Goal: Task Accomplishment & Management: Use online tool/utility

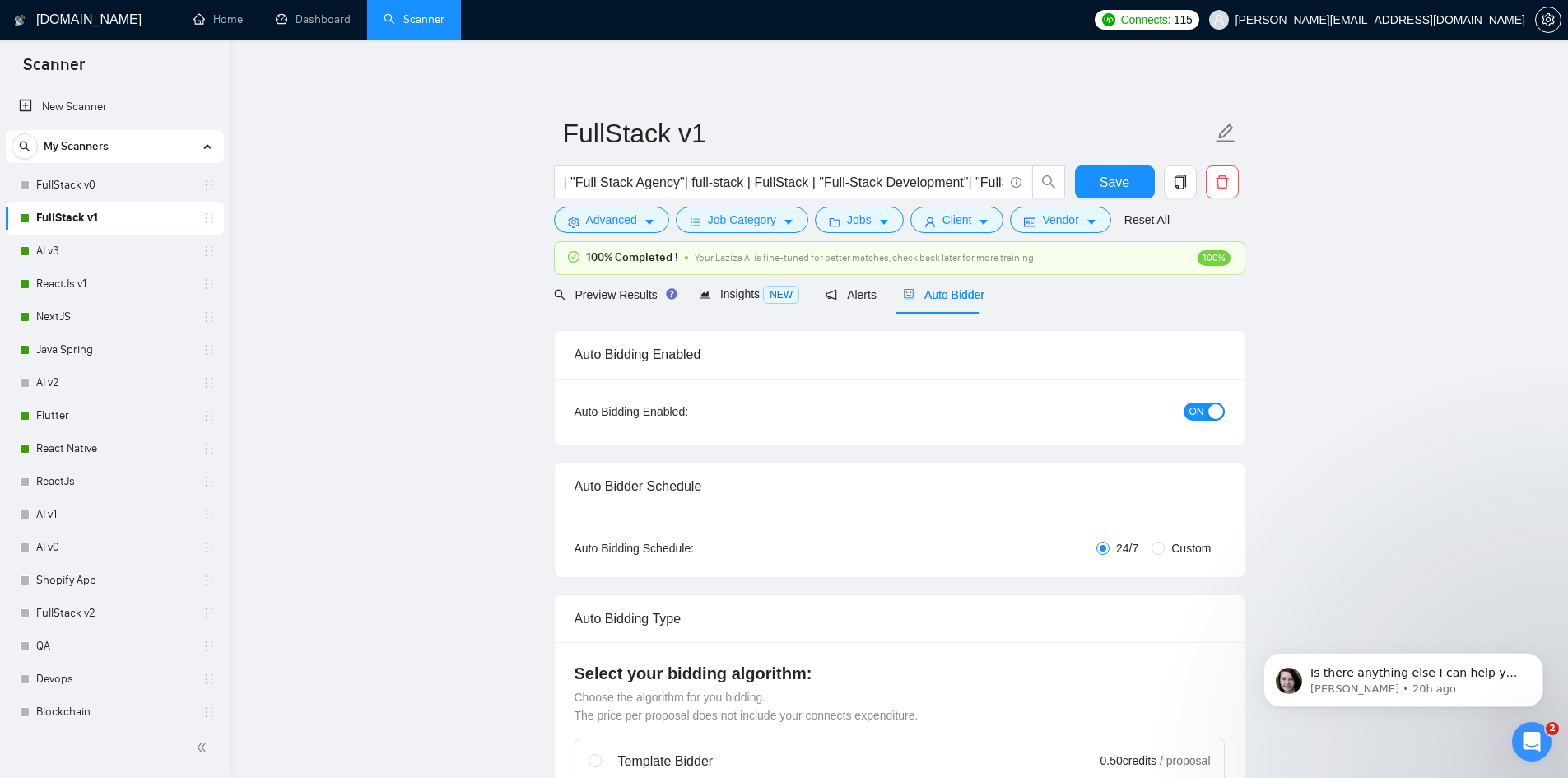
scroll to position [4339, 0]
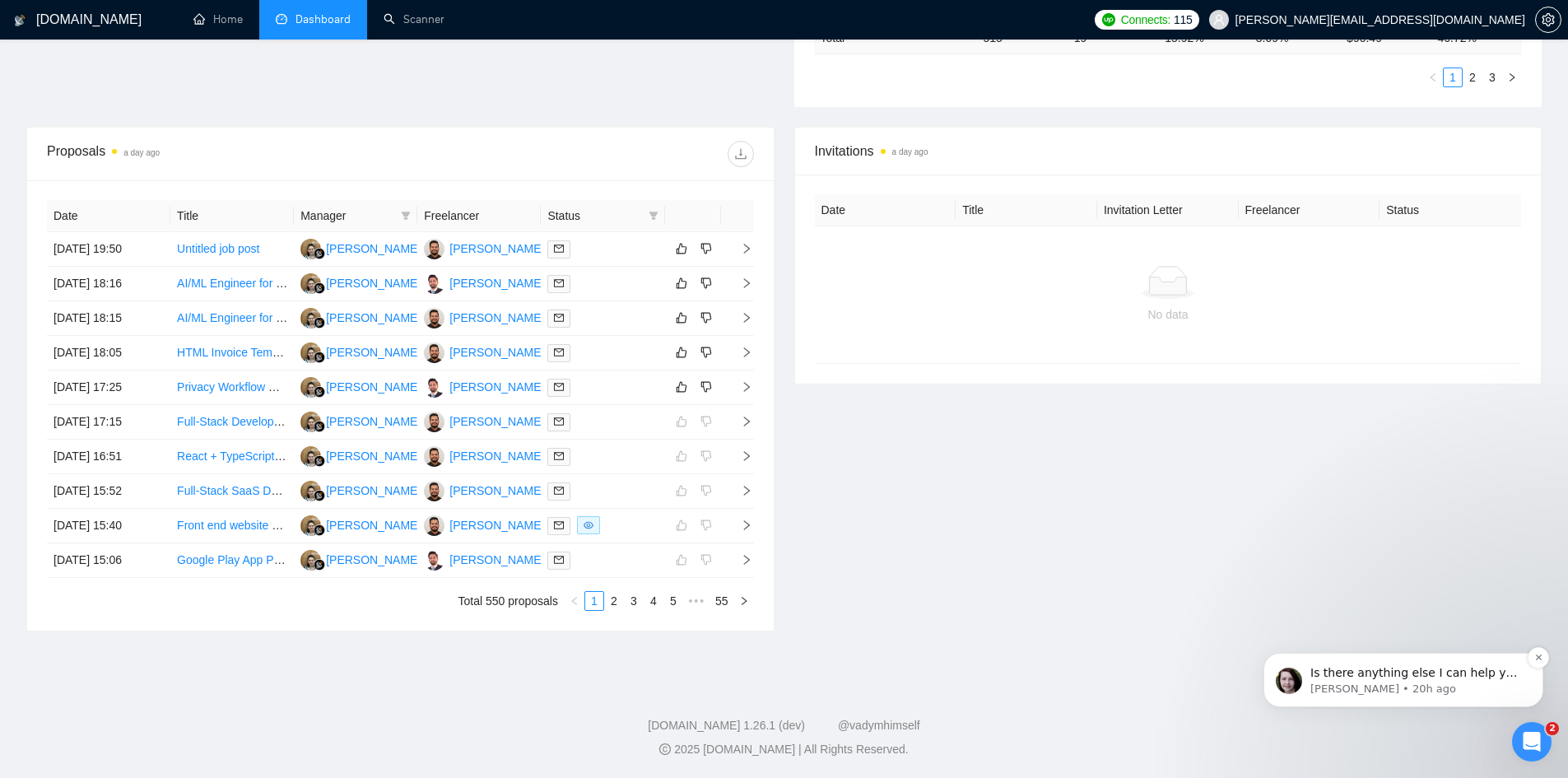
scroll to position [4326, 0]
click at [1493, 677] on span "Is there anything else I can help you with?" at bounding box center [1416, 680] width 210 height 30
click at [1501, 677] on footer "GigRadar.io 1.26.1 (dev) @vadymhimself 2025 GigRadar.io | All Rights Reserved." at bounding box center [784, 727] width 1568 height 100
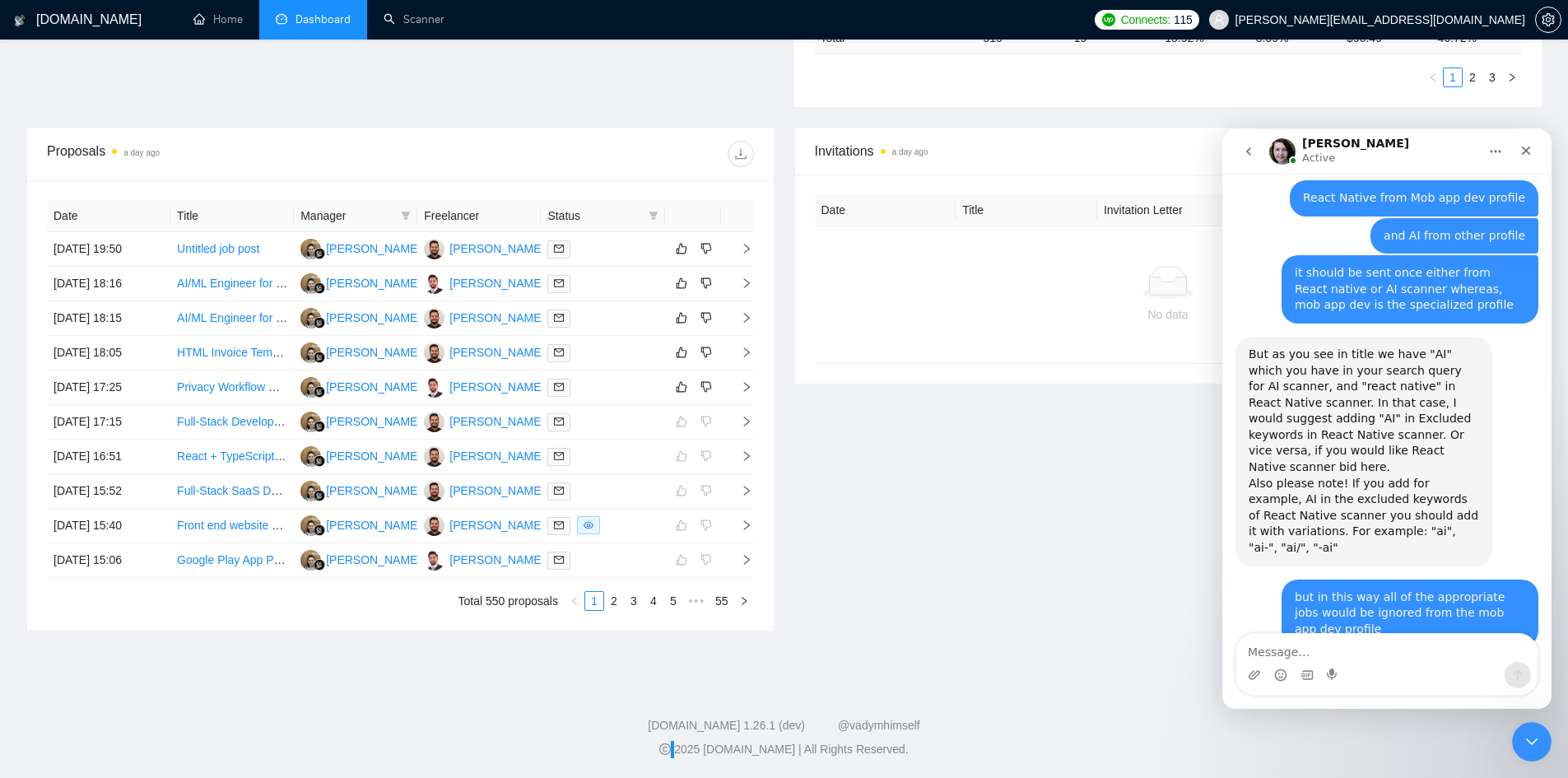
scroll to position [4353, 0]
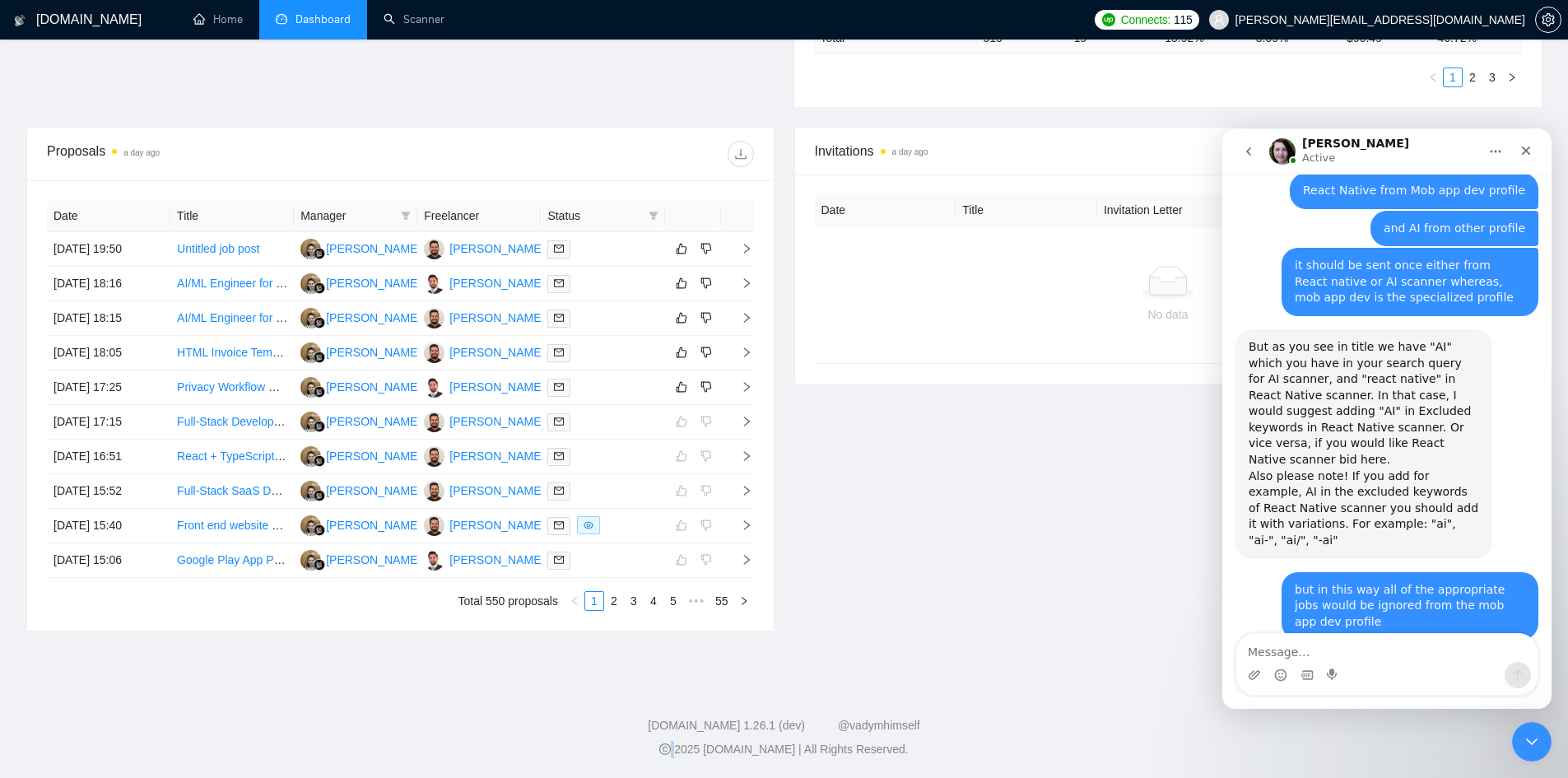
drag, startPoint x: 1211, startPoint y: 23, endPoint x: 987, endPoint y: 142, distance: 253.6
click at [1085, 36] on ul "Home Dashboard Scanner" at bounding box center [628, 20] width 915 height 40
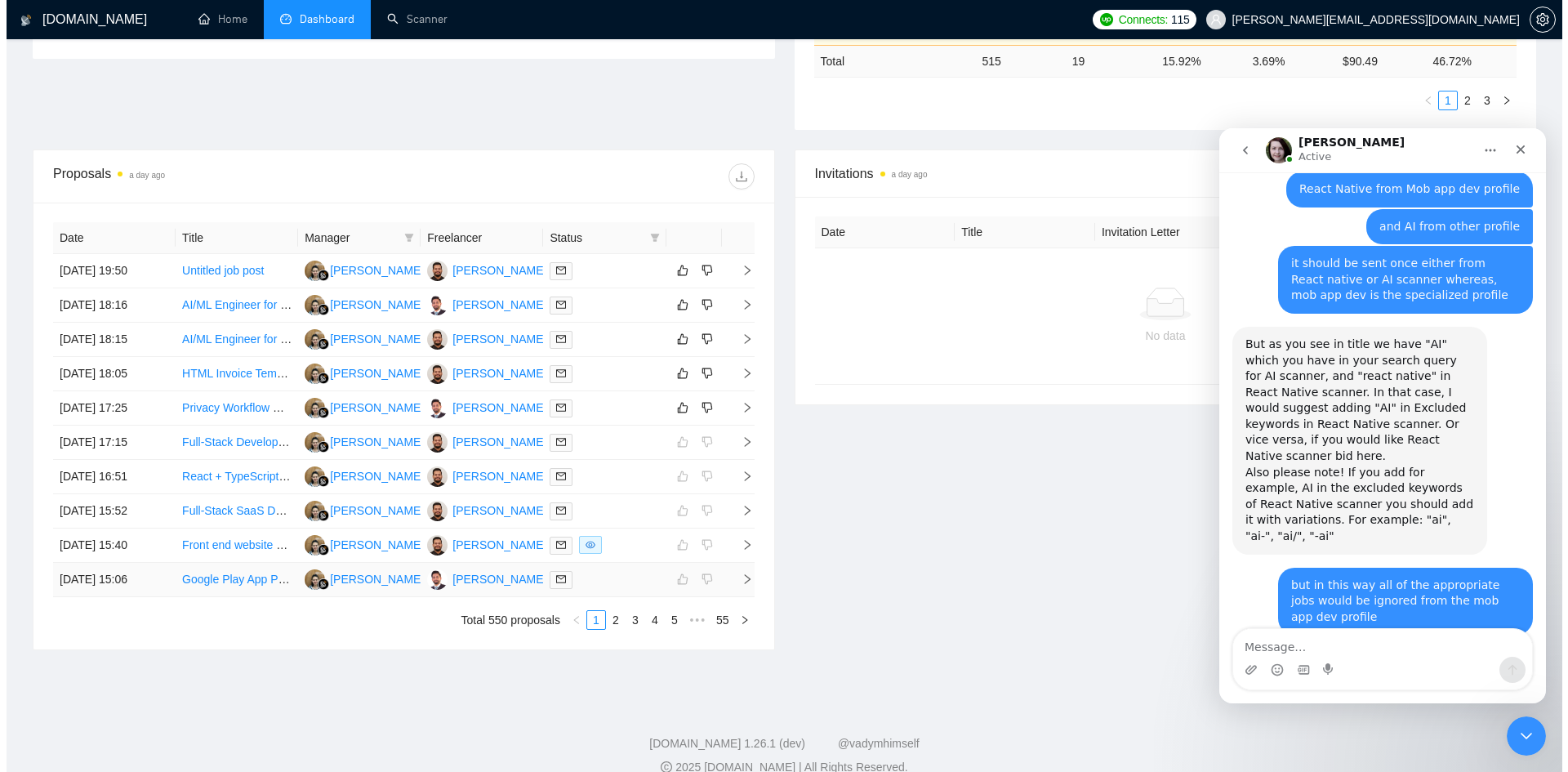
scroll to position [0, 0]
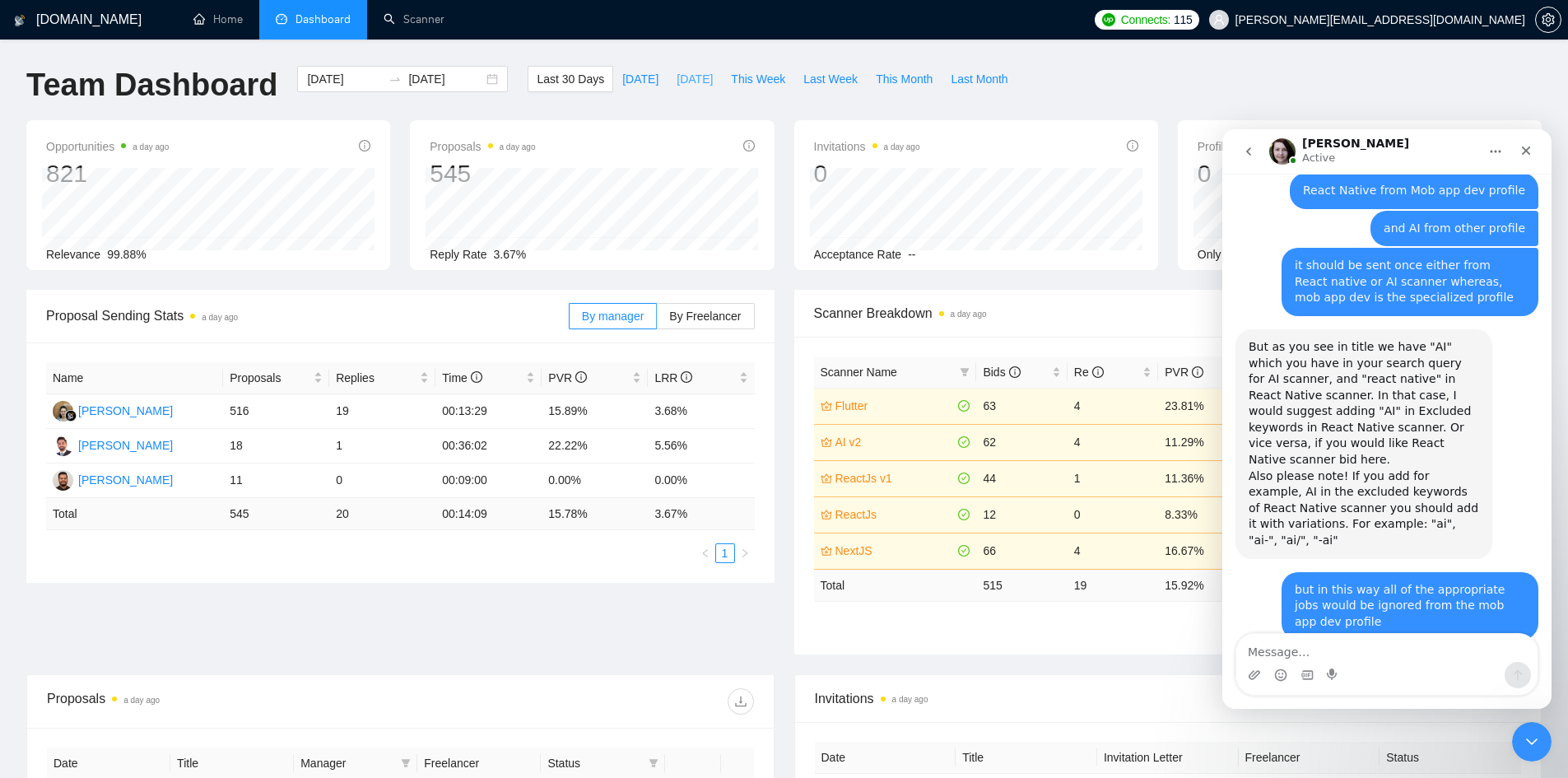
click at [676, 74] on span "[DATE]" at bounding box center [695, 79] width 36 height 18
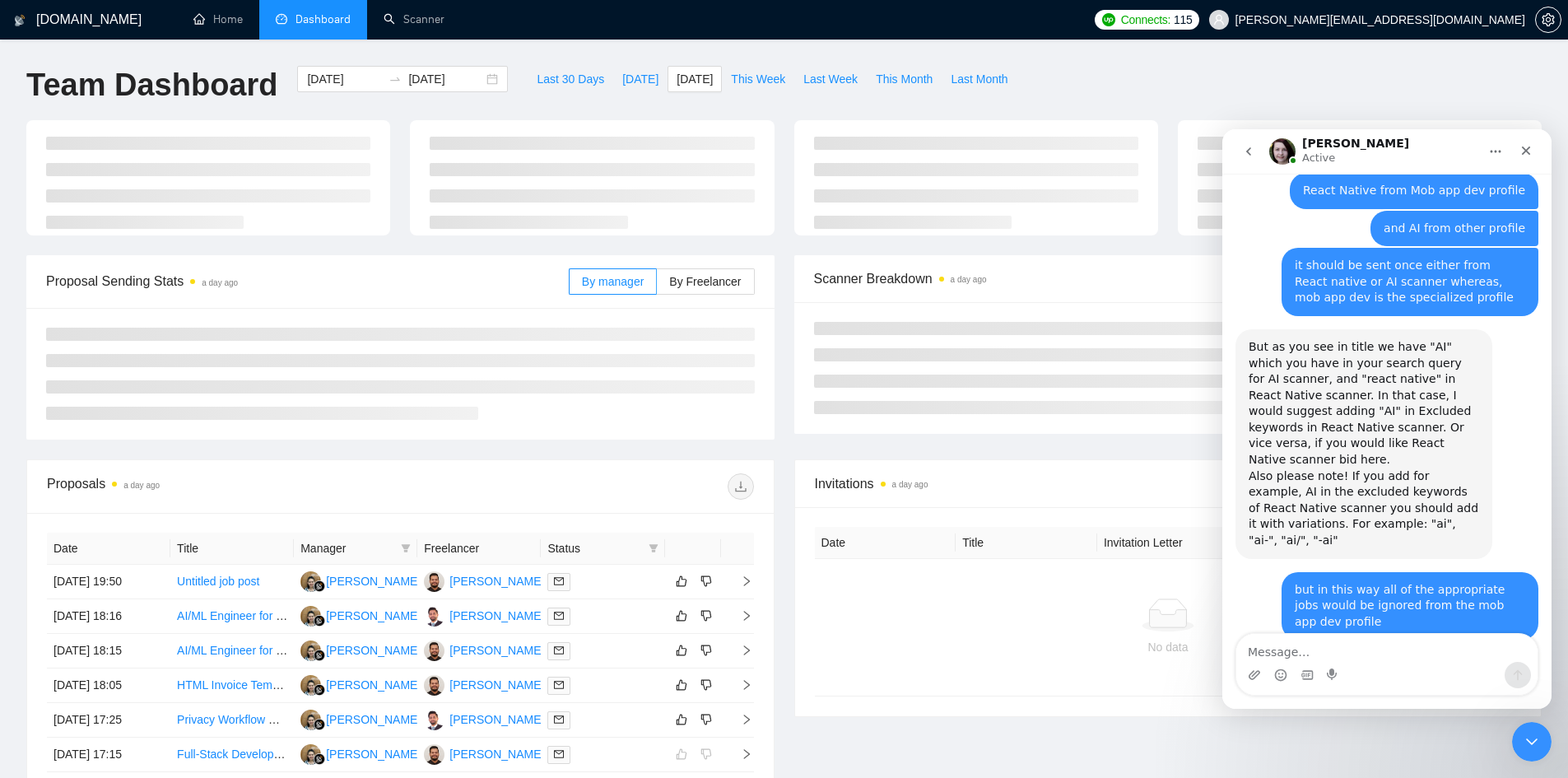
type input "2025-10-07"
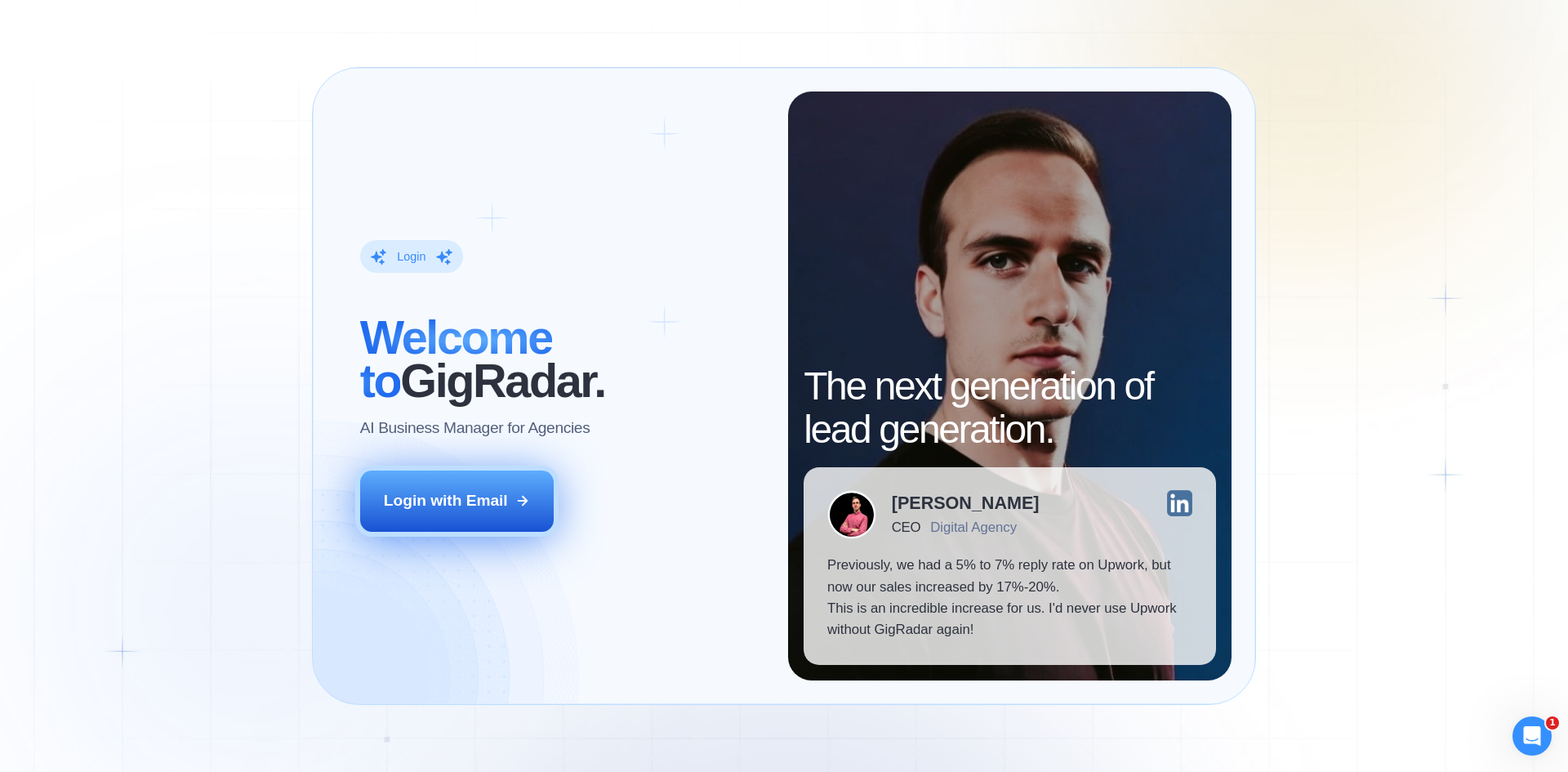
click at [444, 491] on div "Login with Email" at bounding box center [445, 501] width 124 height 21
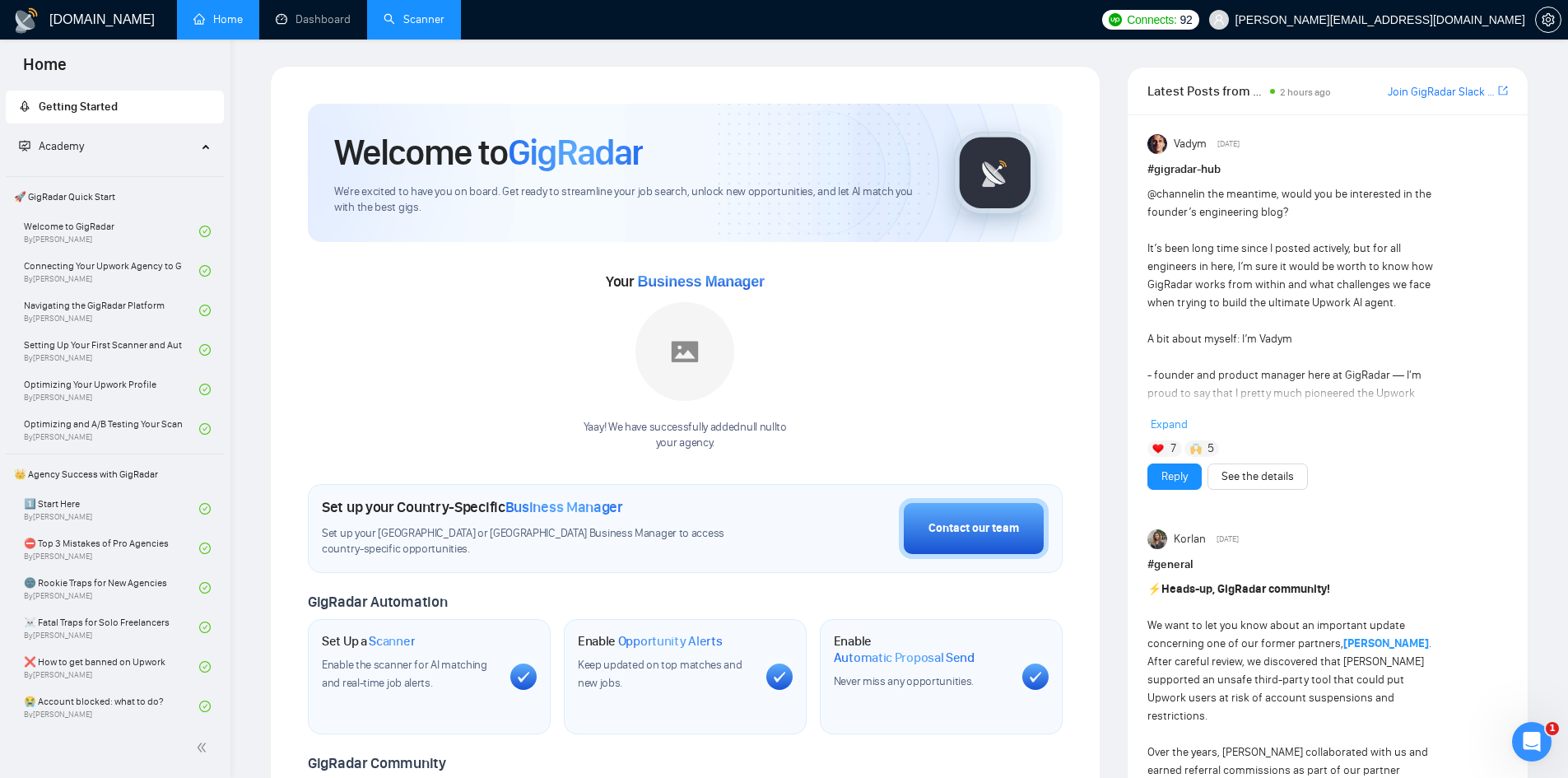
click at [416, 17] on link "Scanner" at bounding box center [414, 19] width 61 height 14
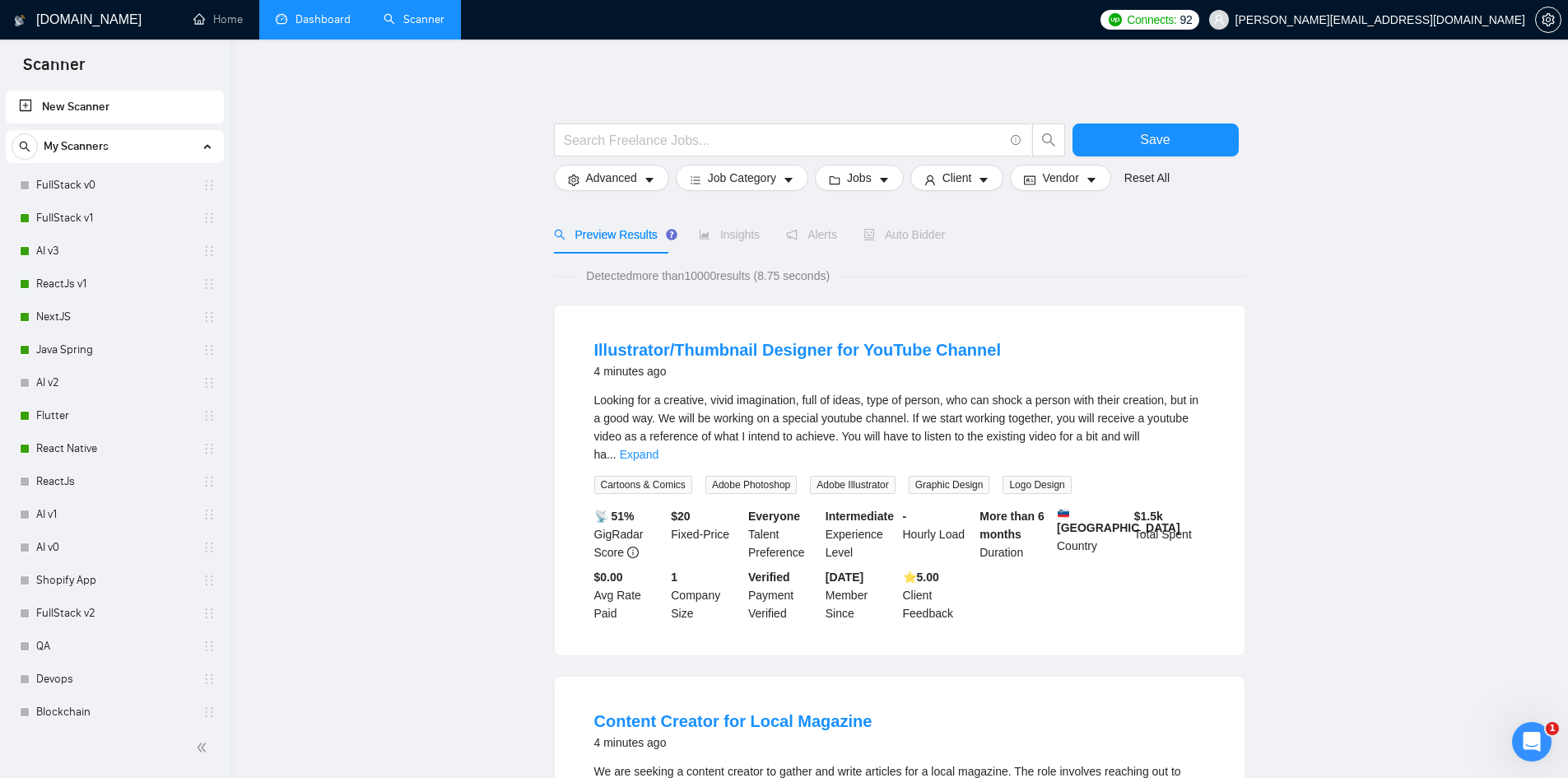
click at [298, 17] on link "Dashboard" at bounding box center [313, 19] width 75 height 14
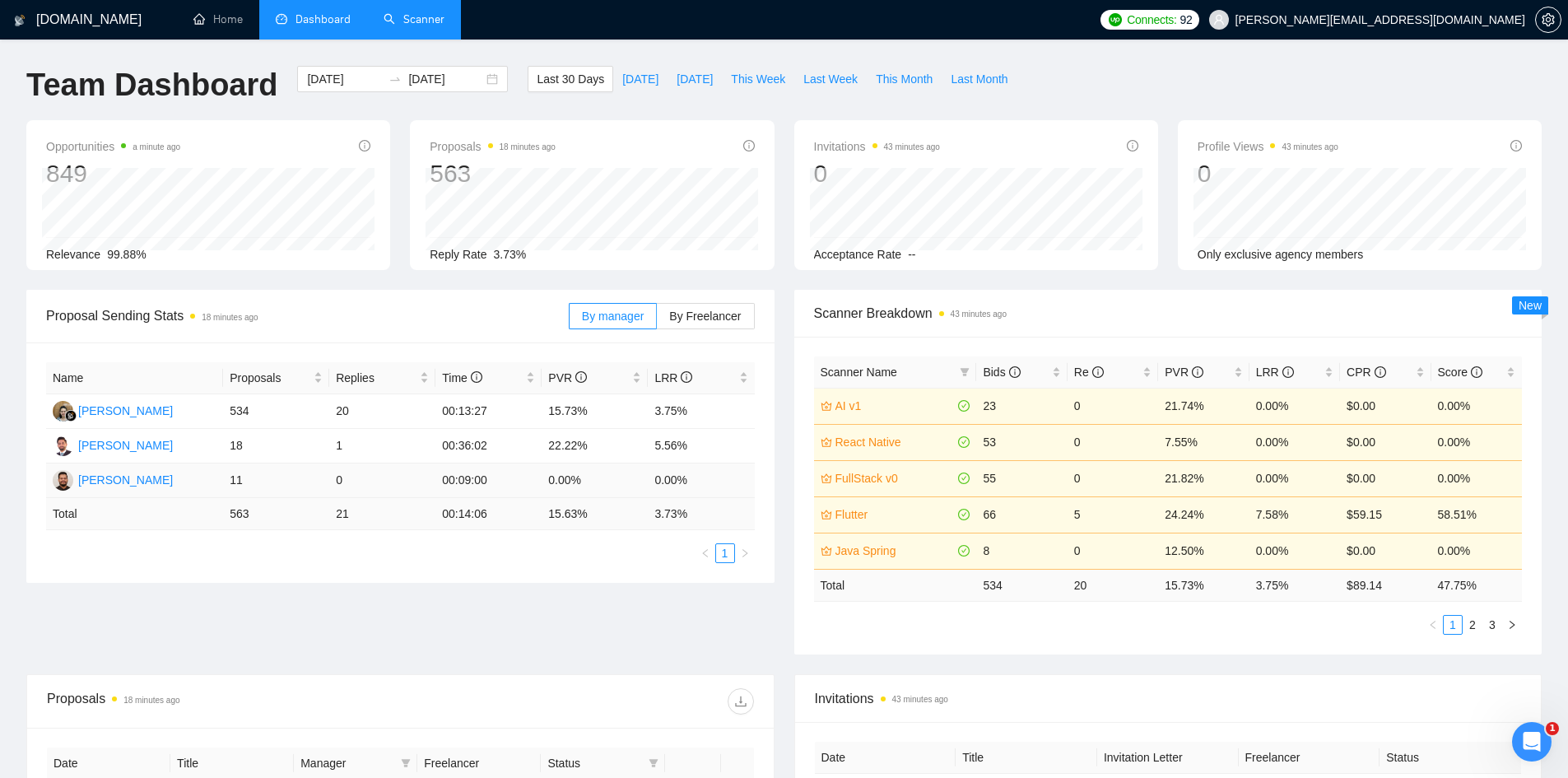
scroll to position [411, 0]
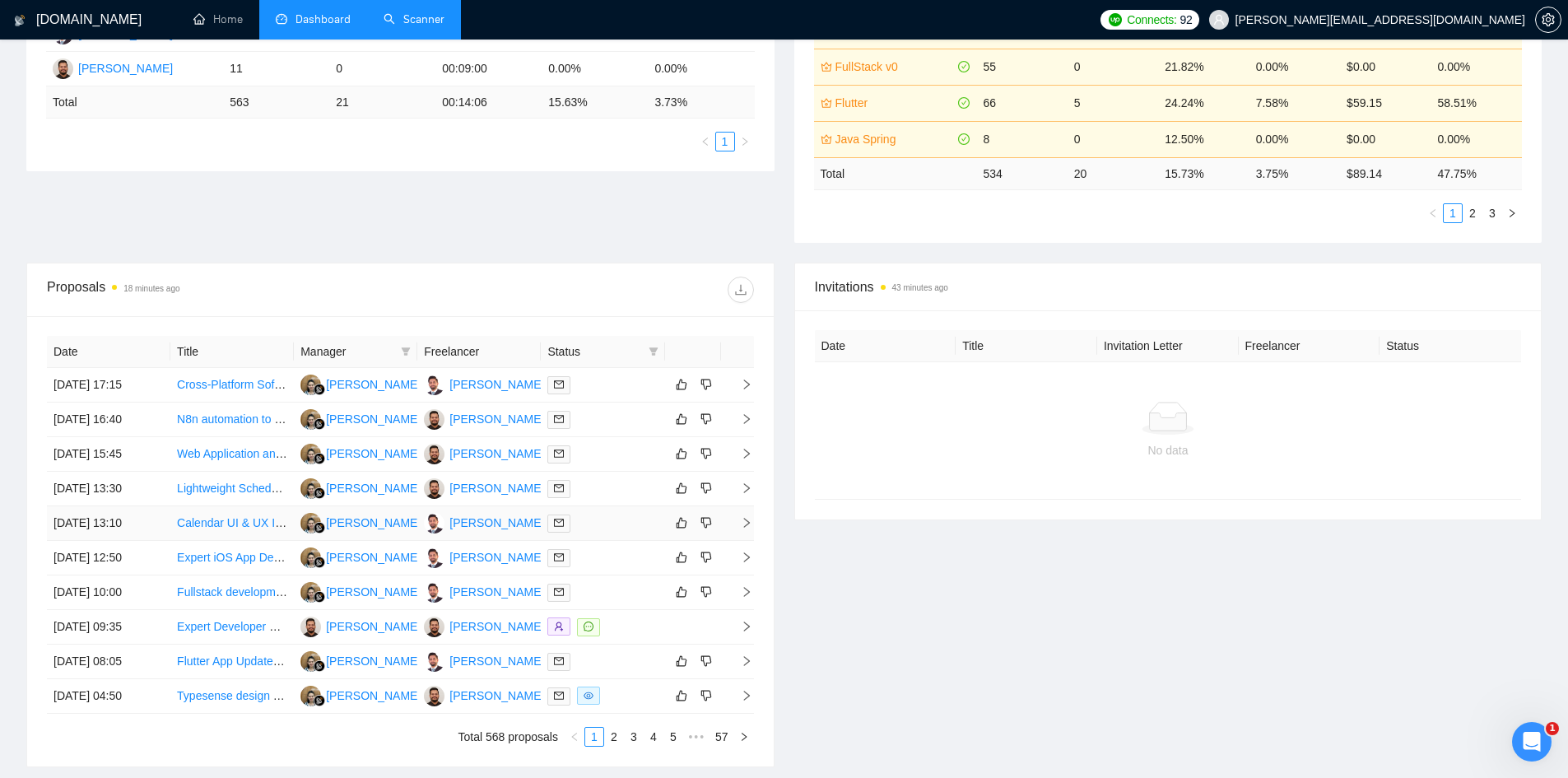
click at [751, 526] on icon "right" at bounding box center [747, 522] width 12 height 12
click at [742, 517] on icon "right" at bounding box center [747, 522] width 12 height 12
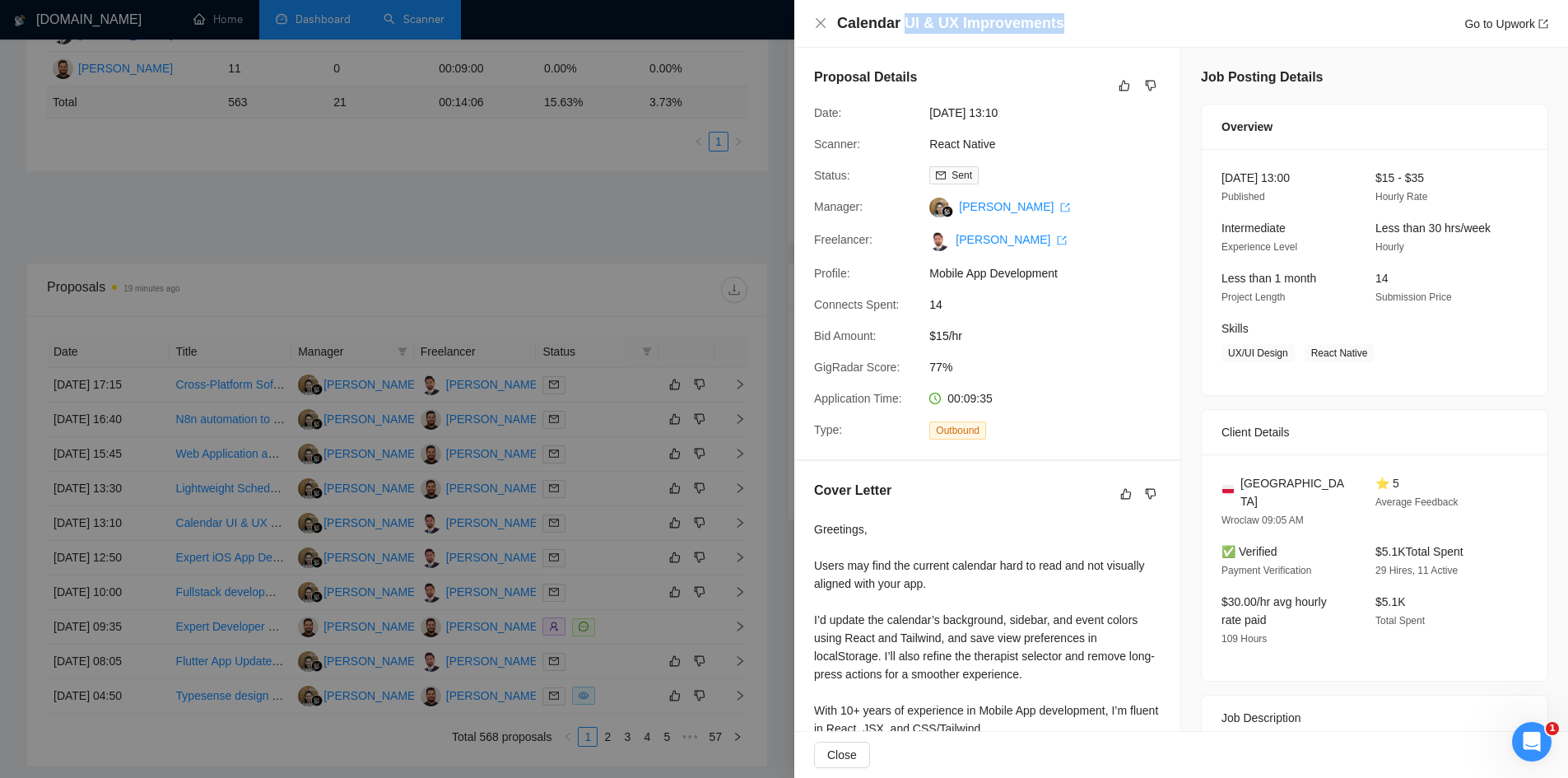
drag, startPoint x: 1062, startPoint y: 21, endPoint x: 902, endPoint y: 31, distance: 160.3
click at [902, 31] on div "Calendar UI & UX Improvements Go to Upwork" at bounding box center [1192, 23] width 711 height 21
click at [902, 31] on h4 "Calendar UI & UX Improvements" at bounding box center [950, 23] width 227 height 21
drag, startPoint x: 1061, startPoint y: 26, endPoint x: 899, endPoint y: 34, distance: 162.2
click at [899, 34] on div "Calendar UI & UX Improvements Go to Upwork" at bounding box center [1192, 23] width 711 height 21
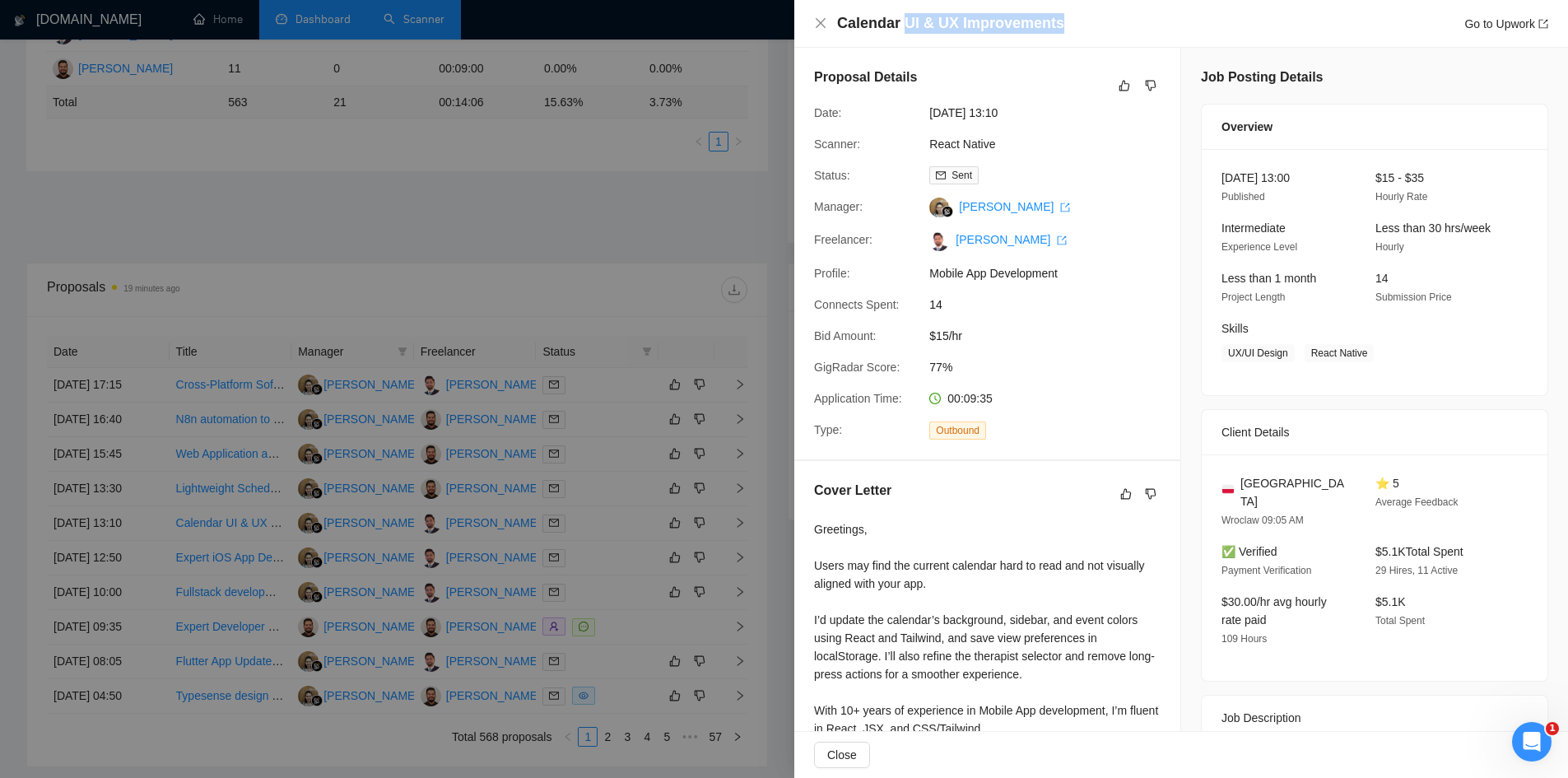
click at [899, 34] on h4 "Calendar UI & UX Improvements" at bounding box center [950, 23] width 227 height 21
click at [902, 26] on h4 "Calendar UI & UX Improvements" at bounding box center [950, 23] width 227 height 21
click at [896, 24] on h4 "Calendar UI & UX Improvements" at bounding box center [950, 23] width 227 height 21
drag, startPoint x: 897, startPoint y: 22, endPoint x: 1015, endPoint y: 40, distance: 119.4
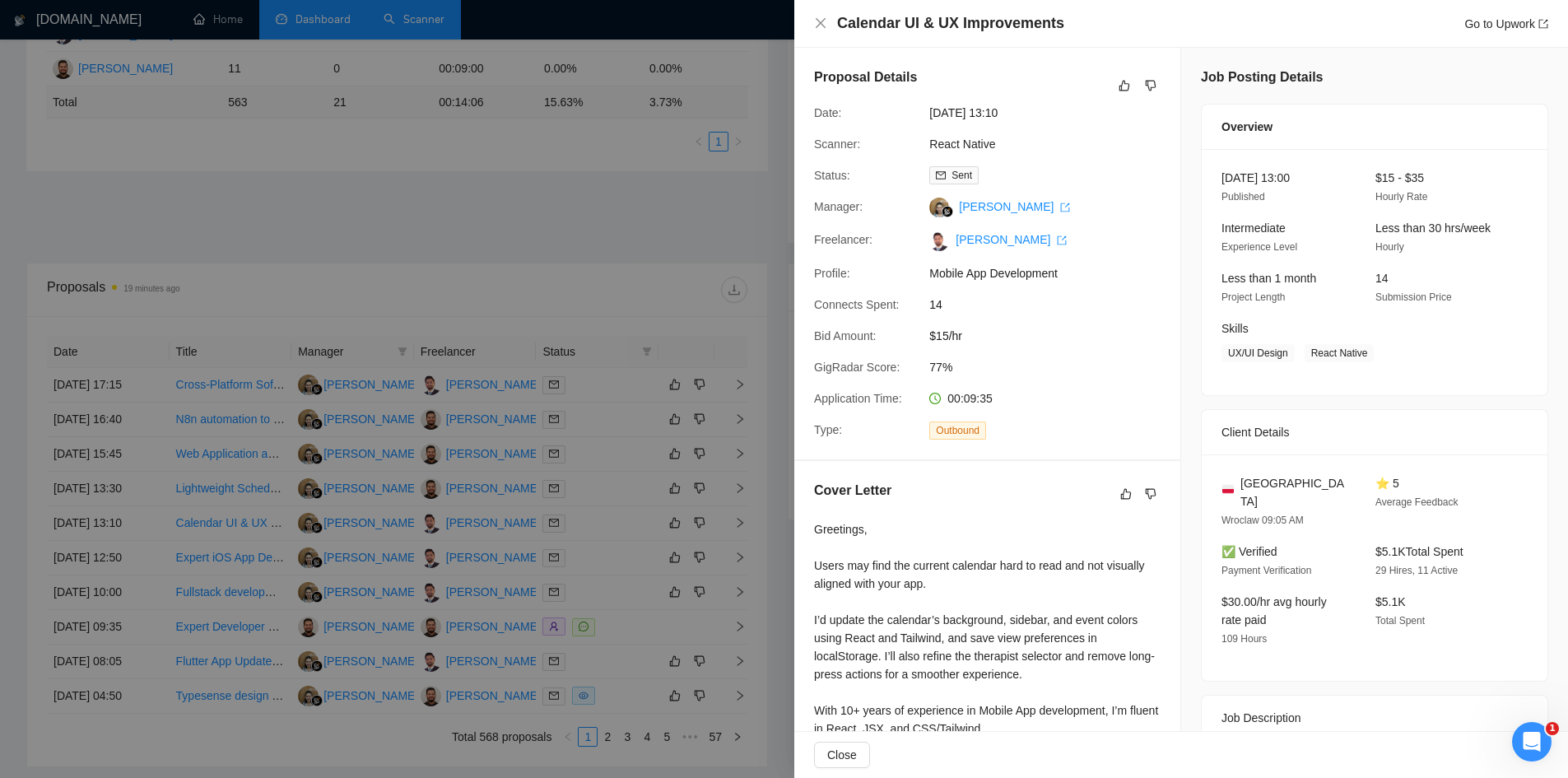
click at [1015, 40] on div "Calendar UI & UX Improvements Go to Upwork" at bounding box center [1181, 24] width 774 height 48
copy div "UI & UX Improvements Go to Upwork"
click at [302, 209] on div at bounding box center [784, 389] width 1568 height 778
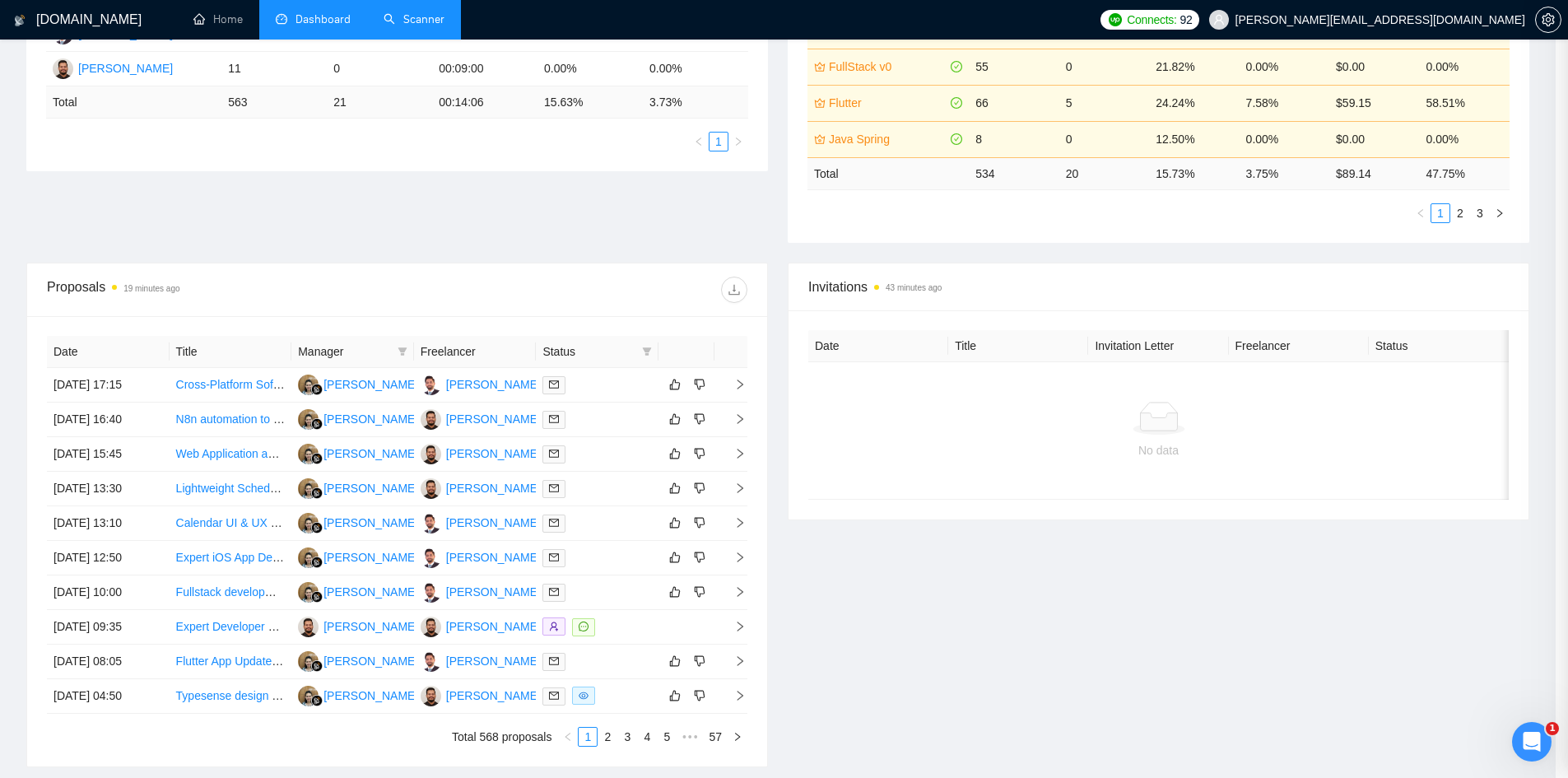
scroll to position [0, 0]
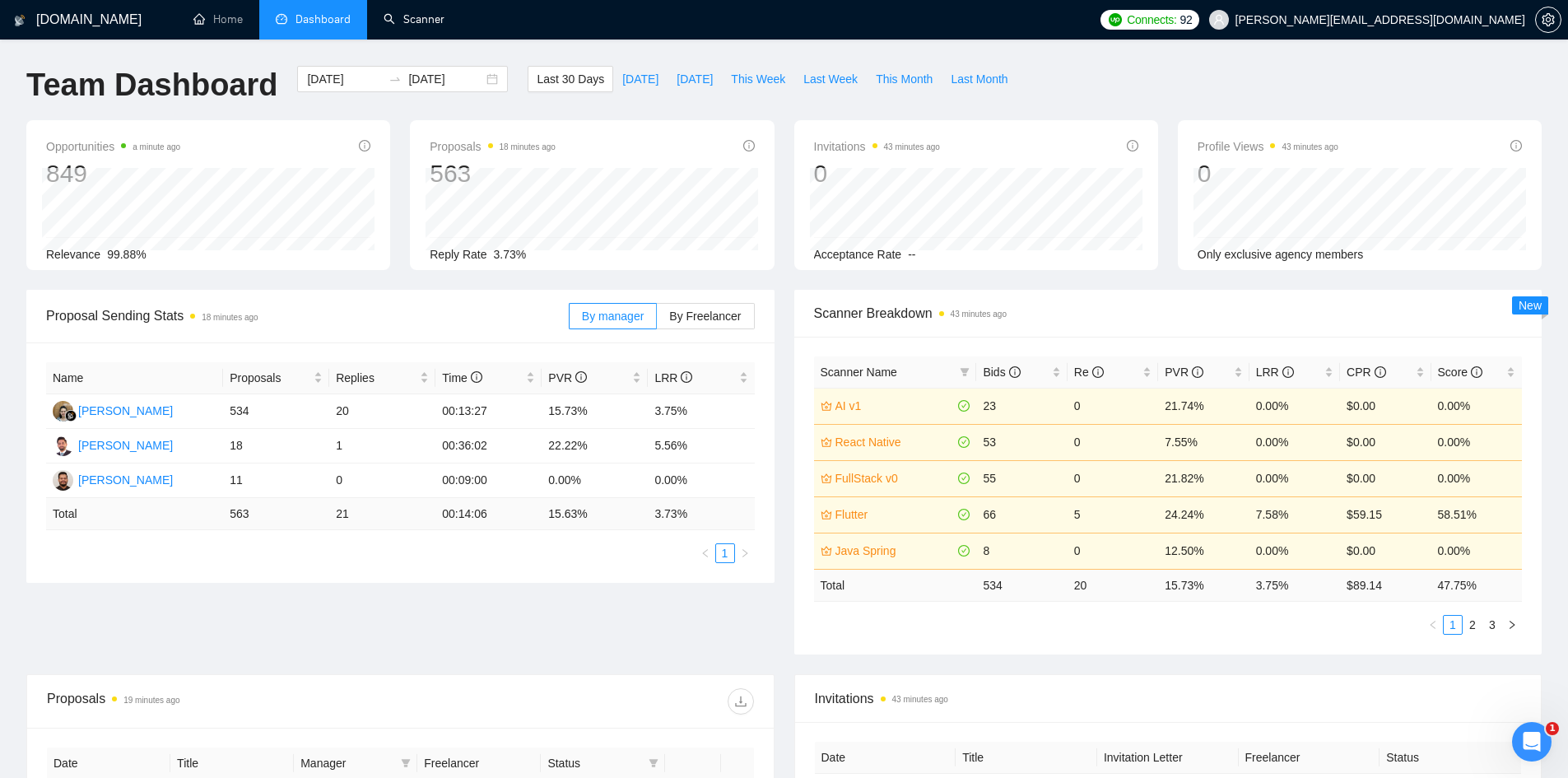
drag, startPoint x: 414, startPoint y: 19, endPoint x: 235, endPoint y: 55, distance: 182.6
click at [414, 18] on link "Scanner" at bounding box center [414, 19] width 61 height 14
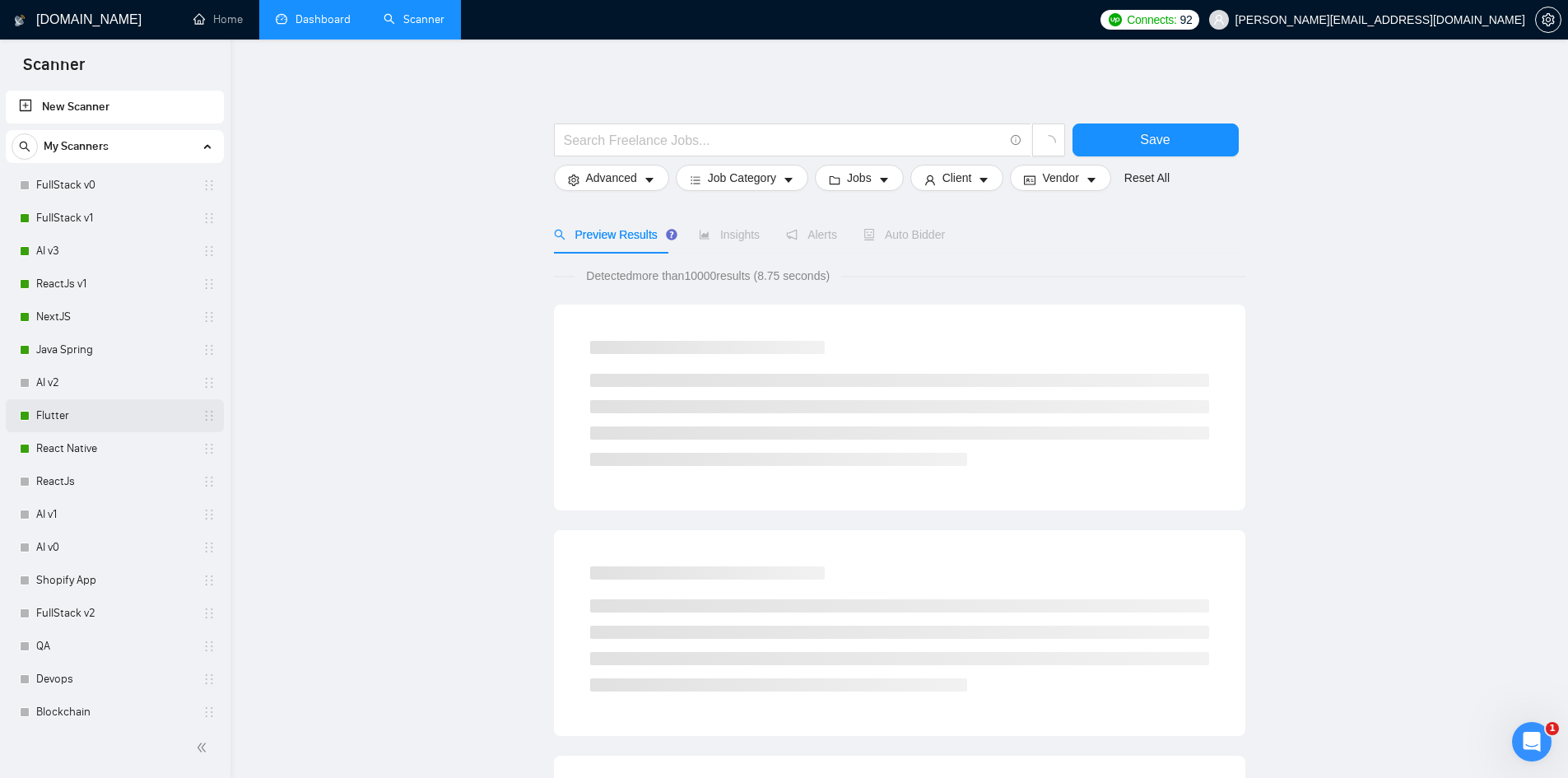
click at [76, 418] on link "Flutter" at bounding box center [114, 415] width 156 height 33
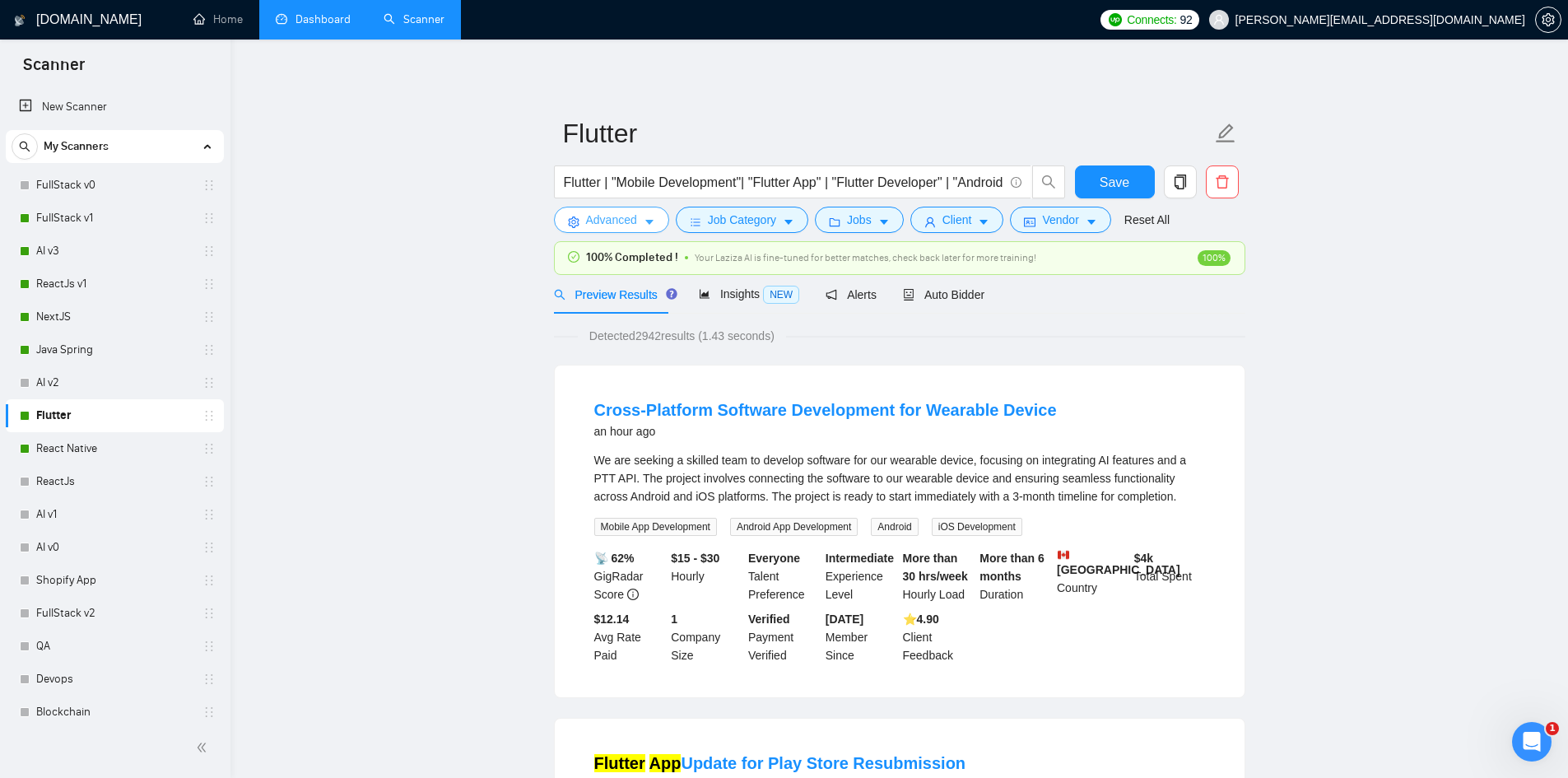
click at [613, 220] on span "Advanced" at bounding box center [612, 220] width 51 height 18
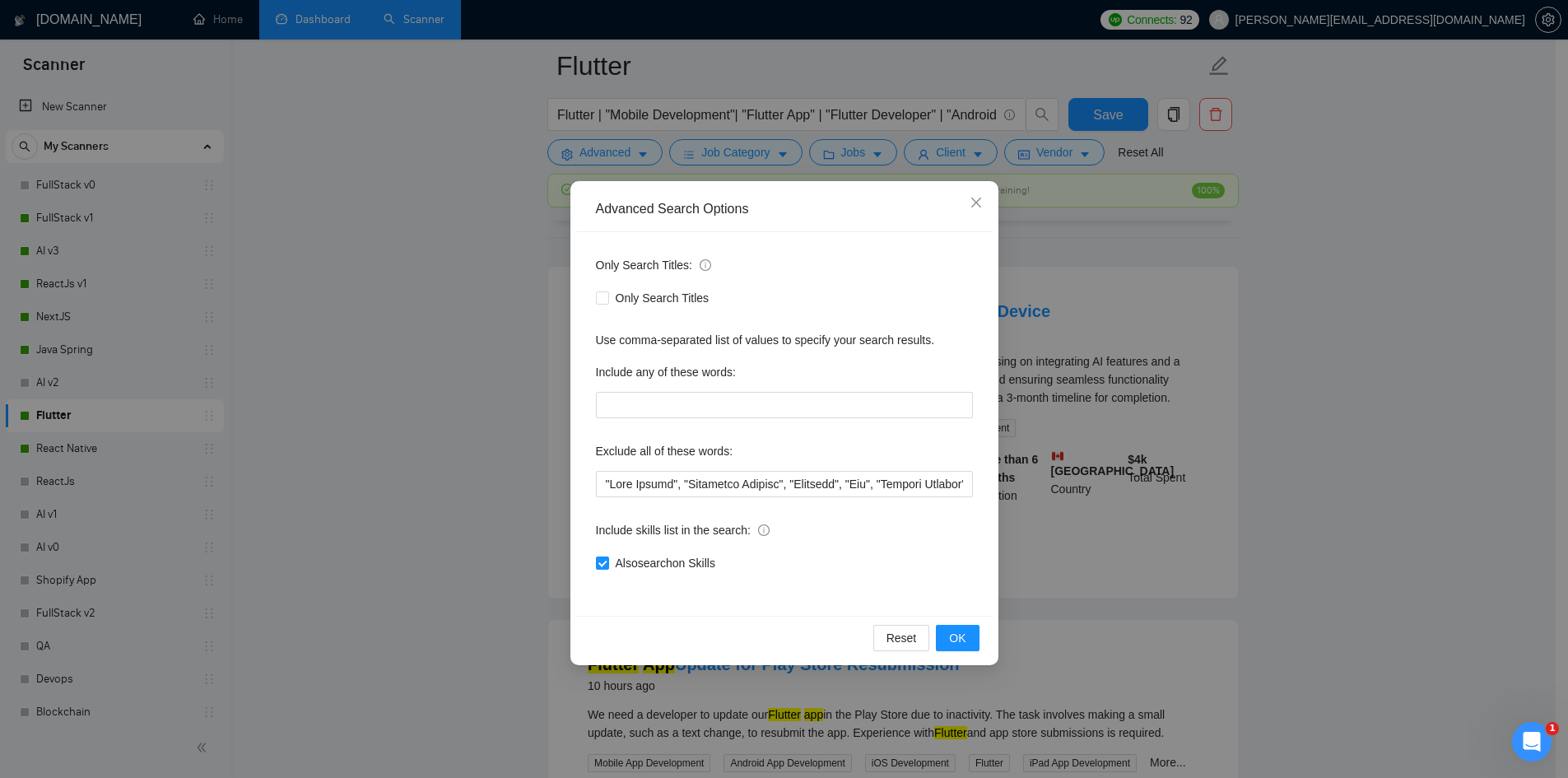
scroll to position [411, 0]
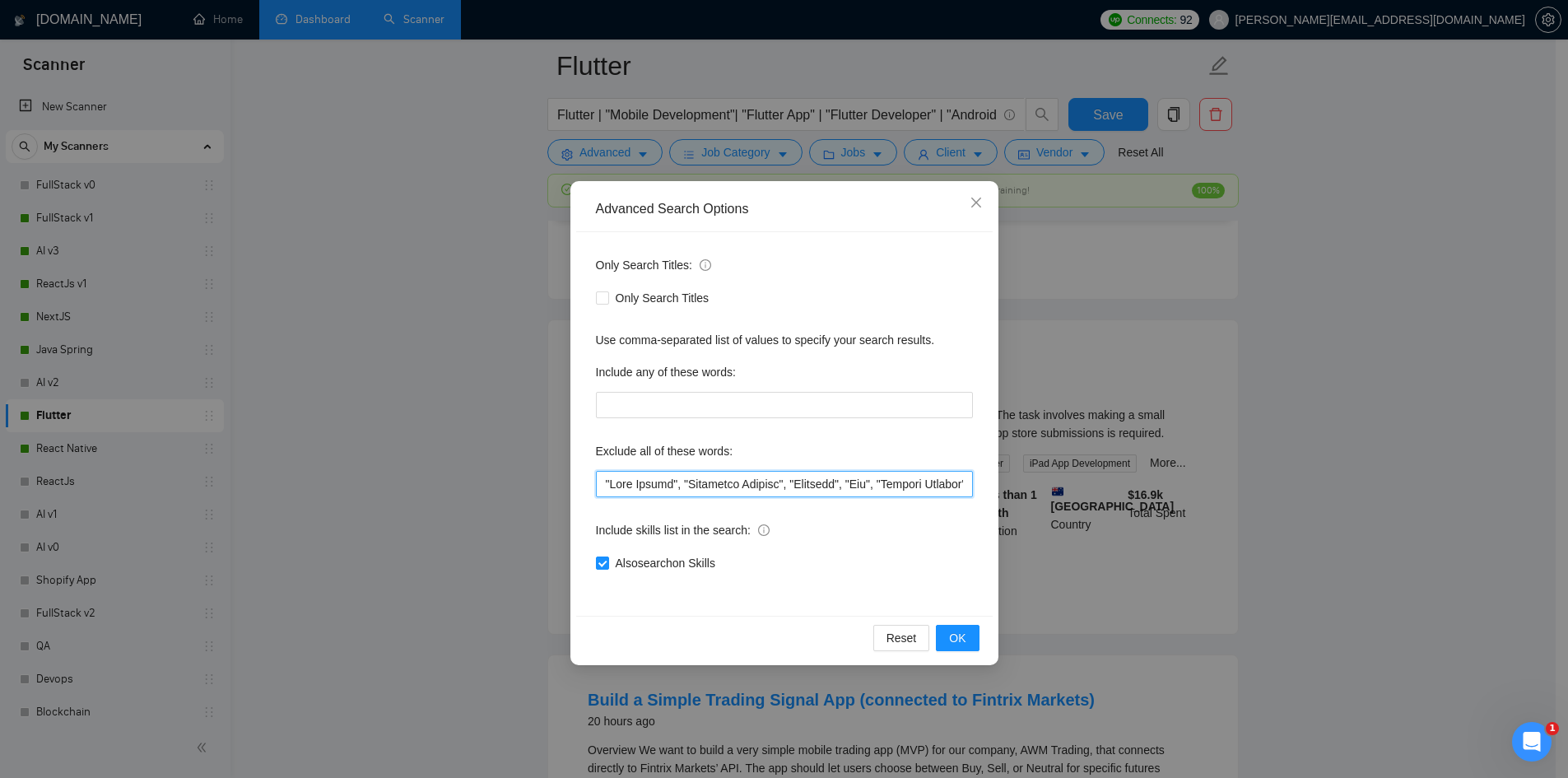
click at [601, 483] on input "text" at bounding box center [784, 484] width 377 height 26
click at [592, 487] on div "Only Search Titles: Only Search Titles Use comma-separated list of values to sp…" at bounding box center [784, 423] width 416 height 383
click at [599, 478] on input "text" at bounding box center [784, 484] width 377 height 26
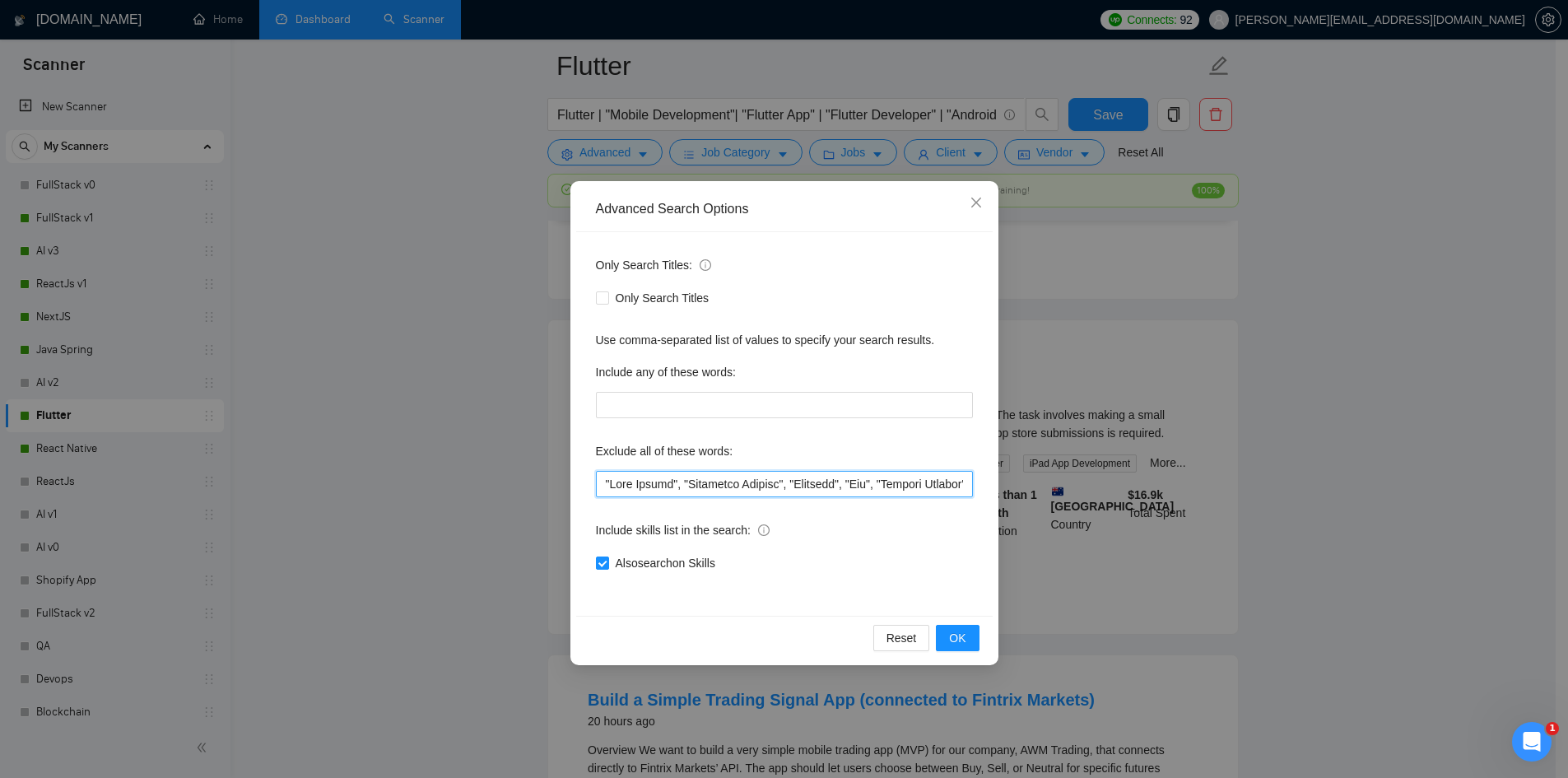
paste input "UI & UX Improvements Go to Upwork"
click at [953, 630] on span "OK" at bounding box center [957, 638] width 17 height 18
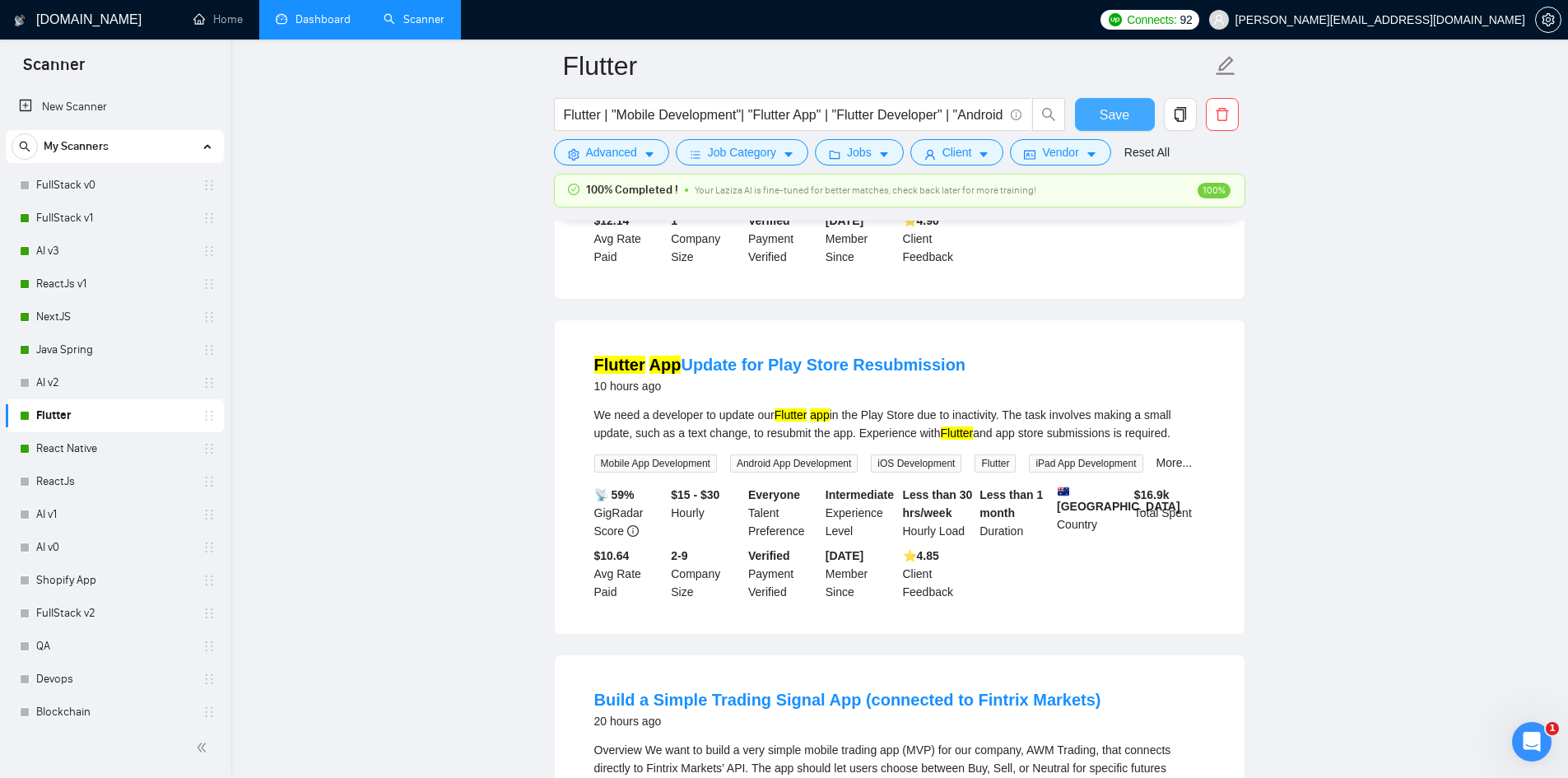
click at [1117, 118] on span "Save" at bounding box center [1114, 114] width 30 height 21
click at [610, 151] on span "Advanced" at bounding box center [612, 152] width 51 height 18
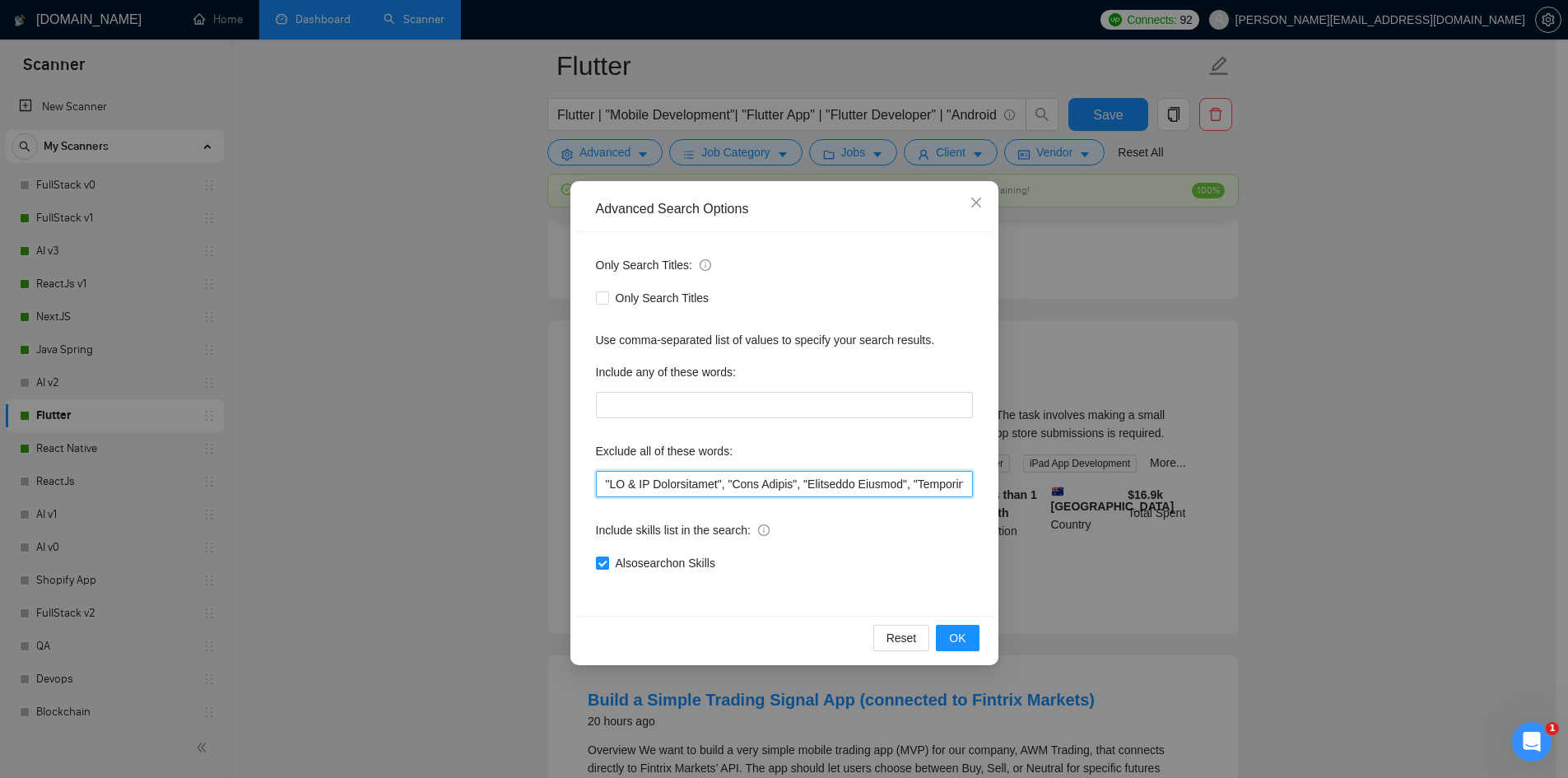
click at [605, 481] on input "text" at bounding box center [784, 484] width 377 height 26
paste input "UI & UX Improvements Go to Upwork"
click at [638, 477] on input "text" at bounding box center [784, 484] width 377 height 26
click at [606, 482] on input "text" at bounding box center [784, 484] width 377 height 26
type input ""UI & UX Design", "UI & UX Improvements", "Code Review", "Technical Advisor", "…"
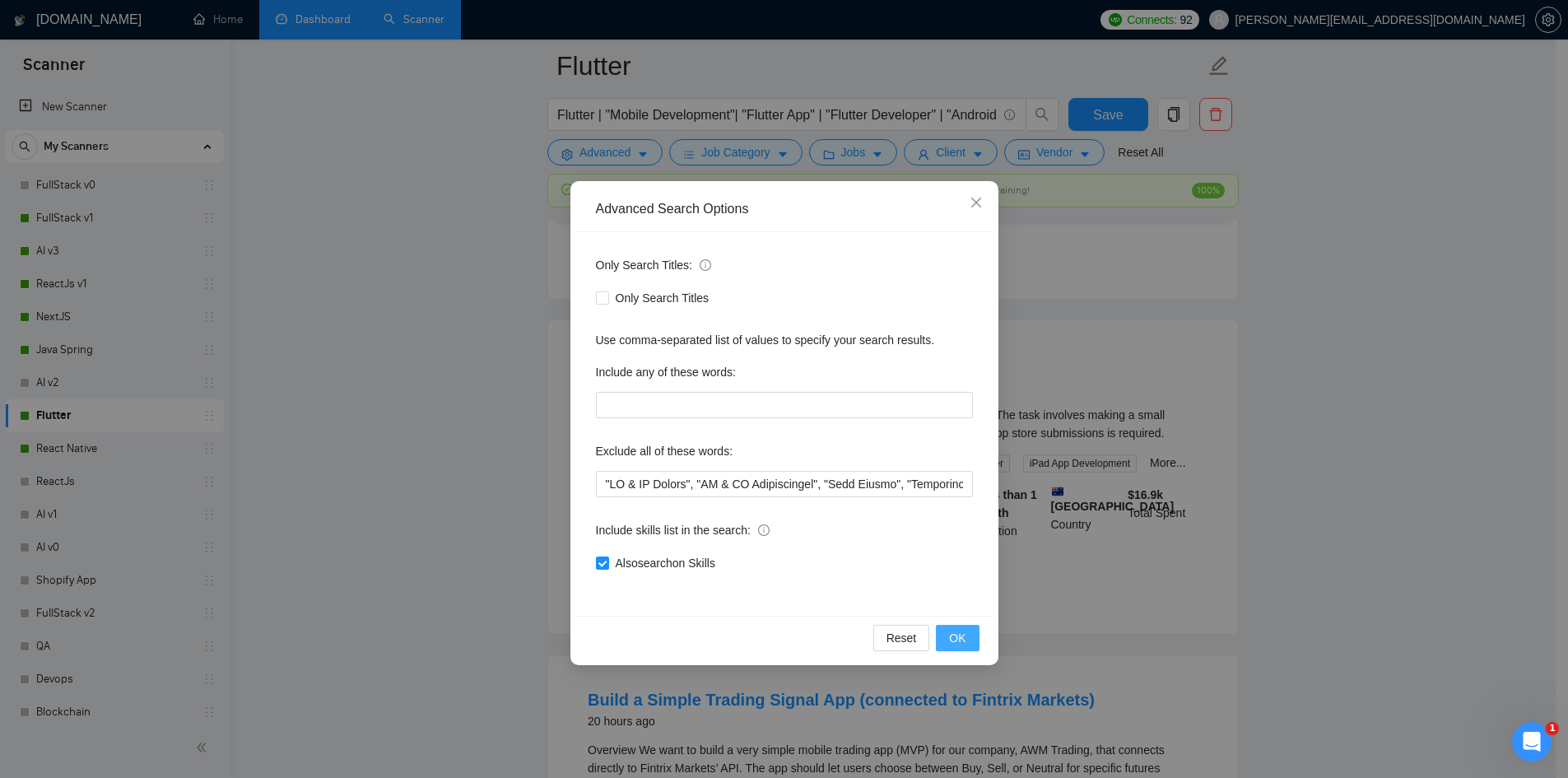
click at [963, 632] on span "OK" at bounding box center [957, 638] width 17 height 18
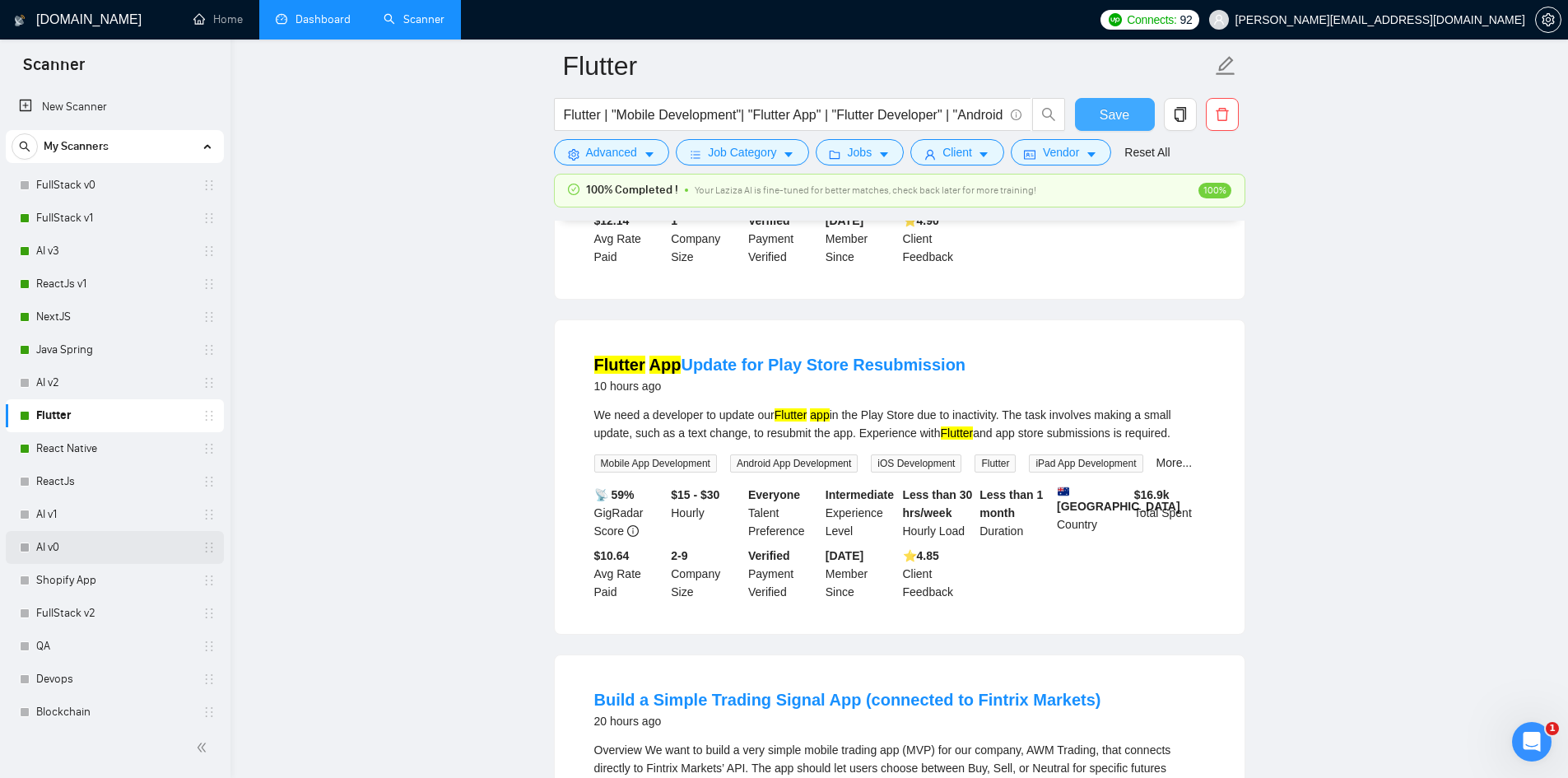
click at [1099, 105] on button "Save" at bounding box center [1115, 114] width 79 height 33
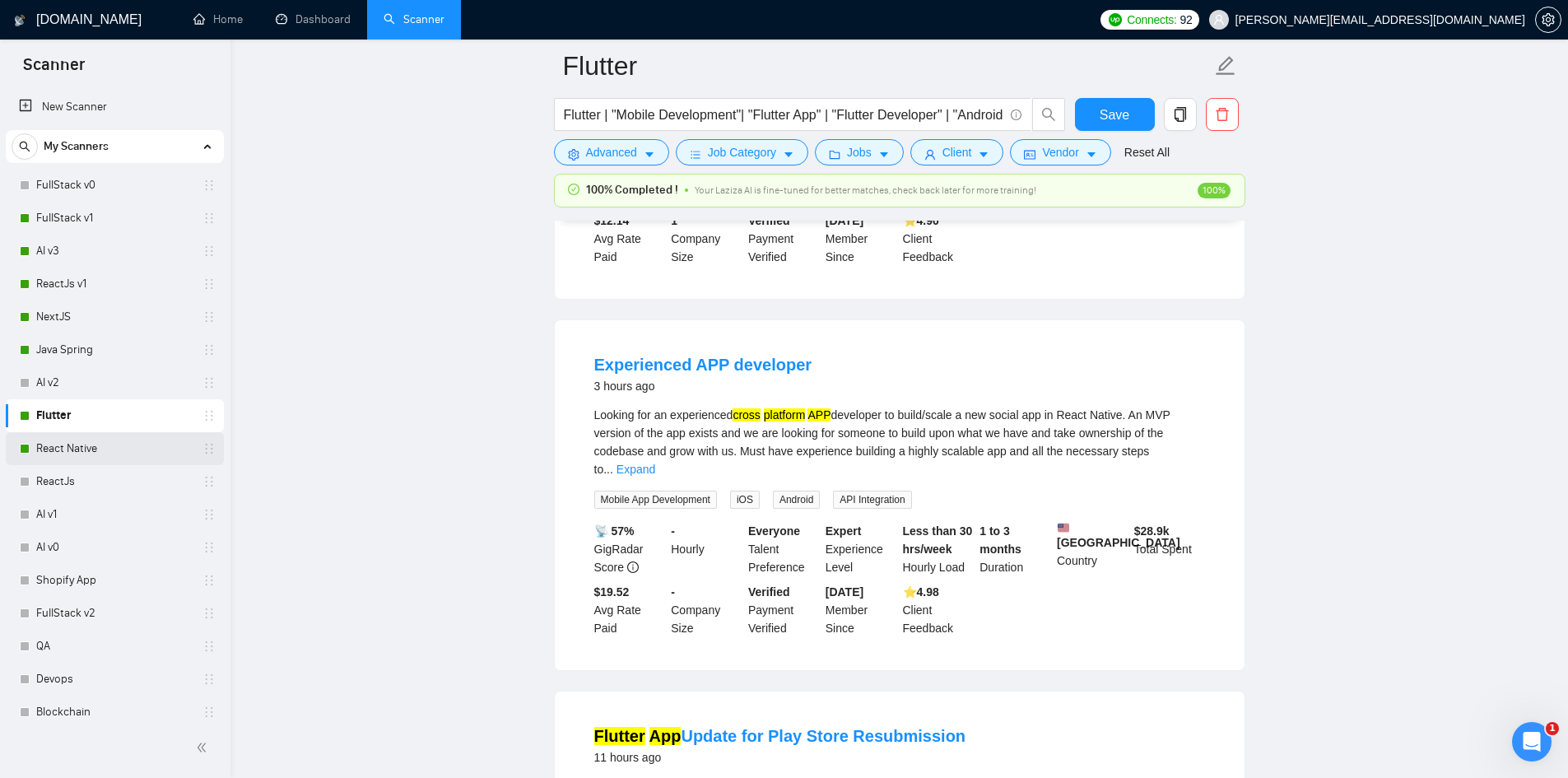
click at [101, 447] on link "React Native" at bounding box center [114, 449] width 156 height 33
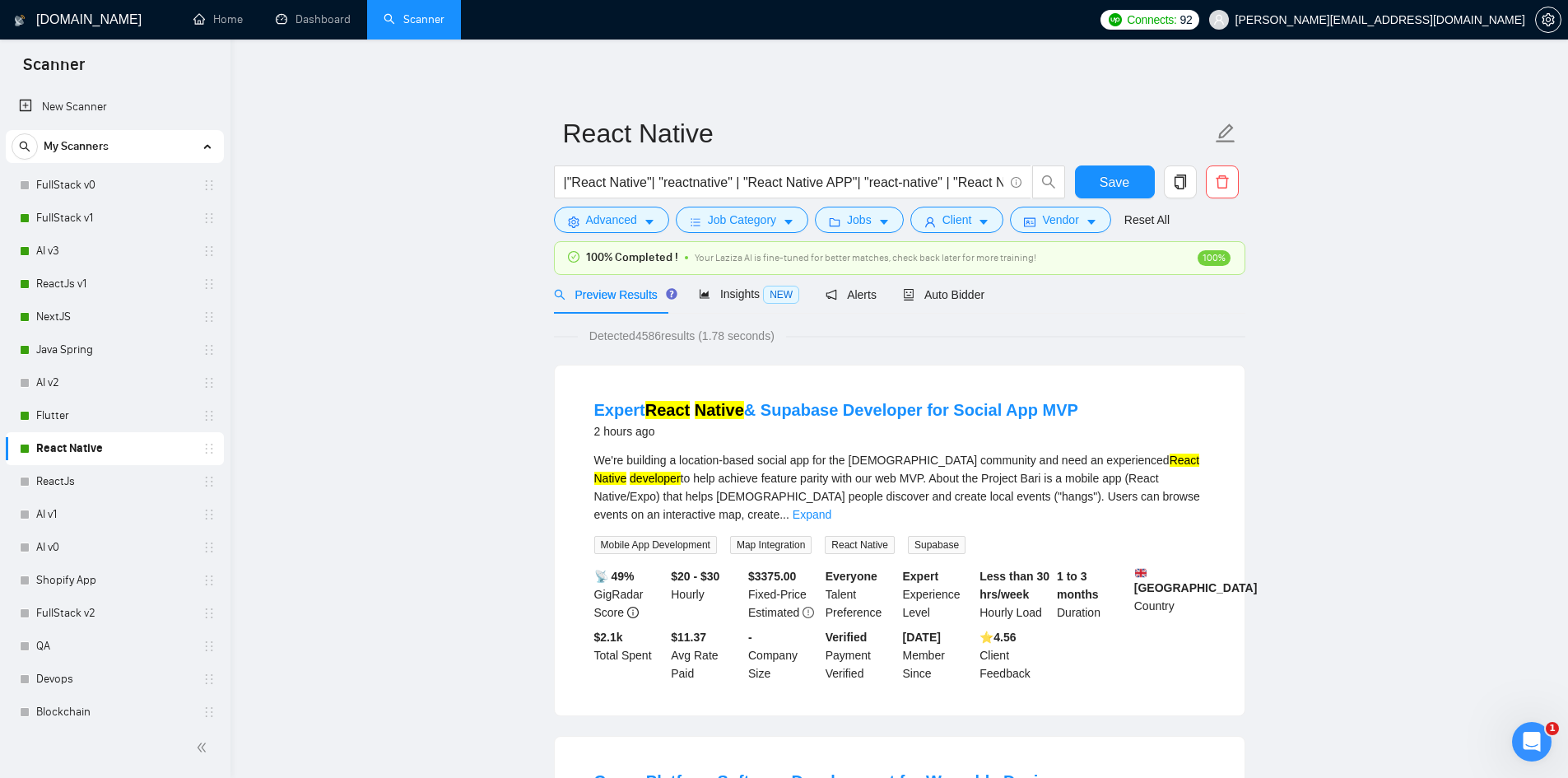
click at [678, 432] on div "2 hours ago" at bounding box center [836, 431] width 484 height 20
click at [831, 507] on link "Expand" at bounding box center [812, 514] width 39 height 13
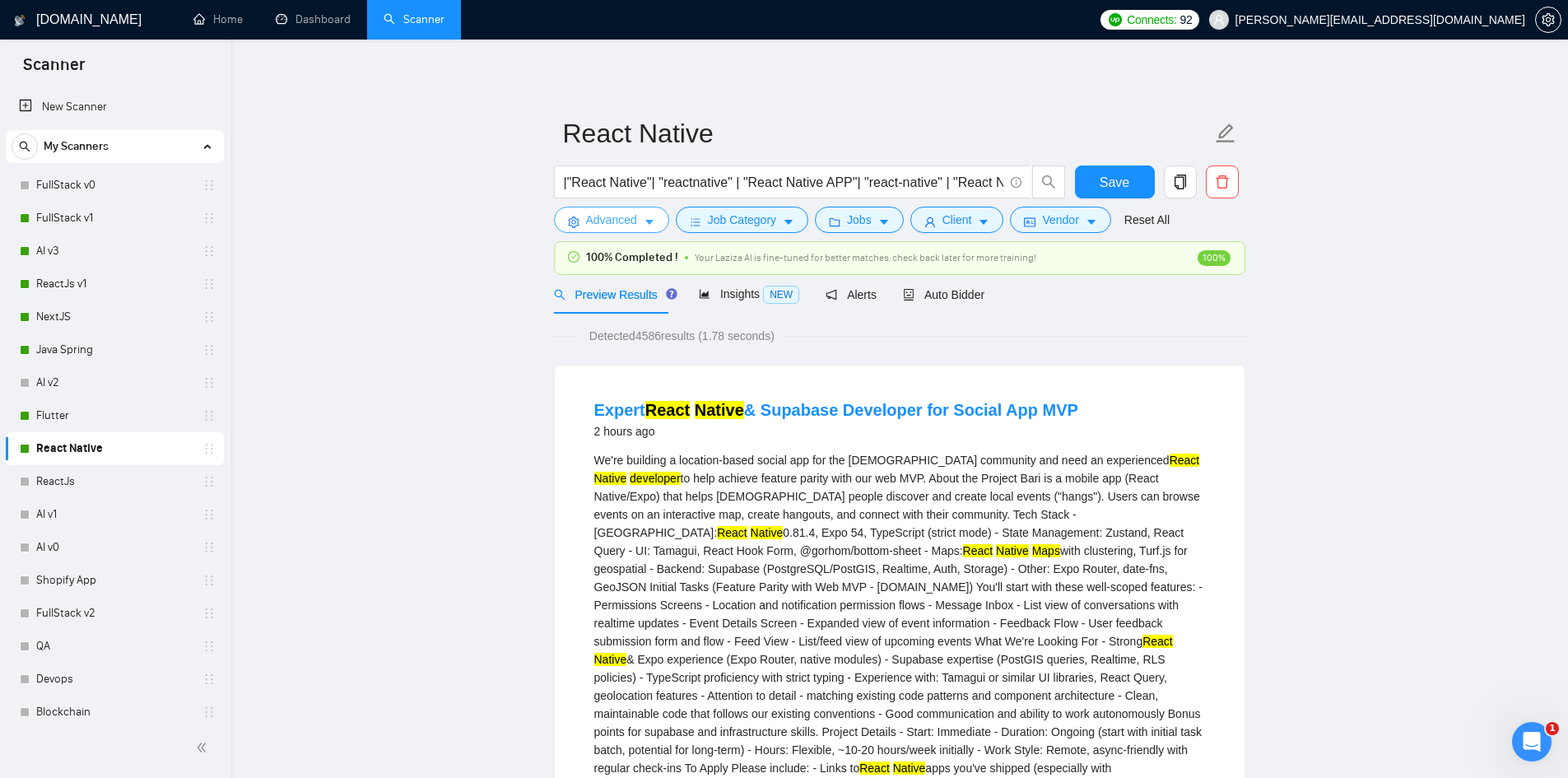
click at [612, 222] on span "Advanced" at bounding box center [612, 220] width 51 height 18
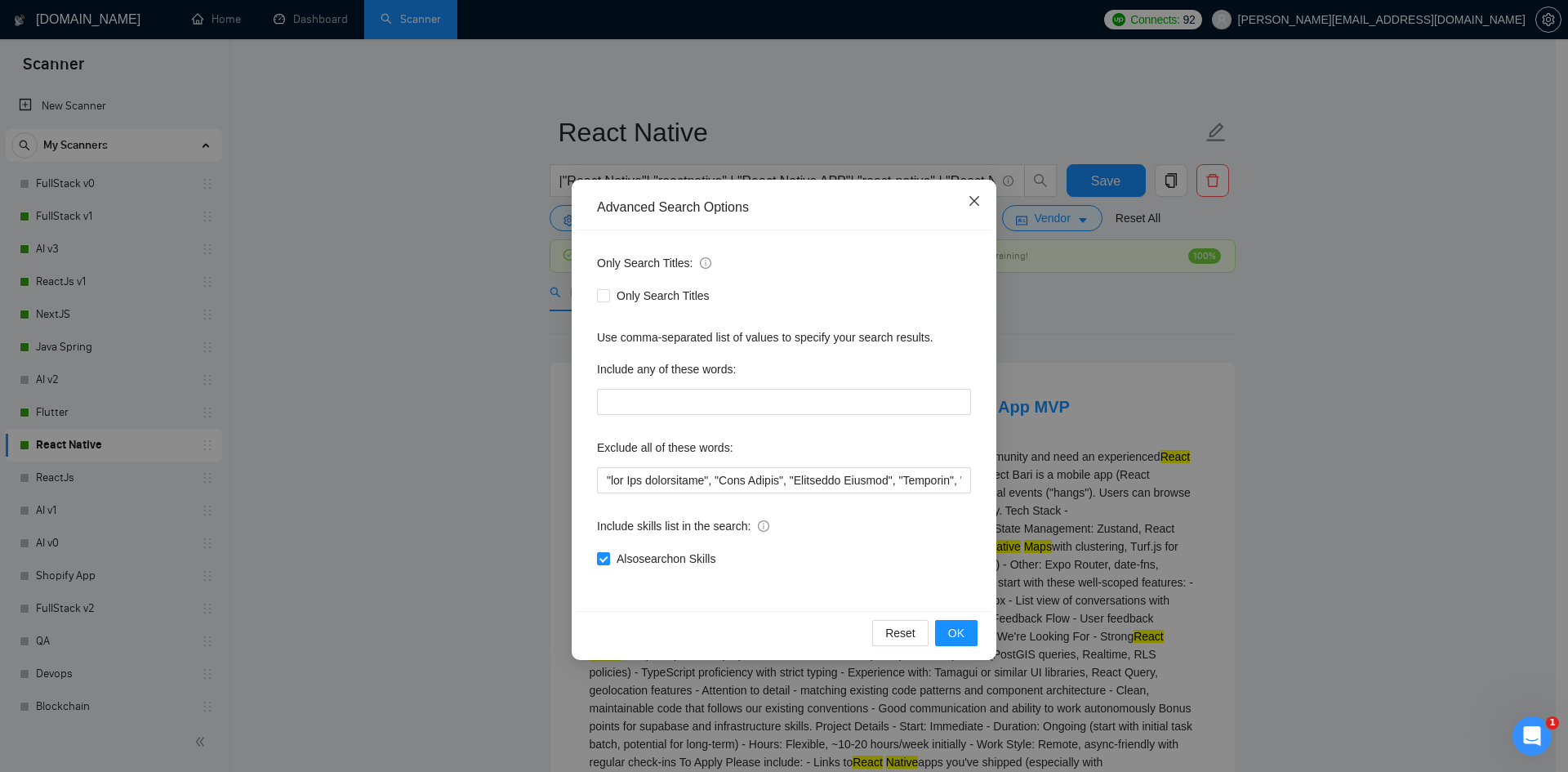
click at [982, 200] on span "Close" at bounding box center [974, 202] width 44 height 44
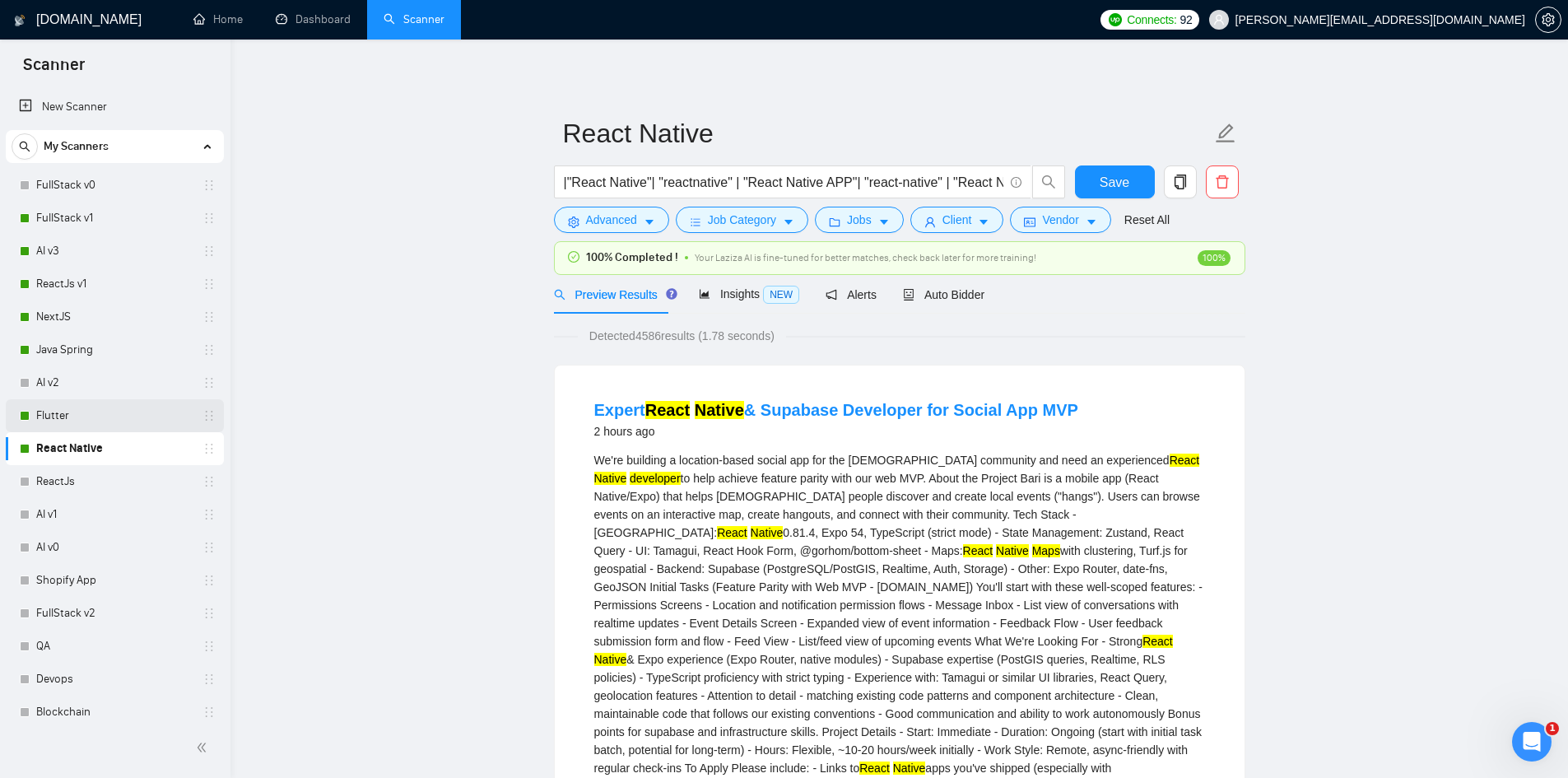
click at [43, 413] on link "Flutter" at bounding box center [114, 415] width 156 height 33
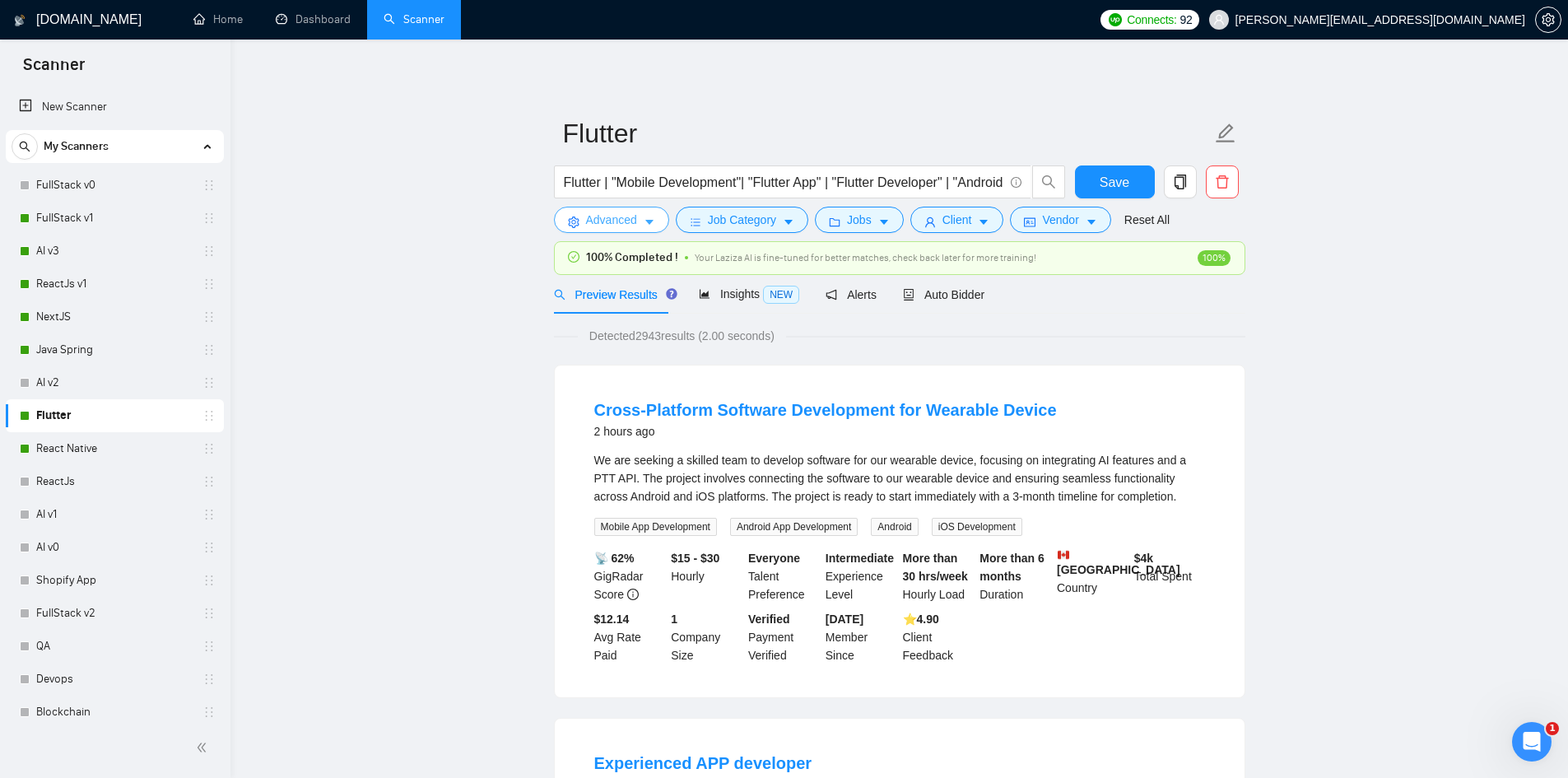
click at [598, 222] on span "Advanced" at bounding box center [612, 220] width 51 height 18
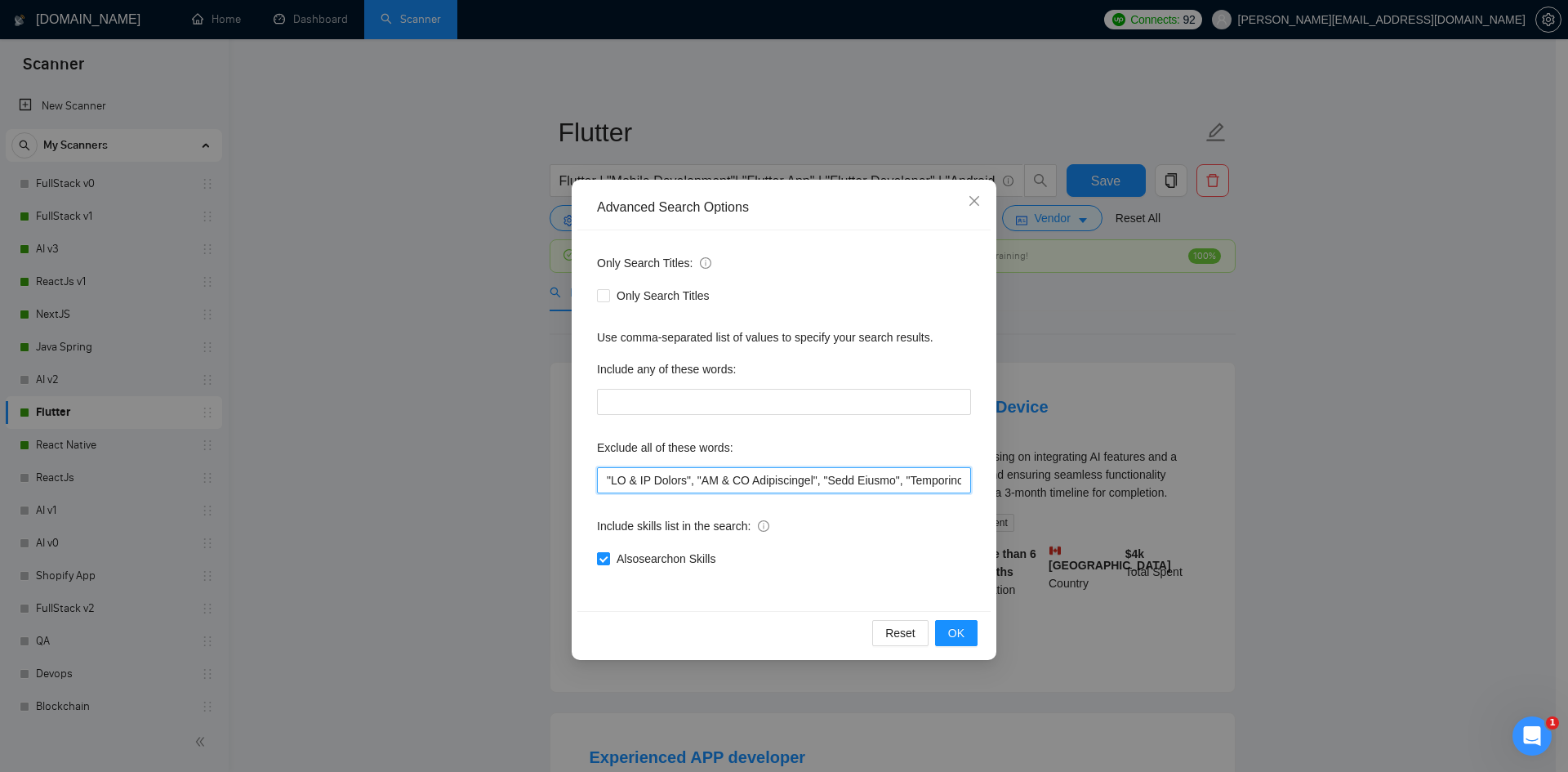
click at [604, 478] on input "text" at bounding box center [784, 480] width 374 height 26
click at [292, 407] on div "Advanced Search Options Only Search Titles: Only Search Titles Use comma-separa…" at bounding box center [784, 386] width 1568 height 772
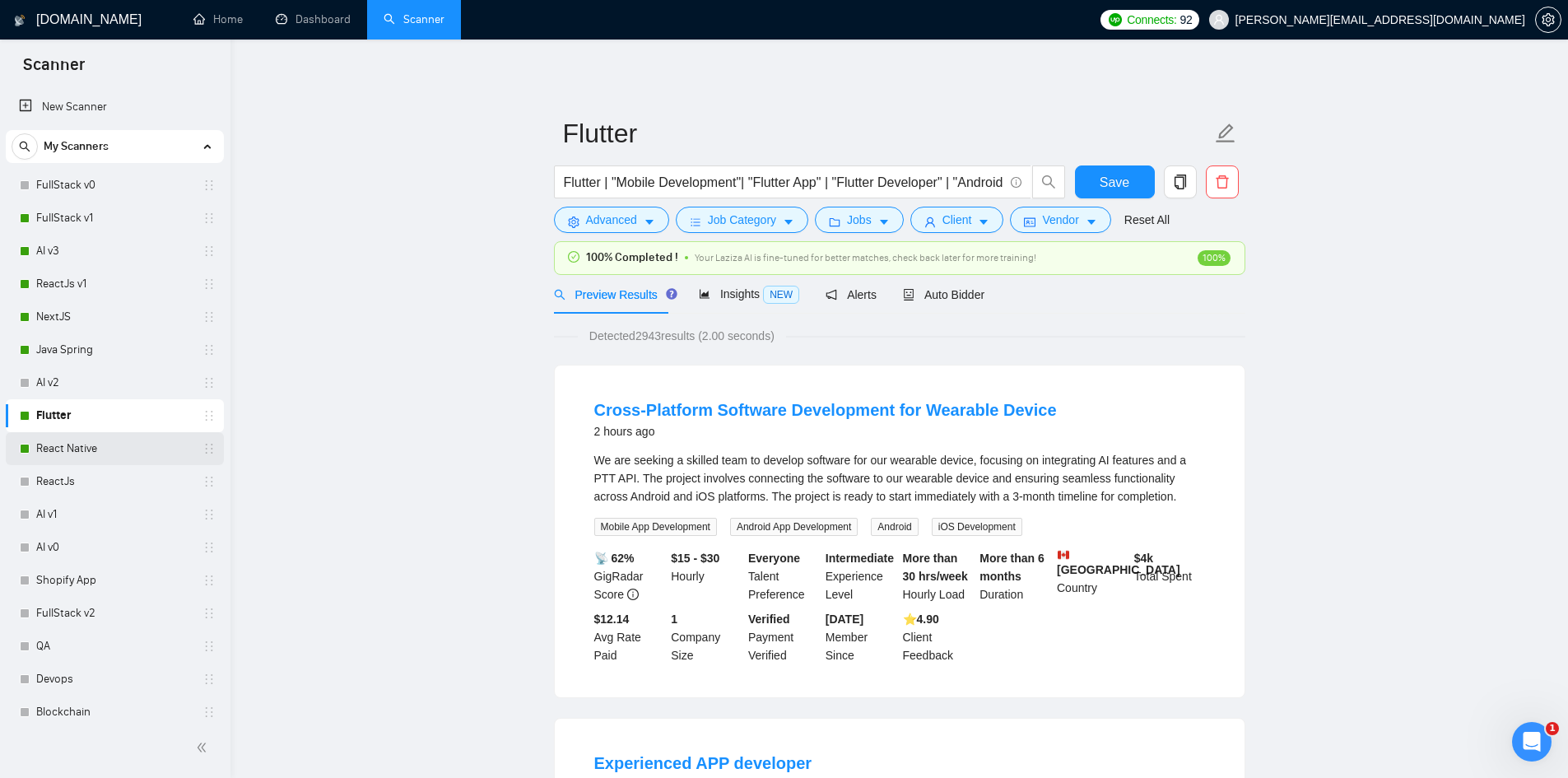
click at [65, 452] on link "React Native" at bounding box center [114, 449] width 156 height 33
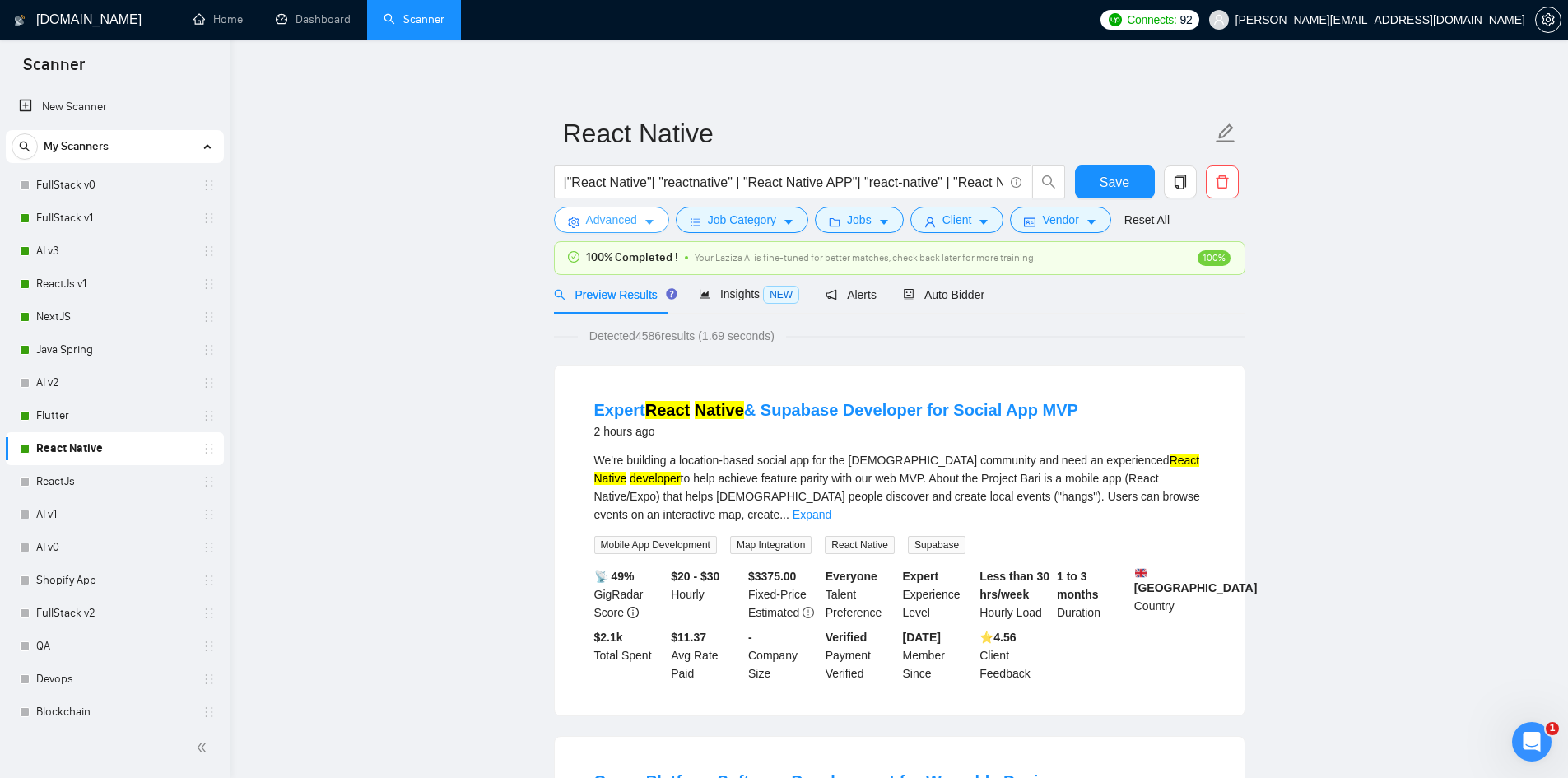
click at [602, 219] on span "Advanced" at bounding box center [612, 220] width 51 height 18
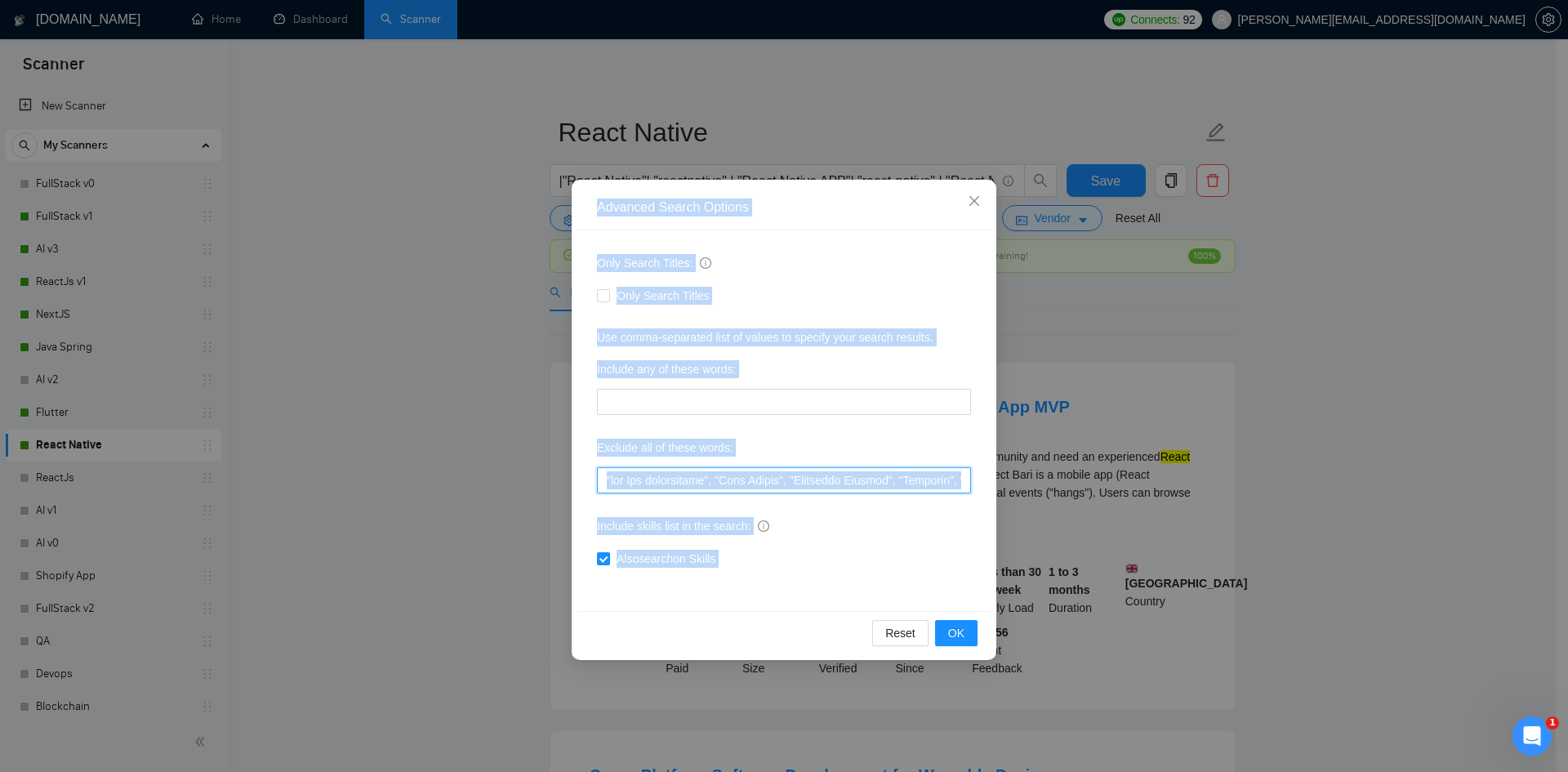
click at [649, 476] on input "text" at bounding box center [784, 480] width 374 height 26
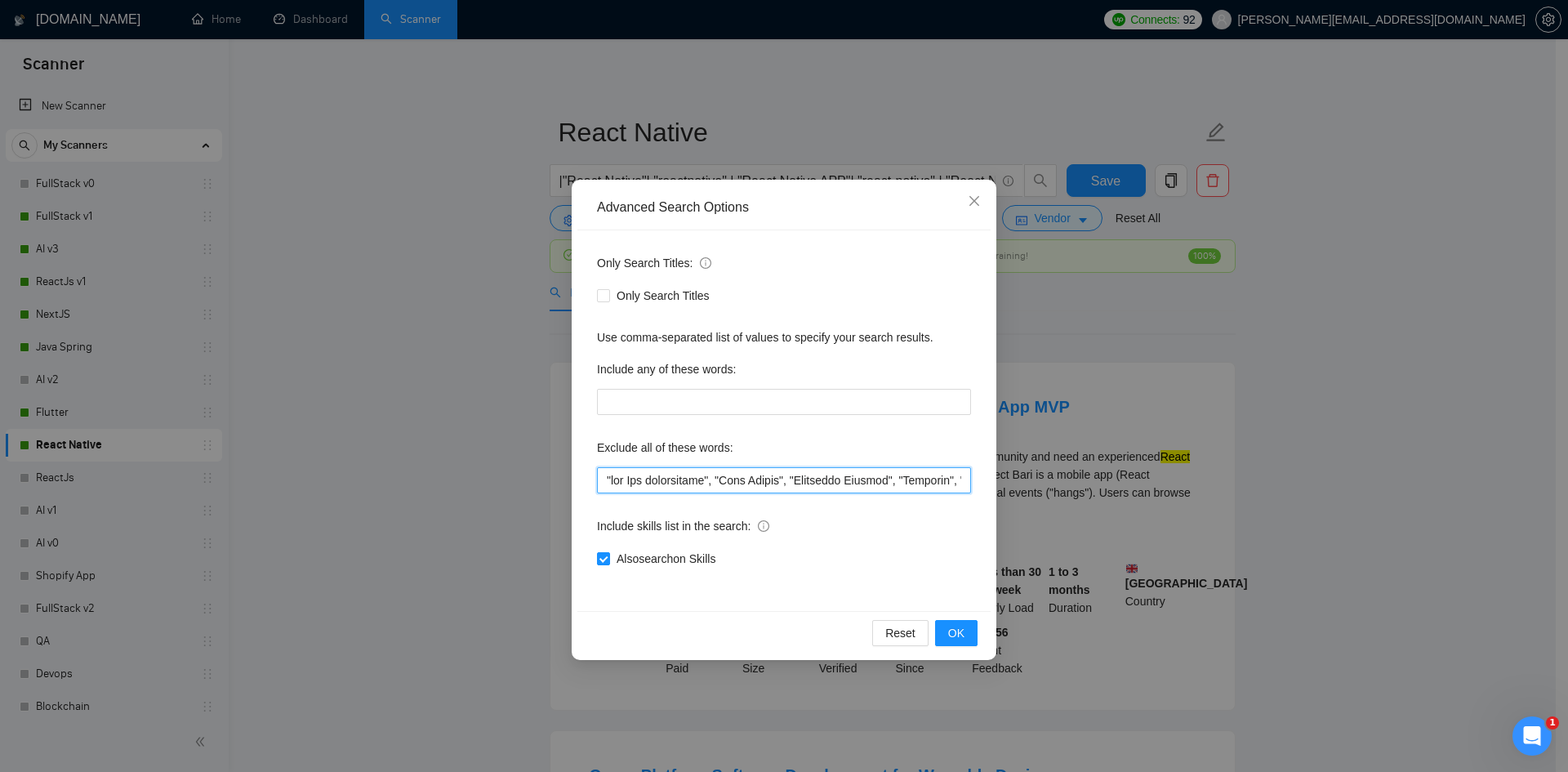
click at [603, 480] on input "text" at bounding box center [784, 480] width 374 height 26
paste input ""UI & UX Design", "UI & UX Improvements","
type input ""UI & UX Design", "UI & UX Improvements", "web App development", "Code Review",…"
click at [954, 627] on span "OK" at bounding box center [956, 633] width 16 height 18
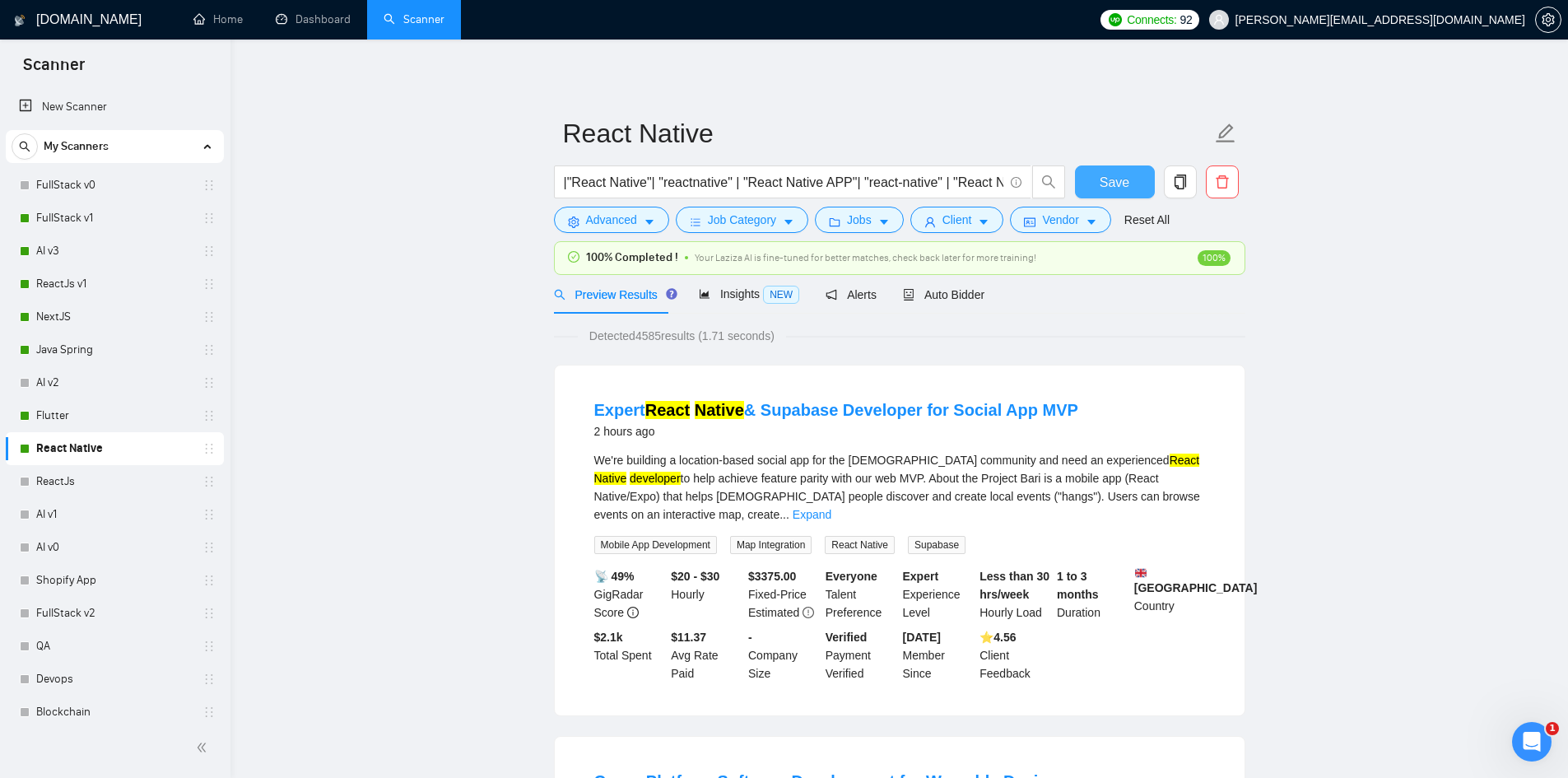
click at [1132, 183] on button "Save" at bounding box center [1115, 182] width 79 height 33
click at [88, 274] on link "ReactJs v1" at bounding box center [114, 284] width 156 height 33
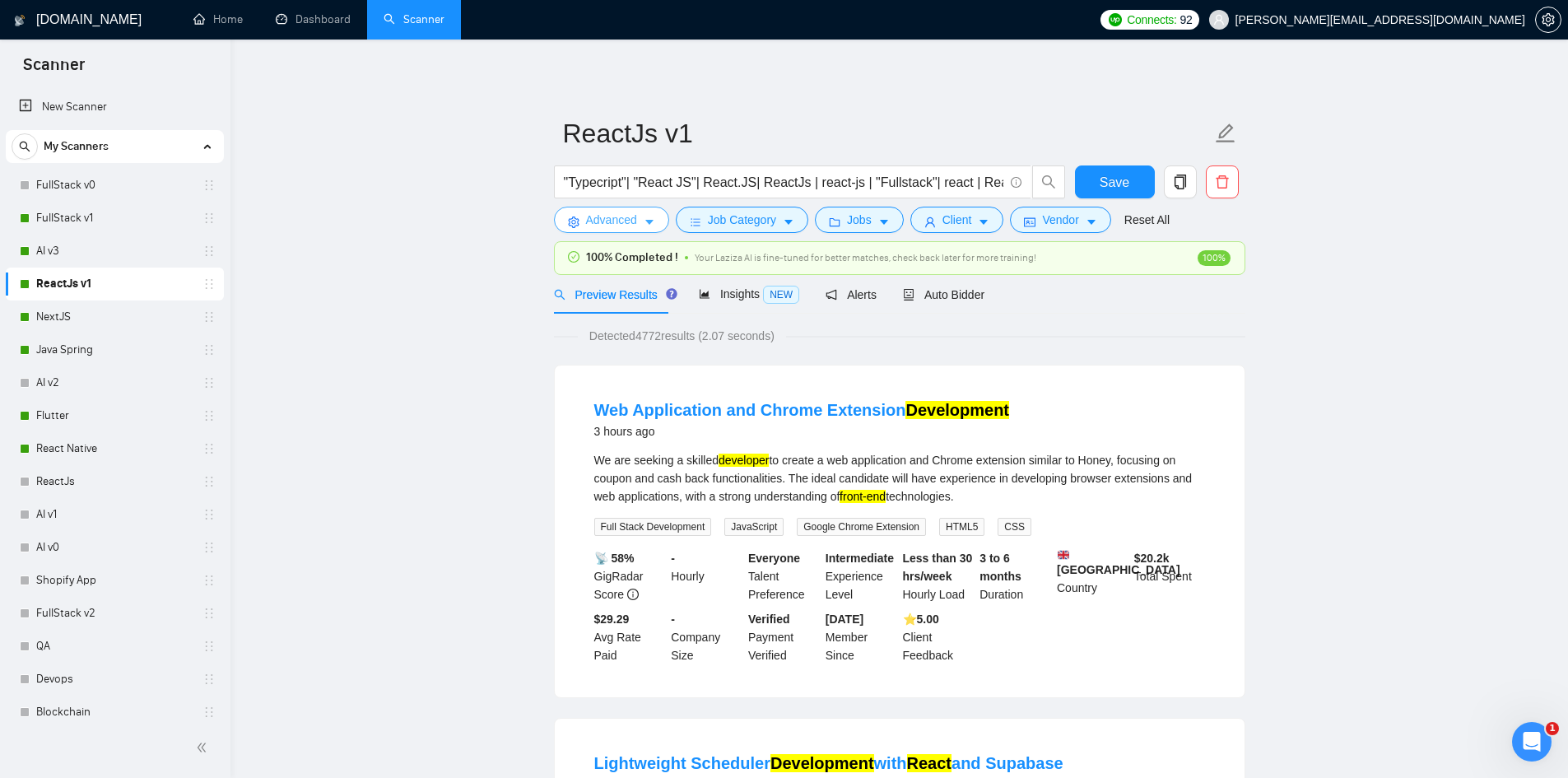
click at [623, 216] on span "Advanced" at bounding box center [612, 220] width 51 height 18
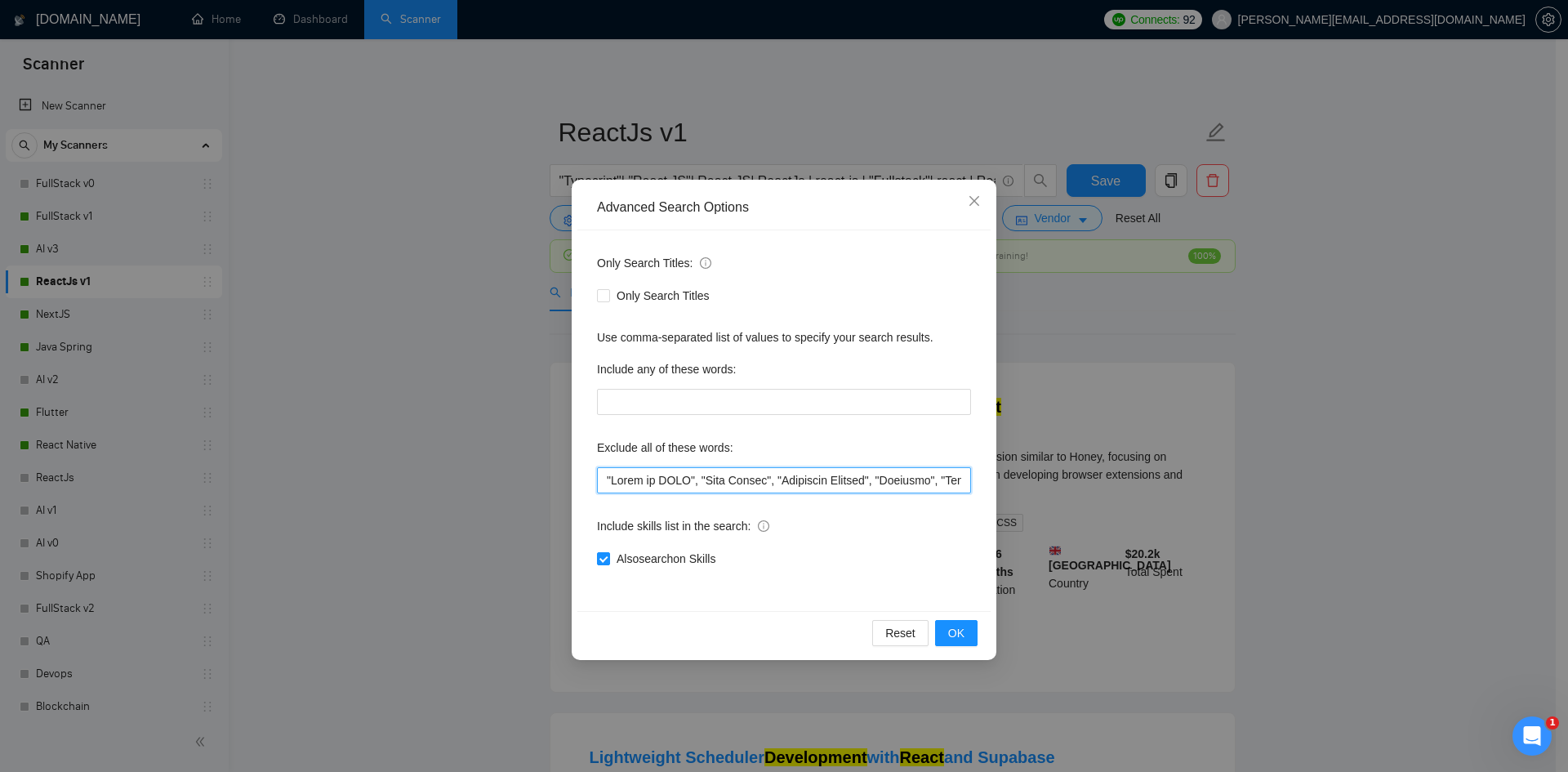
click at [606, 481] on input "text" at bounding box center [784, 480] width 374 height 26
paste input ""UI & UX Design", "UI & UX Improvements","
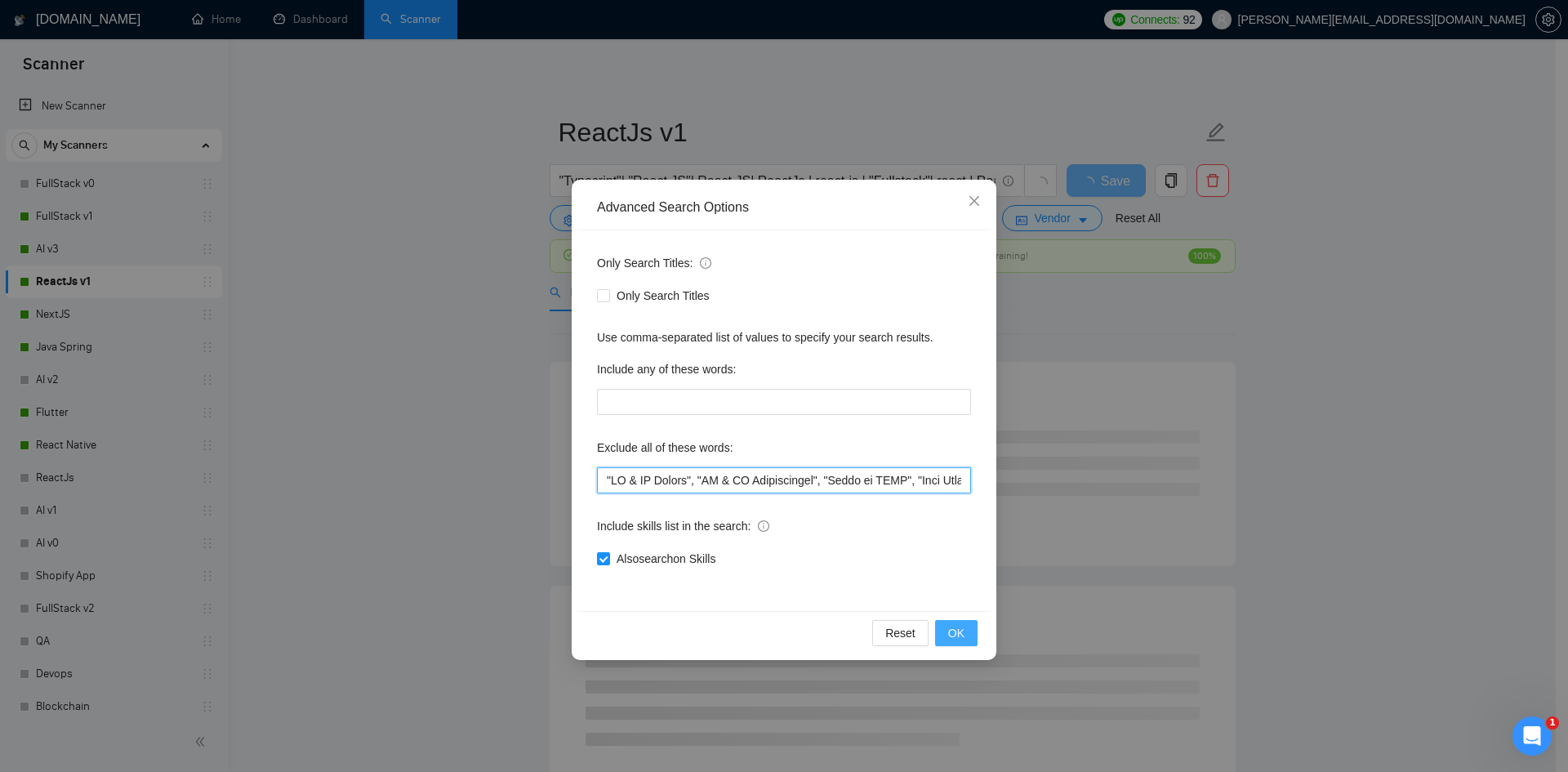
type input ""UI & UX Design", "UI & UX Improvements", "Figma to HTML", "Code Review", "Tech…"
click at [964, 627] on button "OK" at bounding box center [956, 633] width 43 height 26
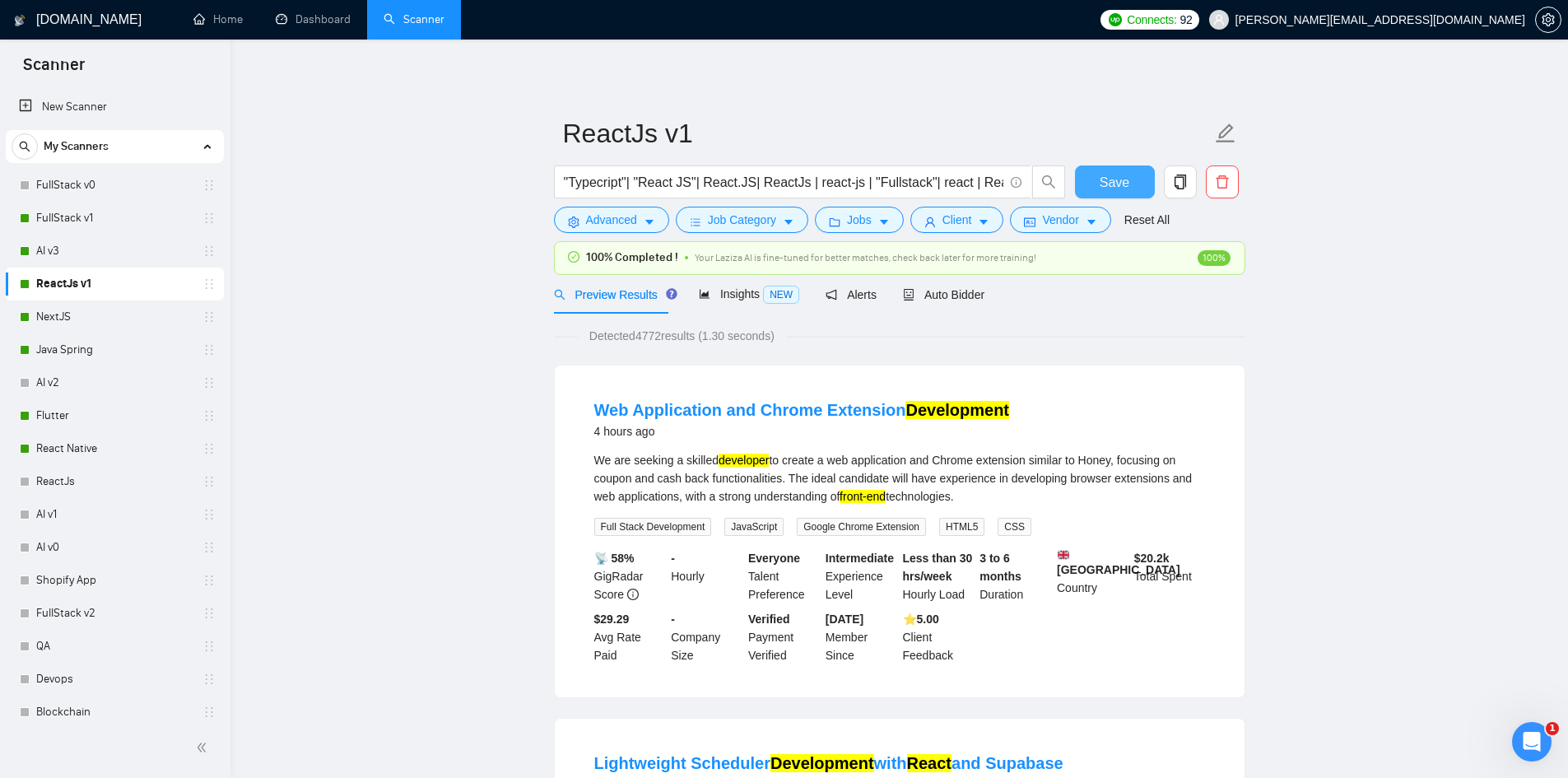
click at [1119, 183] on span "Save" at bounding box center [1114, 182] width 30 height 21
click at [73, 312] on link "NextJS" at bounding box center [114, 317] width 156 height 33
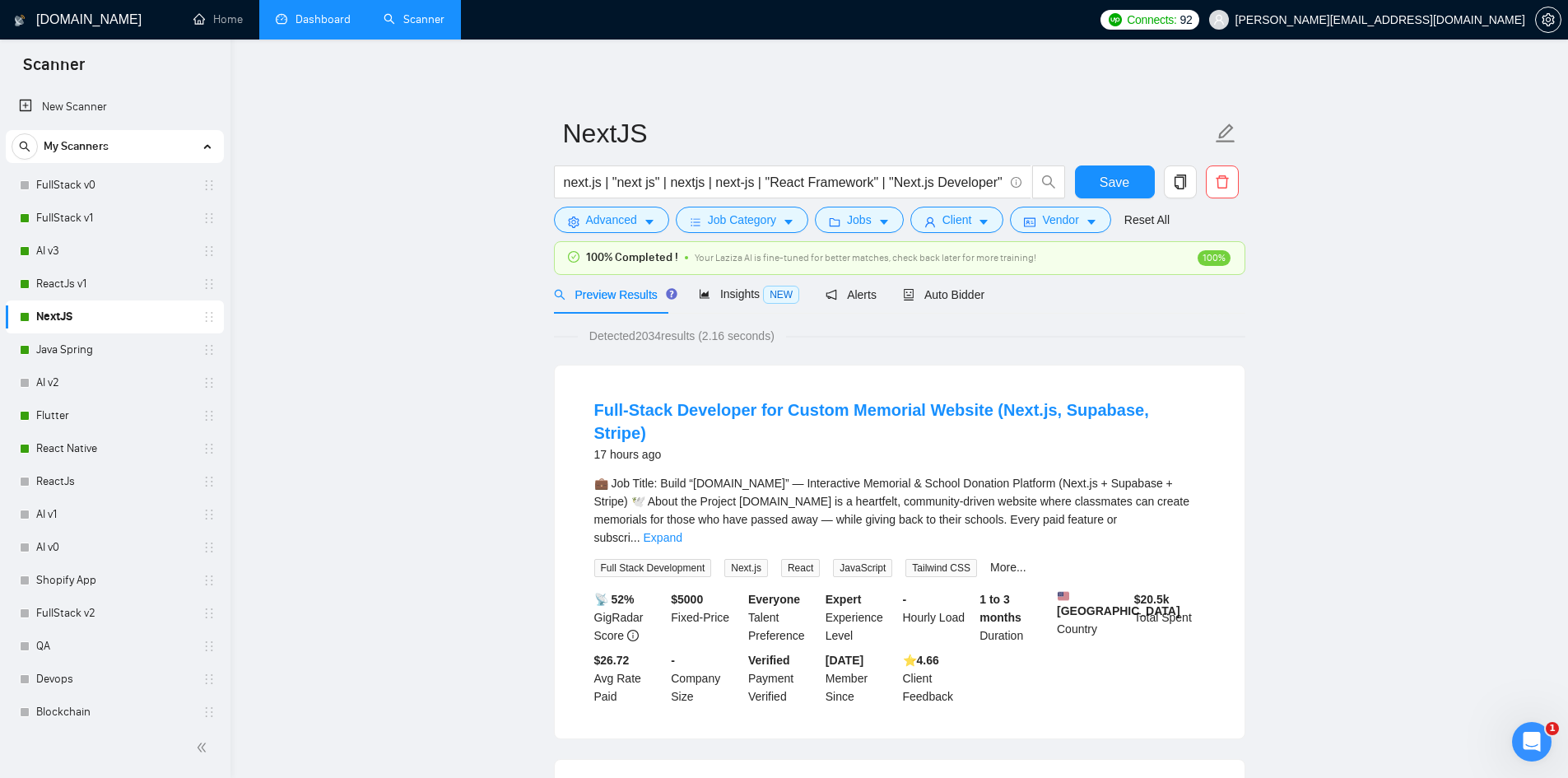
click at [322, 12] on link "Dashboard" at bounding box center [313, 19] width 75 height 14
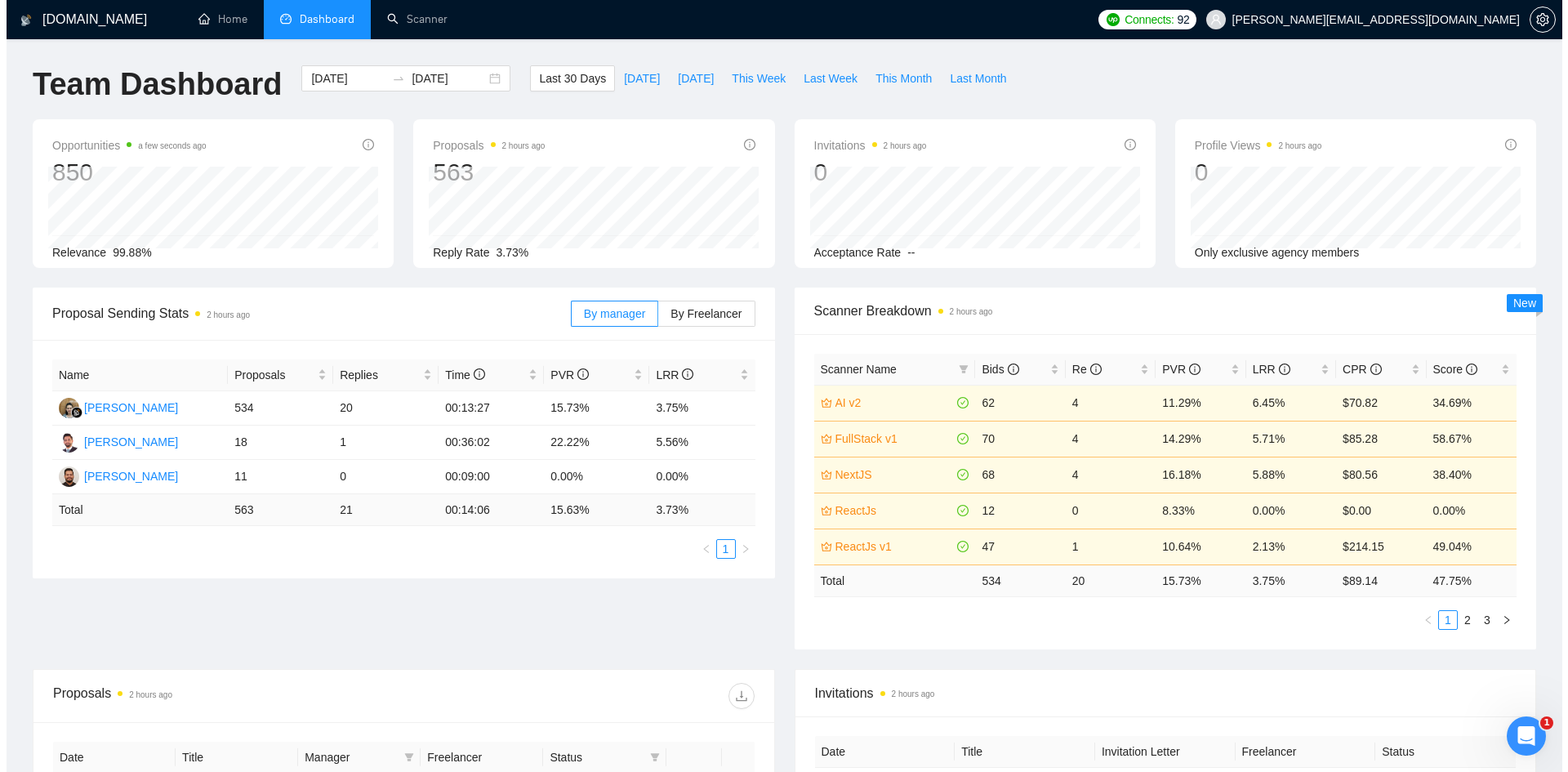
scroll to position [408, 0]
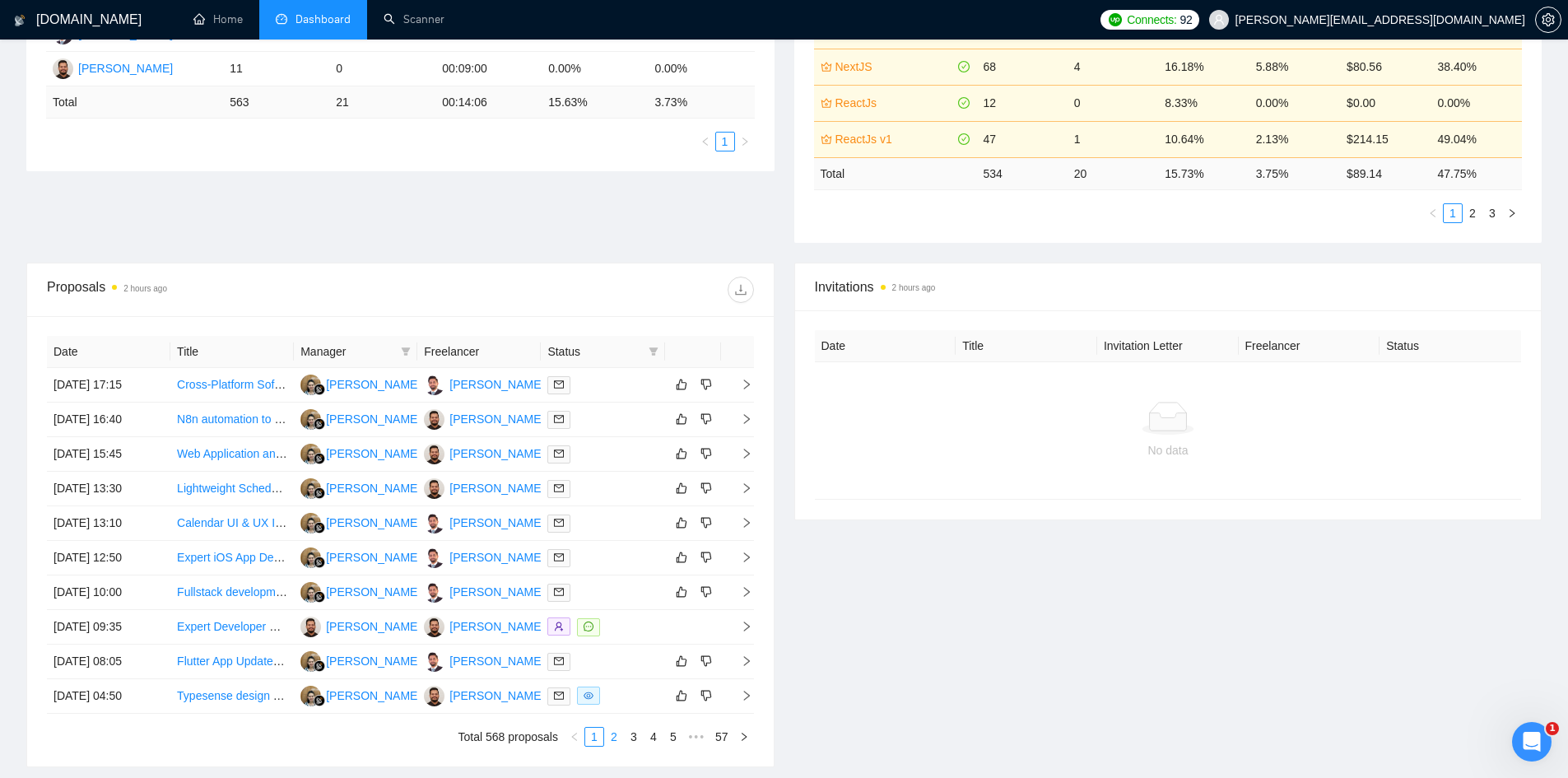
click at [613, 742] on link "2" at bounding box center [614, 737] width 18 height 18
click at [631, 732] on link "3" at bounding box center [634, 737] width 18 height 18
click at [750, 418] on icon "right" at bounding box center [747, 419] width 12 height 12
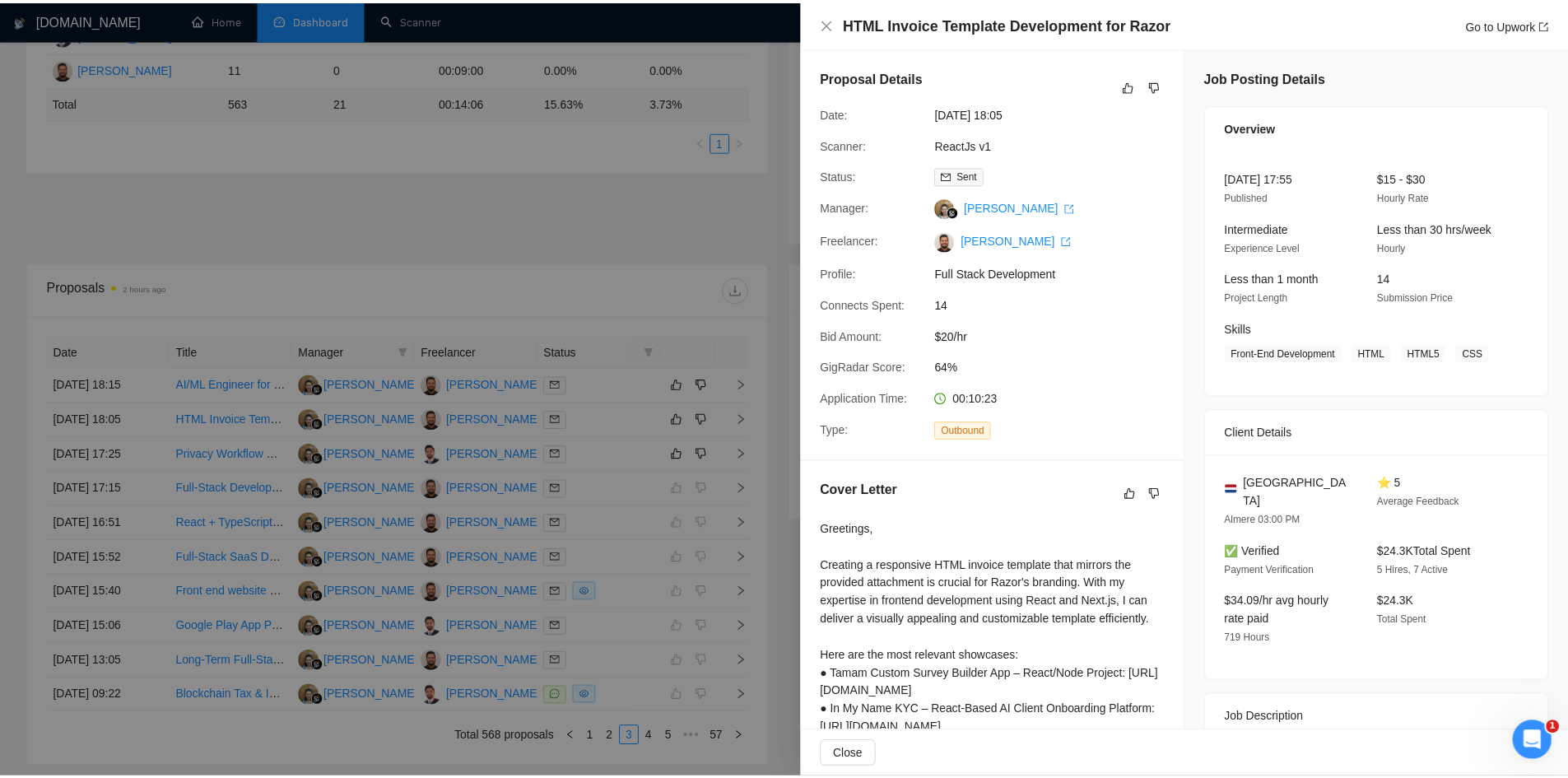
scroll to position [177, 0]
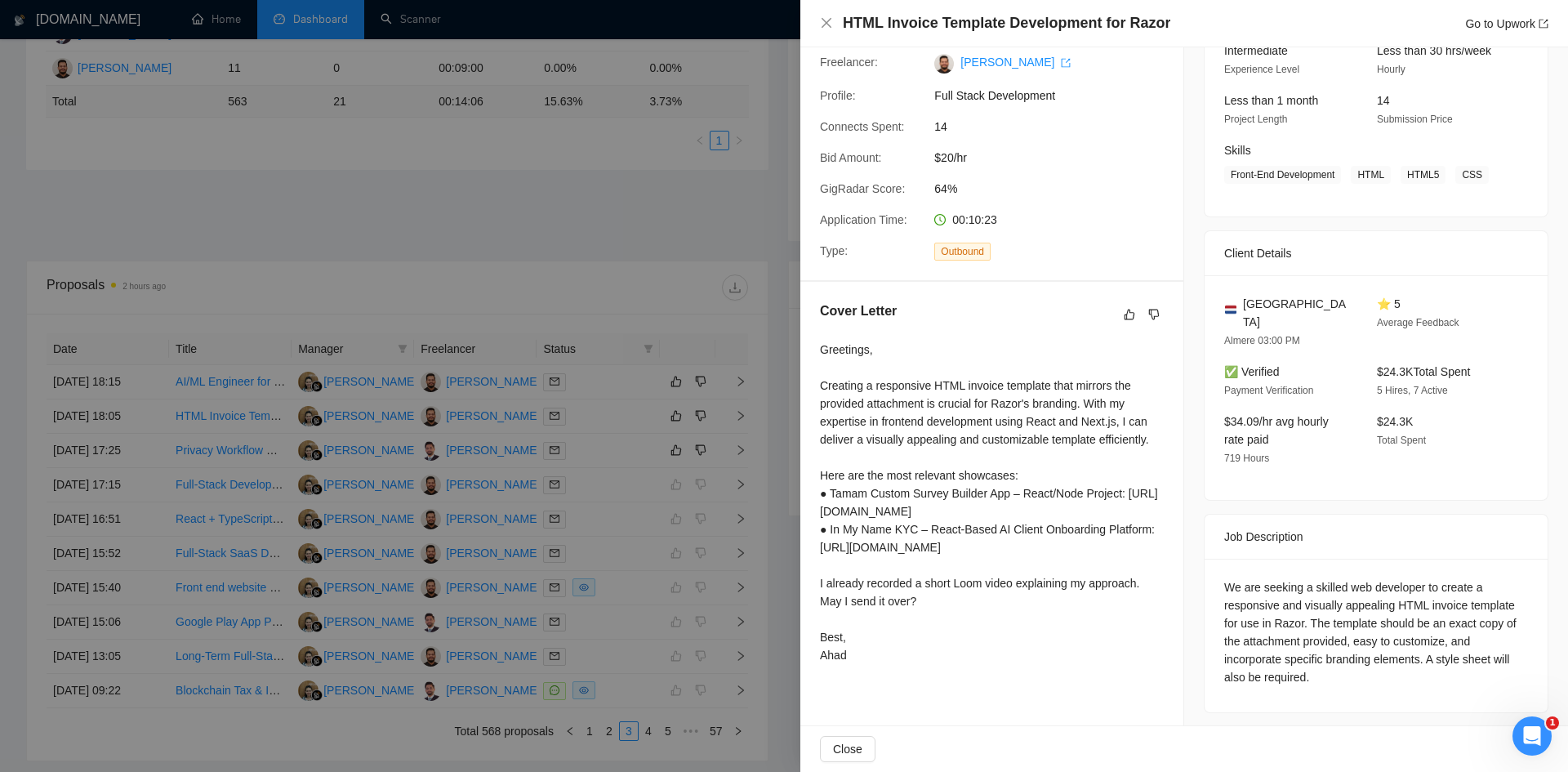
click at [532, 210] on div at bounding box center [784, 386] width 1568 height 772
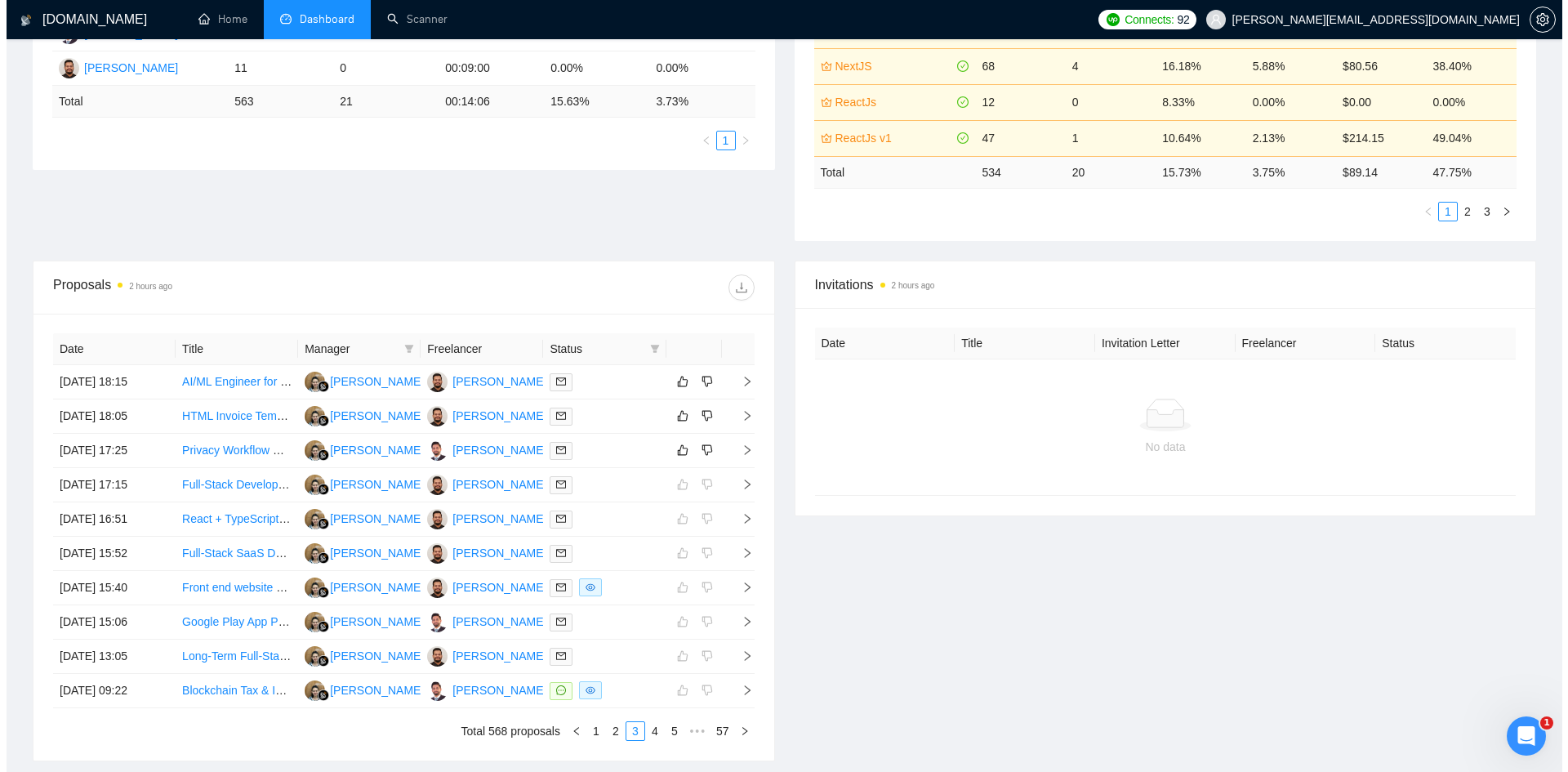
scroll to position [0, 0]
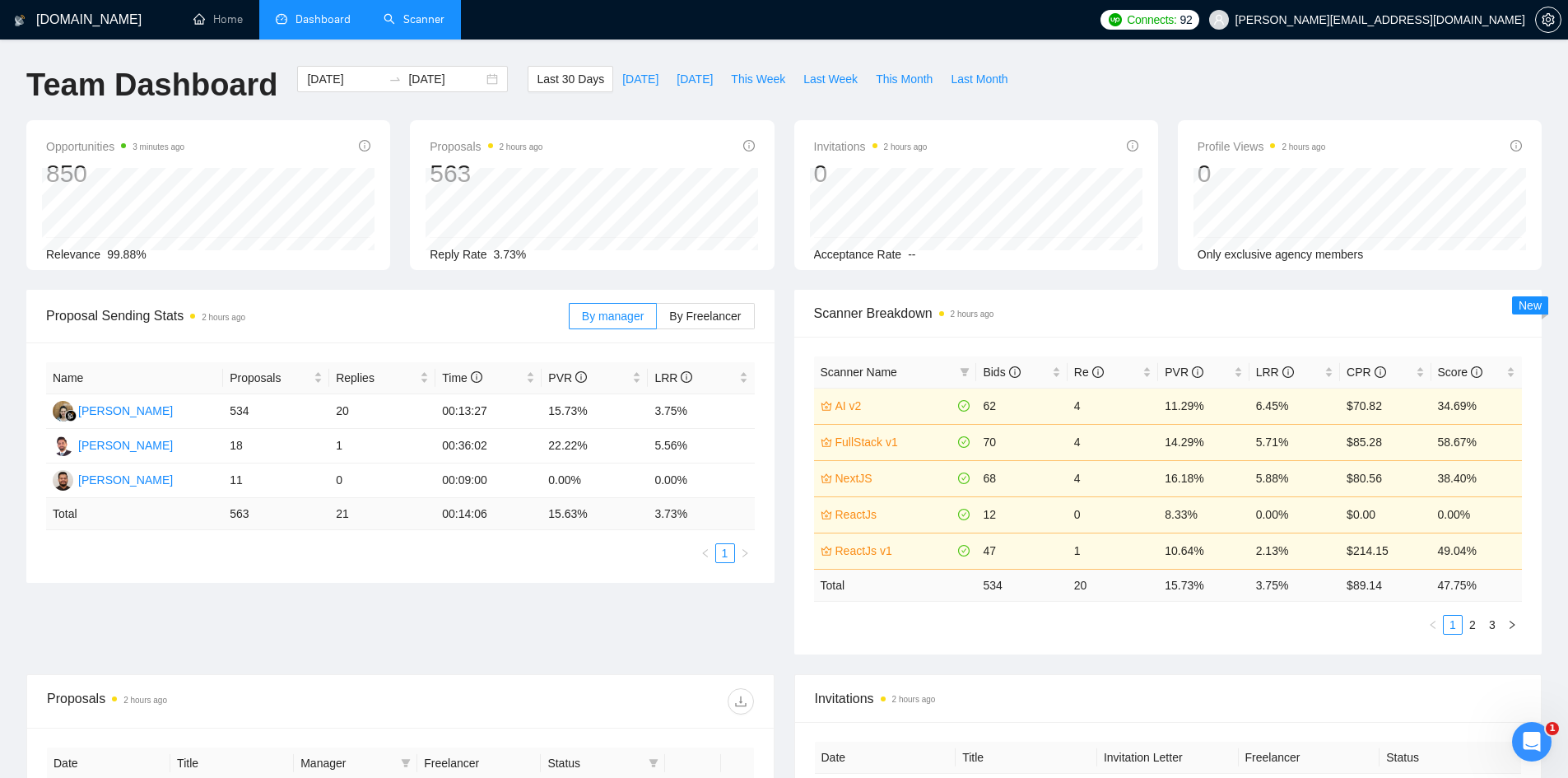
click at [397, 14] on link "Scanner" at bounding box center [414, 19] width 61 height 14
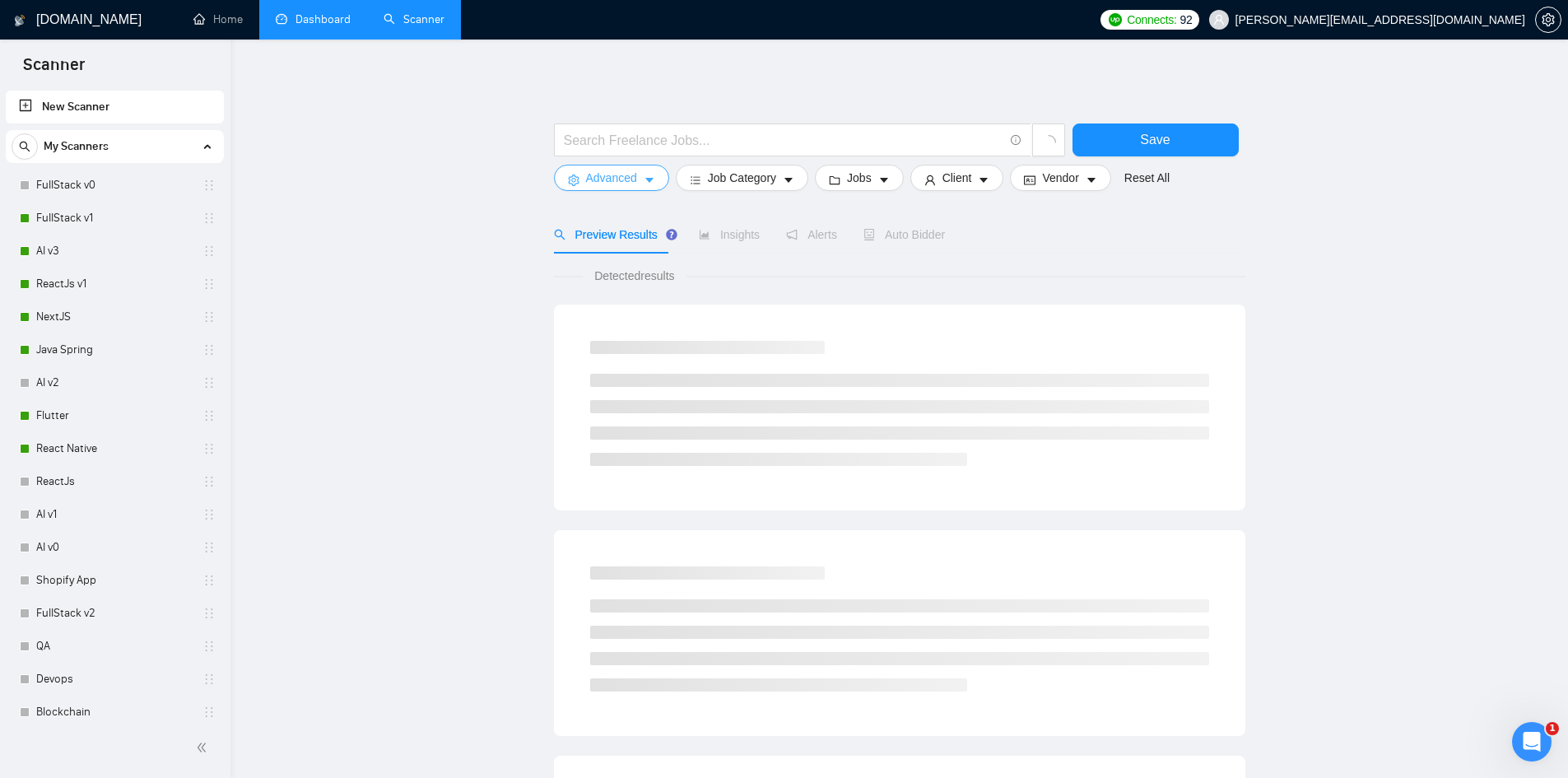
click at [595, 174] on span "Advanced" at bounding box center [612, 178] width 51 height 18
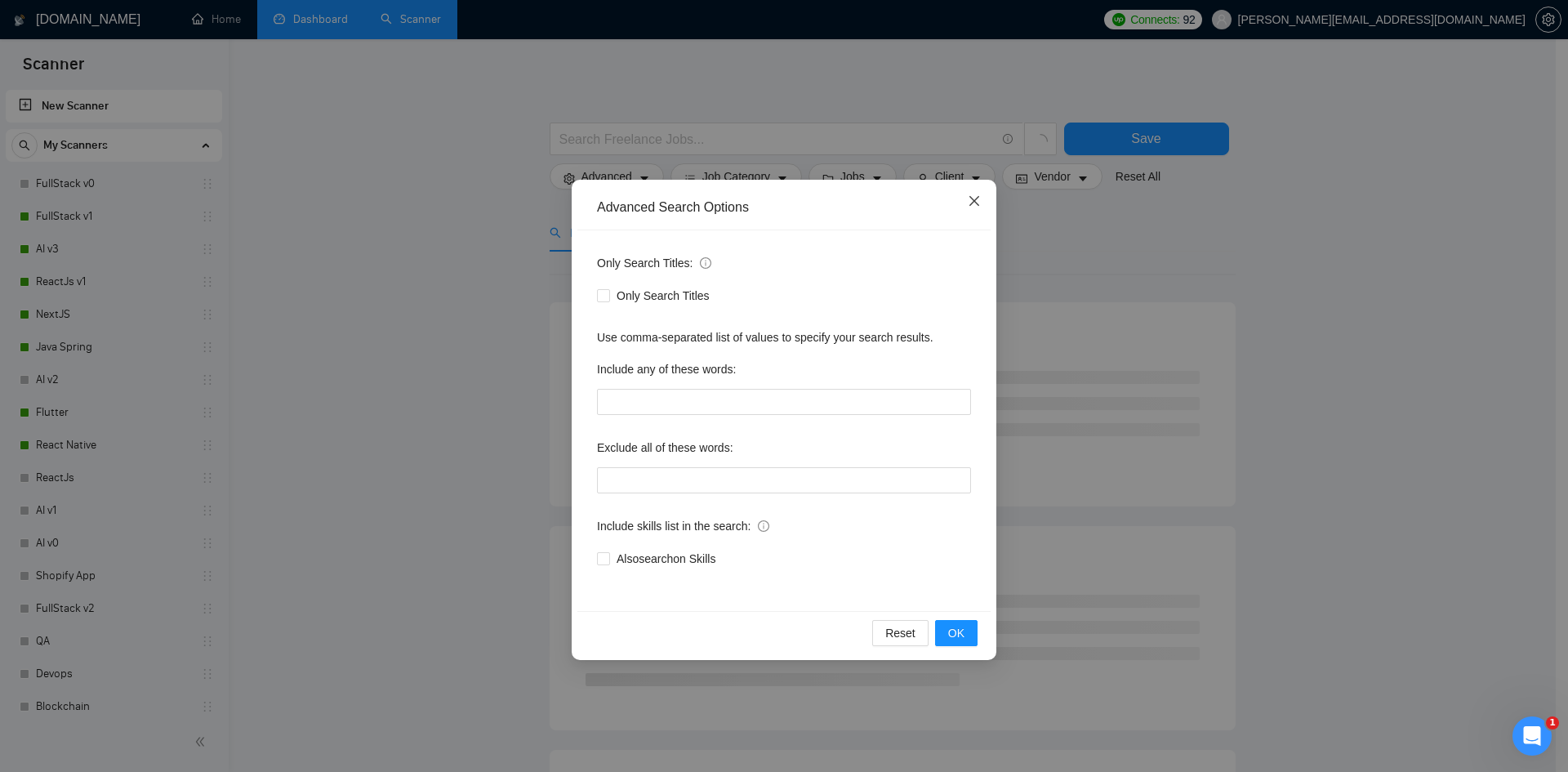
click at [978, 204] on icon "close" at bounding box center [974, 201] width 13 height 13
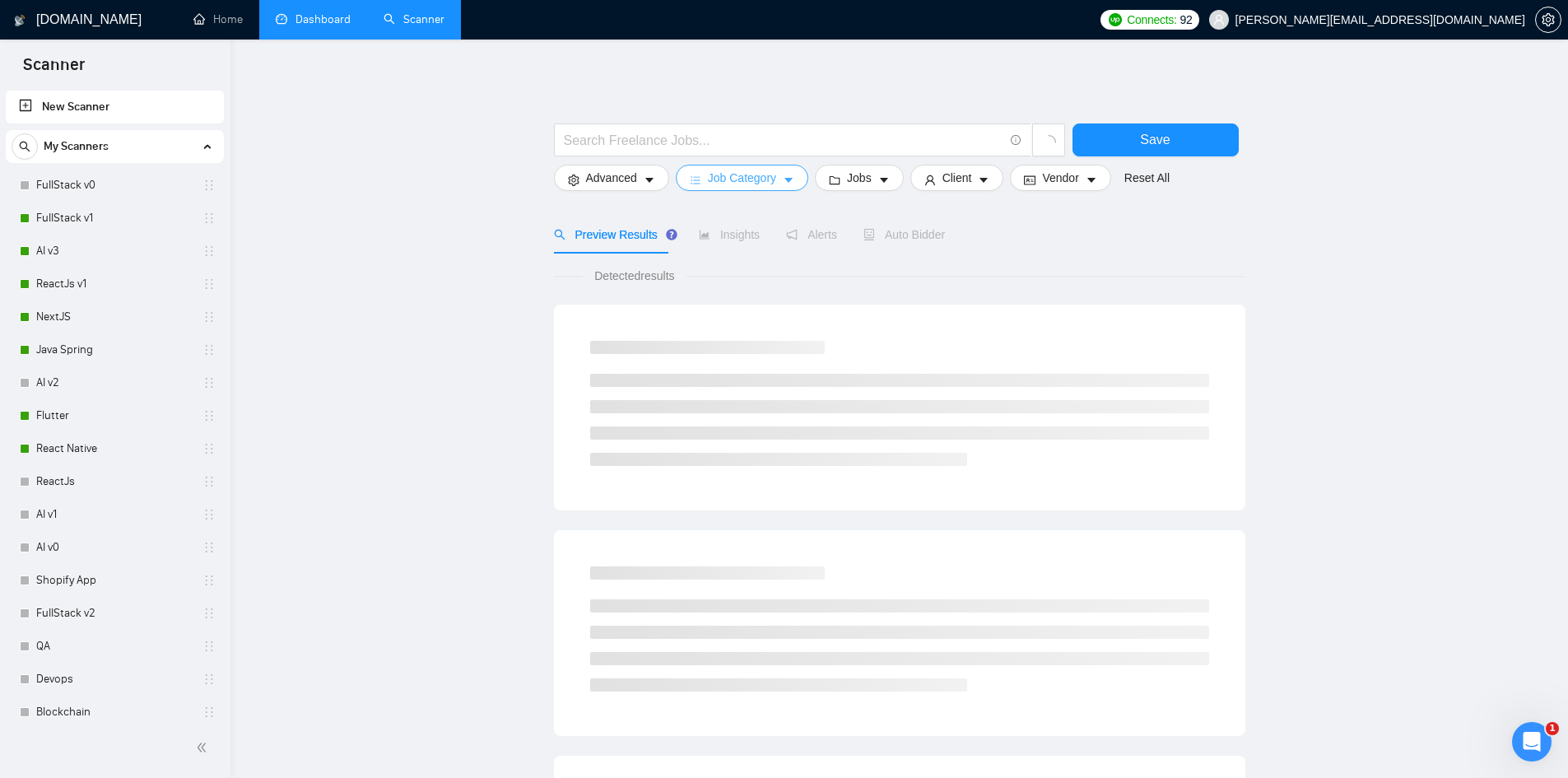
click at [714, 175] on span "Job Category" at bounding box center [742, 178] width 69 height 18
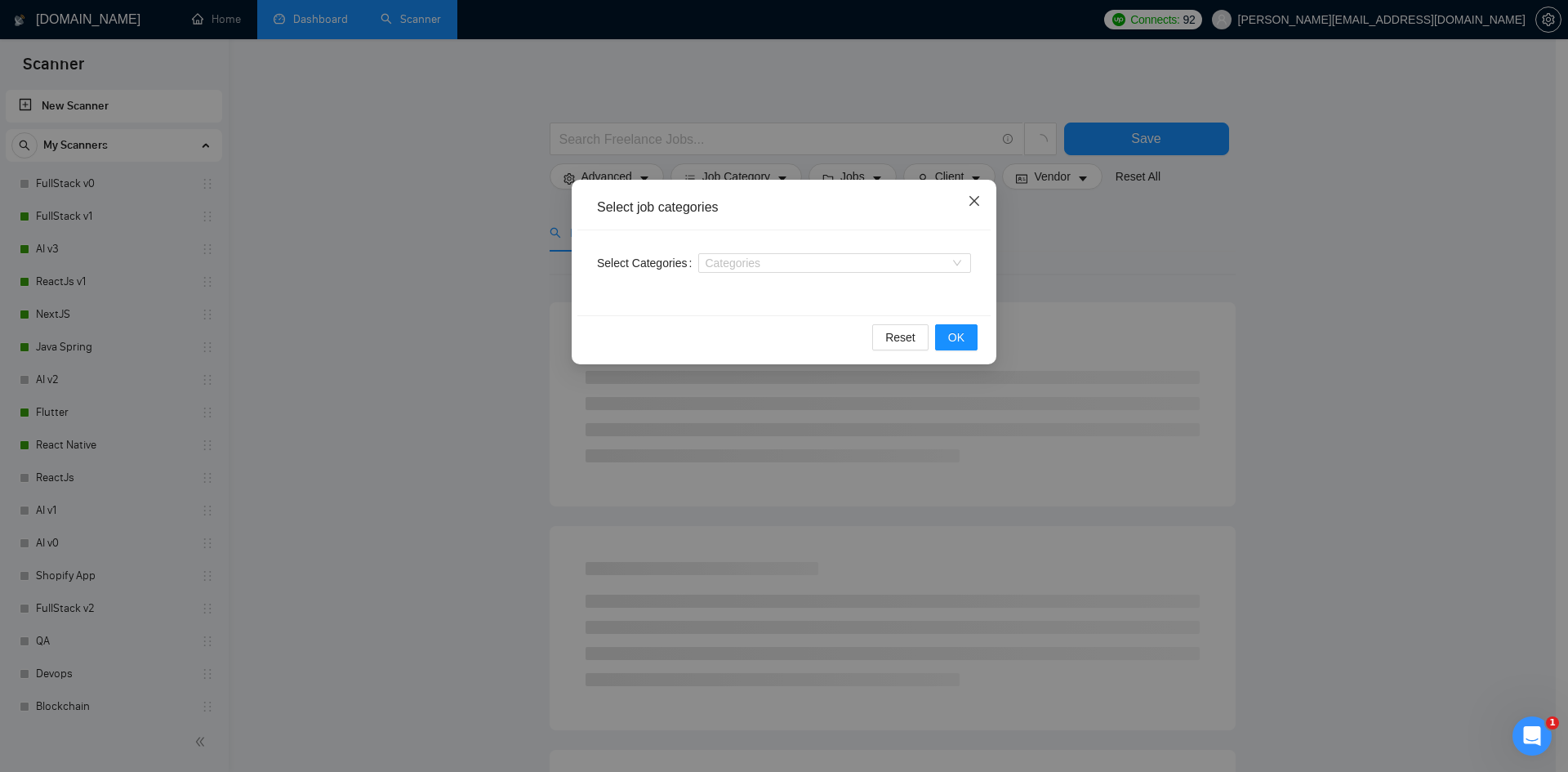
click at [973, 200] on icon "close" at bounding box center [974, 201] width 13 height 13
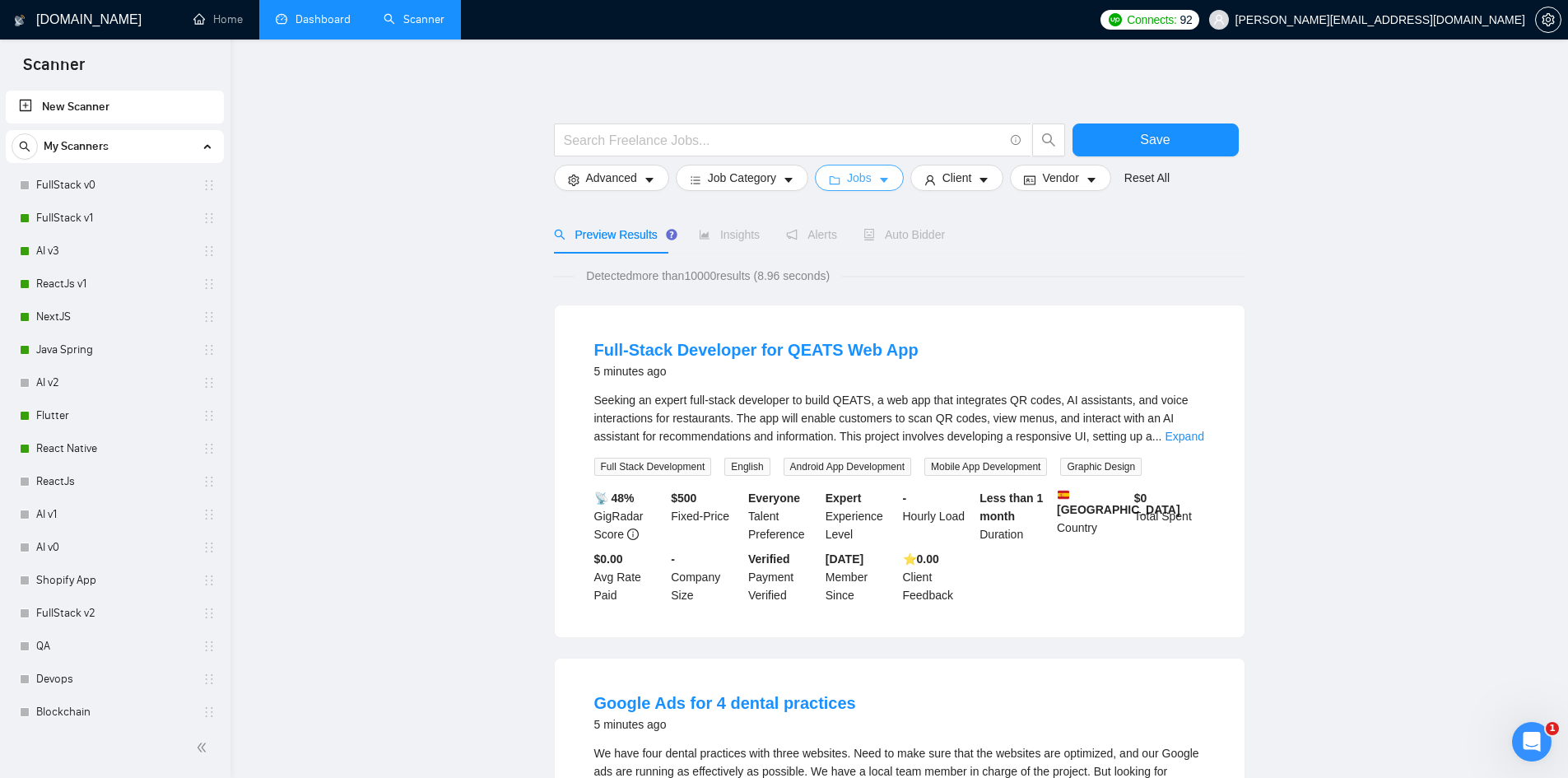
click at [851, 180] on span "Jobs" at bounding box center [859, 178] width 25 height 18
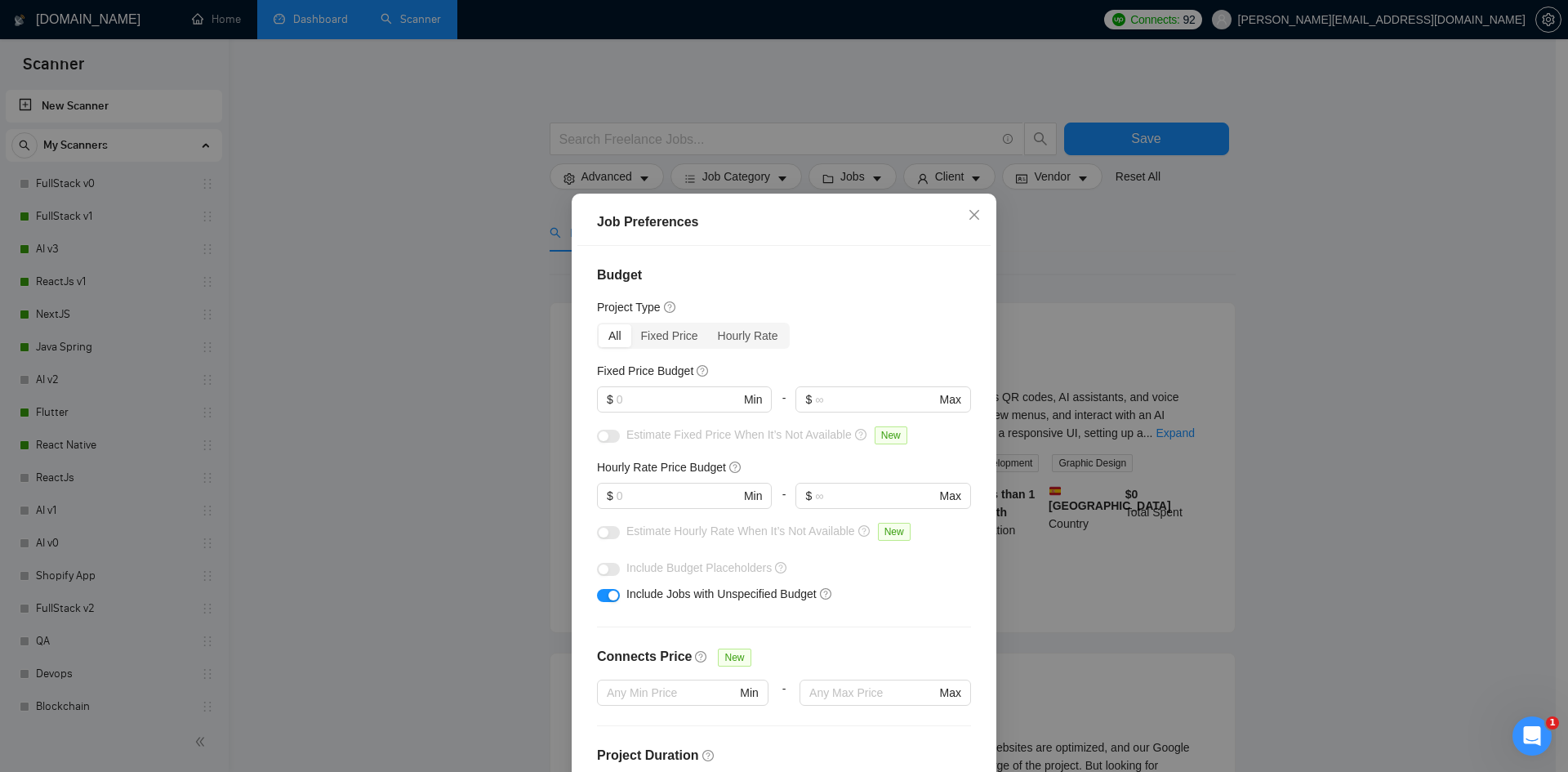
scroll to position [379, 0]
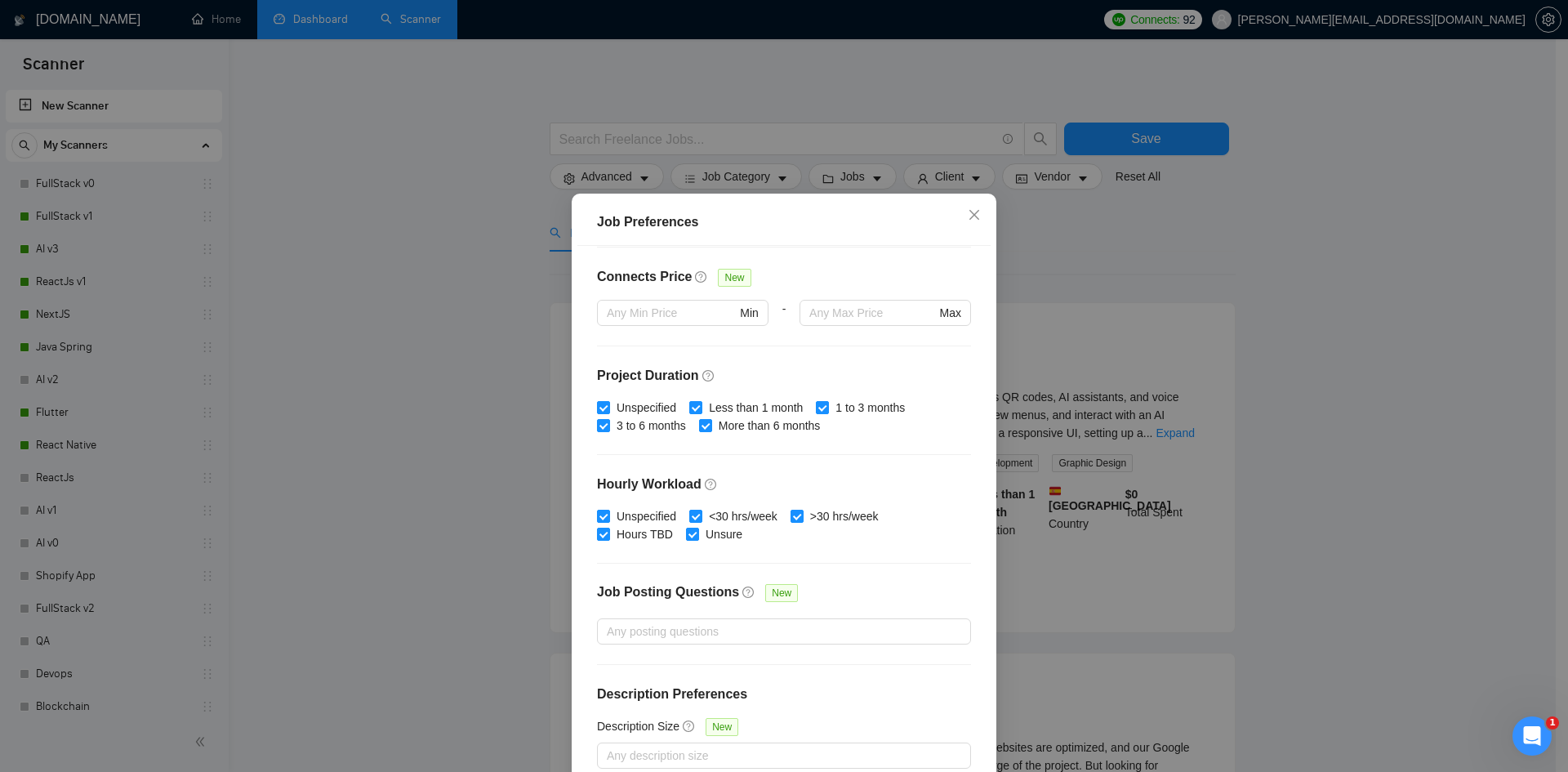
drag, startPoint x: 1358, startPoint y: 217, endPoint x: 1230, endPoint y: 296, distance: 150.4
click at [1358, 217] on div "Job Preferences Budget Project Type All Fixed Price Hourly Rate Fixed Price Bud…" at bounding box center [784, 386] width 1568 height 772
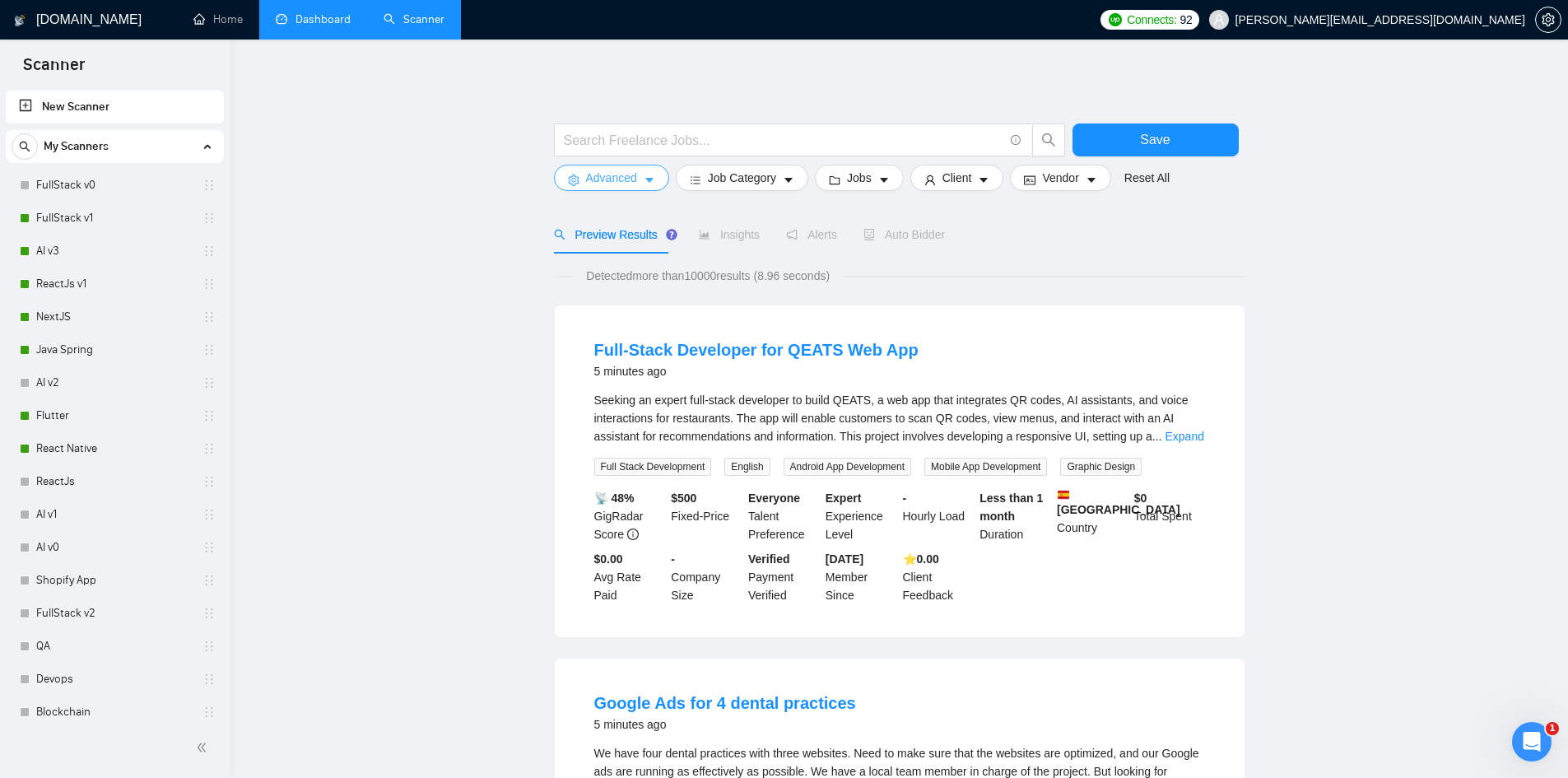
click at [611, 182] on span "Advanced" at bounding box center [612, 178] width 51 height 18
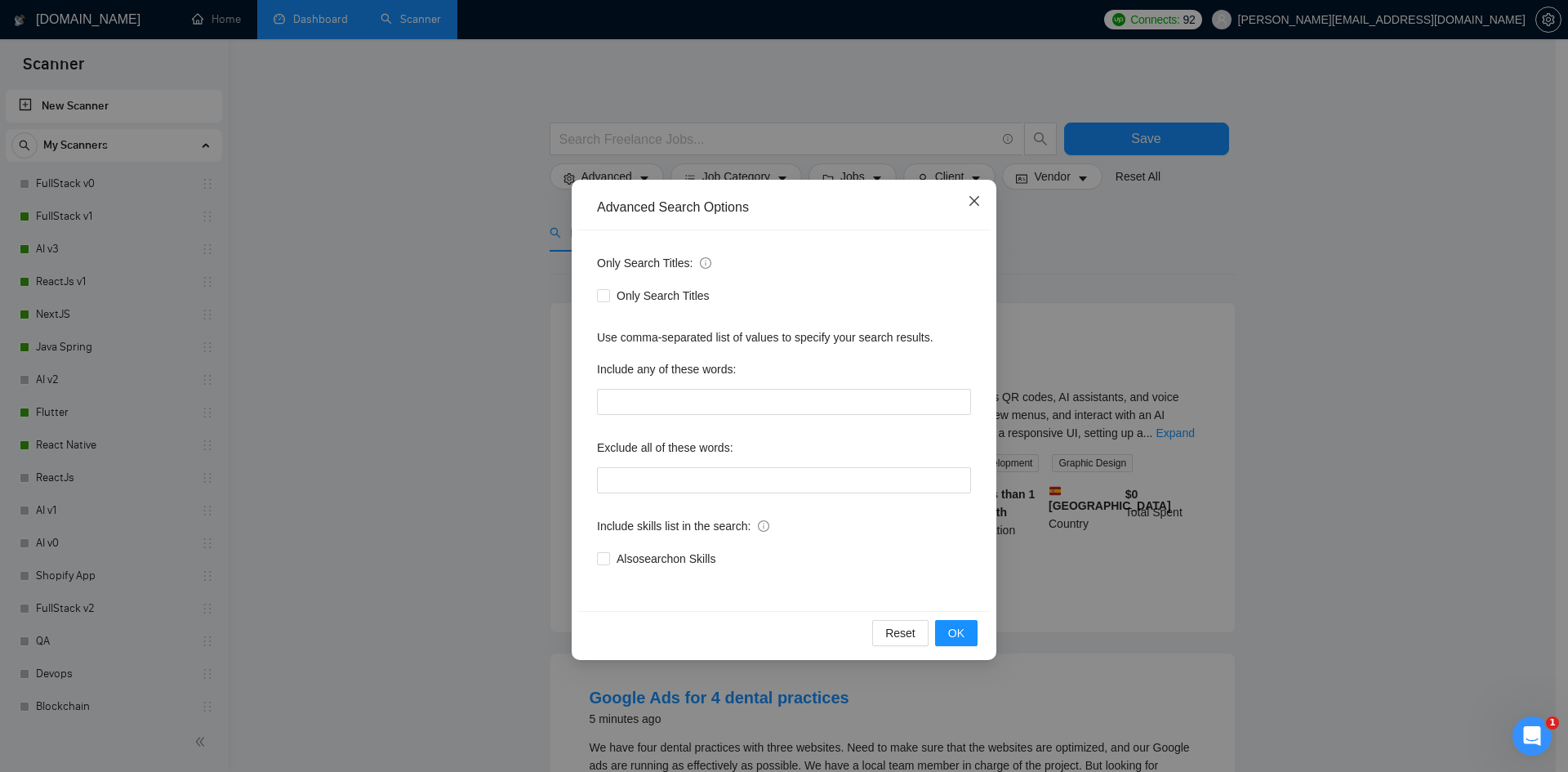
click at [973, 200] on icon "close" at bounding box center [974, 201] width 10 height 10
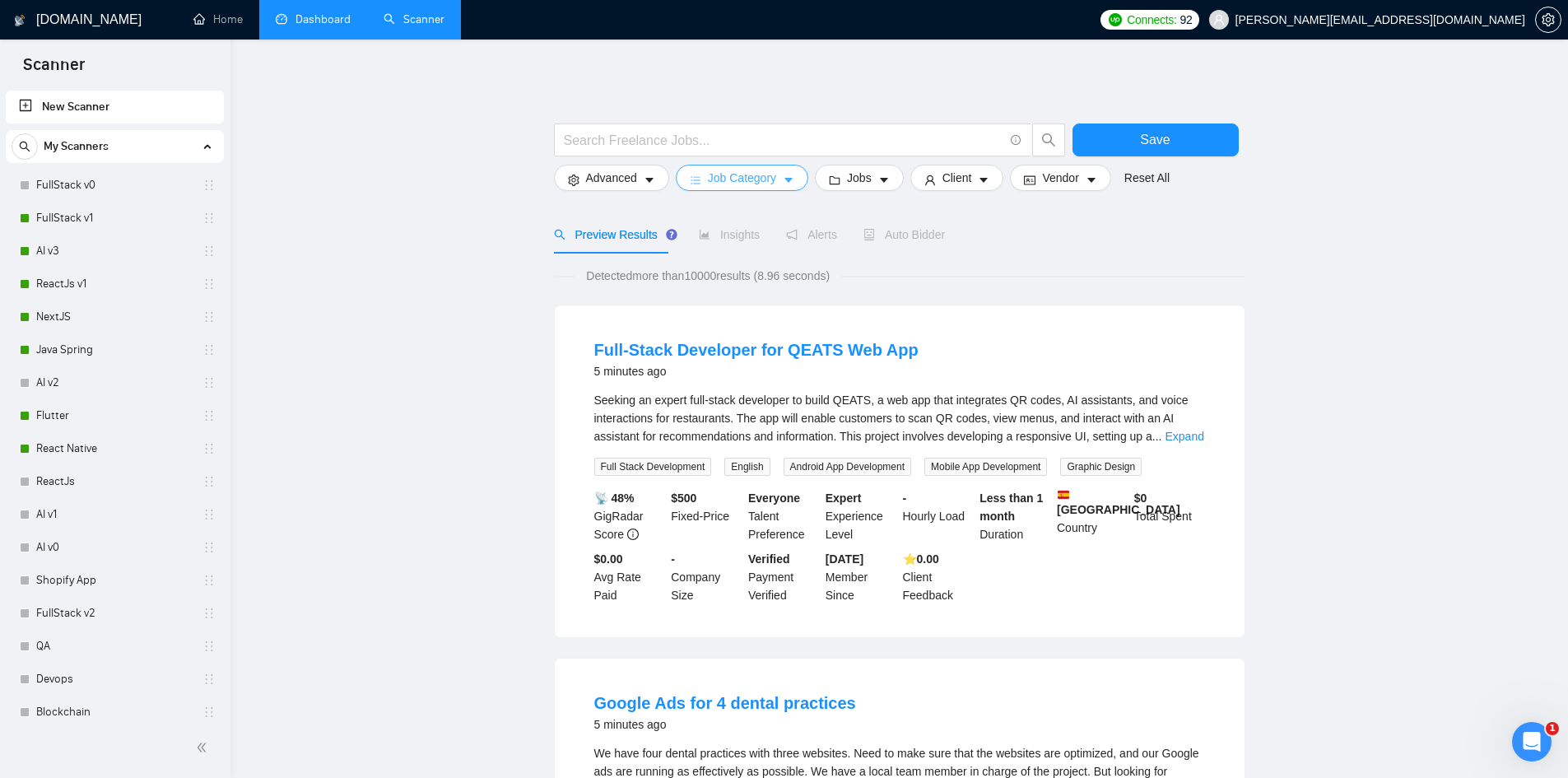
click at [700, 175] on icon "bars" at bounding box center [695, 180] width 12 height 12
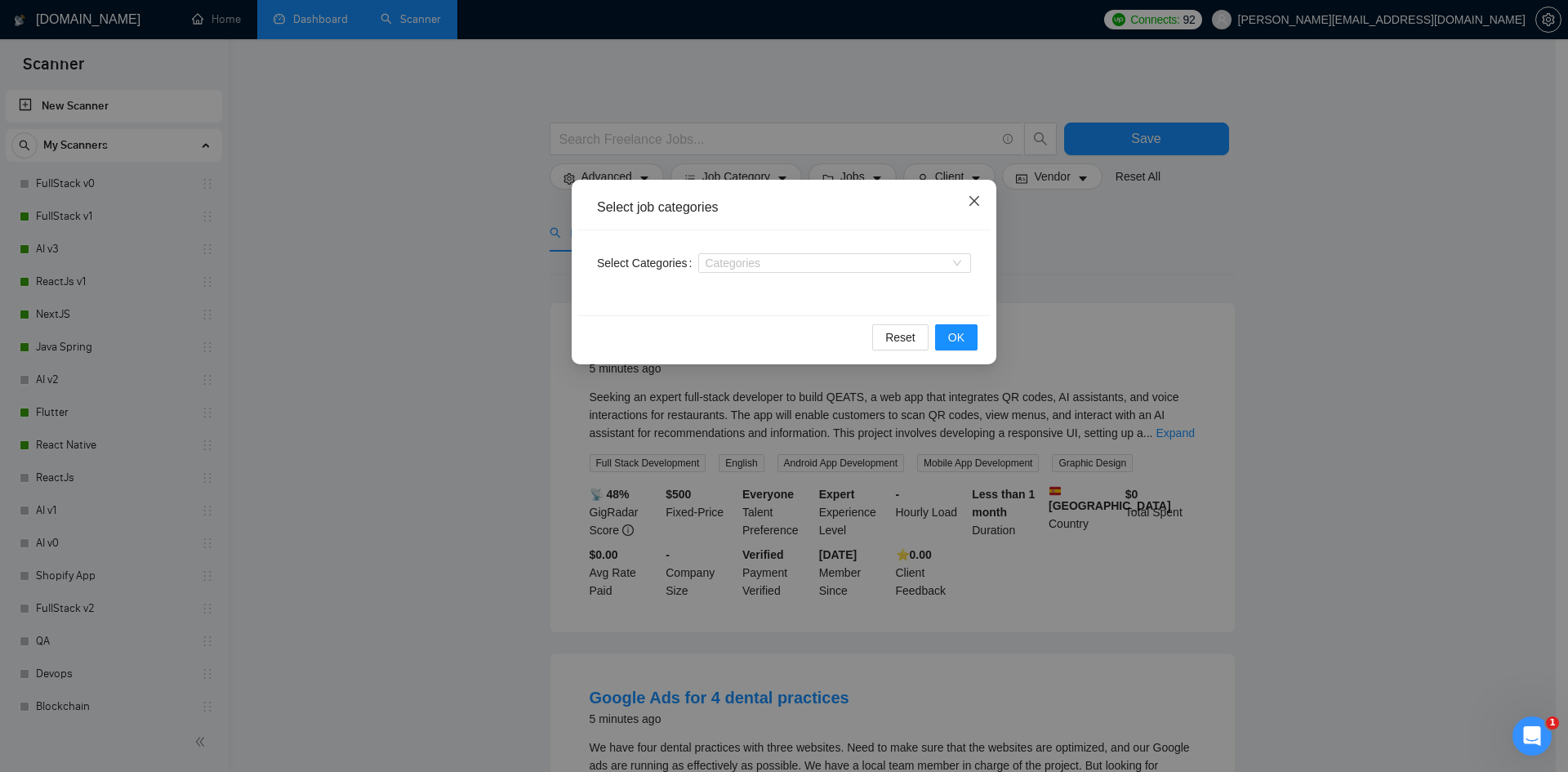
click at [980, 199] on icon "close" at bounding box center [974, 201] width 13 height 13
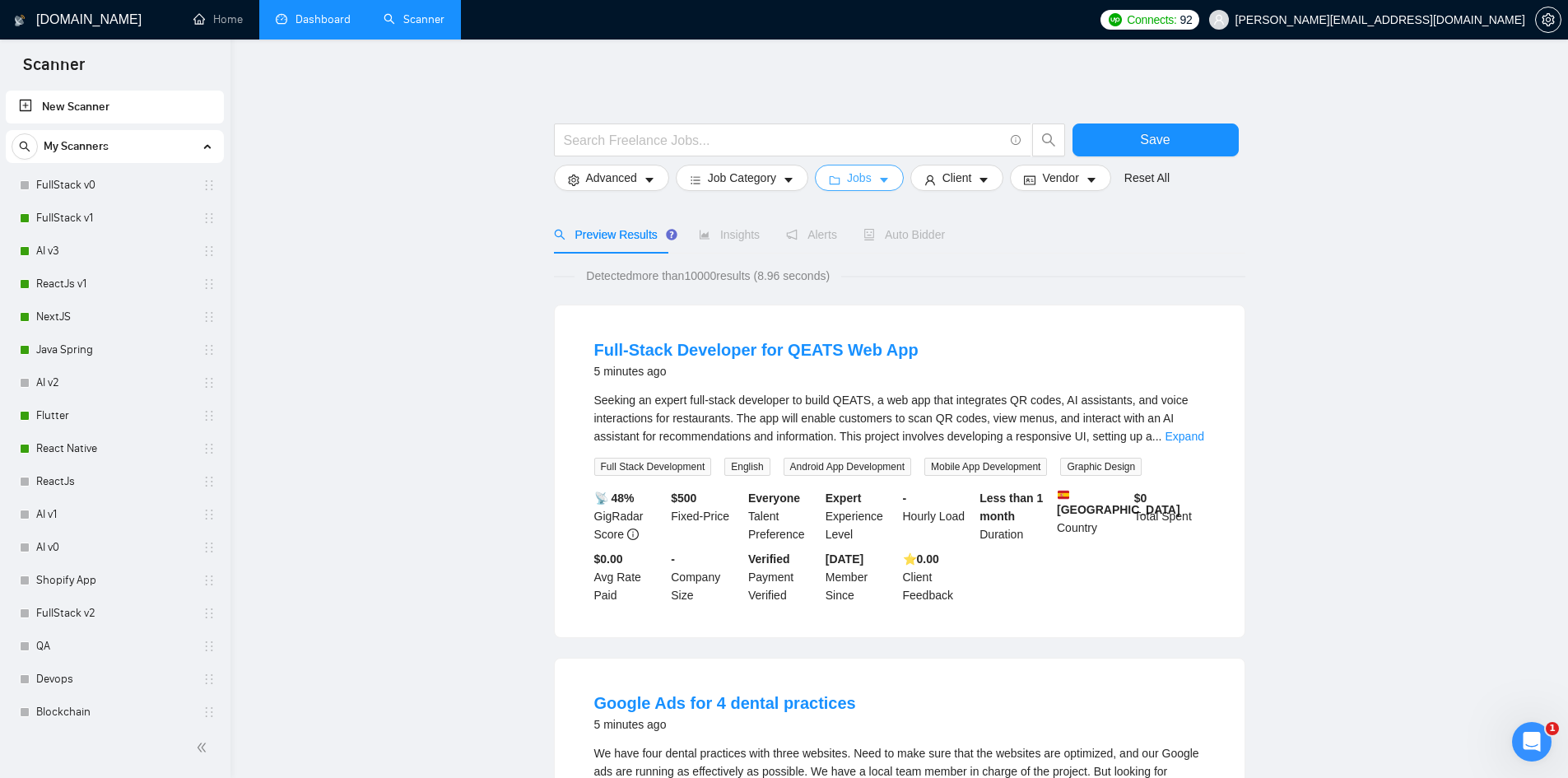
click at [854, 180] on span "Jobs" at bounding box center [859, 178] width 25 height 18
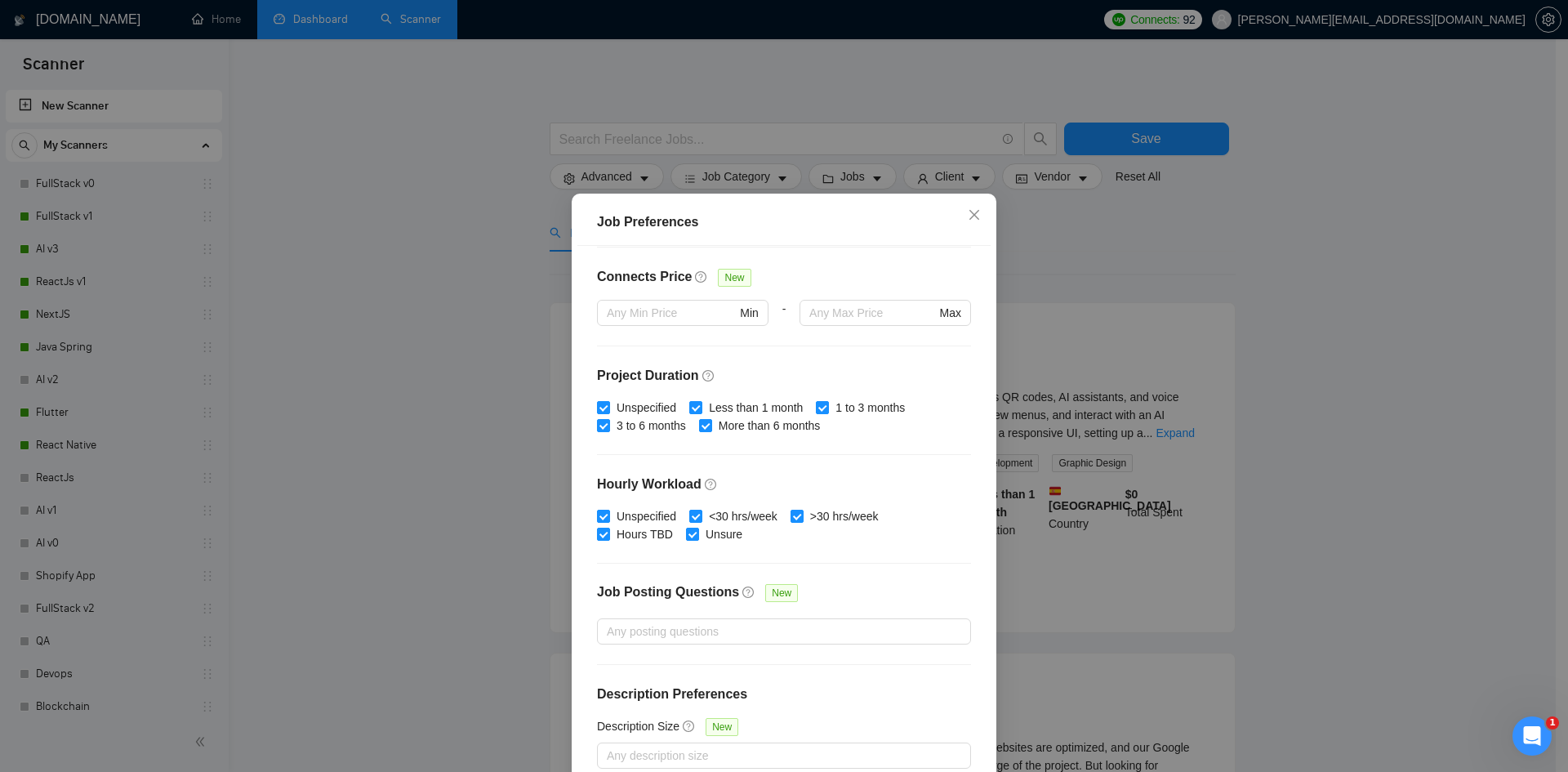
scroll to position [86, 0]
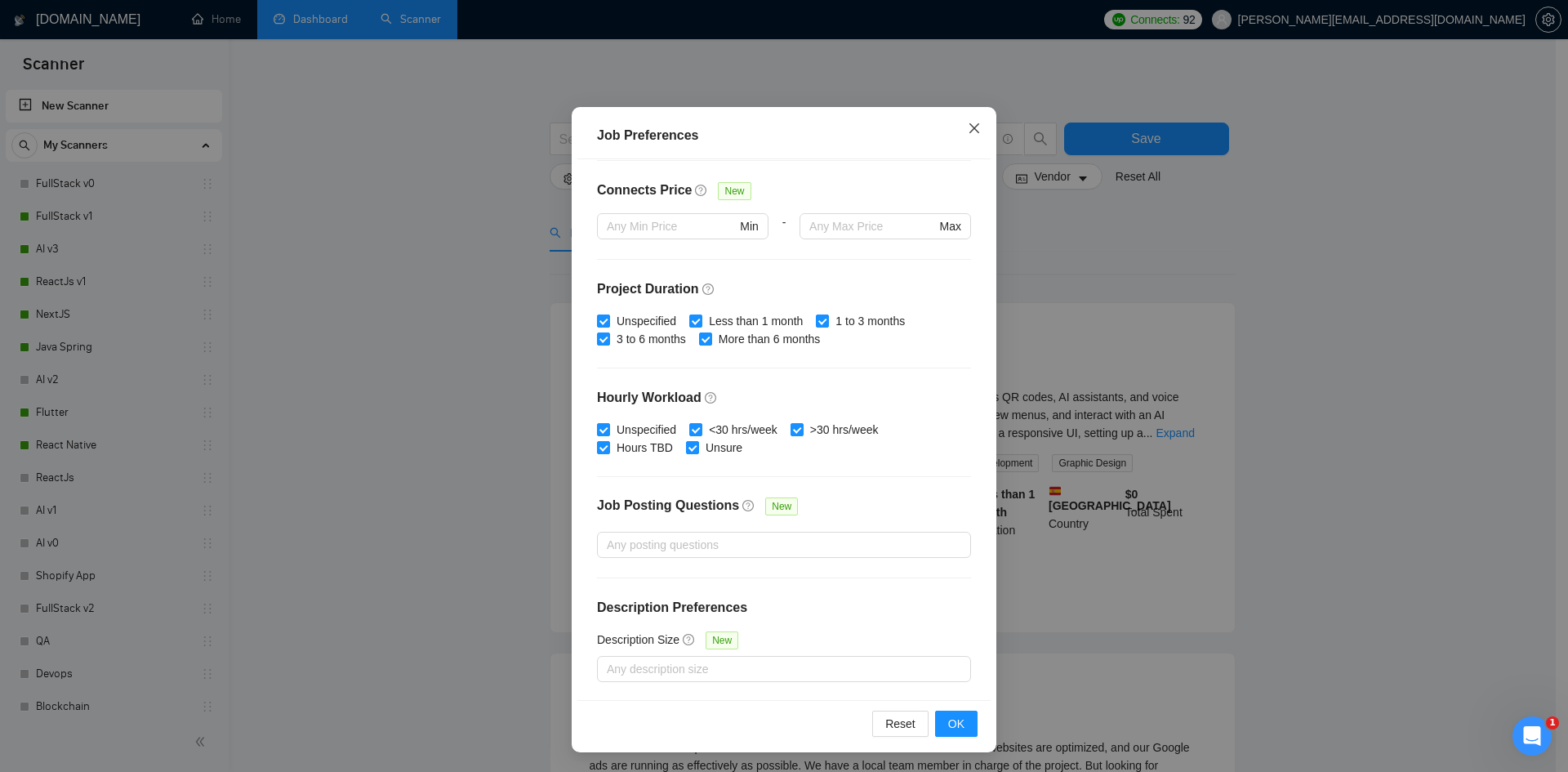
click at [972, 125] on icon "close" at bounding box center [974, 128] width 10 height 10
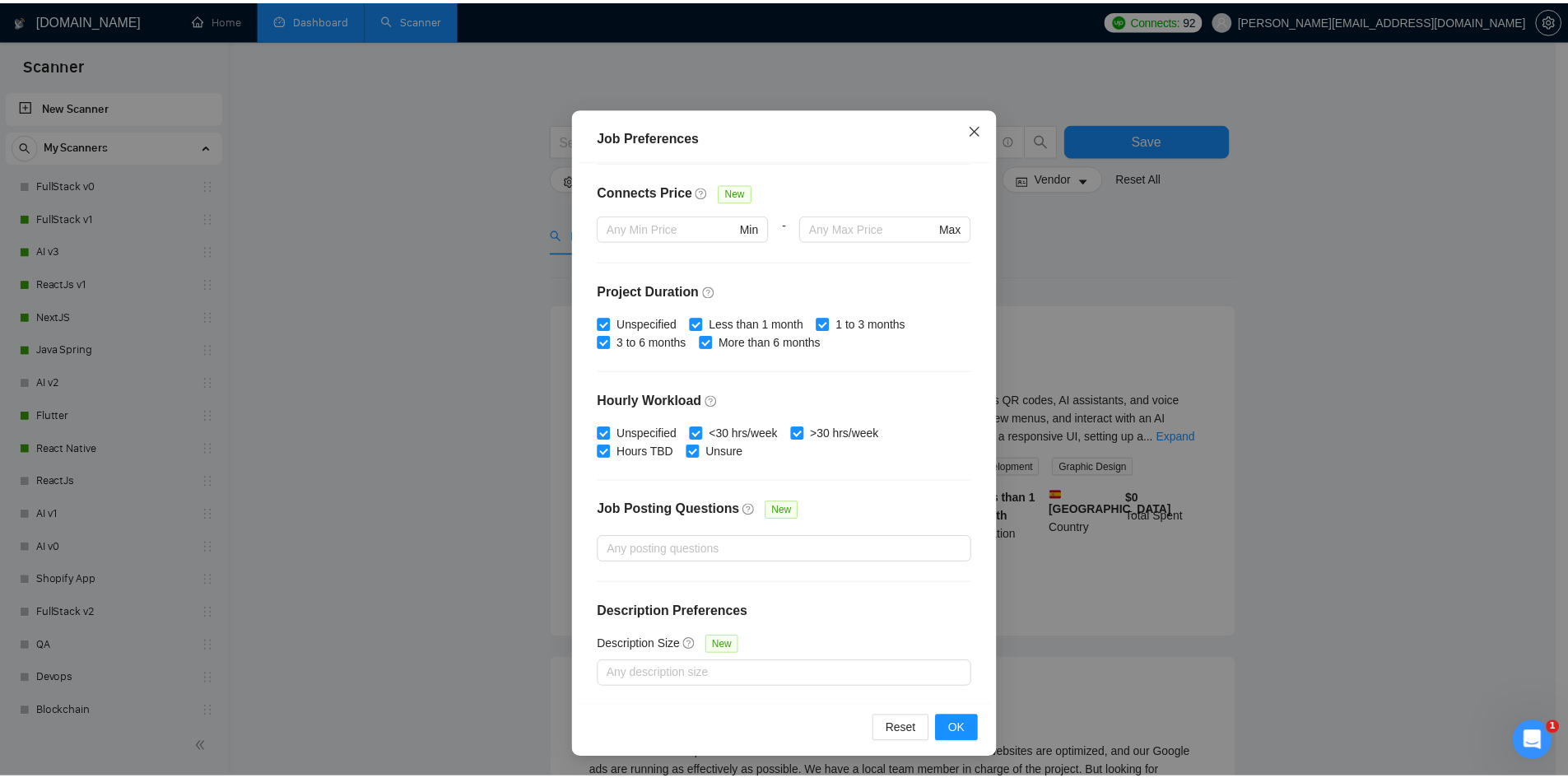
scroll to position [0, 0]
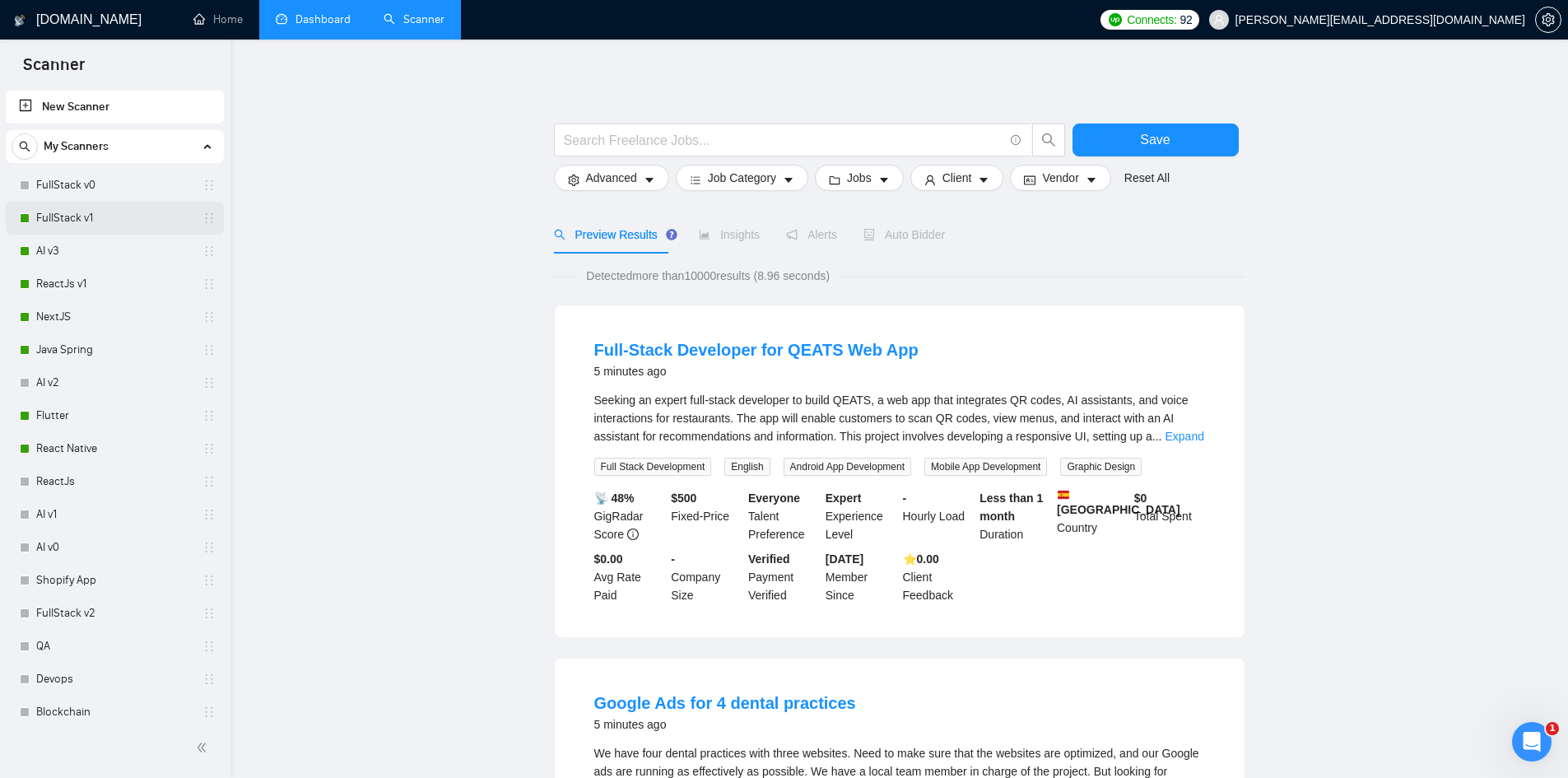
click at [120, 210] on link "FullStack v1" at bounding box center [114, 219] width 156 height 33
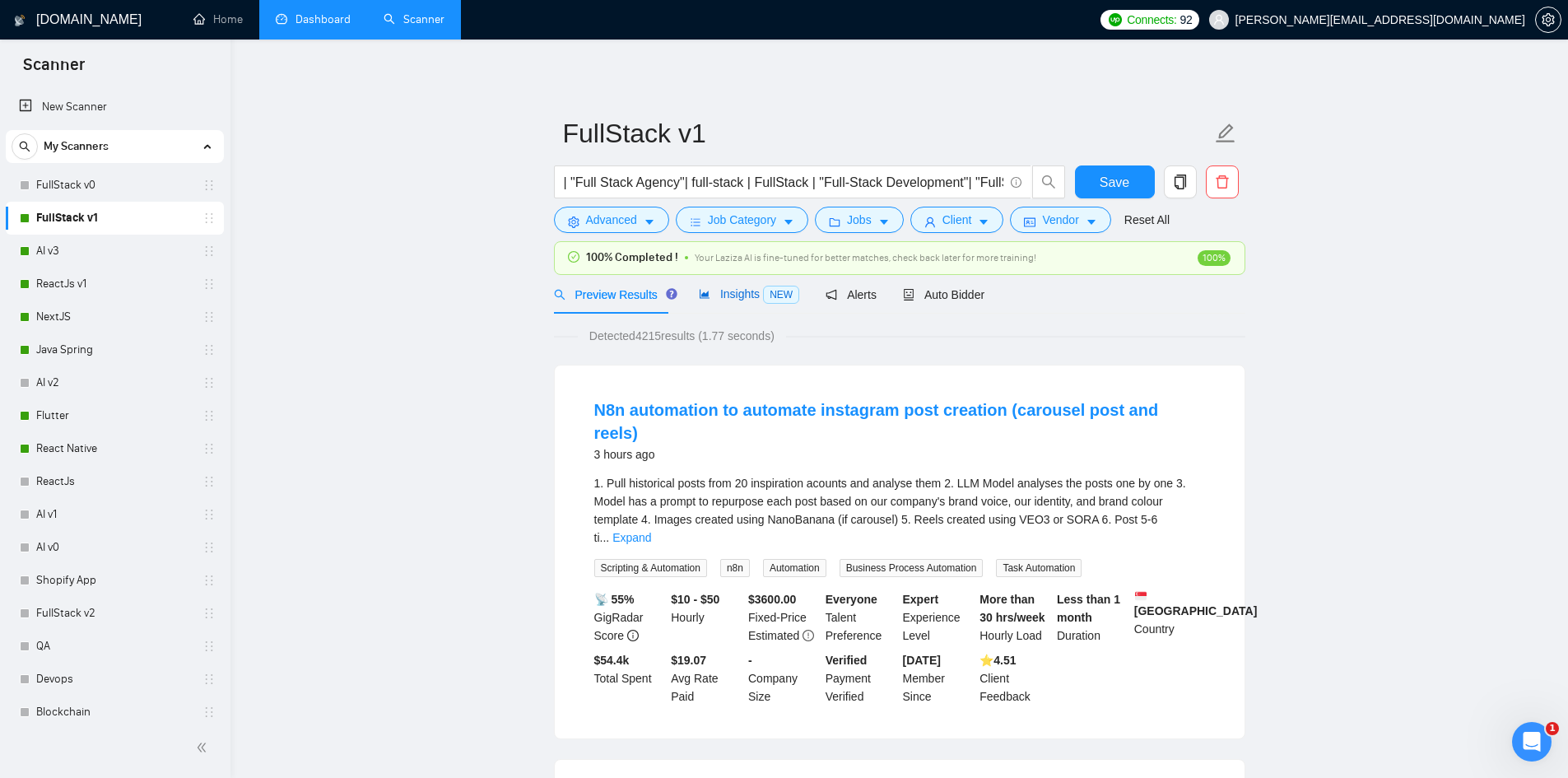
click at [736, 295] on span "Insights NEW" at bounding box center [748, 294] width 100 height 13
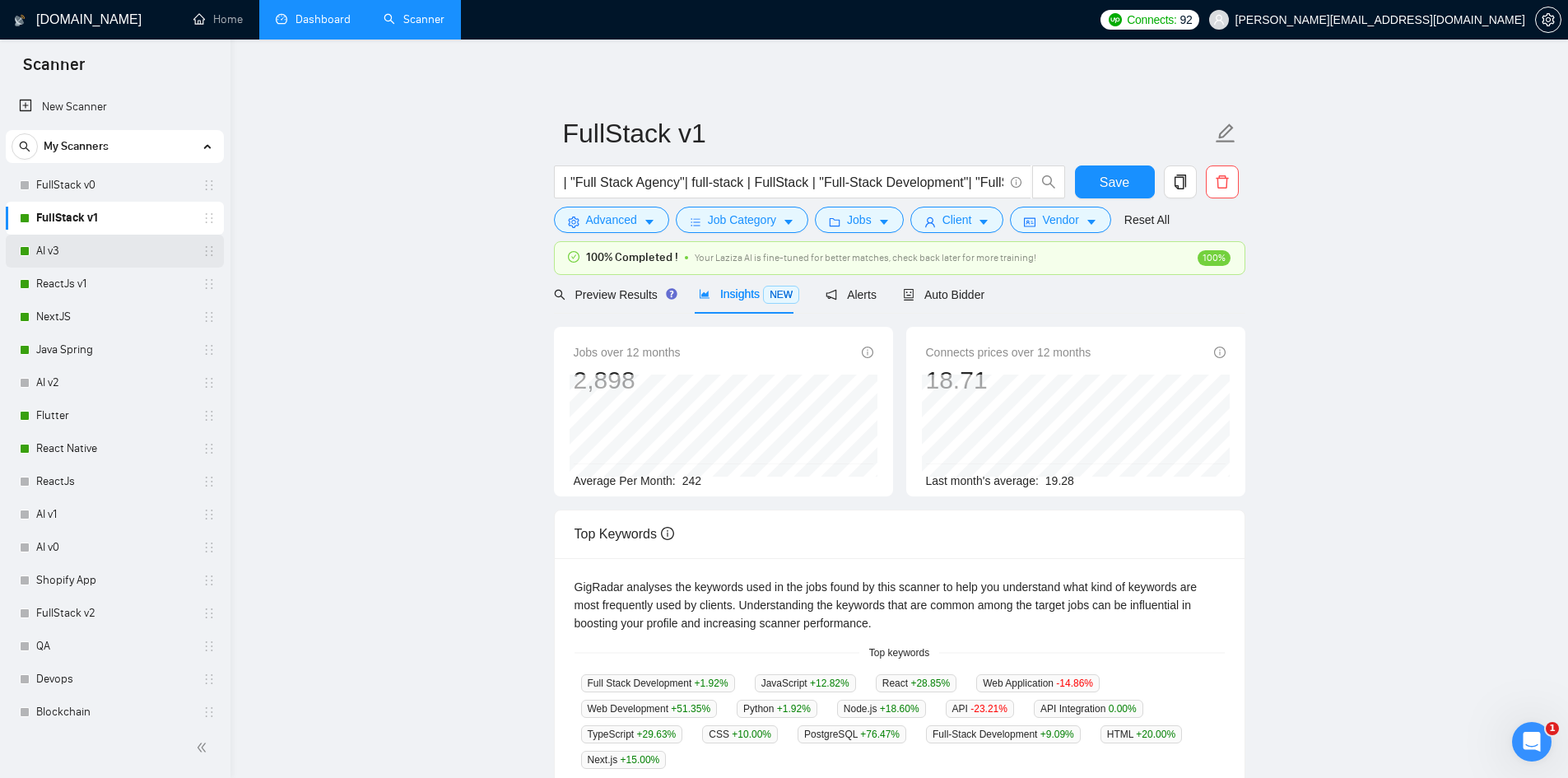
click at [79, 249] on link "AI v3" at bounding box center [114, 251] width 156 height 33
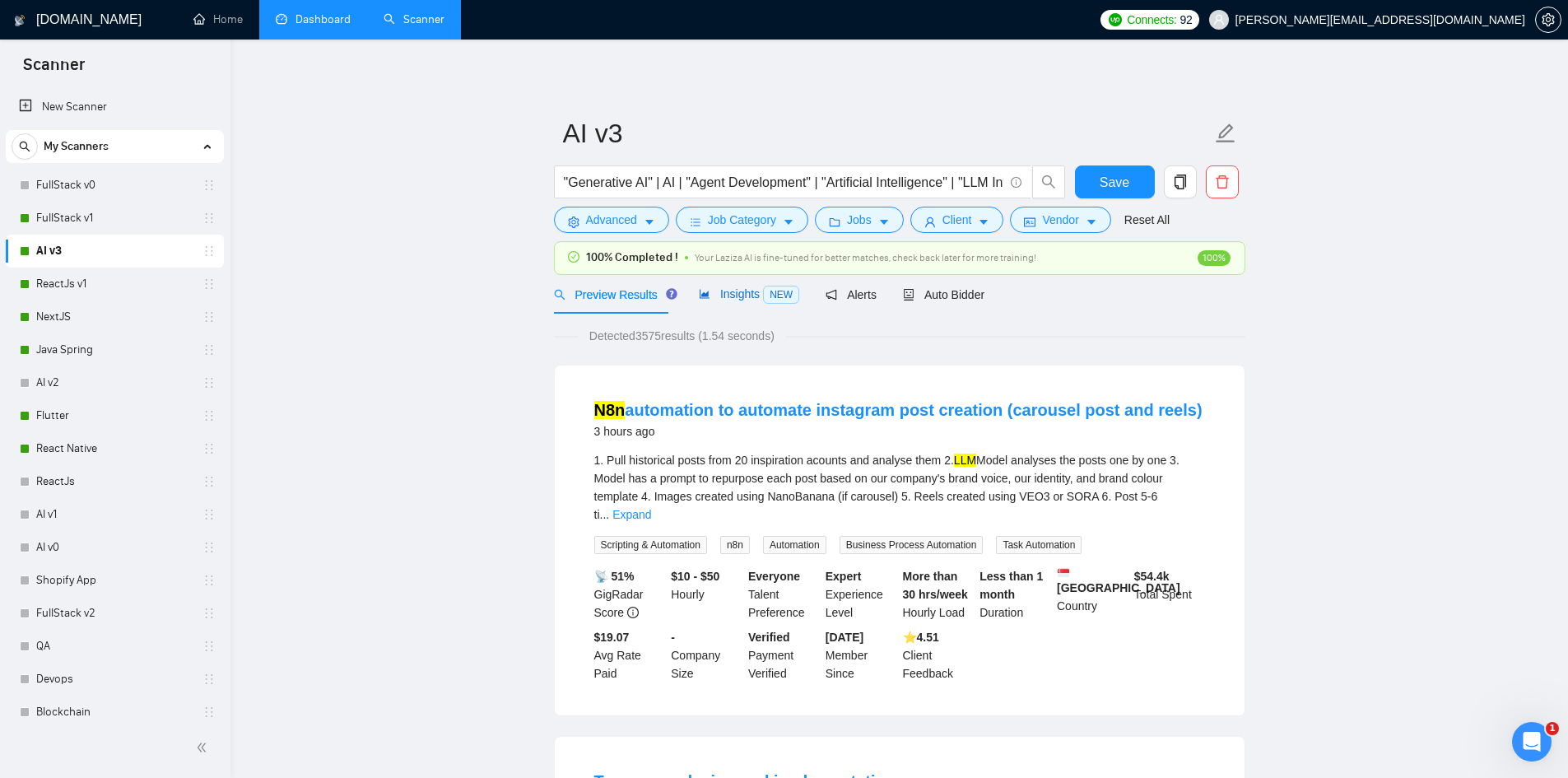
click at [724, 291] on span "Insights NEW" at bounding box center [748, 294] width 100 height 13
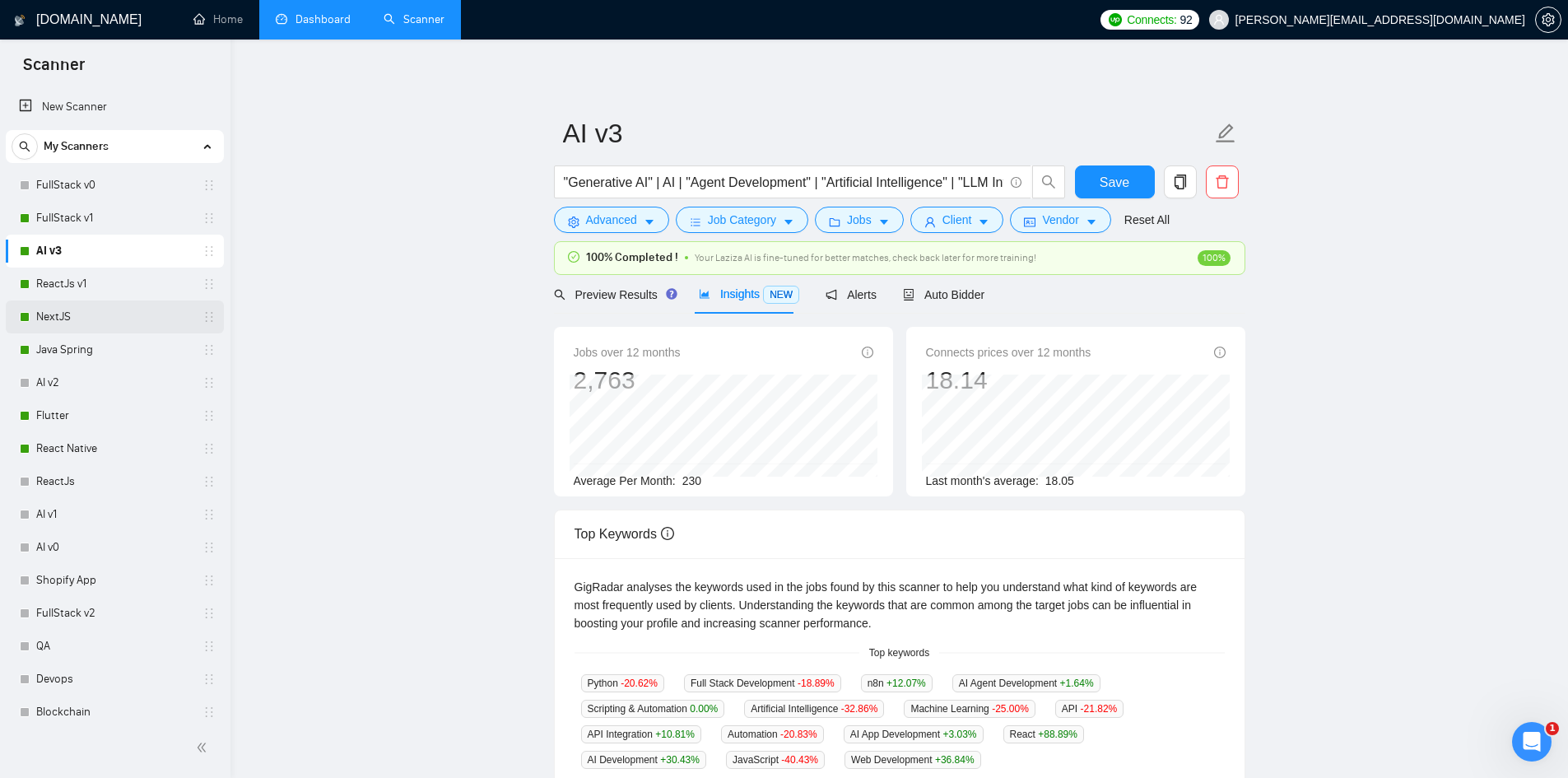
click at [79, 325] on link "NextJS" at bounding box center [114, 317] width 156 height 33
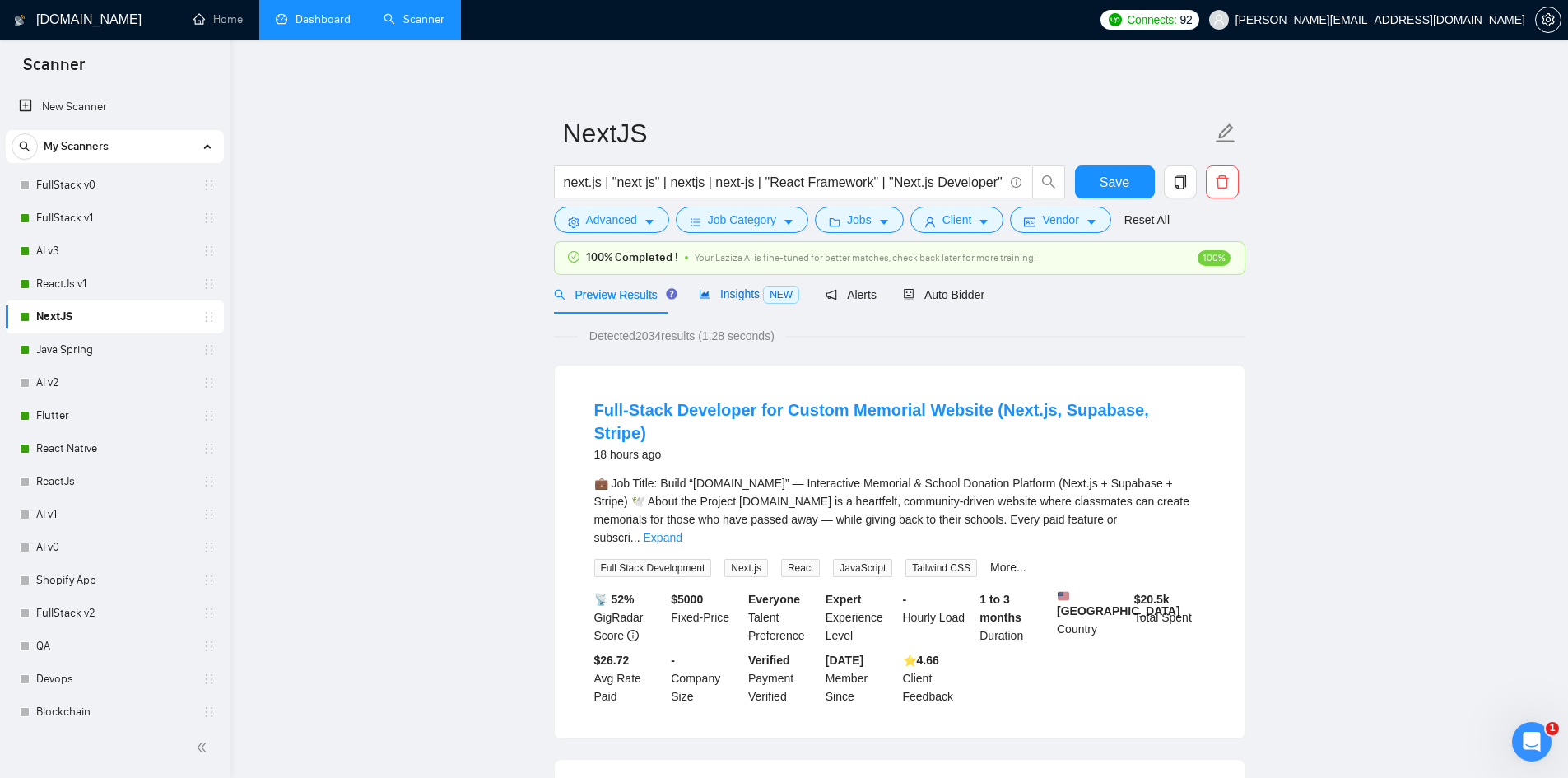
click at [717, 296] on span "Insights NEW" at bounding box center [748, 294] width 100 height 13
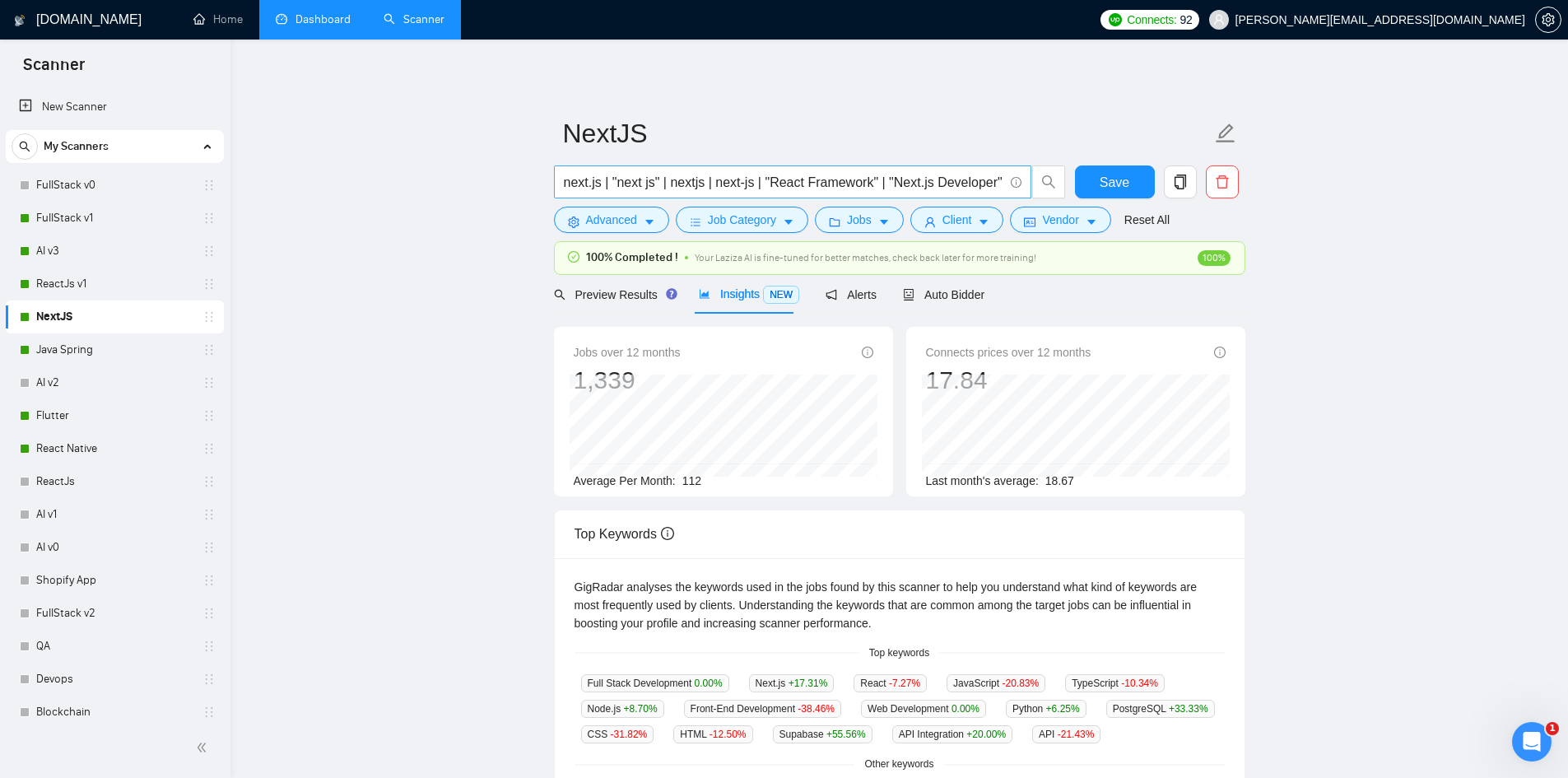
click at [673, 184] on input "next.js | "next js" | nextjs | next-js | "React Framework" | "Next.js Developer…" at bounding box center [783, 182] width 440 height 21
click at [101, 350] on link "Java Spring" at bounding box center [114, 350] width 156 height 33
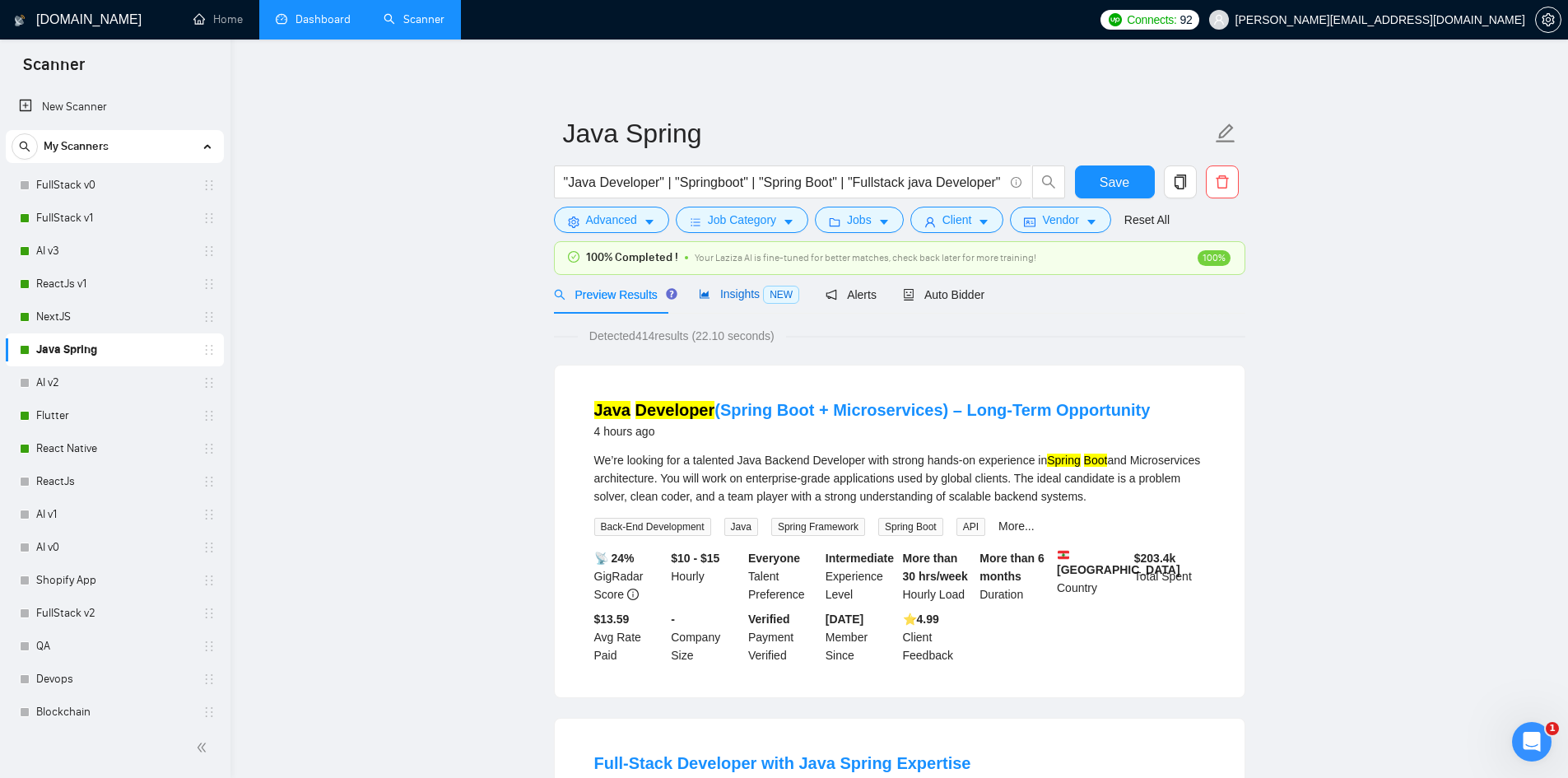
click at [719, 291] on span "Insights NEW" at bounding box center [748, 294] width 100 height 13
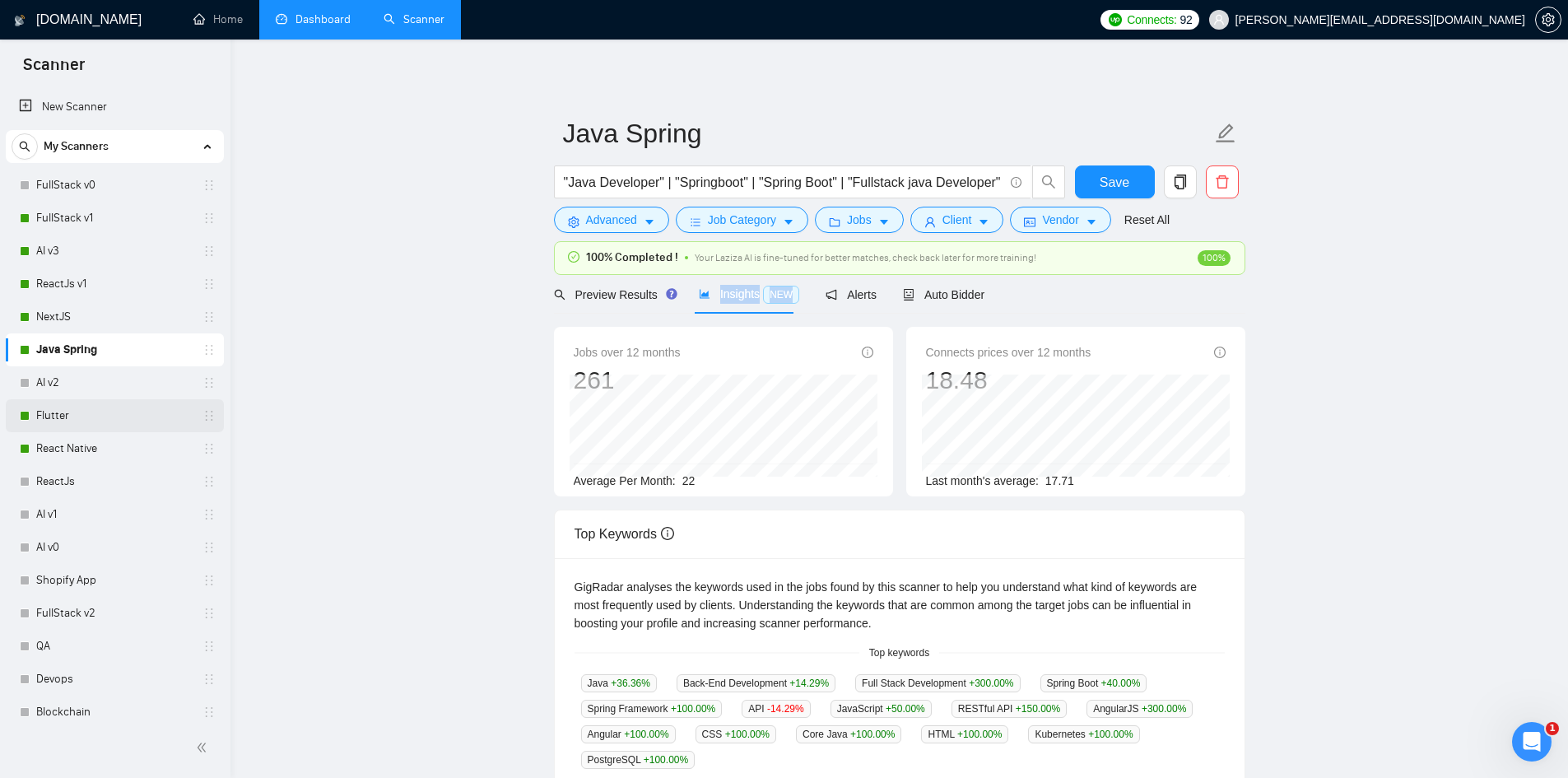
click at [39, 407] on link "Flutter" at bounding box center [114, 415] width 156 height 33
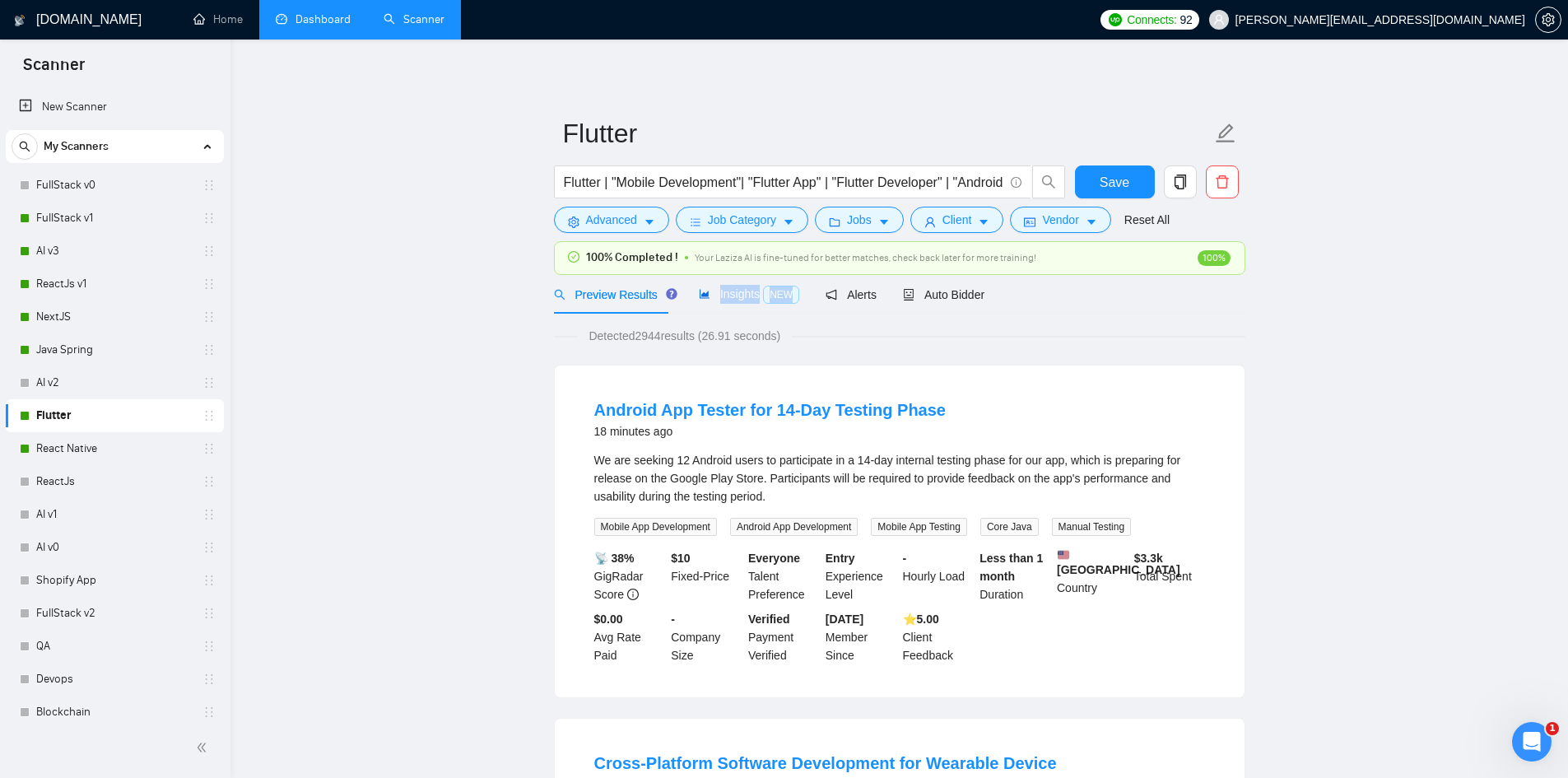
click at [714, 291] on span "Insights NEW" at bounding box center [748, 294] width 100 height 13
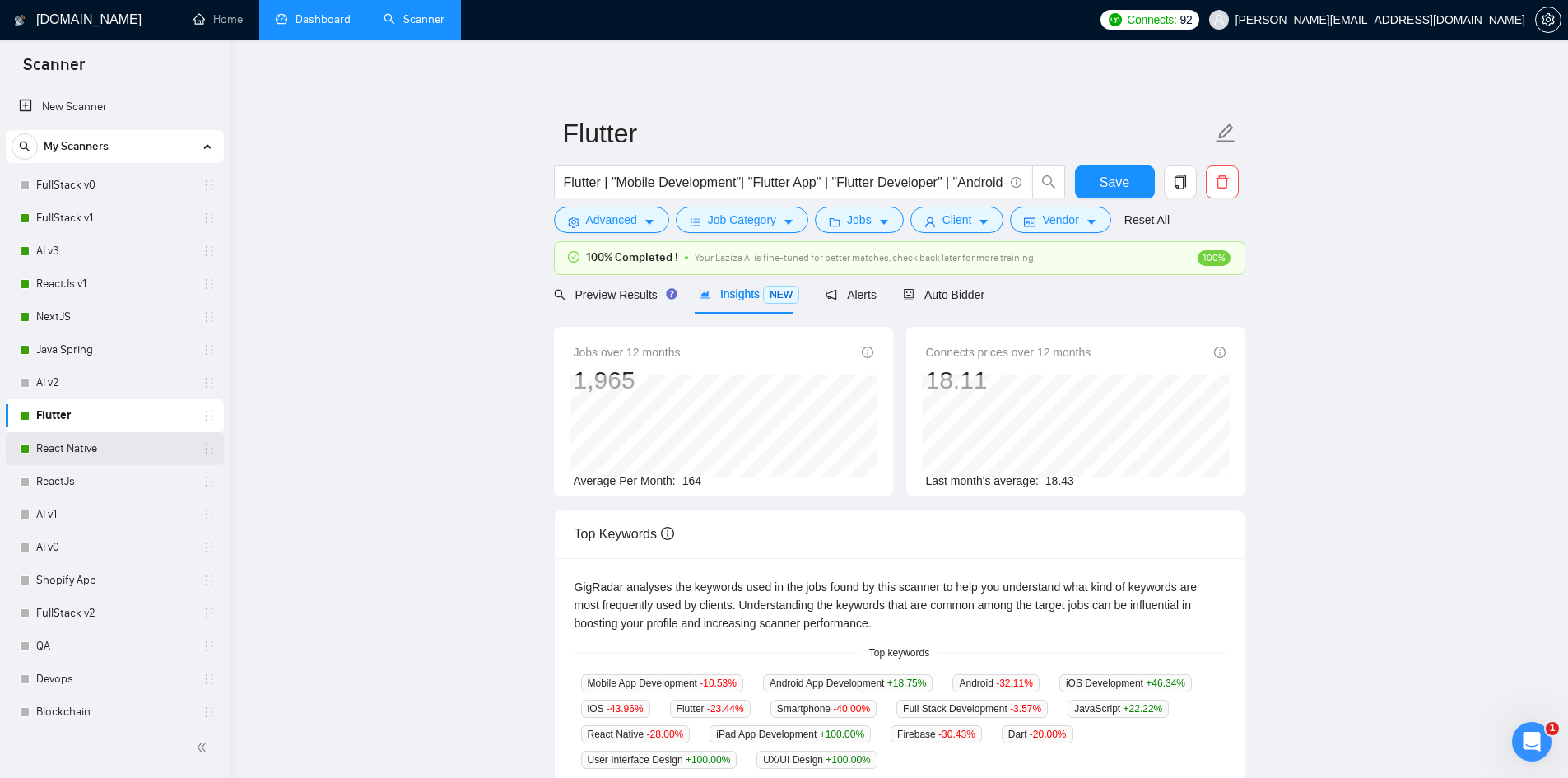
click at [129, 444] on link "React Native" at bounding box center [114, 449] width 156 height 33
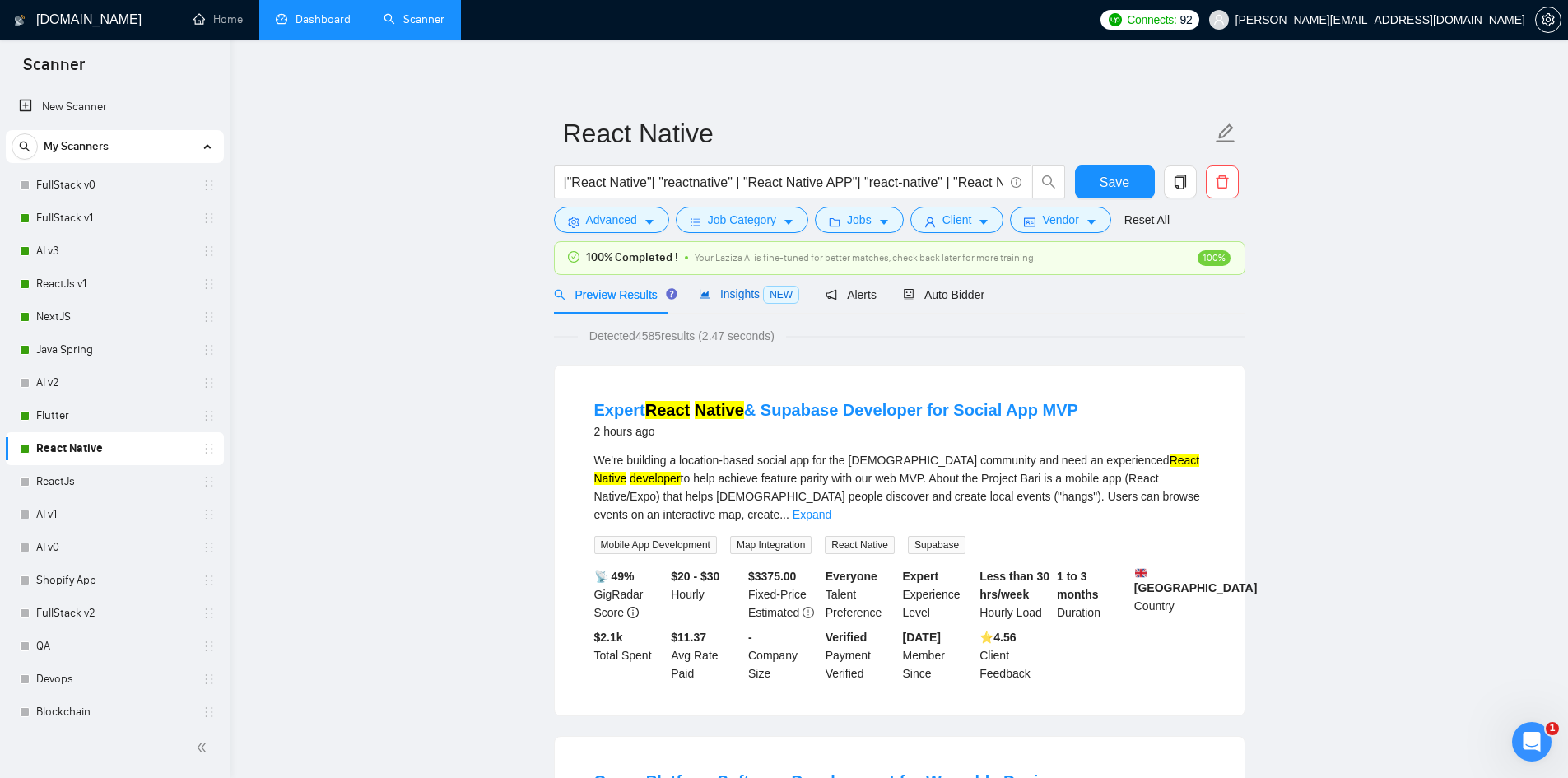
click at [716, 290] on span "Insights NEW" at bounding box center [748, 294] width 100 height 13
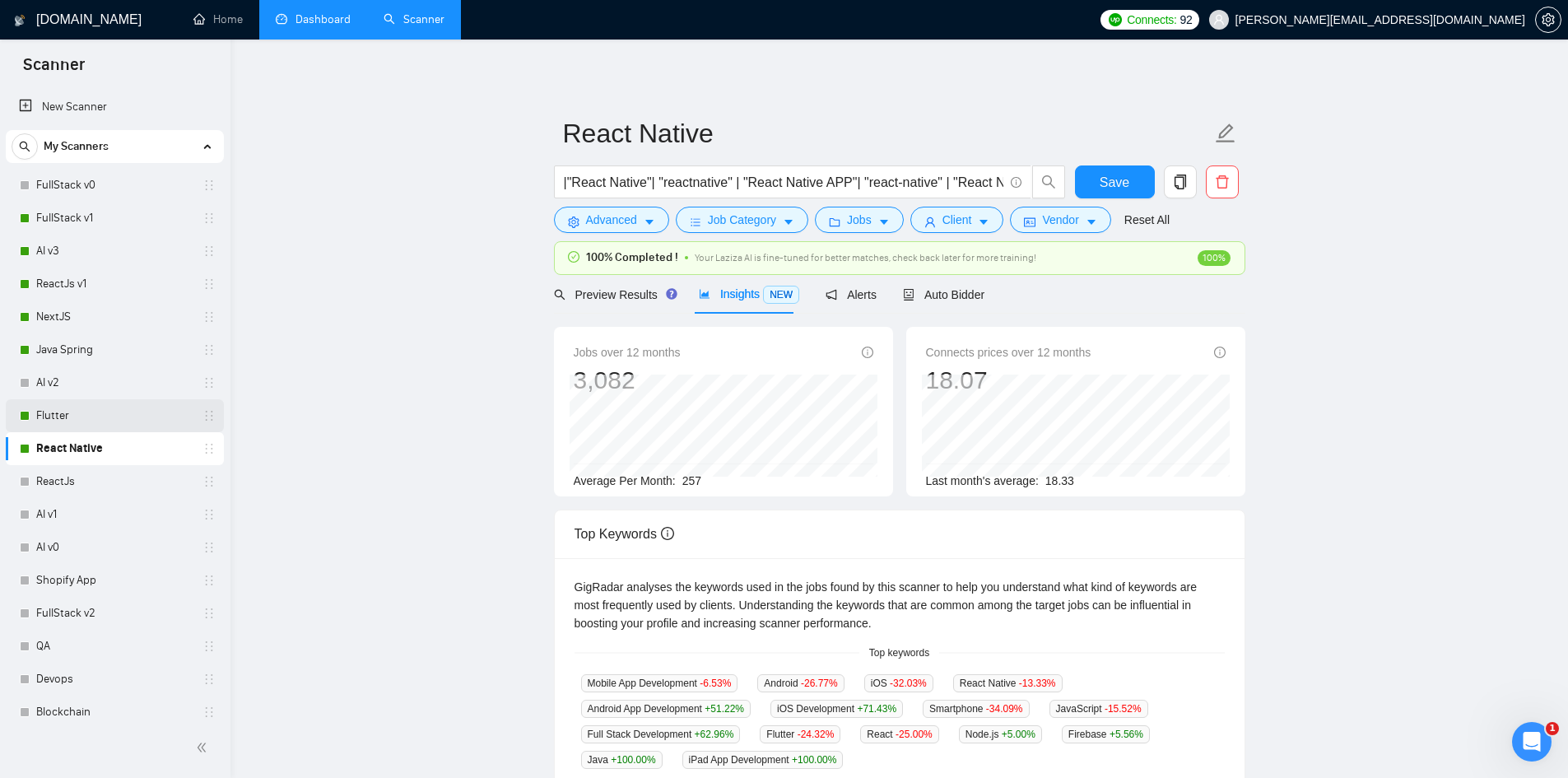
click at [57, 413] on link "Flutter" at bounding box center [114, 415] width 156 height 33
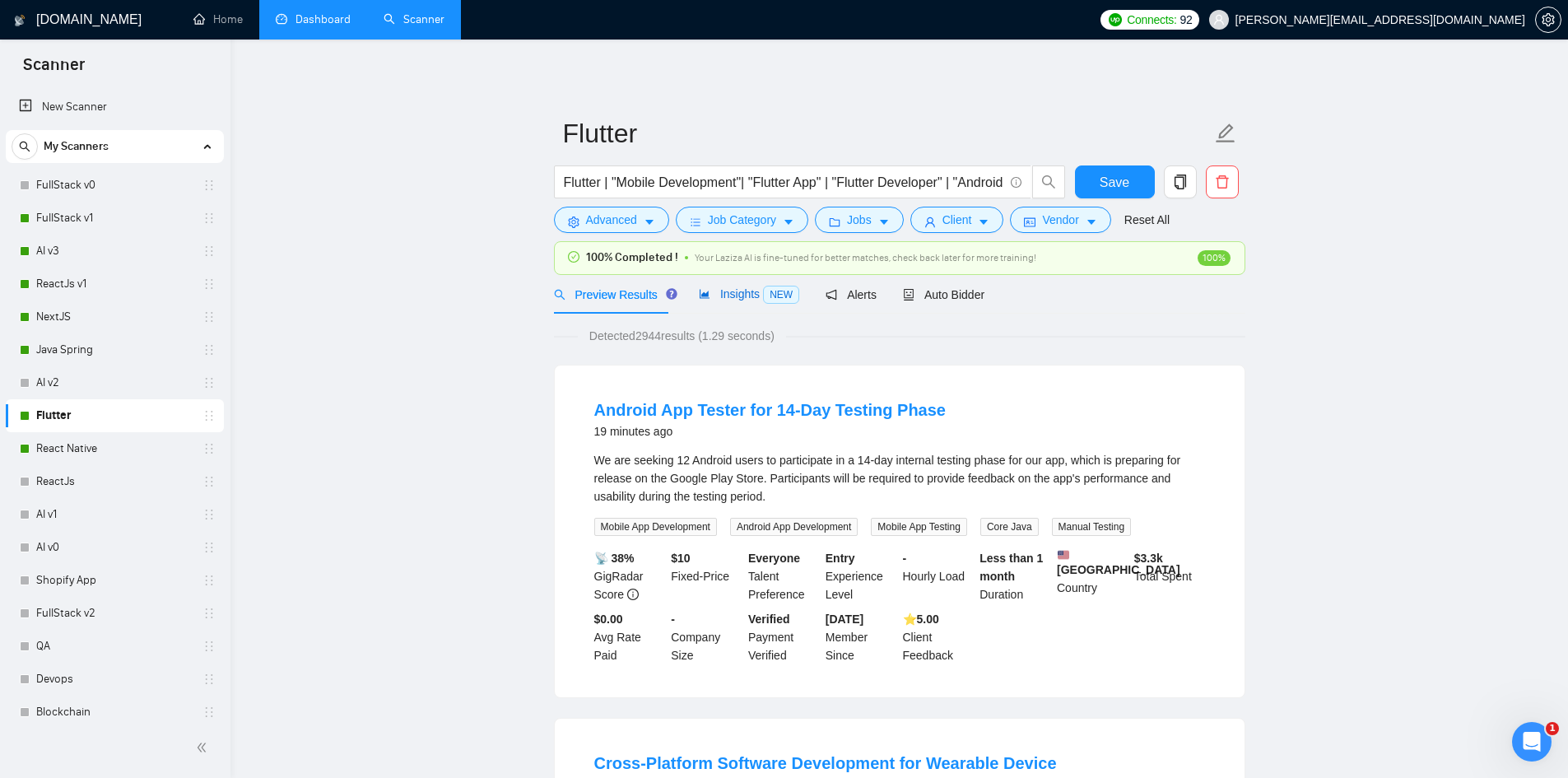
click at [727, 291] on span "Insights NEW" at bounding box center [748, 294] width 100 height 13
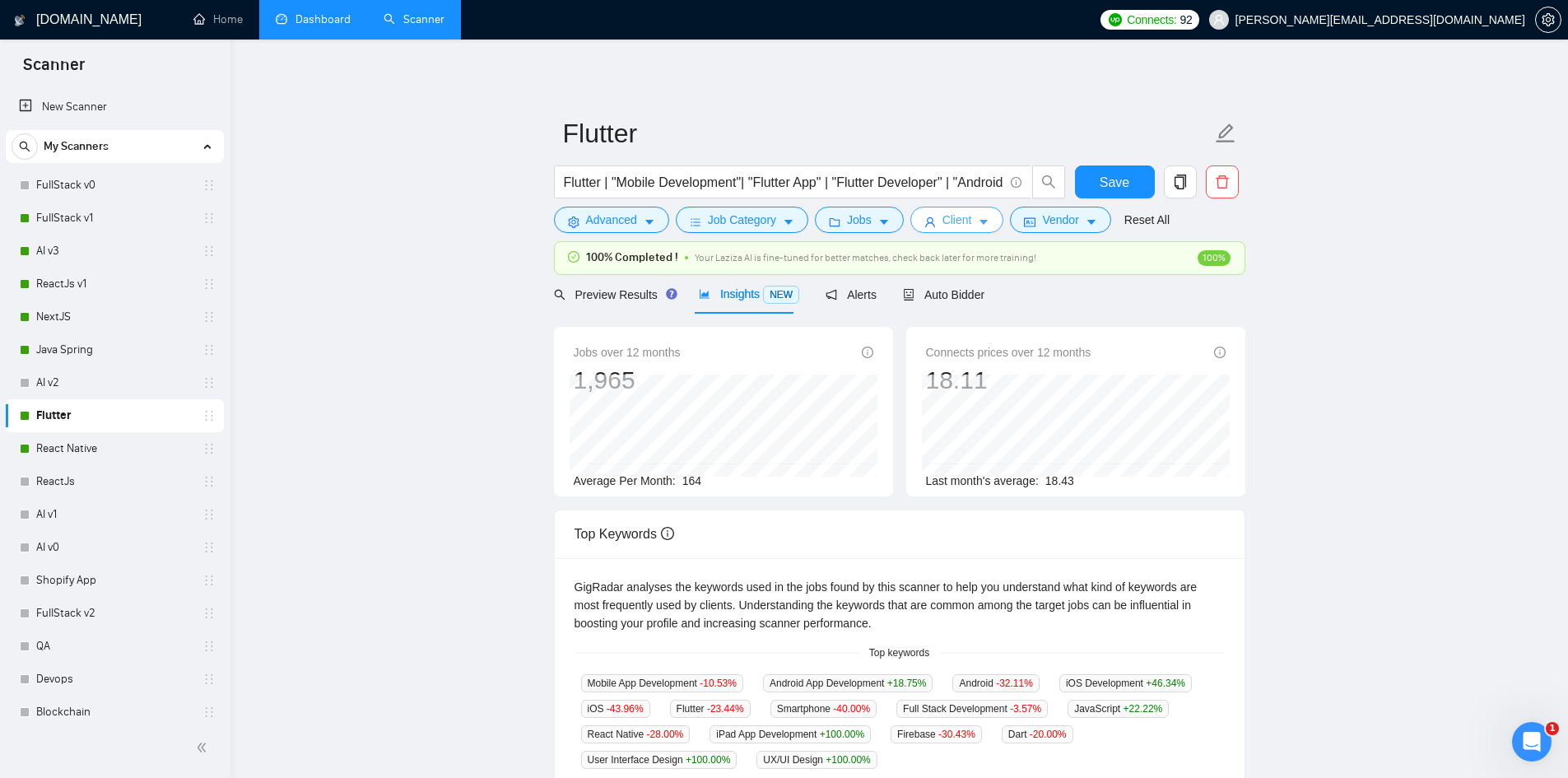
click at [955, 218] on span "Client" at bounding box center [957, 220] width 30 height 18
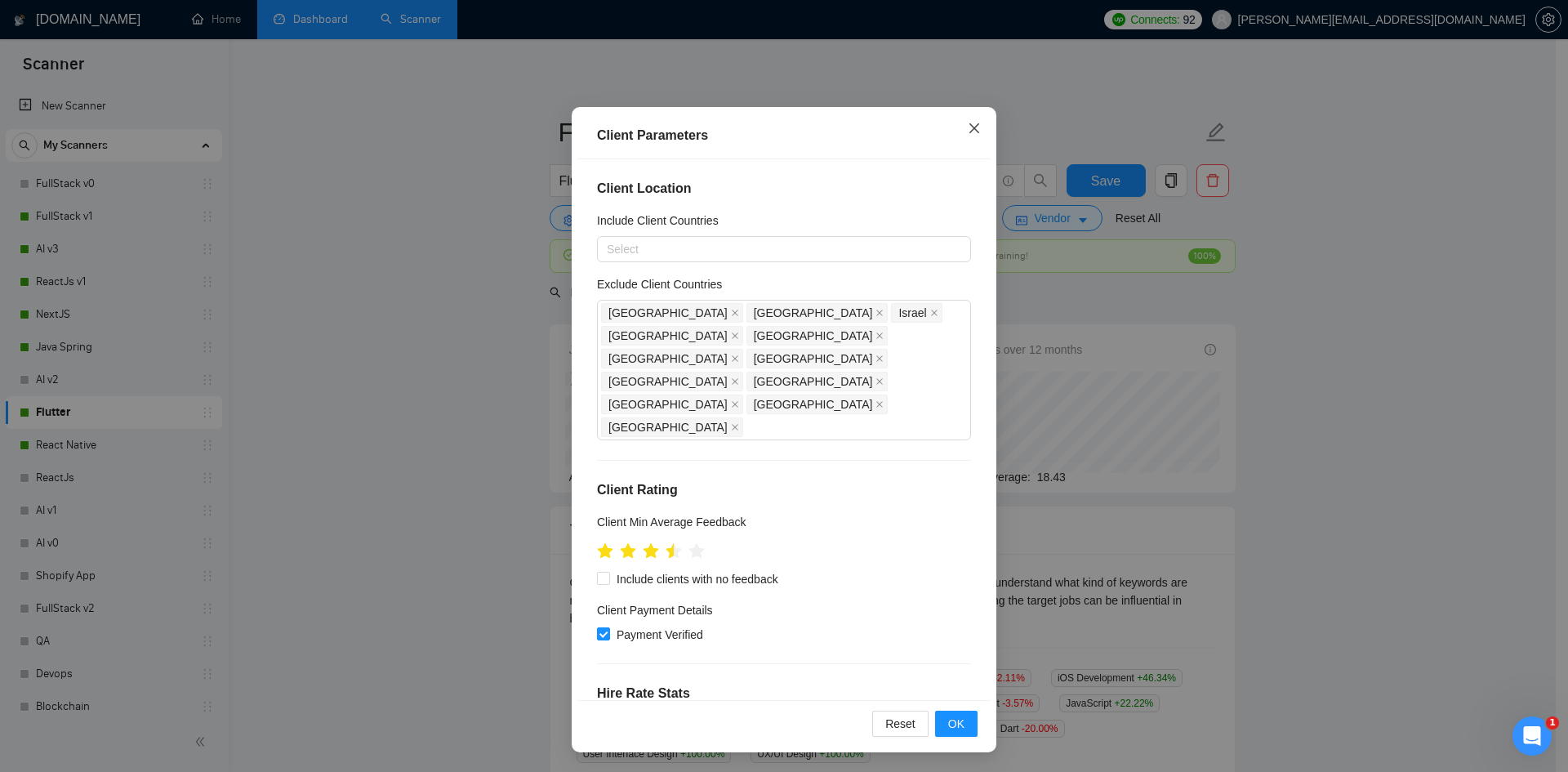
click at [959, 131] on span "Close" at bounding box center [974, 129] width 44 height 44
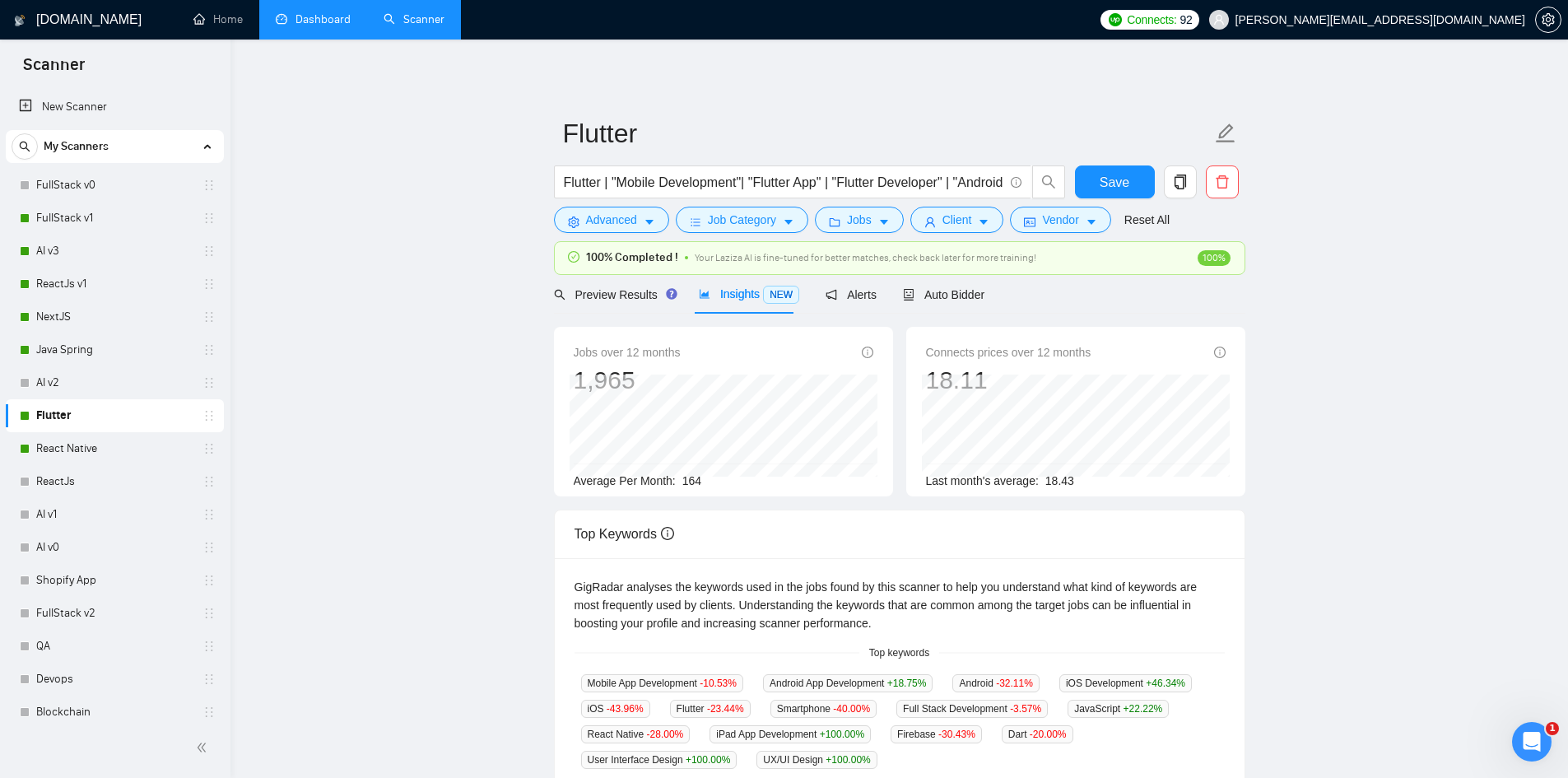
click at [32, 407] on div "Flutter" at bounding box center [118, 415] width 196 height 33
click at [66, 211] on link "FullStack v1" at bounding box center [114, 219] width 156 height 33
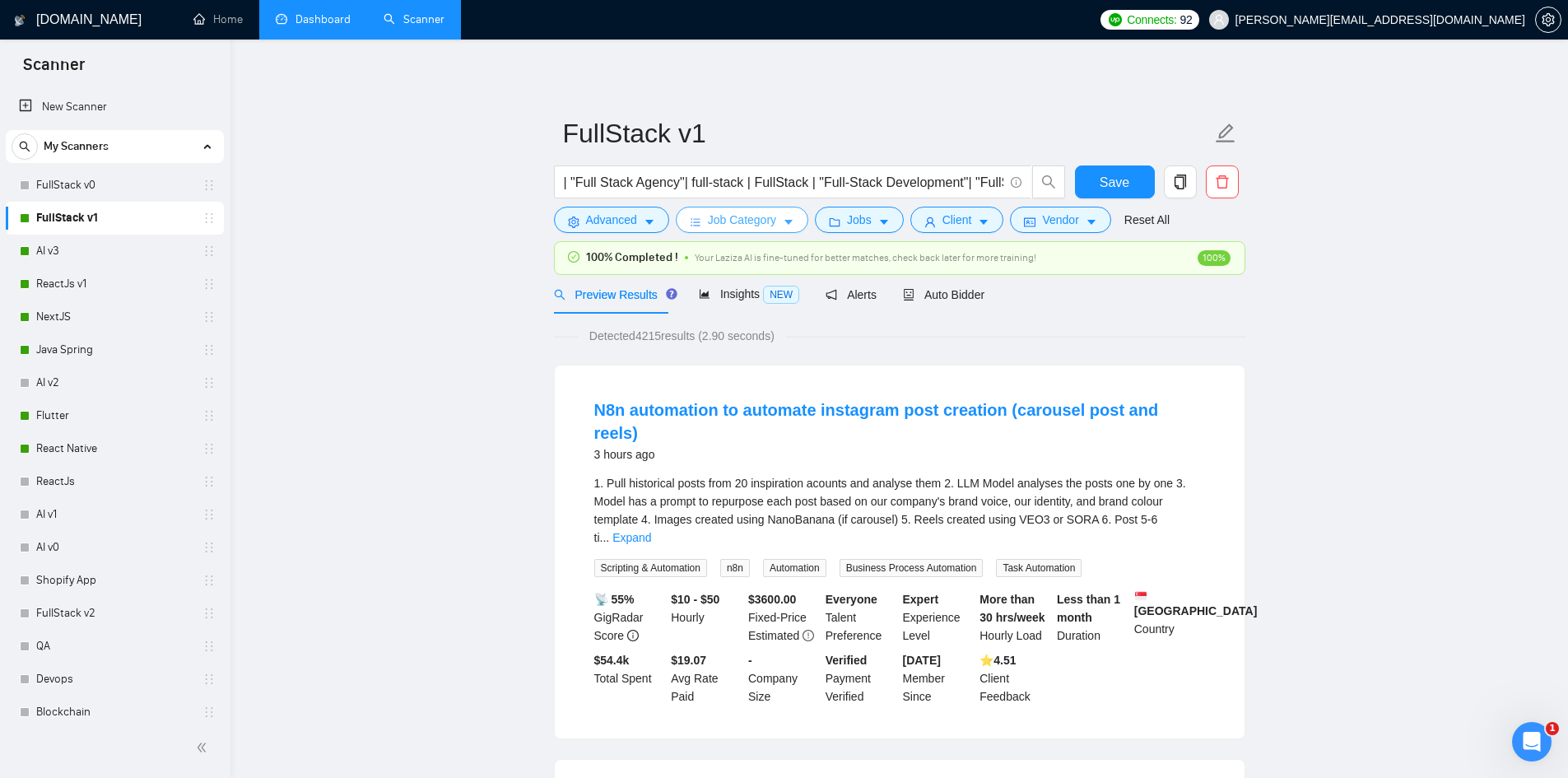
click at [744, 221] on span "Job Category" at bounding box center [742, 220] width 69 height 18
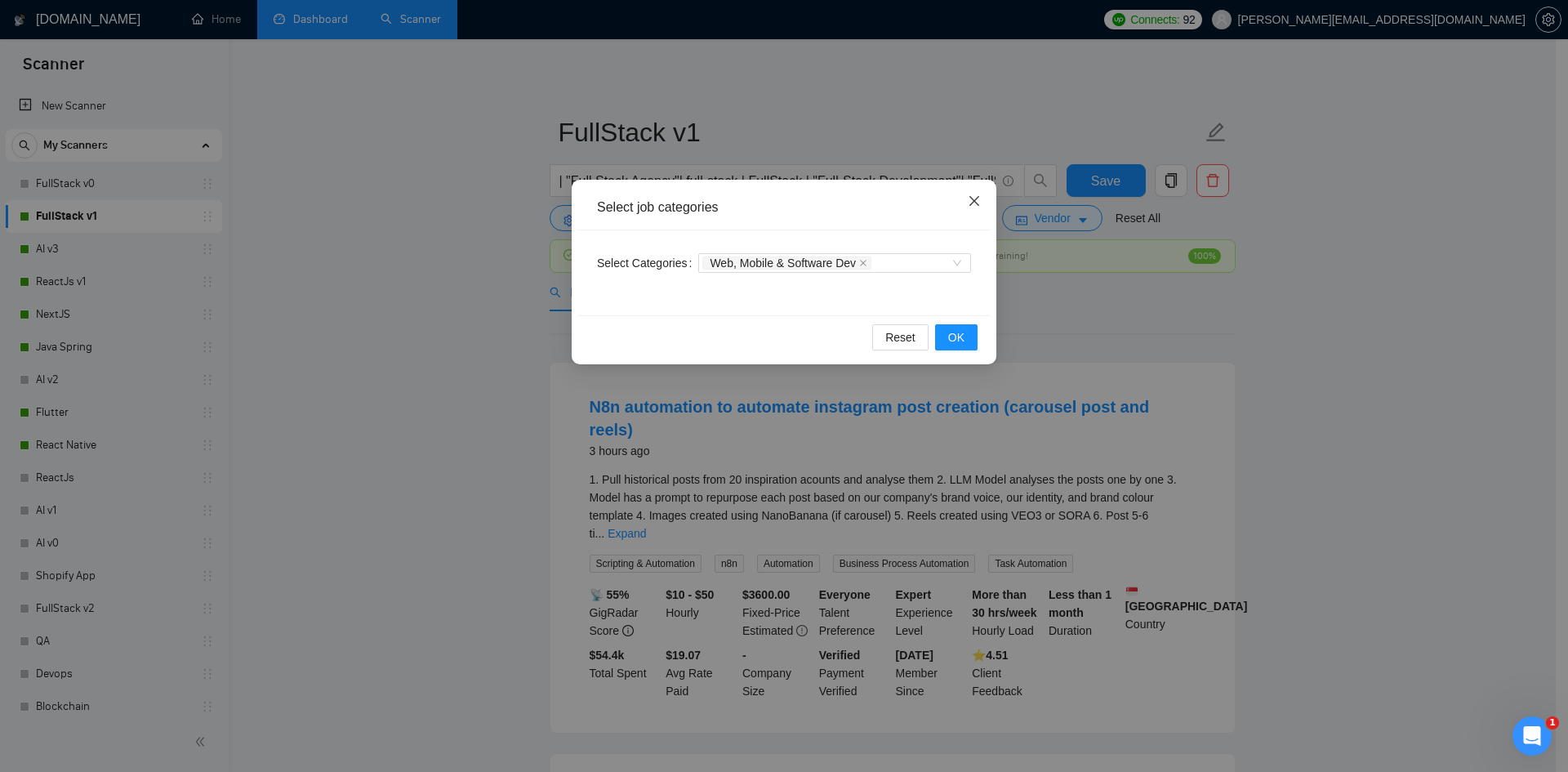
click at [977, 202] on icon "close" at bounding box center [974, 201] width 13 height 13
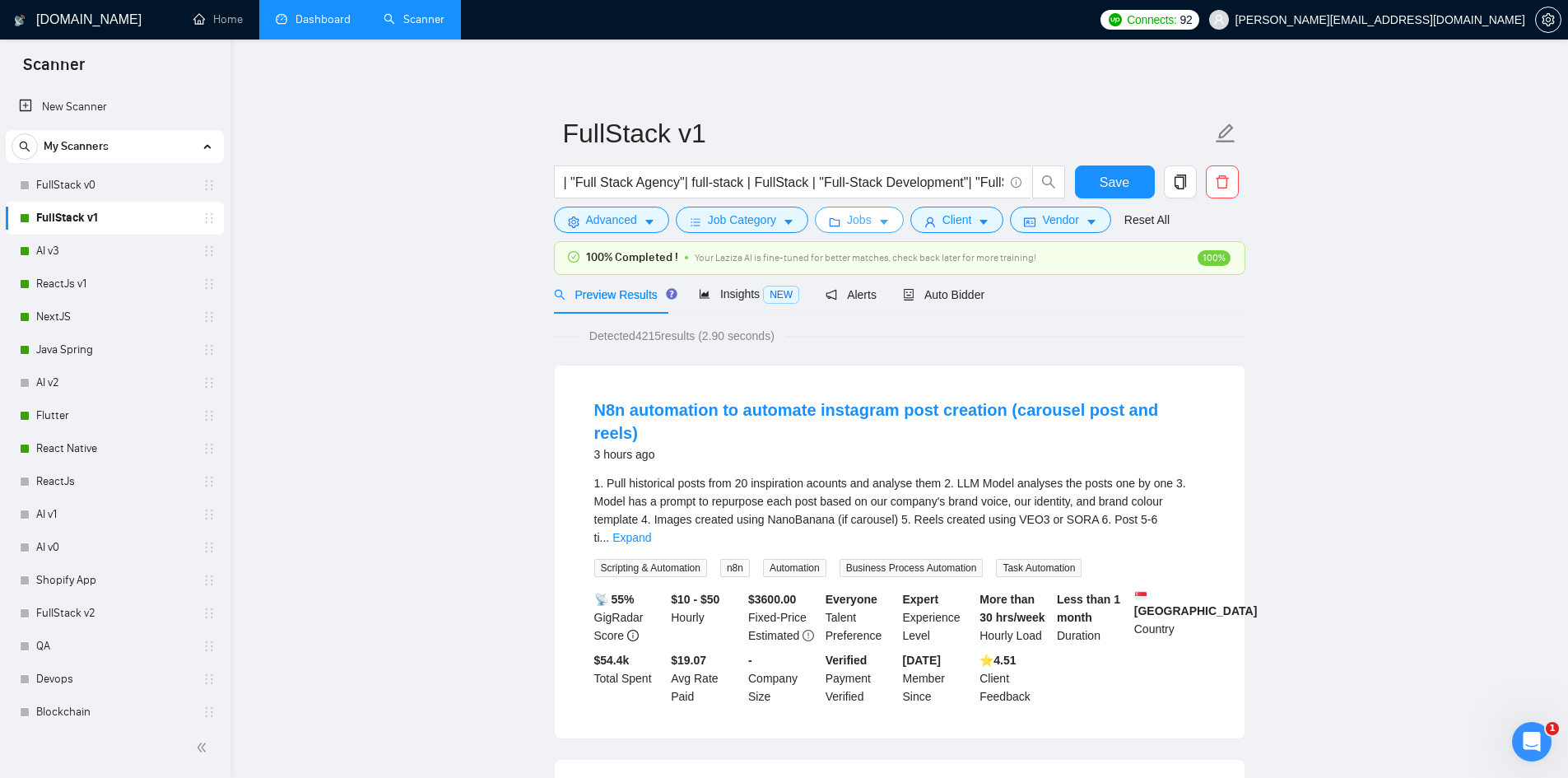
click at [850, 217] on span "Jobs" at bounding box center [859, 220] width 25 height 18
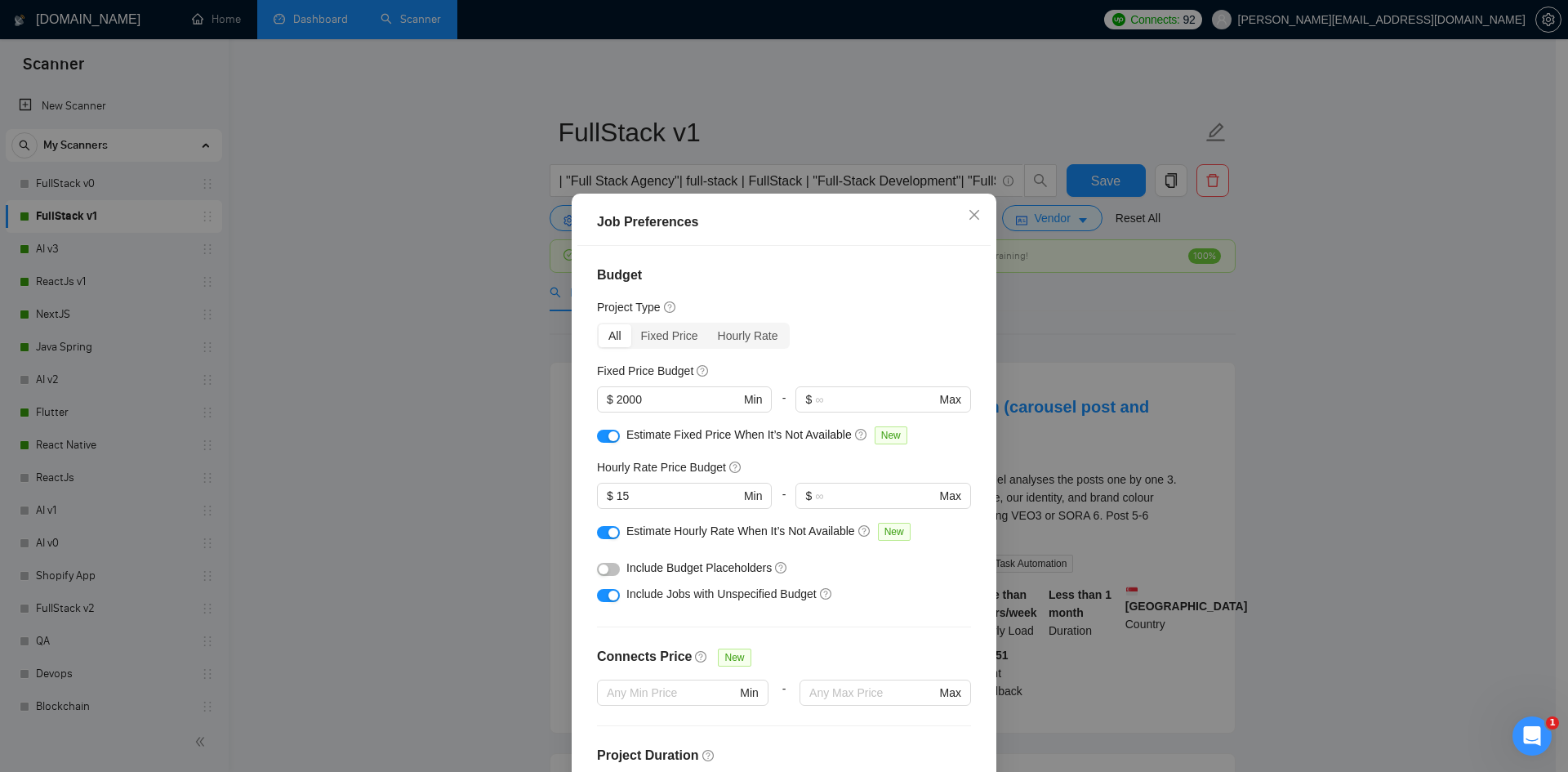
scroll to position [379, 0]
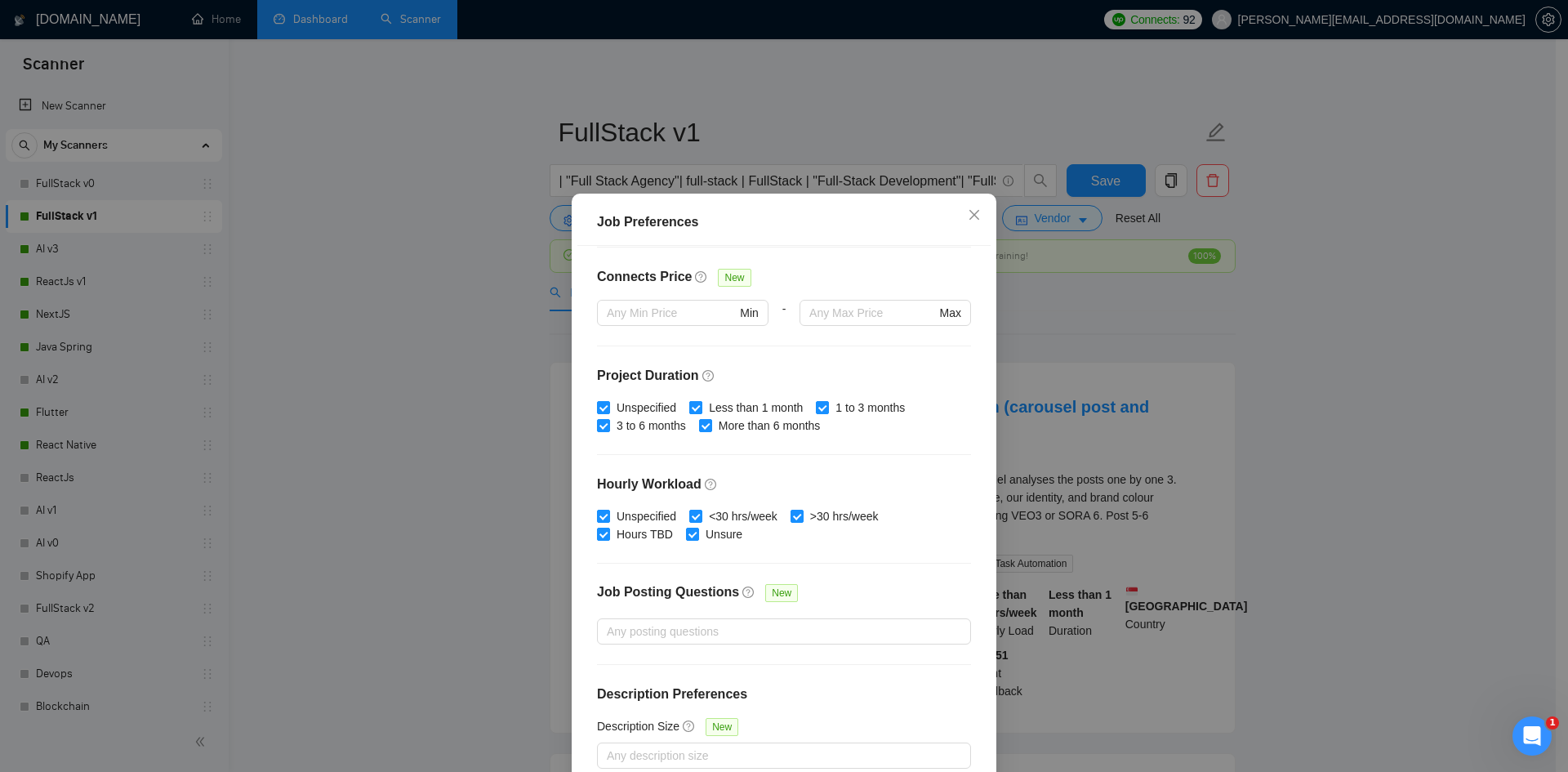
click at [689, 403] on input "Less than 1 month" at bounding box center [695, 407] width 11 height 11
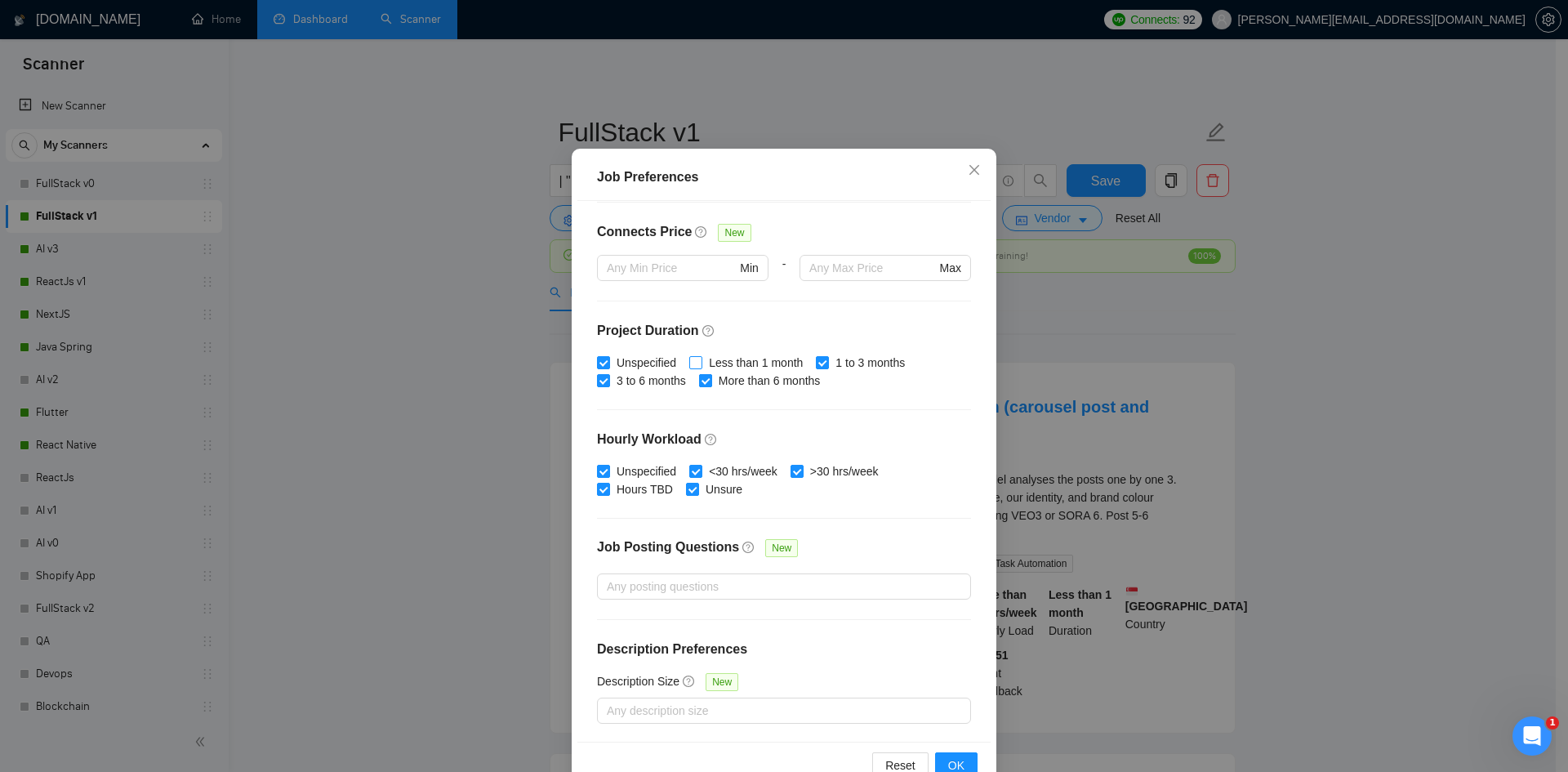
scroll to position [86, 0]
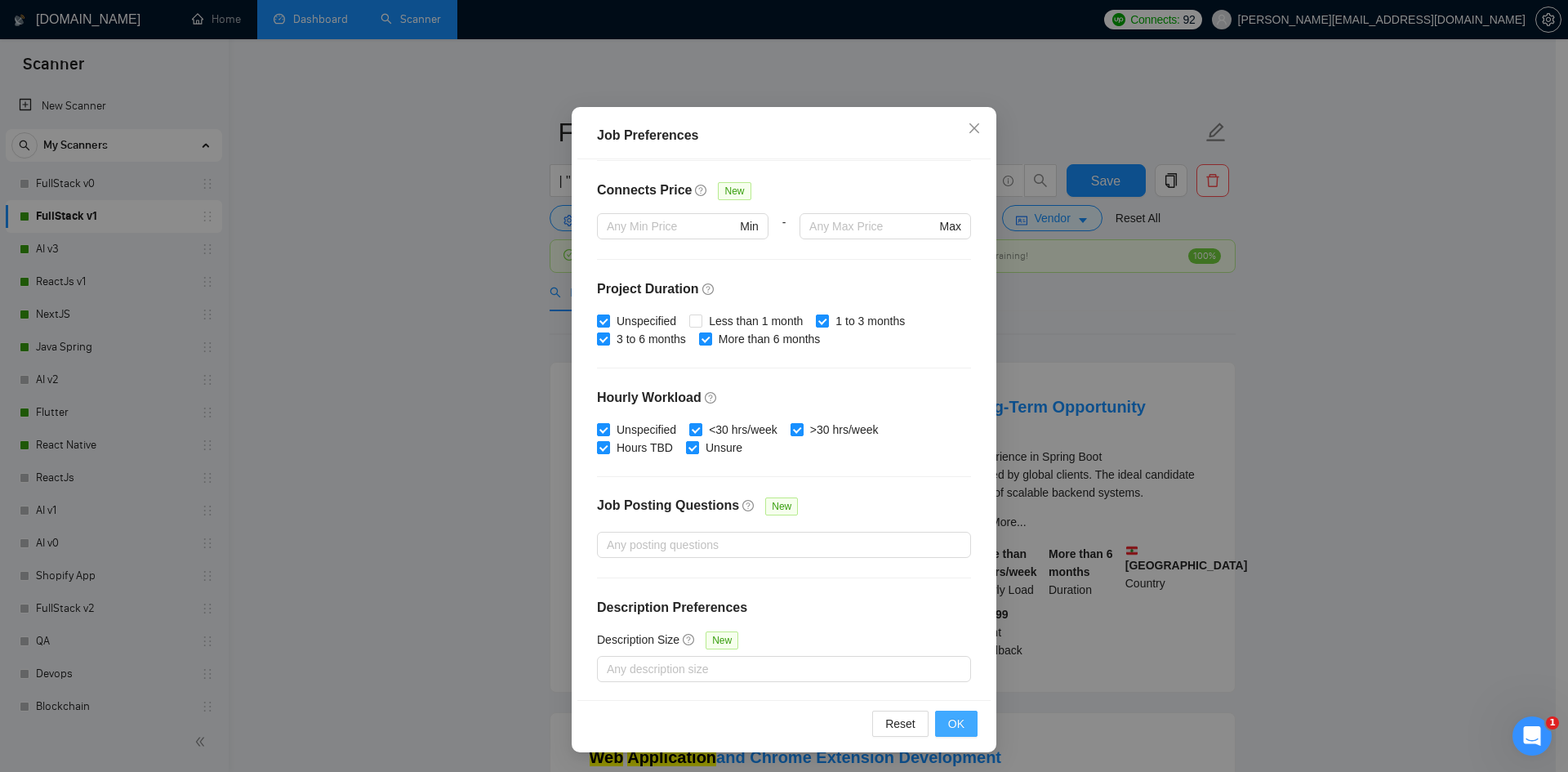
click at [948, 727] on span "OK" at bounding box center [956, 724] width 16 height 18
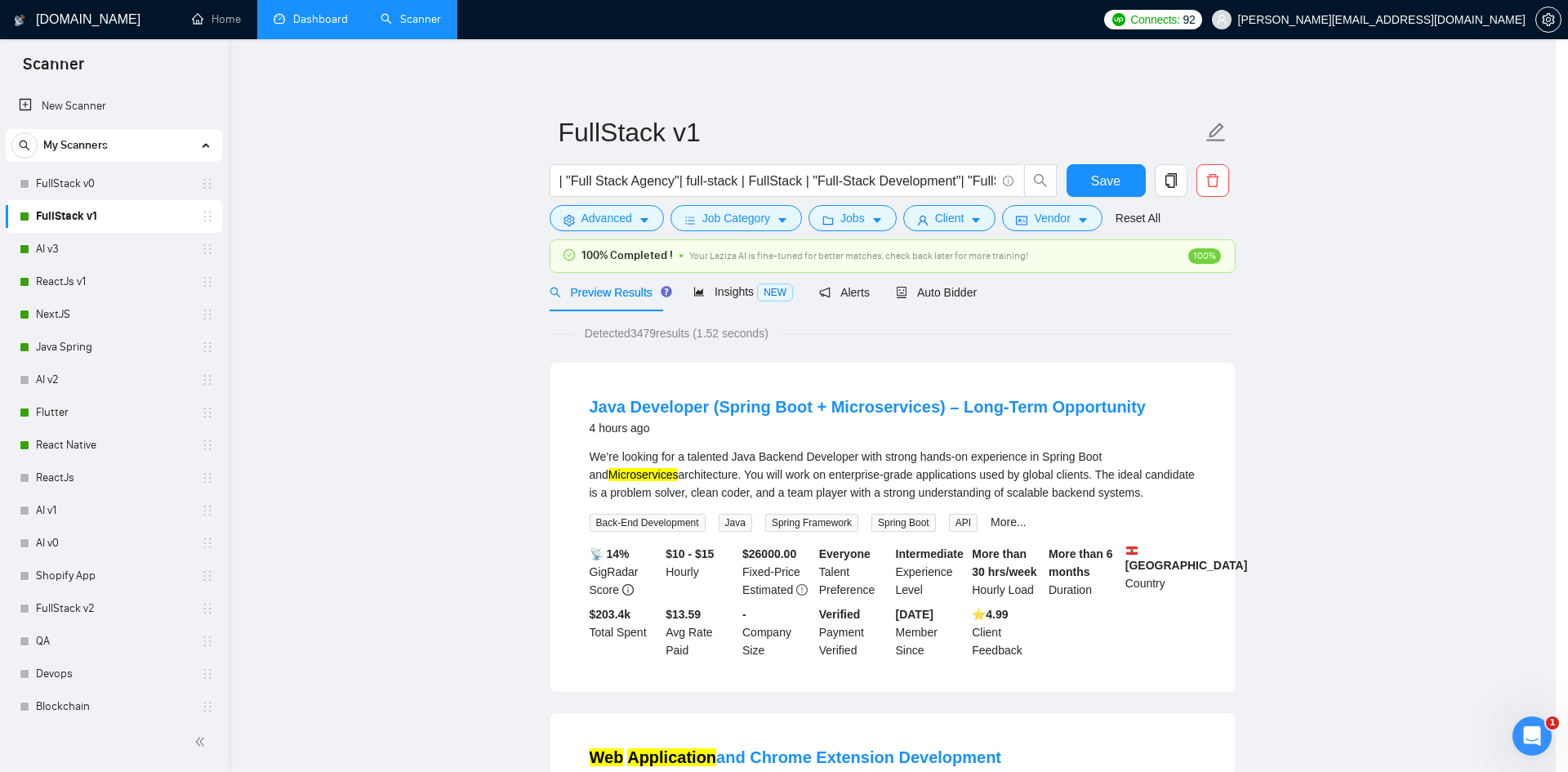
scroll to position [0, 0]
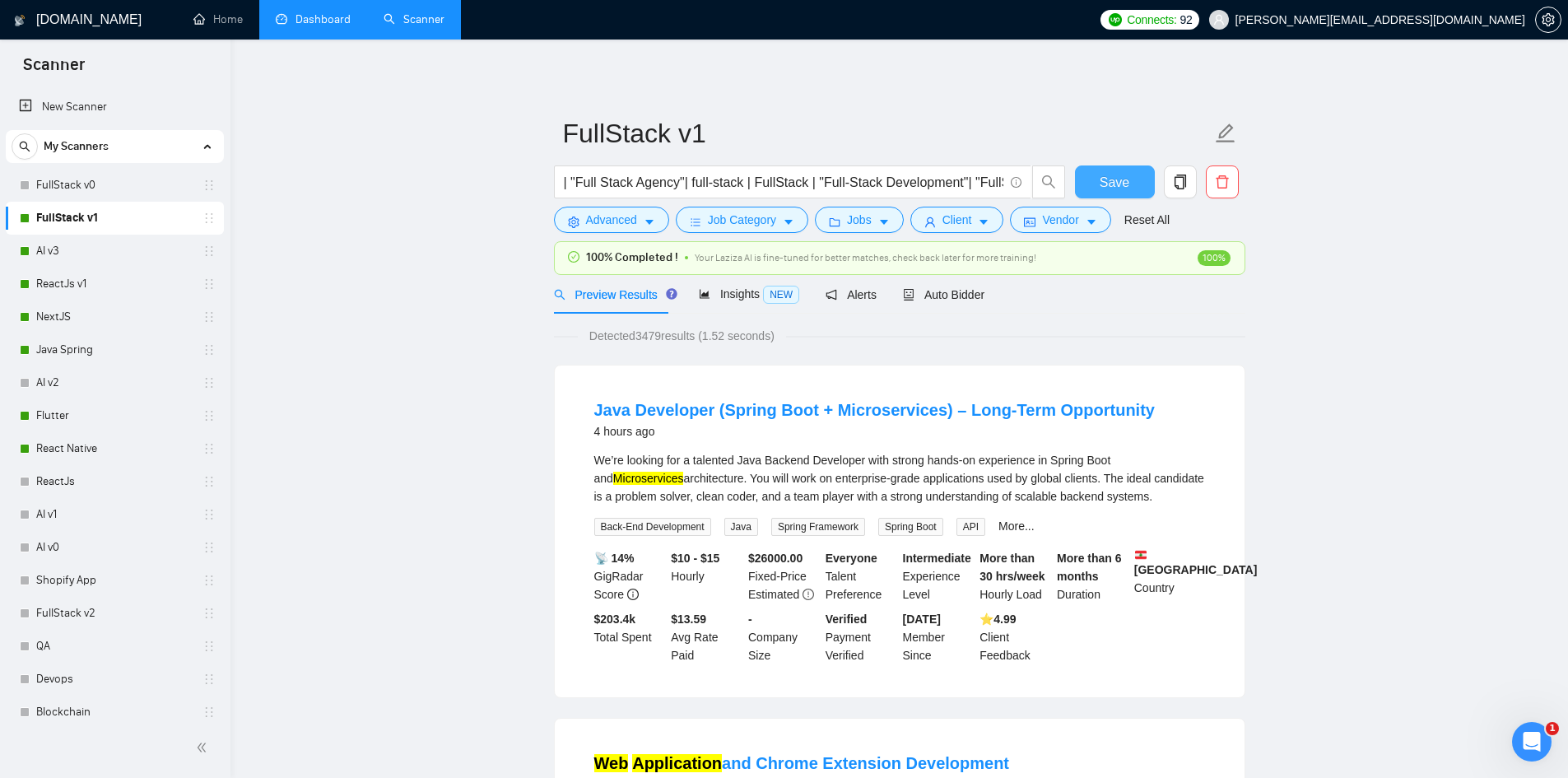
click at [1100, 186] on span "Save" at bounding box center [1114, 182] width 30 height 21
click at [731, 294] on span "Insights NEW" at bounding box center [748, 294] width 100 height 13
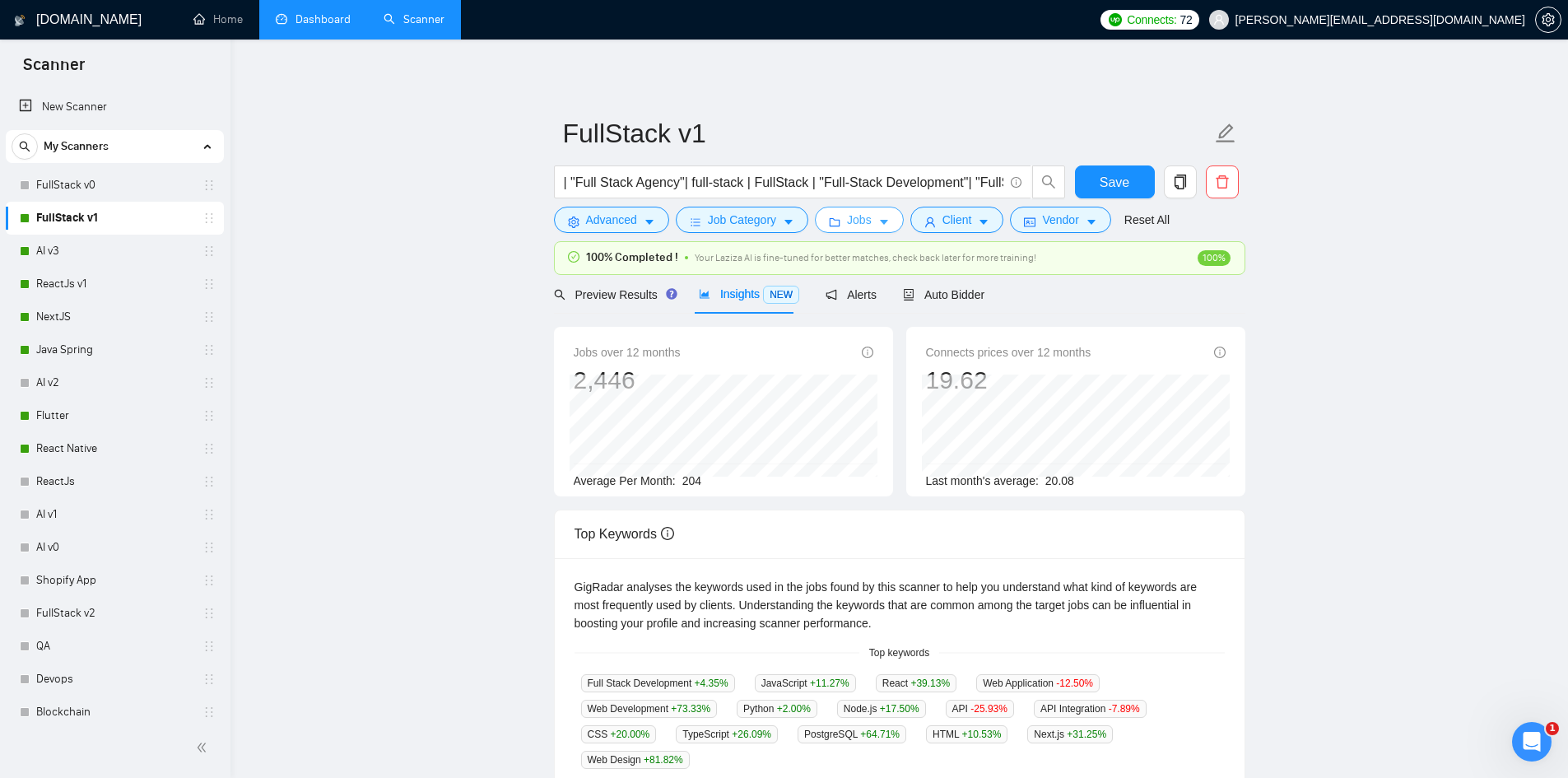
click at [854, 220] on span "Jobs" at bounding box center [859, 220] width 25 height 18
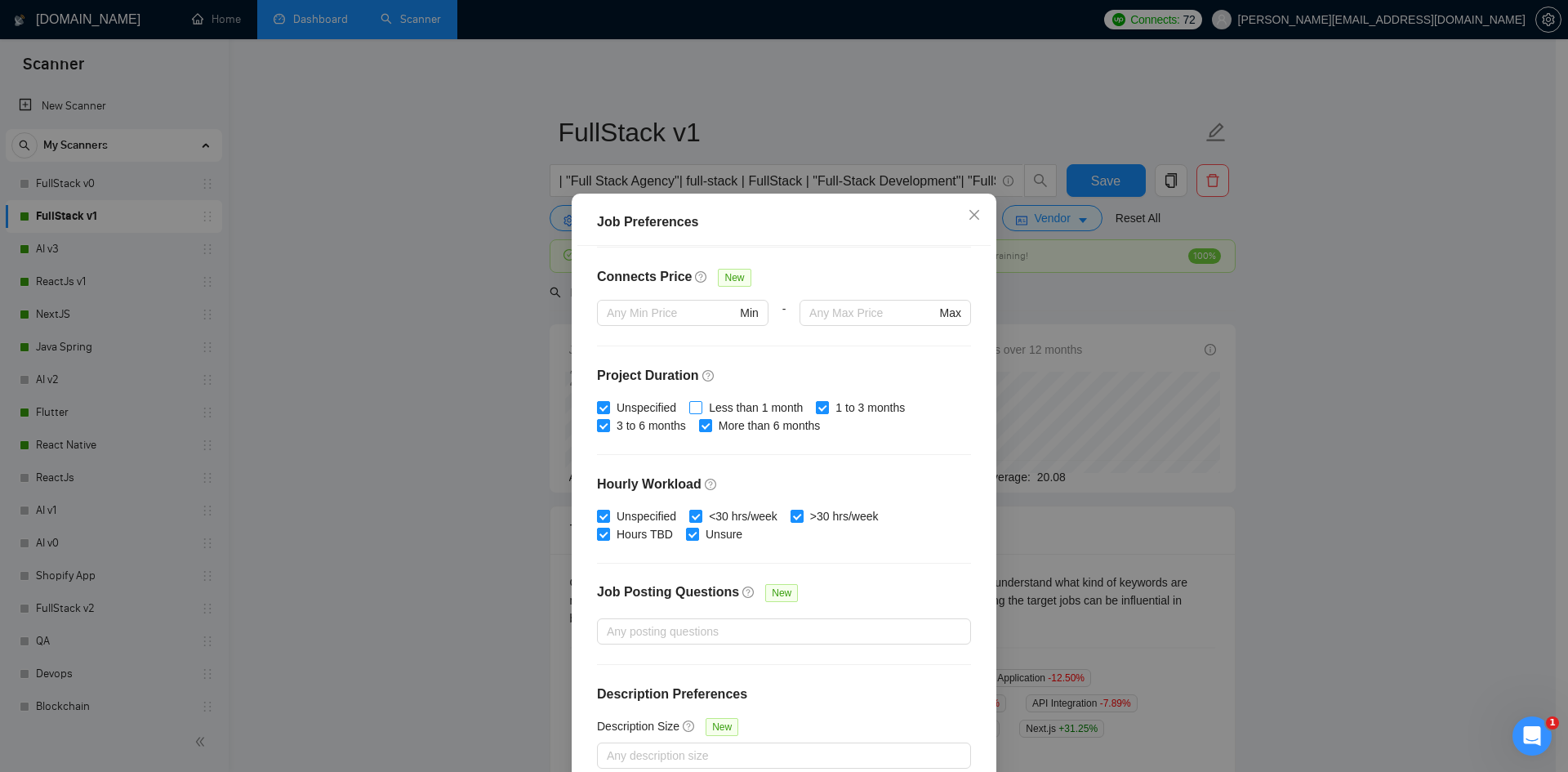
click at [733, 407] on span "Less than 1 month" at bounding box center [756, 407] width 107 height 18
click at [701, 407] on input "Less than 1 month" at bounding box center [695, 407] width 11 height 11
click at [733, 407] on span "Less than 1 month" at bounding box center [756, 407] width 107 height 18
click at [701, 407] on input "Less than 1 month" at bounding box center [695, 407] width 11 height 11
checkbox input "true"
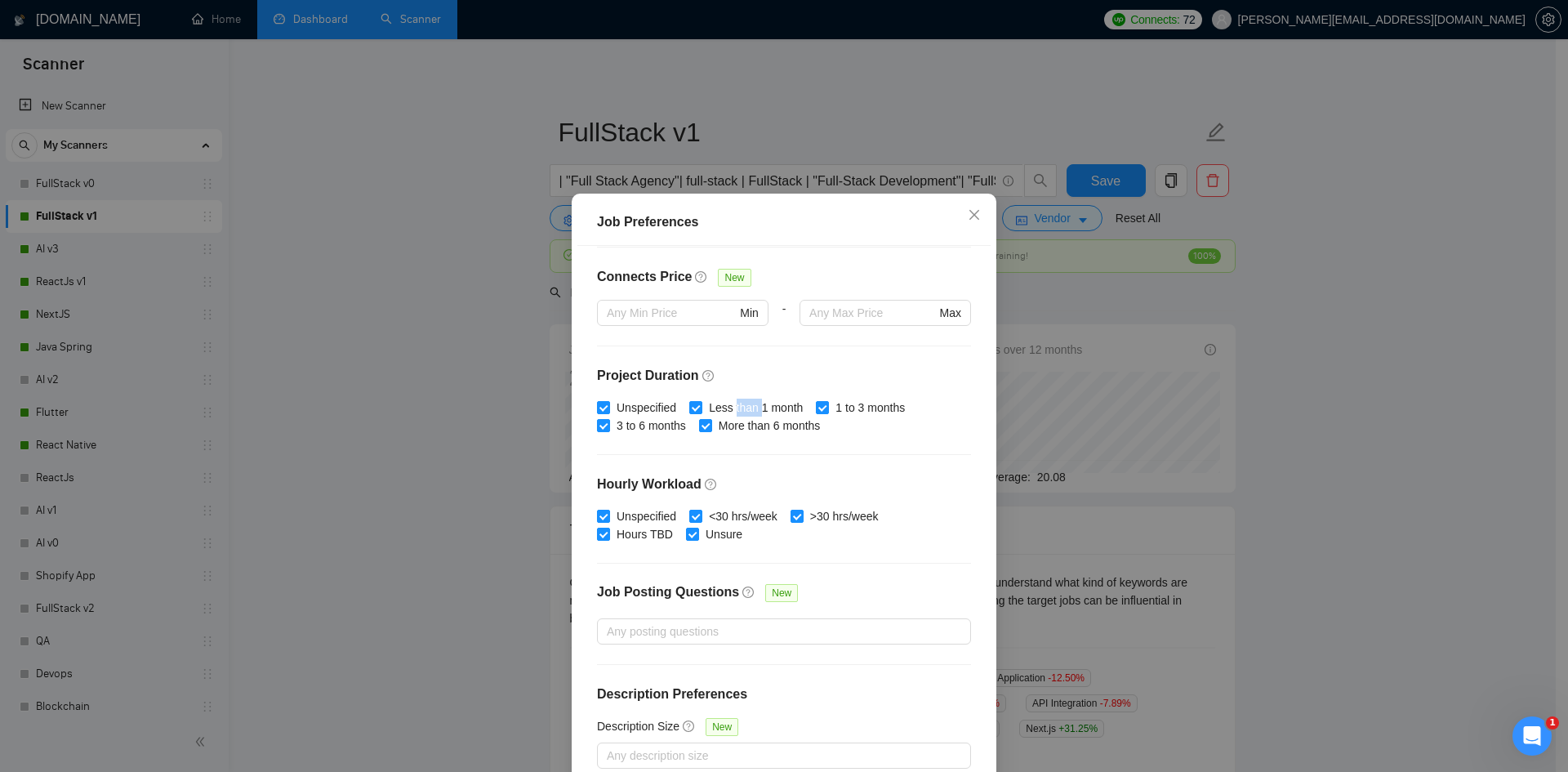
scroll to position [86, 0]
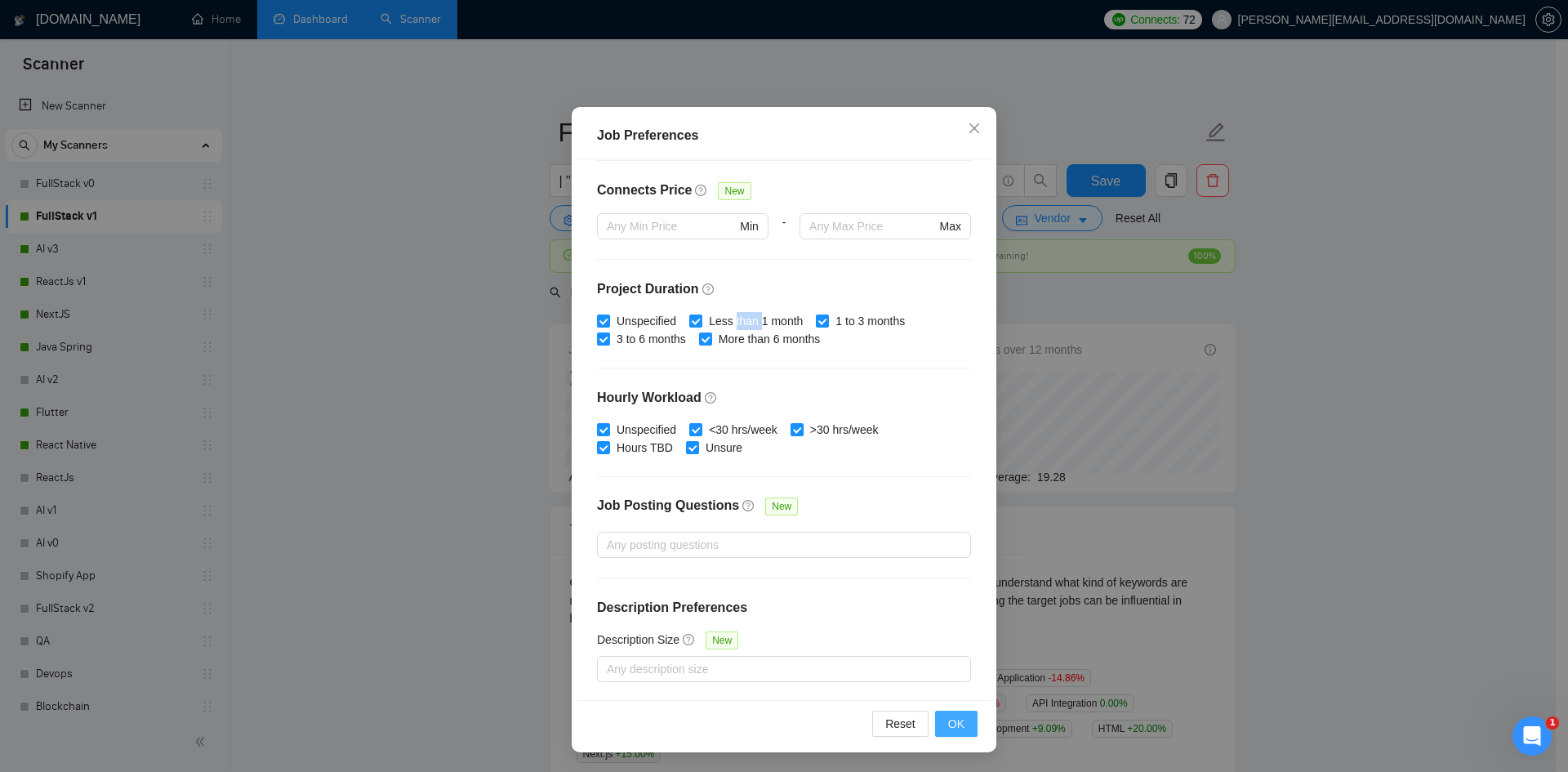
click at [948, 717] on span "OK" at bounding box center [956, 724] width 16 height 18
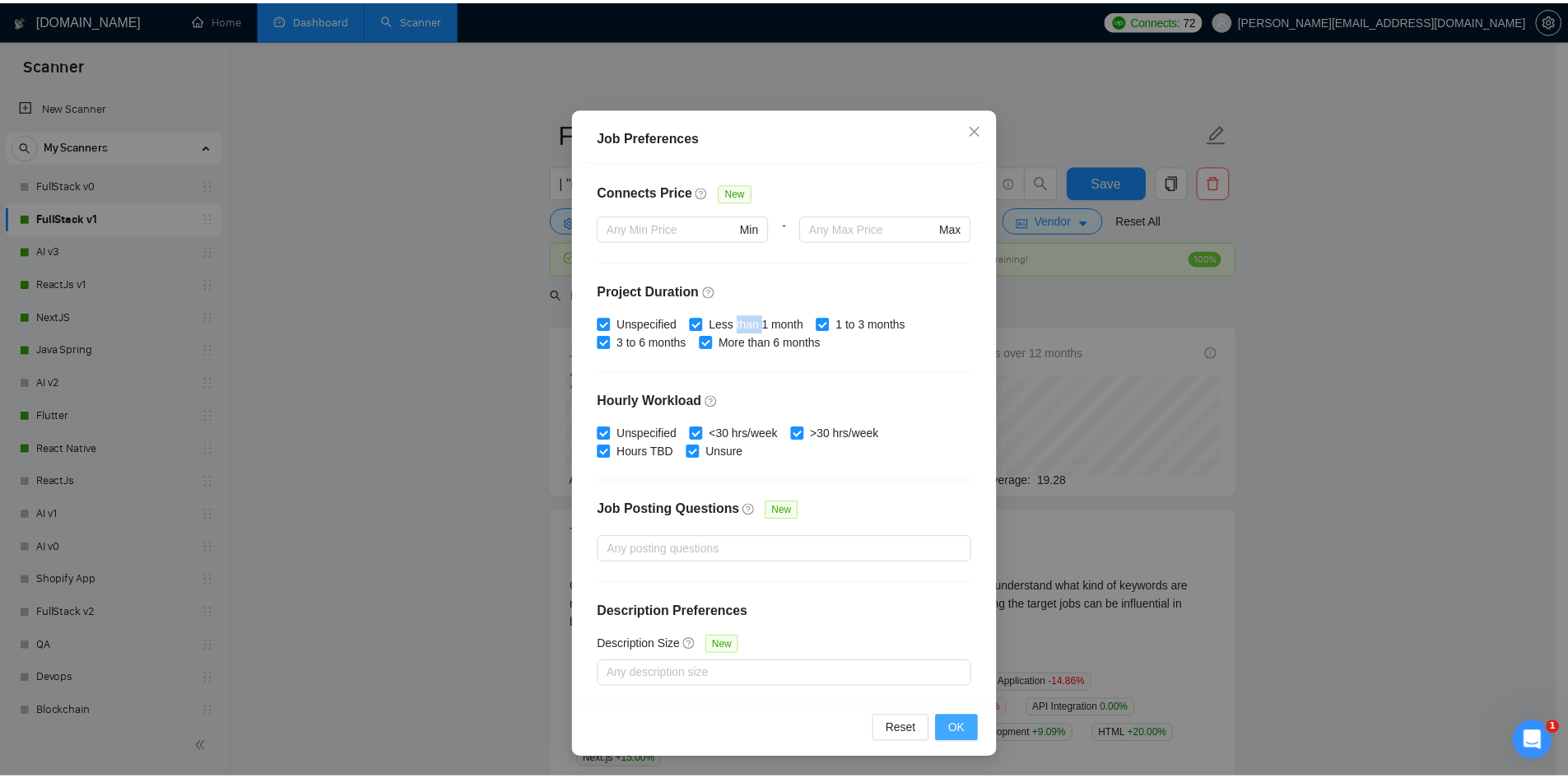
scroll to position [0, 0]
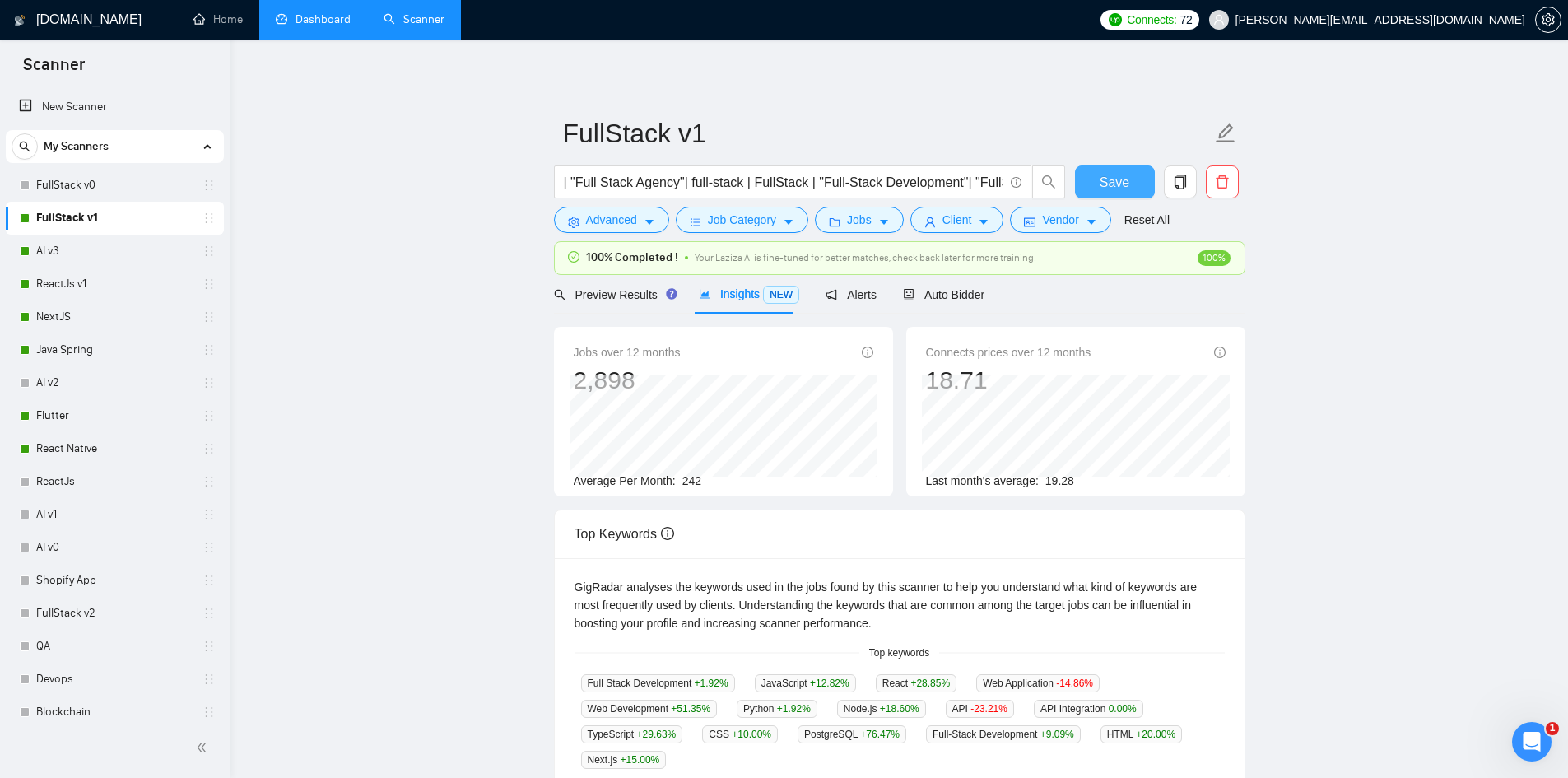
click at [1090, 170] on button "Save" at bounding box center [1115, 182] width 79 height 33
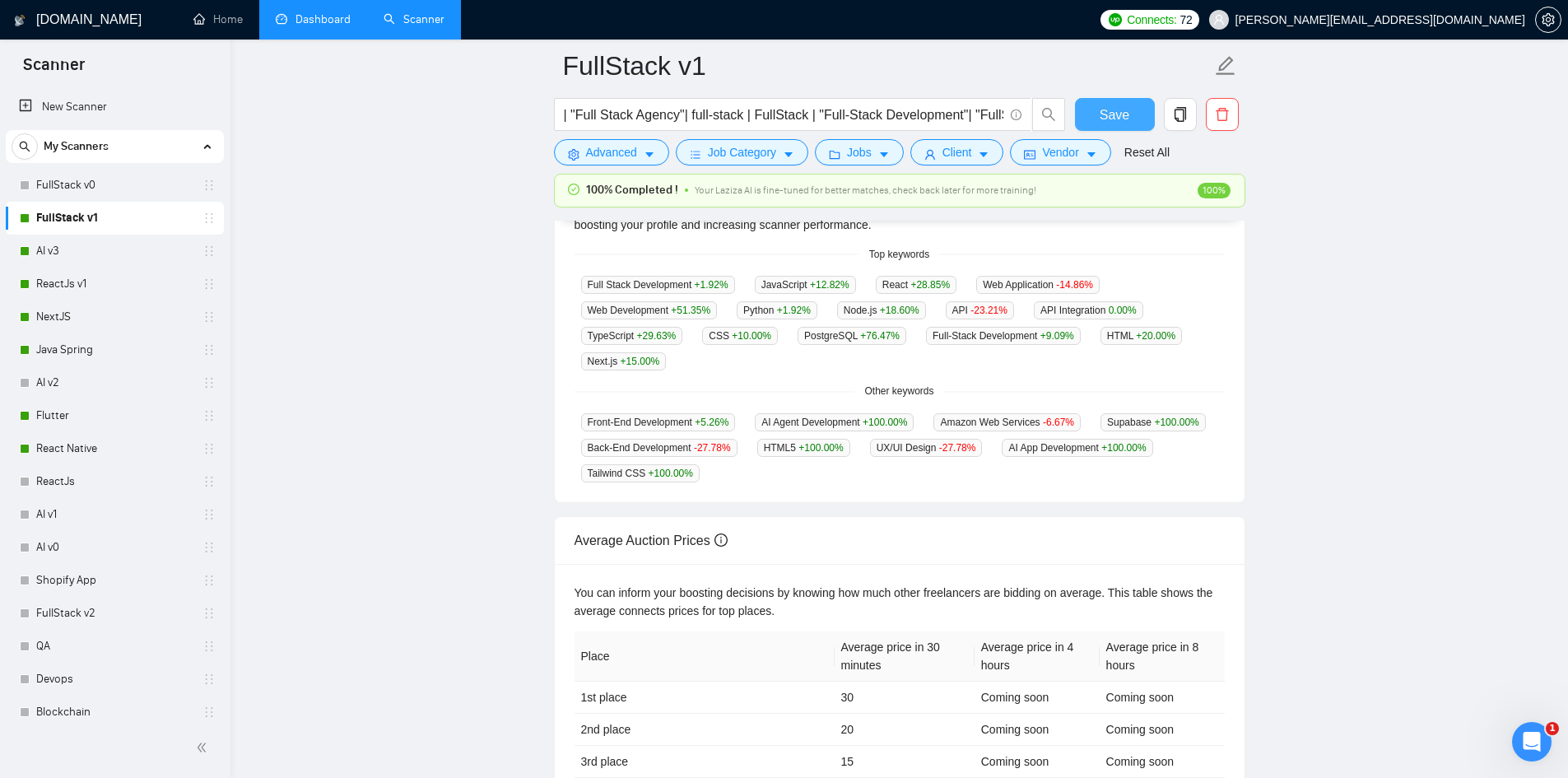
scroll to position [584, 0]
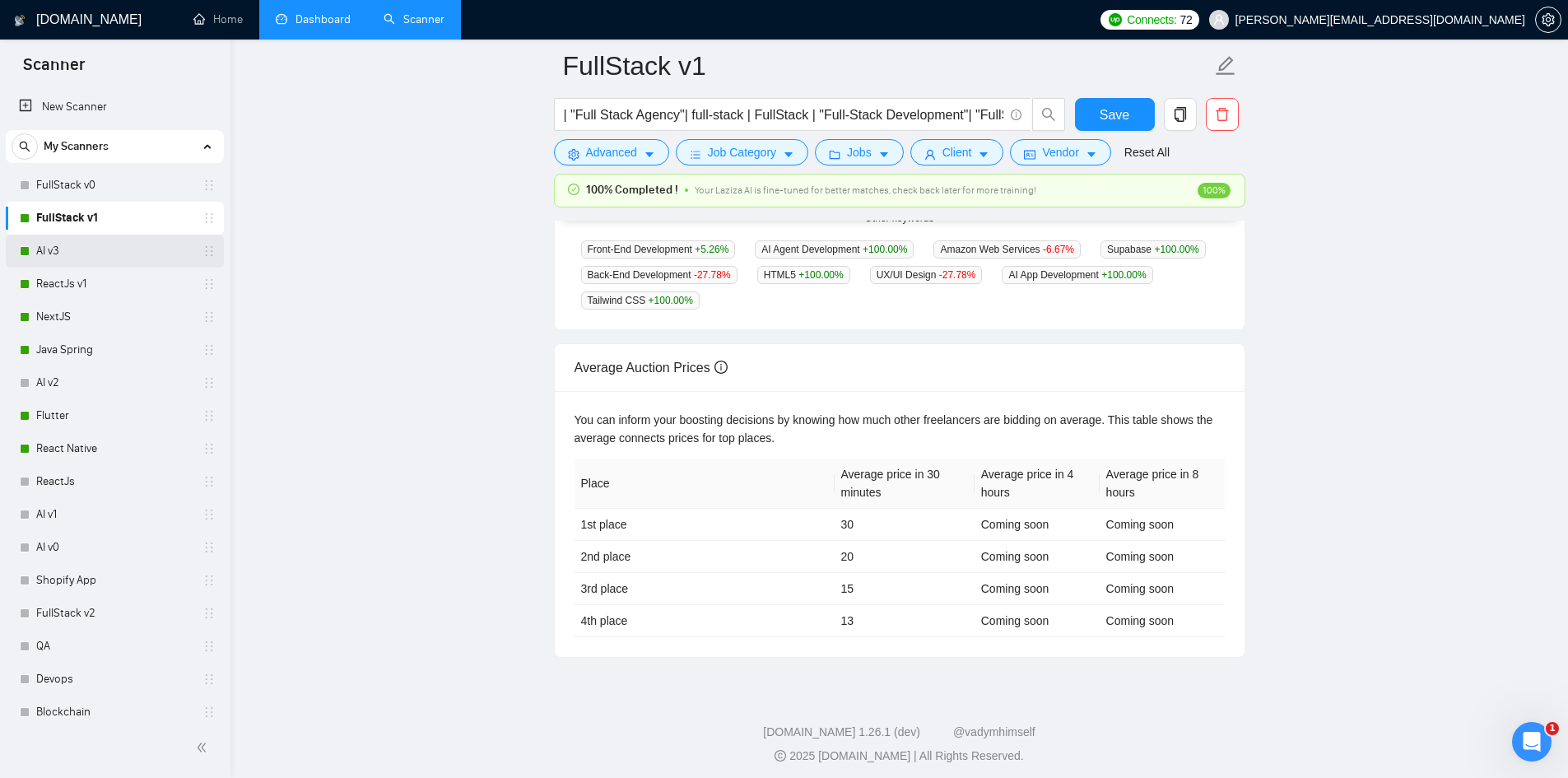
click at [98, 250] on link "AI v3" at bounding box center [114, 251] width 156 height 33
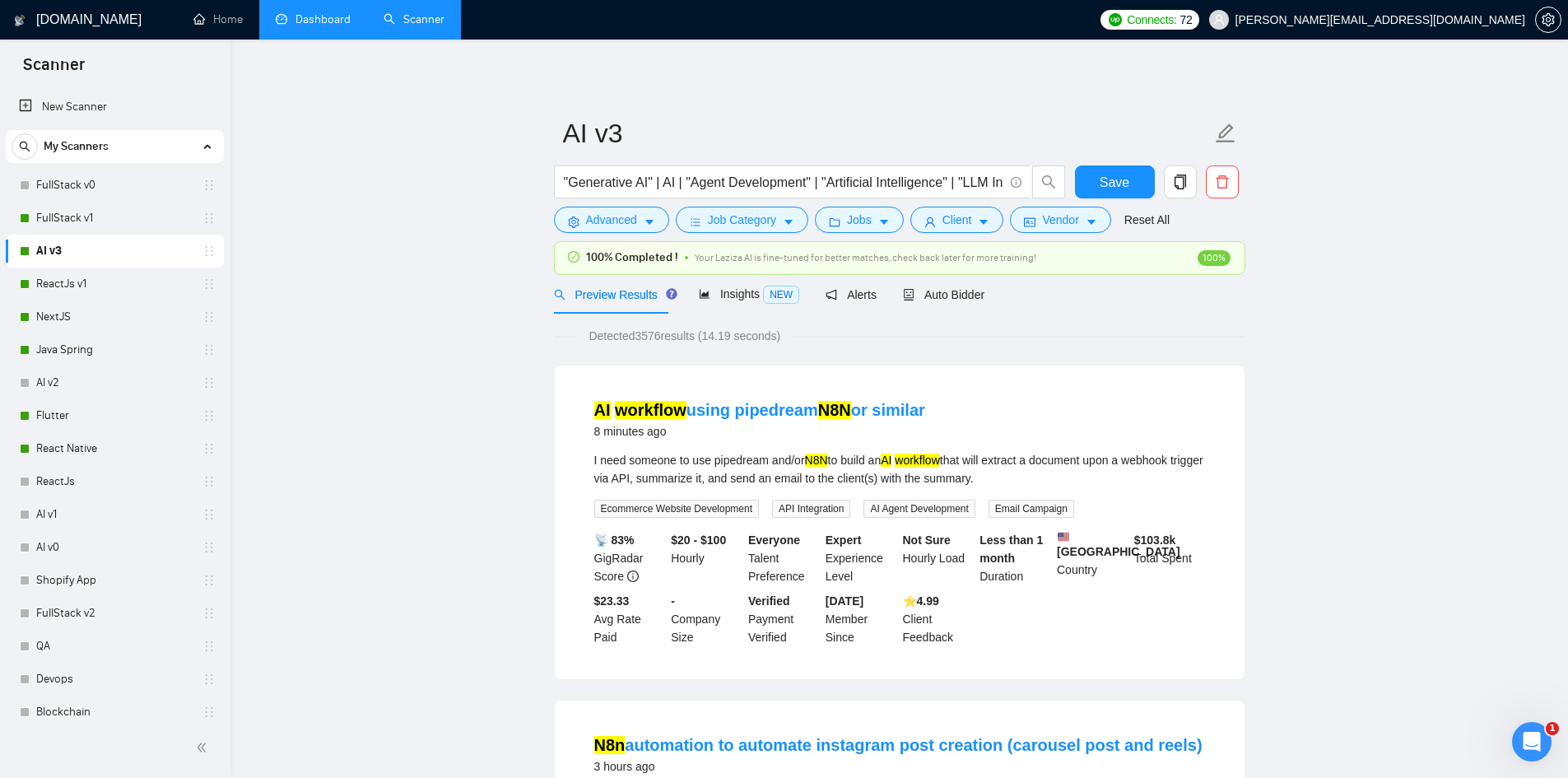
drag, startPoint x: 498, startPoint y: 210, endPoint x: 329, endPoint y: 415, distance: 265.7
click at [311, 12] on link "Dashboard" at bounding box center [313, 19] width 75 height 14
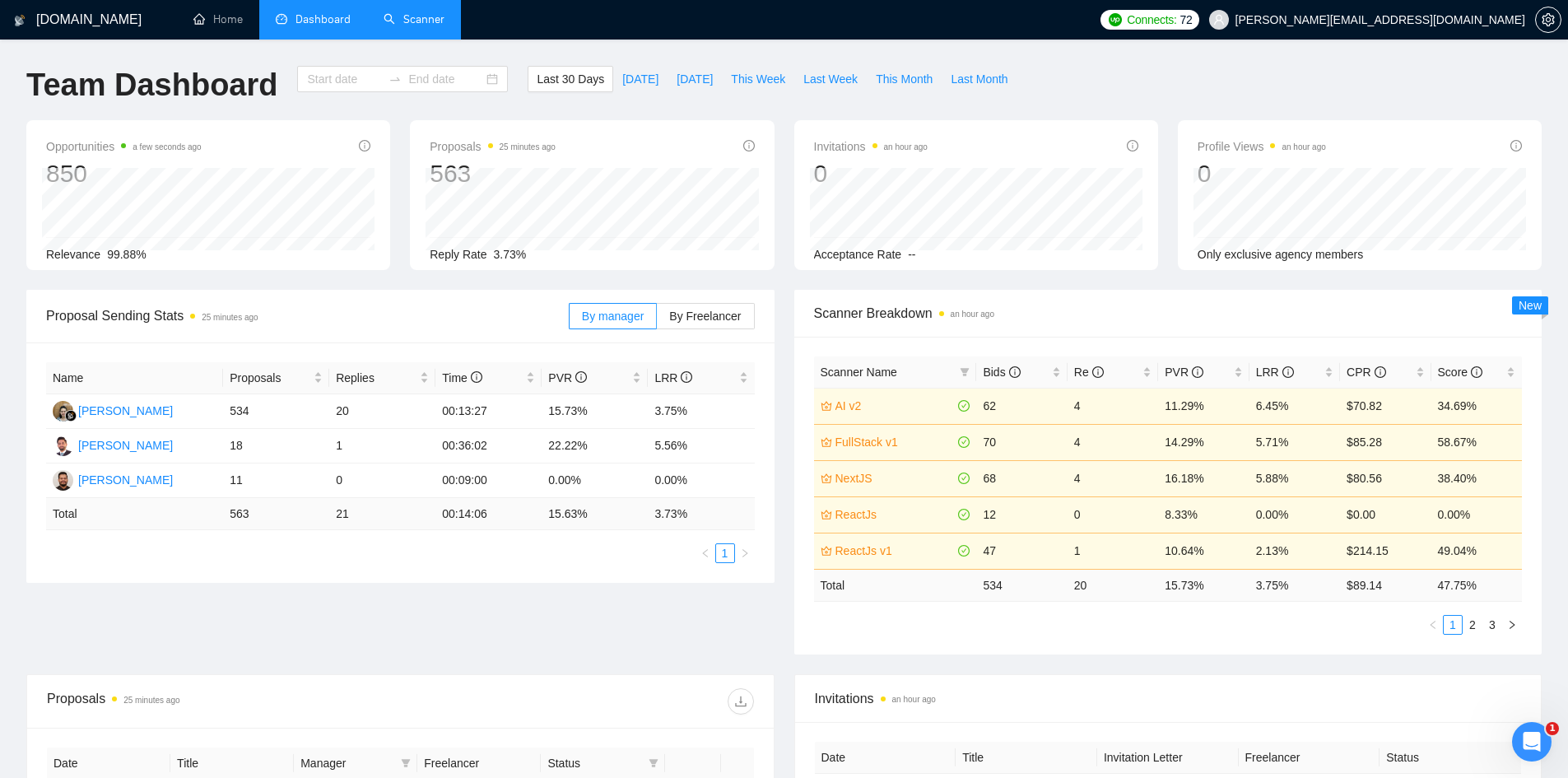
type input "[DATE]"
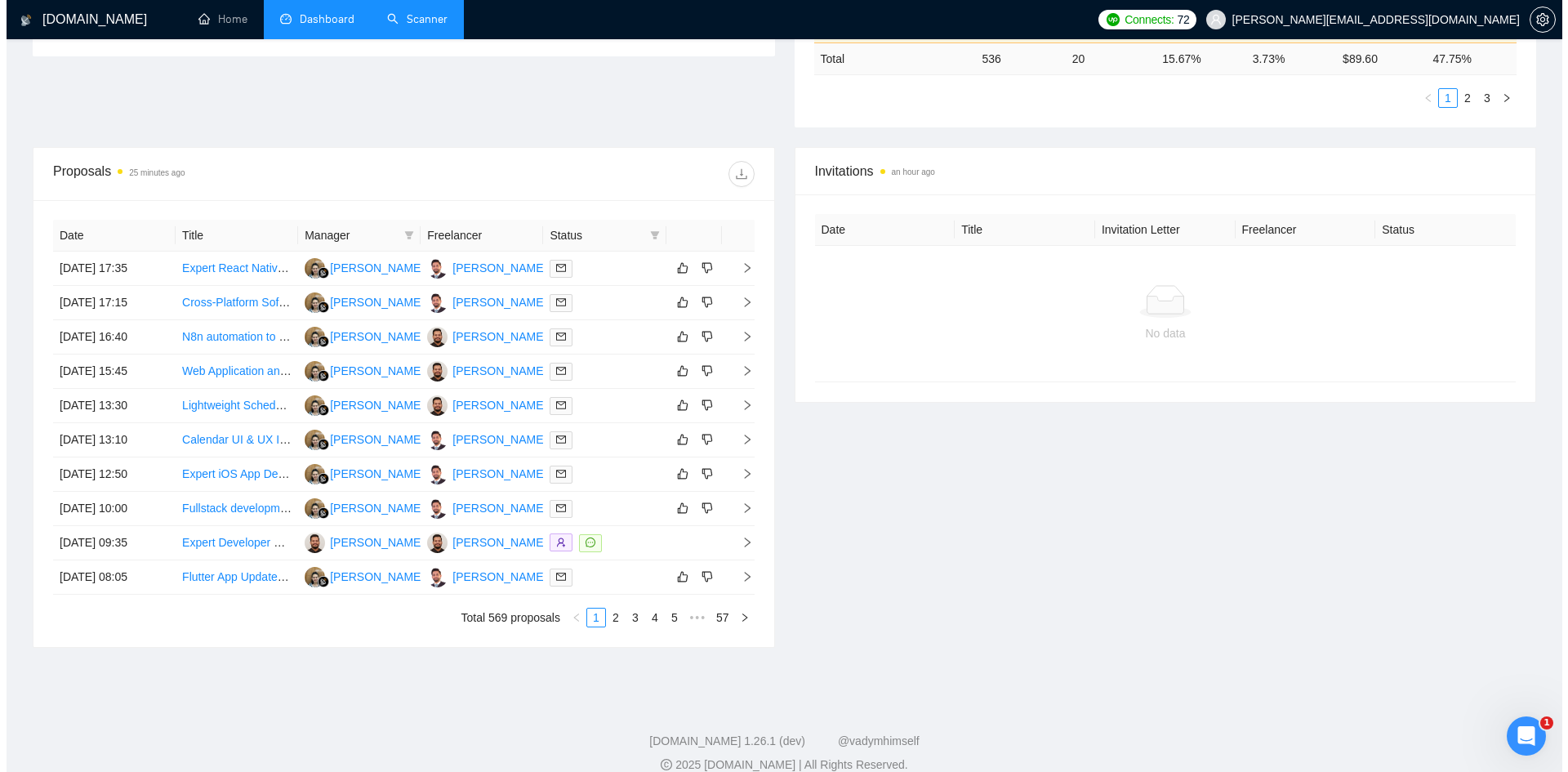
scroll to position [543, 0]
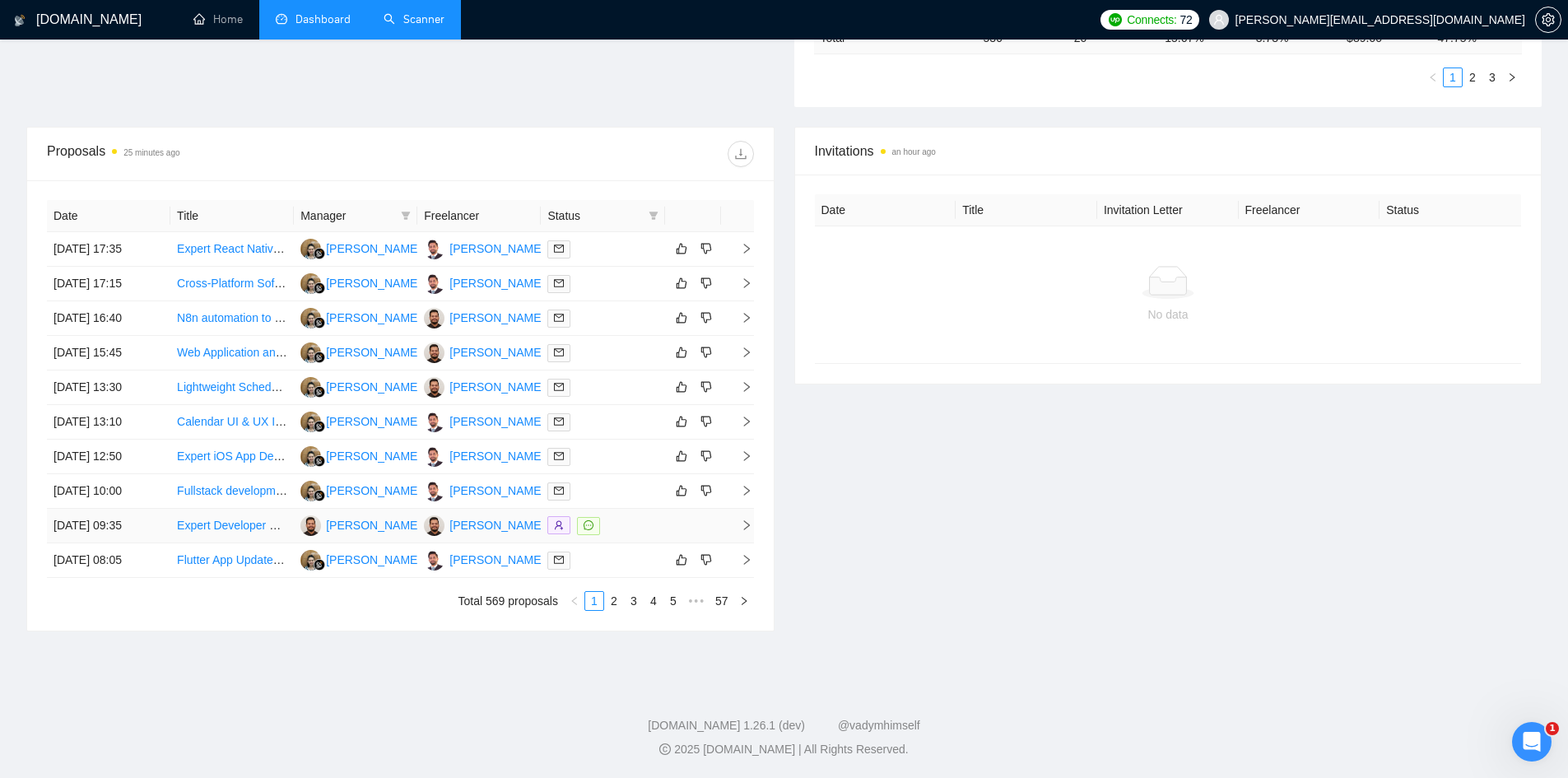
click at [748, 525] on icon "right" at bounding box center [747, 525] width 12 height 12
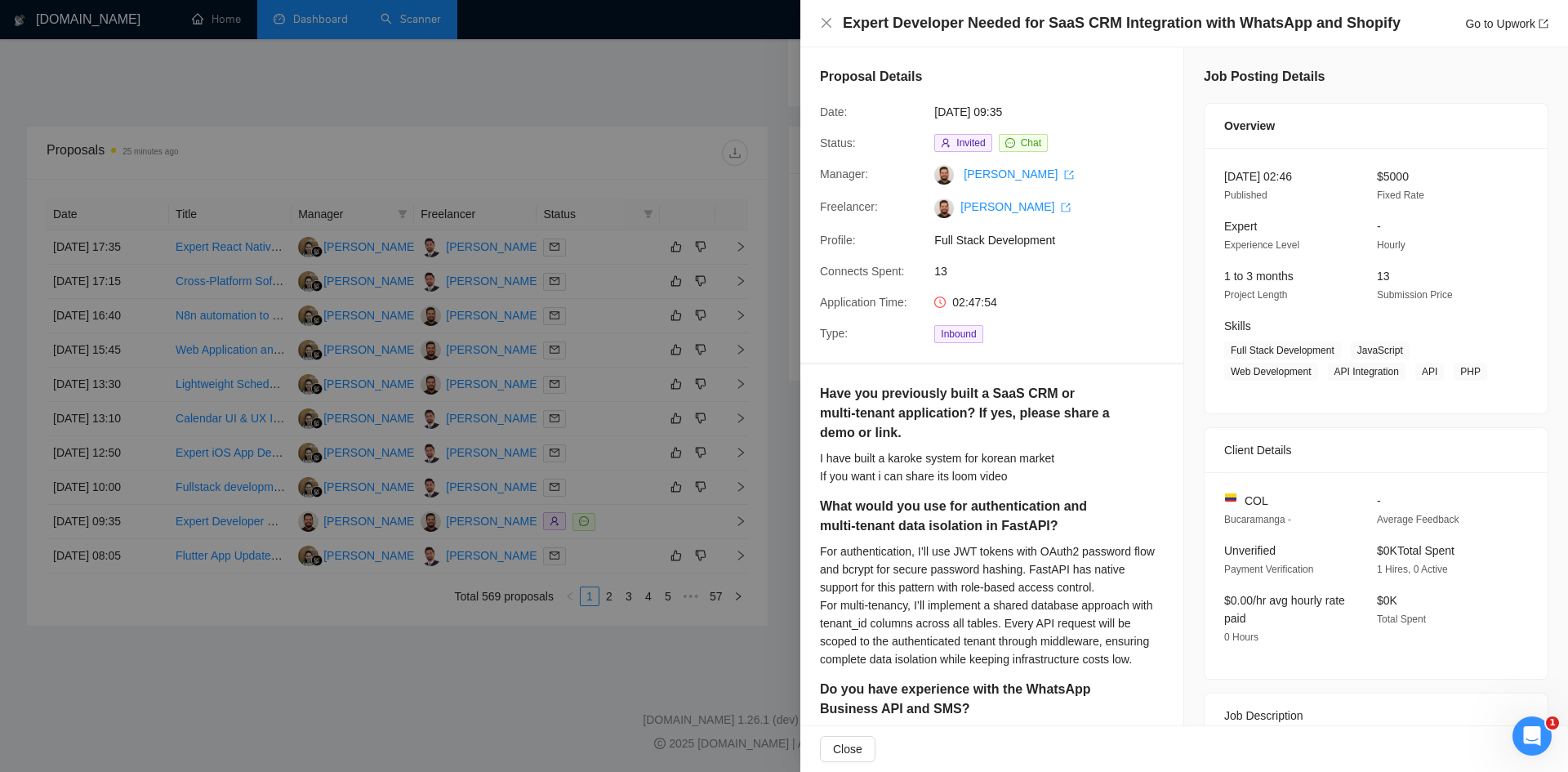
click at [669, 702] on div at bounding box center [784, 386] width 1568 height 772
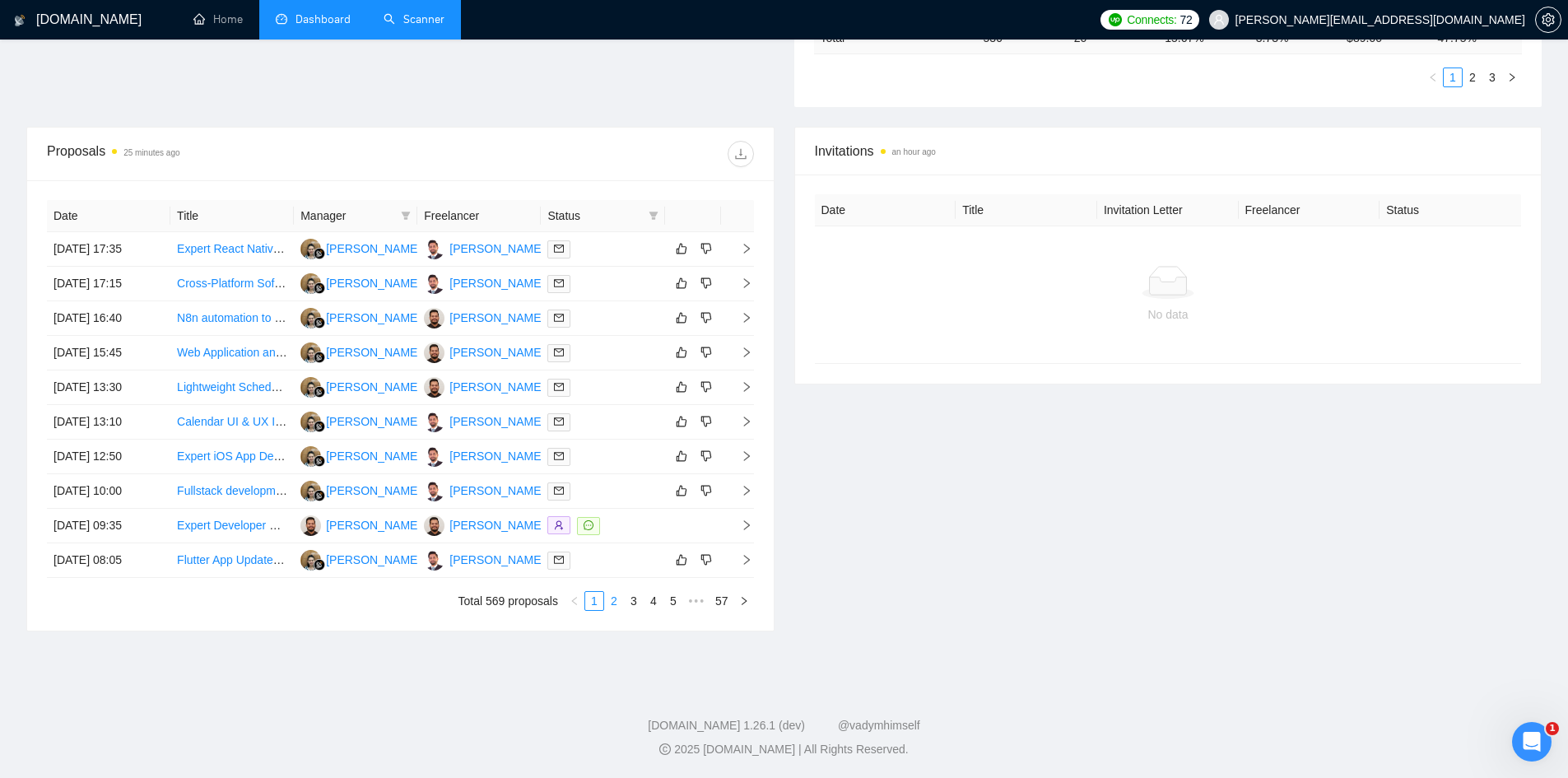
click at [613, 593] on link "2" at bounding box center [614, 601] width 18 height 18
click at [748, 391] on icon "right" at bounding box center [747, 387] width 12 height 12
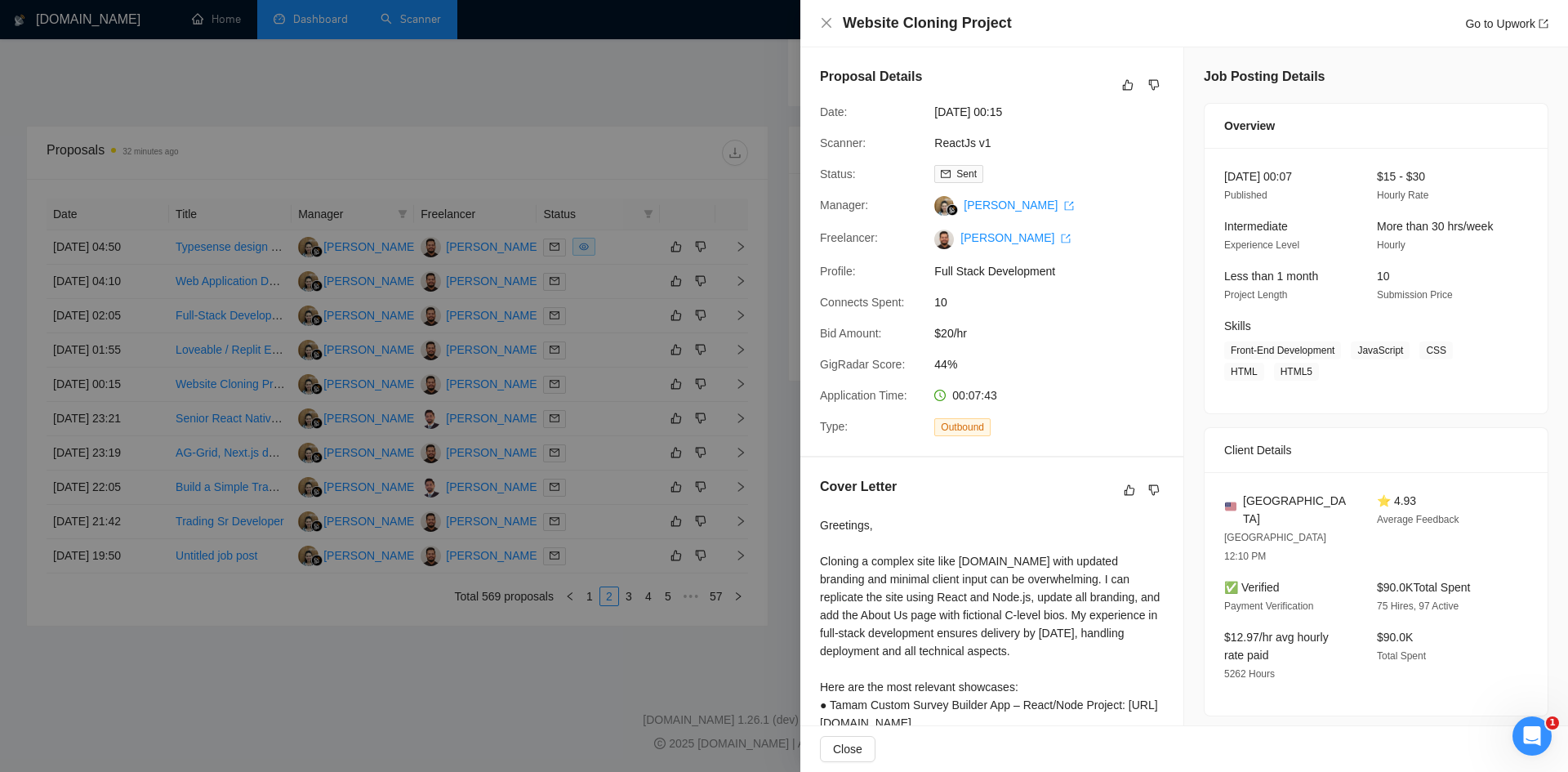
click at [591, 672] on div at bounding box center [784, 386] width 1568 height 772
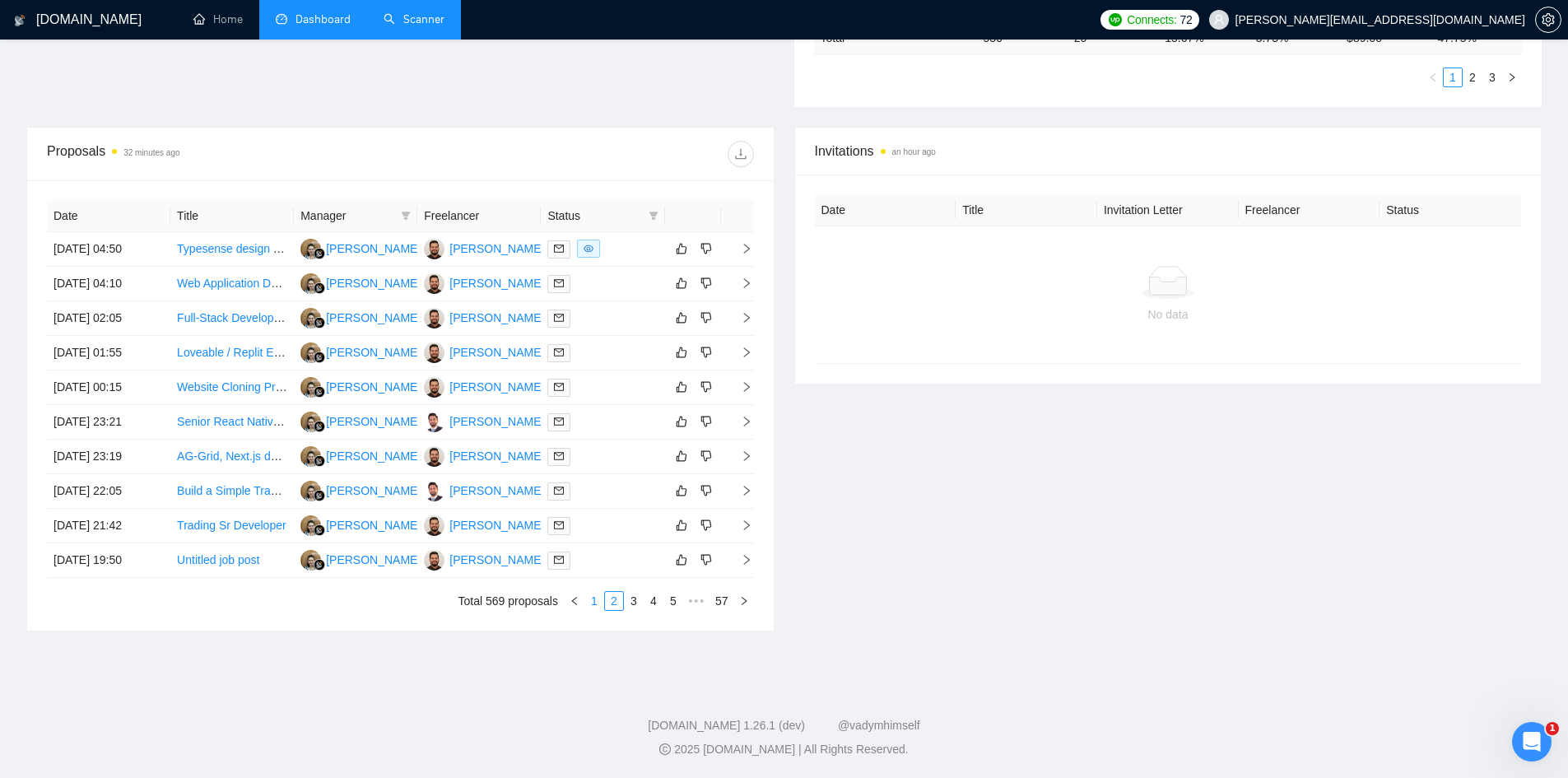
click at [594, 608] on link "1" at bounding box center [594, 601] width 18 height 18
click at [613, 603] on link "2" at bounding box center [614, 601] width 18 height 18
click at [750, 388] on icon "right" at bounding box center [747, 387] width 12 height 12
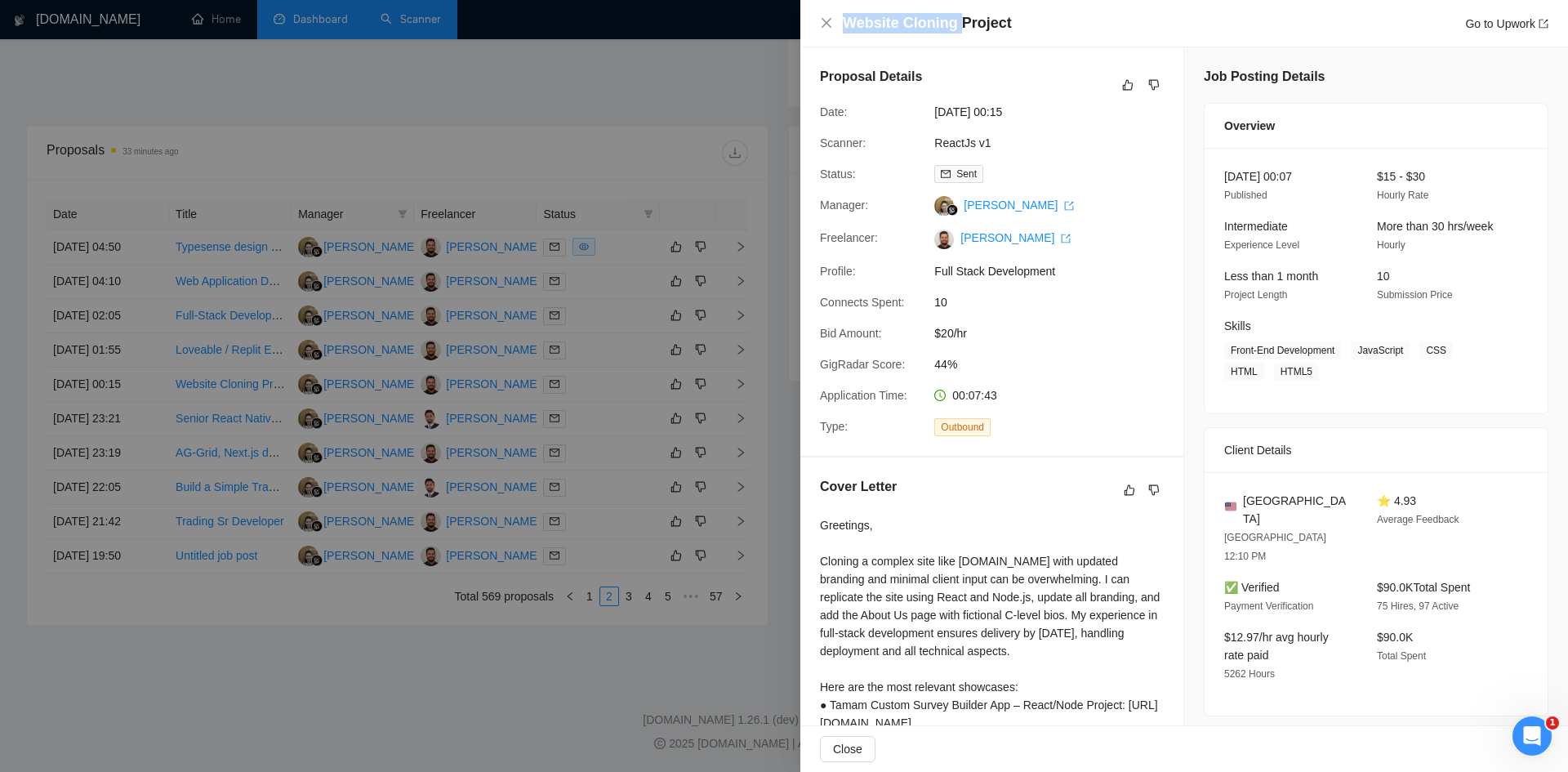
drag, startPoint x: 954, startPoint y: 23, endPoint x: 839, endPoint y: 16, distance: 115.2
click at [839, 16] on div "Website Cloning Project Go to Upwork" at bounding box center [1184, 23] width 729 height 21
copy h4 "Website Cloning"
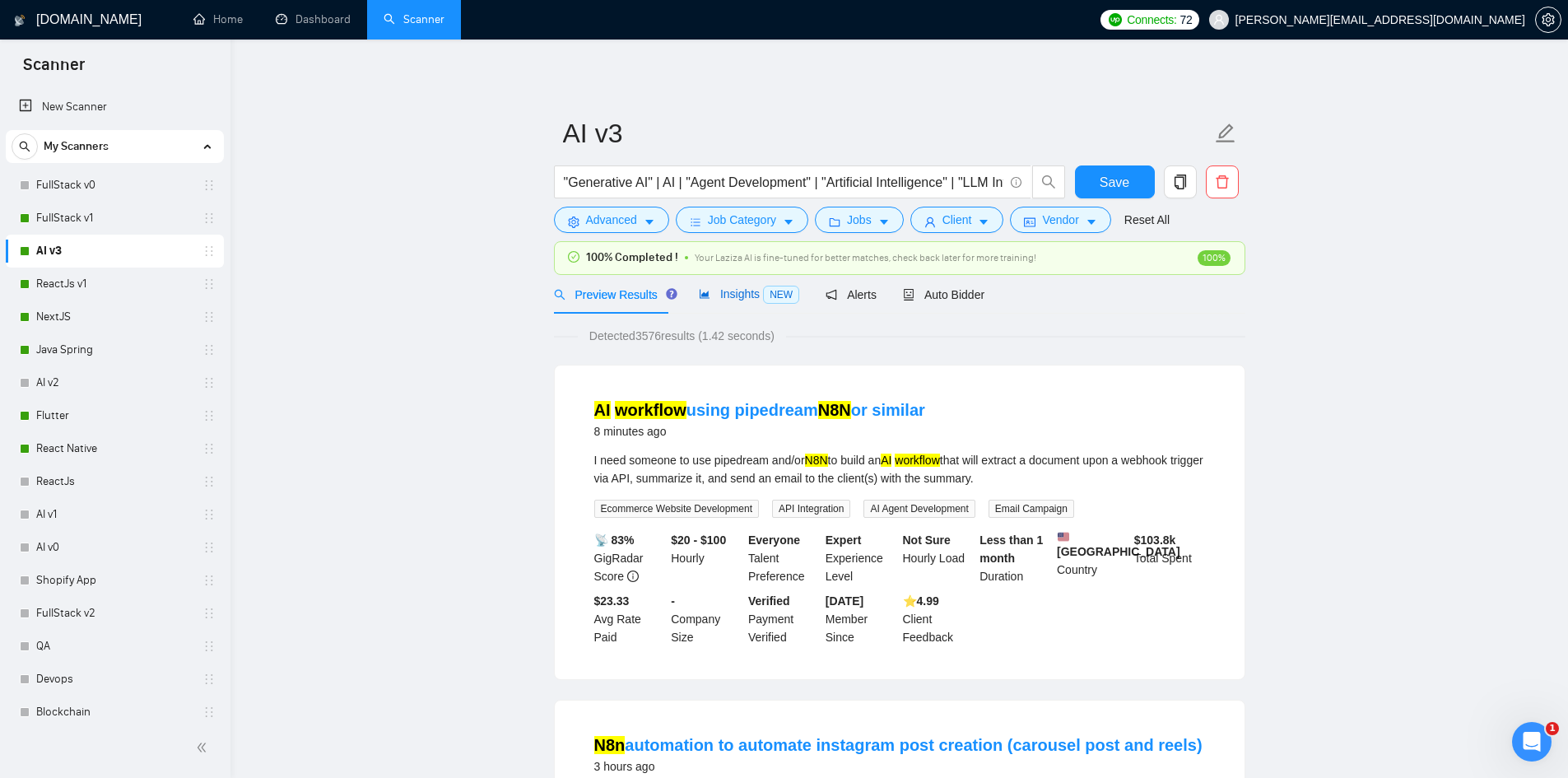
click at [720, 291] on span "Insights NEW" at bounding box center [748, 294] width 100 height 13
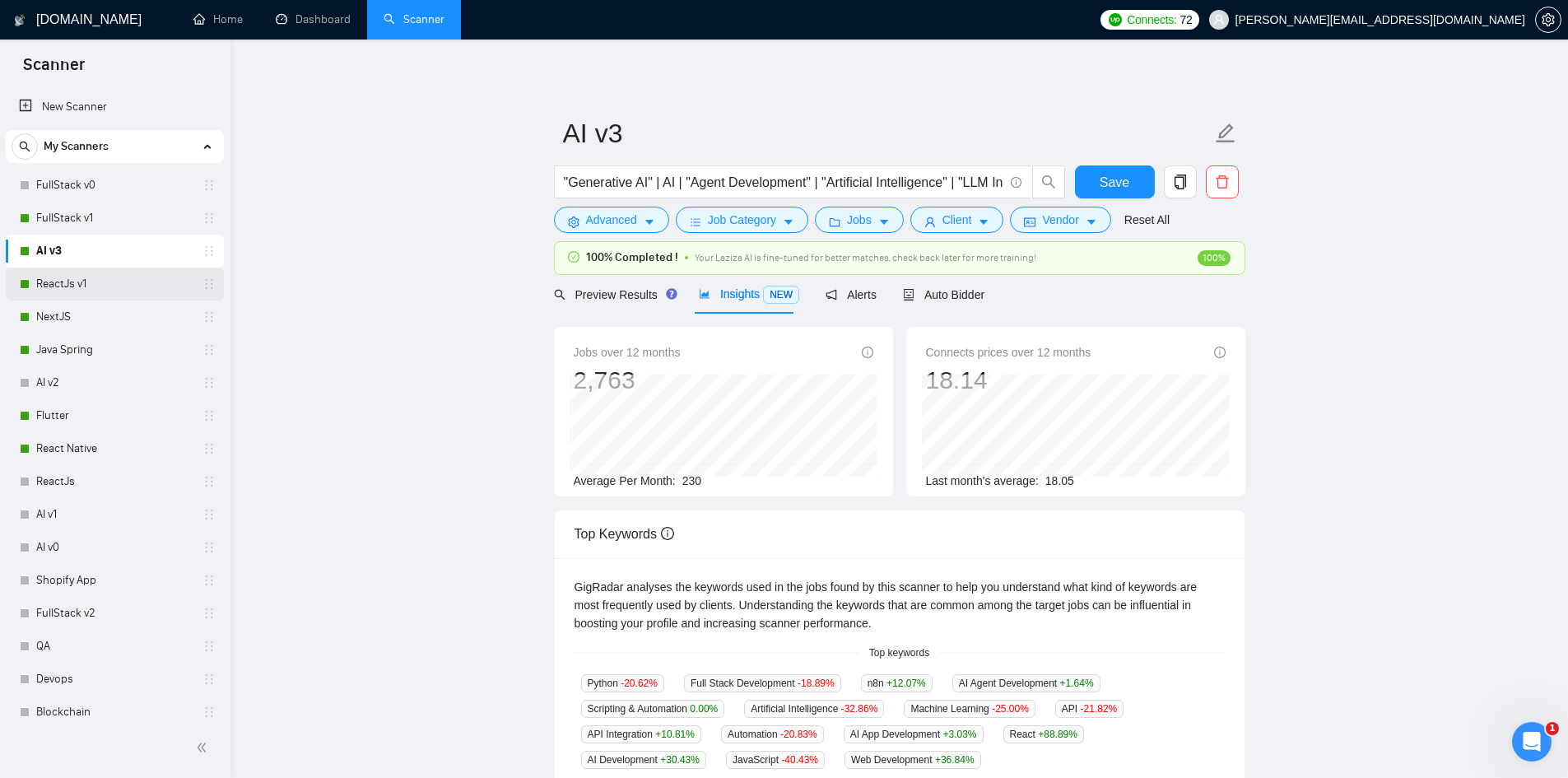
click at [81, 276] on link "ReactJs v1" at bounding box center [114, 284] width 156 height 33
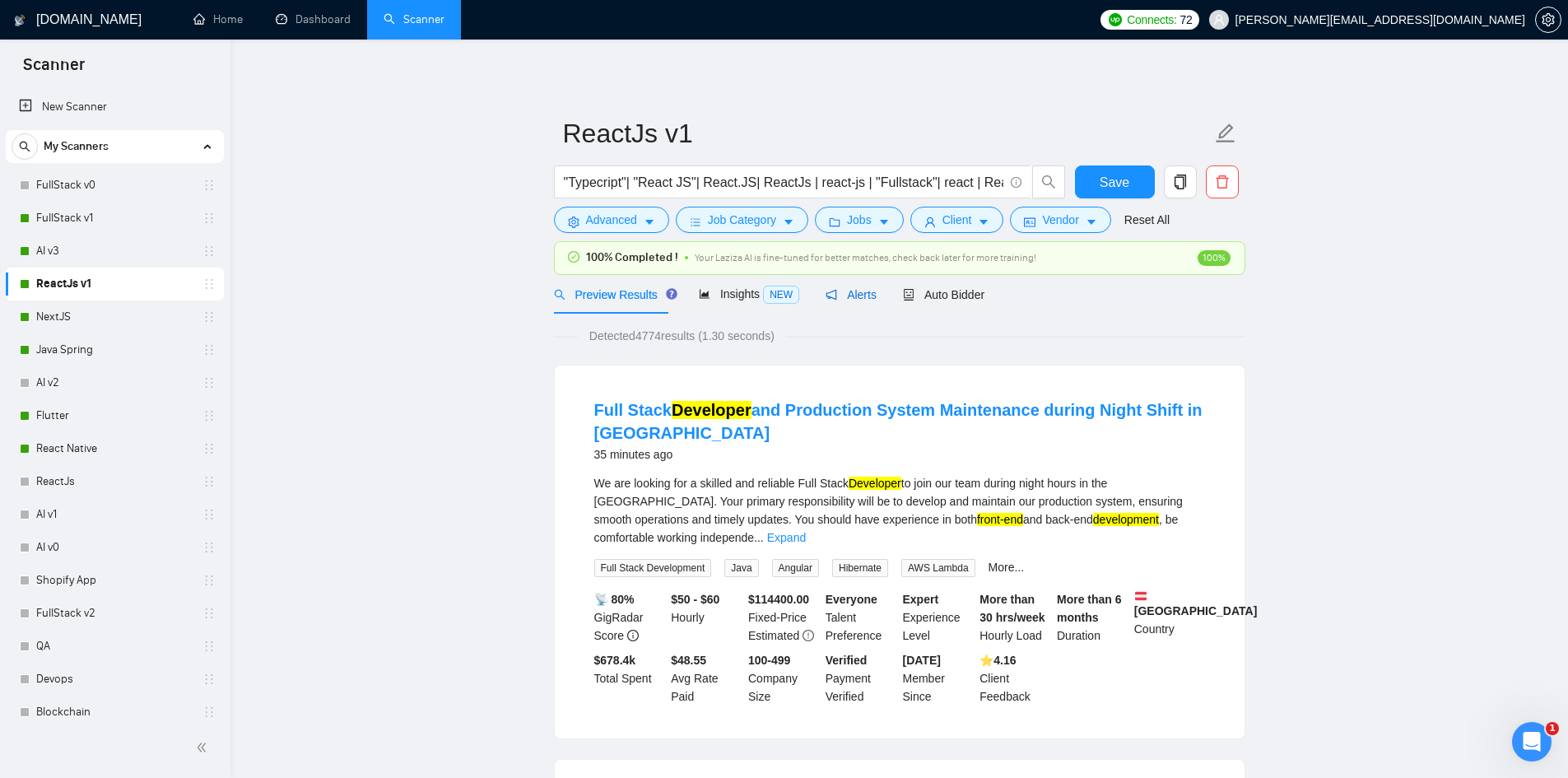
click at [840, 291] on span "Alerts" at bounding box center [851, 295] width 51 height 13
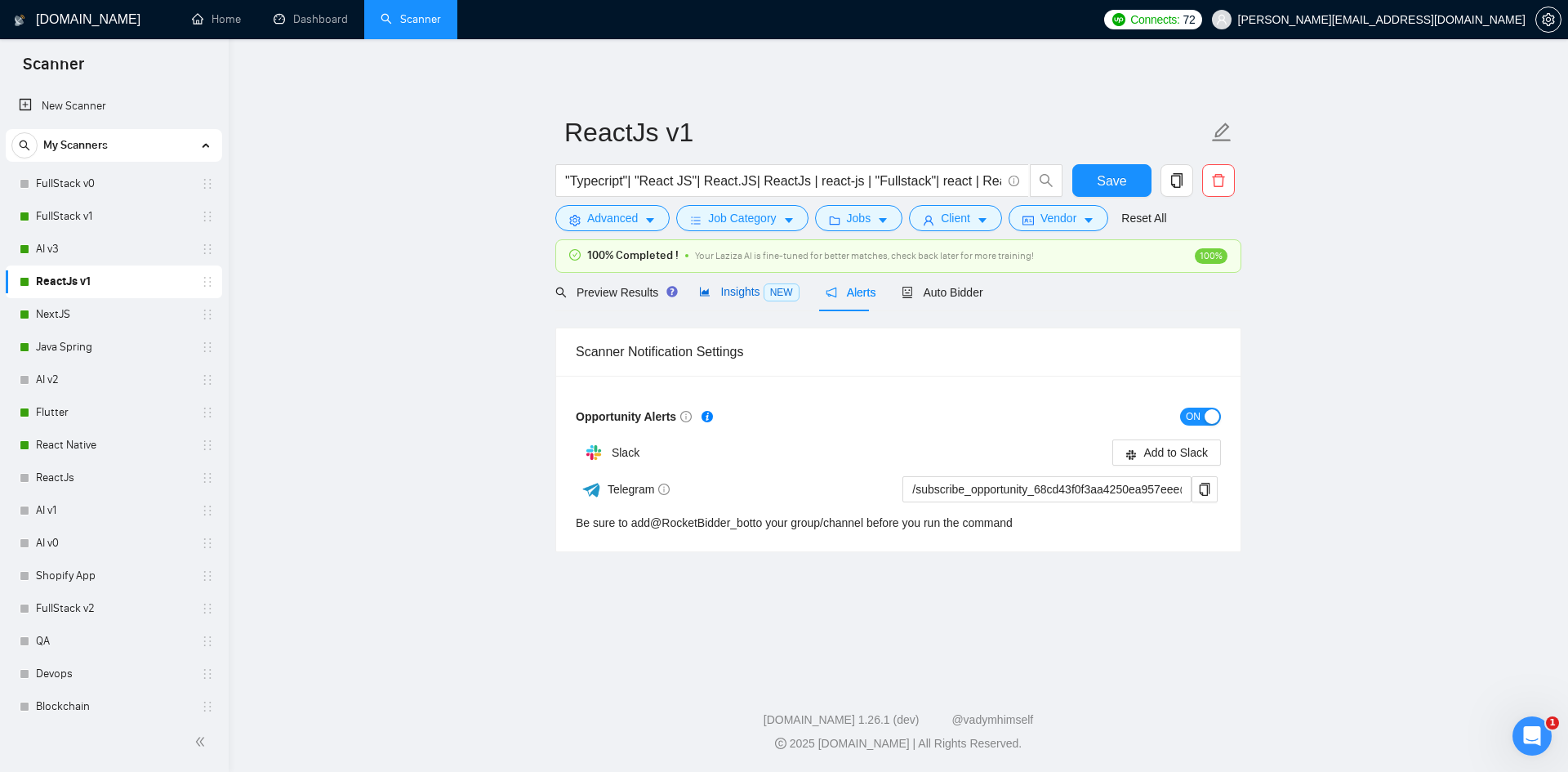
click at [724, 296] on span "Insights NEW" at bounding box center [748, 292] width 99 height 13
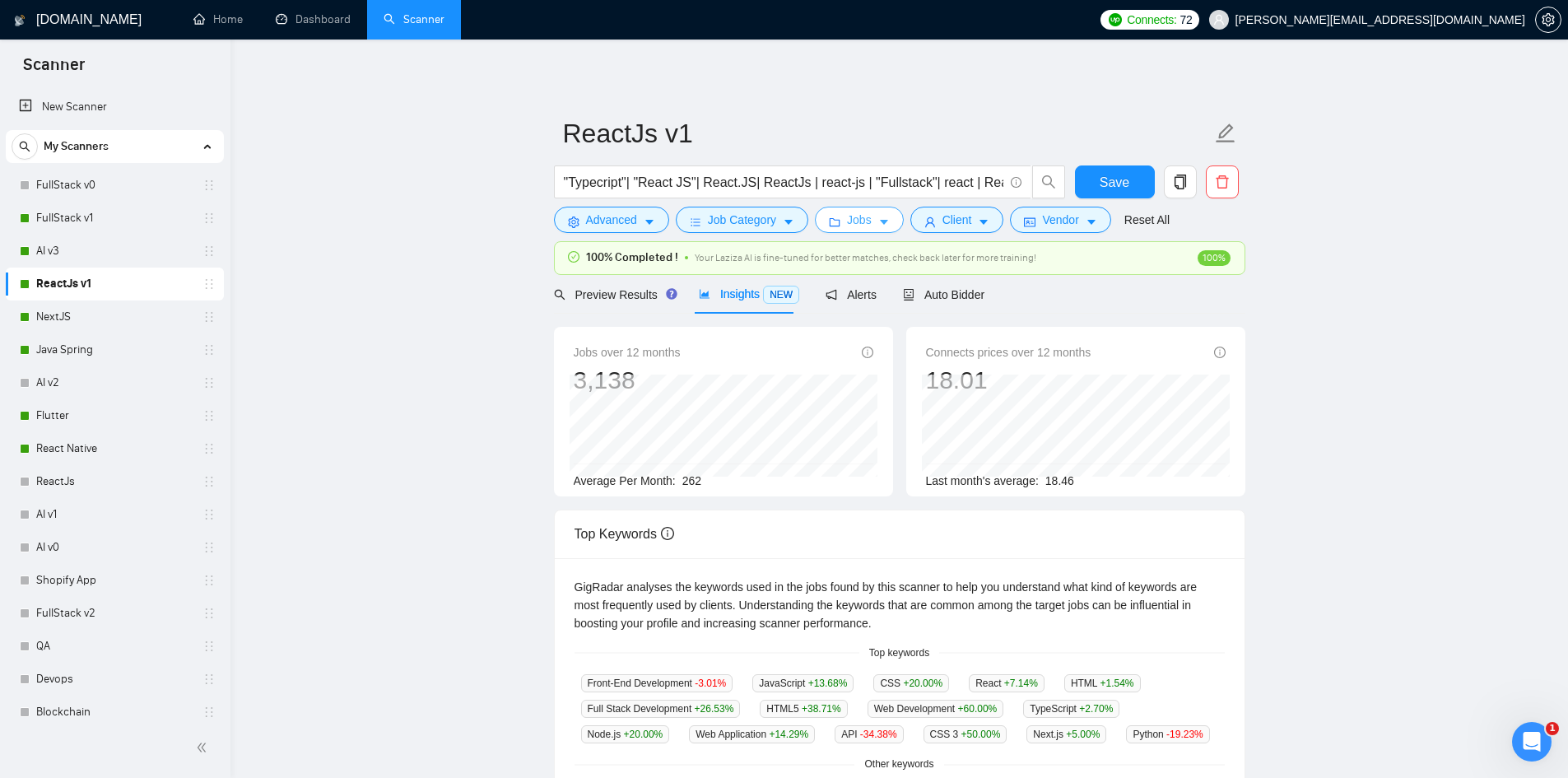
click at [847, 222] on span "Jobs" at bounding box center [859, 220] width 25 height 18
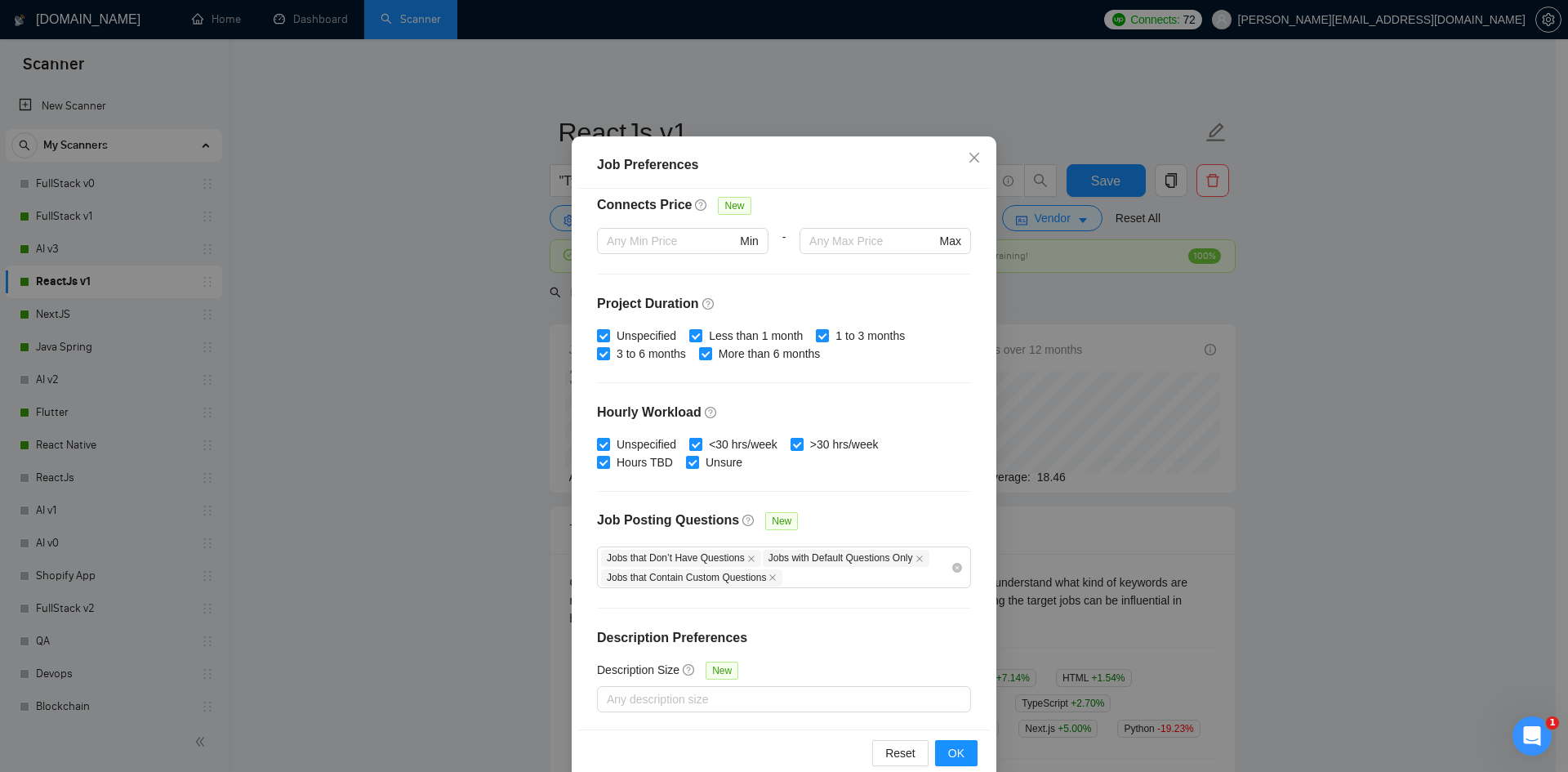
scroll to position [86, 0]
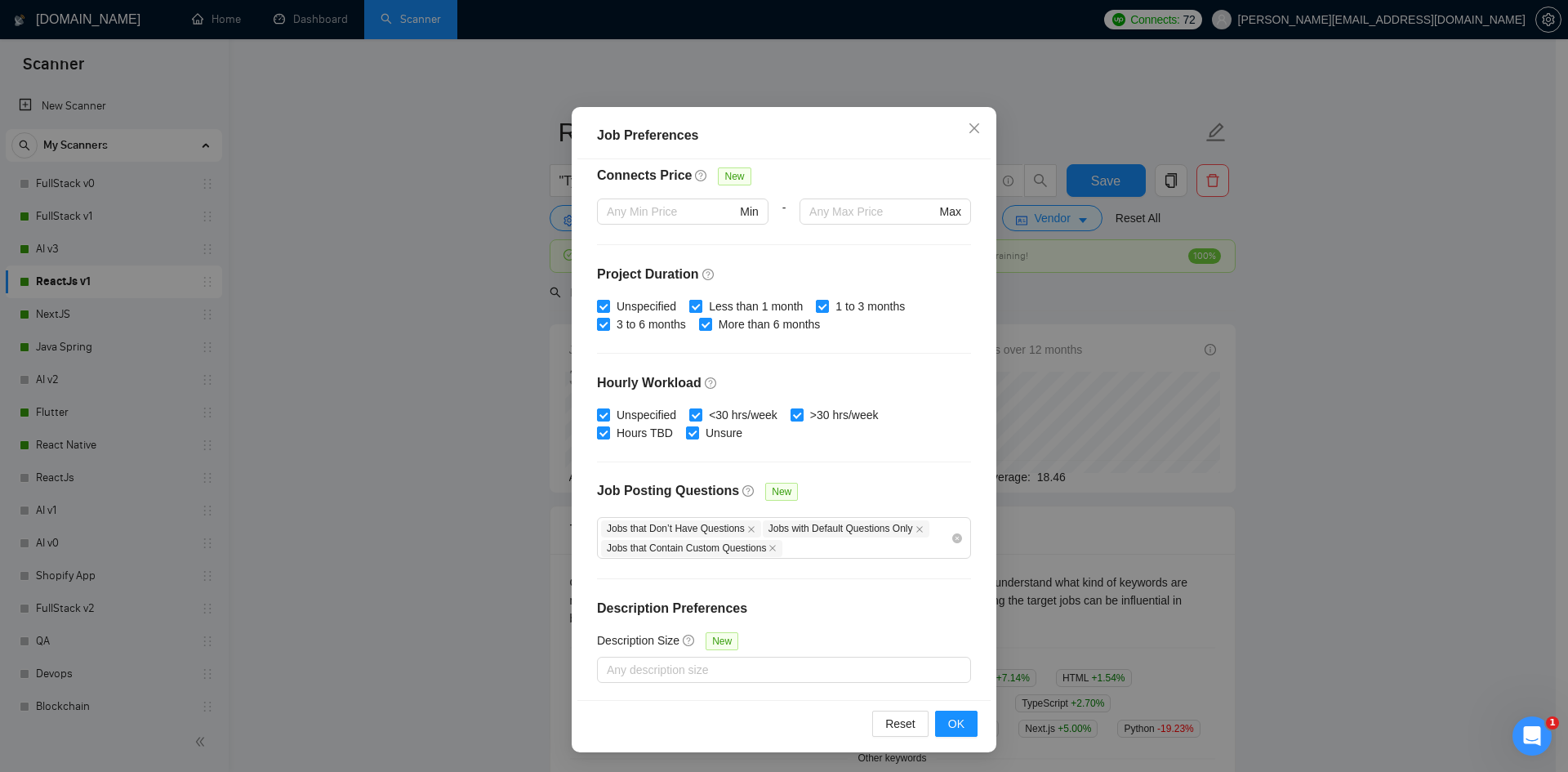
click at [689, 301] on input "Less than 1 month" at bounding box center [695, 306] width 11 height 11
checkbox input "false"
click at [948, 724] on span "OK" at bounding box center [956, 724] width 16 height 18
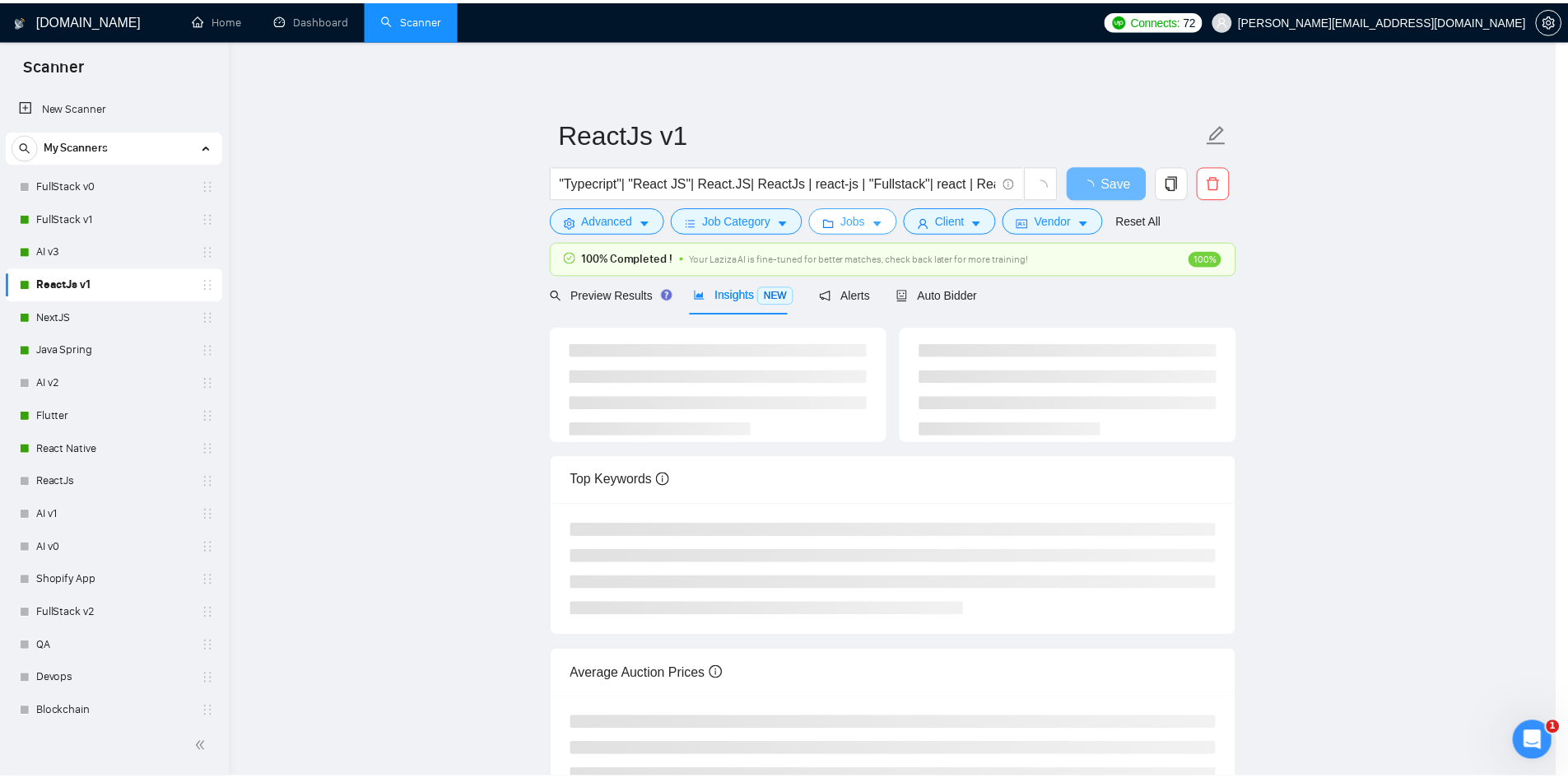
scroll to position [0, 0]
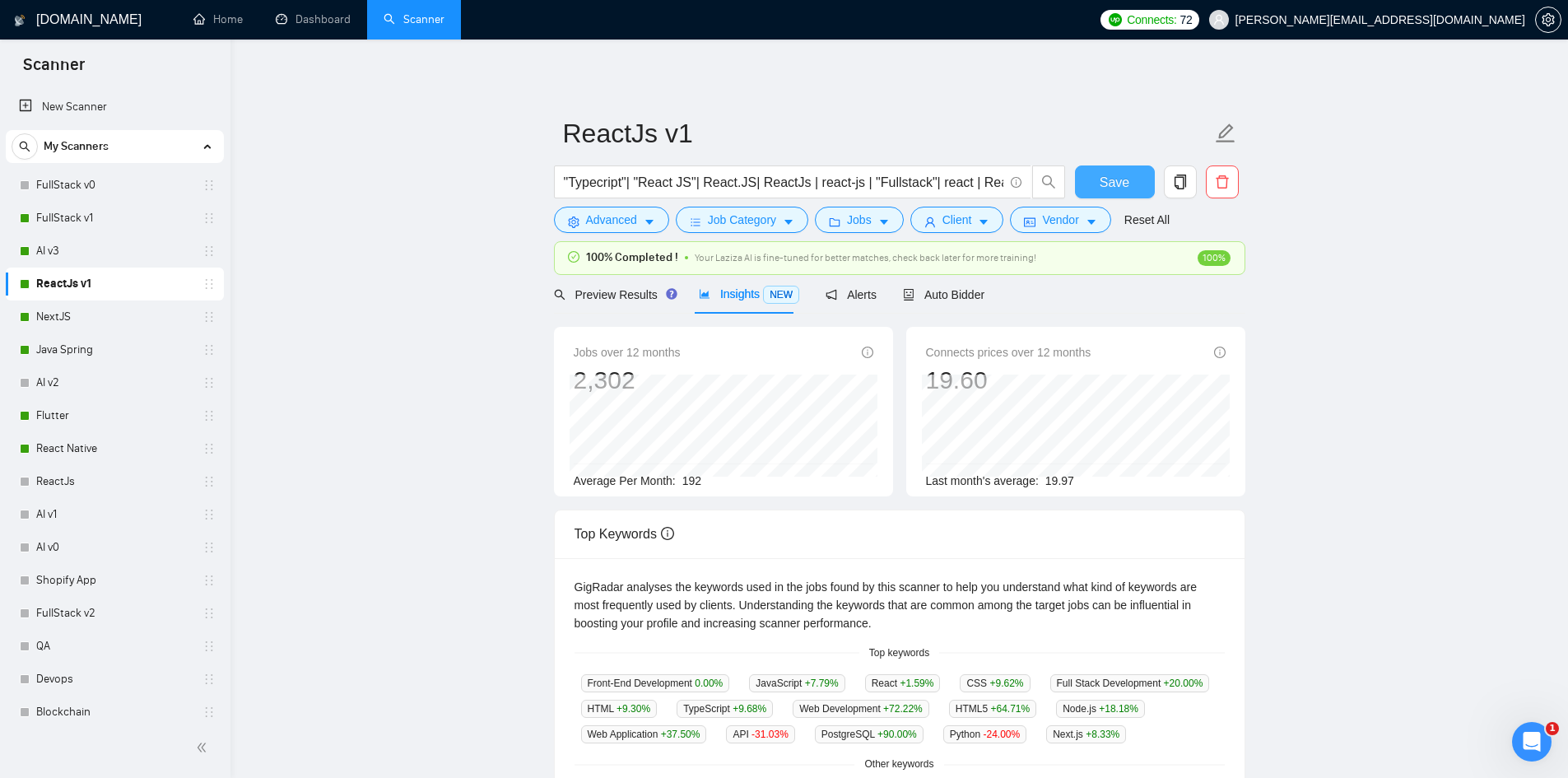
click at [1103, 174] on span "Save" at bounding box center [1114, 182] width 30 height 21
click at [1124, 182] on span "Save" at bounding box center [1114, 182] width 30 height 21
click at [55, 315] on link "NextJS" at bounding box center [114, 317] width 156 height 33
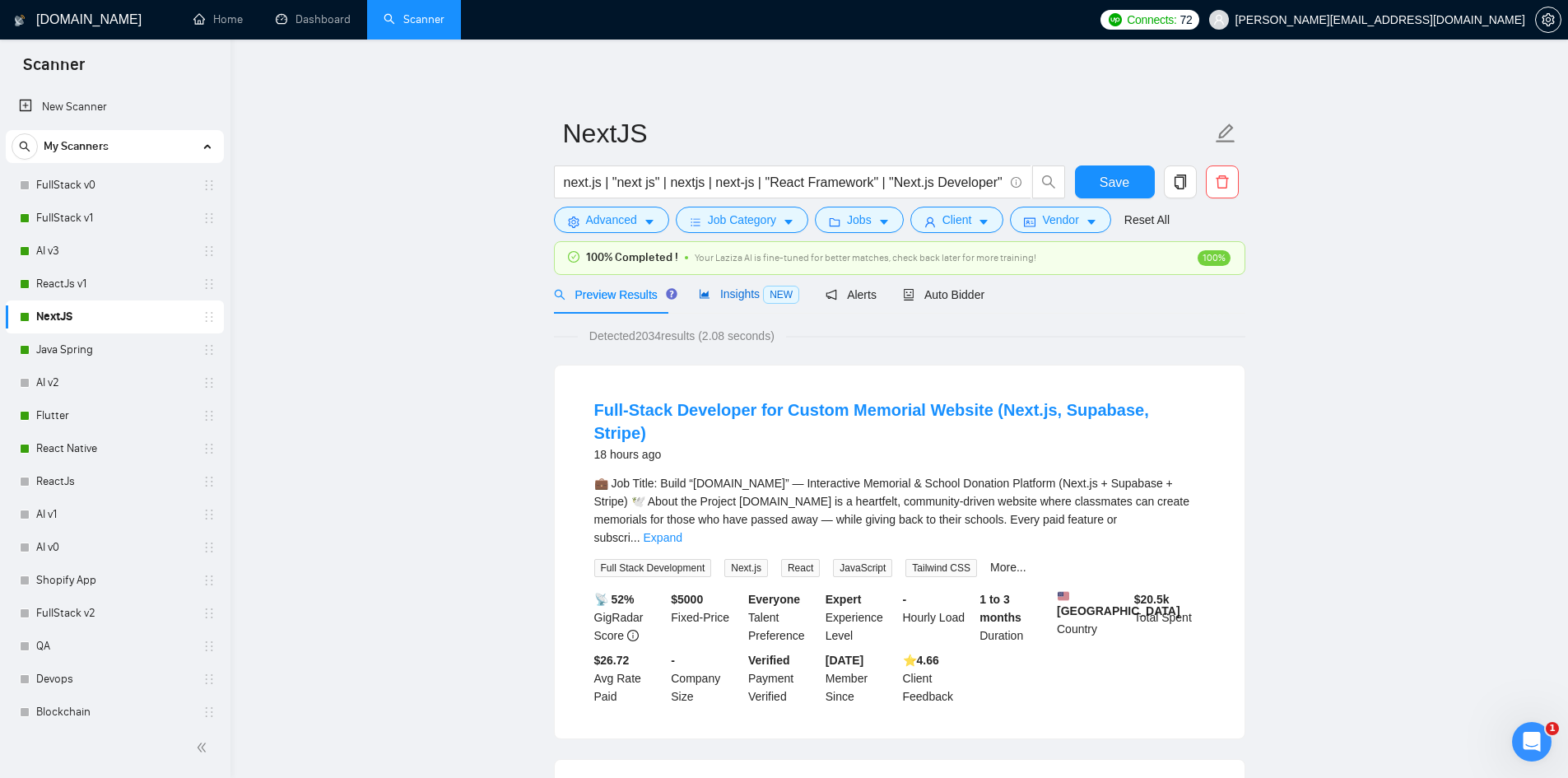
click at [719, 295] on span "Insights NEW" at bounding box center [748, 294] width 100 height 13
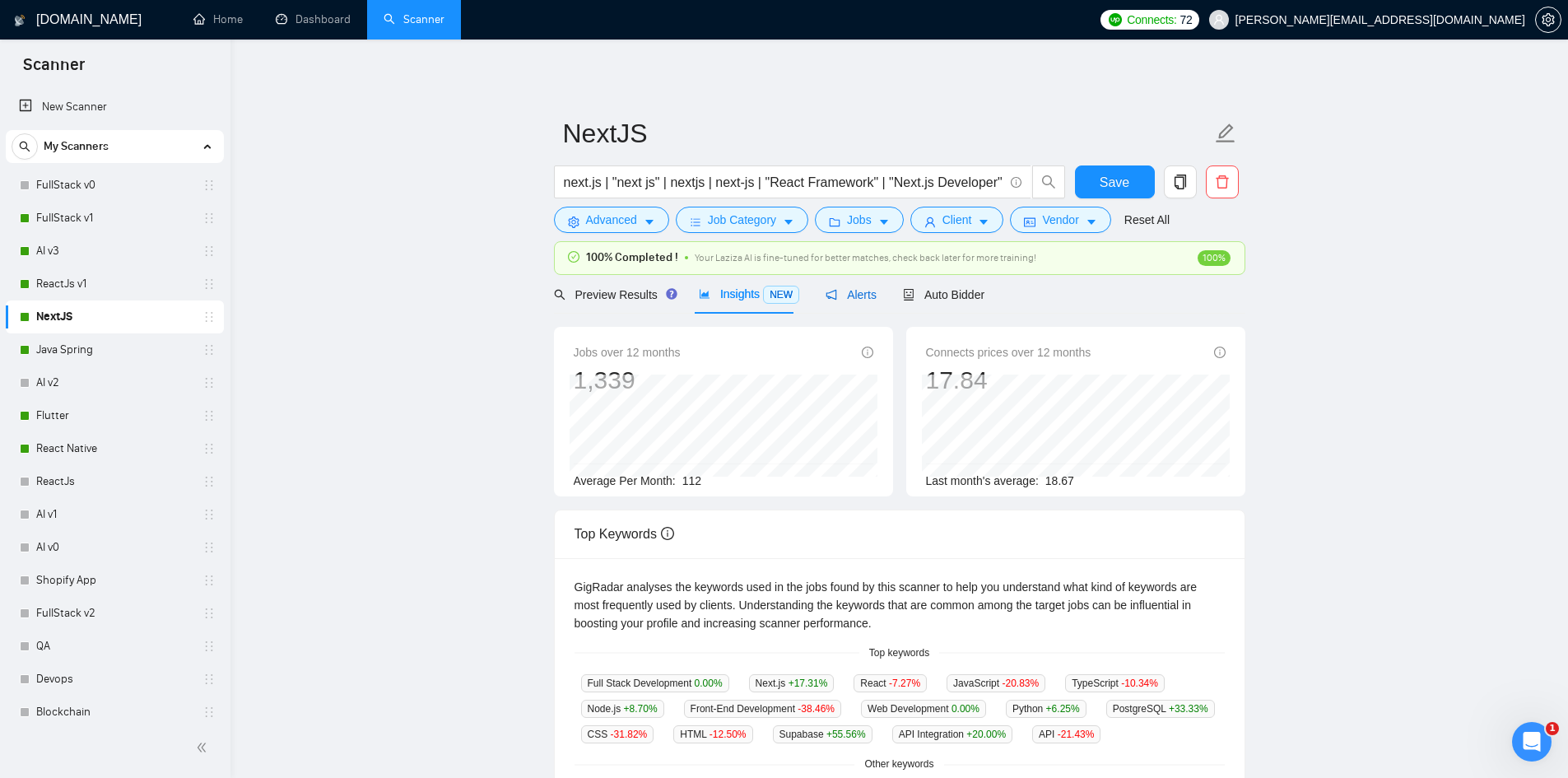
click at [850, 291] on span "Alerts" at bounding box center [851, 295] width 51 height 13
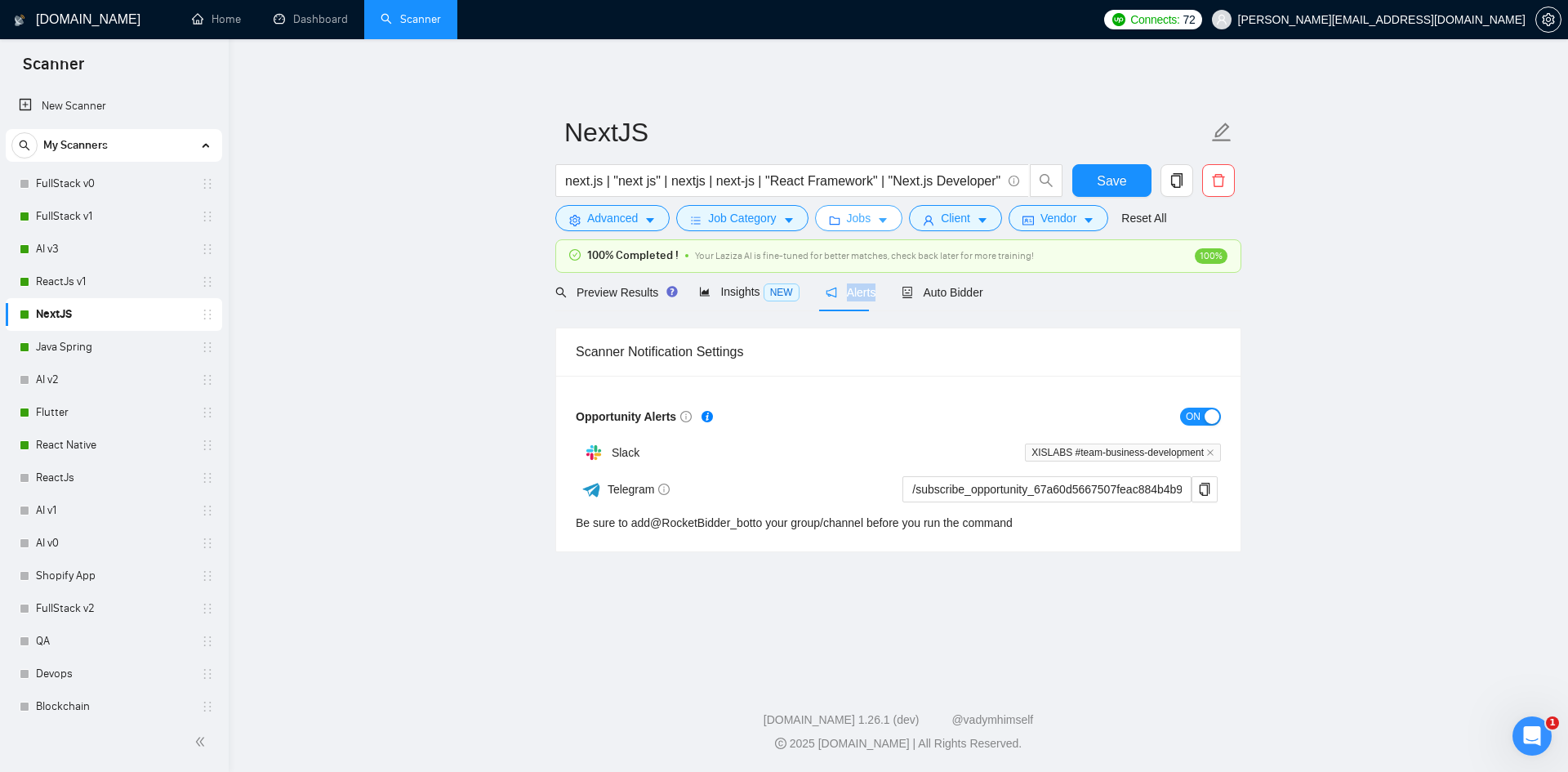
click at [867, 209] on button "Jobs" at bounding box center [858, 218] width 88 height 26
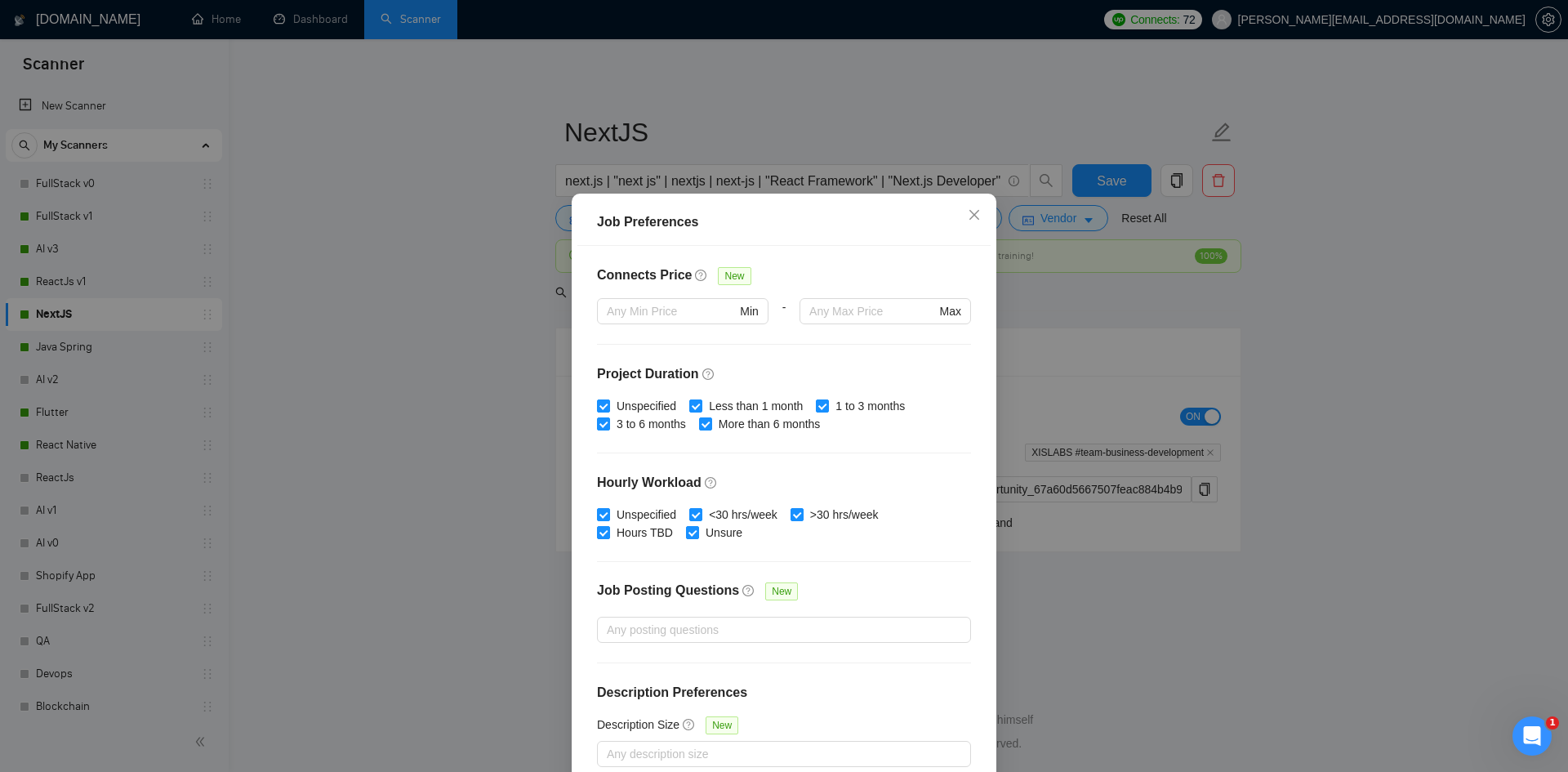
scroll to position [379, 0]
click at [692, 411] on input "Less than 1 month" at bounding box center [695, 407] width 11 height 11
checkbox input "false"
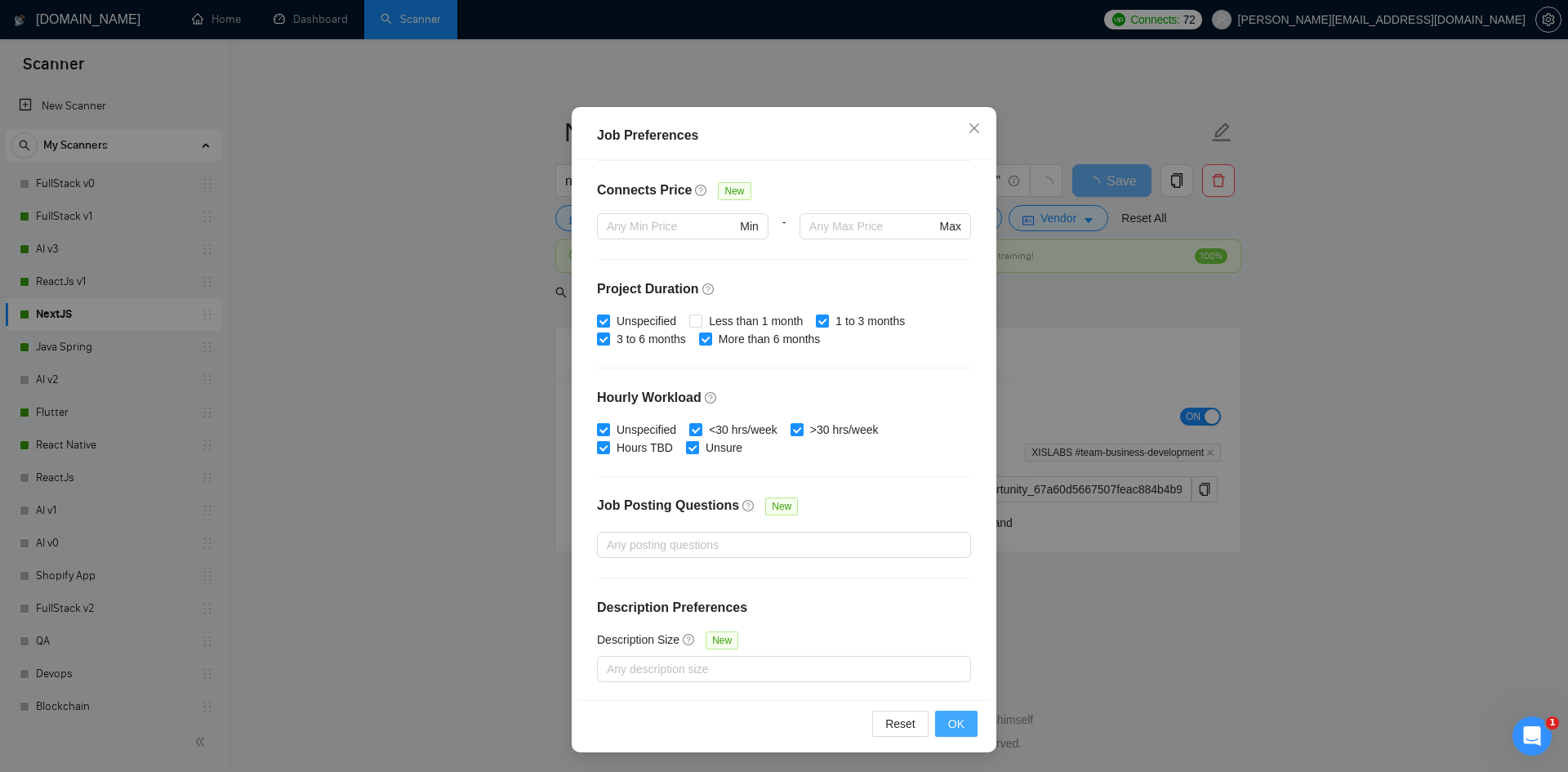
click at [948, 720] on span "OK" at bounding box center [956, 724] width 16 height 18
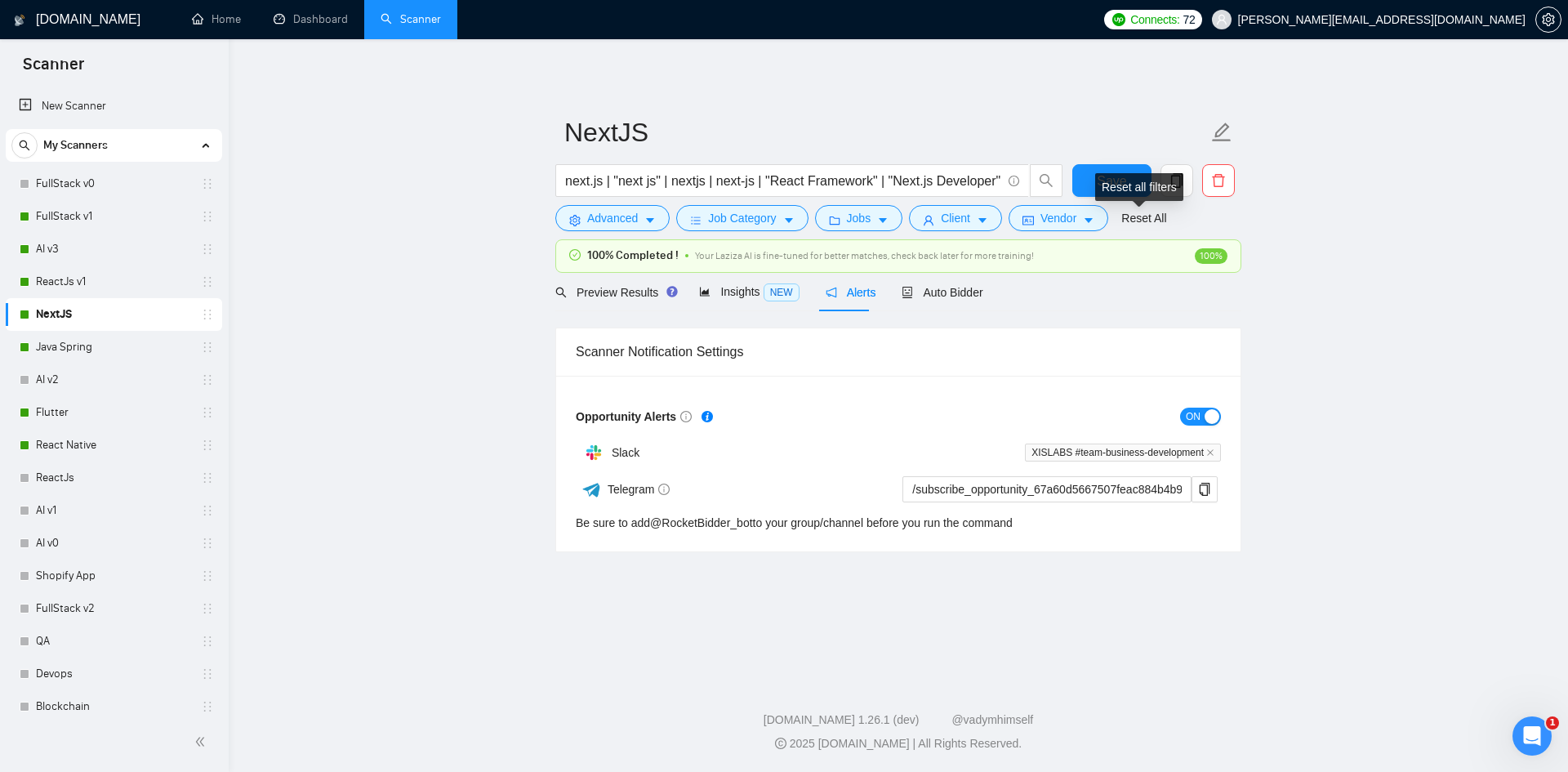
click at [1099, 179] on div "Reset all filters" at bounding box center [1138, 187] width 88 height 28
click at [1082, 181] on button "Save" at bounding box center [1112, 181] width 79 height 33
click at [743, 219] on span "Job Category" at bounding box center [742, 218] width 68 height 18
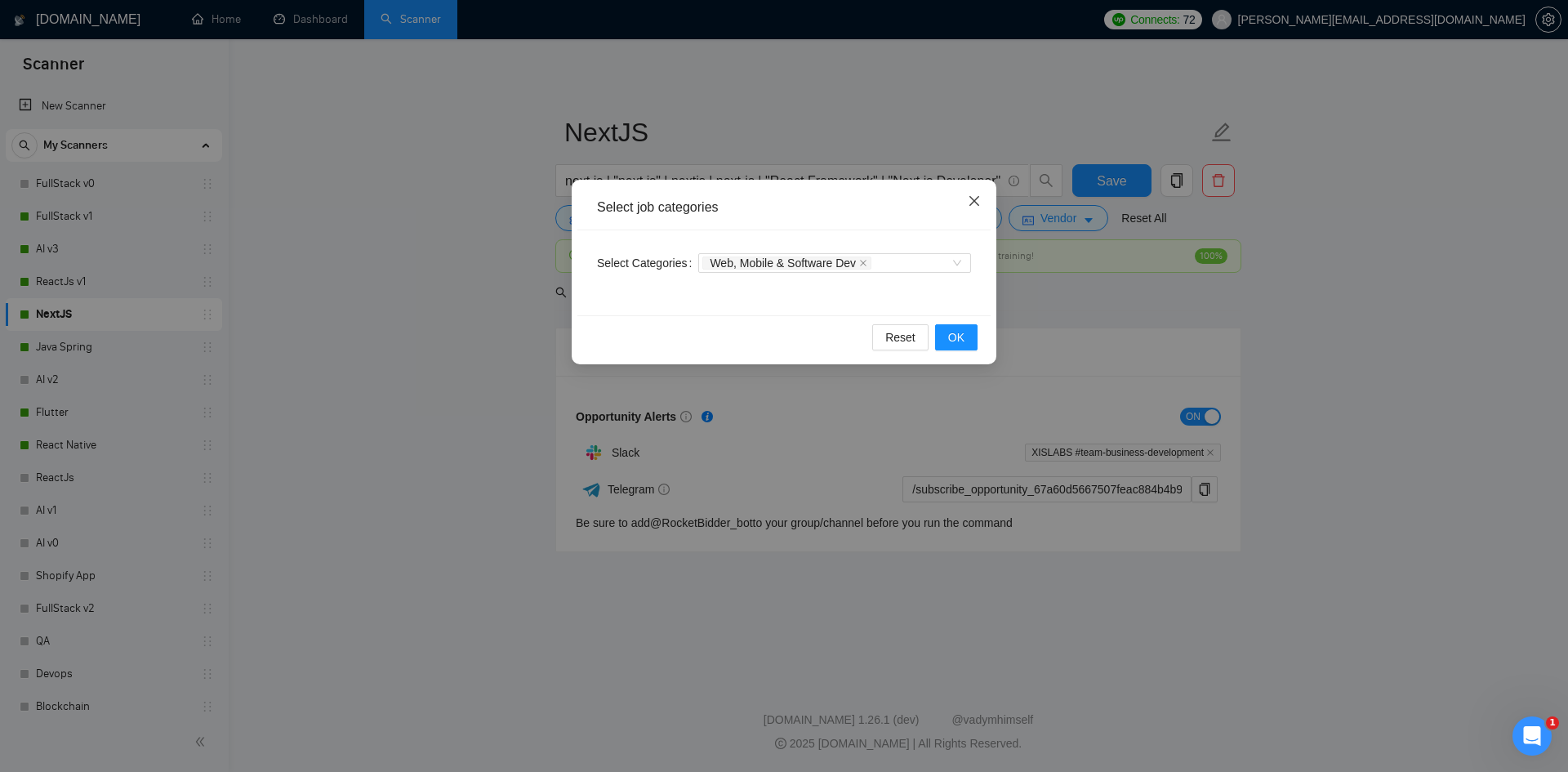
click at [976, 197] on icon "close" at bounding box center [974, 201] width 13 height 13
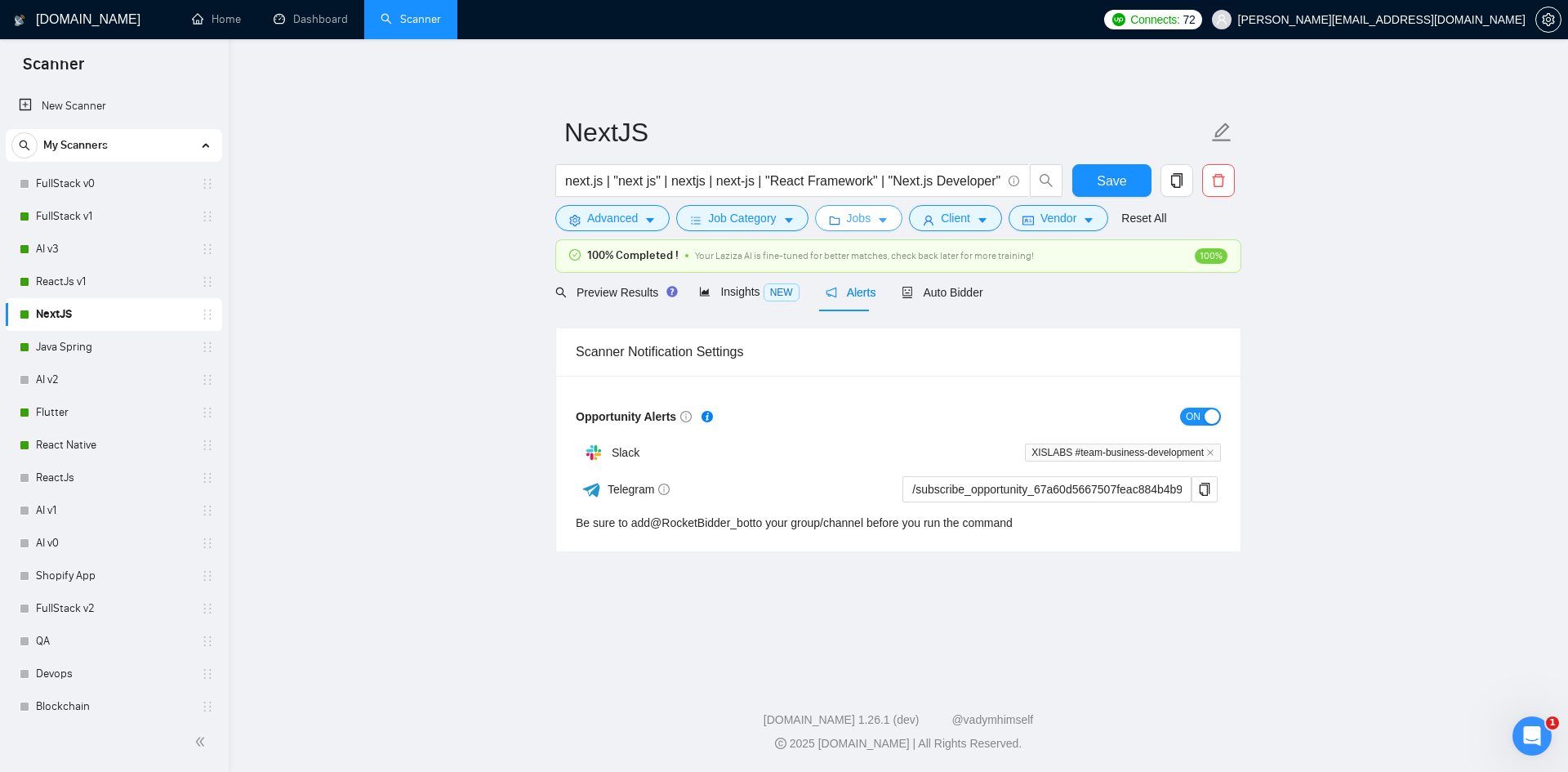
click at [861, 227] on span "Jobs" at bounding box center [859, 218] width 25 height 18
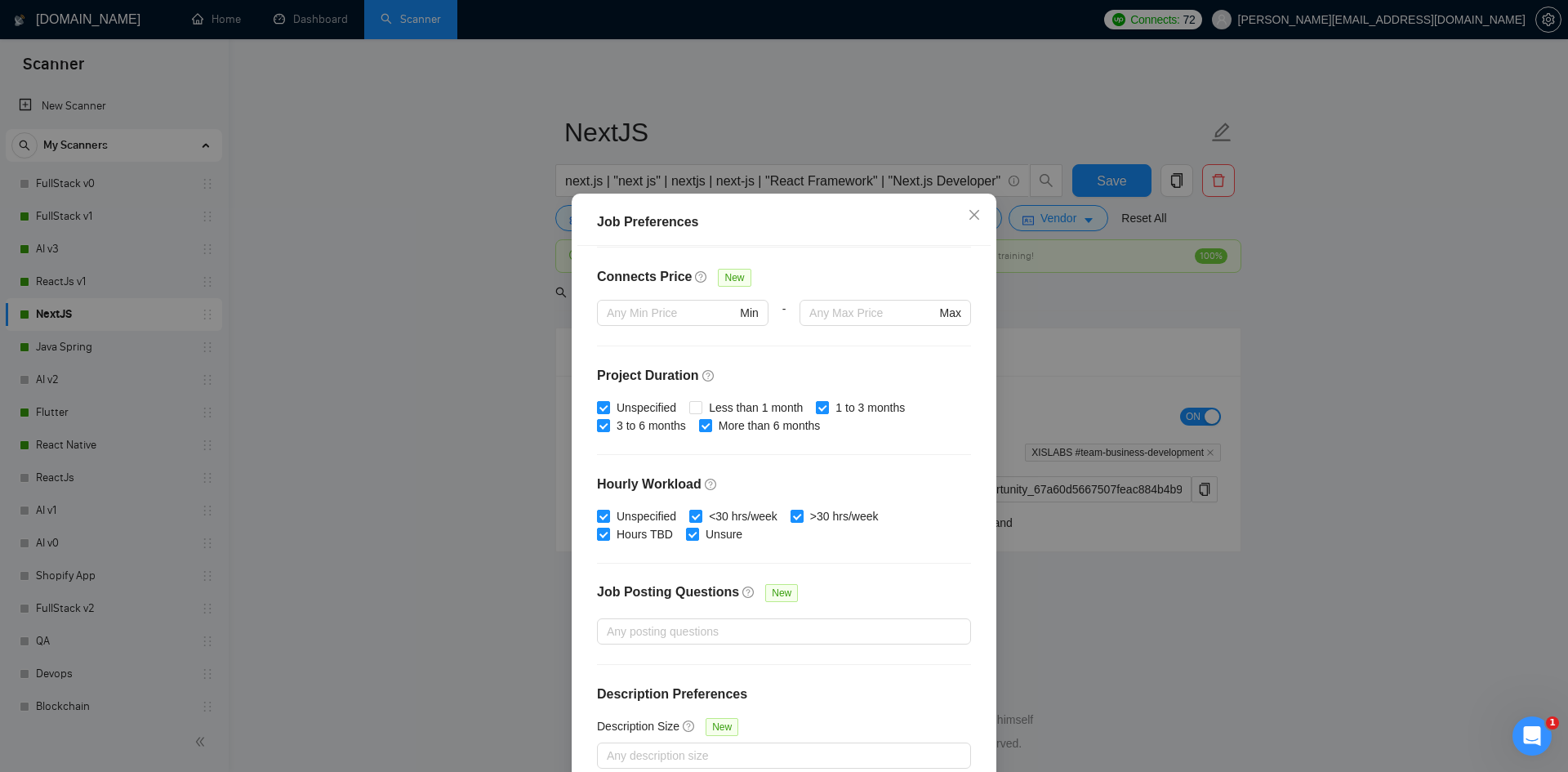
click at [397, 470] on div "Job Preferences Budget Project Type All Fixed Price Hourly Rate Fixed Price Bud…" at bounding box center [784, 386] width 1568 height 772
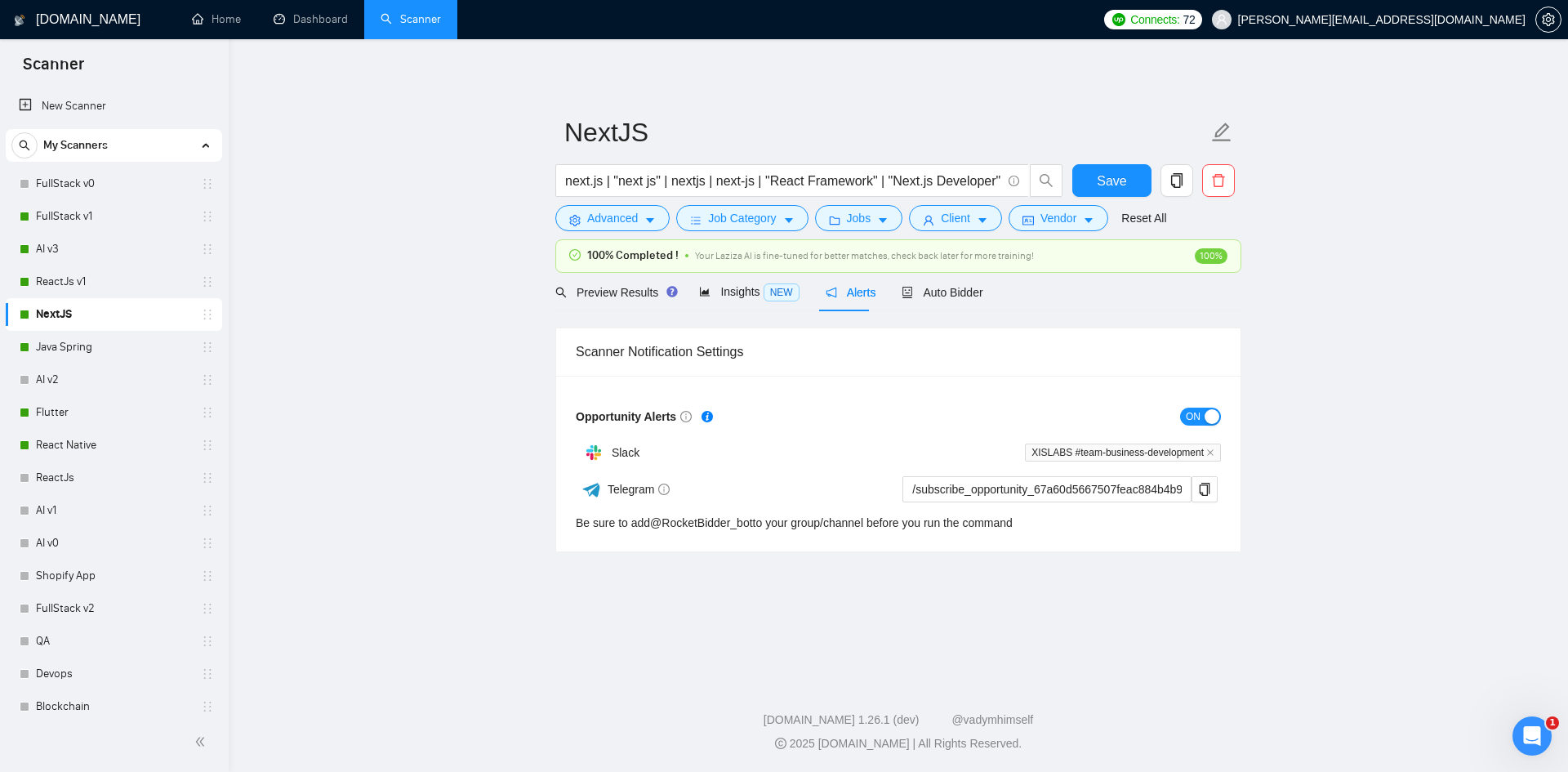
click at [397, 470] on div "Job Preferences Budget Project Type All Fixed Price Hourly Rate Fixed Price Bud…" at bounding box center [784, 386] width 1568 height 772
click at [592, 214] on span "Advanced" at bounding box center [613, 218] width 51 height 18
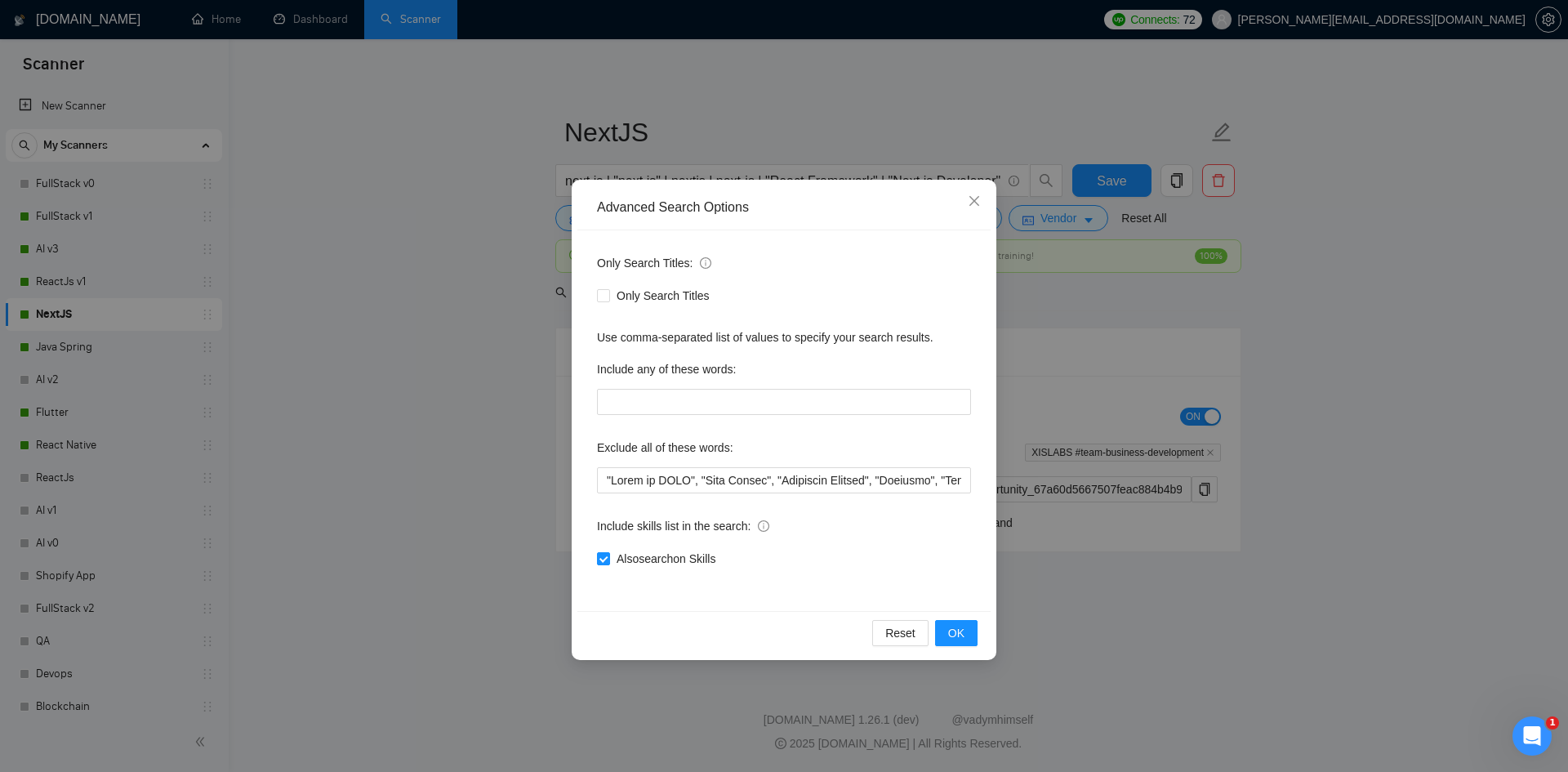
click at [314, 347] on div "Advanced Search Options Only Search Titles: Only Search Titles Use comma-separa…" at bounding box center [784, 386] width 1568 height 772
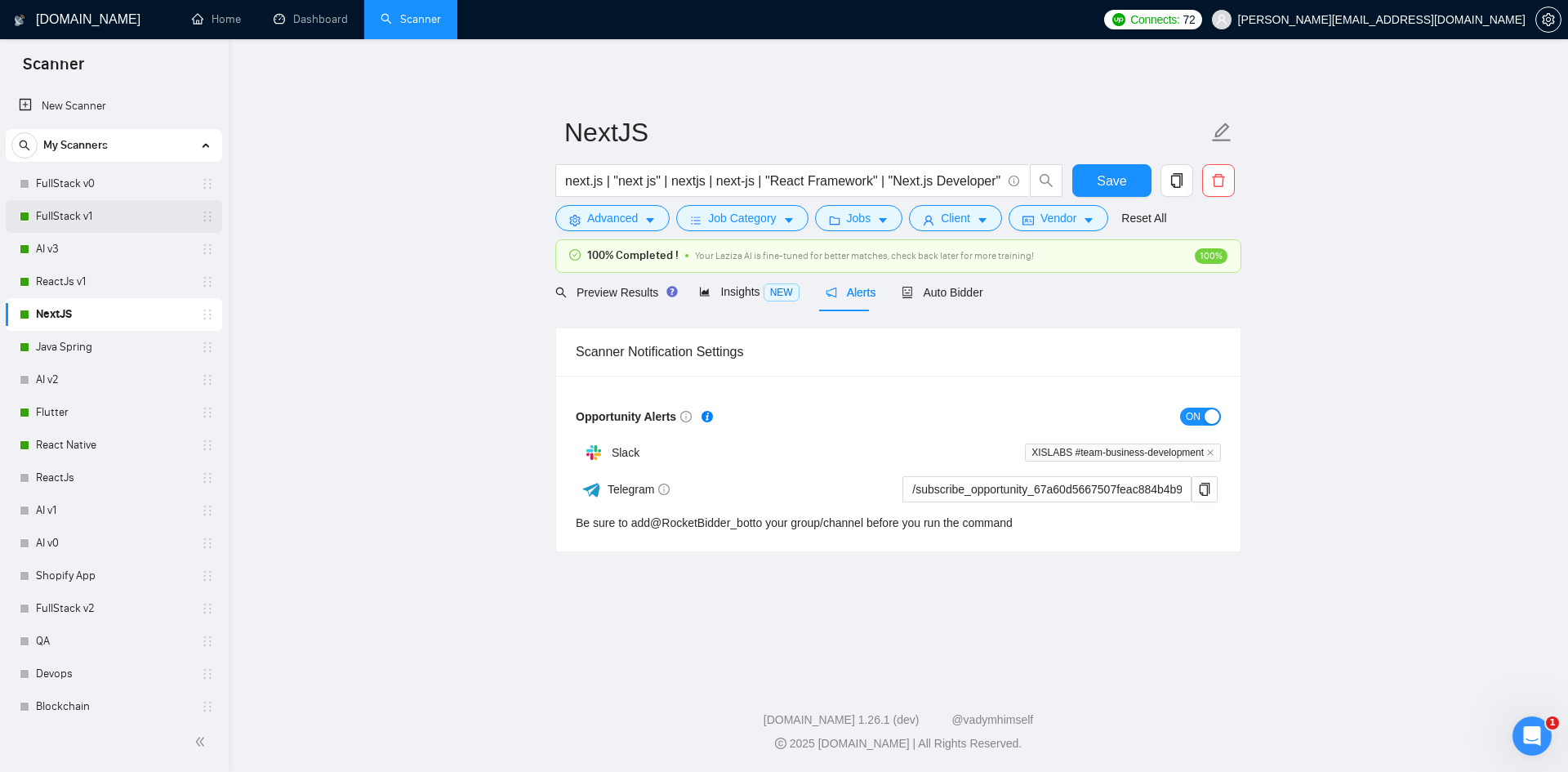
click at [57, 214] on link "FullStack v1" at bounding box center [113, 217] width 155 height 33
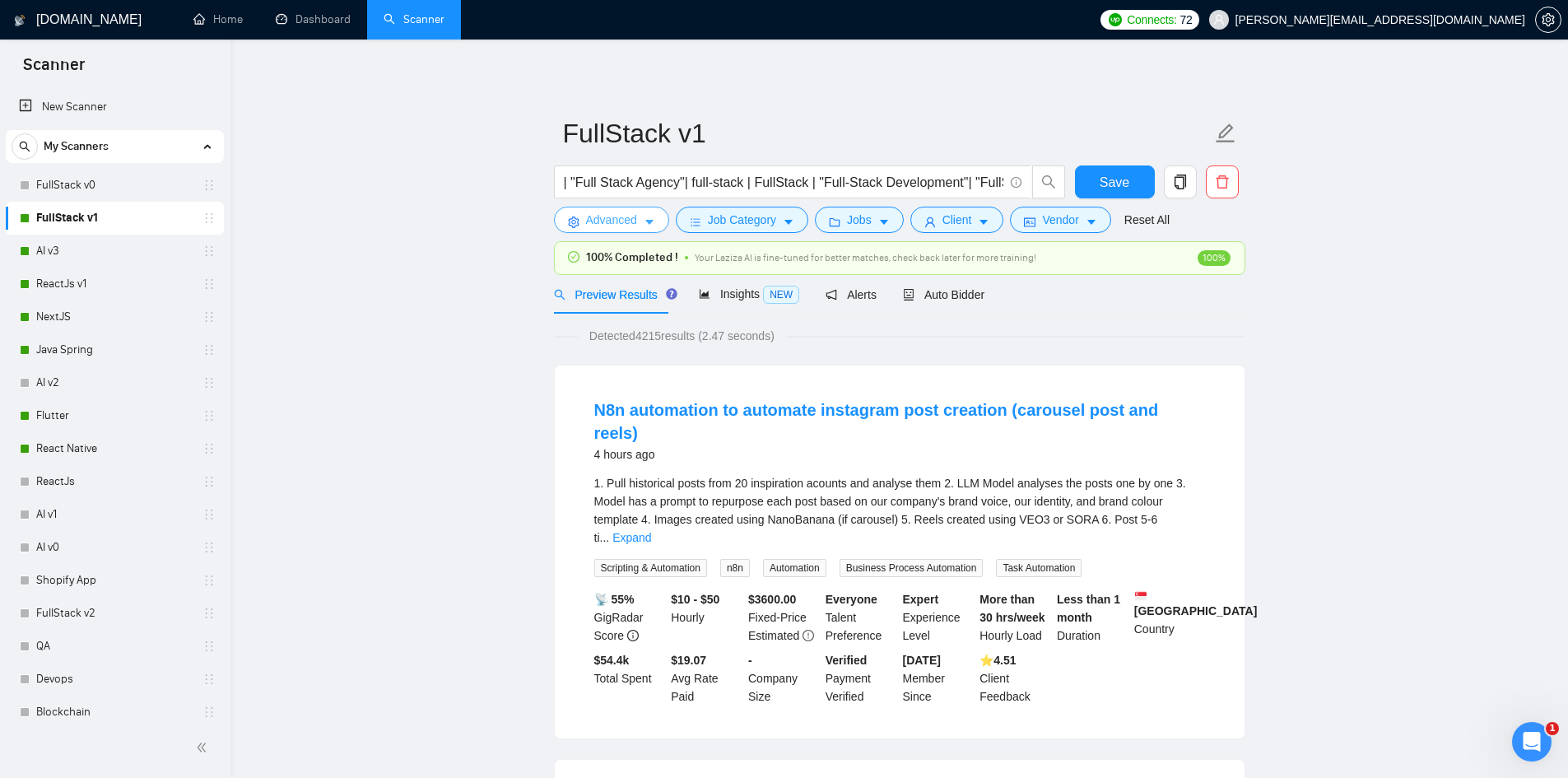
click at [592, 220] on span "Advanced" at bounding box center [612, 220] width 51 height 18
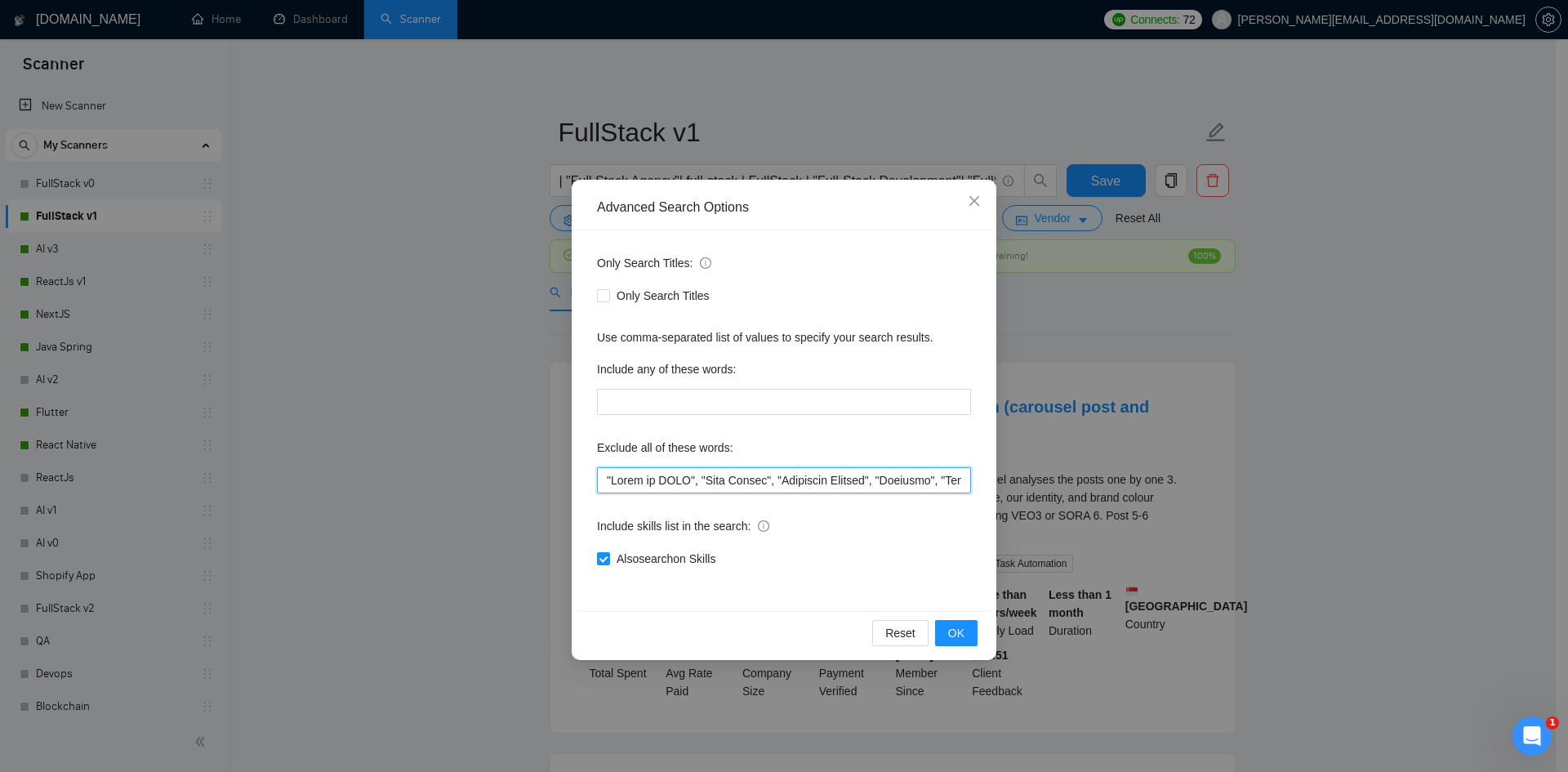
click at [605, 479] on input "text" at bounding box center [784, 480] width 374 height 26
paste input "Website Cloning"
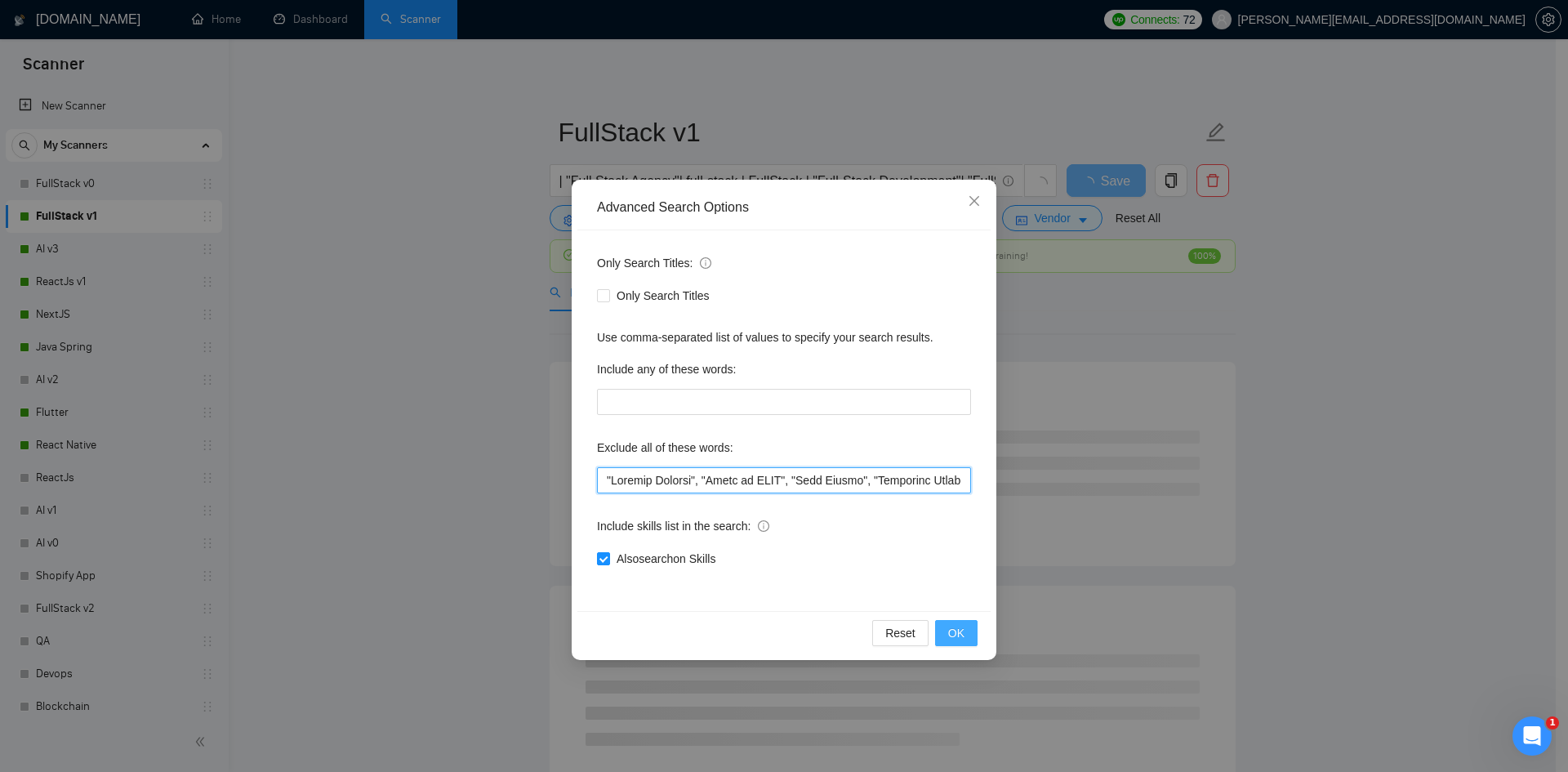
type input ""Website Cloning", "Figma to HTML", "Code Review", "Technical Advisor", "Refact…"
drag, startPoint x: 954, startPoint y: 631, endPoint x: 934, endPoint y: 632, distance: 20.0
click at [955, 631] on span "OK" at bounding box center [956, 633] width 16 height 18
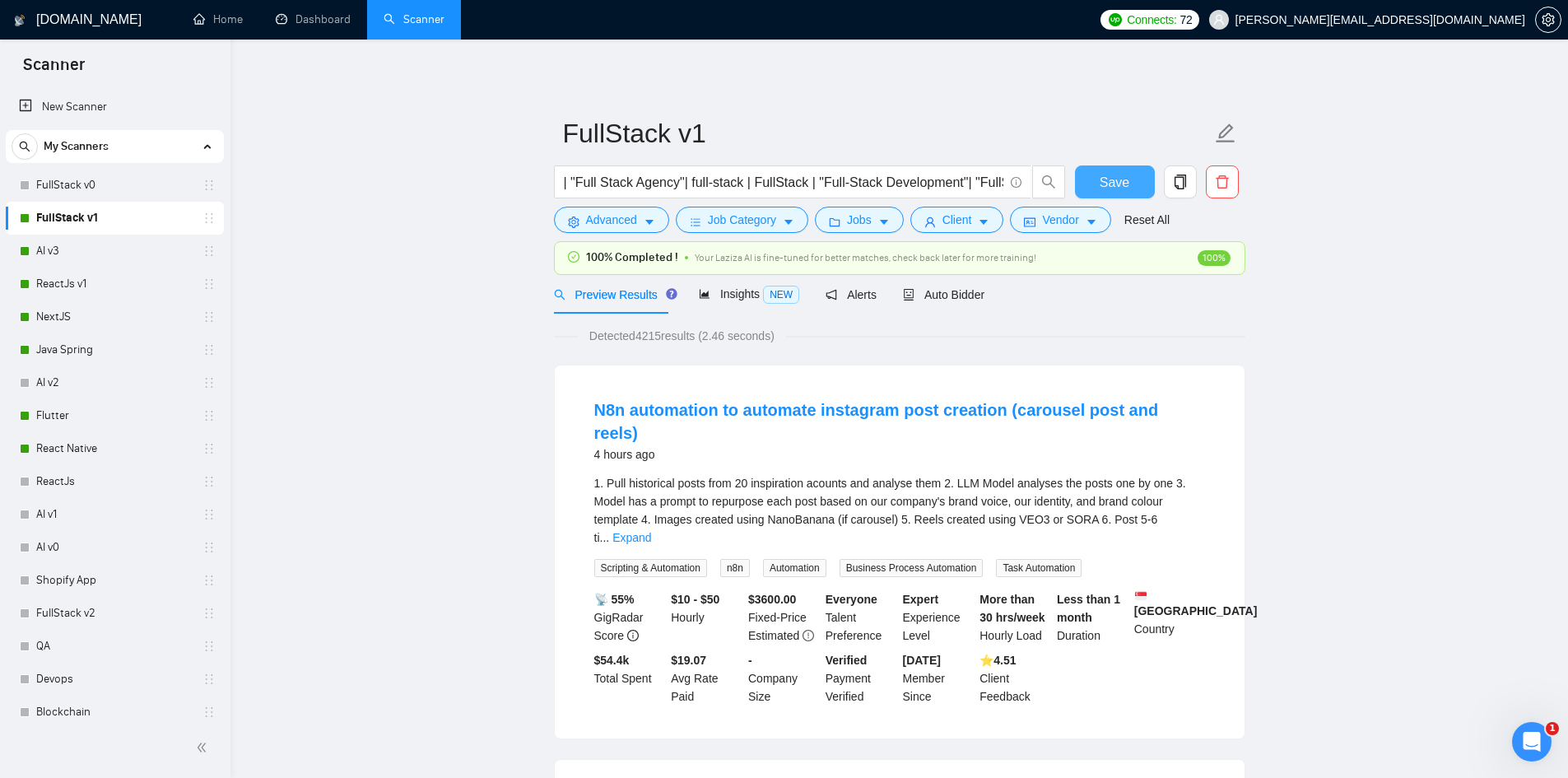
click at [1115, 174] on span "Save" at bounding box center [1114, 182] width 30 height 21
click at [55, 247] on link "AI v3" at bounding box center [114, 251] width 156 height 33
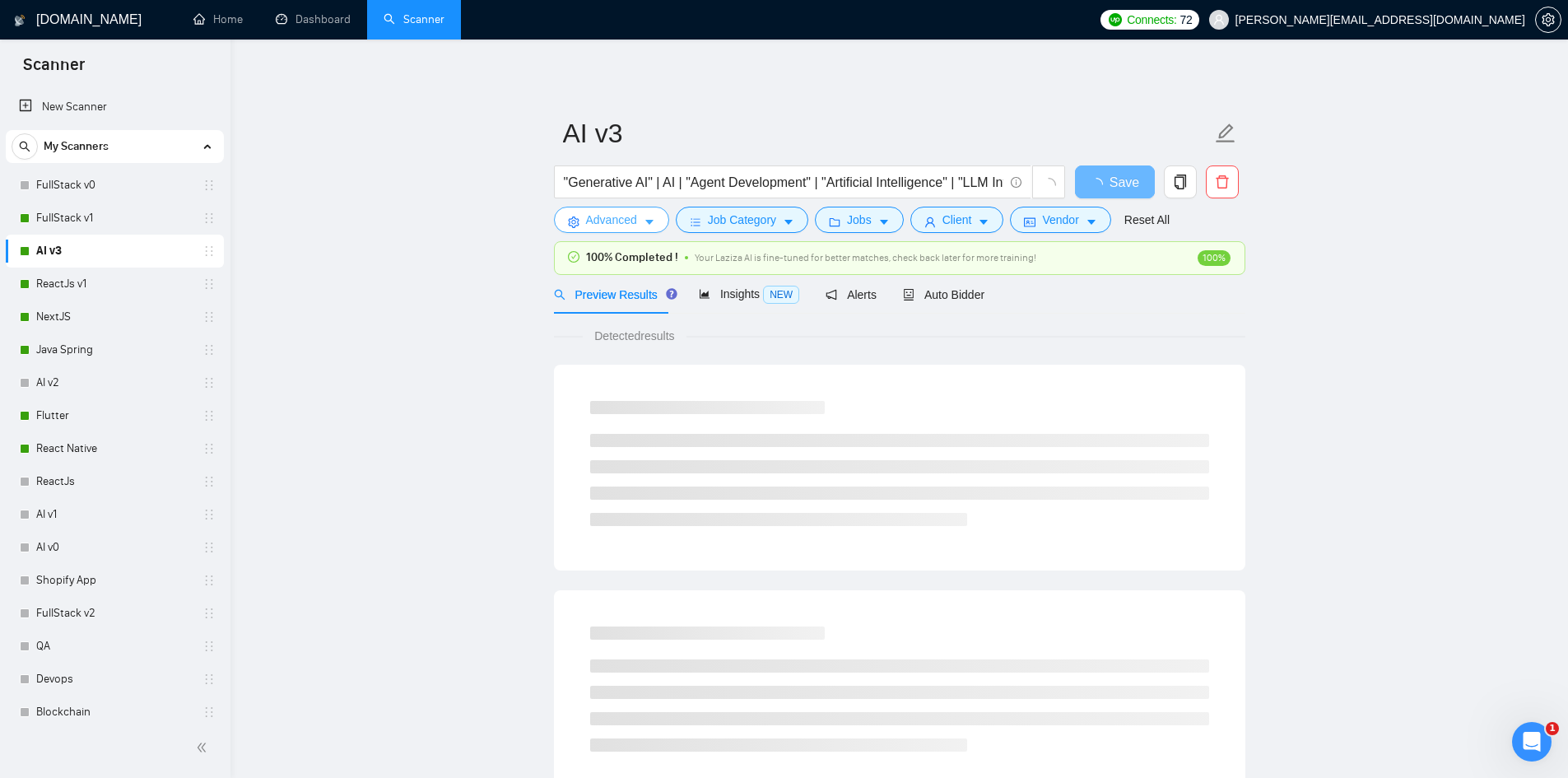
click at [589, 219] on span "Advanced" at bounding box center [612, 220] width 51 height 18
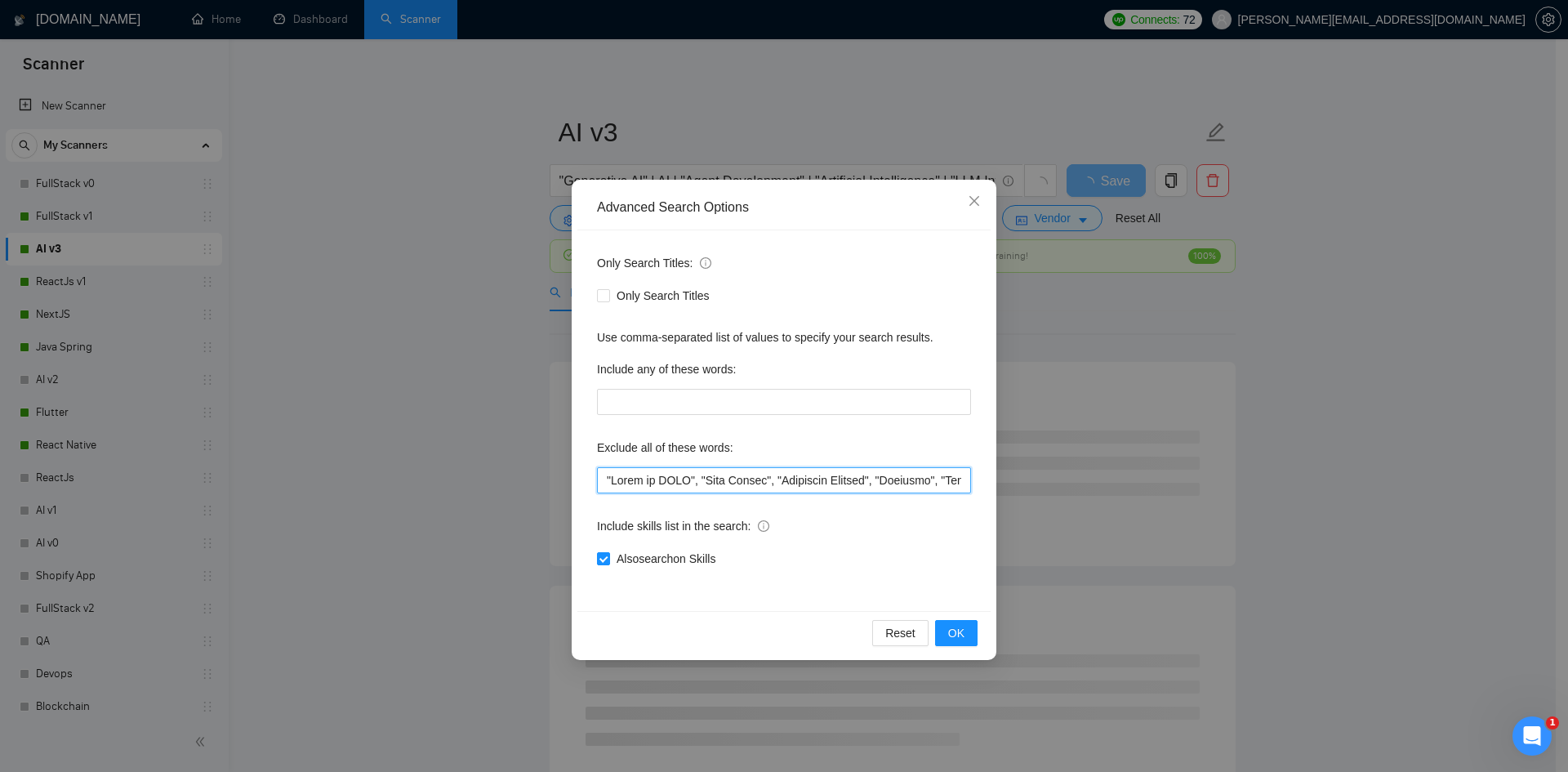
click at [599, 479] on input "text" at bounding box center [784, 480] width 374 height 26
click at [613, 471] on input "text" at bounding box center [784, 480] width 374 height 26
paste input ""Website Cloning","
type input """Website Cloning", Figma to HTML", "Code Review", "Technical Advisor", "Refact…"
click at [964, 635] on button "OK" at bounding box center [956, 633] width 43 height 26
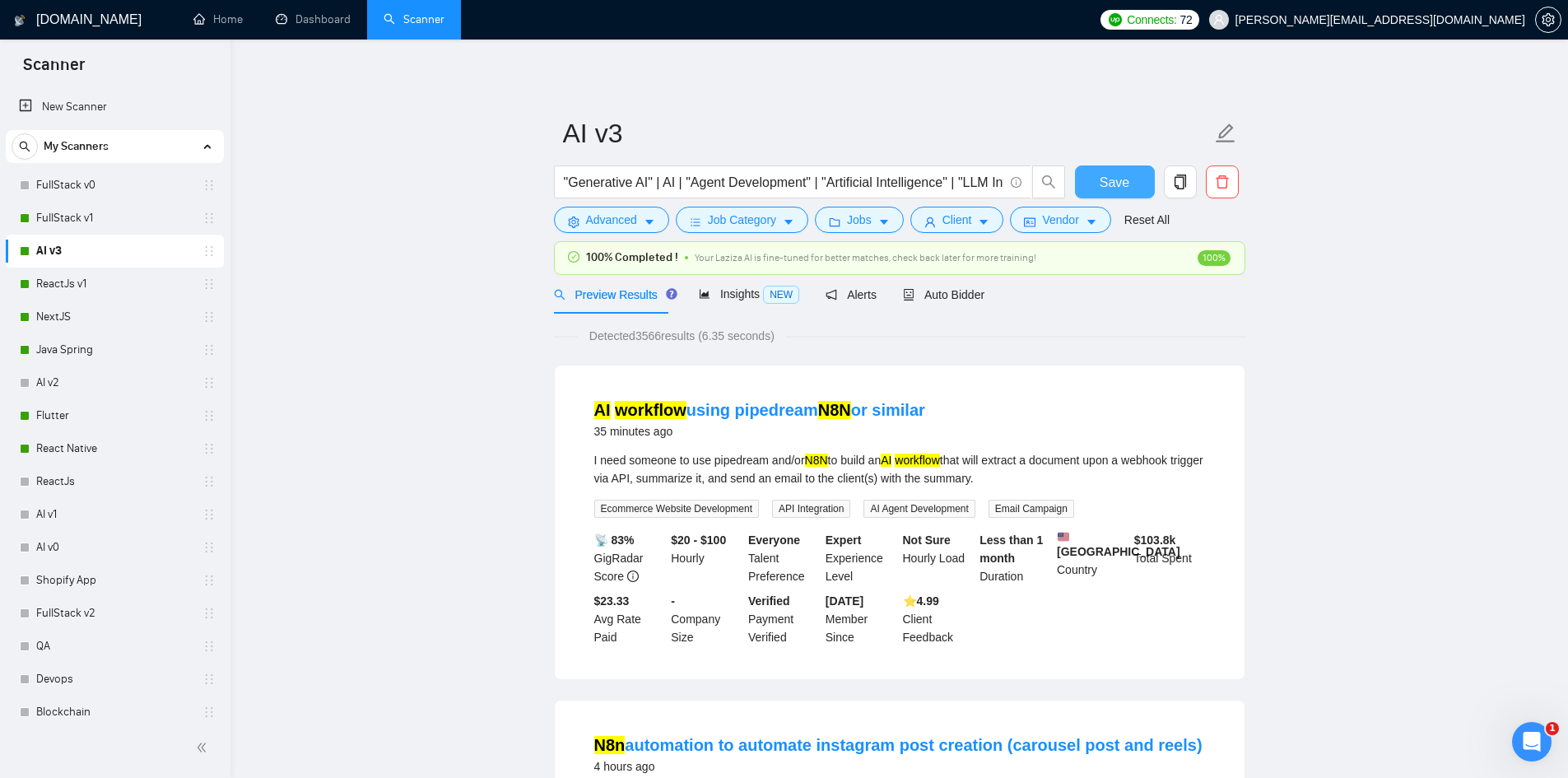
click at [1113, 180] on span "Save" at bounding box center [1114, 182] width 30 height 21
click at [60, 287] on link "ReactJs v1" at bounding box center [114, 284] width 156 height 33
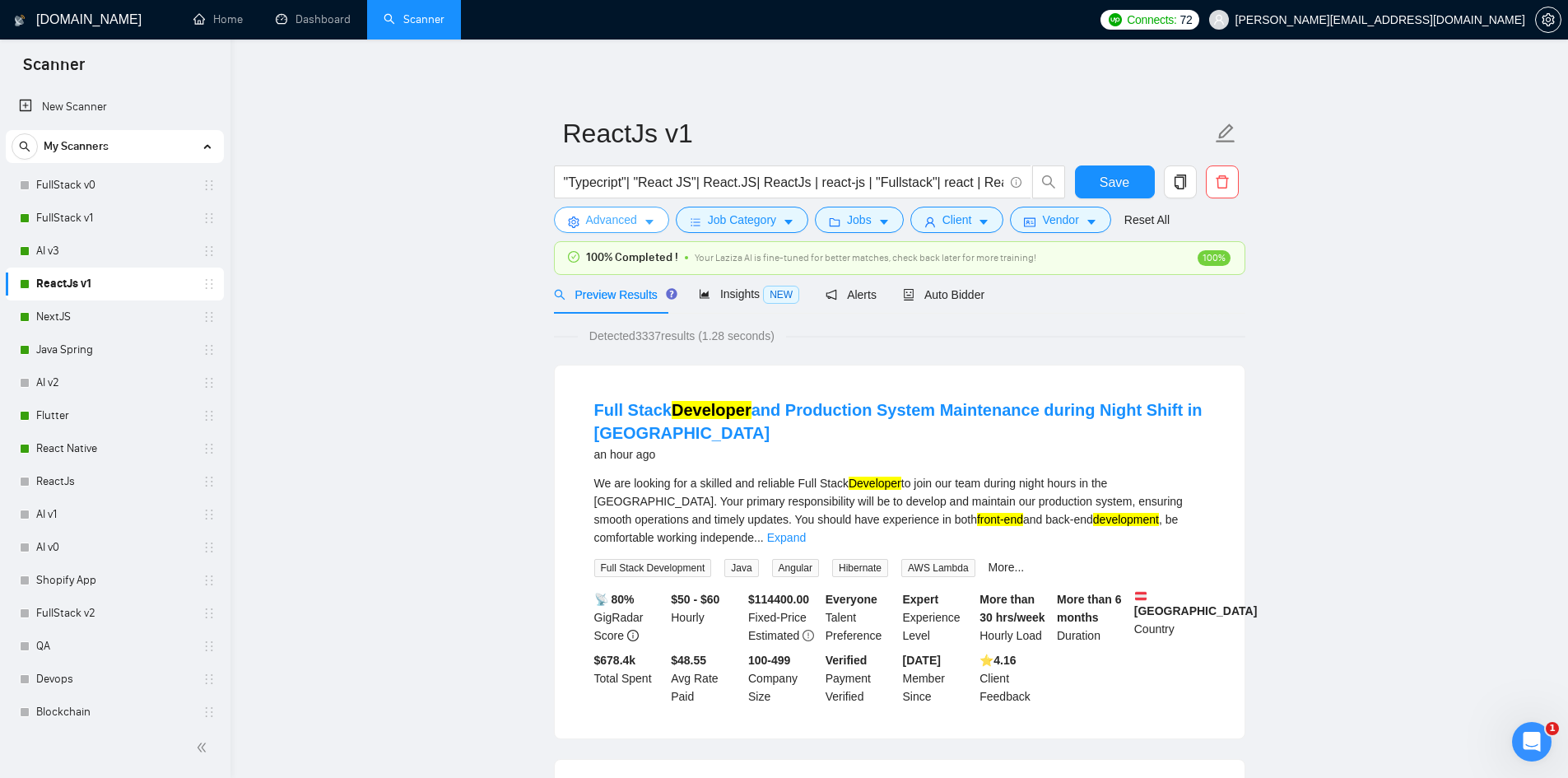
click at [618, 220] on span "Advanced" at bounding box center [612, 220] width 51 height 18
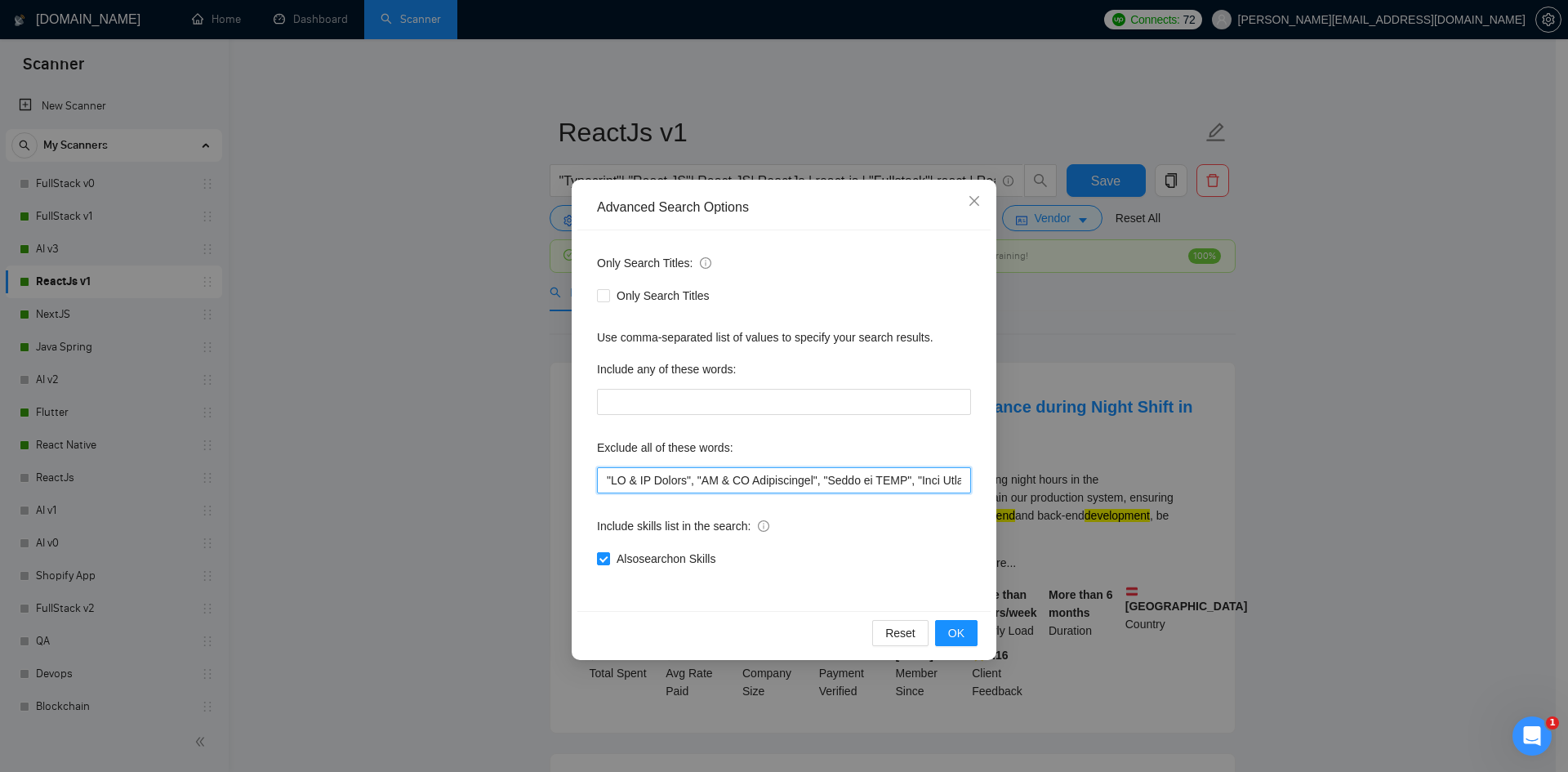
click at [607, 480] on input "text" at bounding box center [784, 480] width 374 height 26
click at [706, 480] on input "text" at bounding box center [784, 480] width 374 height 26
click at [599, 480] on input "text" at bounding box center [784, 480] width 374 height 26
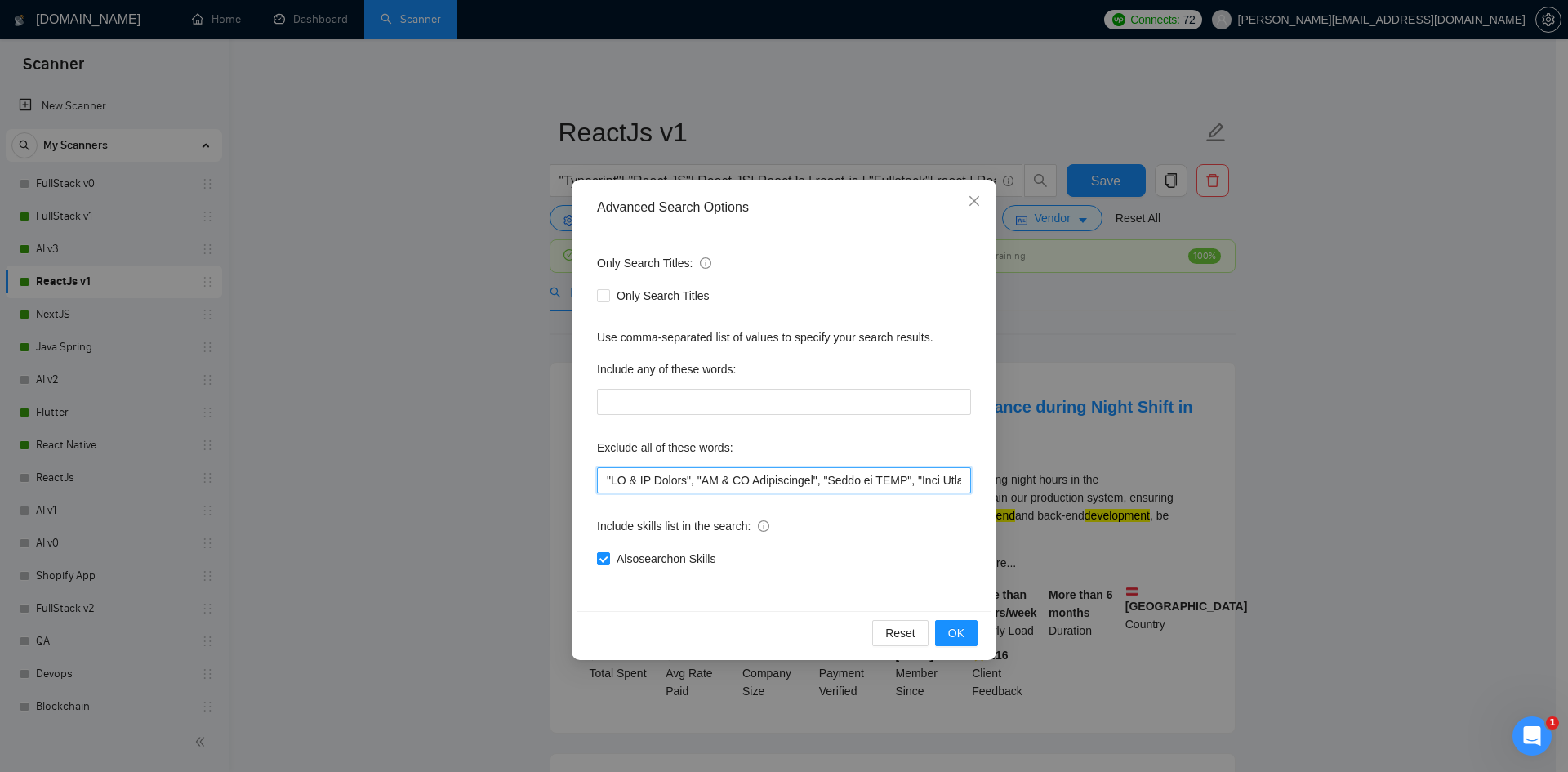
click at [599, 480] on input "text" at bounding box center [784, 480] width 374 height 26
paste input ""Website Cloning","
type input ""Website Cloning","UI & UX Design", "UI & UX Improvements", "Figma to HTML", "C…"
click at [648, 457] on label "Exclude all of these words:" at bounding box center [665, 448] width 136 height 26
click at [963, 634] on span "OK" at bounding box center [956, 633] width 16 height 18
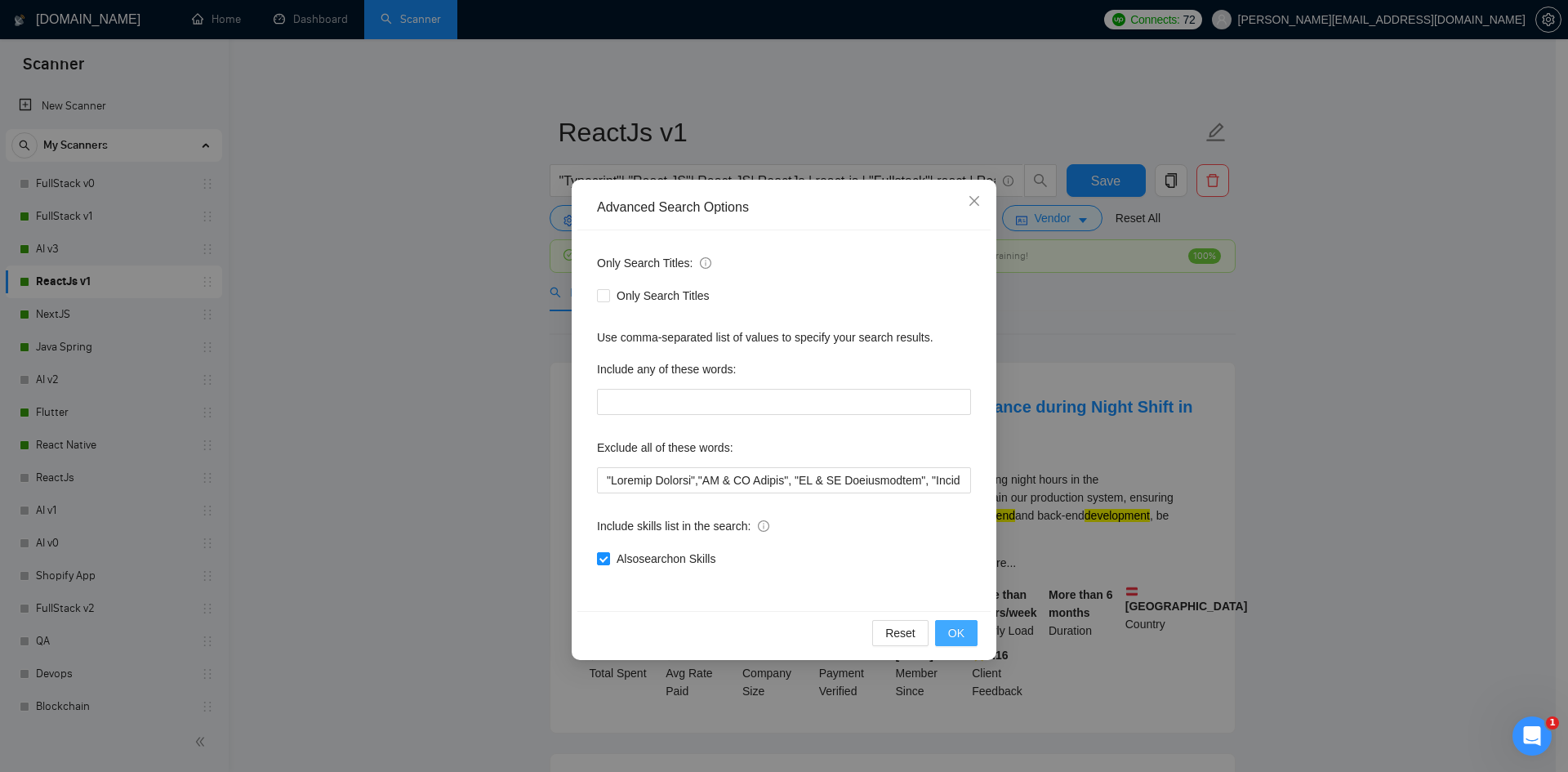
click at [963, 634] on span "OK" at bounding box center [956, 633] width 16 height 18
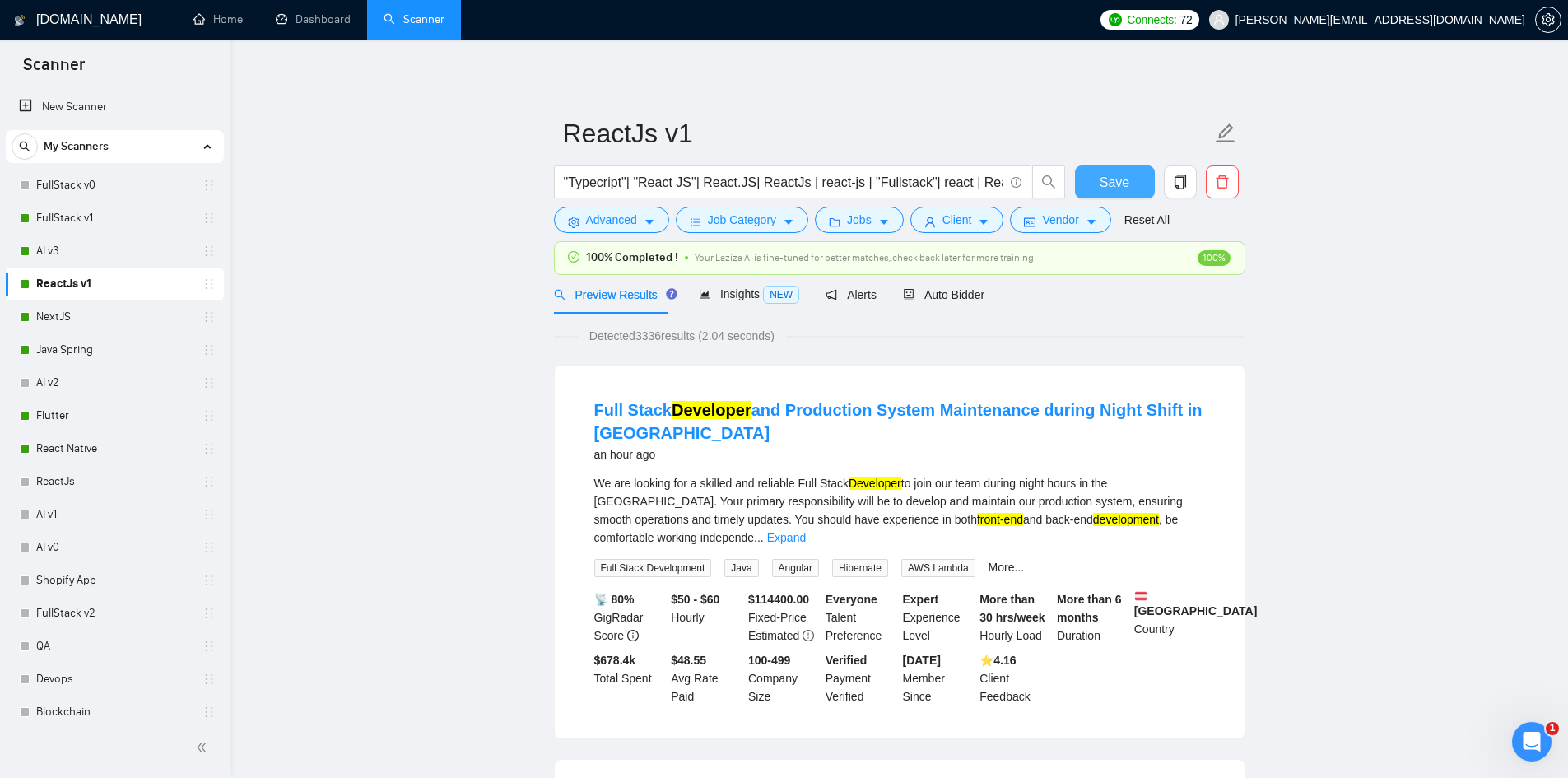
click at [1096, 174] on button "Save" at bounding box center [1115, 182] width 79 height 33
click at [35, 312] on div "NextJS" at bounding box center [118, 317] width 196 height 33
click at [78, 326] on link "NextJS" at bounding box center [114, 317] width 156 height 33
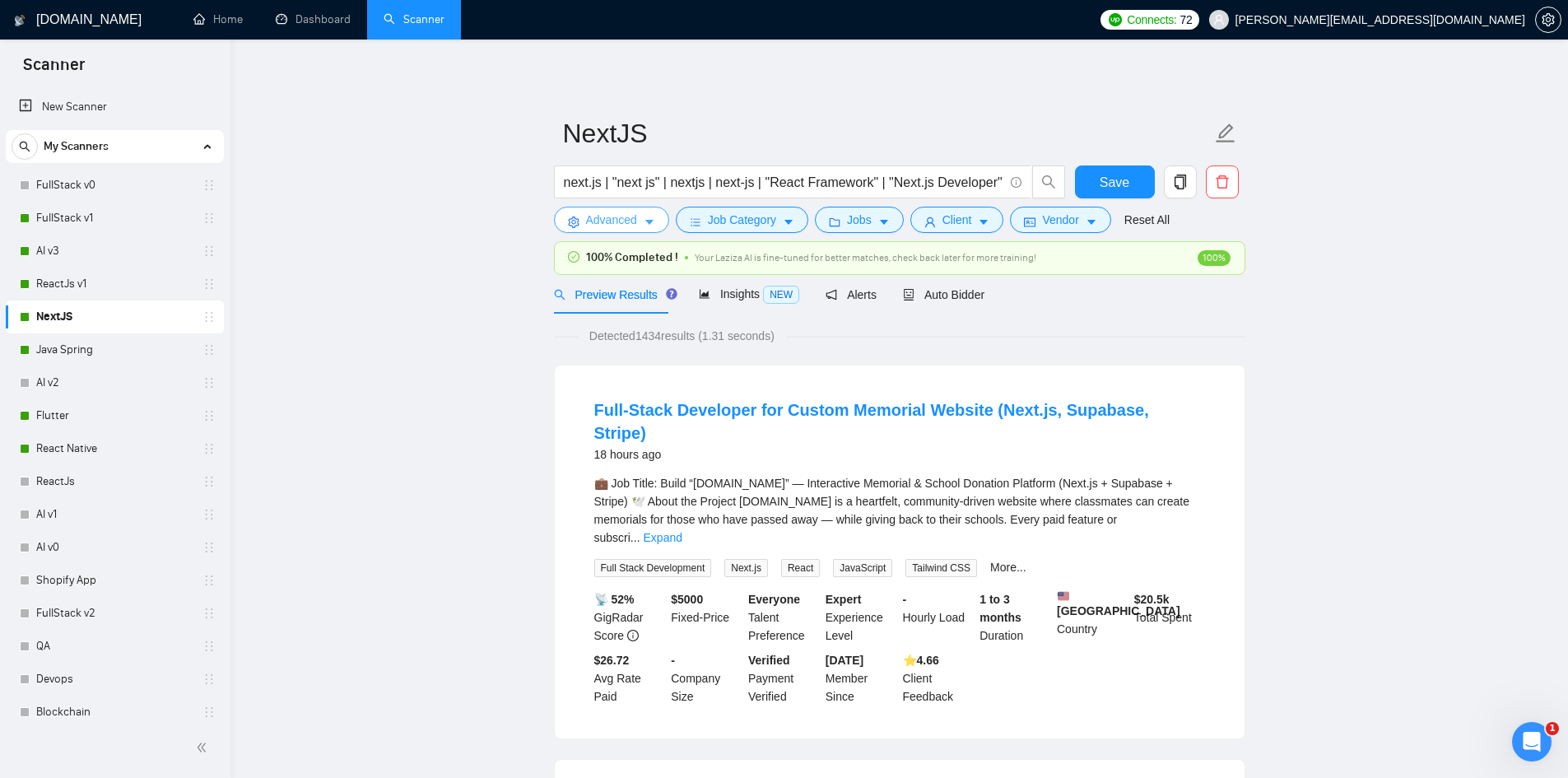
click at [626, 214] on span "Advanced" at bounding box center [612, 220] width 51 height 18
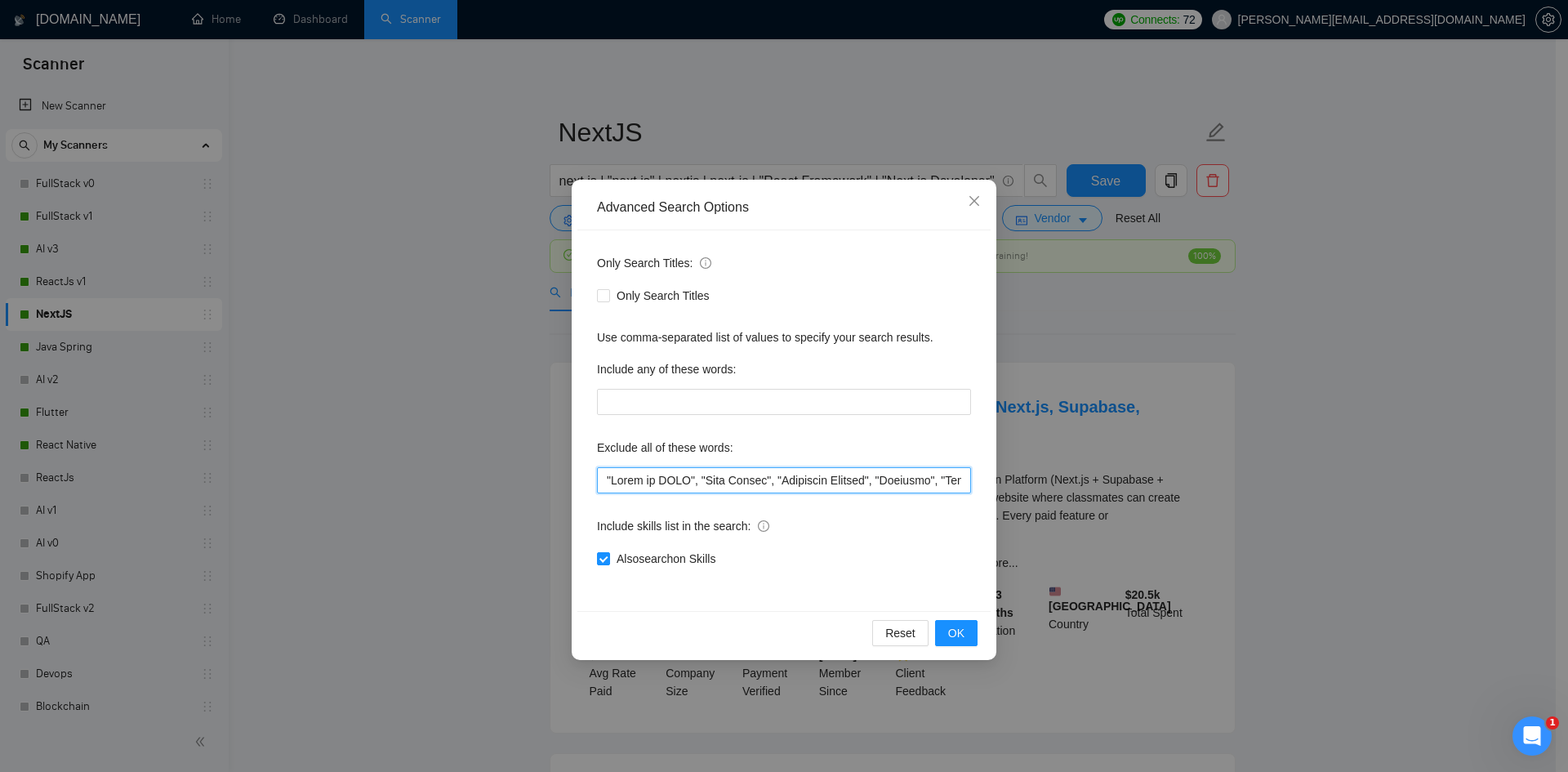
drag, startPoint x: 607, startPoint y: 484, endPoint x: 720, endPoint y: 475, distance: 113.4
click at [606, 484] on input "text" at bounding box center [784, 480] width 374 height 26
paste input ""Website Cloning","
type input ""Website Cloning", "Figma to HTML", "Code Review", "Technical Advisor", "Refact…"
click at [955, 634] on span "OK" at bounding box center [956, 633] width 16 height 18
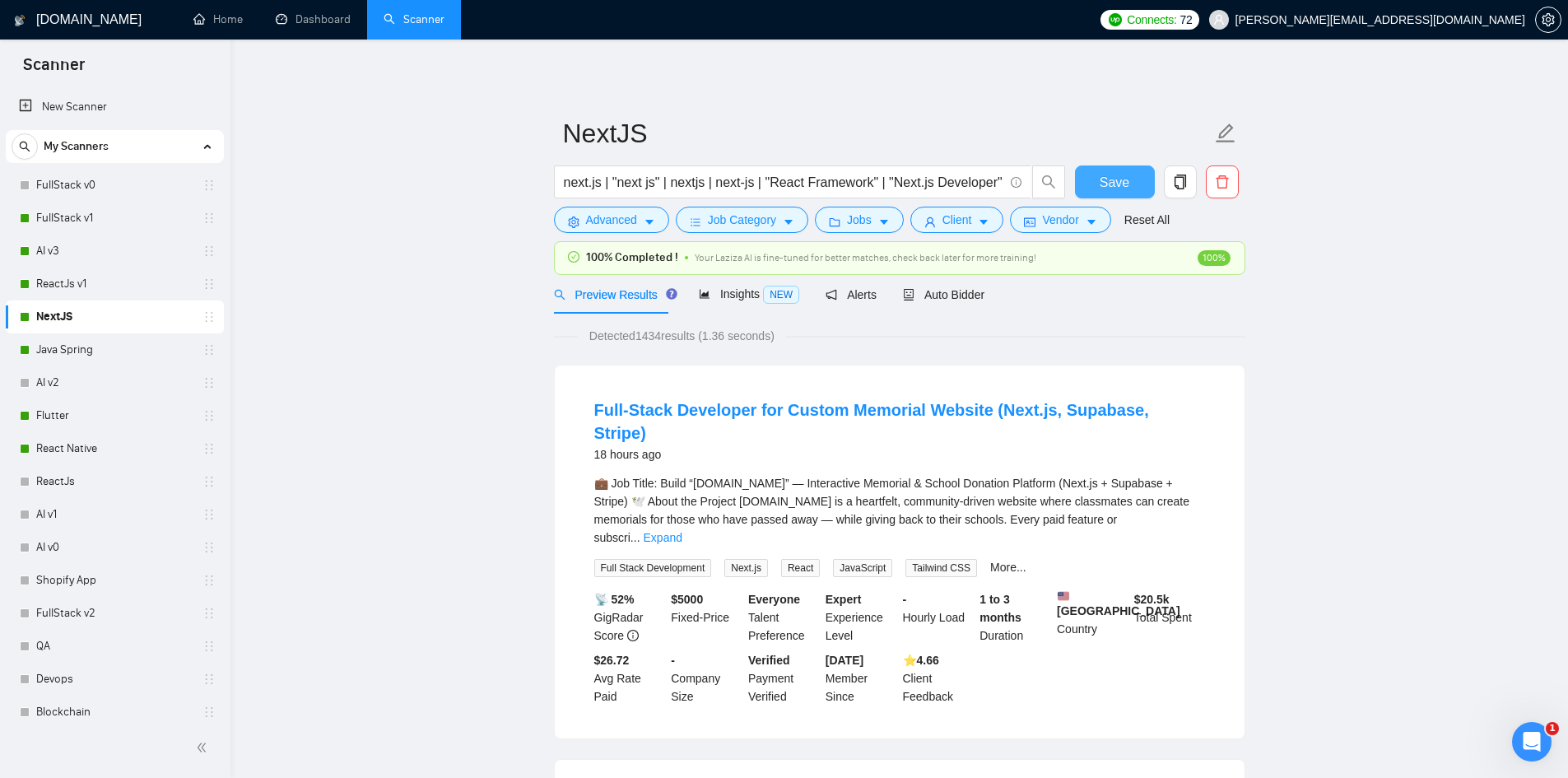
click at [1124, 180] on span "Save" at bounding box center [1114, 182] width 30 height 21
click at [59, 346] on link "Java Spring" at bounding box center [114, 350] width 156 height 33
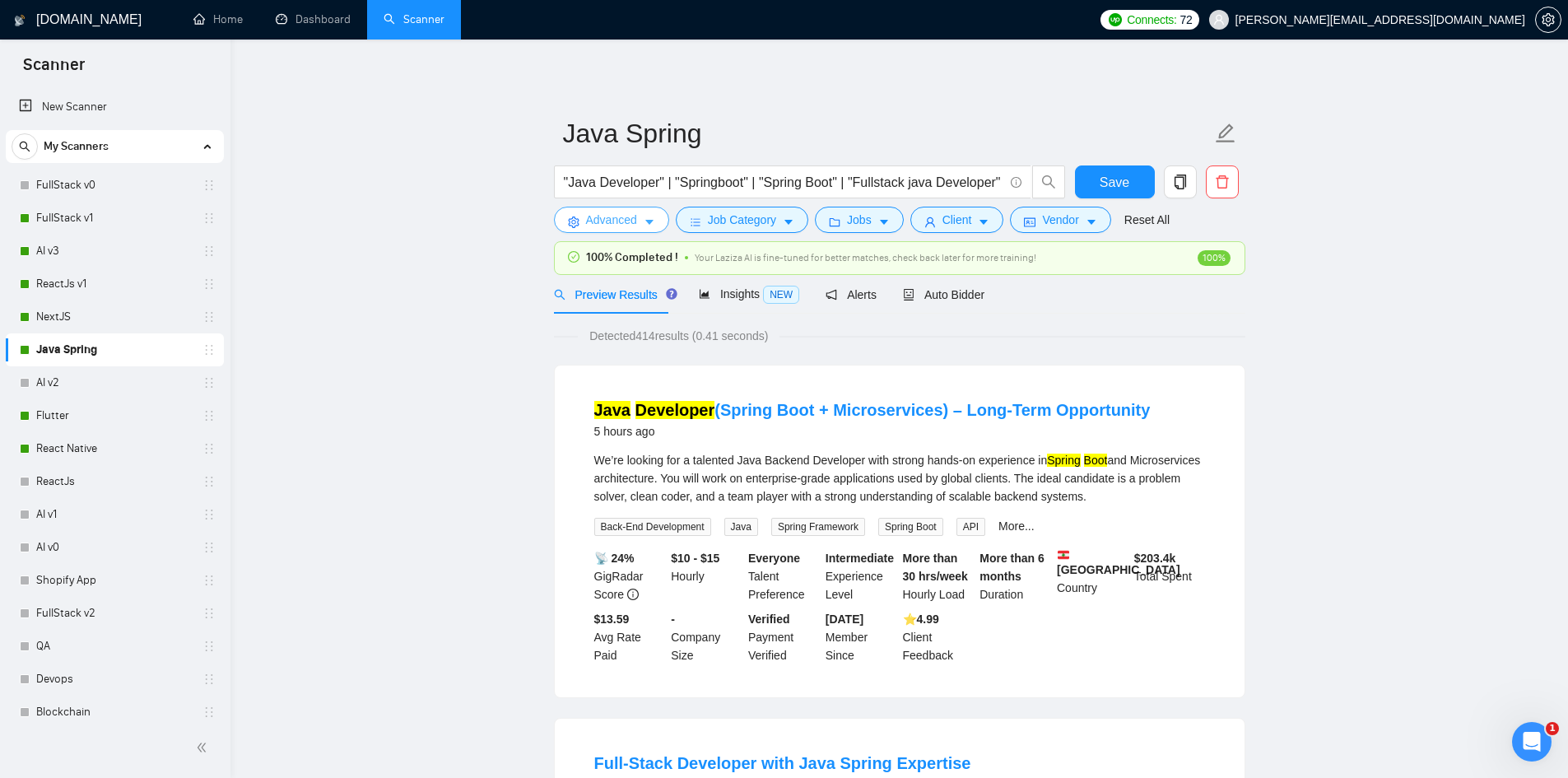
click at [608, 216] on span "Advanced" at bounding box center [612, 220] width 51 height 18
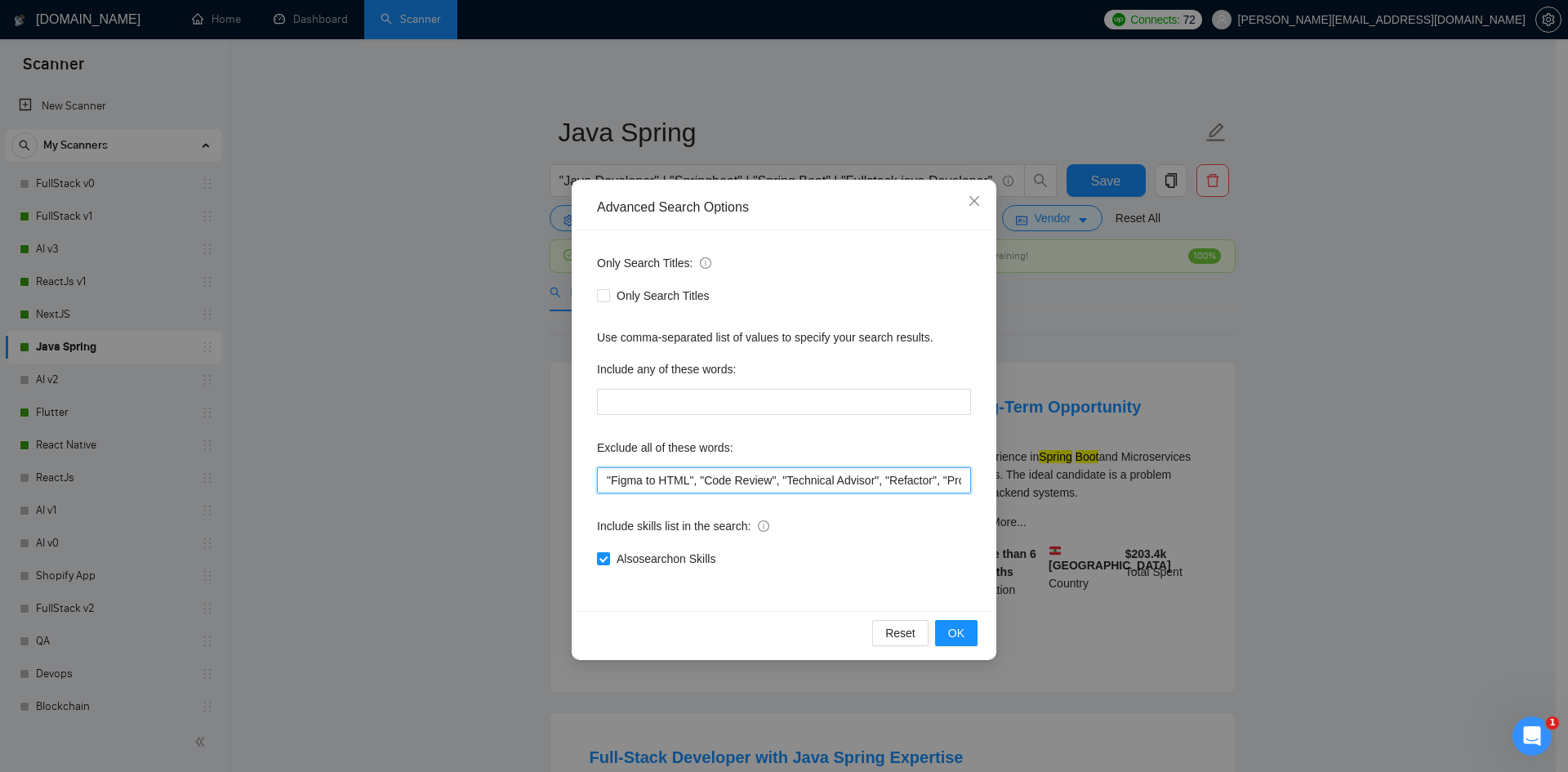
drag, startPoint x: 604, startPoint y: 487, endPoint x: 615, endPoint y: 444, distance: 44.4
click at [604, 475] on input ""Figma to HTML", "Code Review", "Technical Advisor", "Refactor", "Project Manag…" at bounding box center [784, 480] width 374 height 26
paste input ""Website Cloning","
click at [651, 408] on input "text" at bounding box center [784, 402] width 374 height 26
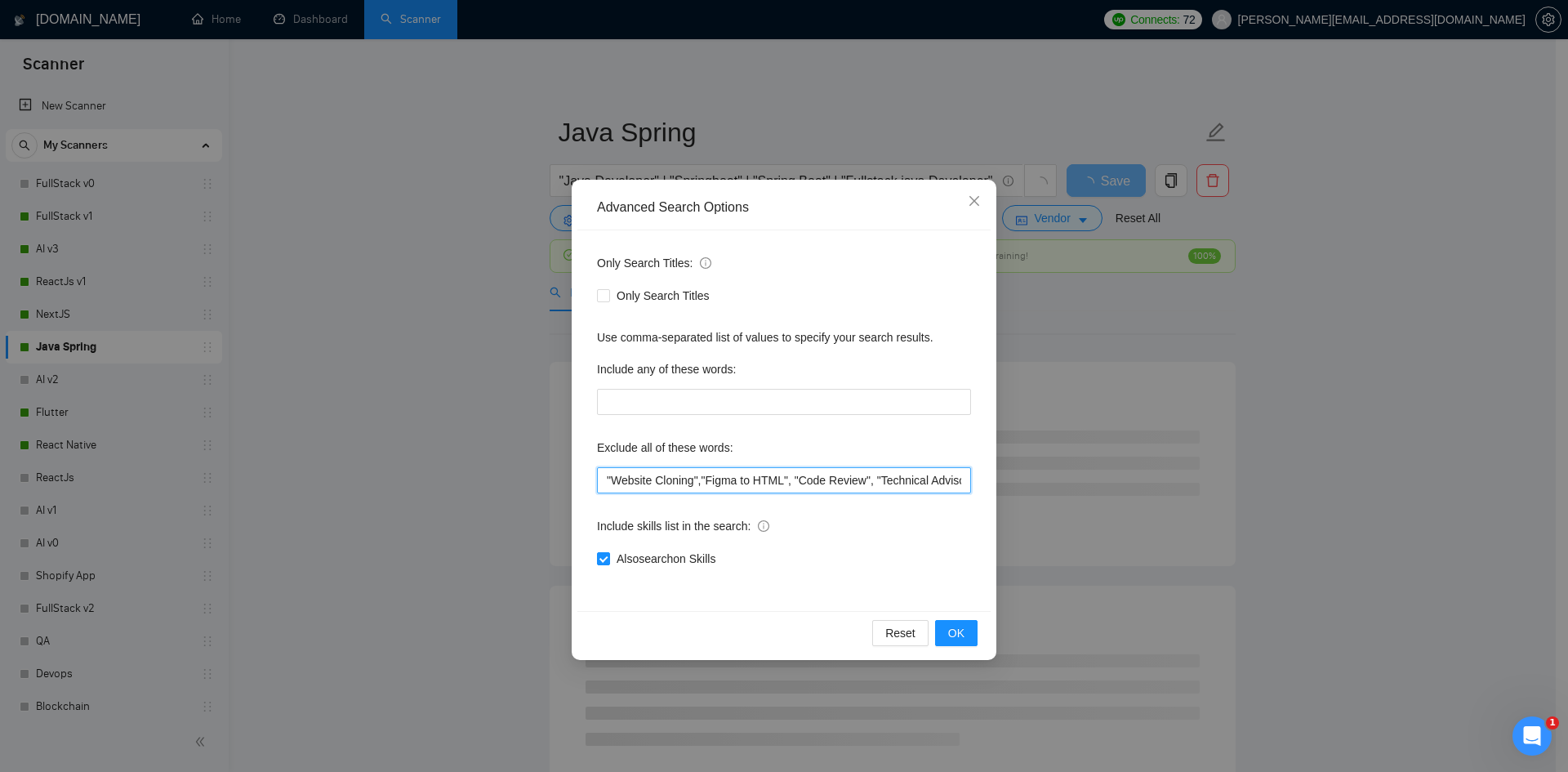
click at [700, 479] on input ""Website Cloning","Figma to HTML", "Code Review", "Technical Advisor", "Refacto…" at bounding box center [784, 480] width 374 height 26
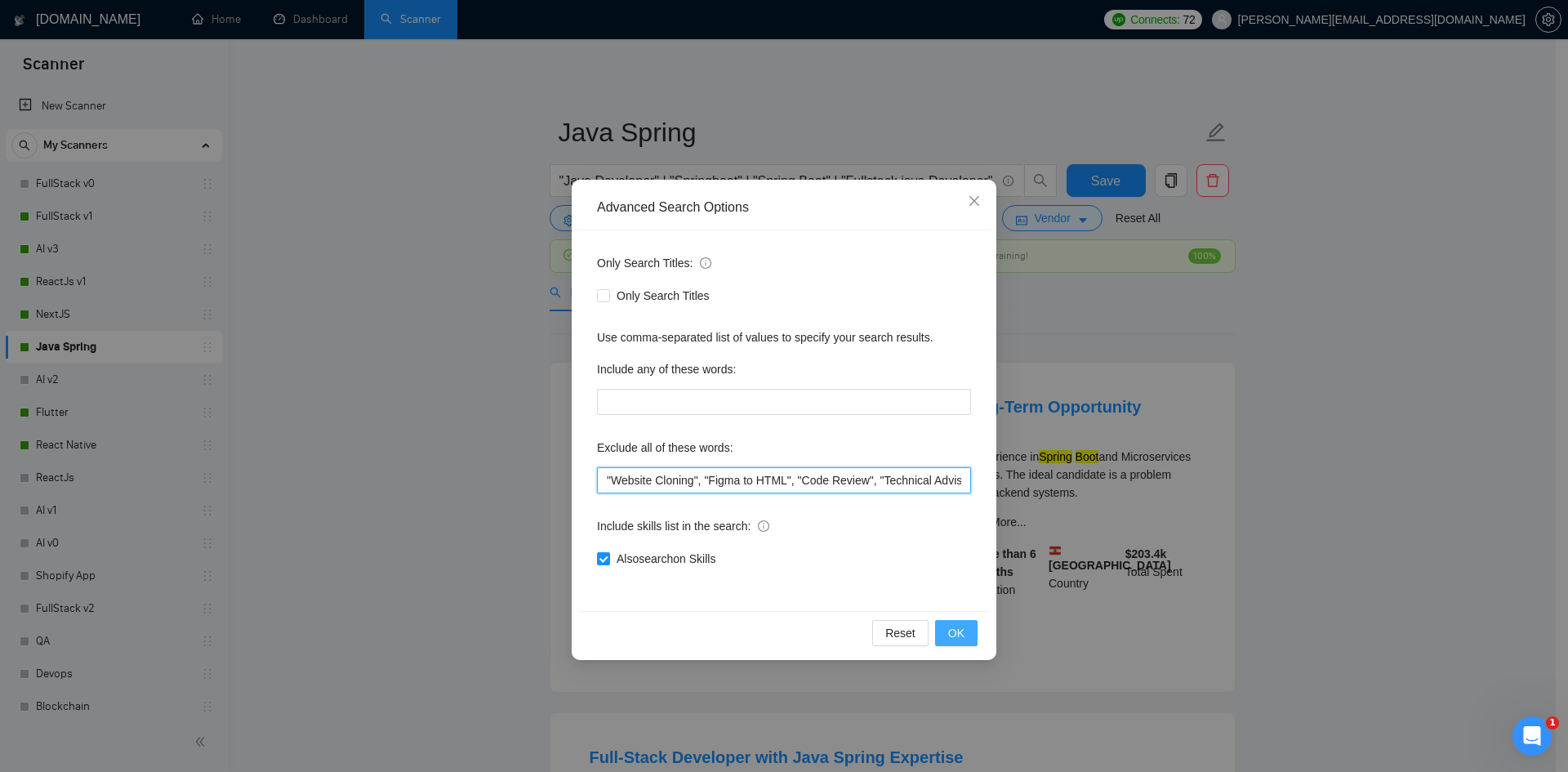
type input ""Website Cloning", "Figma to HTML", "Code Review", "Technical Advisor", "Refact…"
click at [957, 627] on span "OK" at bounding box center [956, 633] width 16 height 18
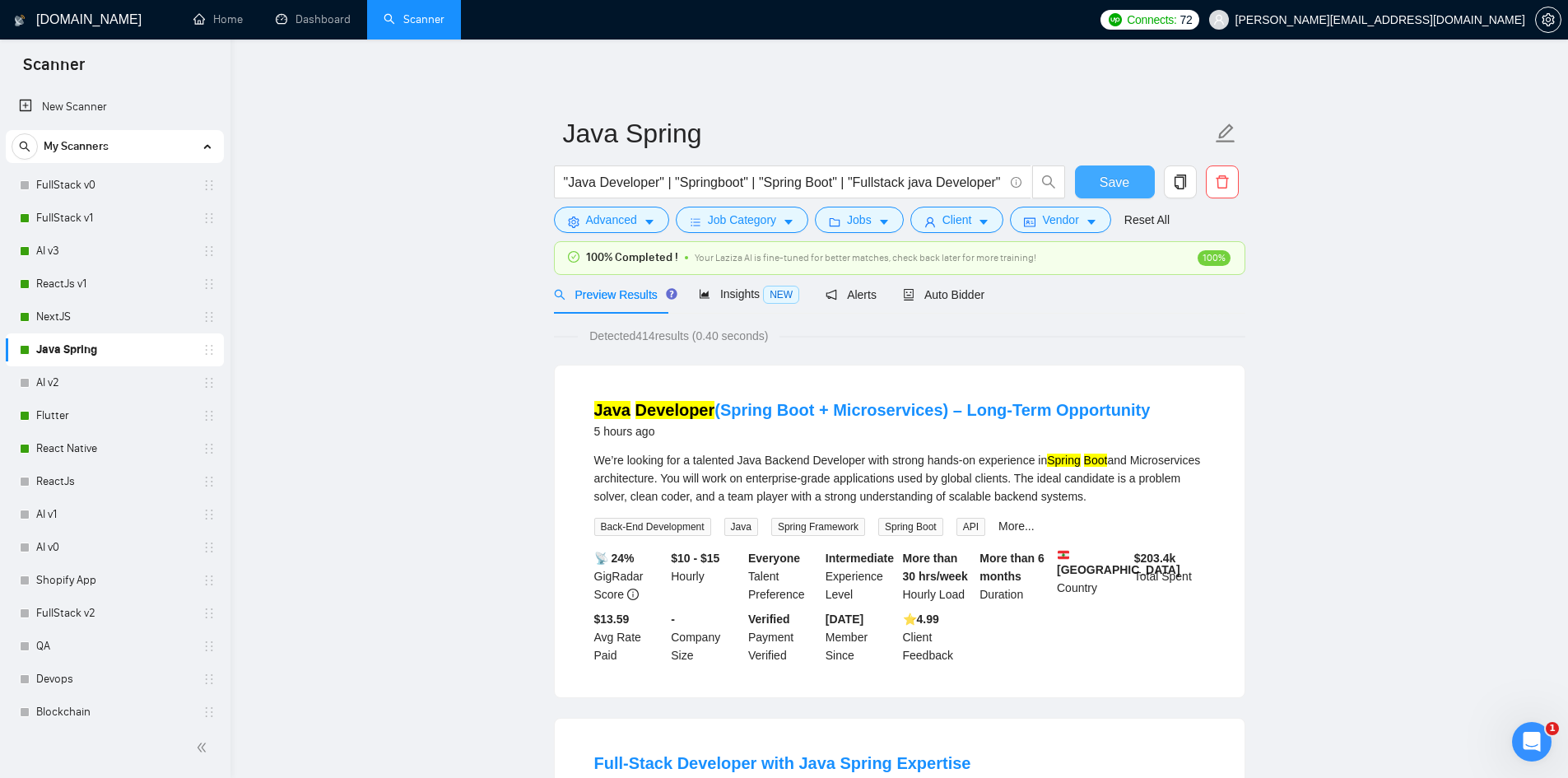
click at [1113, 184] on span "Save" at bounding box center [1114, 182] width 30 height 21
click at [94, 213] on link "FullStack v1" at bounding box center [114, 219] width 156 height 33
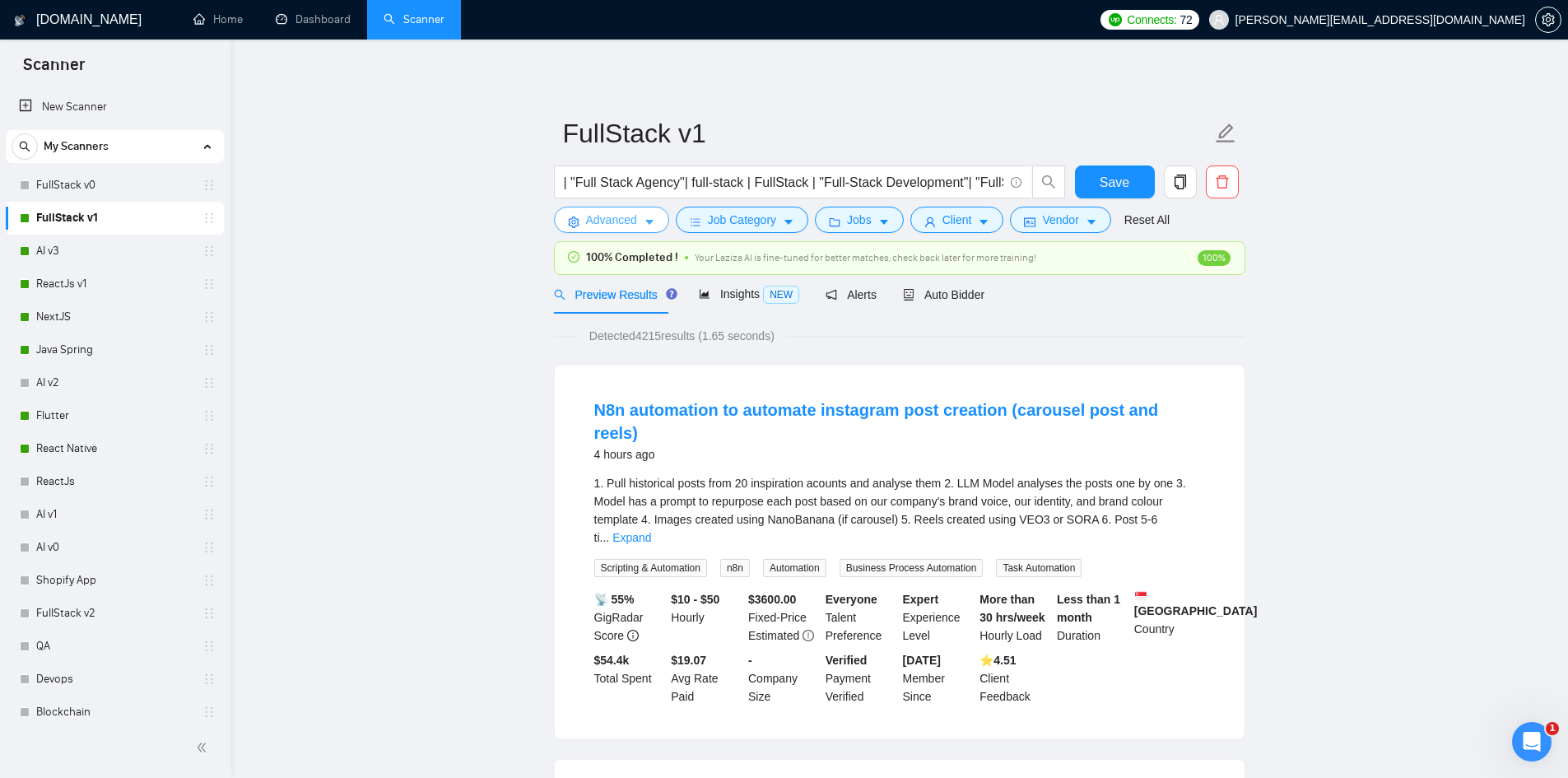
click at [609, 223] on span "Advanced" at bounding box center [612, 220] width 51 height 18
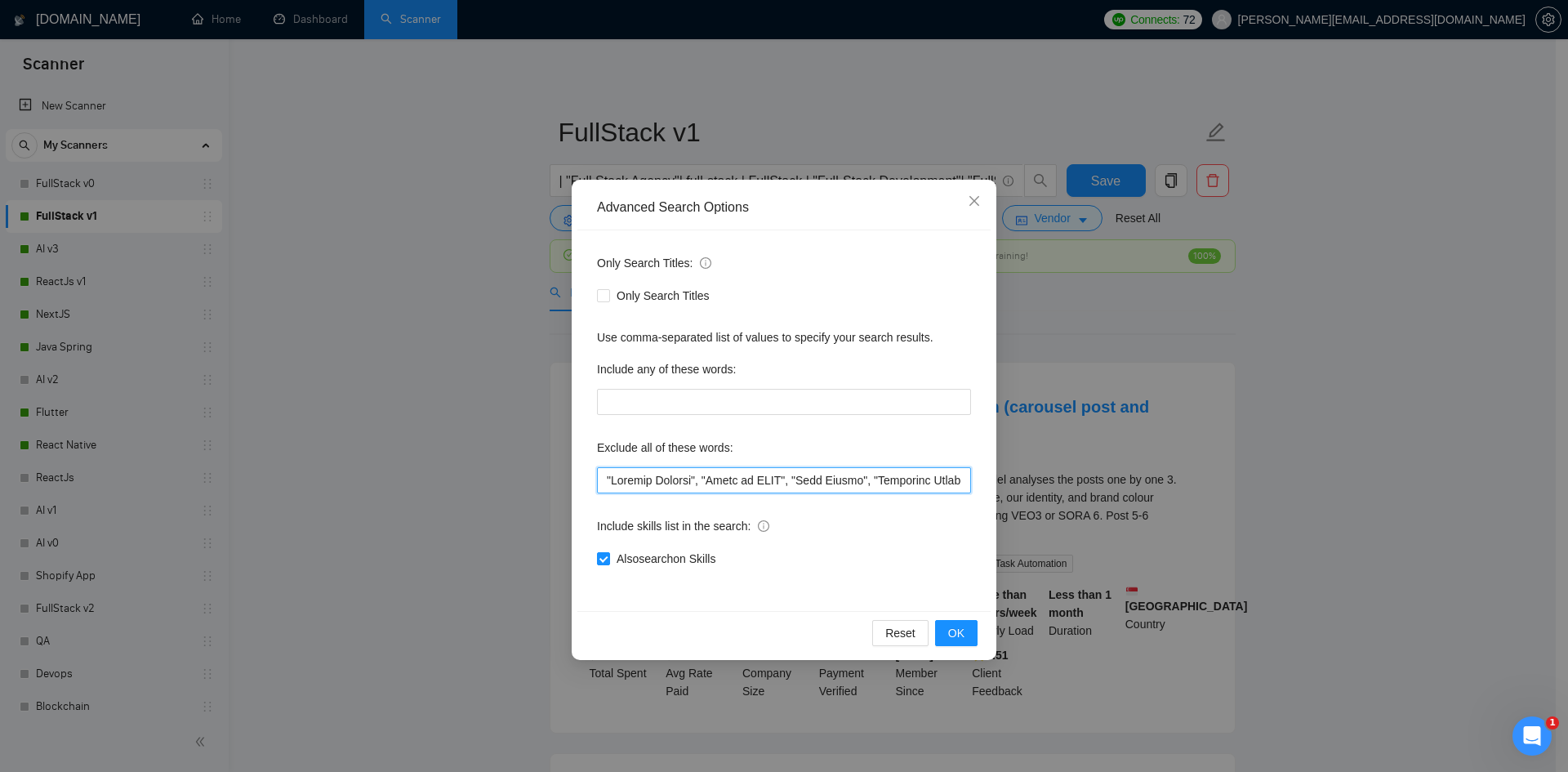
click at [705, 475] on input "text" at bounding box center [784, 480] width 374 height 26
click at [699, 481] on input "text" at bounding box center [784, 480] width 374 height 26
click at [704, 476] on input "text" at bounding box center [784, 480] width 374 height 26
click at [441, 323] on div "Advanced Search Options Only Search Titles: Only Search Titles Use comma-separa…" at bounding box center [784, 386] width 1568 height 772
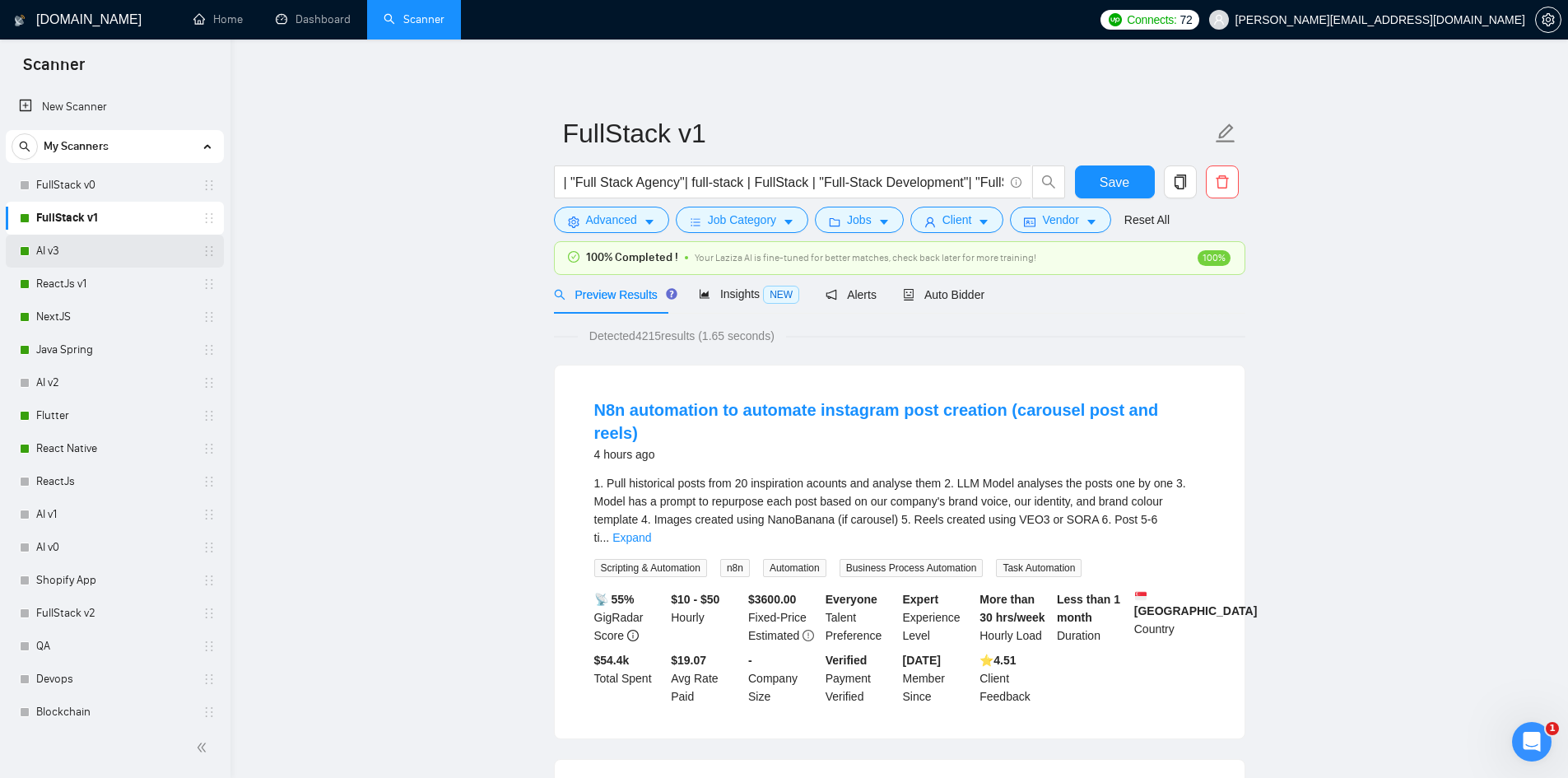
click at [96, 249] on link "AI v3" at bounding box center [114, 251] width 156 height 33
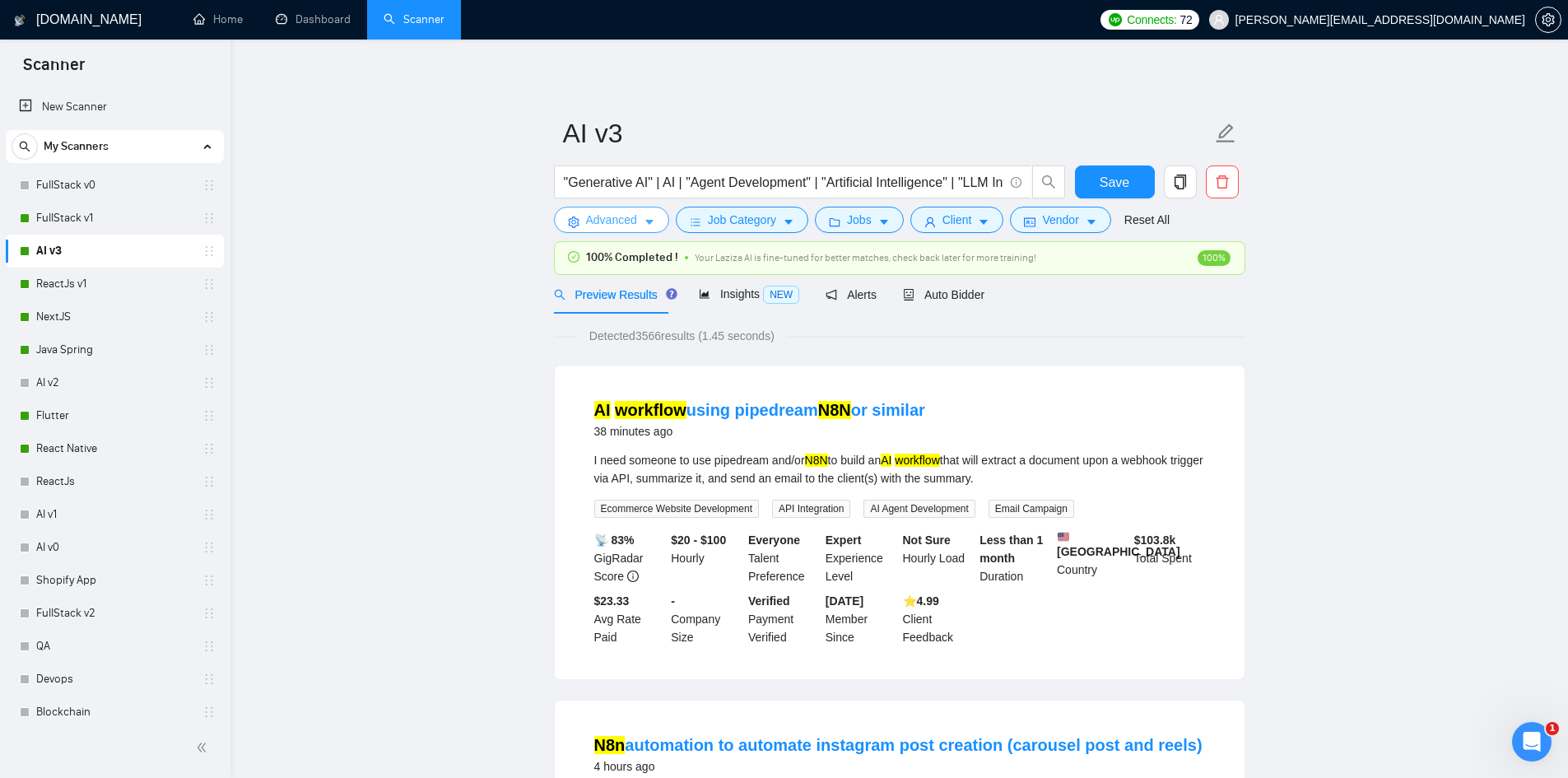
click at [613, 225] on span "Advanced" at bounding box center [612, 220] width 51 height 18
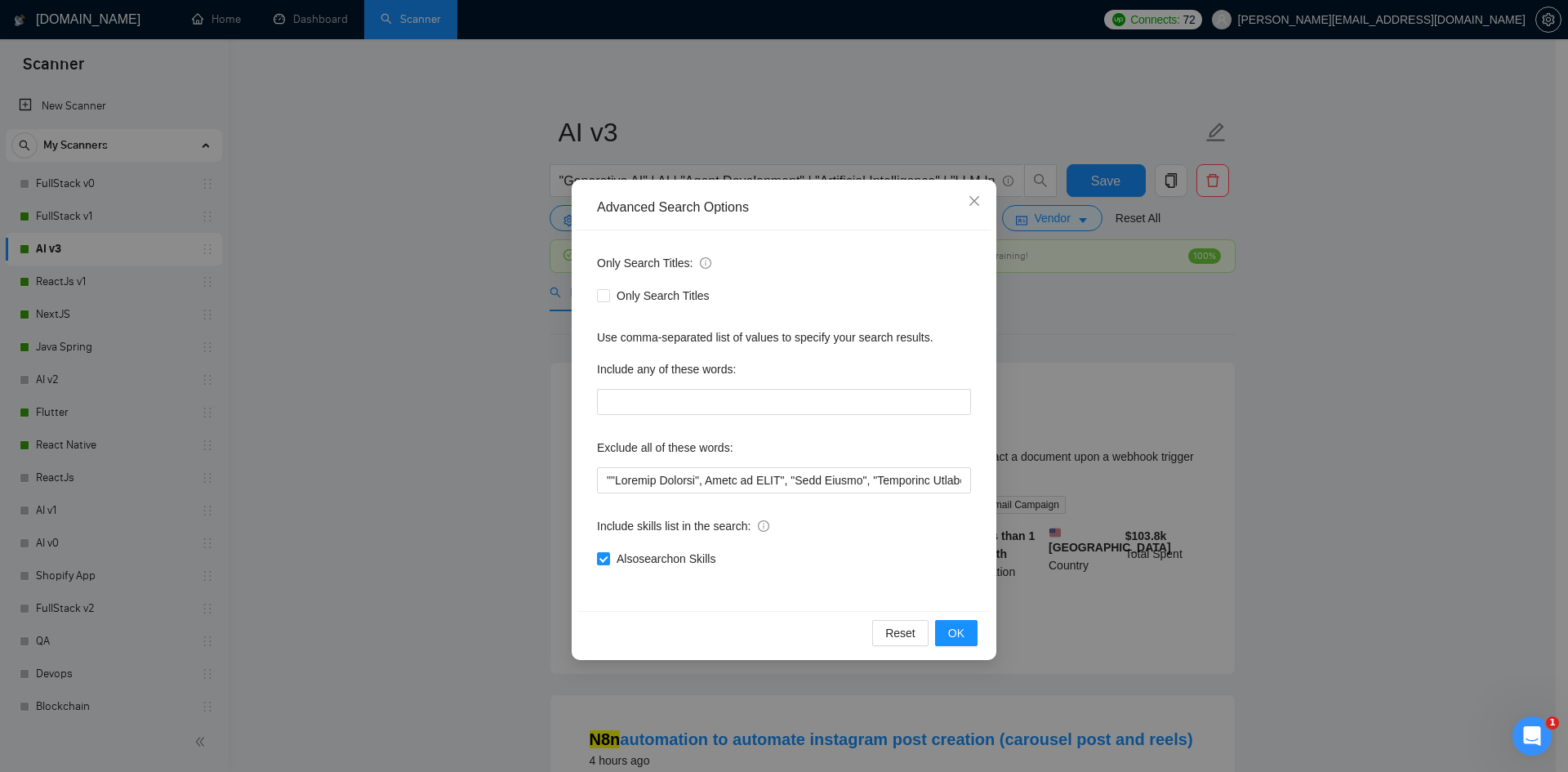
click at [439, 402] on div "Advanced Search Options Only Search Titles: Only Search Titles Use comma-separa…" at bounding box center [784, 386] width 1568 height 772
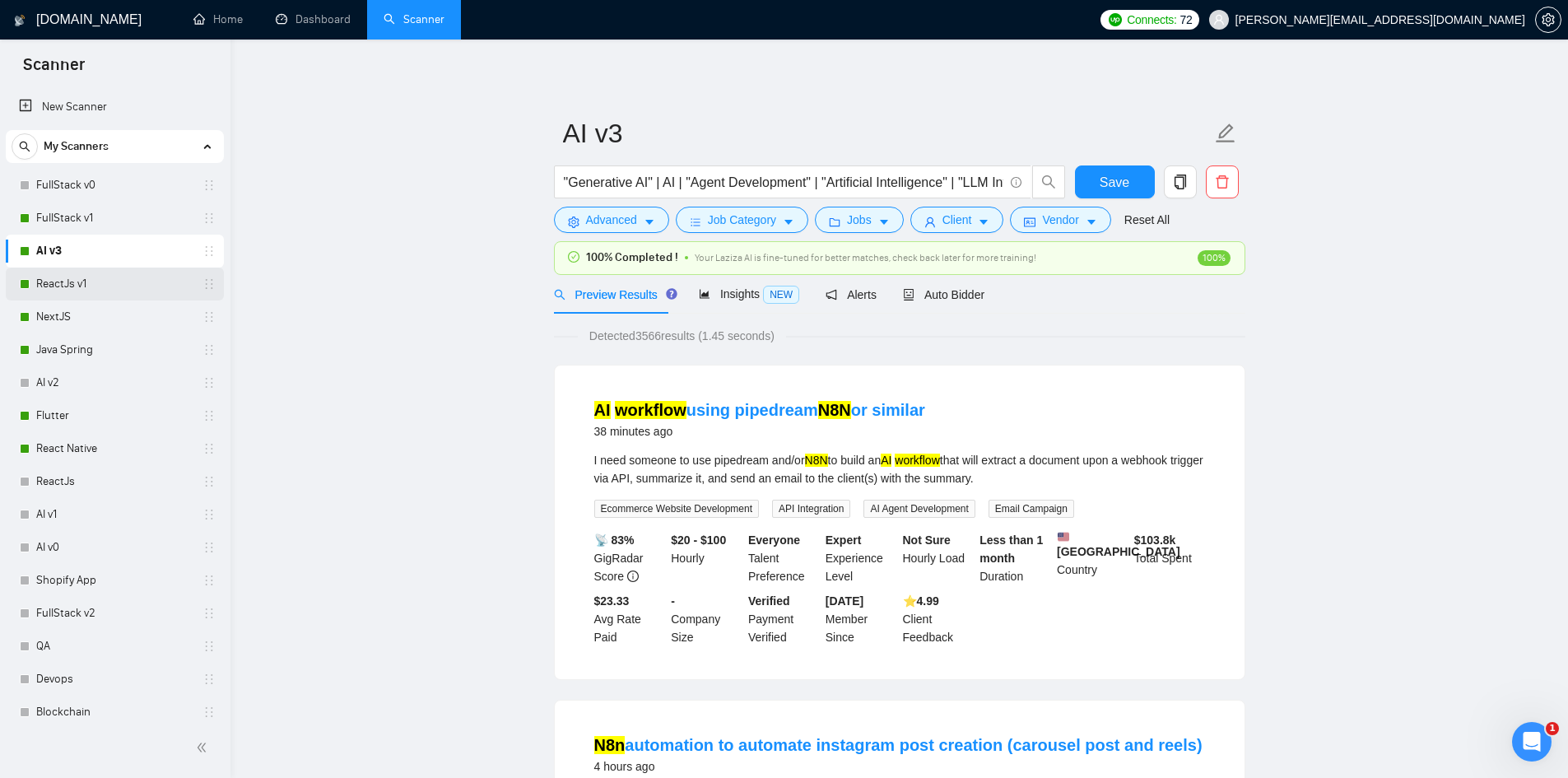
click at [89, 284] on link "ReactJs v1" at bounding box center [114, 284] width 156 height 33
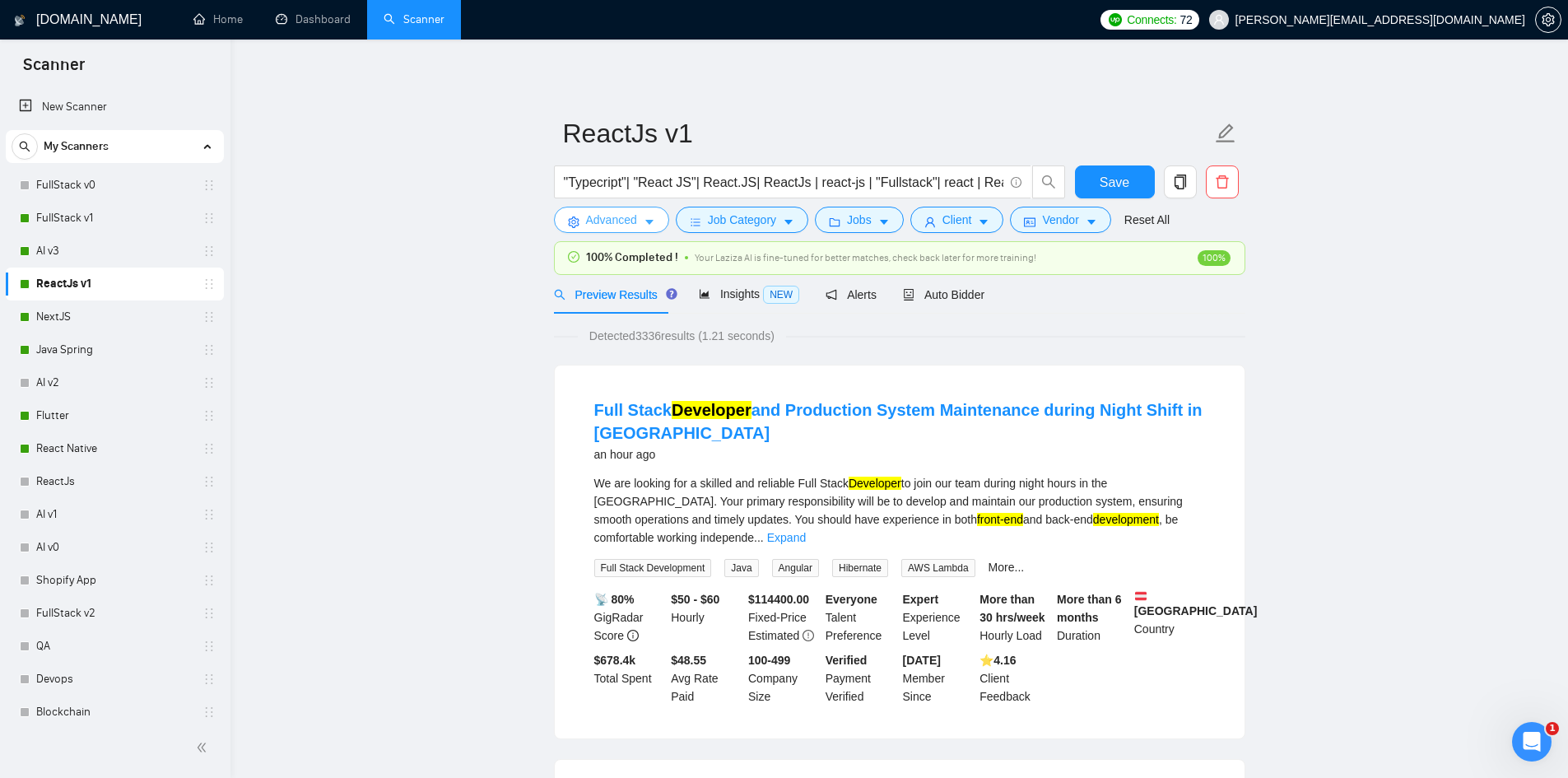
click at [600, 221] on span "Advanced" at bounding box center [612, 220] width 51 height 18
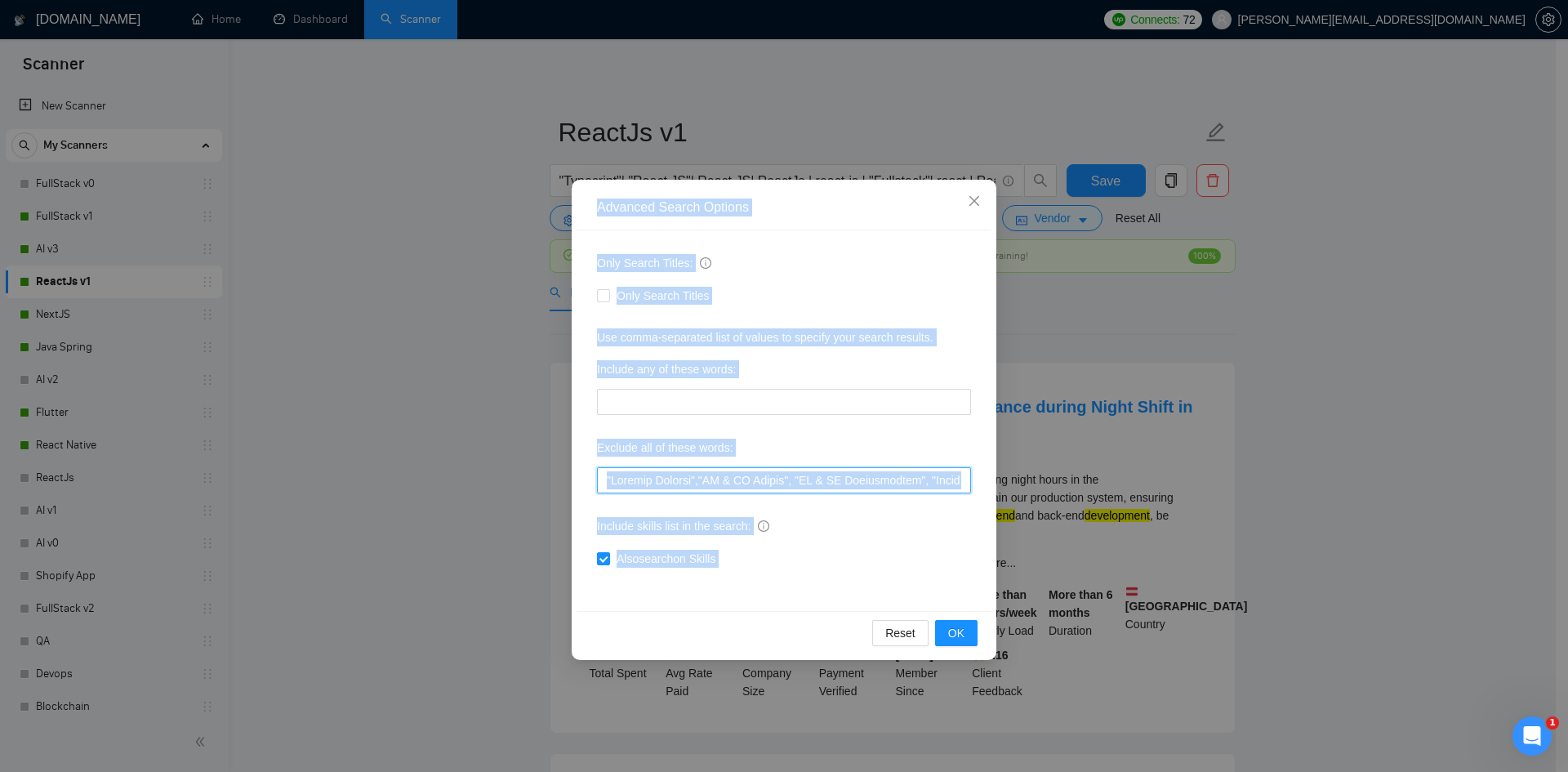
click at [788, 479] on input "text" at bounding box center [784, 480] width 374 height 26
click at [708, 474] on input "text" at bounding box center [784, 480] width 374 height 26
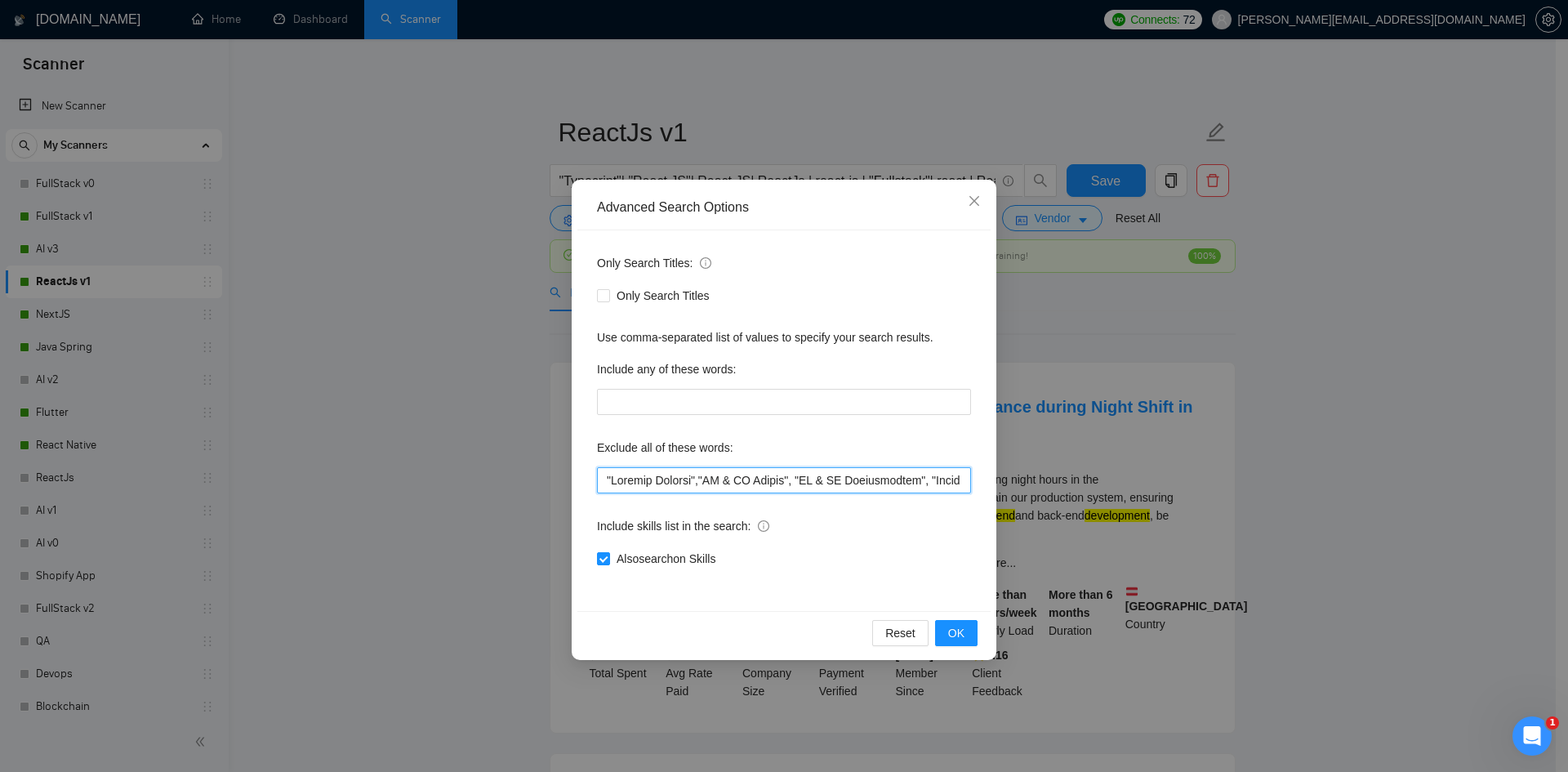
click at [698, 483] on input "text" at bounding box center [784, 480] width 374 height 26
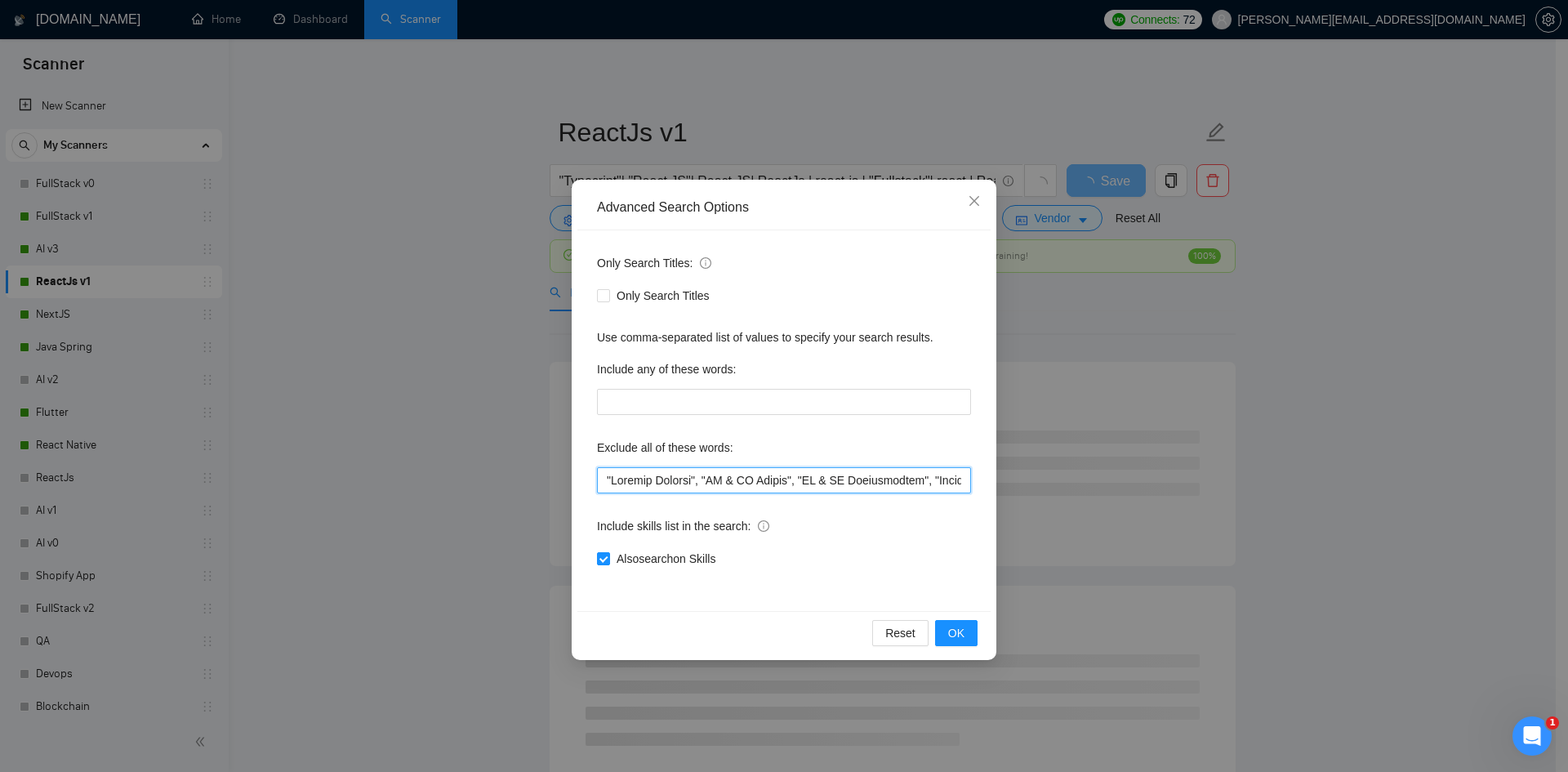
scroll to position [0, 8033]
click at [759, 471] on input "text" at bounding box center [784, 480] width 374 height 26
click at [741, 472] on input "text" at bounding box center [784, 480] width 374 height 26
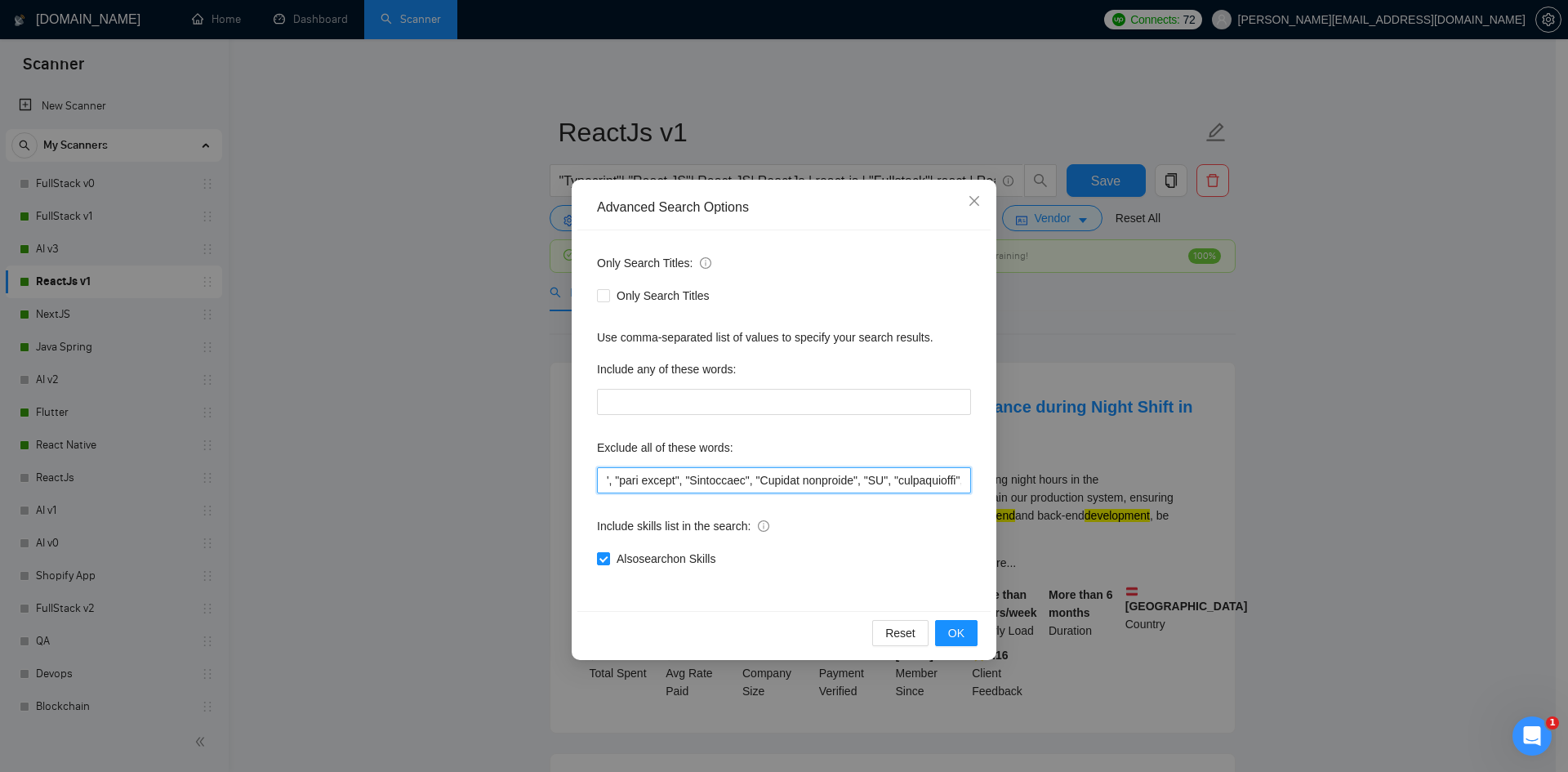
scroll to position [0, 1207]
click at [712, 482] on input "text" at bounding box center [784, 480] width 374 height 26
type input ""Website Cloning", "UI & UX Design", "UI & UX Improvements", "Figma to HTML", "…"
click at [816, 546] on div "Also search on Skills" at bounding box center [784, 558] width 374 height 26
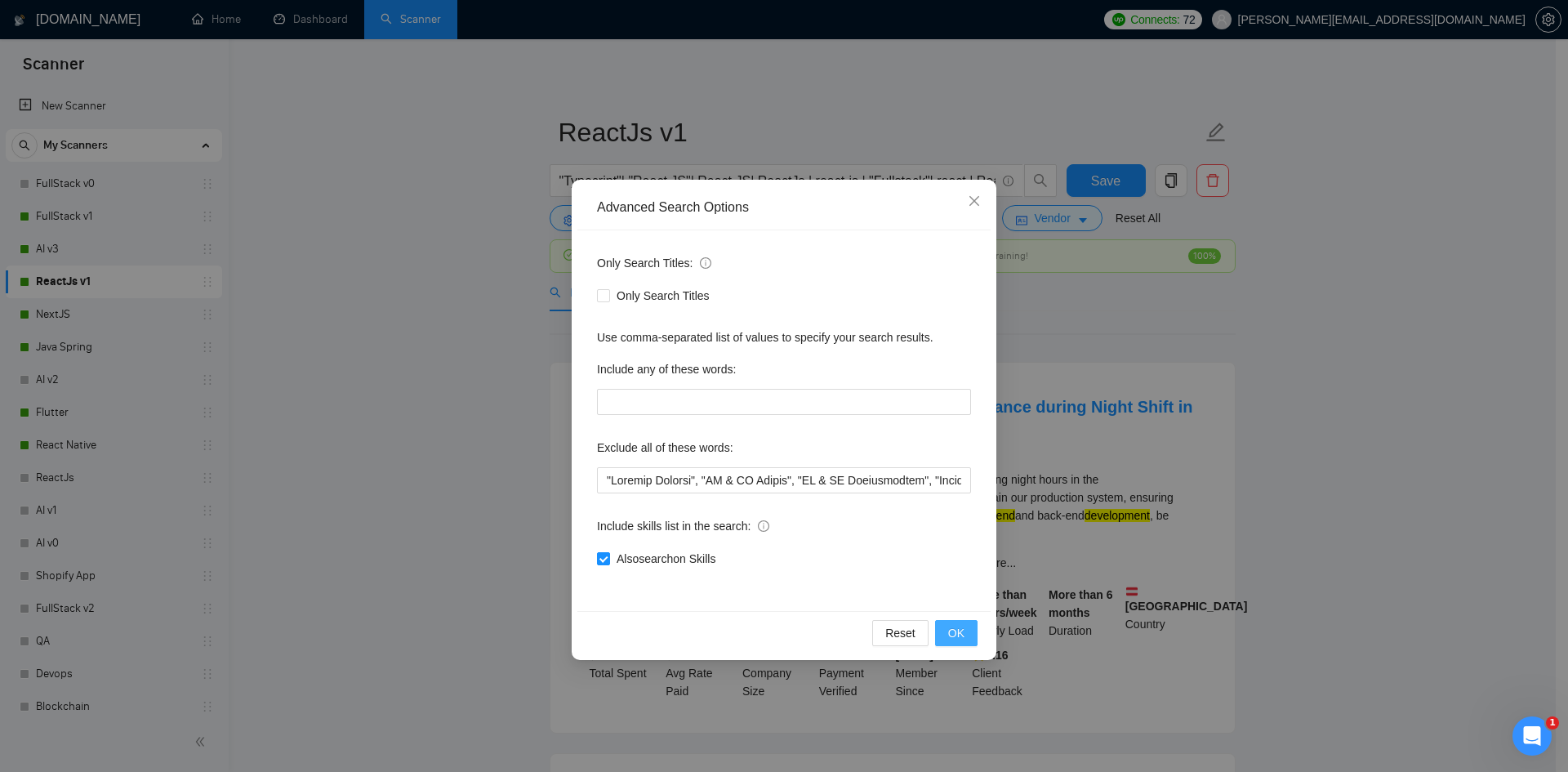
click at [954, 633] on span "OK" at bounding box center [956, 633] width 16 height 18
drag, startPoint x: 954, startPoint y: 633, endPoint x: 919, endPoint y: 616, distance: 38.9
click at [954, 633] on span "OK" at bounding box center [956, 633] width 16 height 18
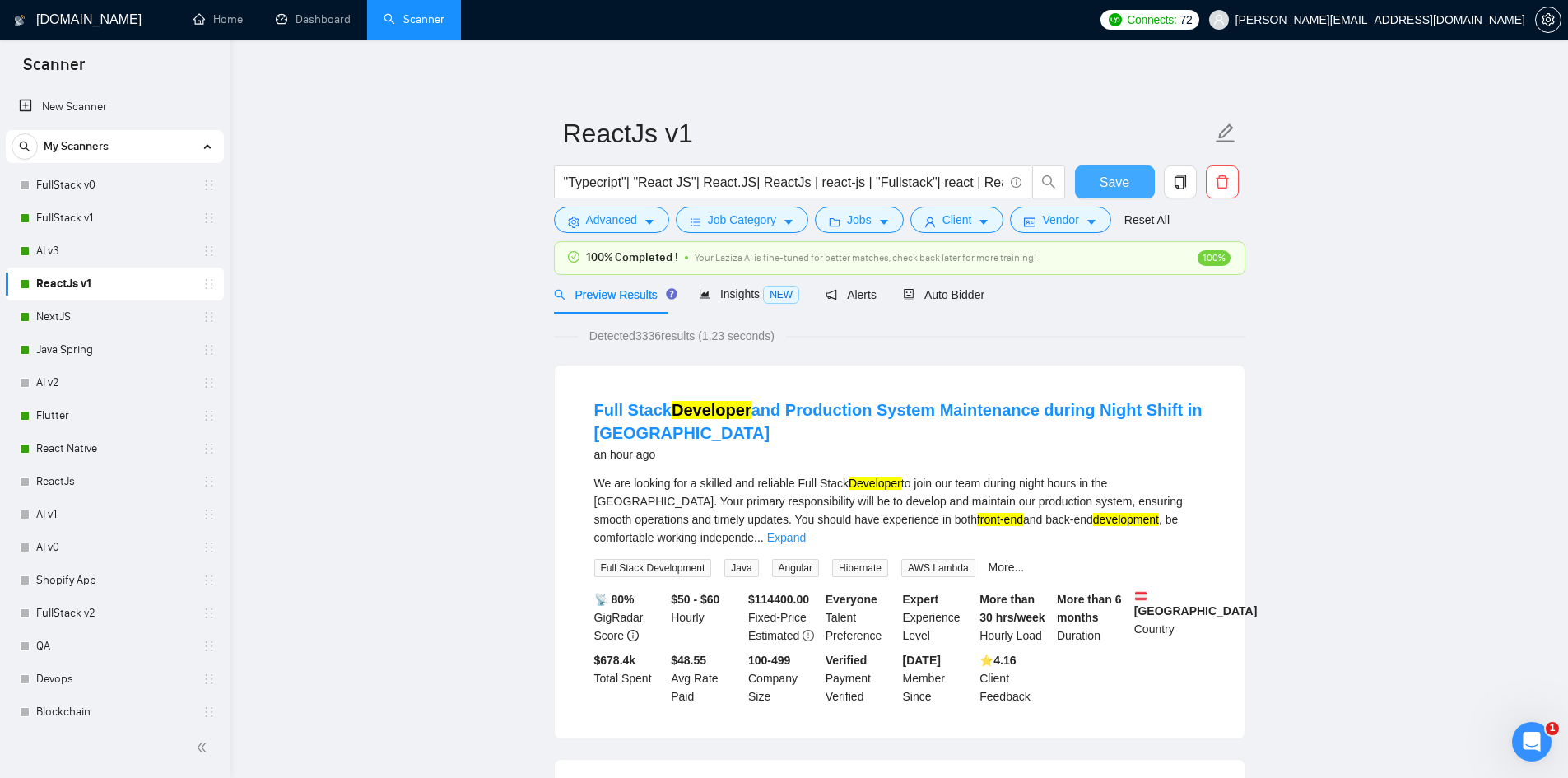
drag, startPoint x: 1120, startPoint y: 180, endPoint x: 920, endPoint y: 756, distance: 609.7
click at [1119, 180] on span "Save" at bounding box center [1114, 182] width 30 height 21
click at [607, 220] on span "Advanced" at bounding box center [612, 220] width 51 height 18
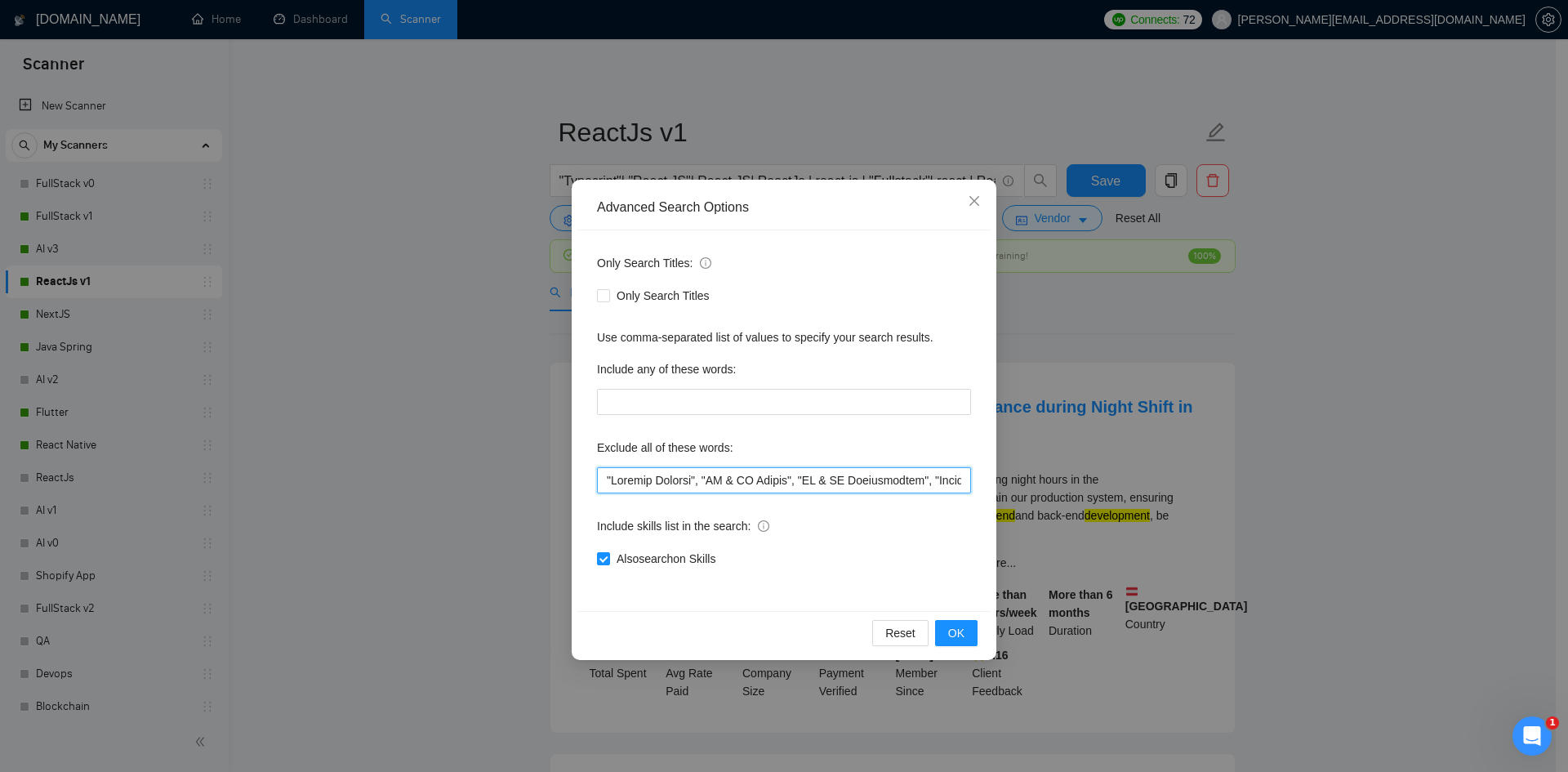
click at [706, 480] on input "text" at bounding box center [784, 480] width 374 height 26
click at [752, 481] on input "text" at bounding box center [784, 480] width 374 height 26
click at [701, 478] on input "text" at bounding box center [784, 480] width 374 height 26
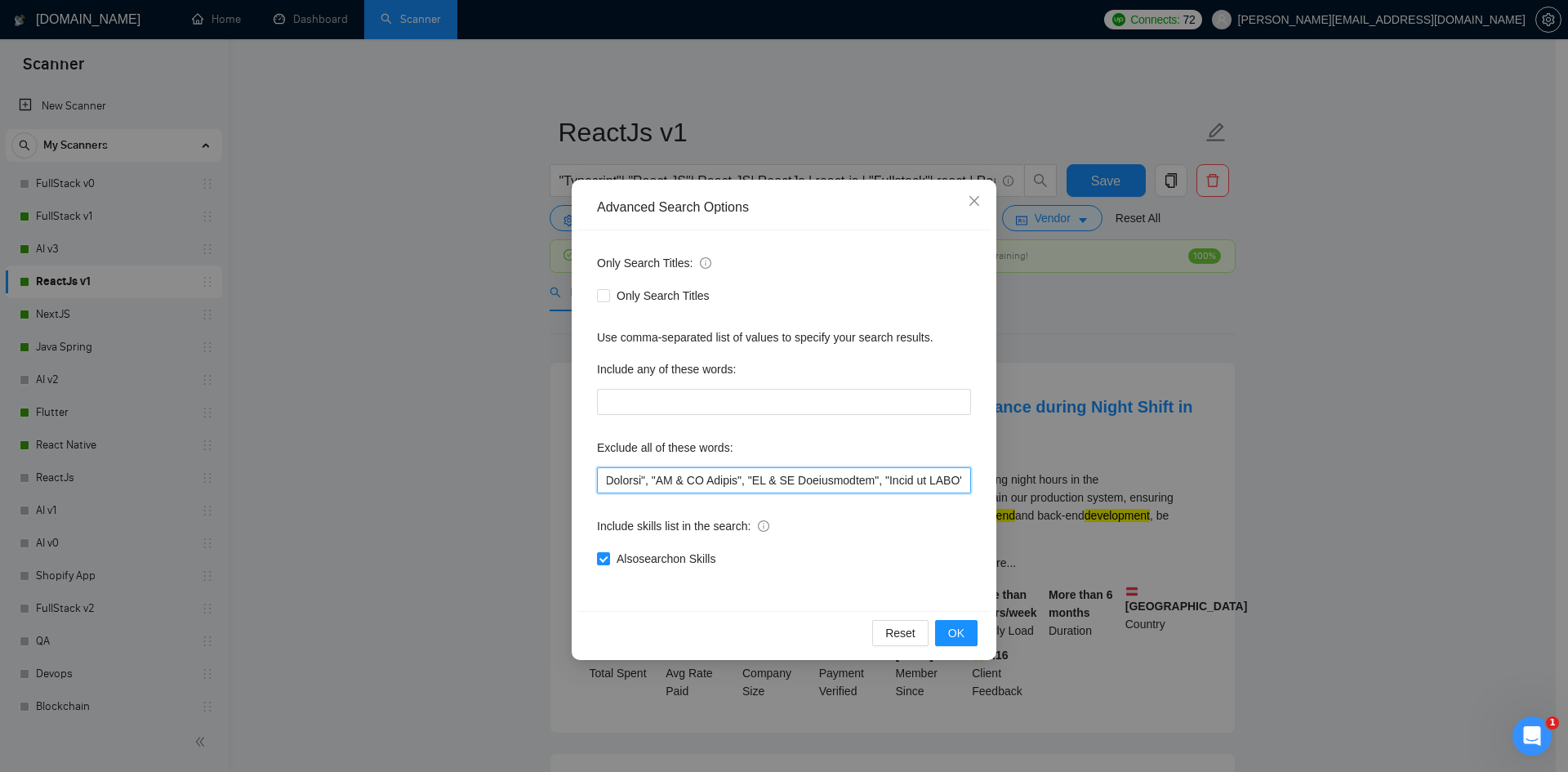
scroll to position [0, 60]
drag, startPoint x: 304, startPoint y: 486, endPoint x: 310, endPoint y: 466, distance: 20.9
click at [305, 482] on div "Advanced Search Options Only Search Titles: Only Search Titles Use comma-separa…" at bounding box center [784, 386] width 1568 height 772
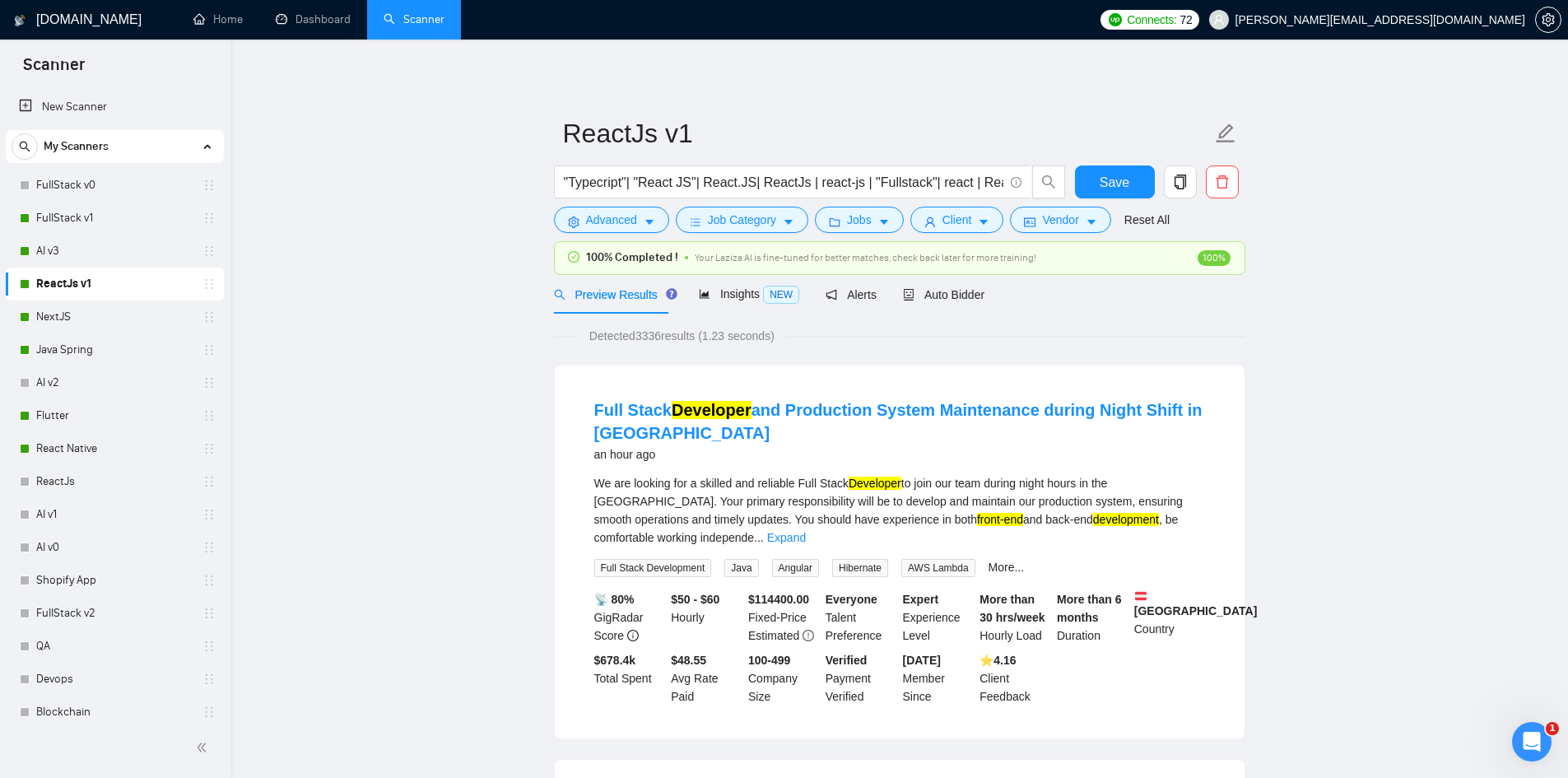
drag, startPoint x: 62, startPoint y: 217, endPoint x: 584, endPoint y: 325, distance: 533.1
click at [62, 216] on link "FullStack v1" at bounding box center [114, 219] width 156 height 33
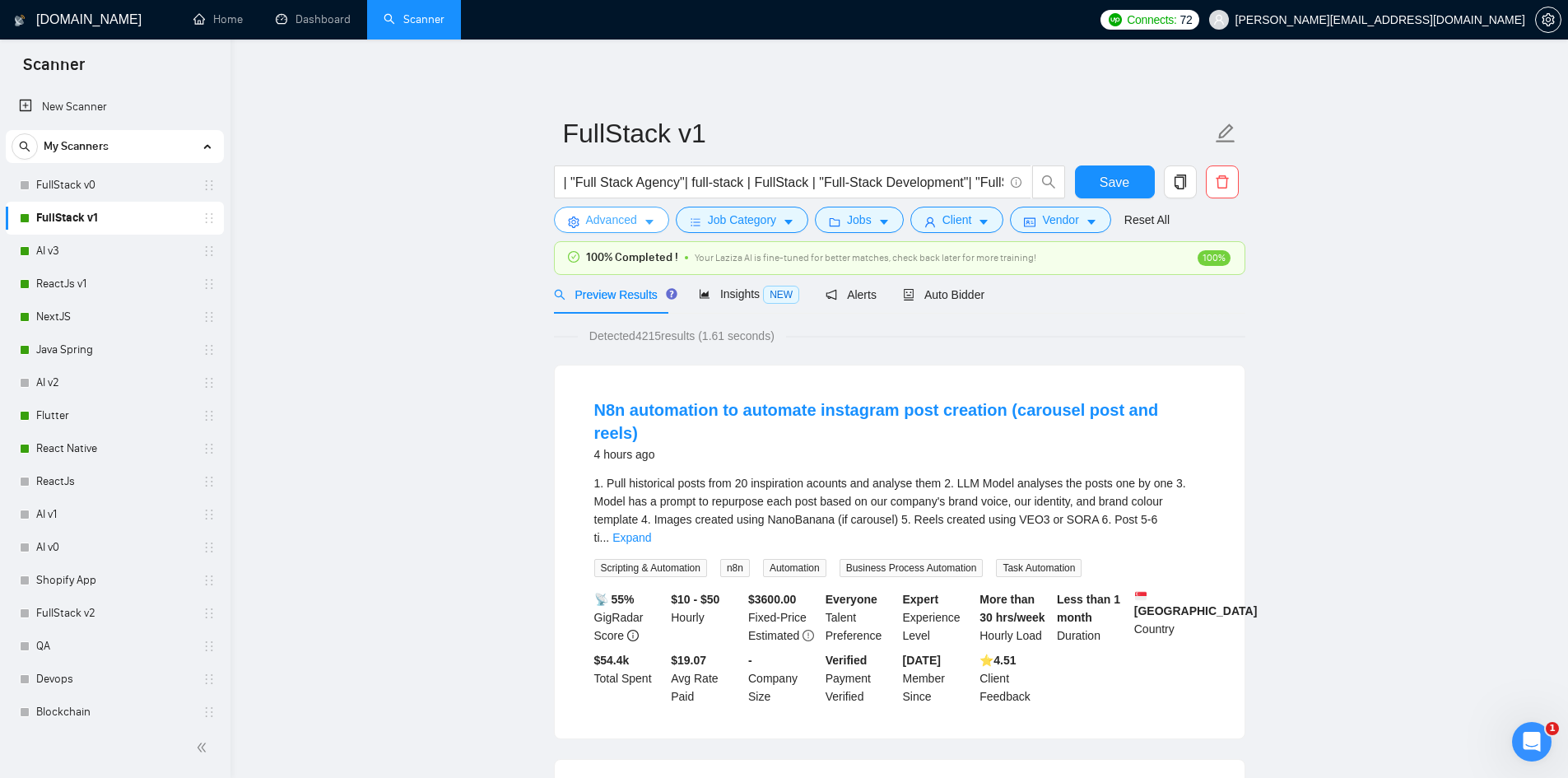
click at [613, 219] on span "Advanced" at bounding box center [612, 220] width 51 height 18
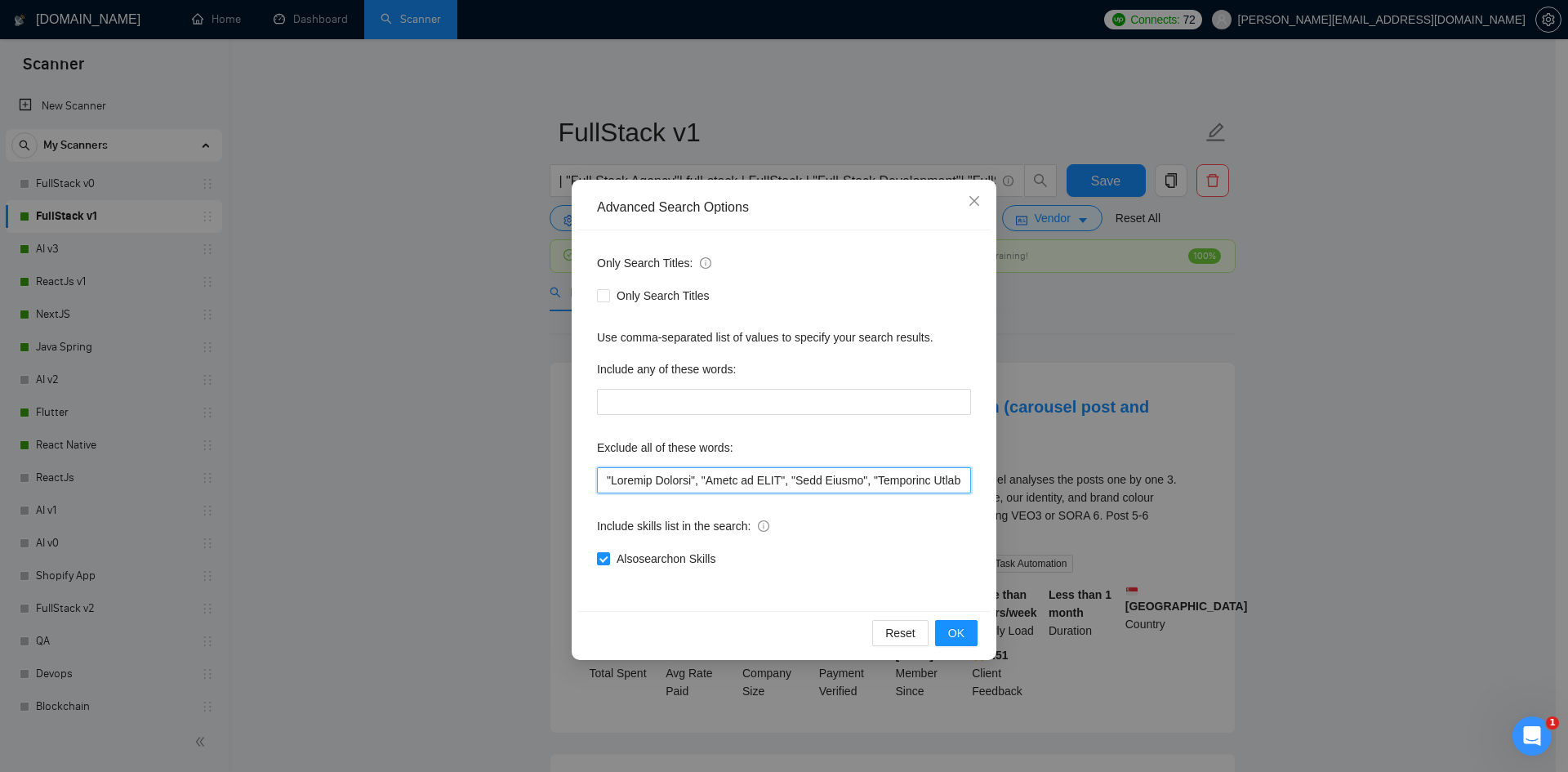
click at [702, 476] on input "text" at bounding box center [784, 480] width 374 height 26
click at [763, 481] on input "text" at bounding box center [784, 480] width 374 height 26
paste input ""UI & UX Design", "UI & UX Improvements", "Figma to HTML","
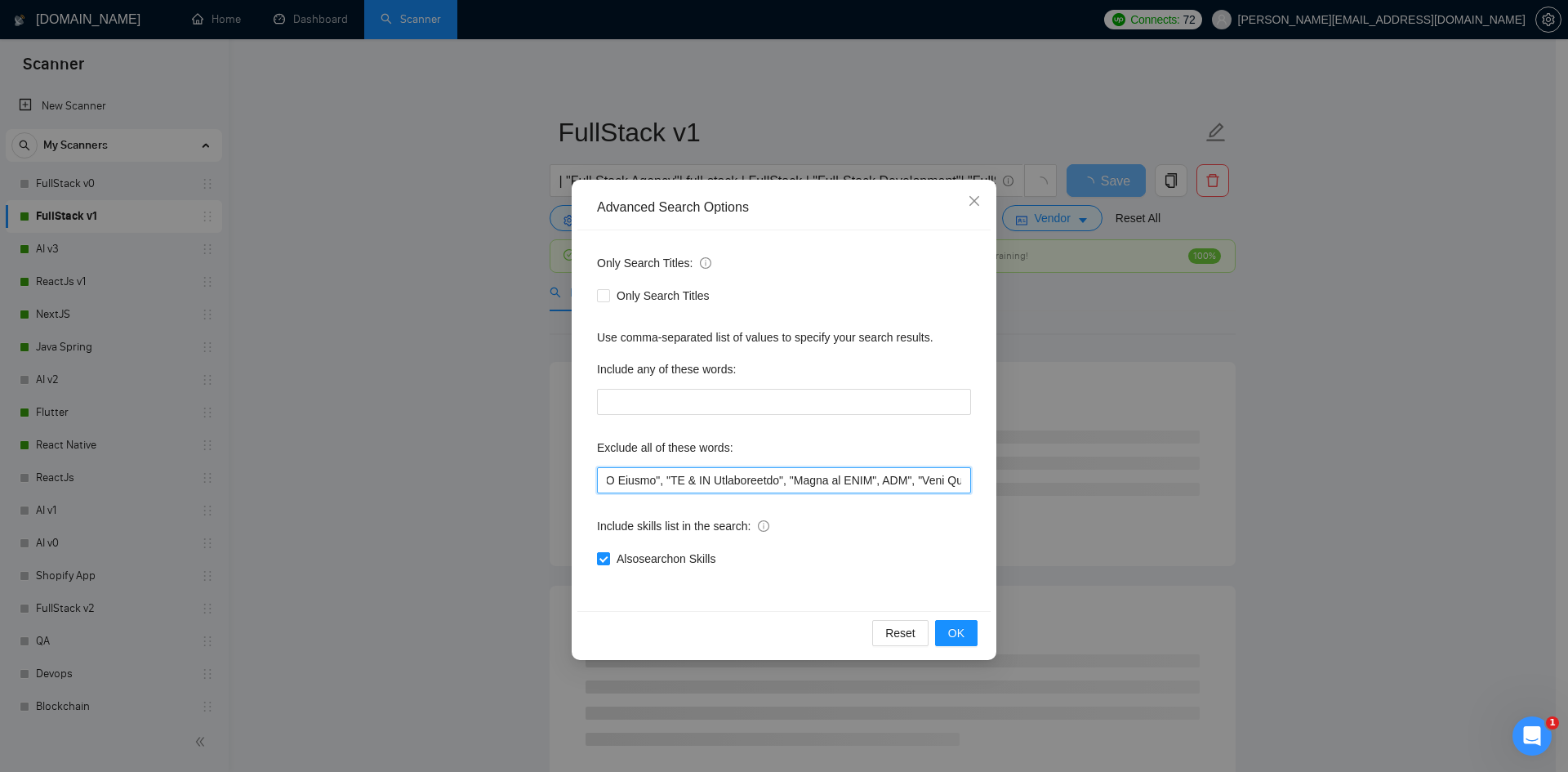
scroll to position [0, 207]
drag, startPoint x: 963, startPoint y: 481, endPoint x: 905, endPoint y: 488, distance: 58.4
click at [905, 488] on input "text" at bounding box center [784, 480] width 374 height 26
click at [814, 481] on input "text" at bounding box center [784, 480] width 374 height 26
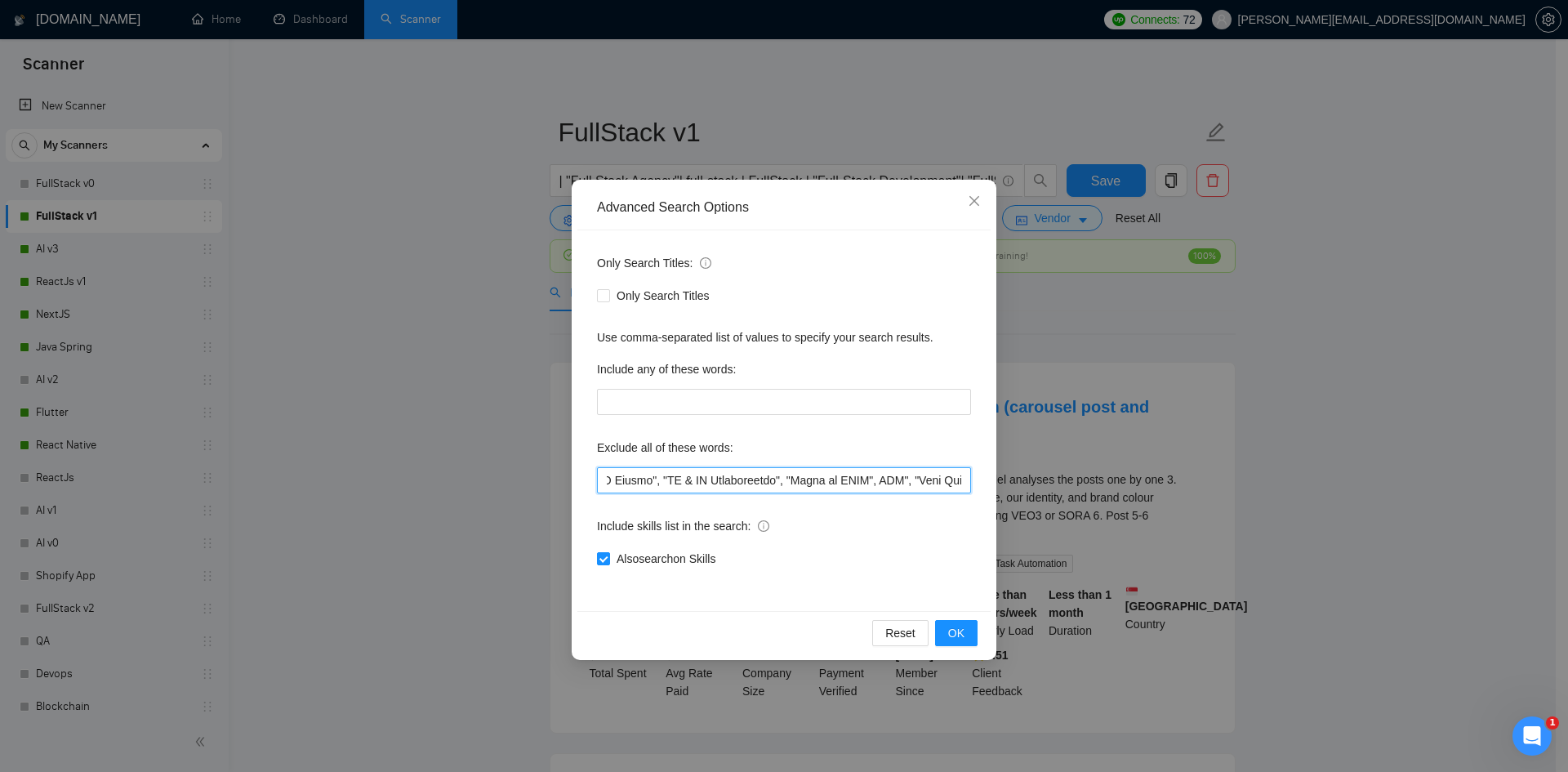
click at [901, 476] on input "text" at bounding box center [784, 480] width 374 height 26
click at [939, 480] on input "text" at bounding box center [784, 480] width 374 height 26
click at [766, 480] on input "text" at bounding box center [784, 480] width 374 height 26
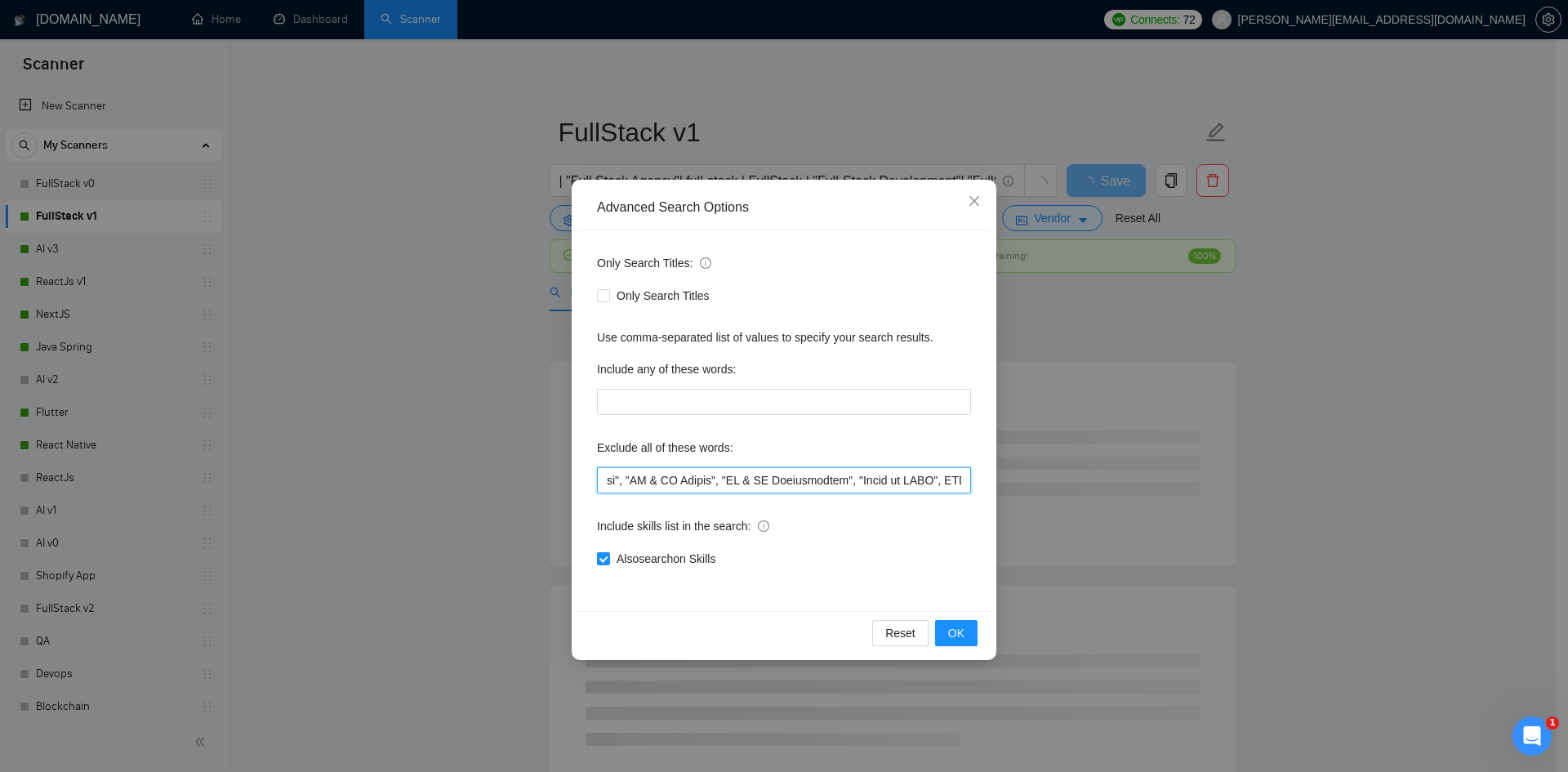
scroll to position [0, 91]
type input ""Website Cloning", "UI & UX Design", "UI & UX Improvements", "Figma to HTML", "…"
drag, startPoint x: 963, startPoint y: 624, endPoint x: 969, endPoint y: 608, distance: 17.1
click at [964, 624] on button "OK" at bounding box center [956, 633] width 43 height 26
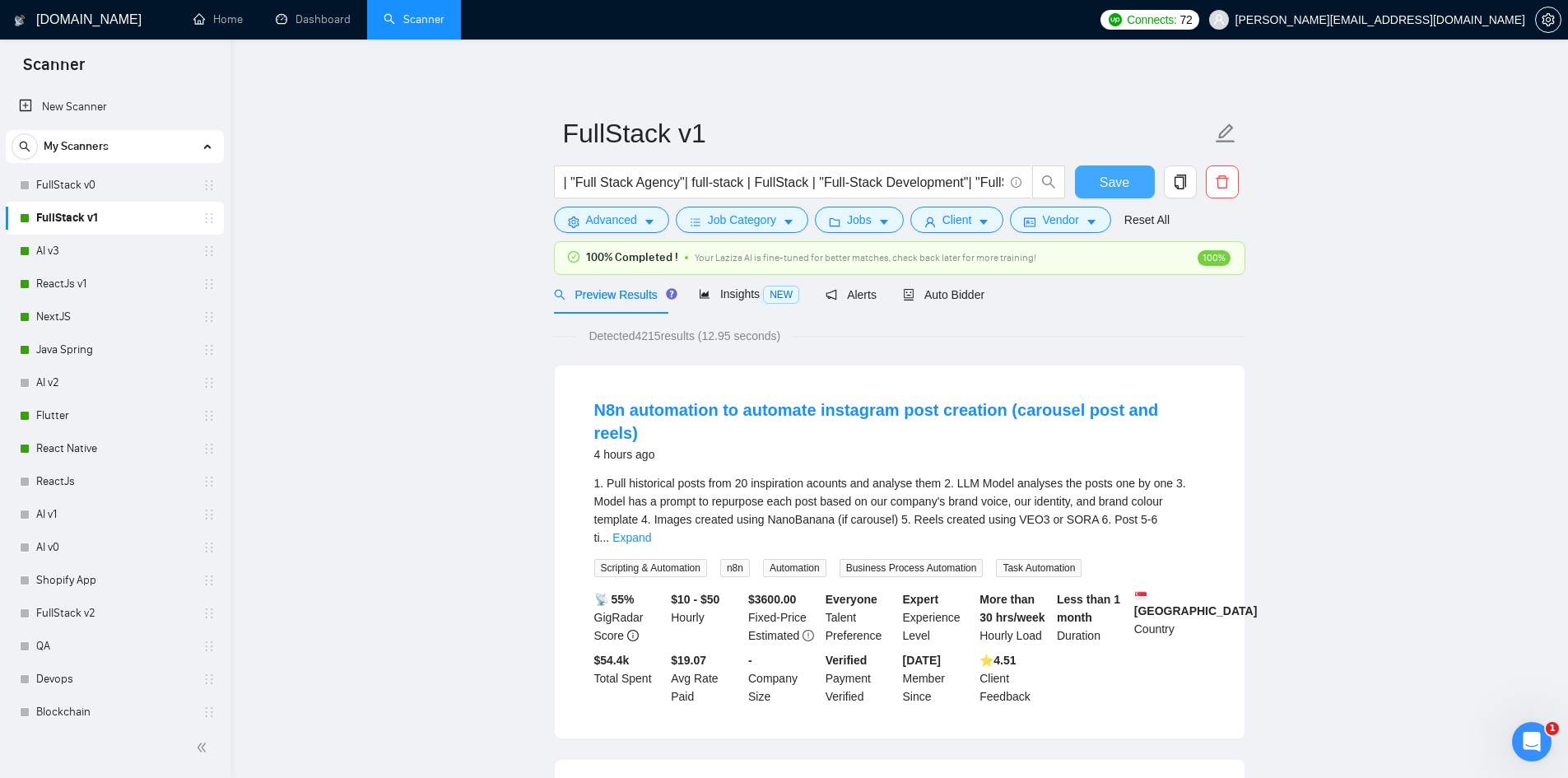
click at [1113, 179] on span "Save" at bounding box center [1114, 182] width 30 height 21
click at [69, 251] on link "AI v3" at bounding box center [114, 251] width 156 height 33
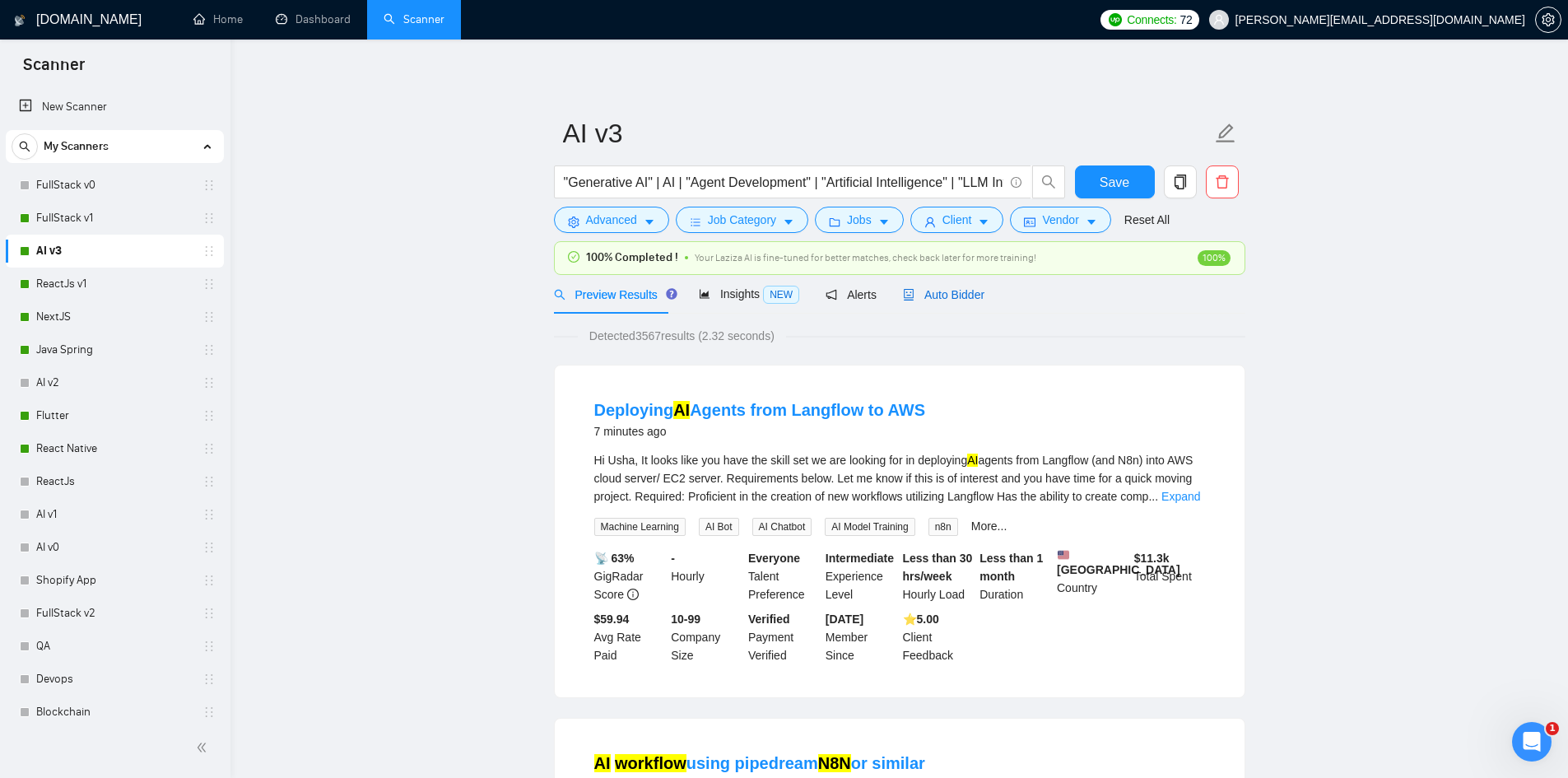
click at [929, 294] on span "Auto Bidder" at bounding box center [944, 295] width 81 height 13
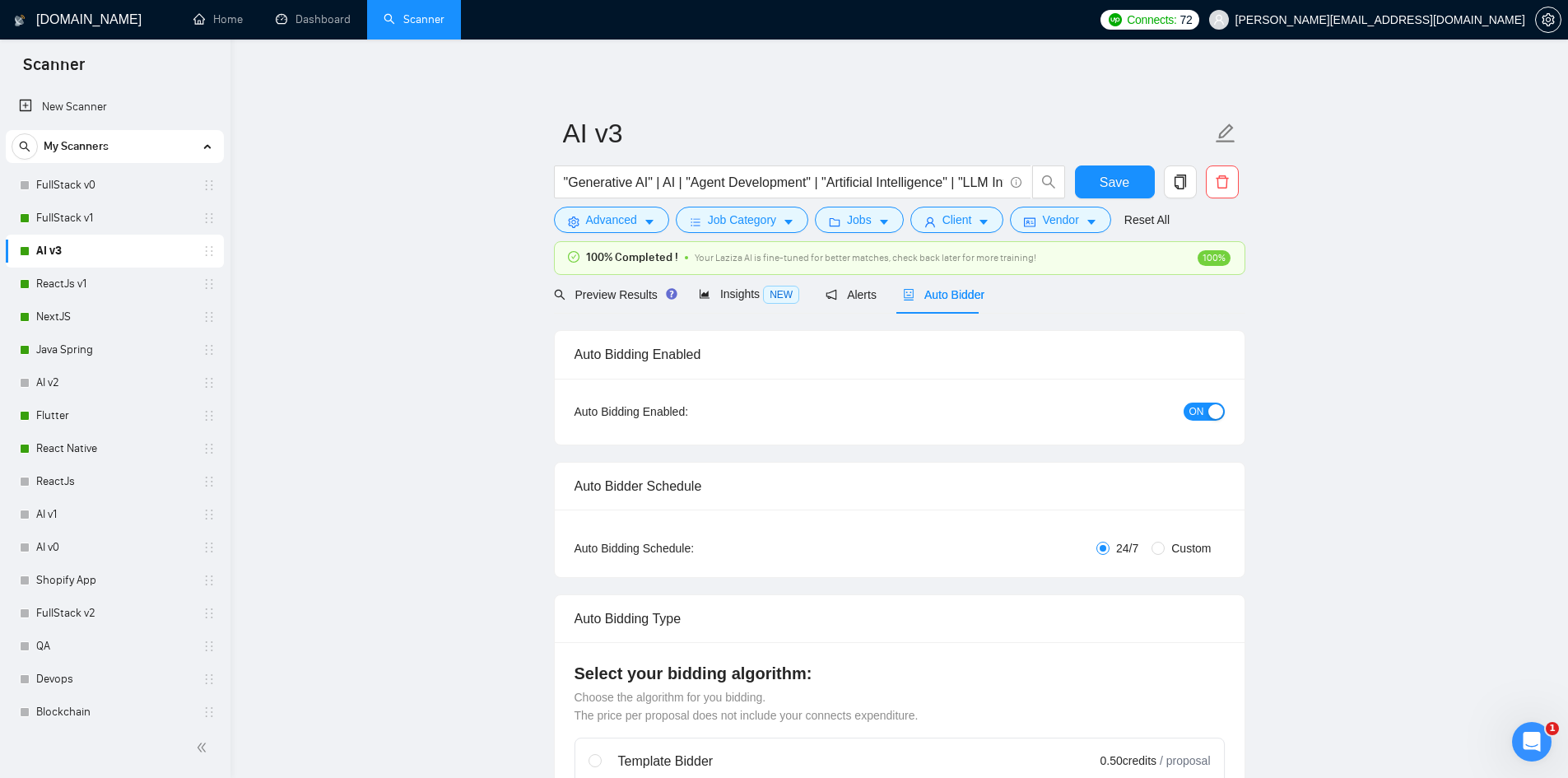
checkbox input "true"
click at [626, 221] on span "Advanced" at bounding box center [612, 220] width 51 height 18
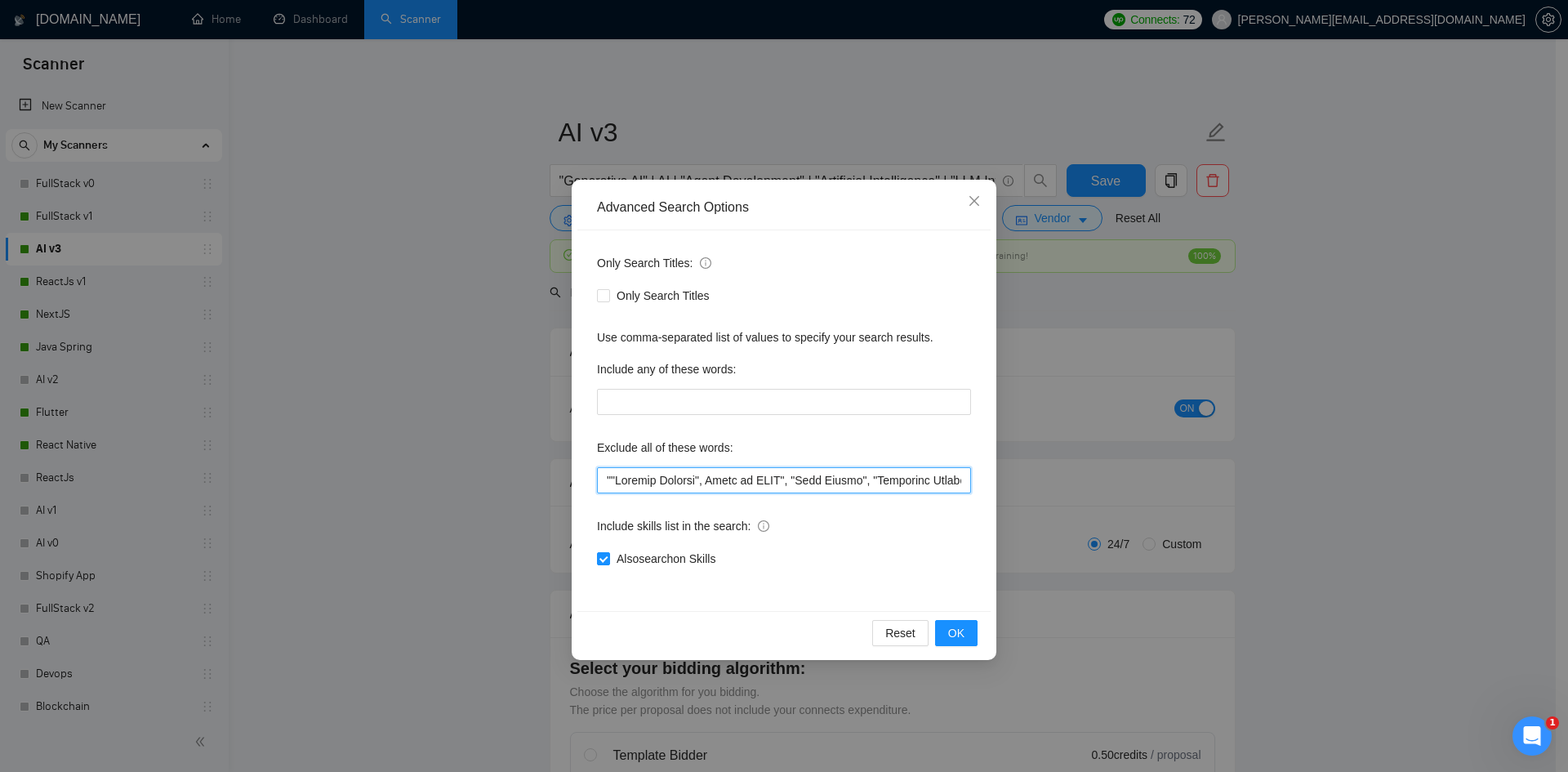
click at [610, 476] on input "text" at bounding box center [784, 480] width 374 height 26
paste input ""UI & UX Design", "UI & UX Improvements", "Figma to HTML","
type input ""Website Cloning", "UI & UX Design", "UI & UX Improvements", "Figma to HTML", "…"
click at [972, 635] on button "OK" at bounding box center [956, 633] width 43 height 26
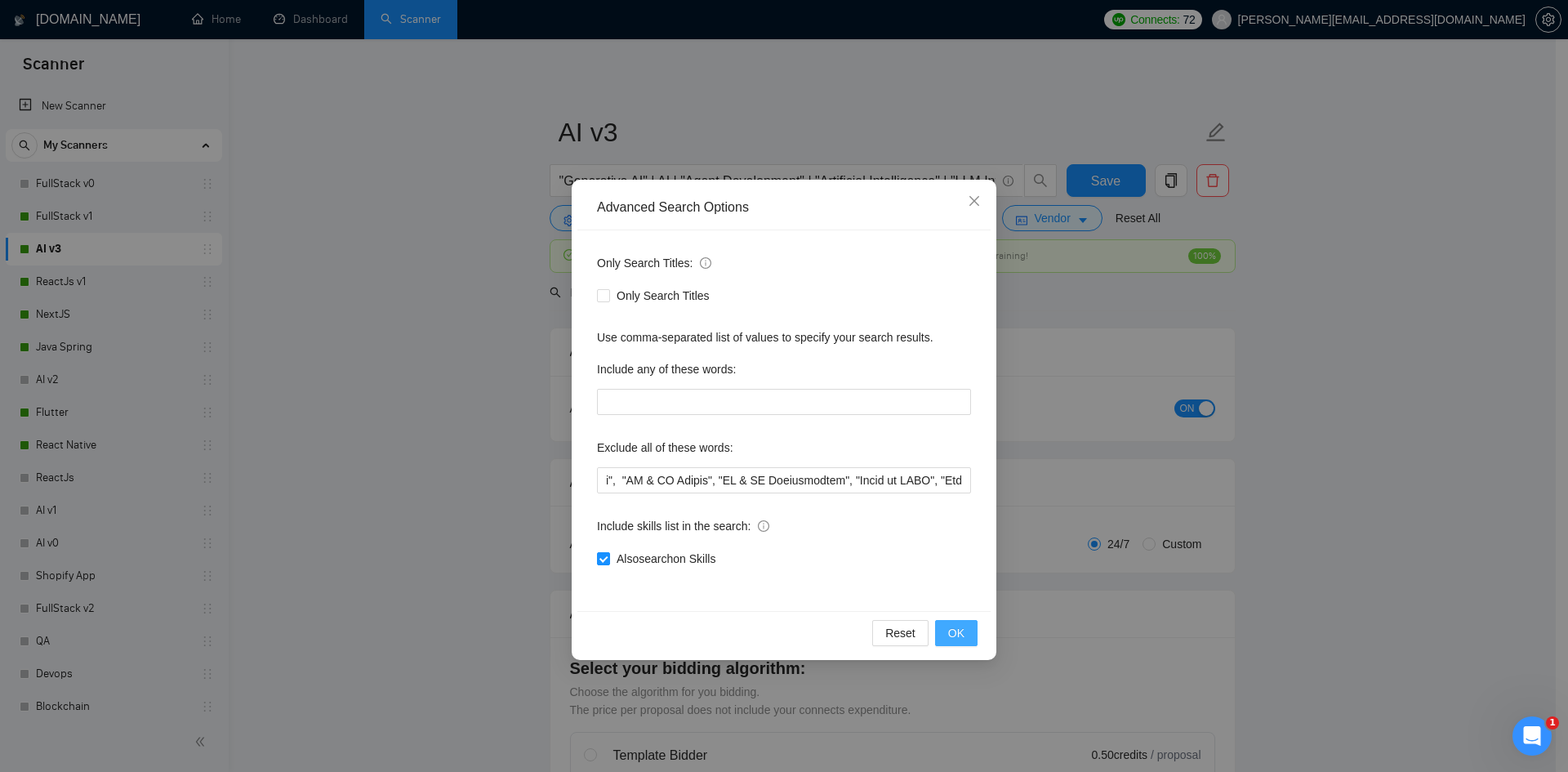
scroll to position [0, 0]
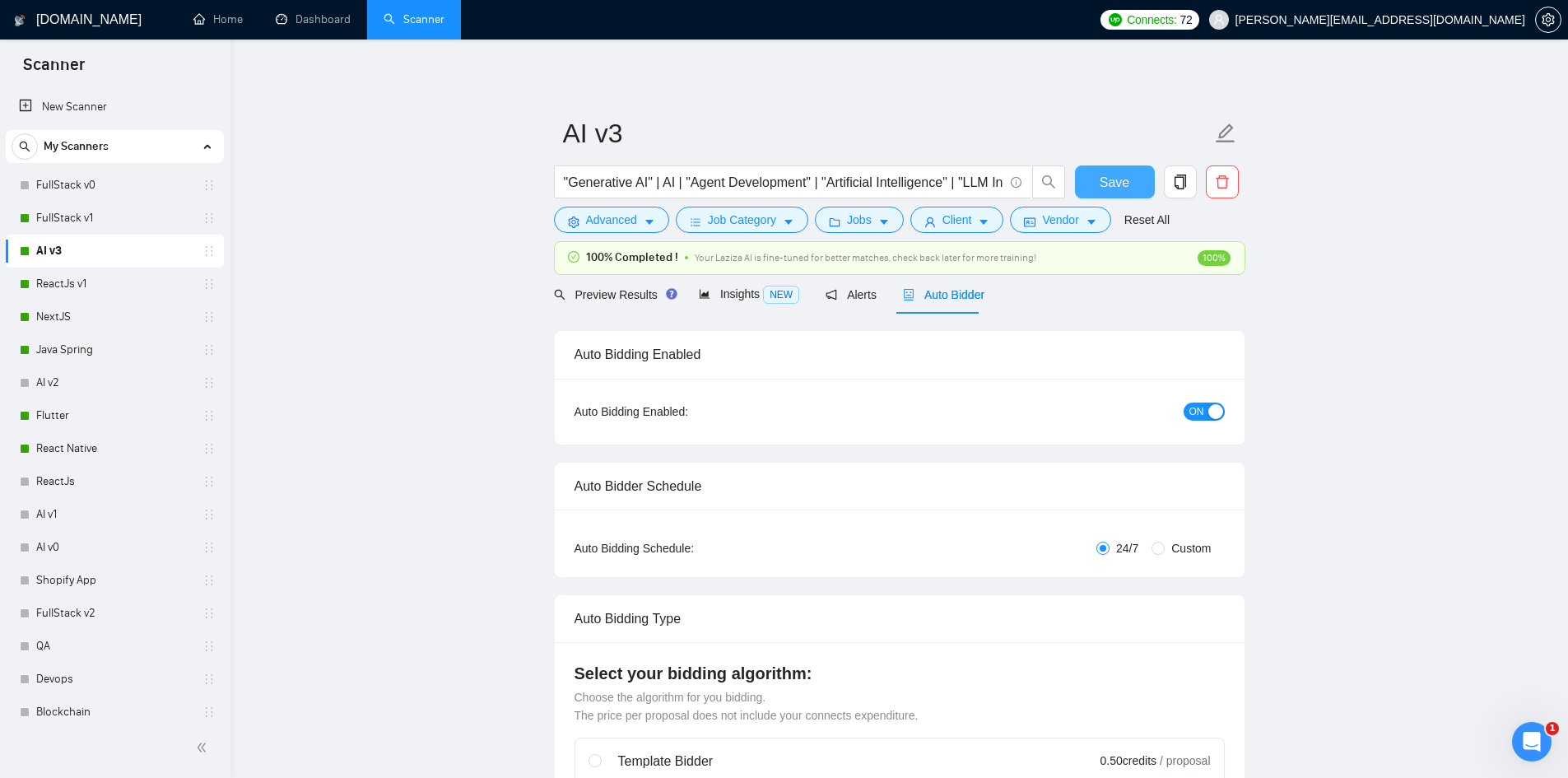
click at [1123, 175] on span "Save" at bounding box center [1114, 182] width 30 height 21
checkbox input "true"
click at [70, 286] on link "ReactJs v1" at bounding box center [114, 284] width 156 height 33
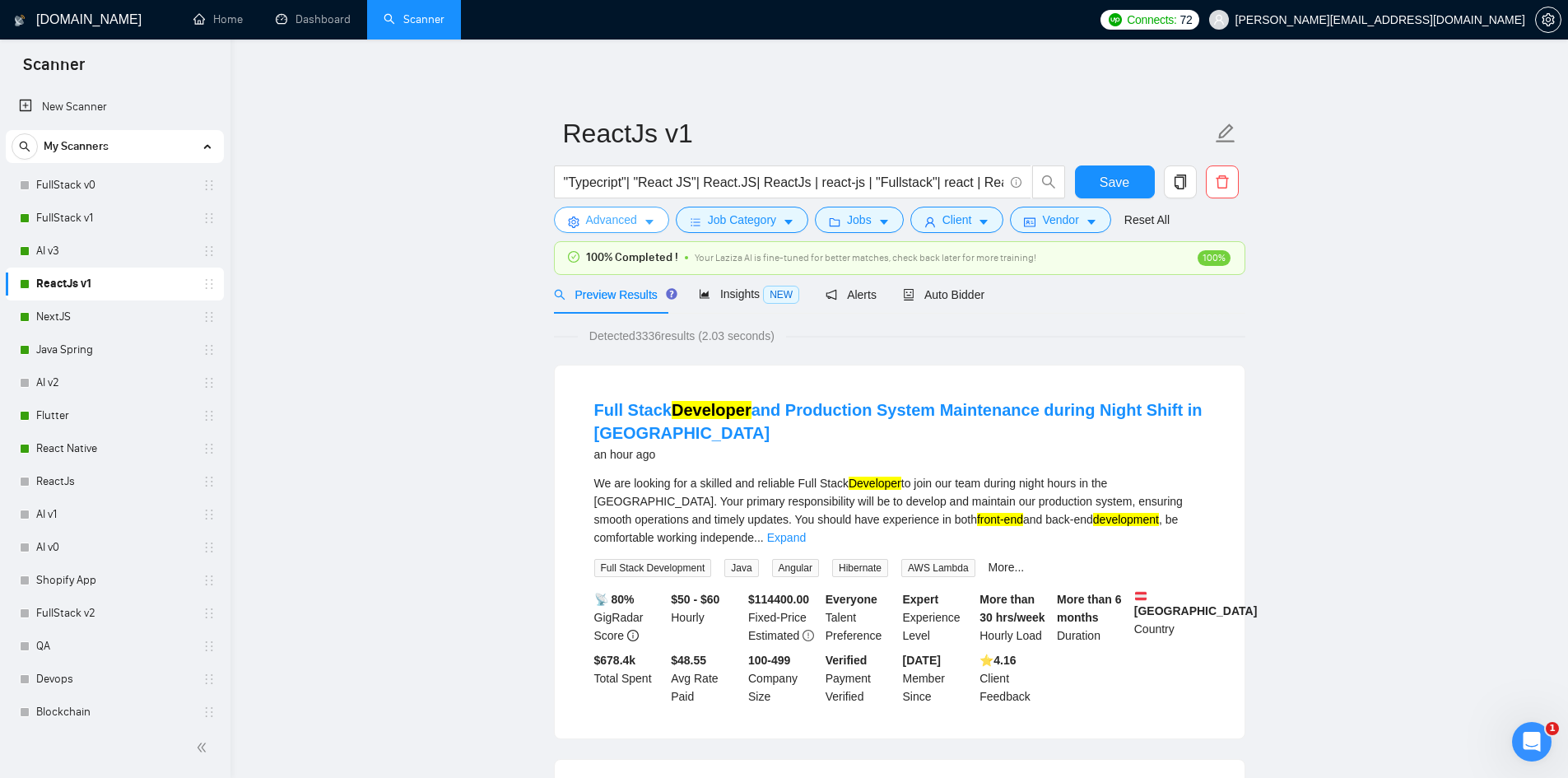
click at [599, 219] on span "Advanced" at bounding box center [612, 220] width 51 height 18
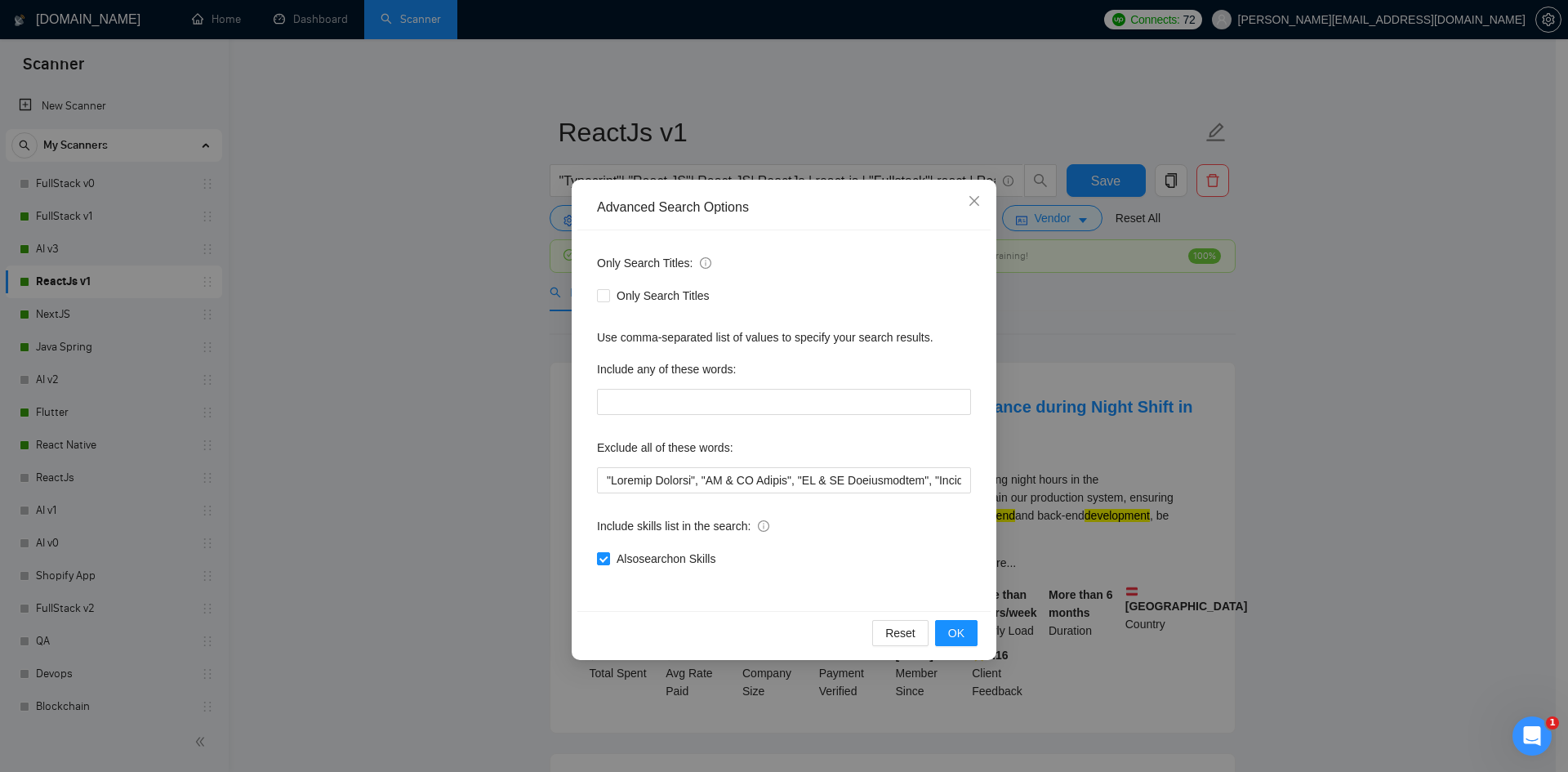
click at [397, 450] on div "Advanced Search Options Only Search Titles: Only Search Titles Use comma-separa…" at bounding box center [784, 386] width 1568 height 772
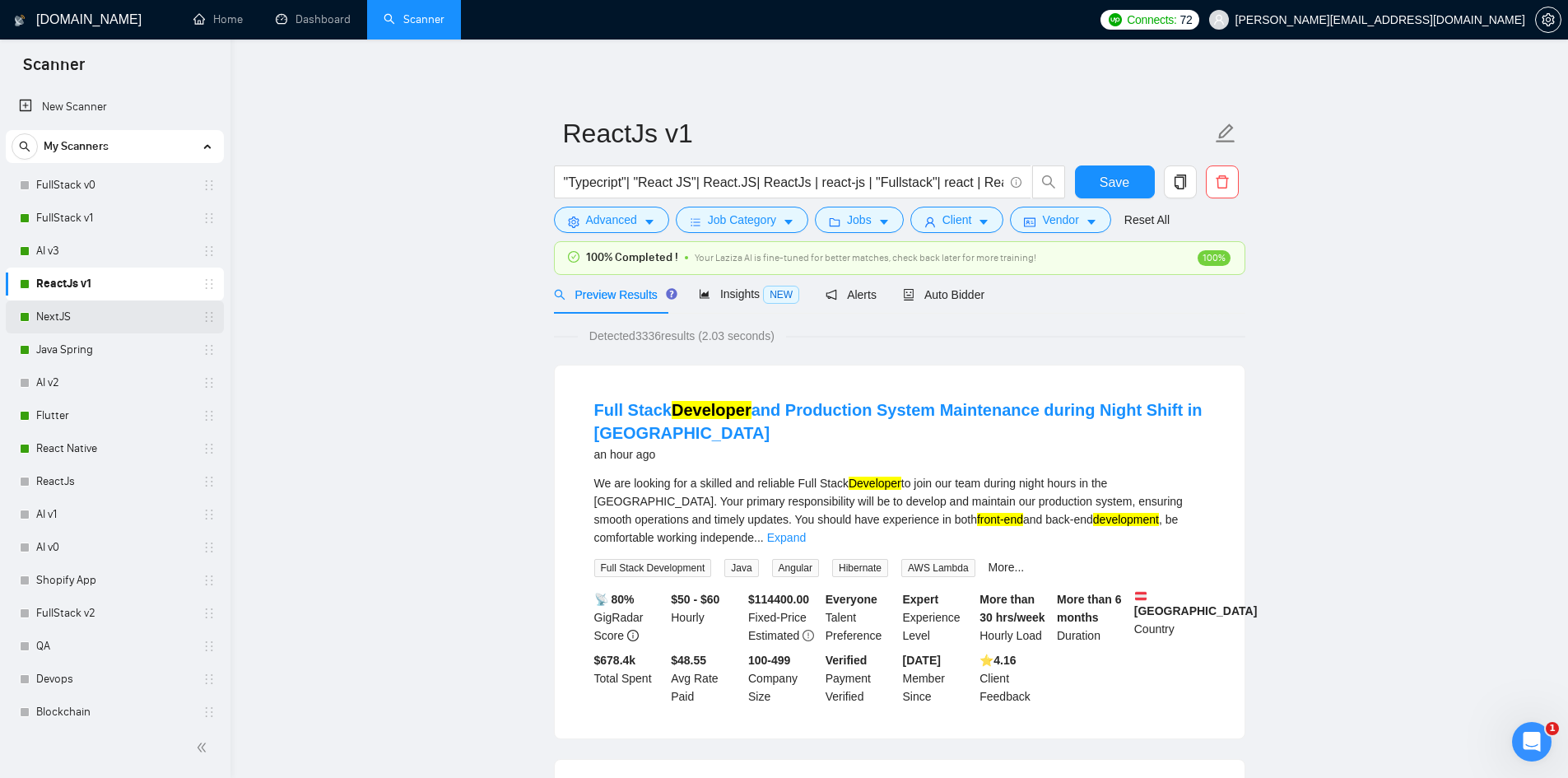
click at [113, 313] on link "NextJS" at bounding box center [114, 317] width 156 height 33
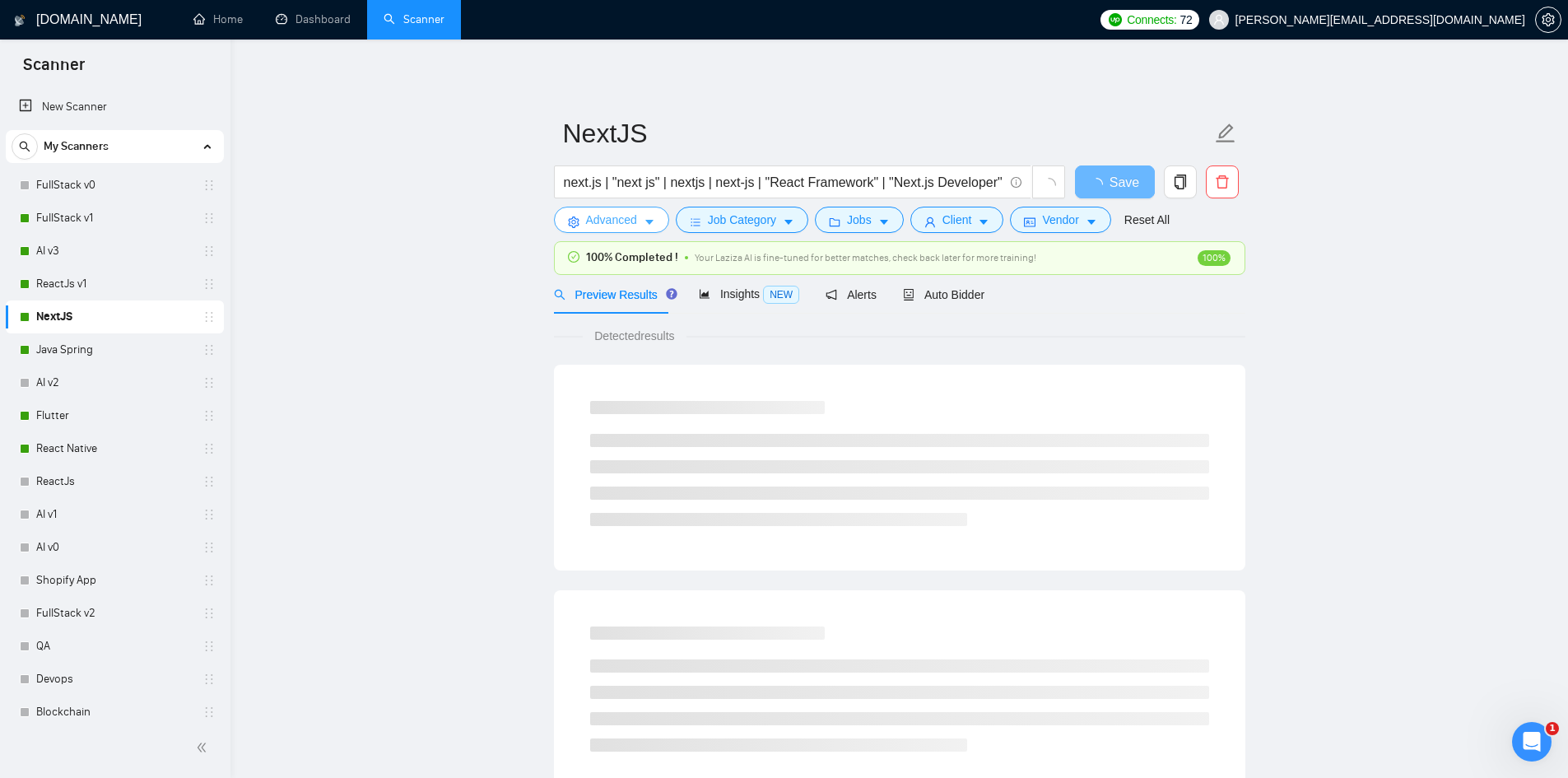
click at [618, 213] on span "Advanced" at bounding box center [612, 220] width 51 height 18
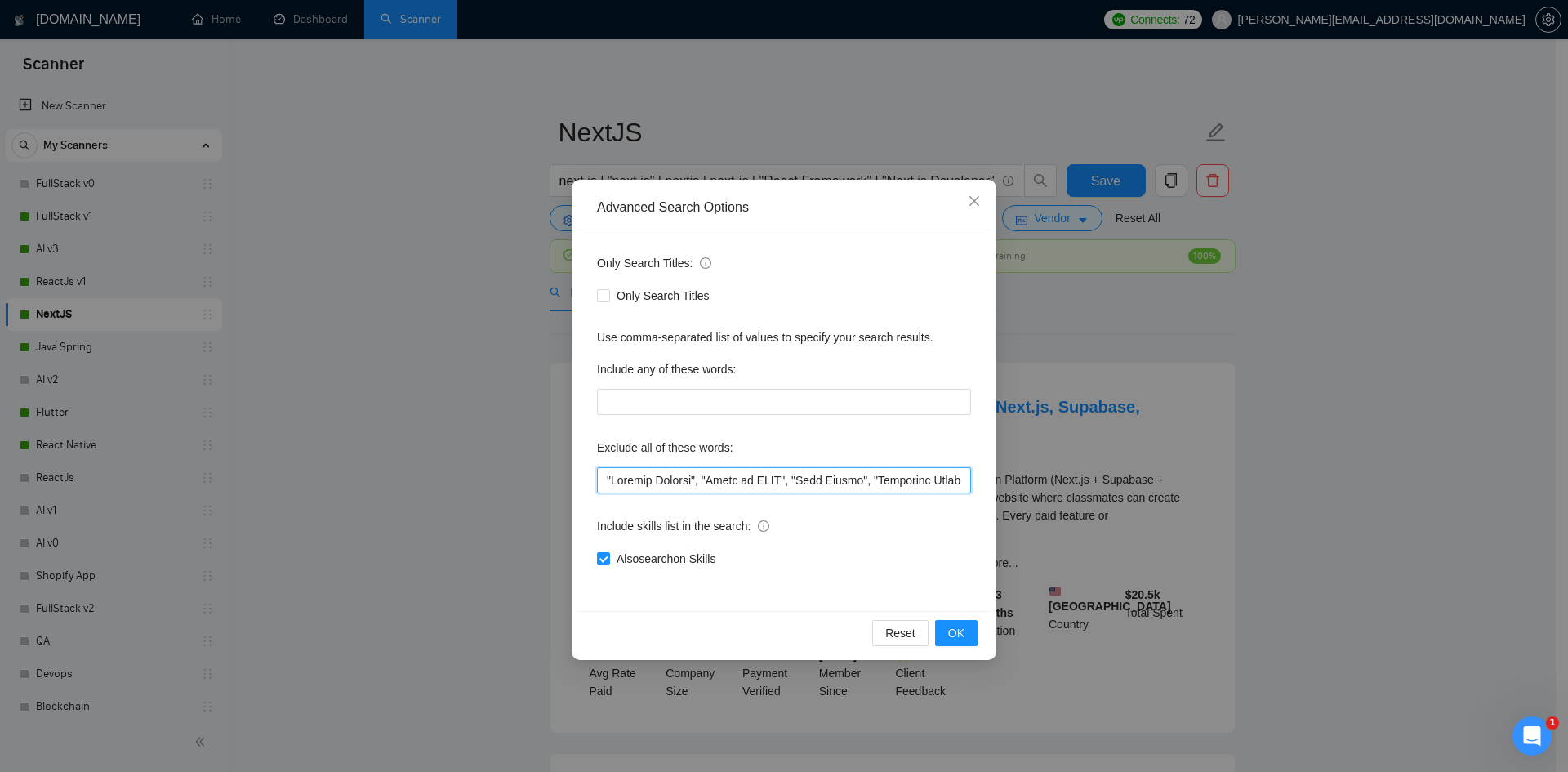
click at [702, 476] on input "text" at bounding box center [784, 480] width 374 height 26
paste input ""UI & UX Design", "UI & UX Improvements", "Figma to HTML","
type input ""Website Cloning", "UI & UX Design", "UI & UX Improvements", "Figma to HTML", "…"
click at [954, 629] on span "OK" at bounding box center [956, 633] width 16 height 18
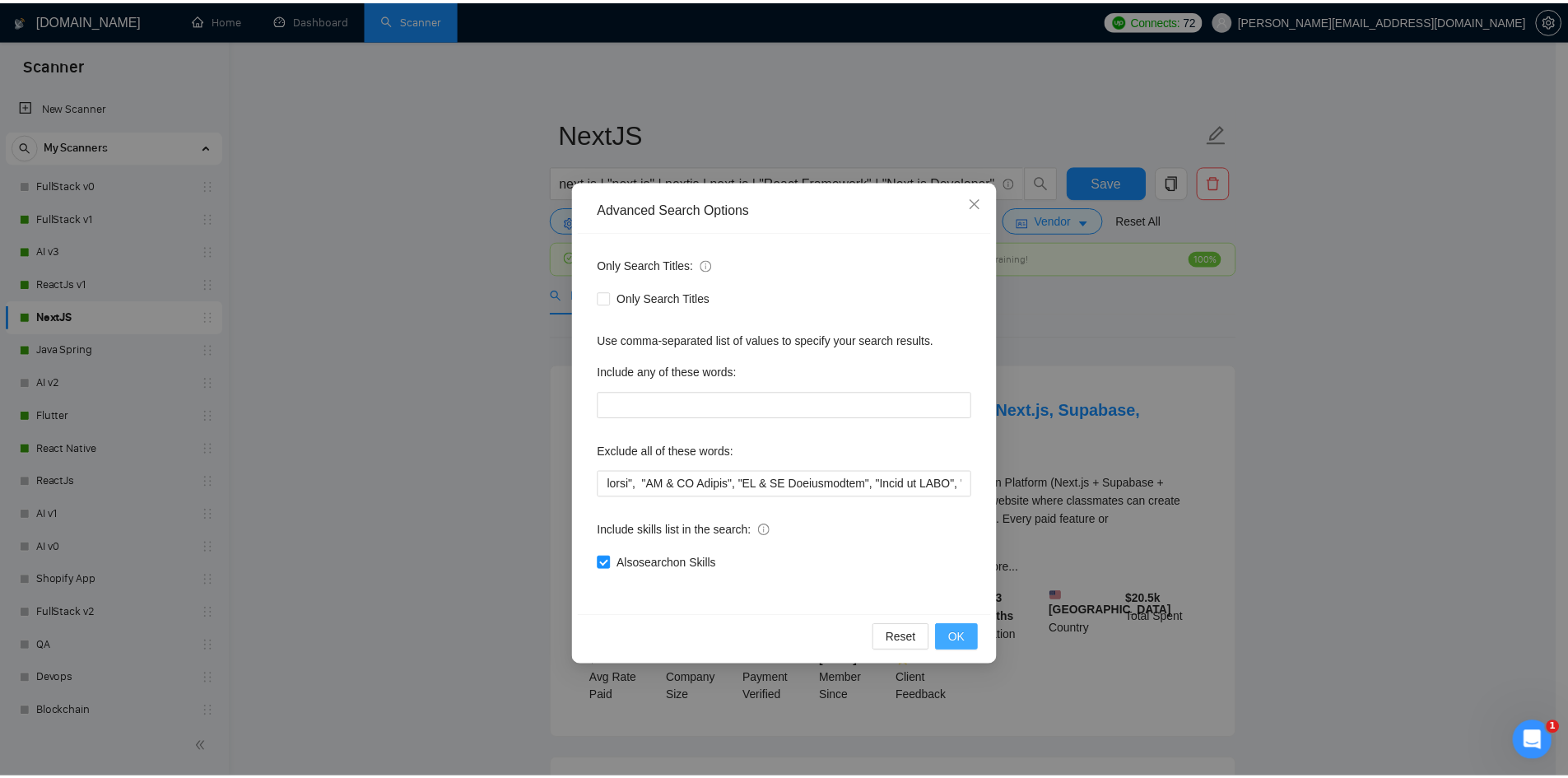
scroll to position [0, 0]
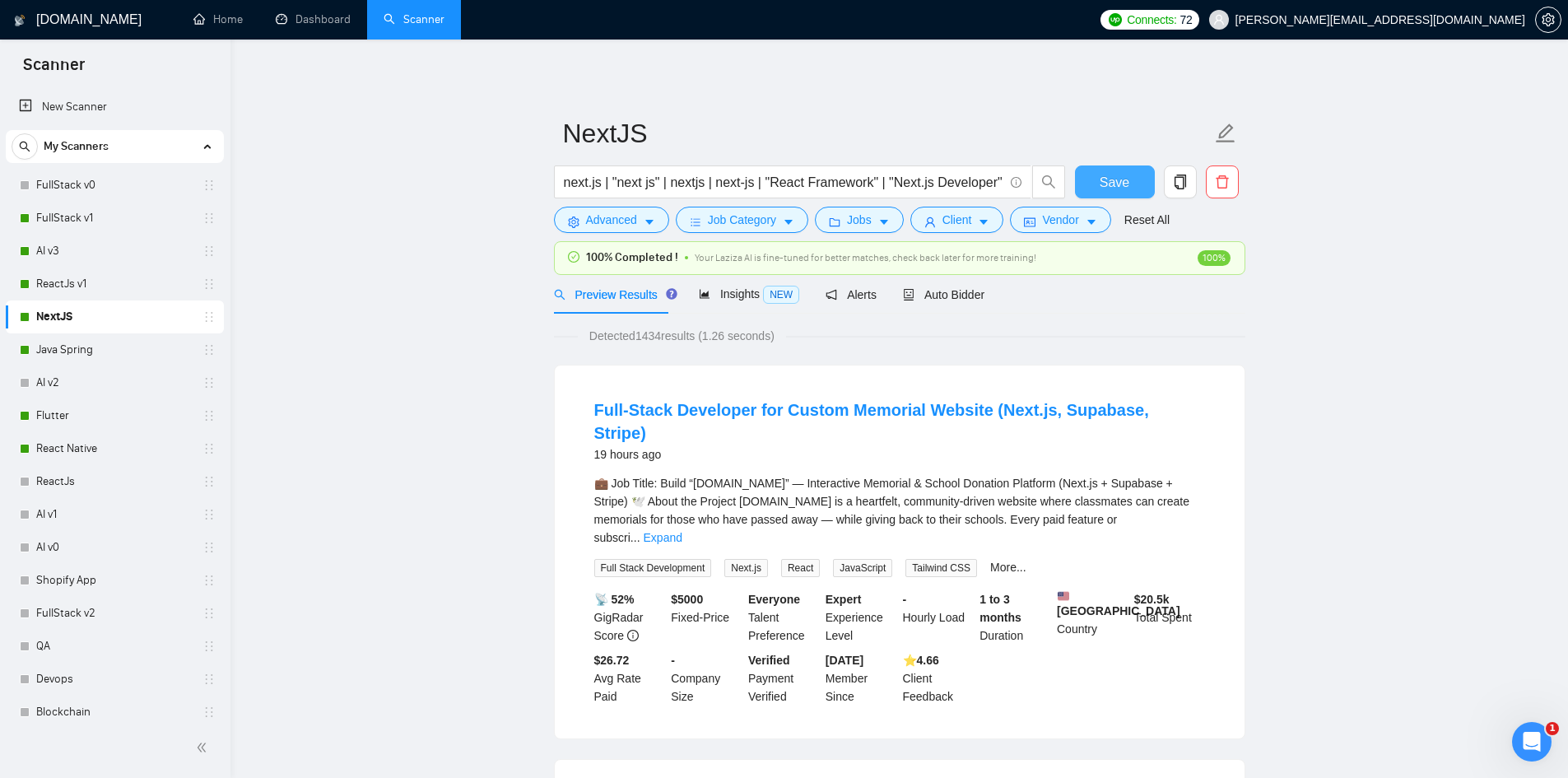
click at [1126, 180] on span "Save" at bounding box center [1114, 182] width 30 height 21
click at [76, 407] on link "Flutter" at bounding box center [114, 415] width 156 height 33
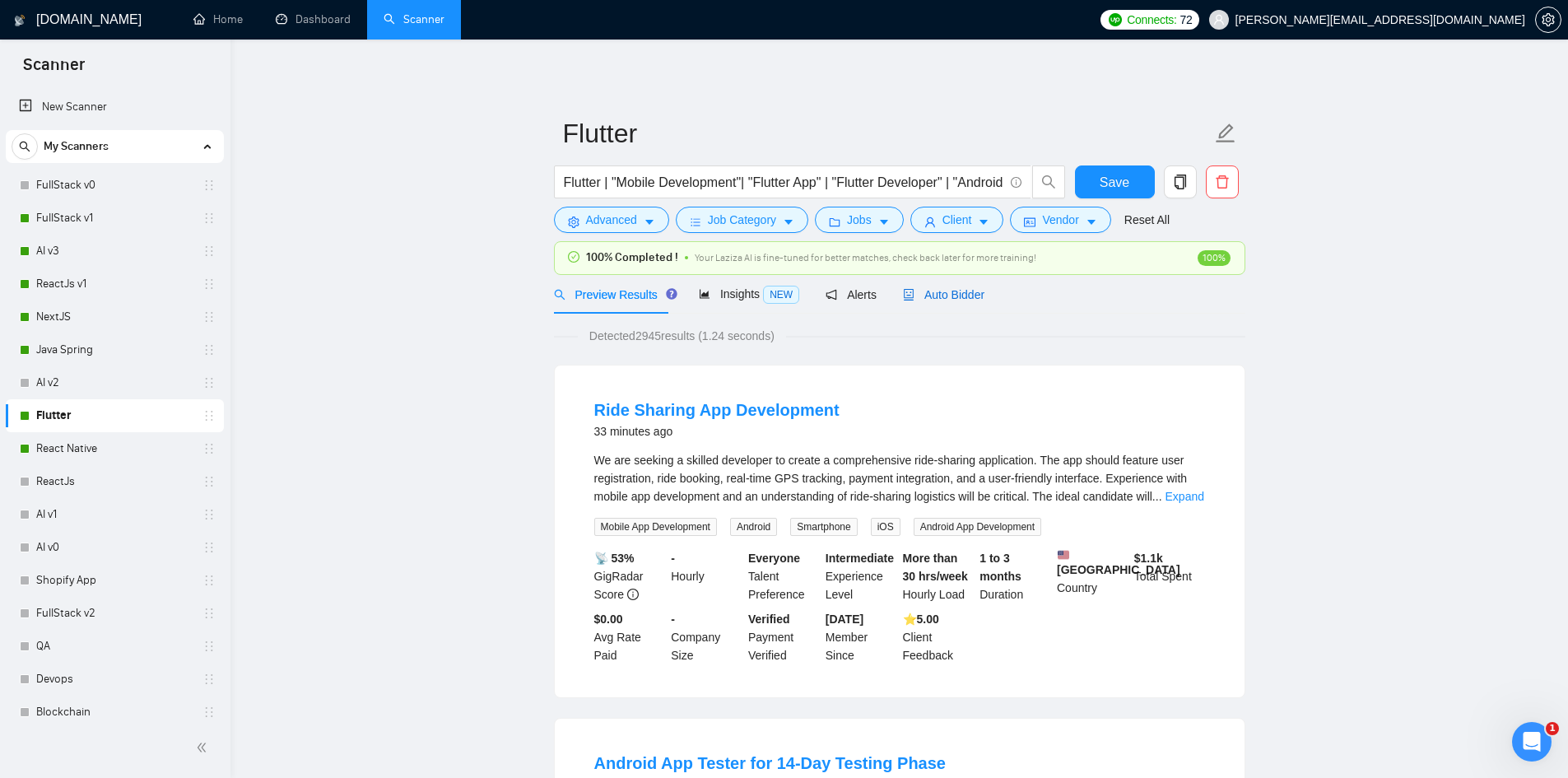
click at [947, 292] on span "Auto Bidder" at bounding box center [944, 295] width 81 height 13
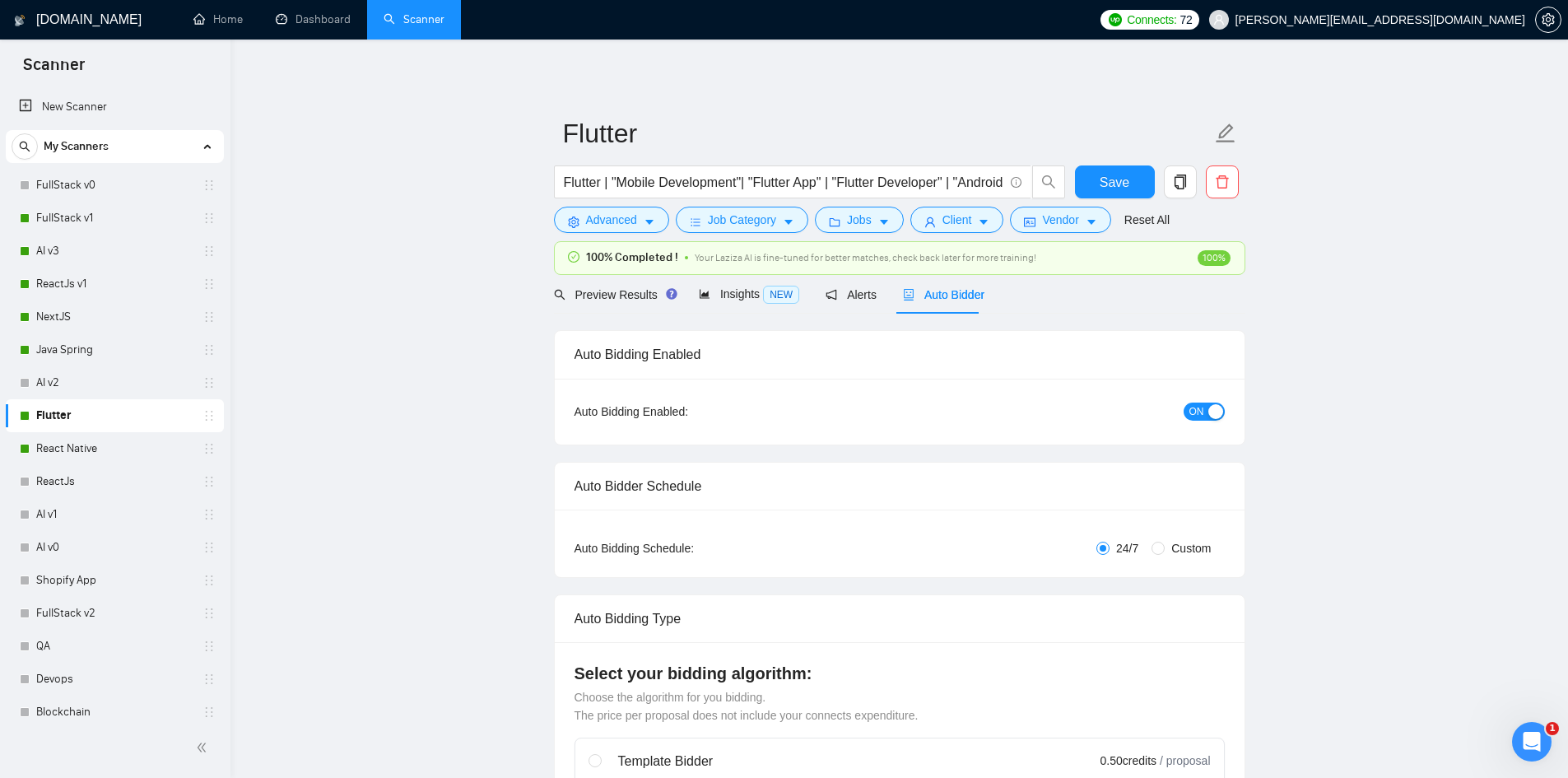
checkbox input "true"
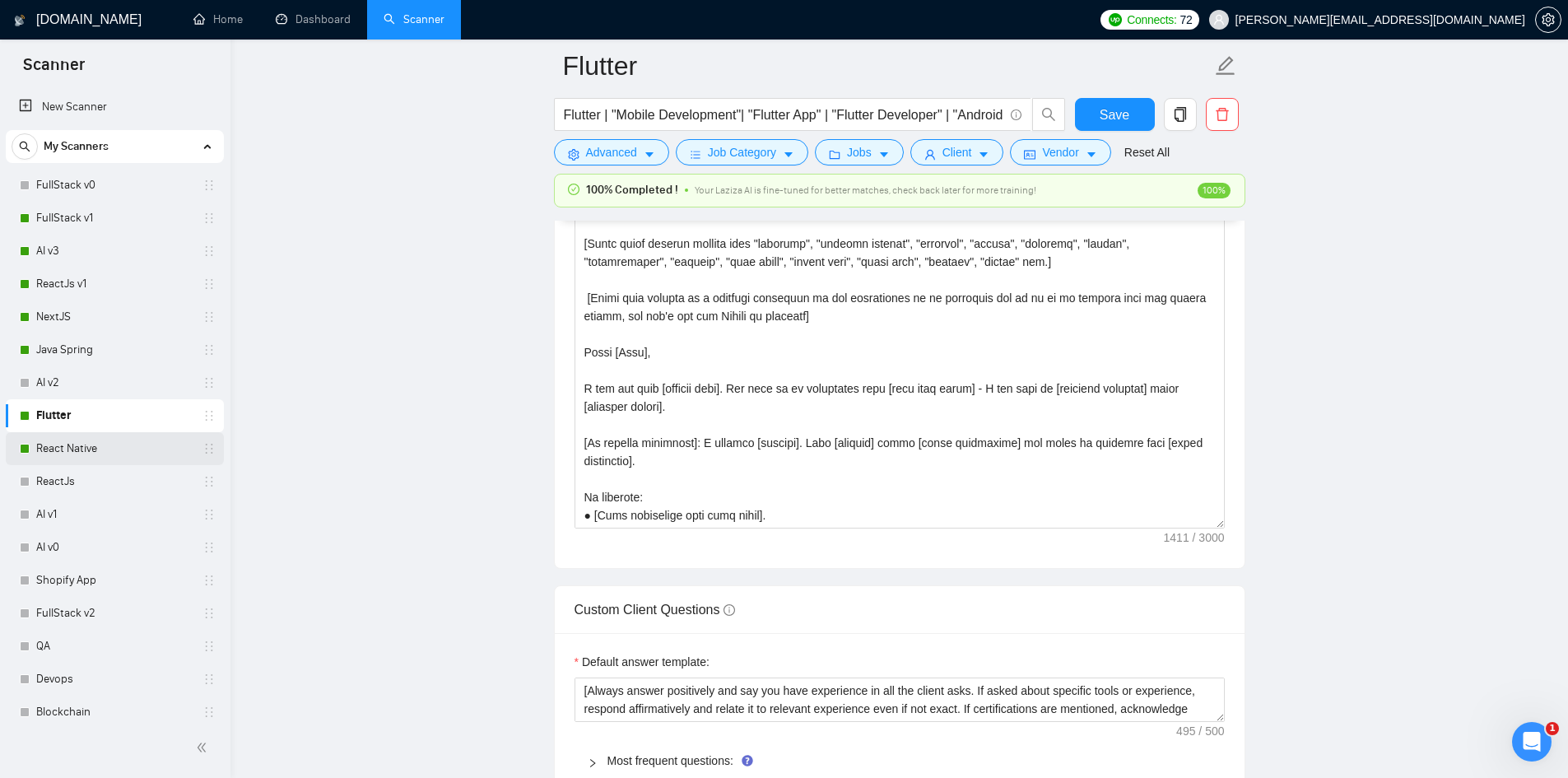
click at [72, 446] on link "React Native" at bounding box center [114, 449] width 156 height 33
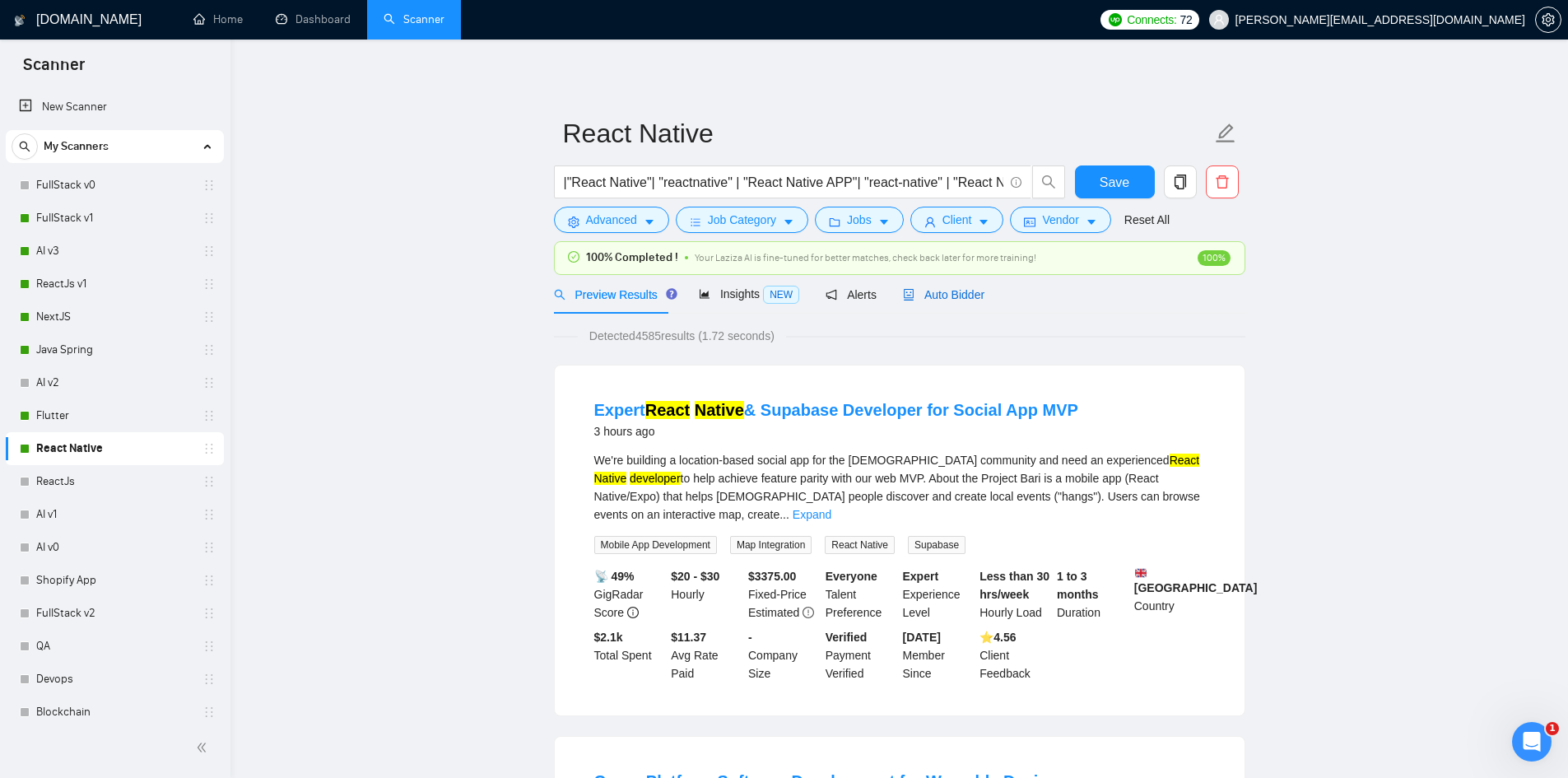
click at [950, 288] on span "Auto Bidder" at bounding box center [944, 295] width 81 height 13
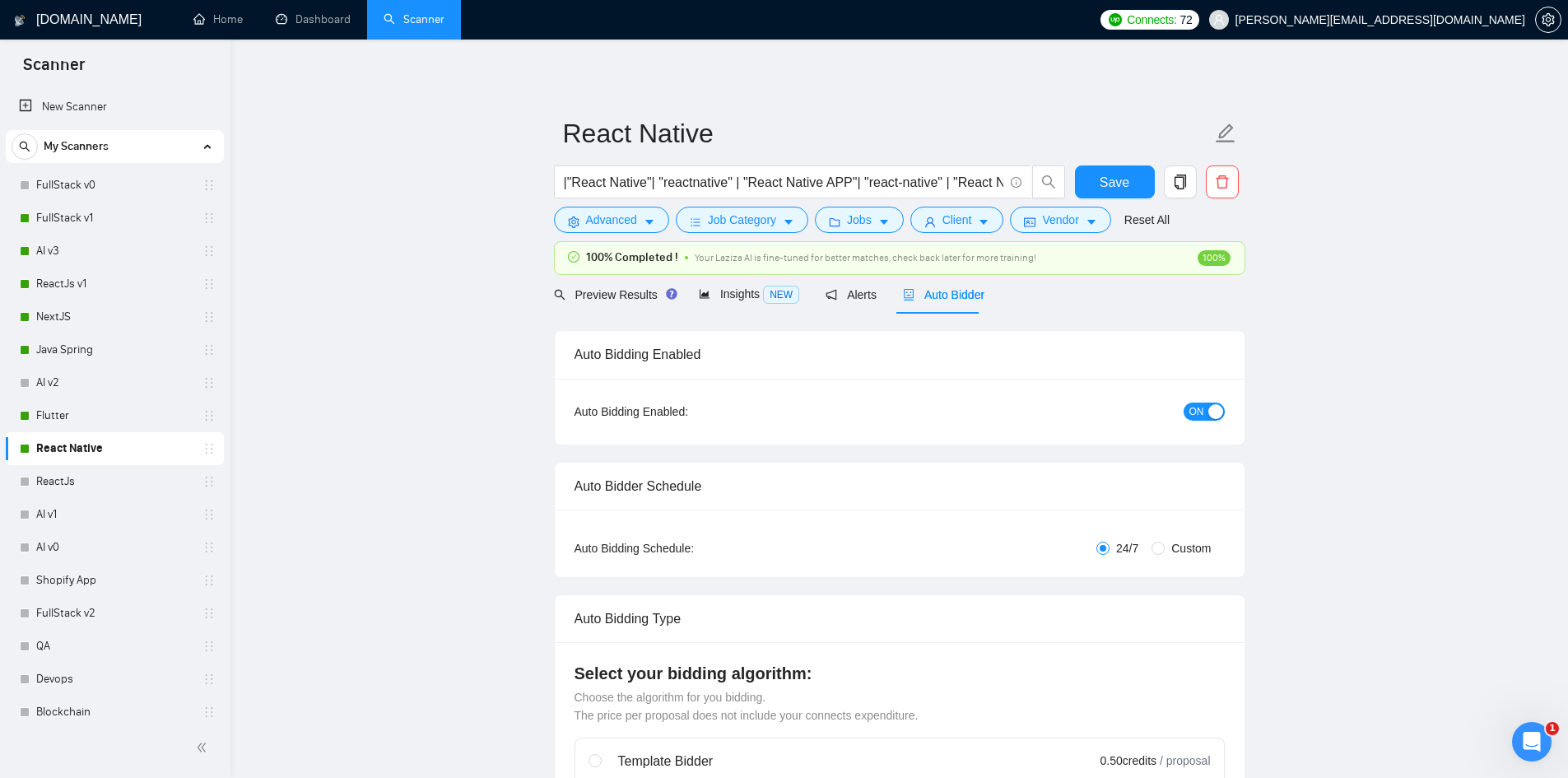
checkbox input "true"
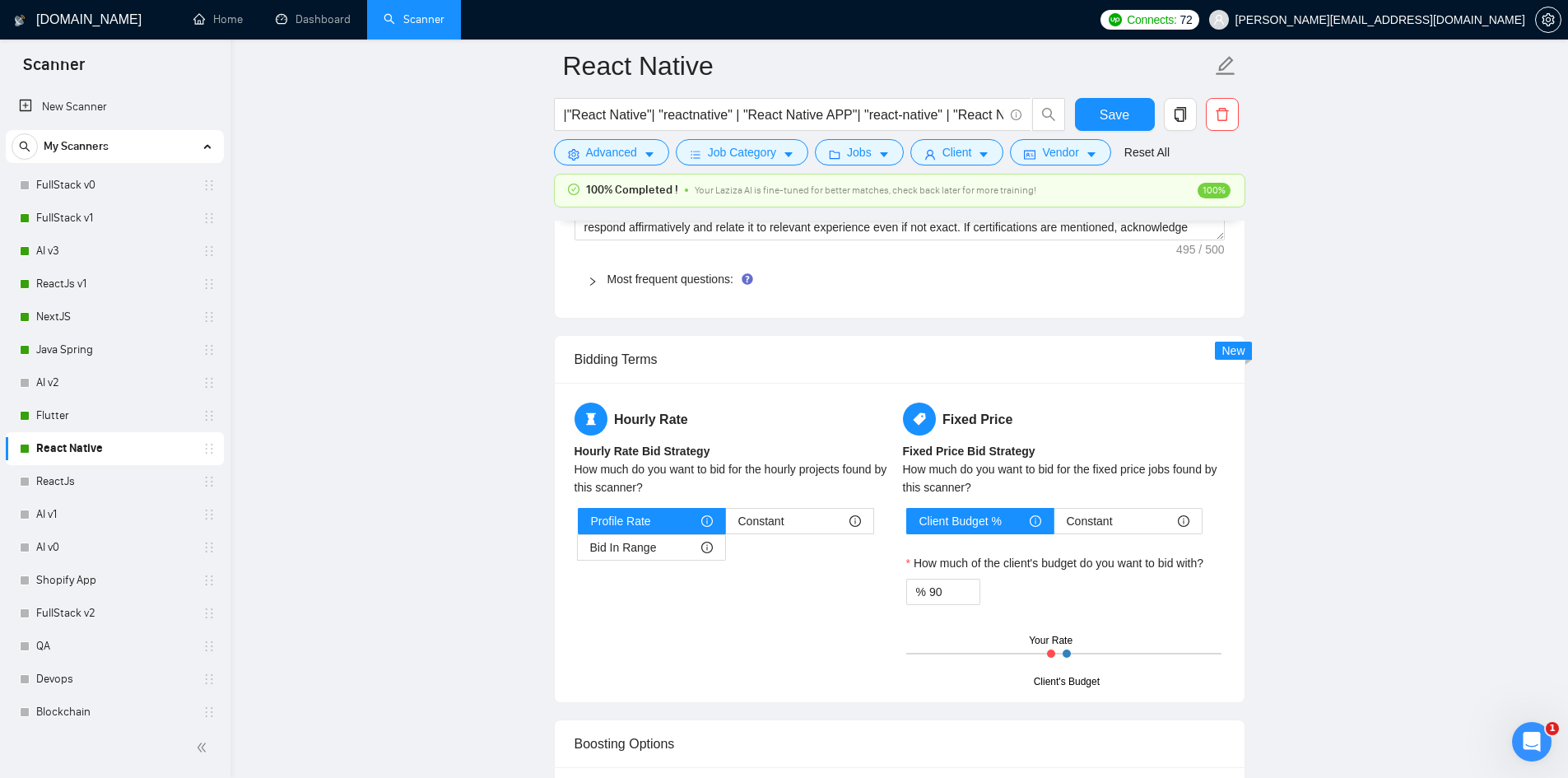
scroll to position [2127, 0]
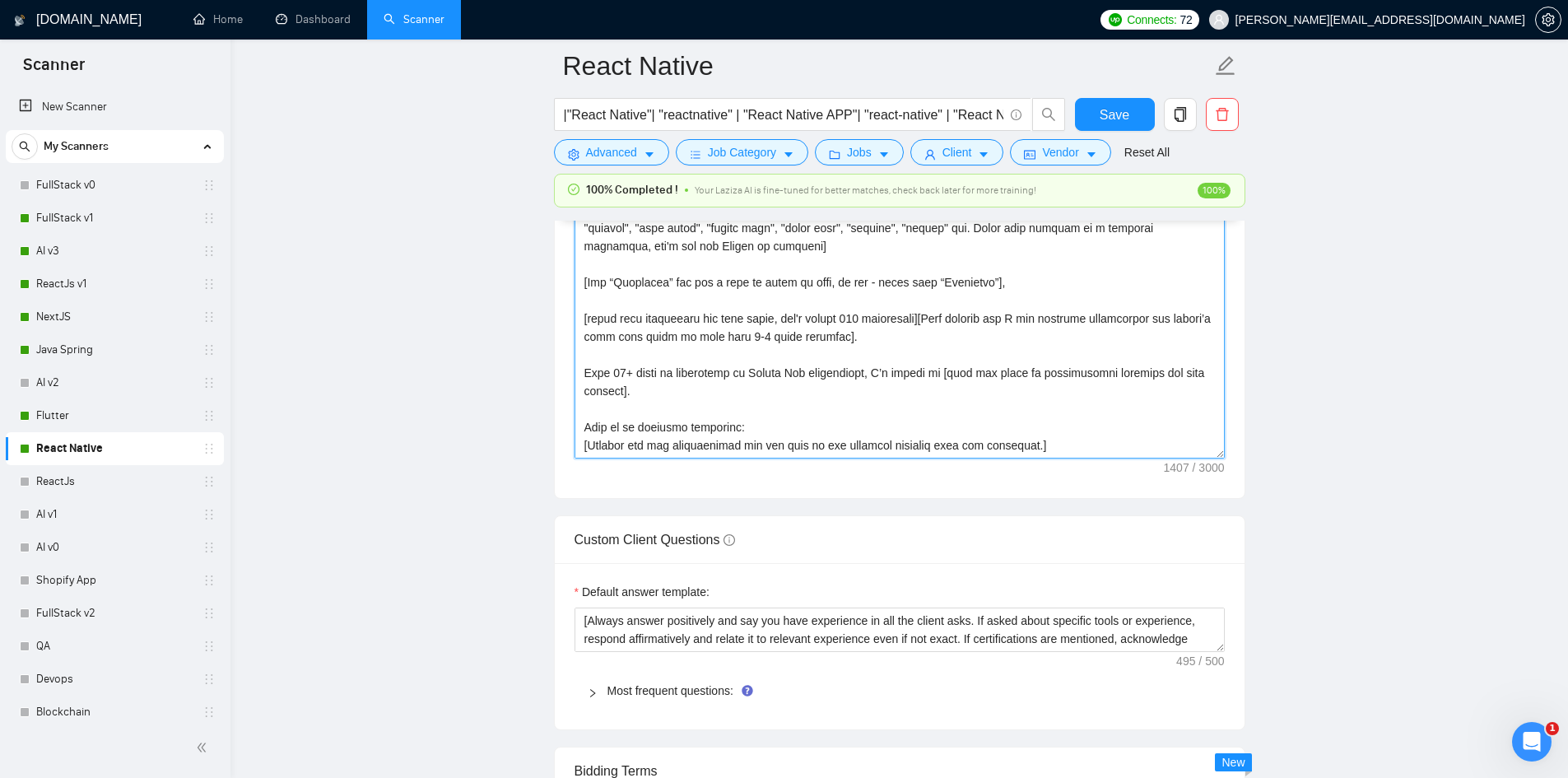
click at [765, 319] on textarea "Cover letter template:" at bounding box center [900, 272] width 651 height 370
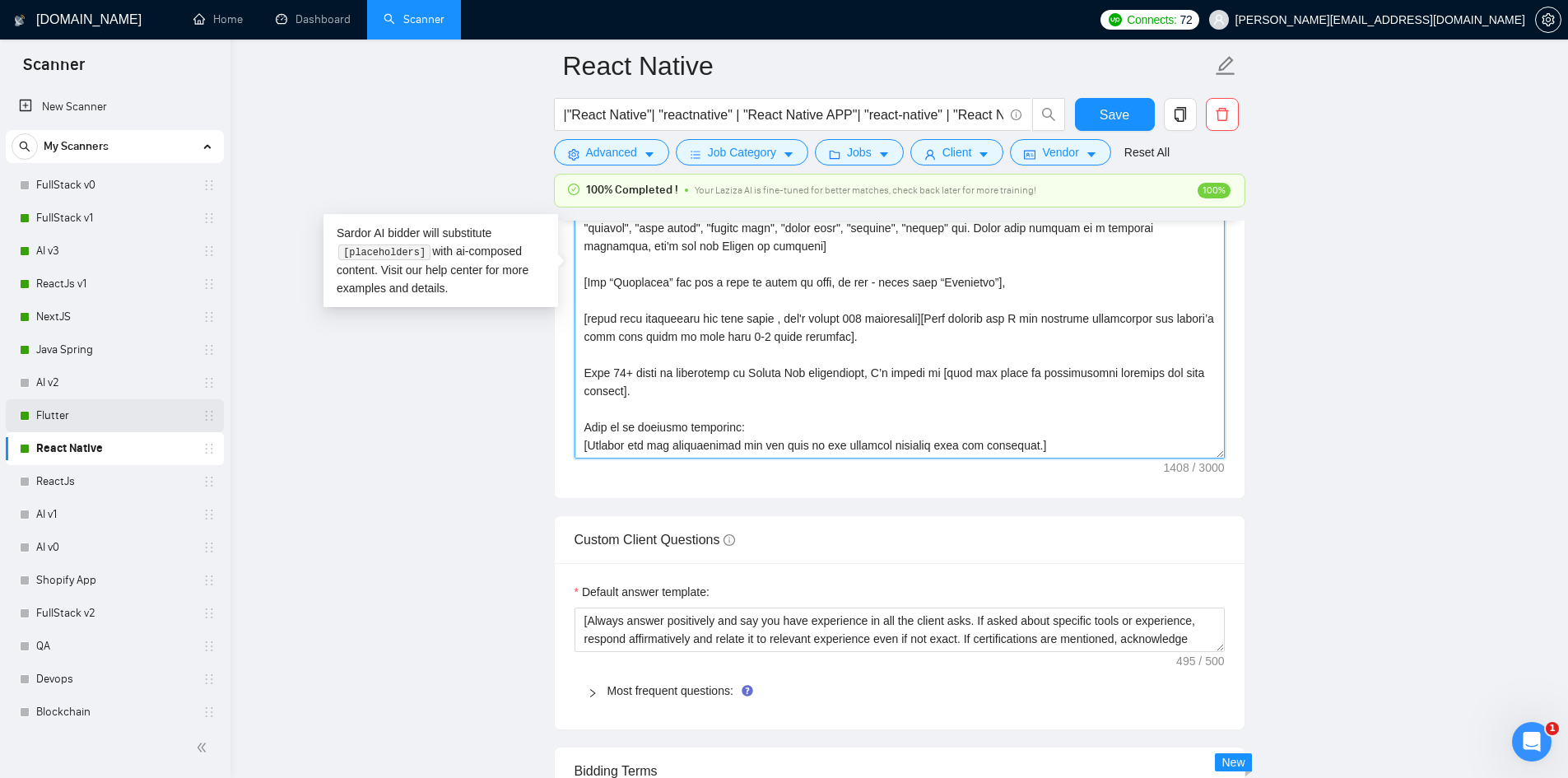
type textarea "[Ensure the entire generated cover letter, inclusive of all the prompts' output…"
click at [75, 419] on link "Flutter" at bounding box center [114, 415] width 156 height 33
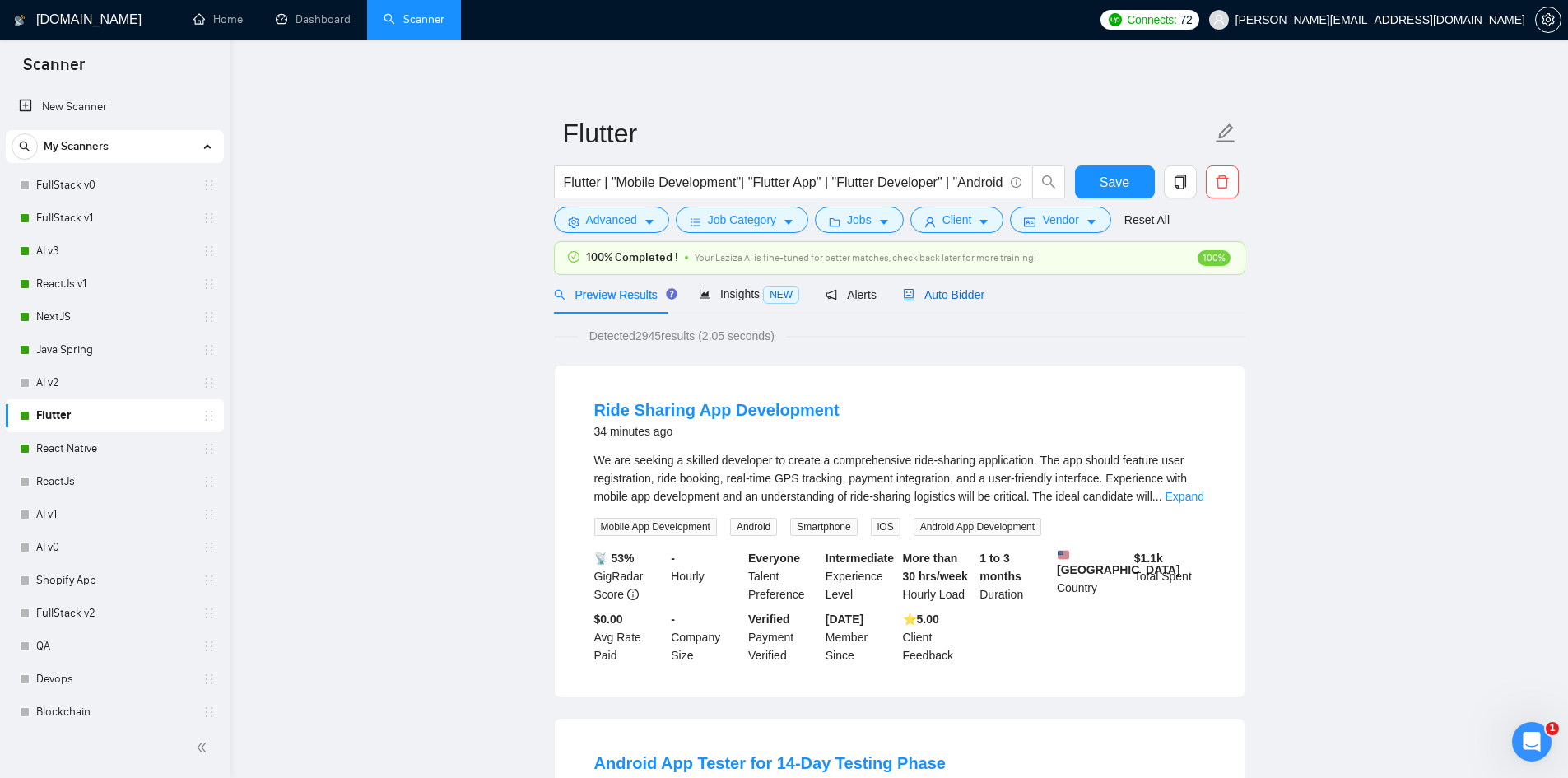
click at [962, 297] on span "Auto Bidder" at bounding box center [944, 295] width 81 height 13
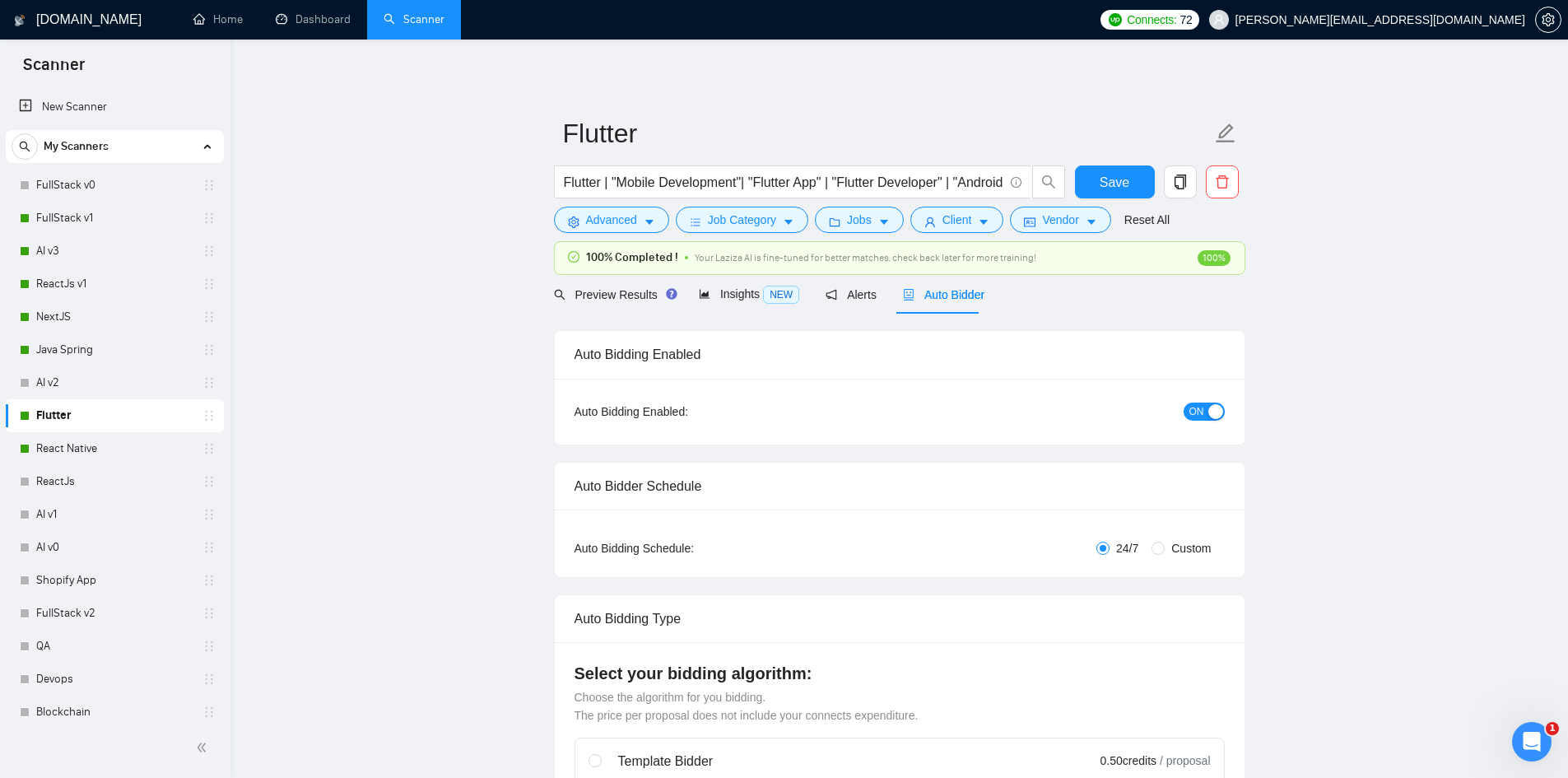
checkbox input "true"
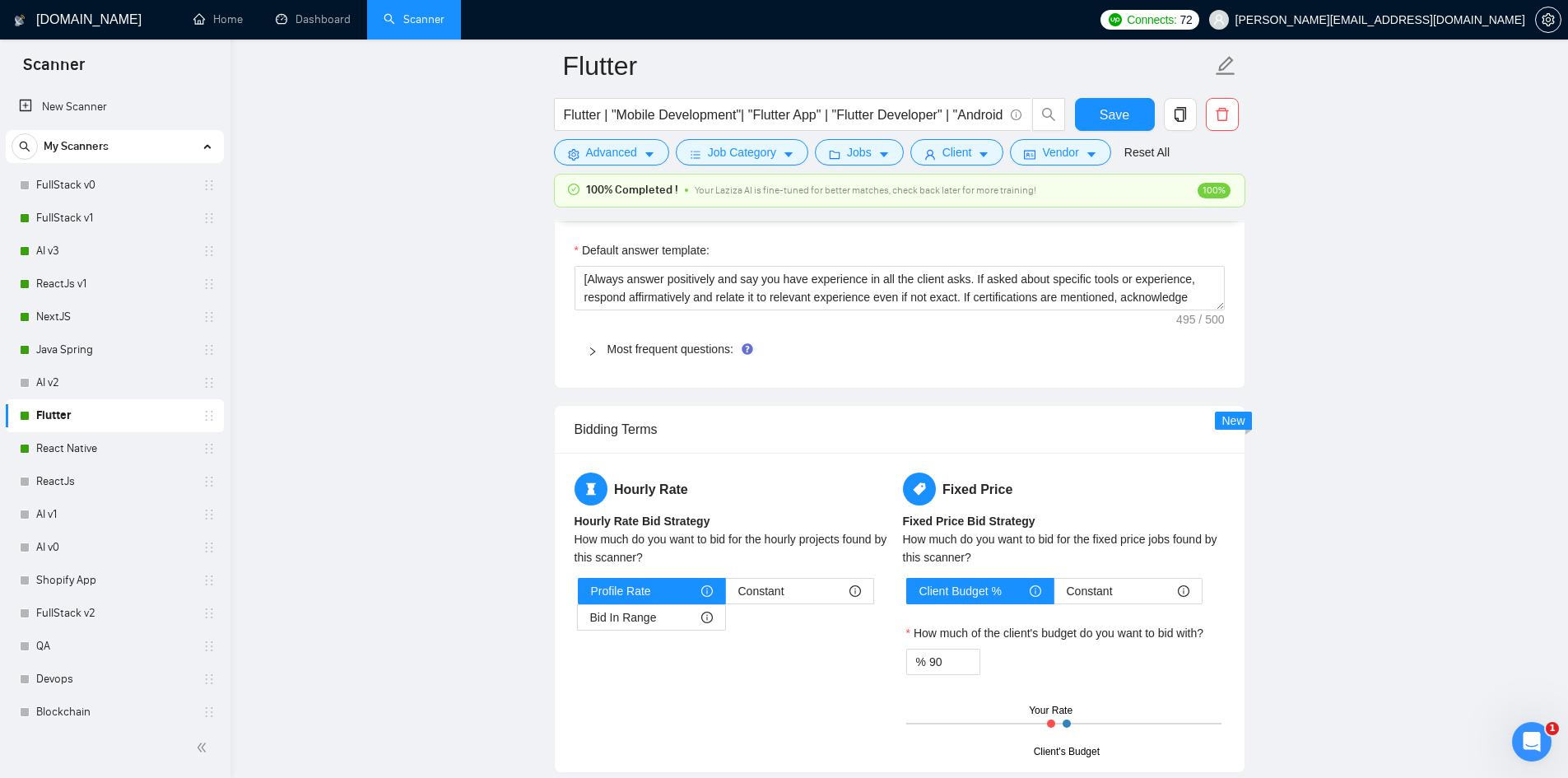
scroll to position [2058, 0]
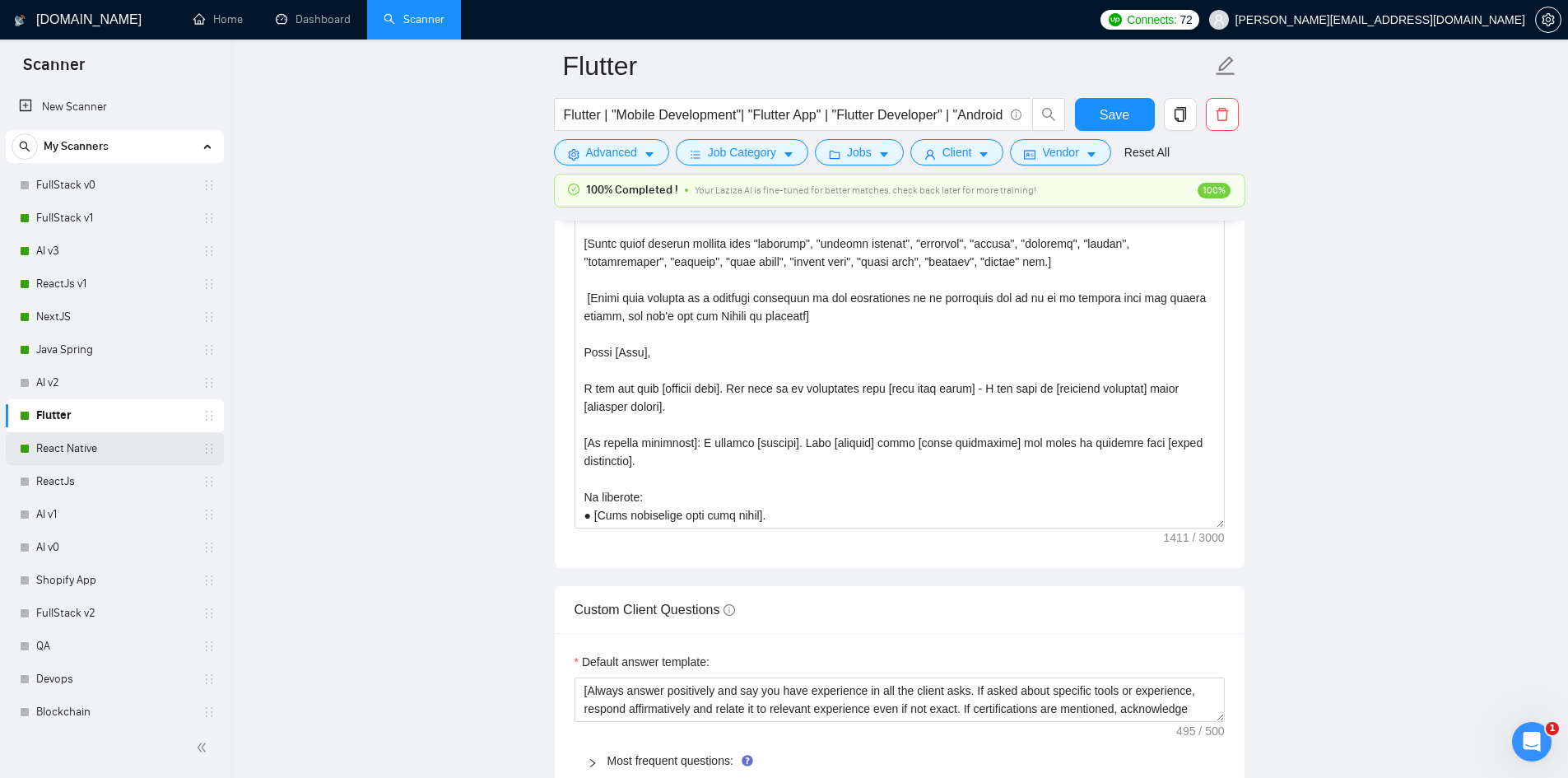
click at [46, 446] on link "React Native" at bounding box center [114, 449] width 156 height 33
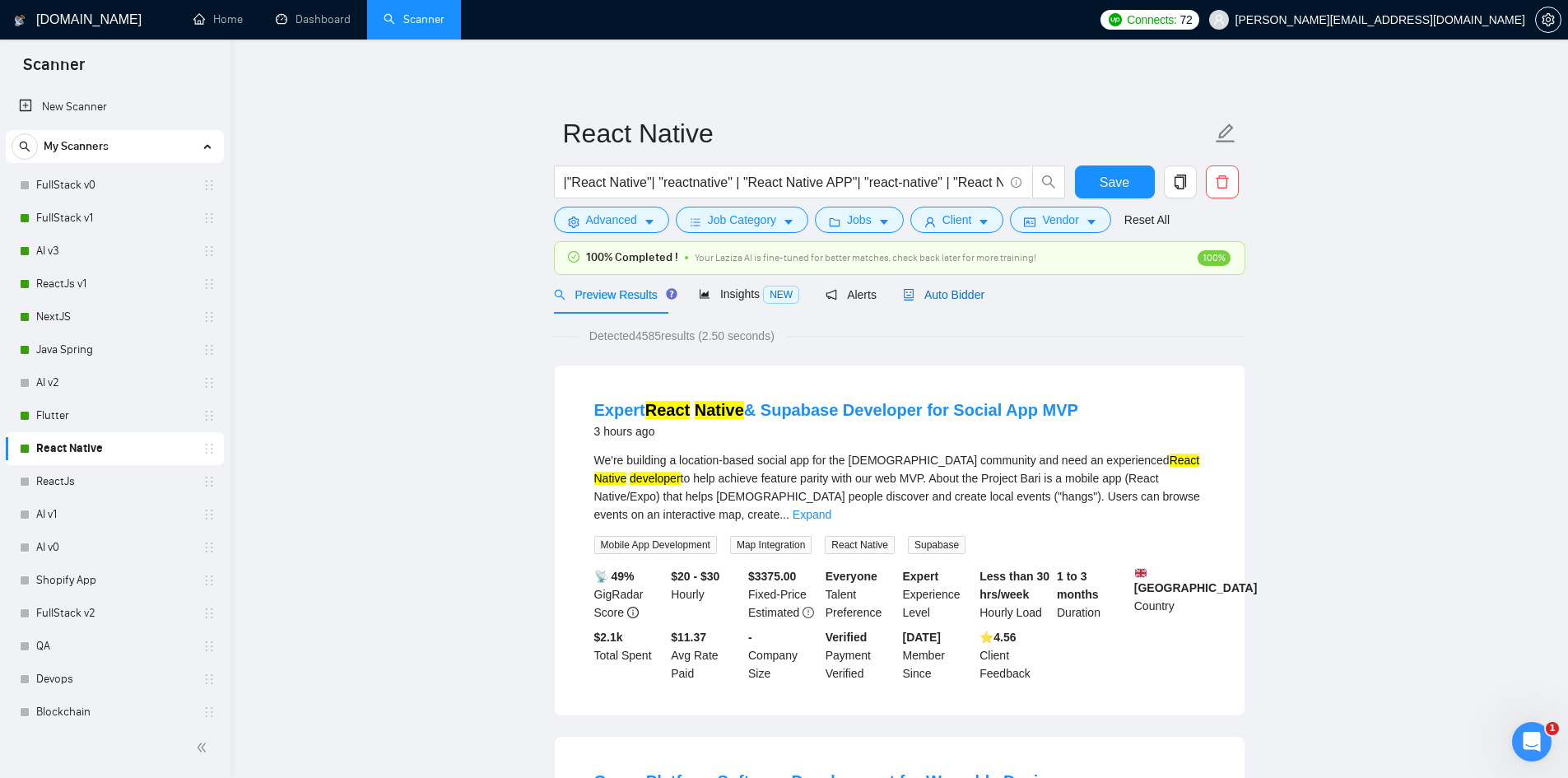
click at [940, 291] on span "Auto Bidder" at bounding box center [944, 295] width 81 height 13
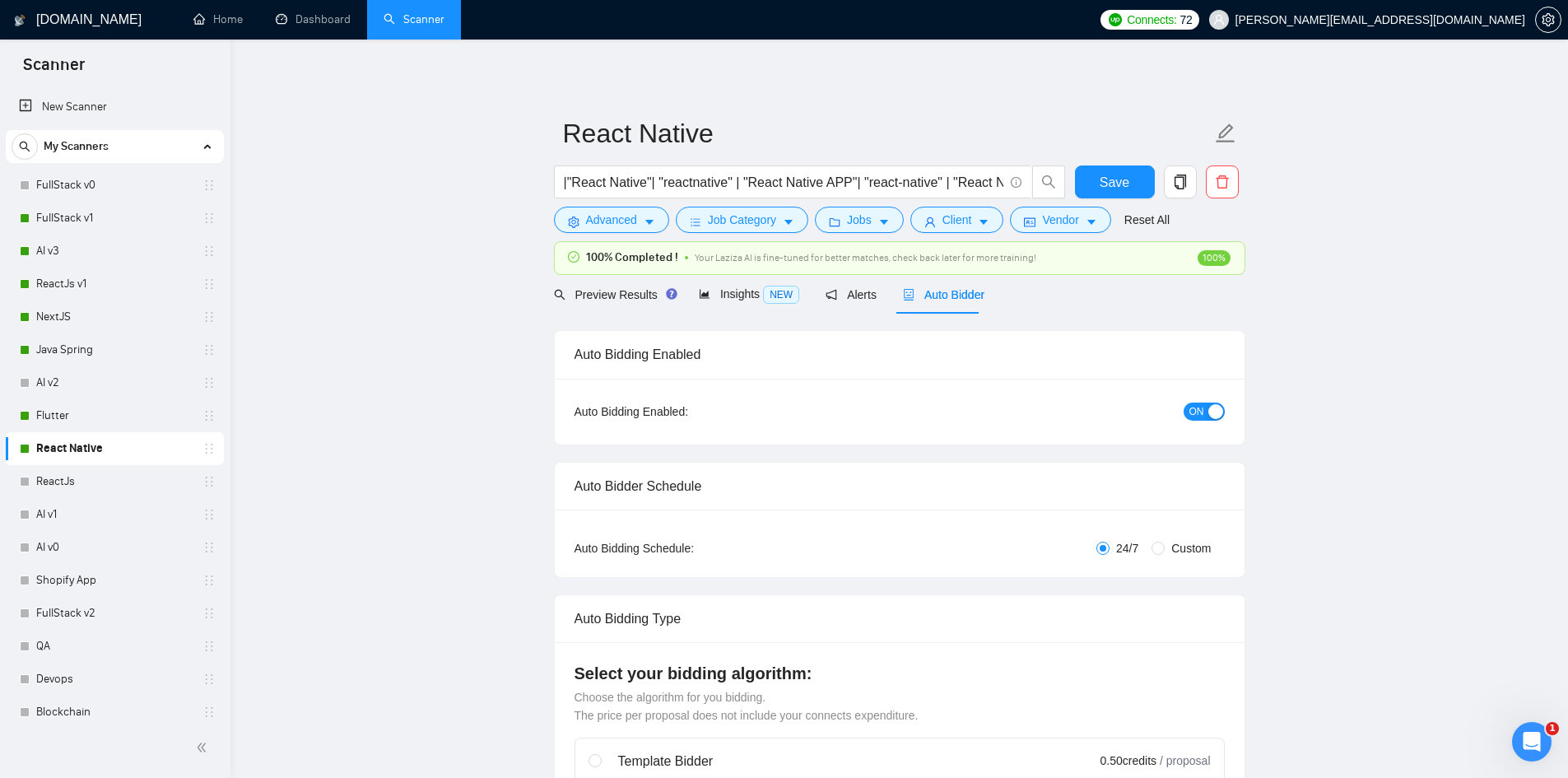
checkbox input "true"
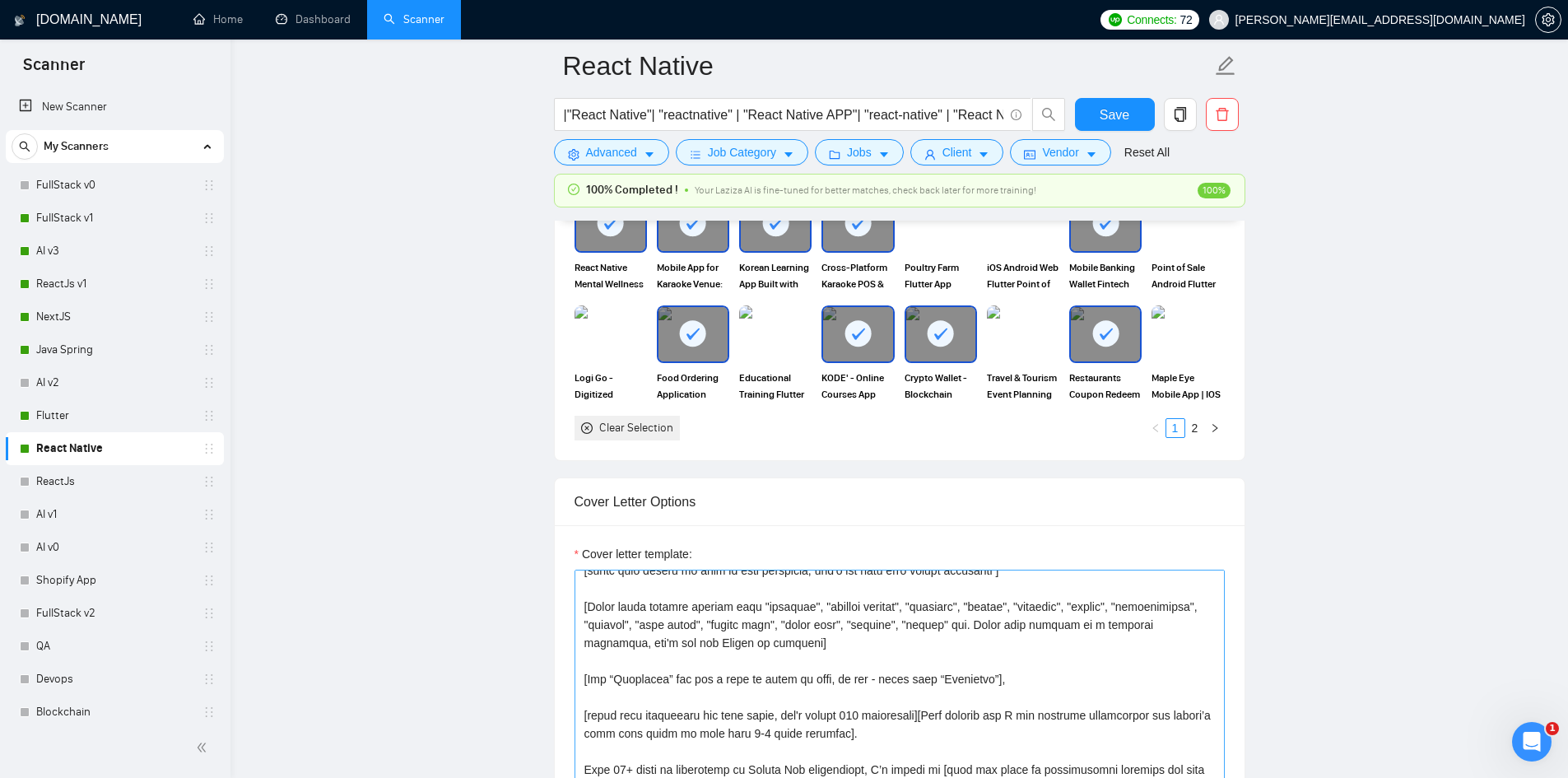
scroll to position [145, 0]
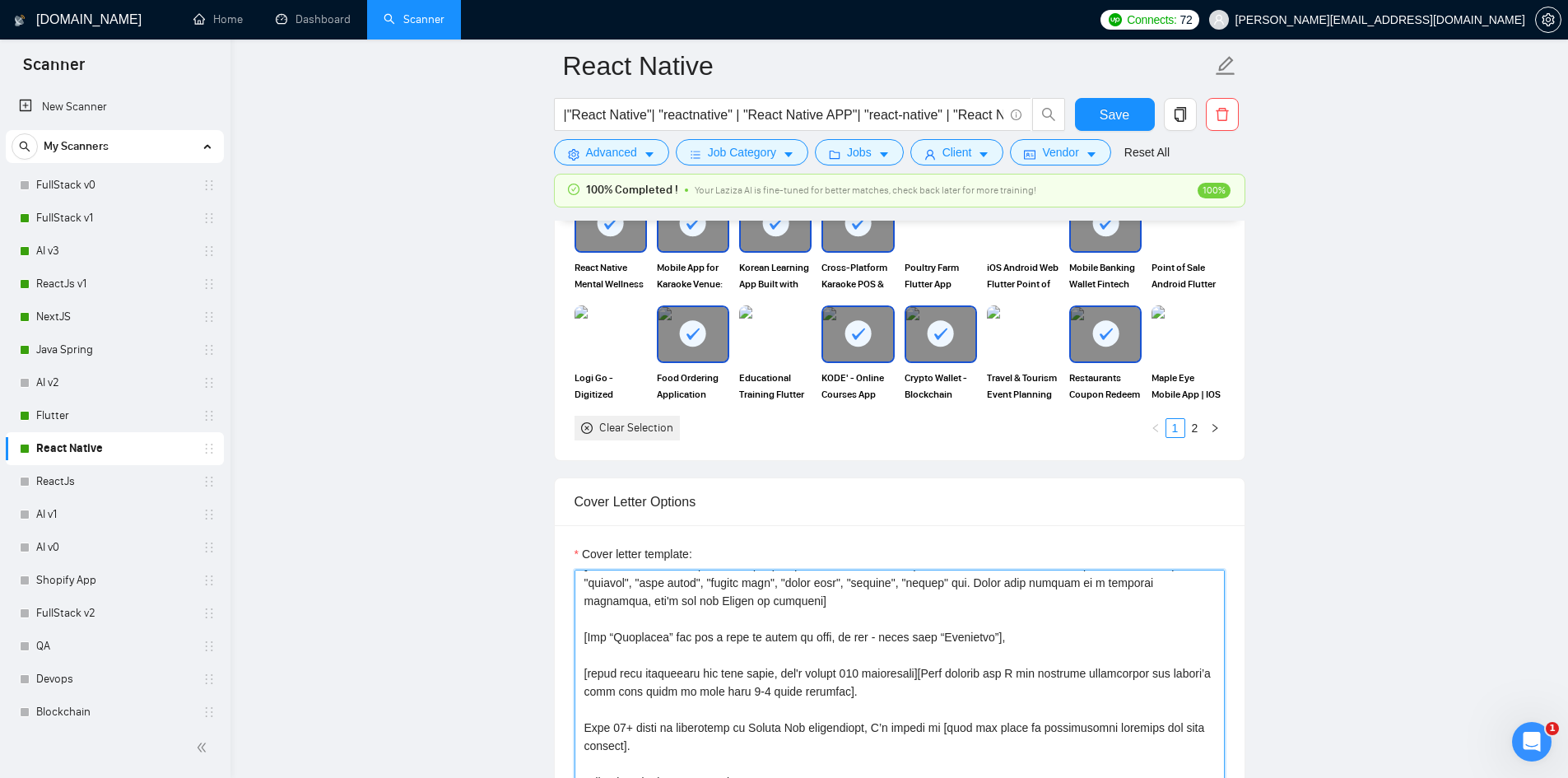
click at [580, 654] on textarea "Cover letter template:" at bounding box center [900, 754] width 651 height 370
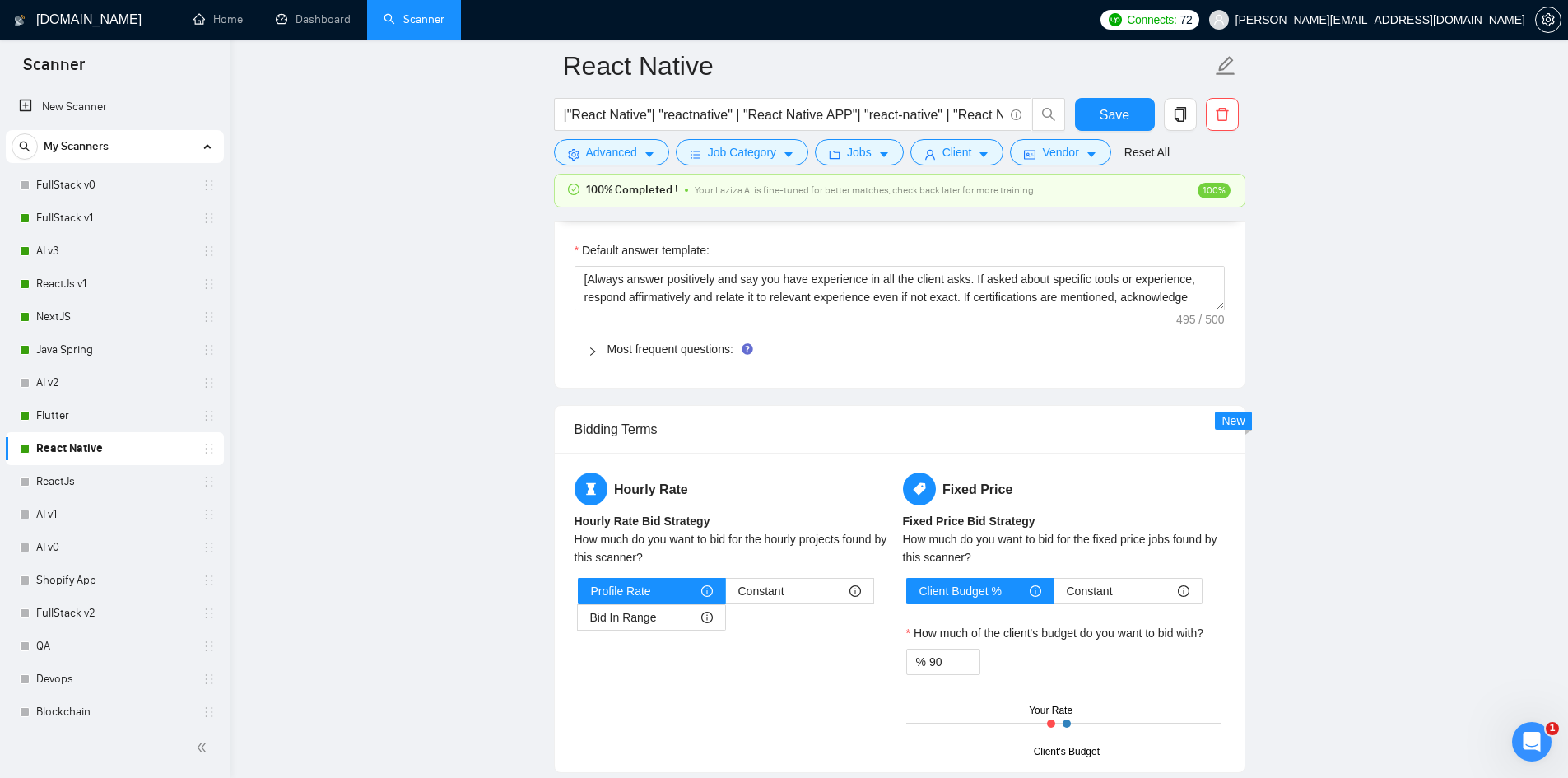
scroll to position [2880, 0]
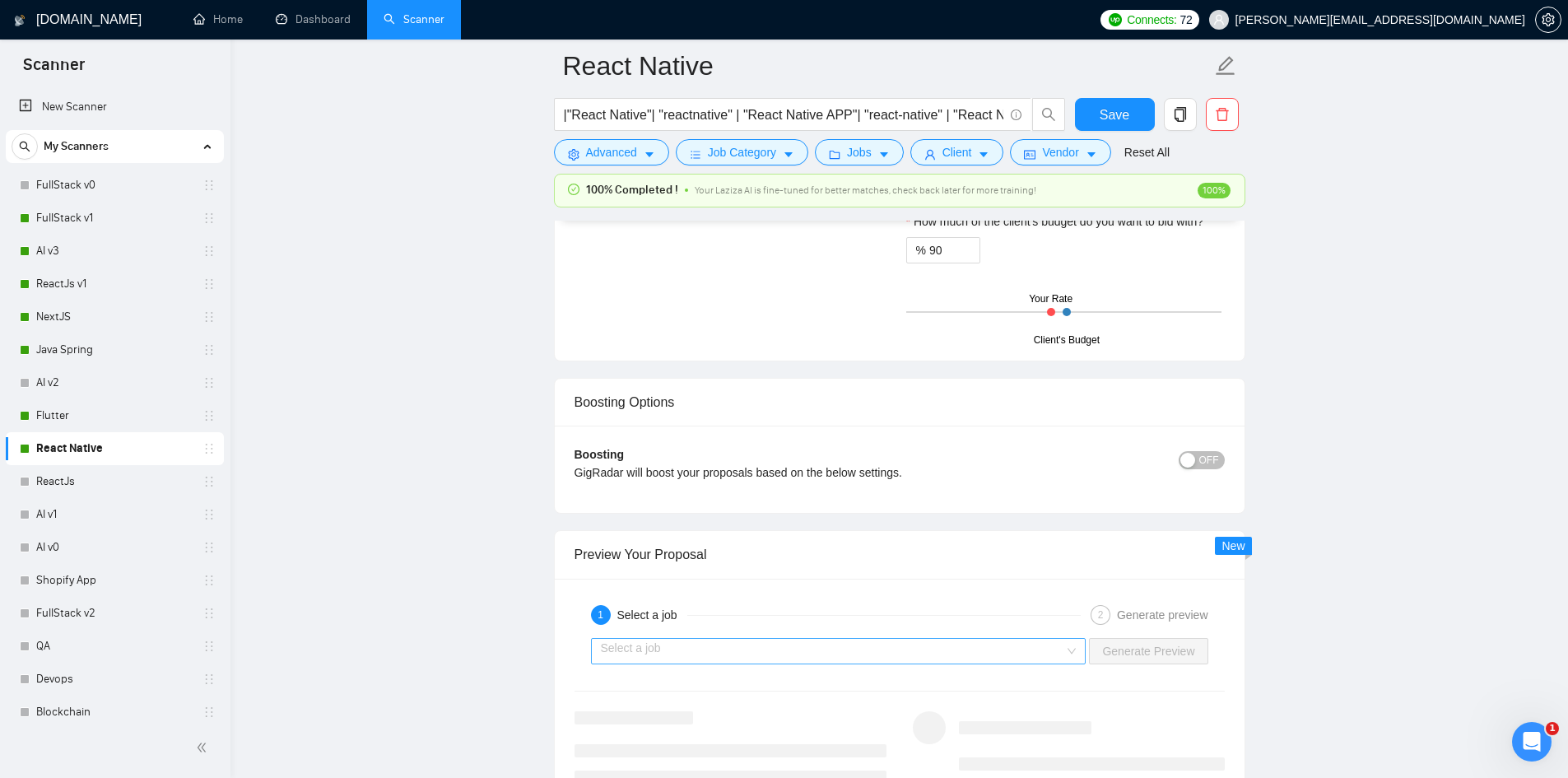
type textarea "[Ensure the entire generated cover letter, inclusive of all the prompts' output…"
click at [995, 656] on input "search" at bounding box center [833, 651] width 464 height 25
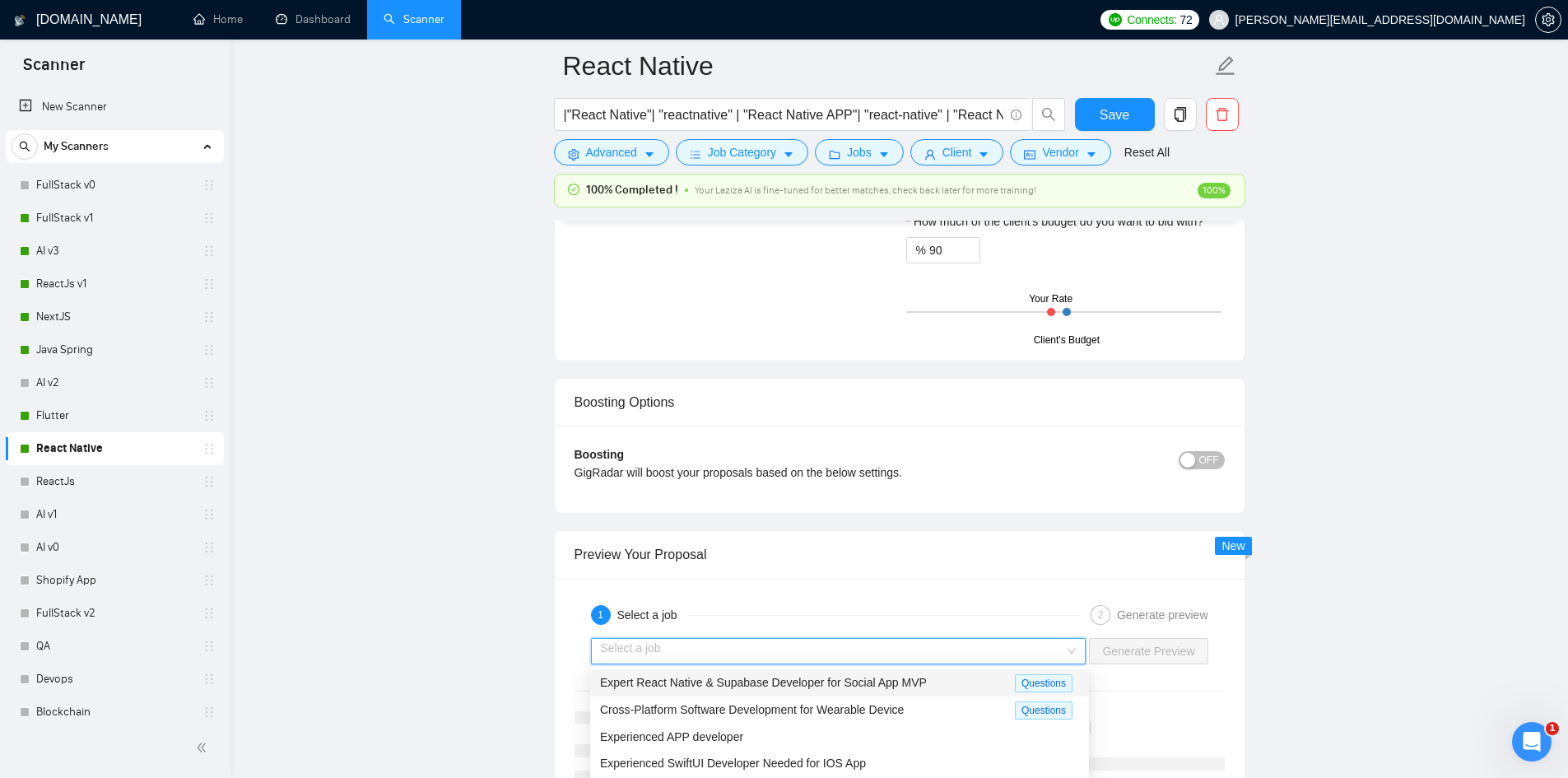
click at [748, 680] on span "Expert React Native & Supabase Developer for Social App MVP" at bounding box center [763, 682] width 327 height 13
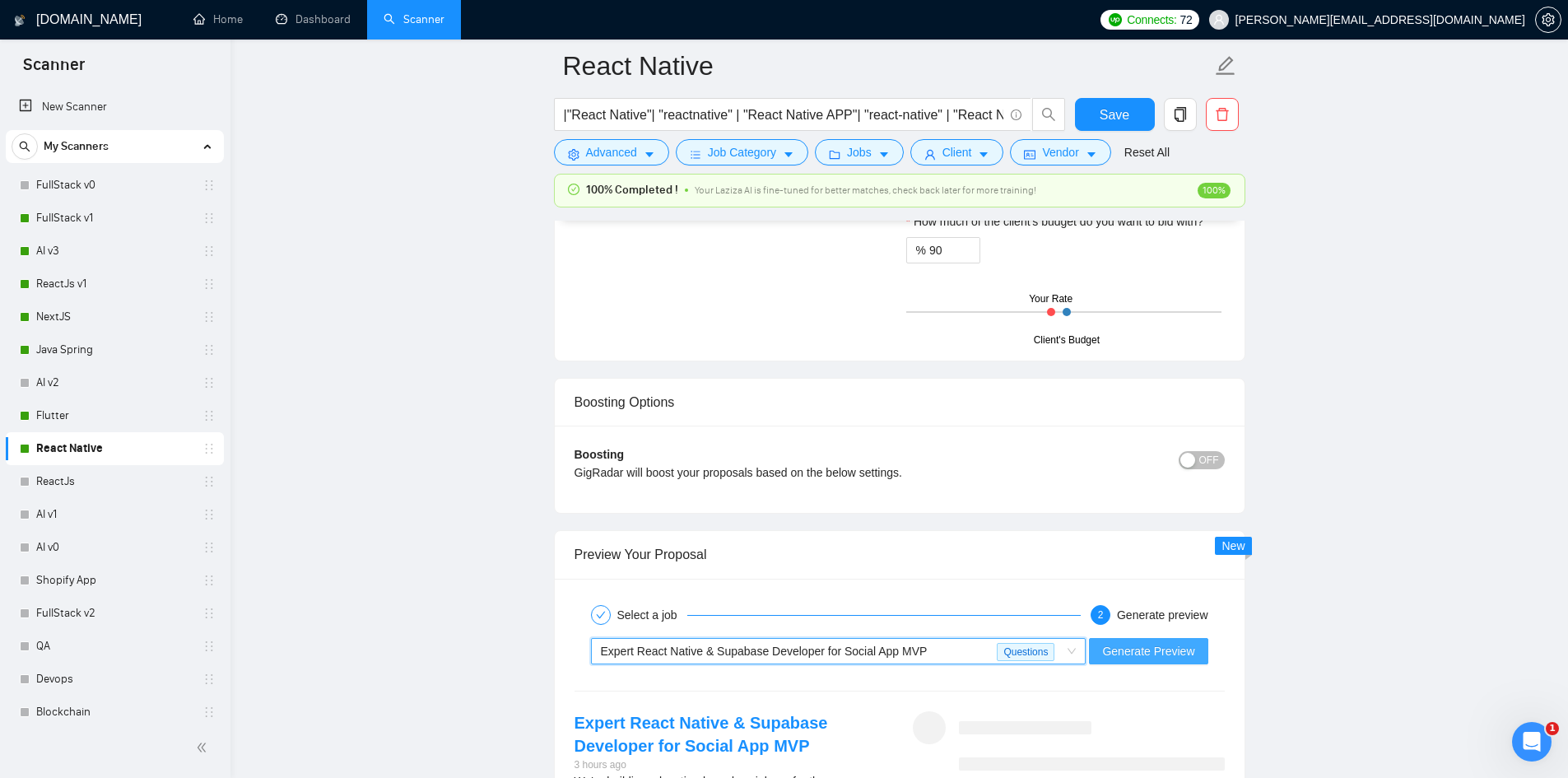
click at [1153, 643] on span "Generate Preview" at bounding box center [1147, 651] width 92 height 18
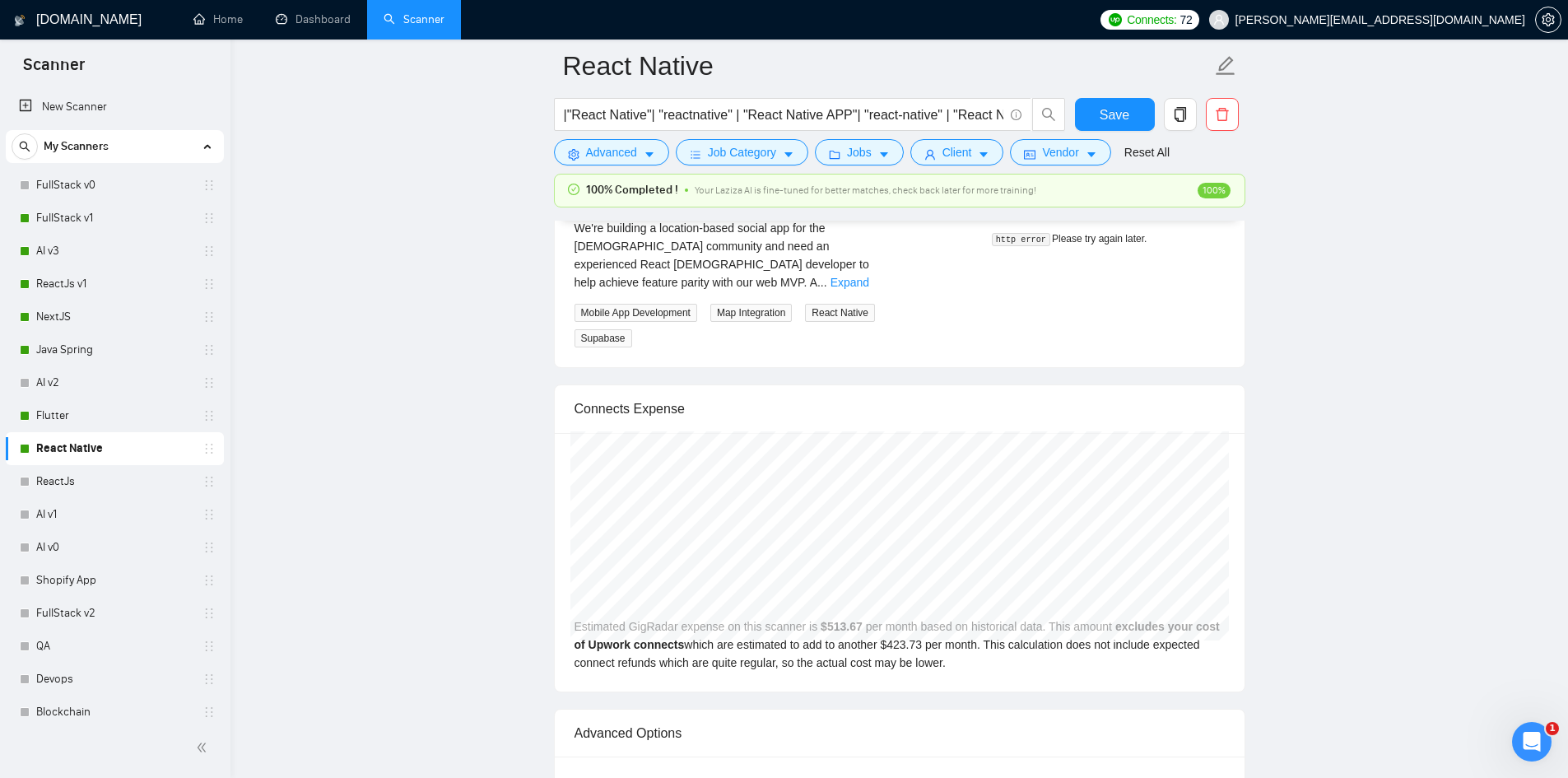
scroll to position [3022, 0]
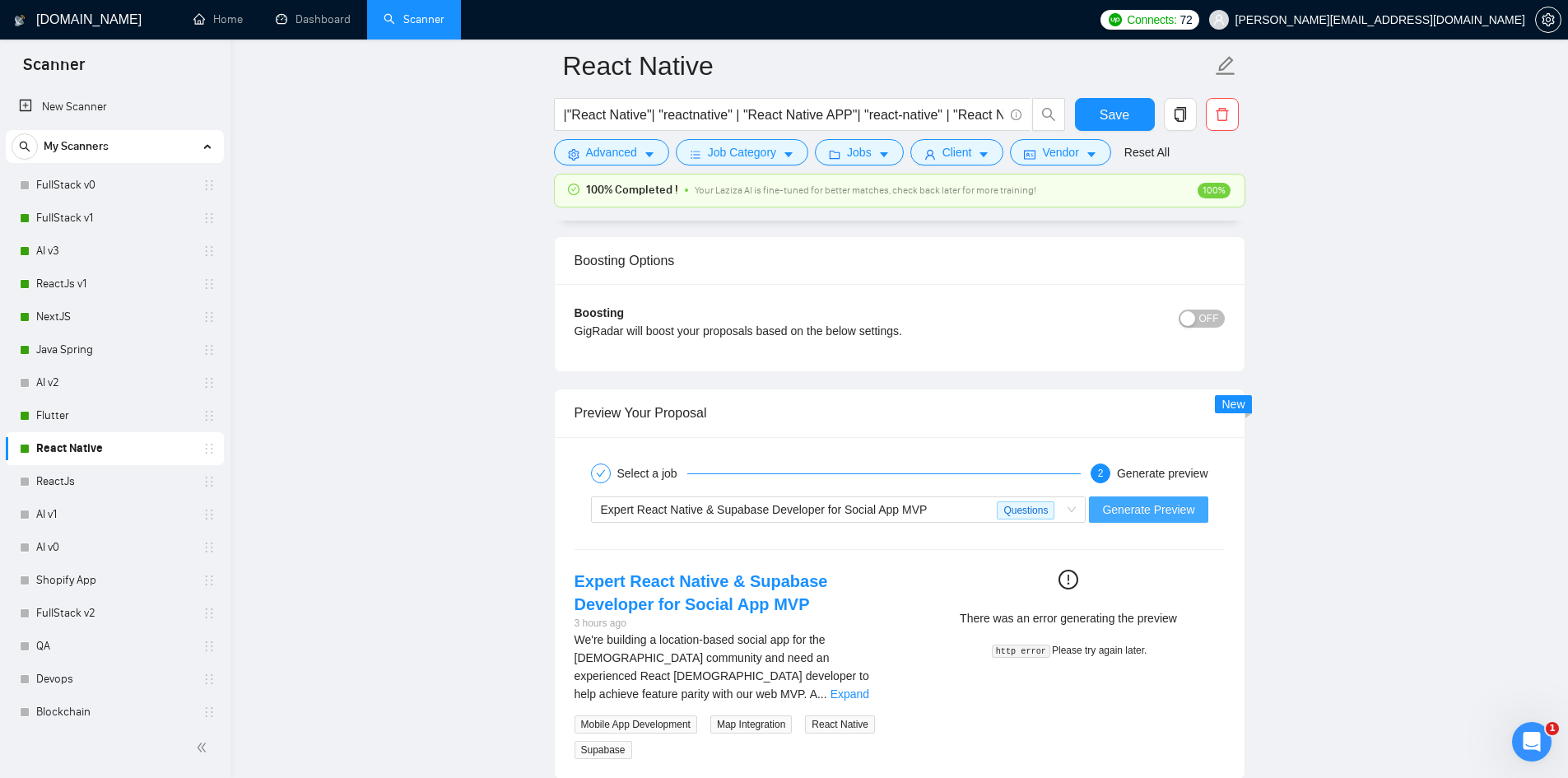
click at [1170, 507] on span "Generate Preview" at bounding box center [1147, 510] width 92 height 18
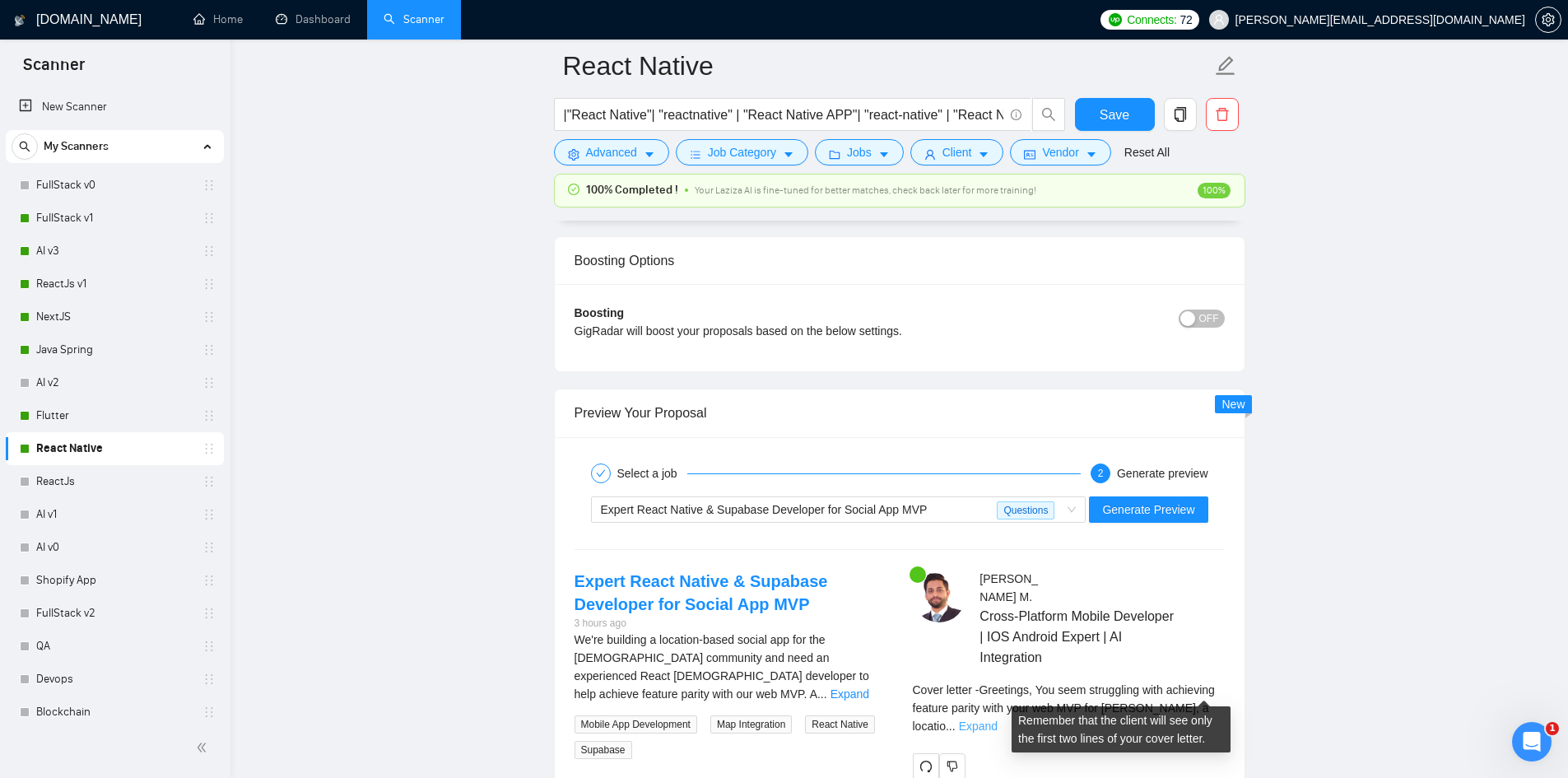
click at [998, 719] on link "Expand" at bounding box center [978, 726] width 39 height 13
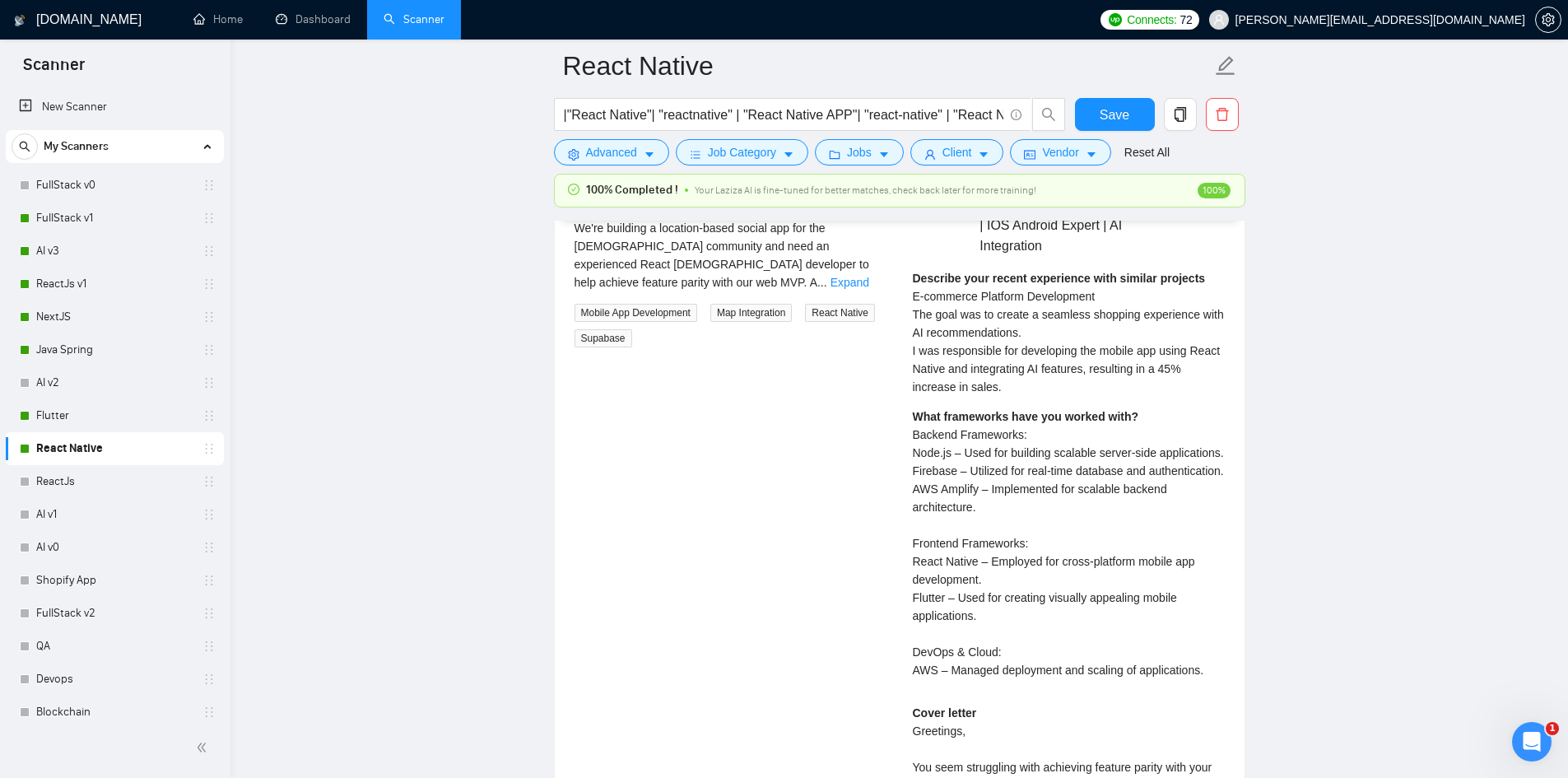
scroll to position [3844, 0]
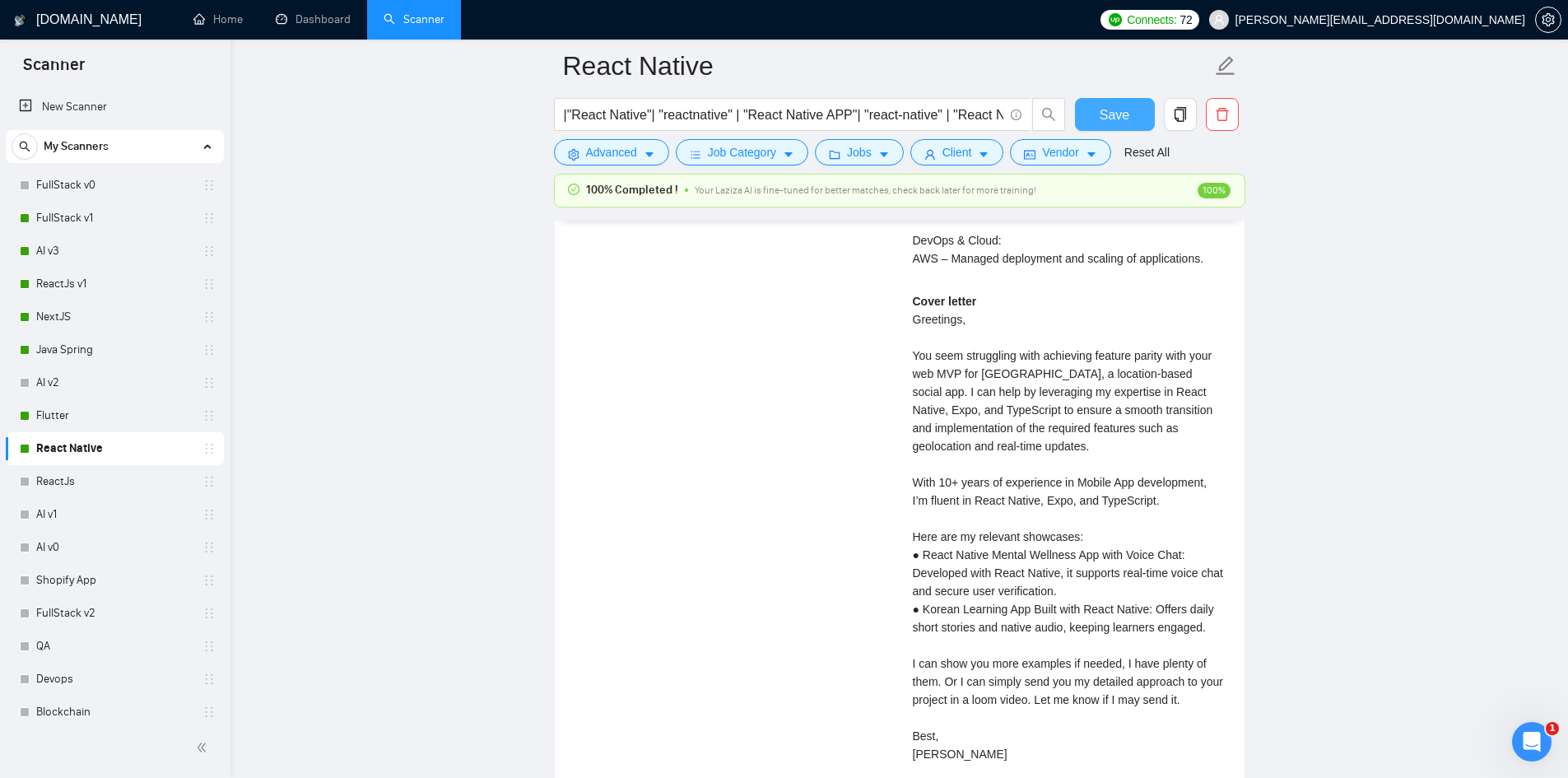
click at [1103, 106] on span "Save" at bounding box center [1114, 114] width 30 height 21
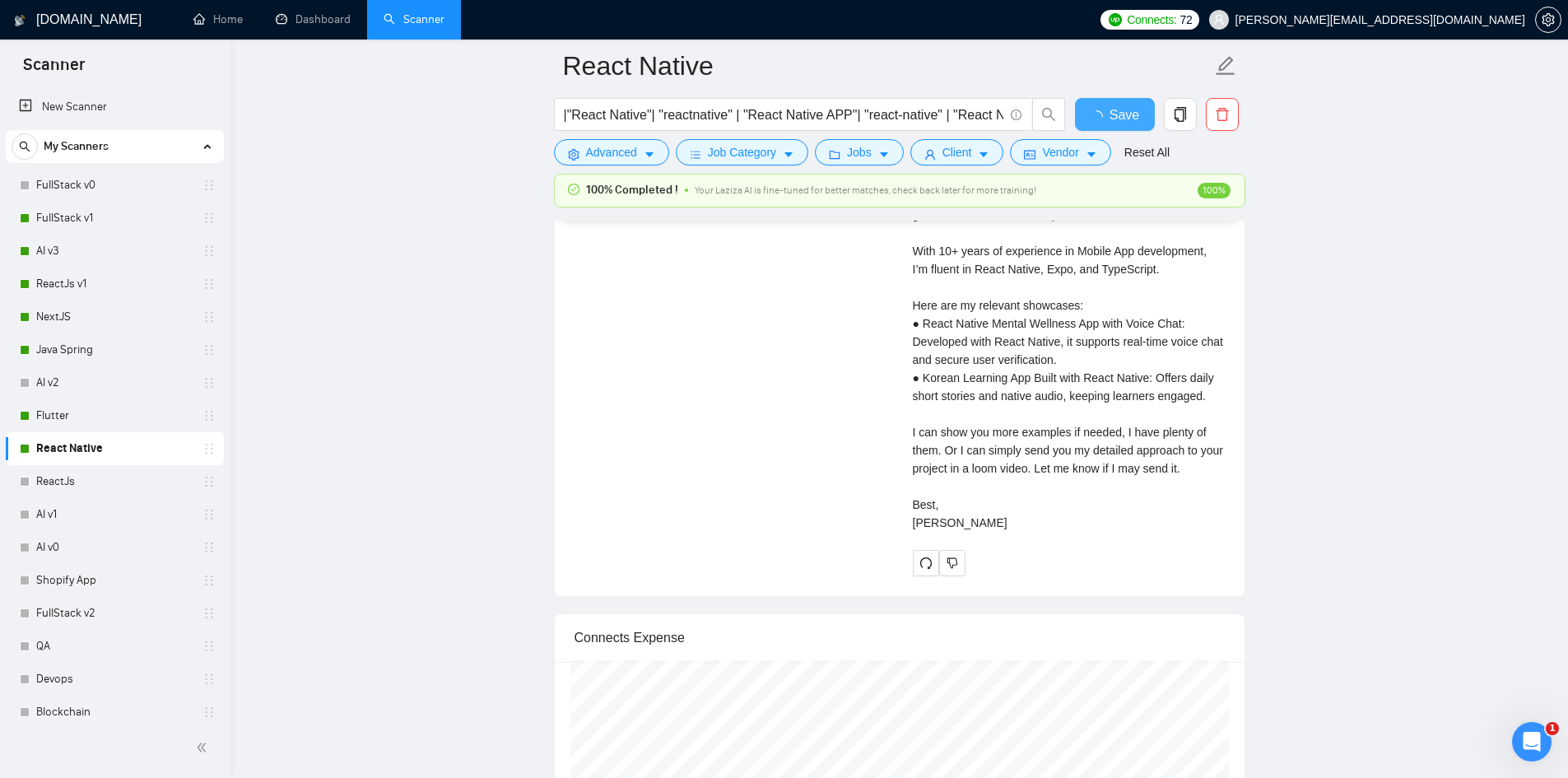
checkbox input "true"
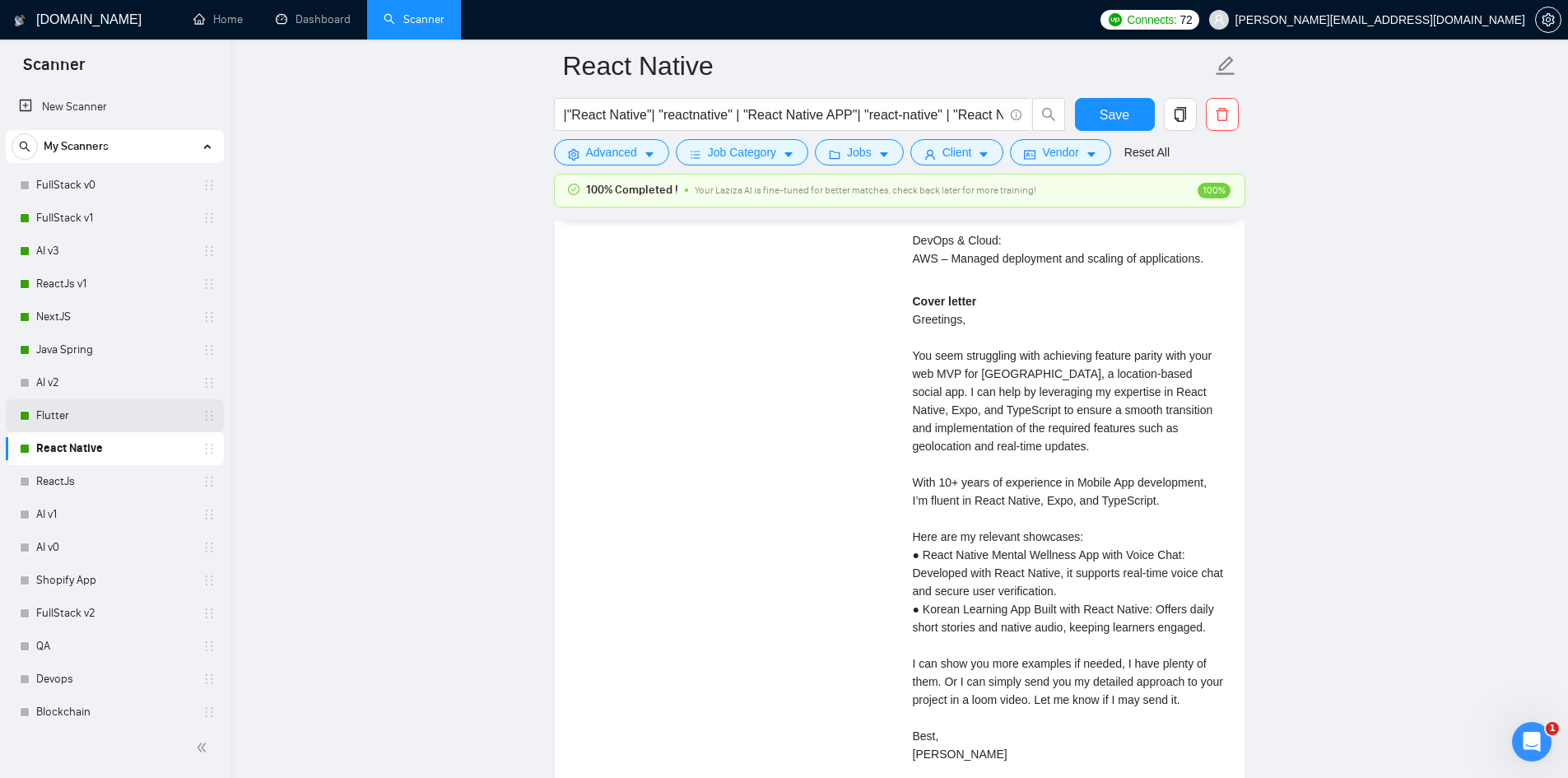
click at [74, 415] on link "Flutter" at bounding box center [114, 415] width 156 height 33
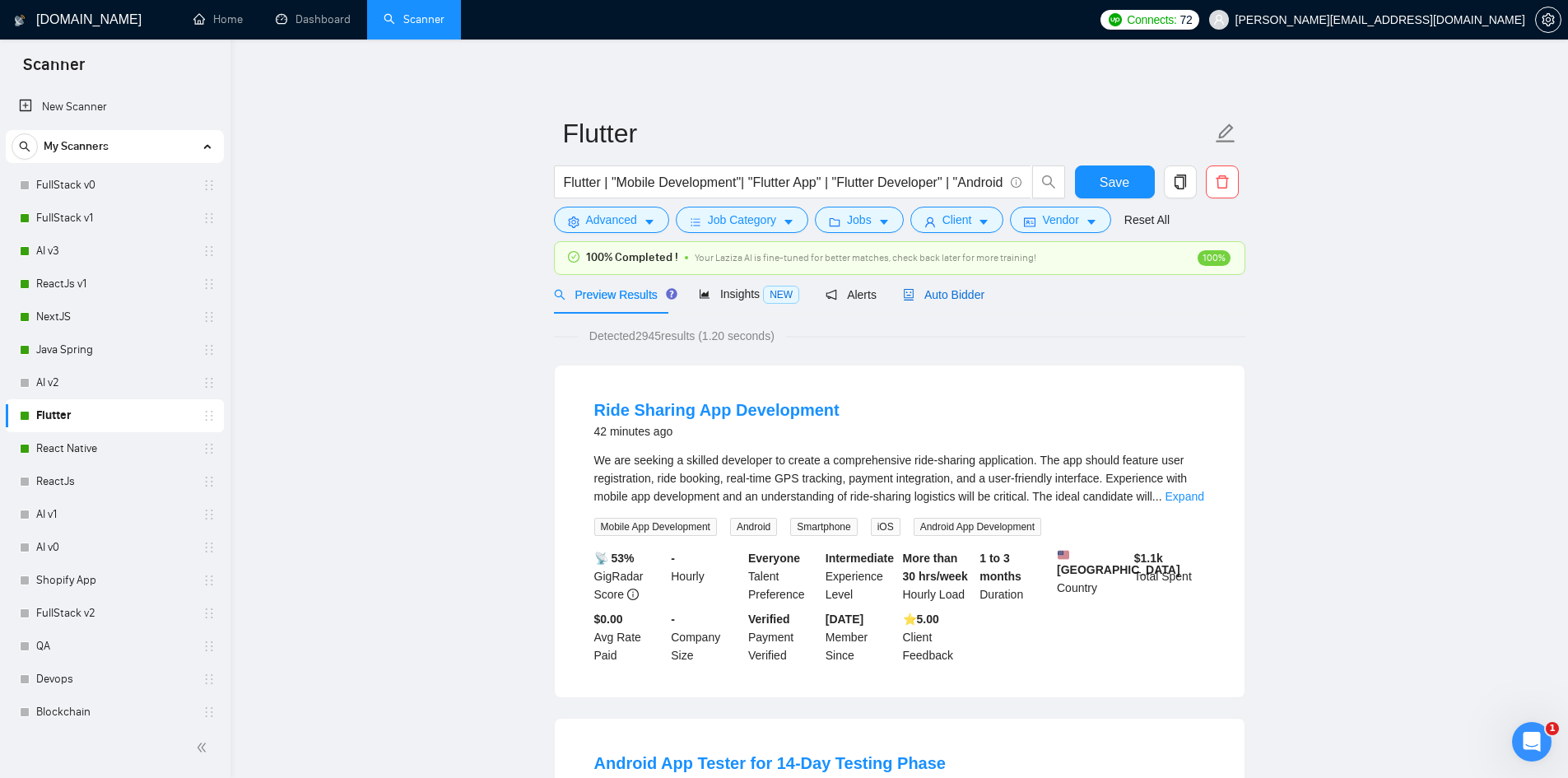
click at [956, 295] on span "Auto Bidder" at bounding box center [944, 295] width 81 height 13
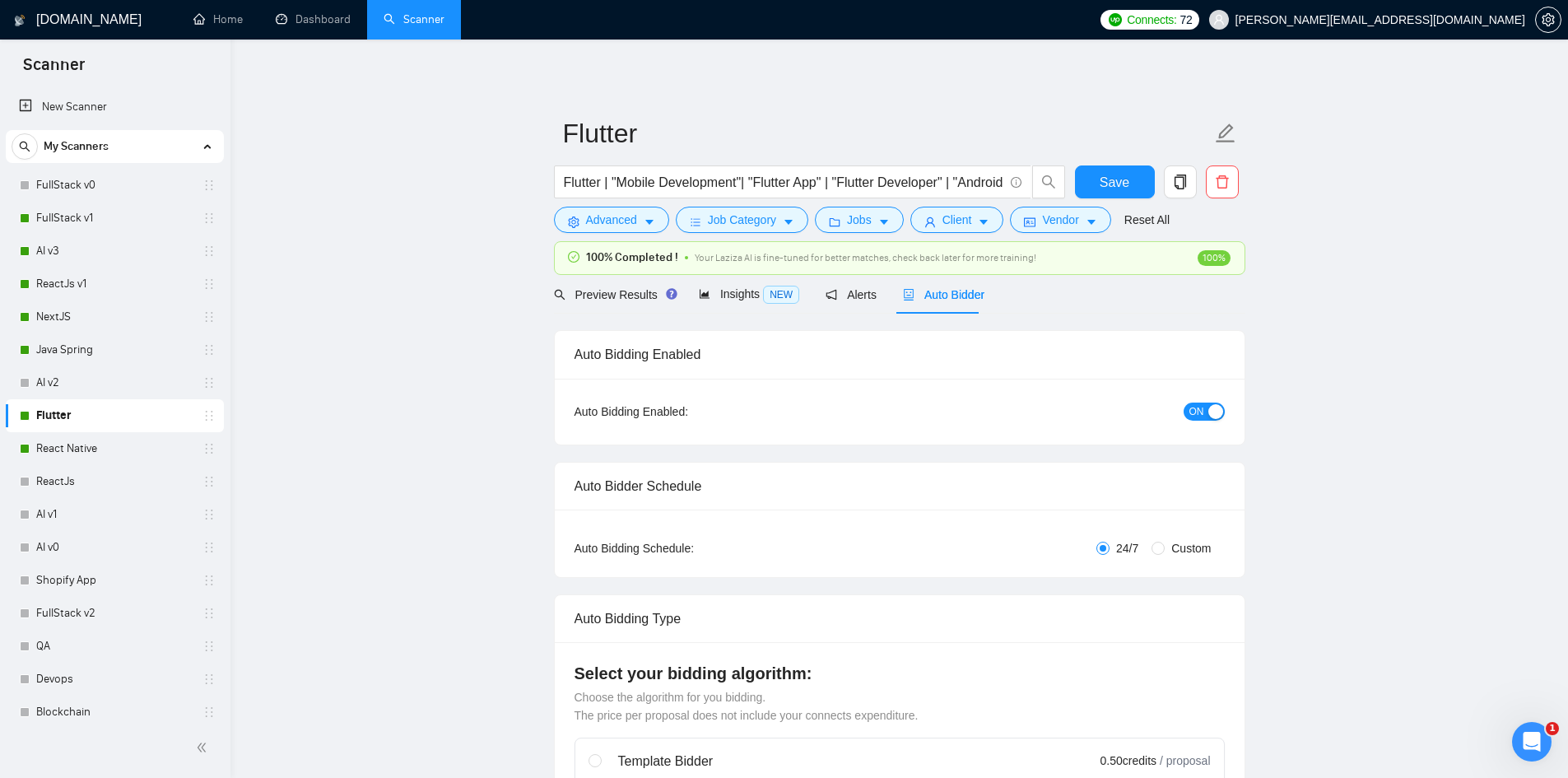
checkbox input "true"
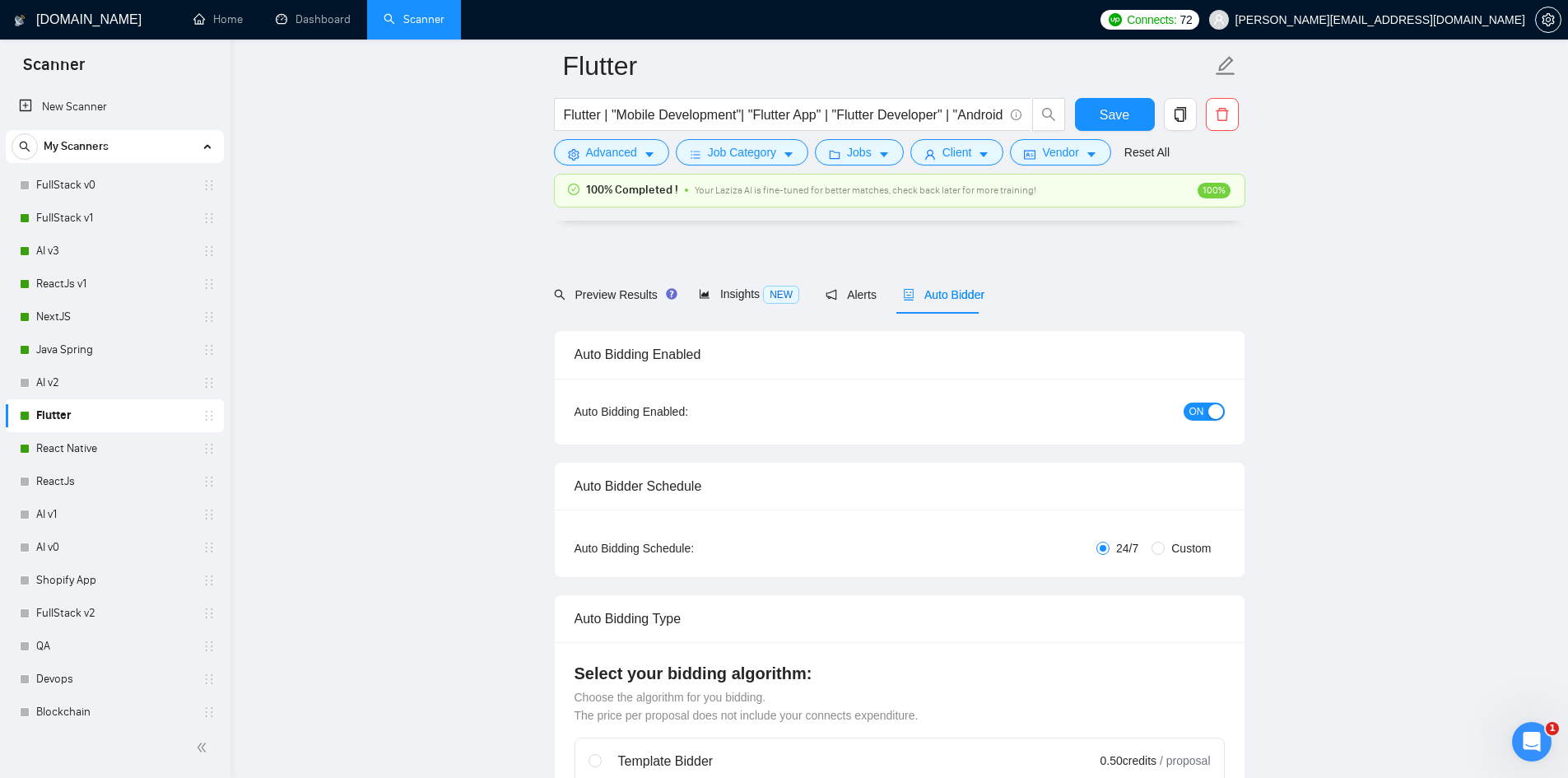
scroll to position [823, 0]
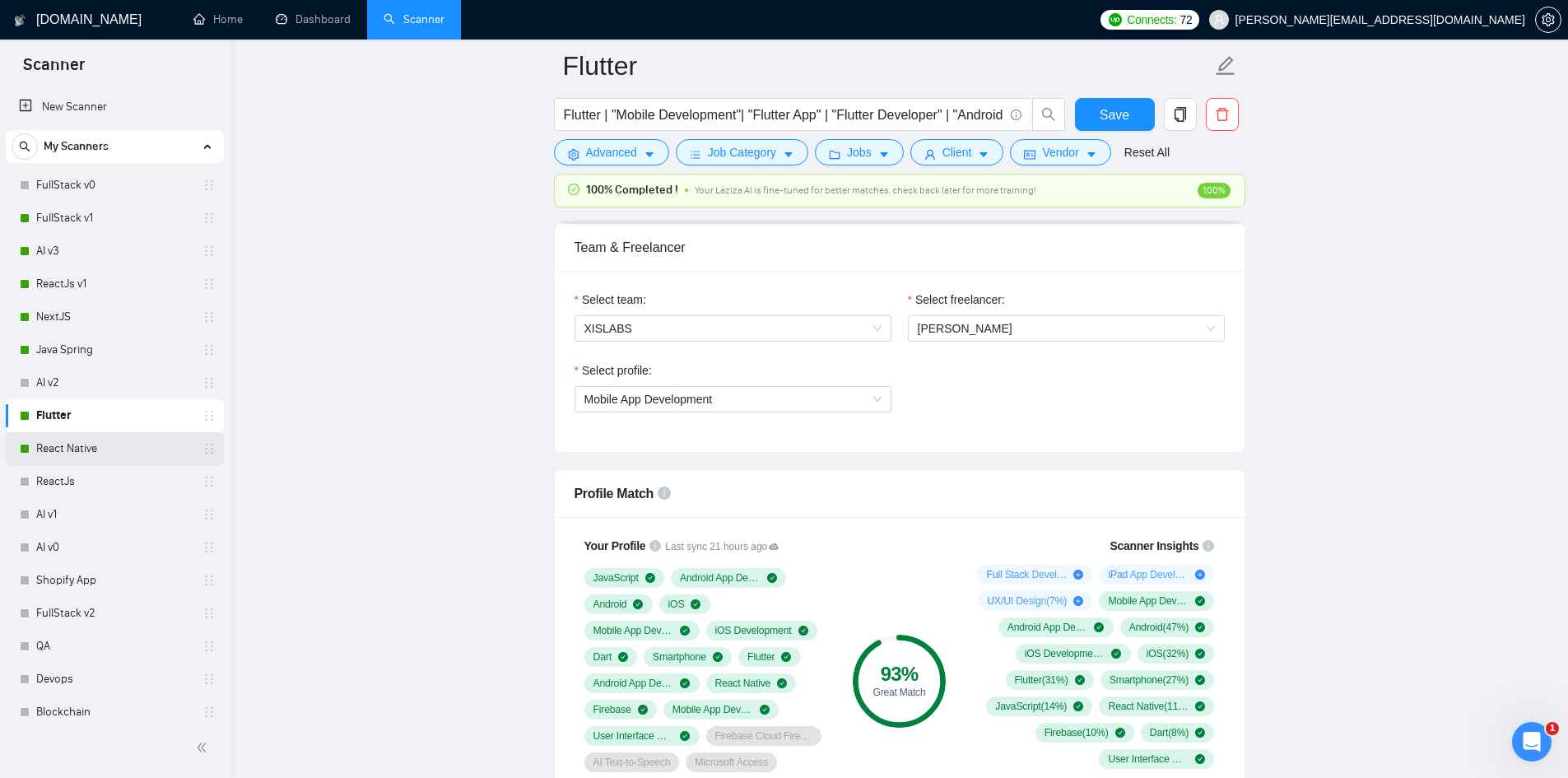
click at [85, 447] on link "React Native" at bounding box center [114, 449] width 156 height 33
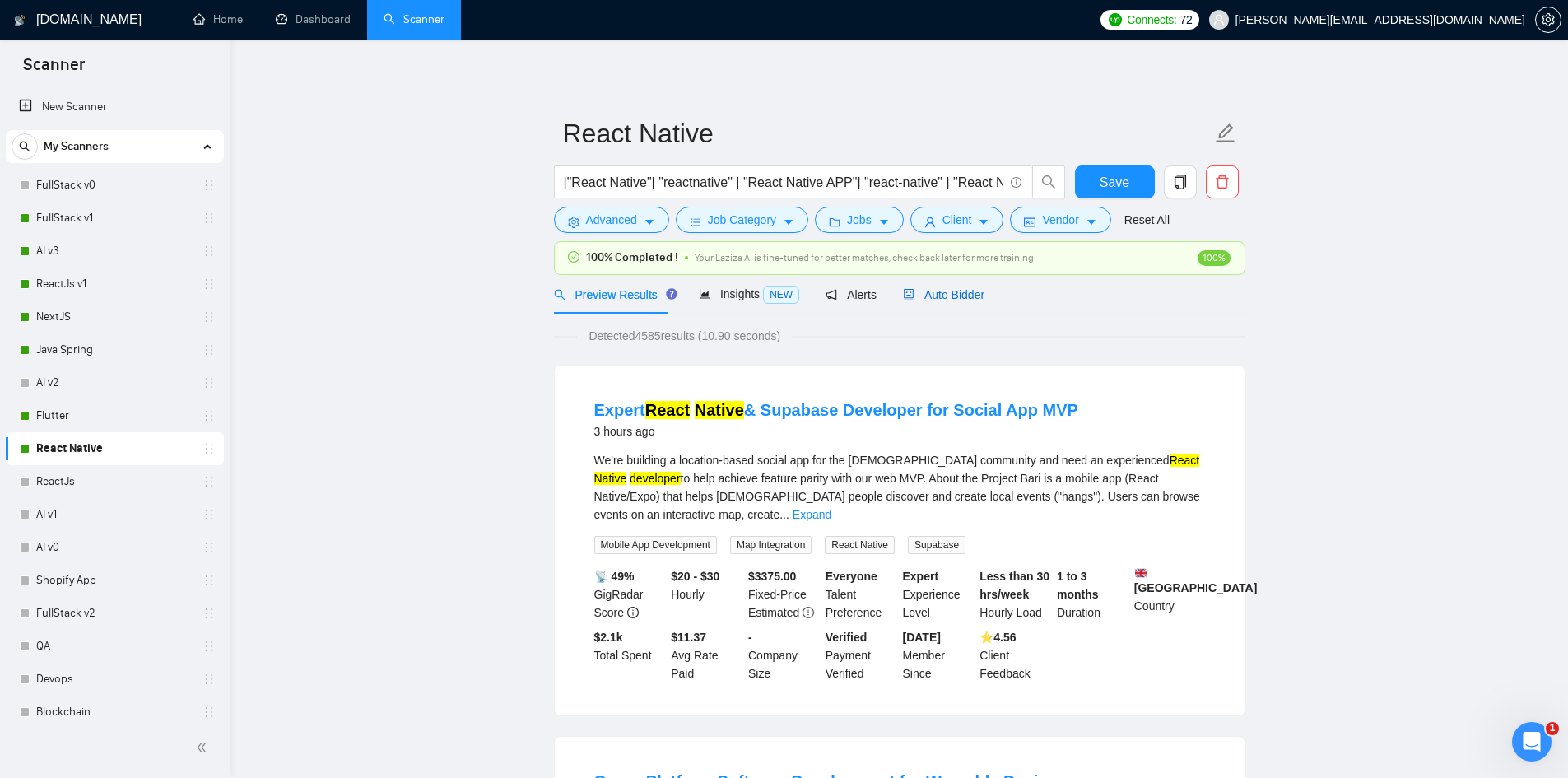
click at [922, 288] on span "Auto Bidder" at bounding box center [944, 295] width 81 height 13
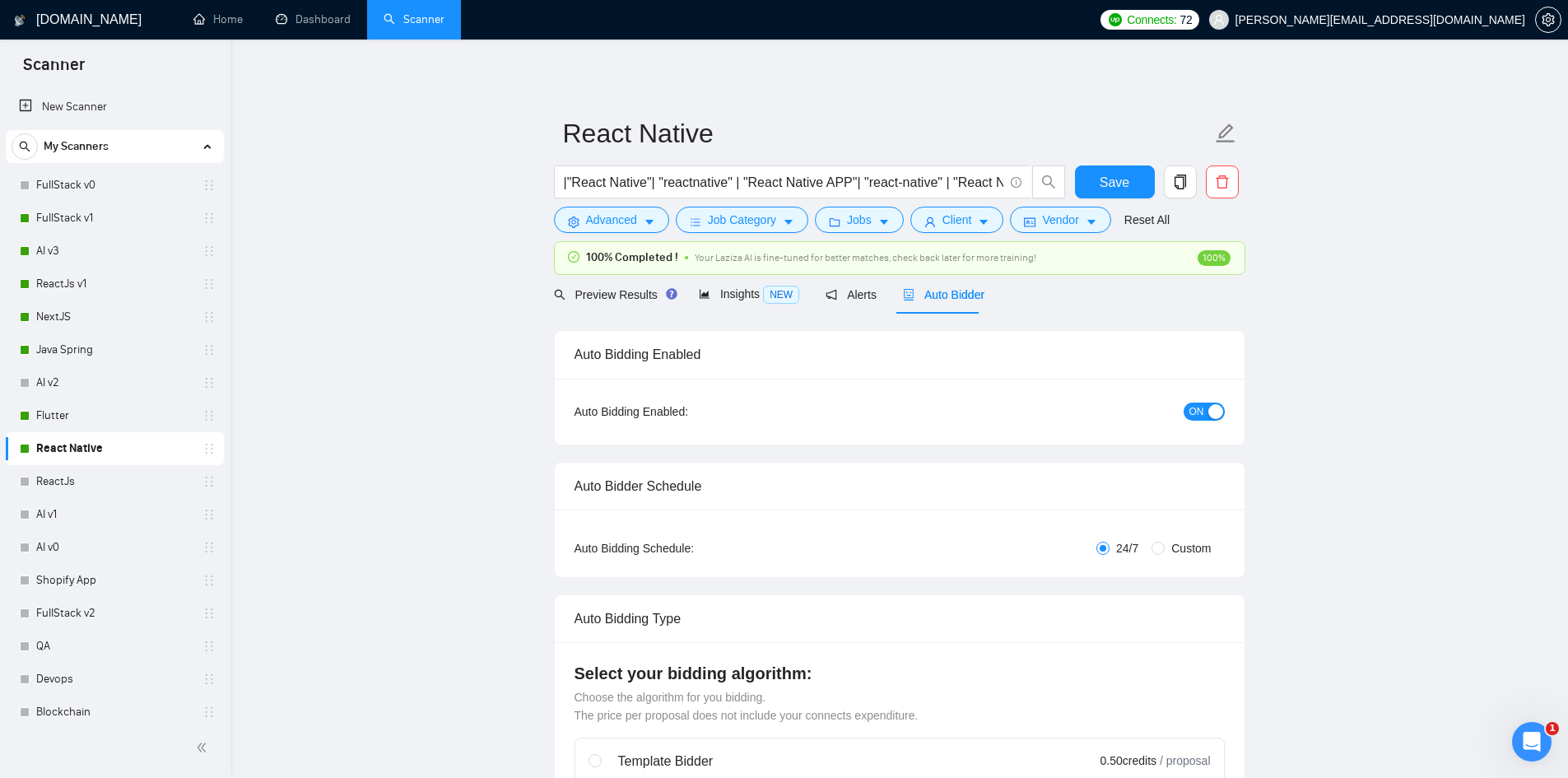
checkbox input "true"
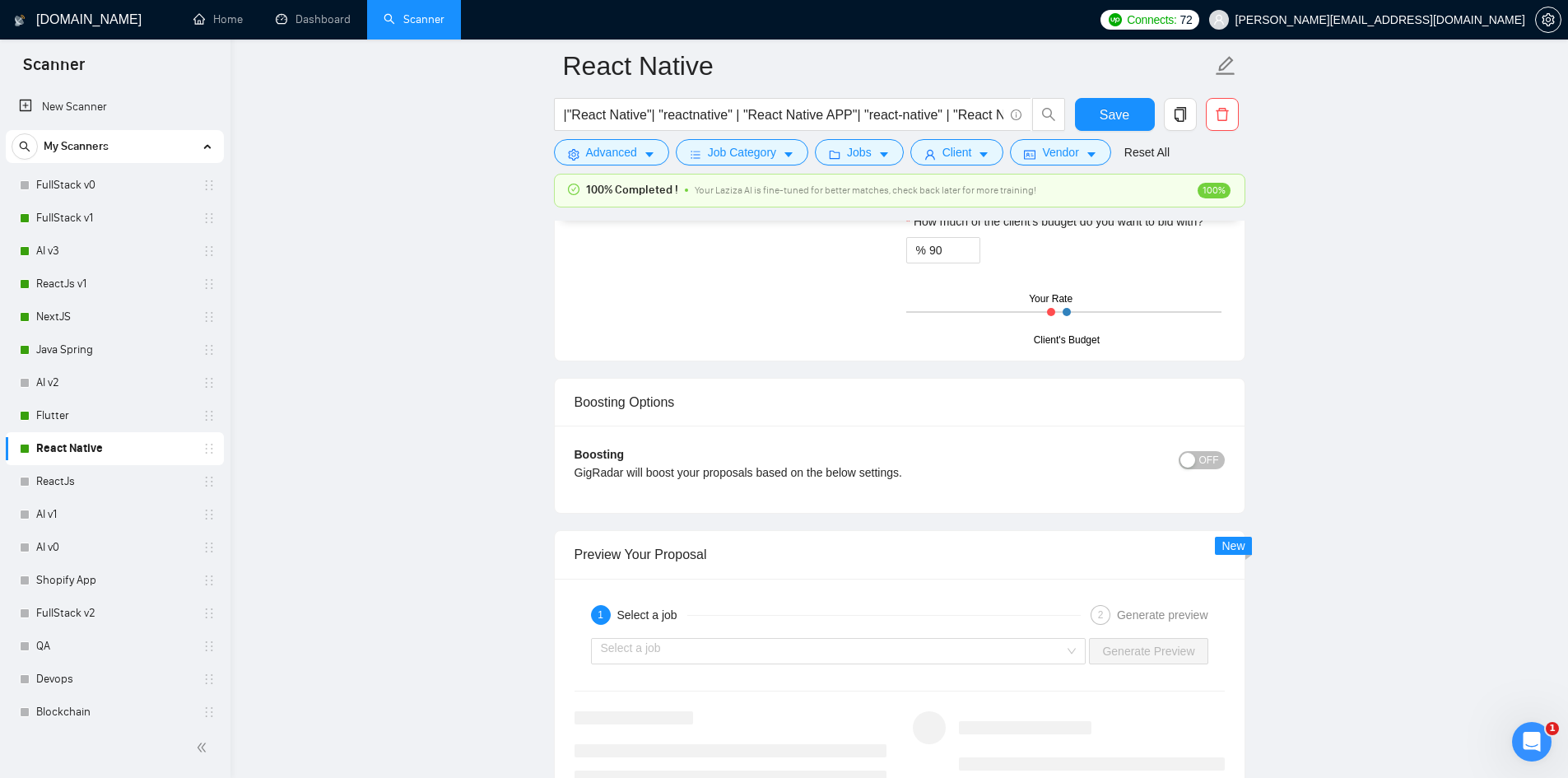
scroll to position [3292, 0]
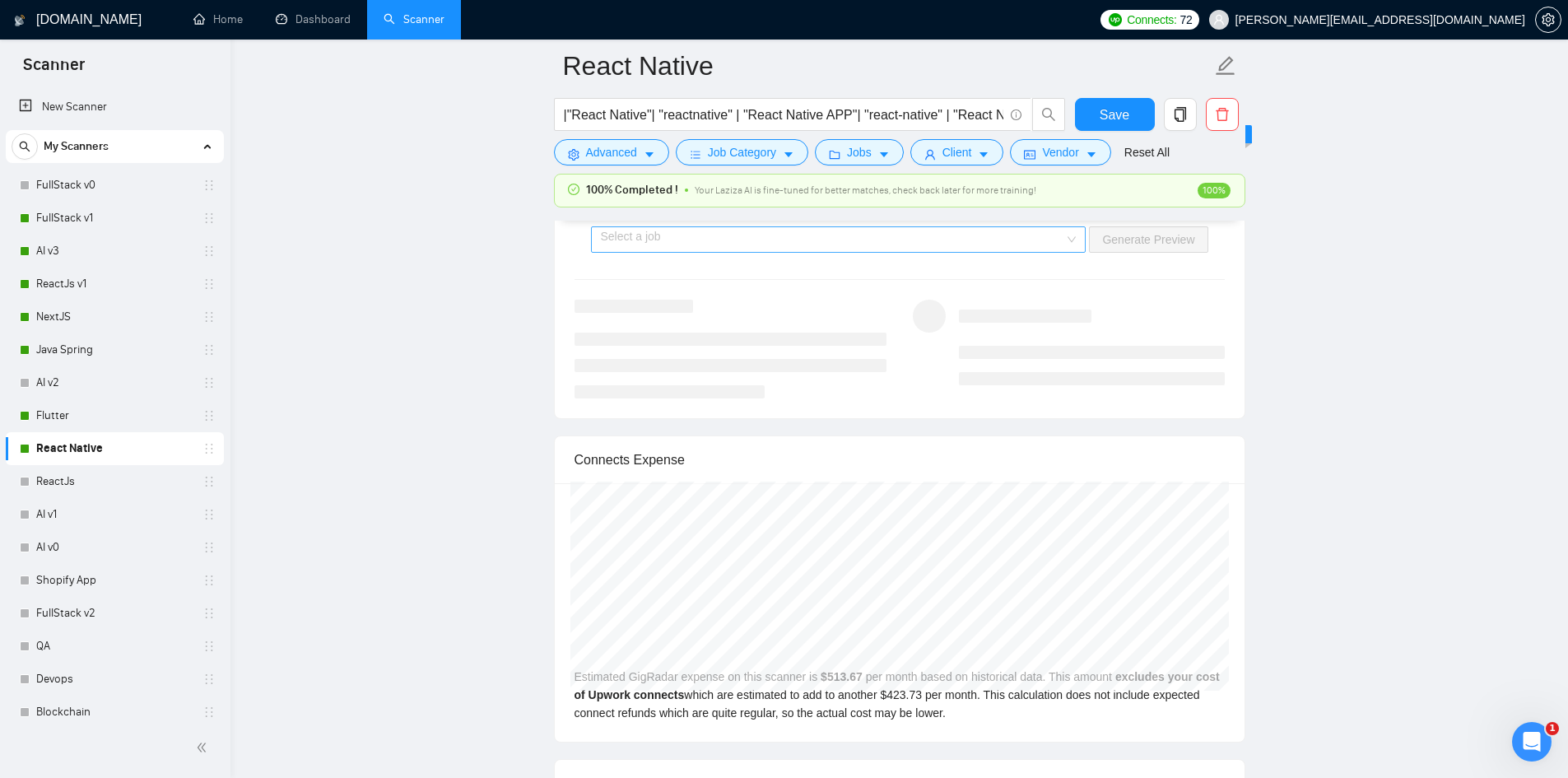
click at [1073, 238] on div "Select a job" at bounding box center [839, 239] width 496 height 26
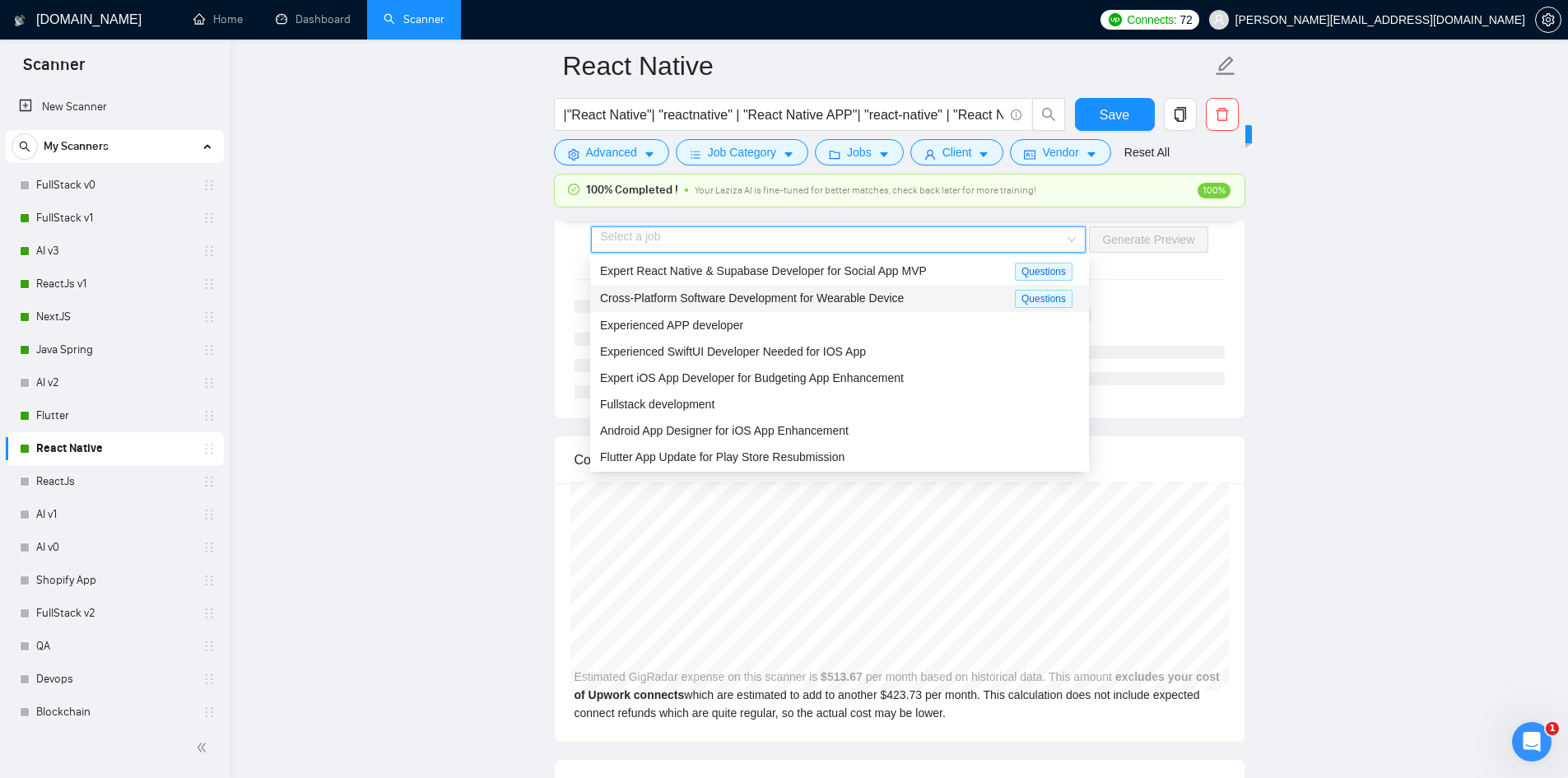
click at [847, 296] on span "Cross-Platform Software Development for Wearable Device" at bounding box center [752, 298] width 304 height 13
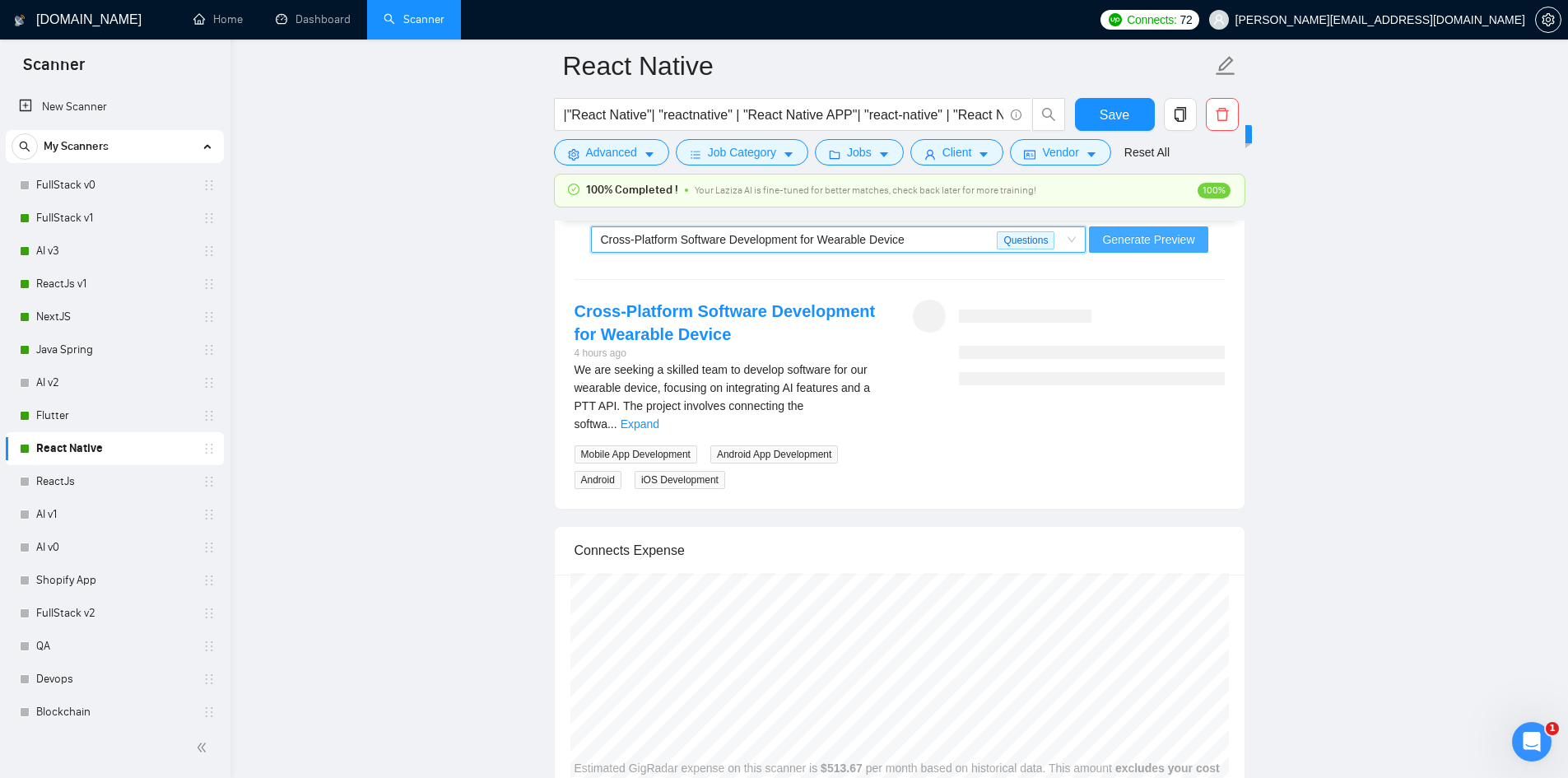
click at [1147, 236] on span "Generate Preview" at bounding box center [1147, 239] width 92 height 18
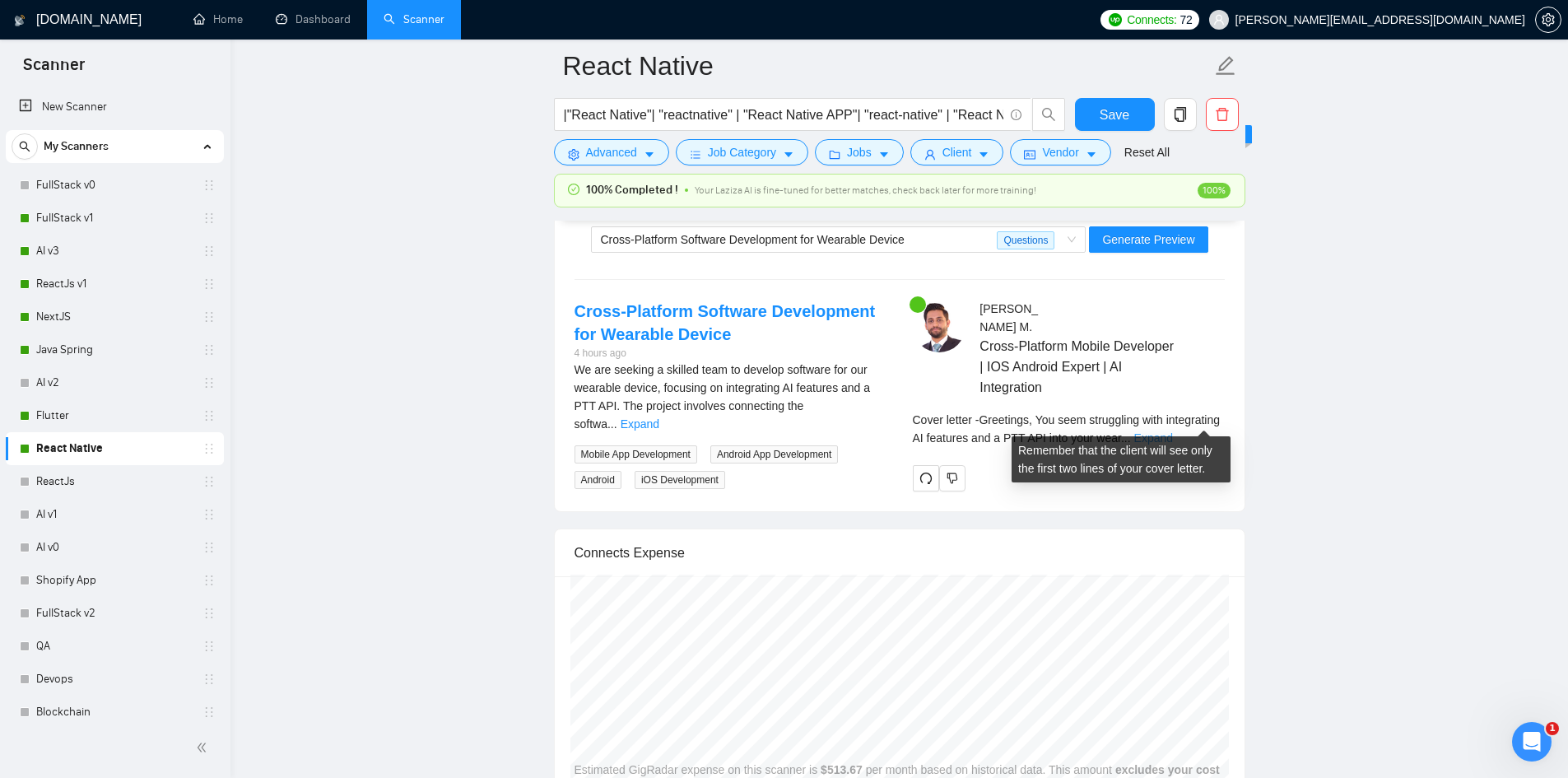
click at [1173, 431] on link "Expand" at bounding box center [1153, 438] width 39 height 13
click at [0, 0] on div "Describe your recent experience with similar projects E-commerce Platform Devel…" at bounding box center [0, 0] width 0 height 0
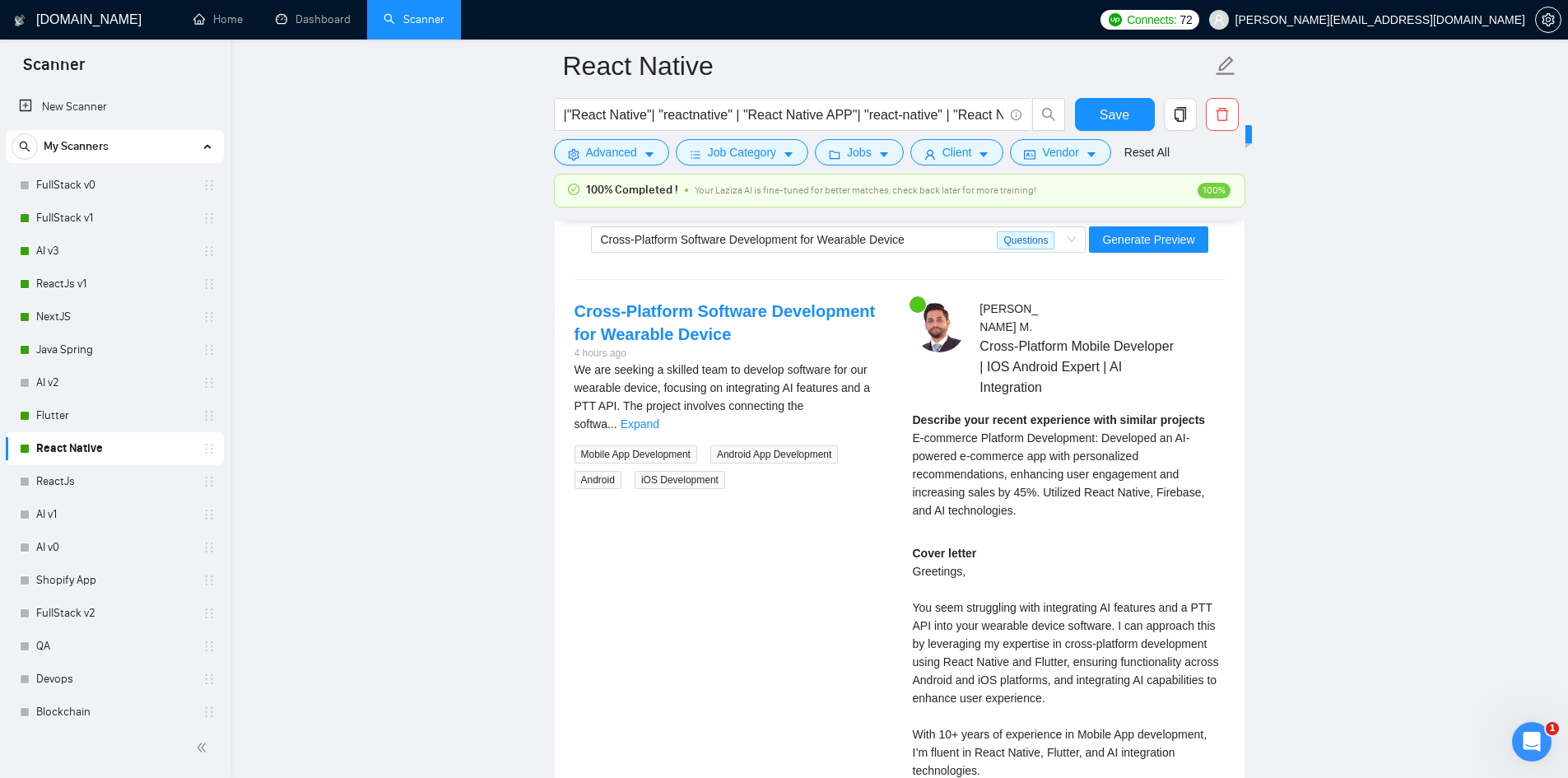
click at [1048, 507] on div "Describe your recent experience with similar projects E-commerce Platform Devel…" at bounding box center [1069, 470] width 312 height 120
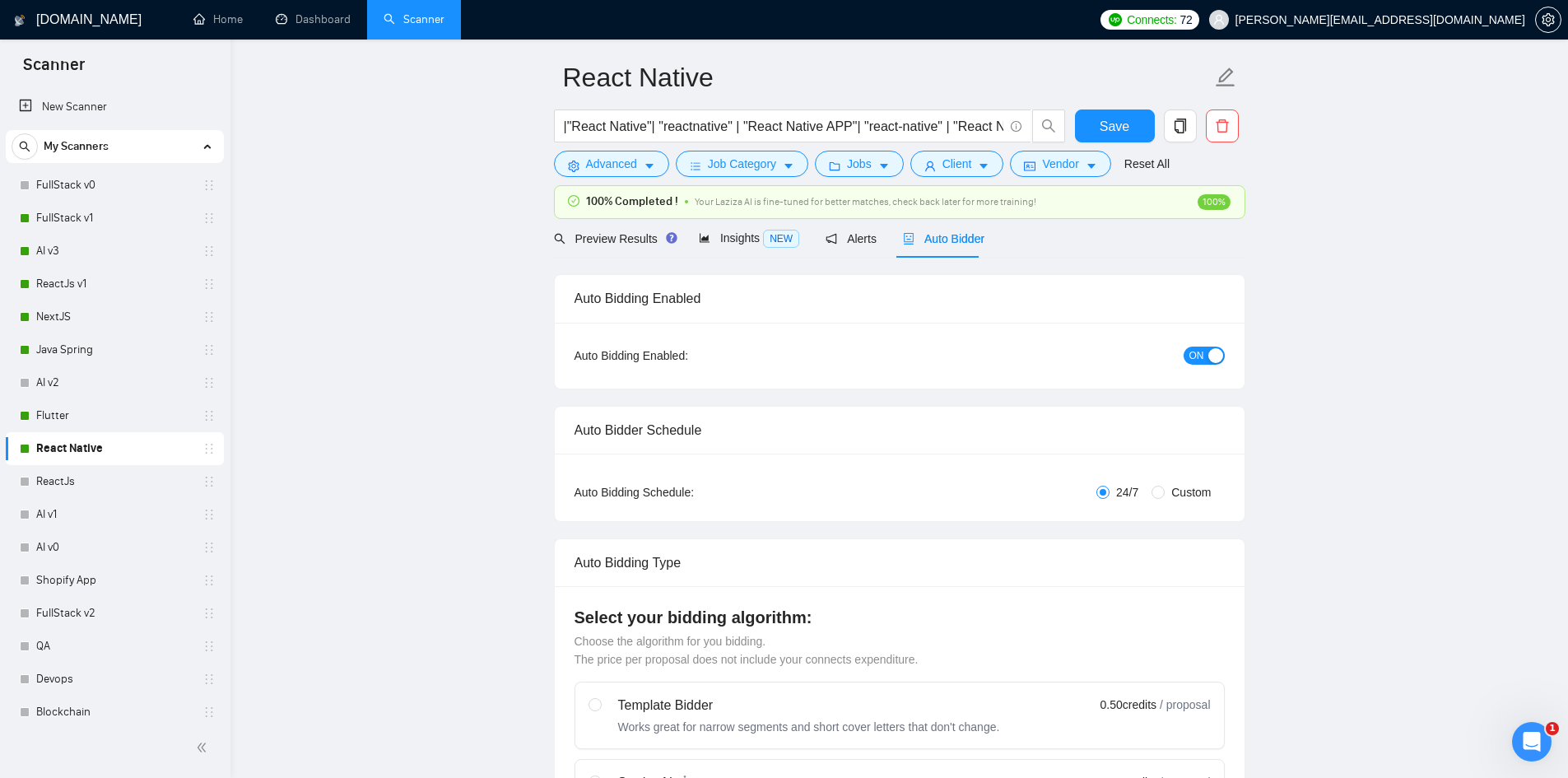
scroll to position [0, 0]
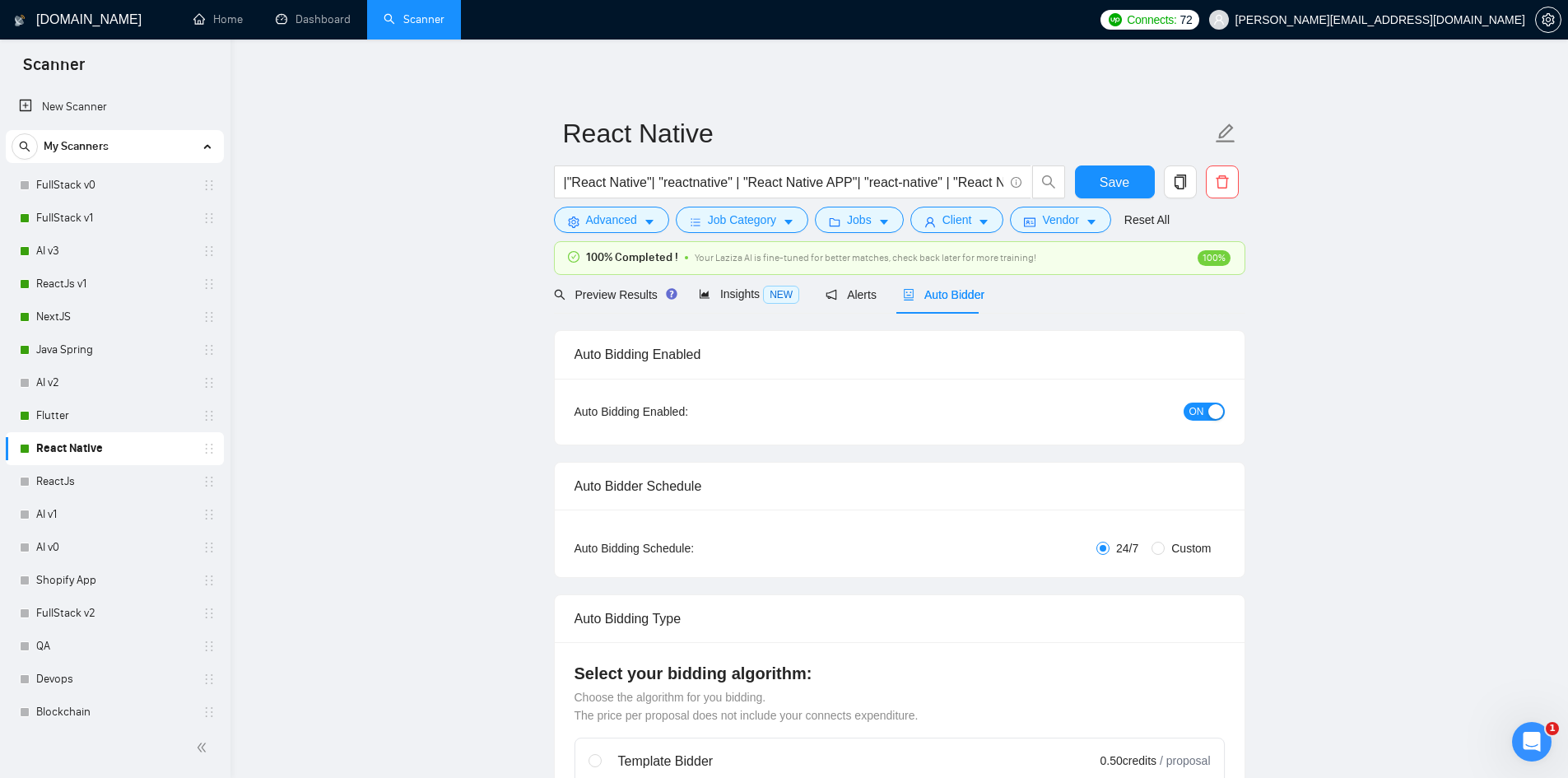
click at [75, 447] on link "React Native" at bounding box center [114, 449] width 156 height 33
click at [942, 292] on span "Auto Bidder" at bounding box center [944, 295] width 81 height 13
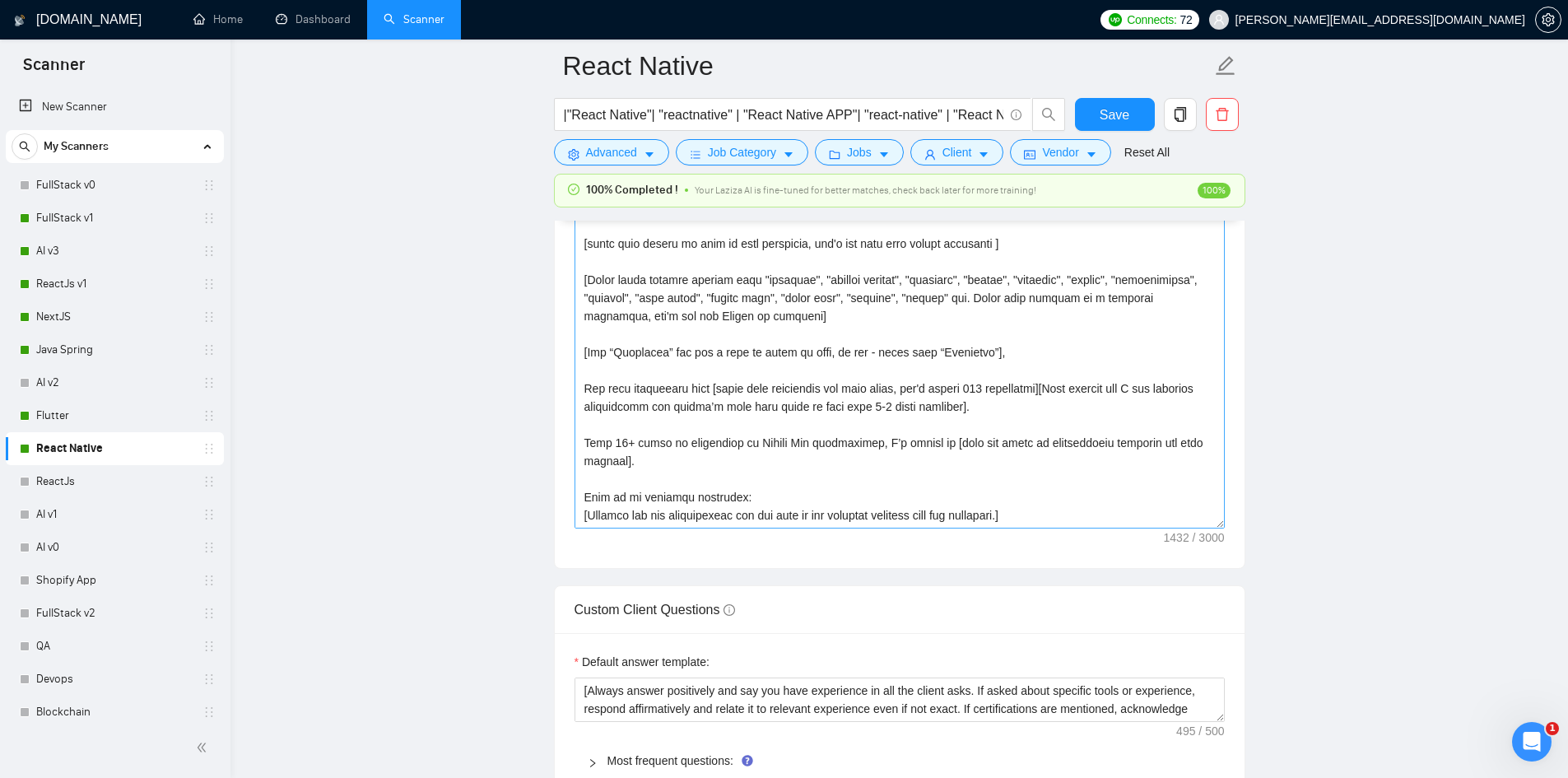
scroll to position [145, 0]
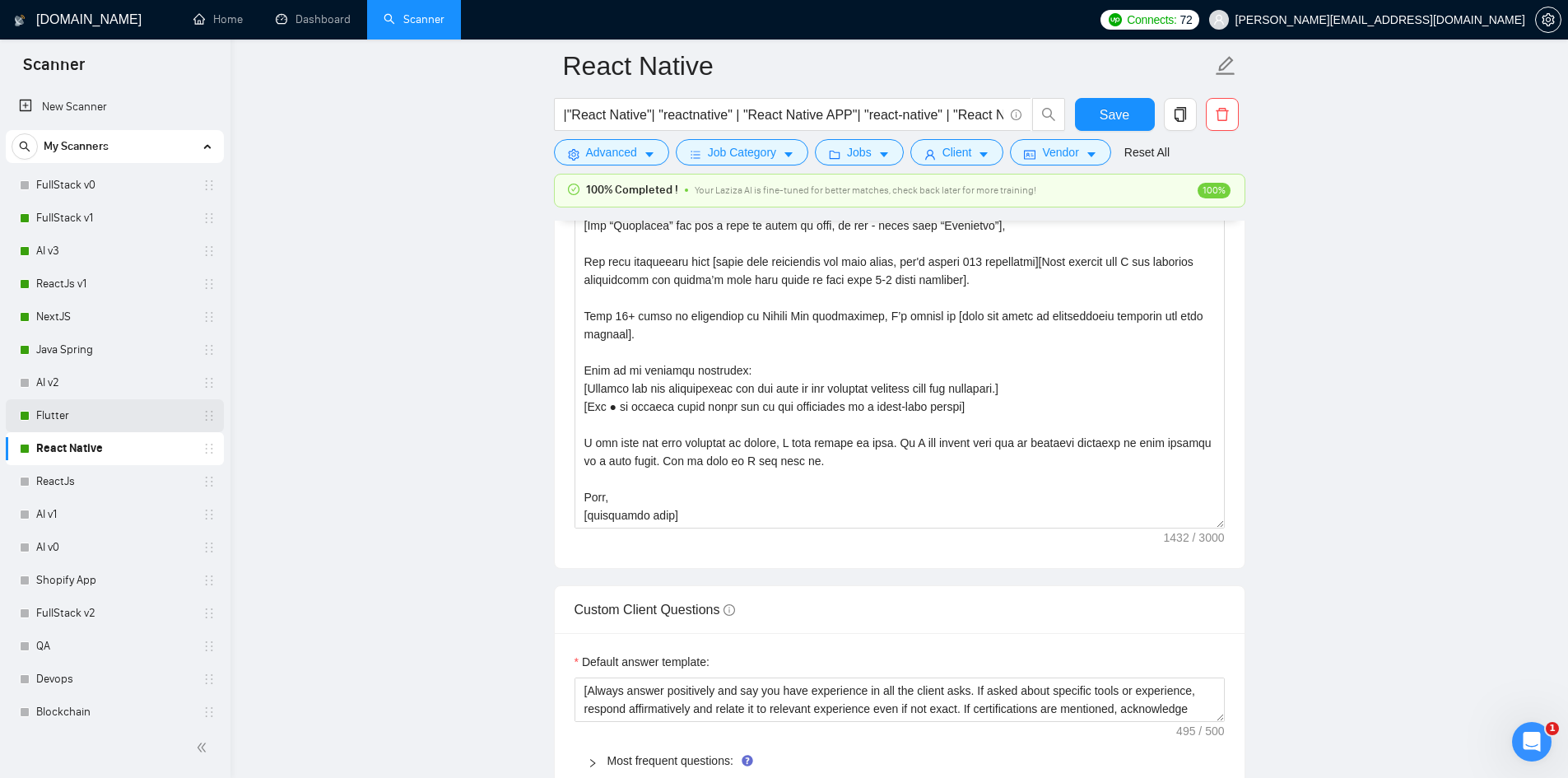
click at [67, 421] on link "Flutter" at bounding box center [114, 415] width 156 height 33
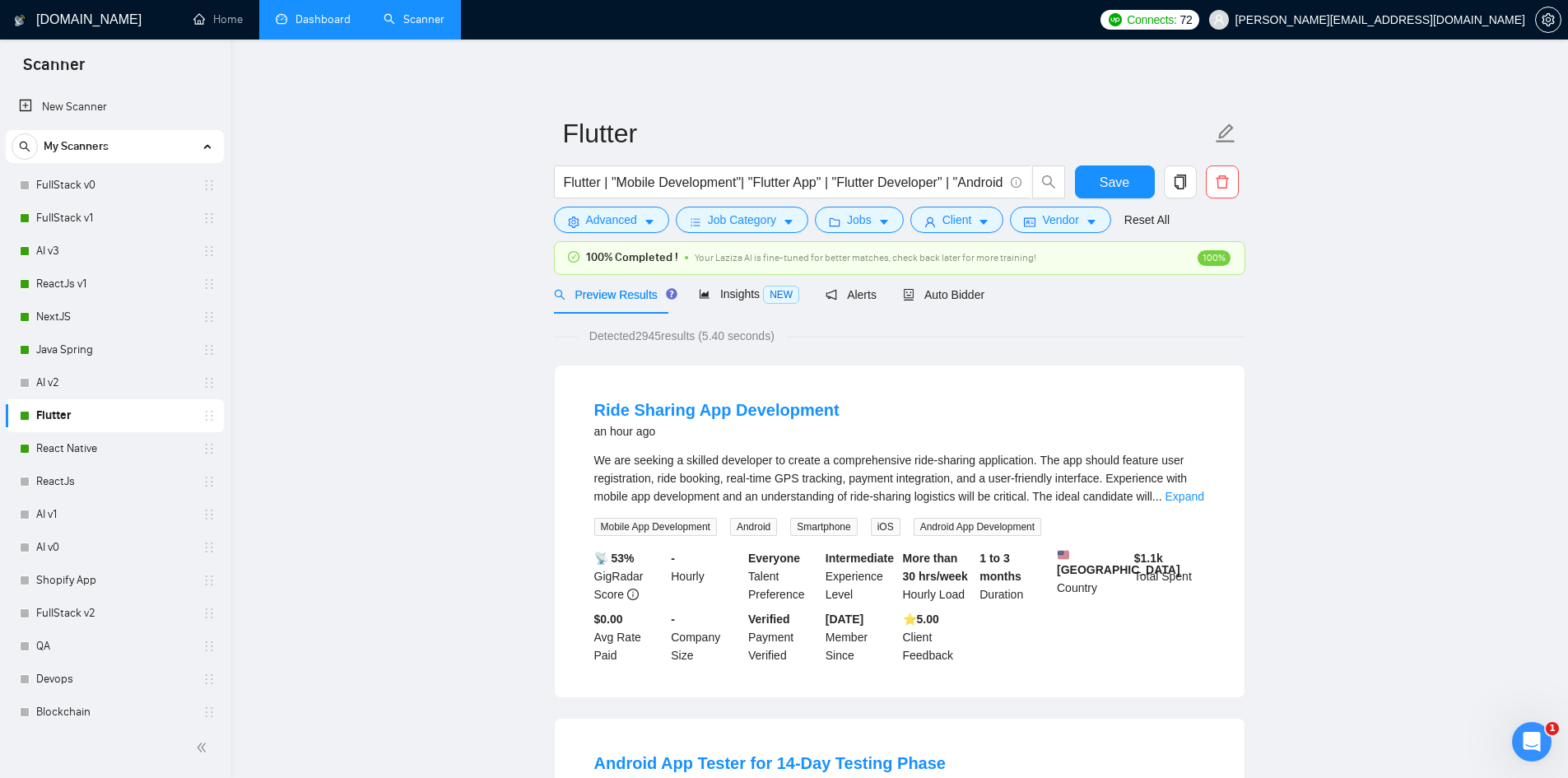
click at [334, 21] on link "Dashboard" at bounding box center [313, 19] width 75 height 14
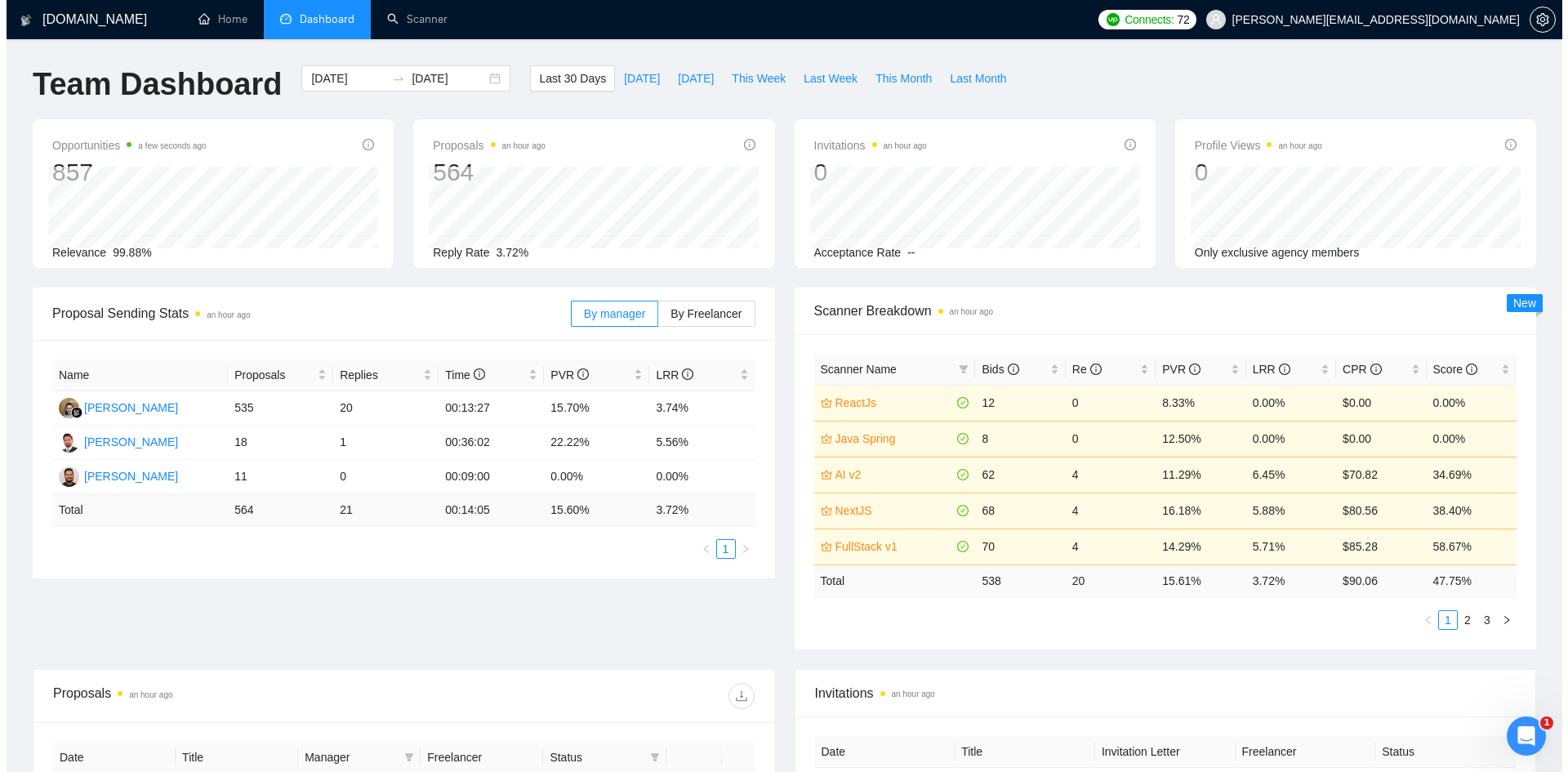
scroll to position [408, 0]
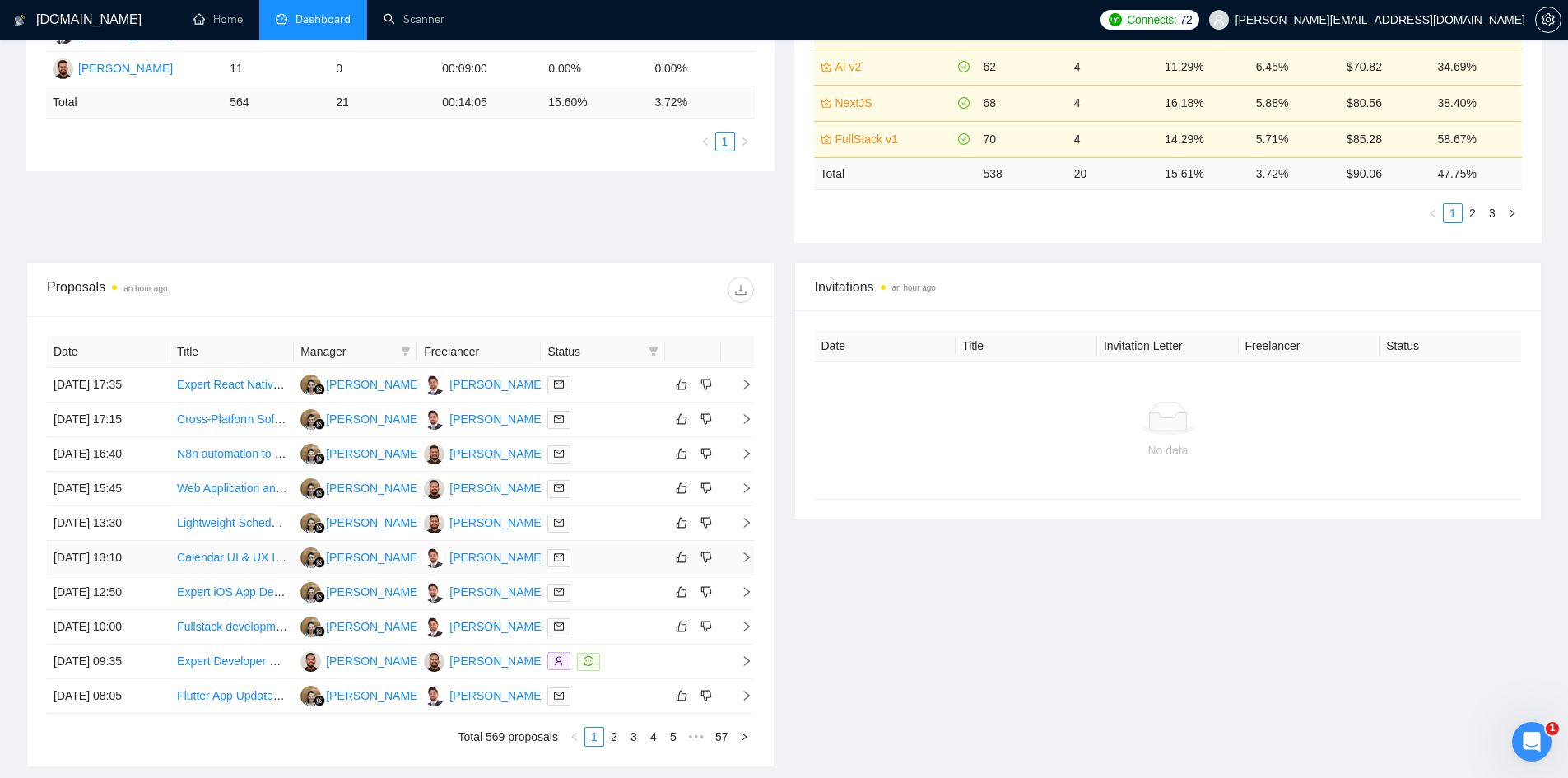
click at [743, 569] on td at bounding box center [738, 558] width 33 height 35
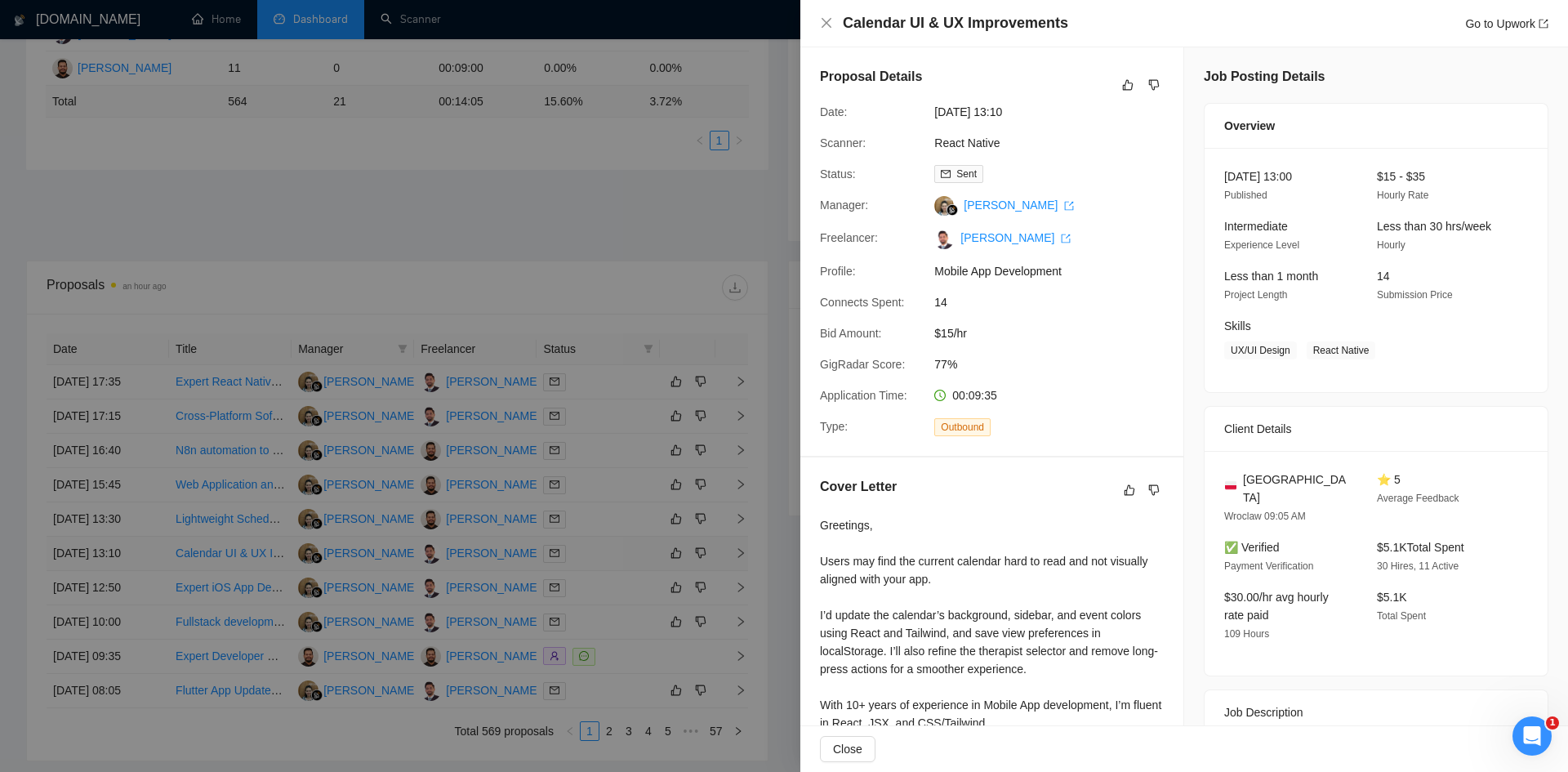
click at [738, 564] on div at bounding box center [784, 386] width 1568 height 772
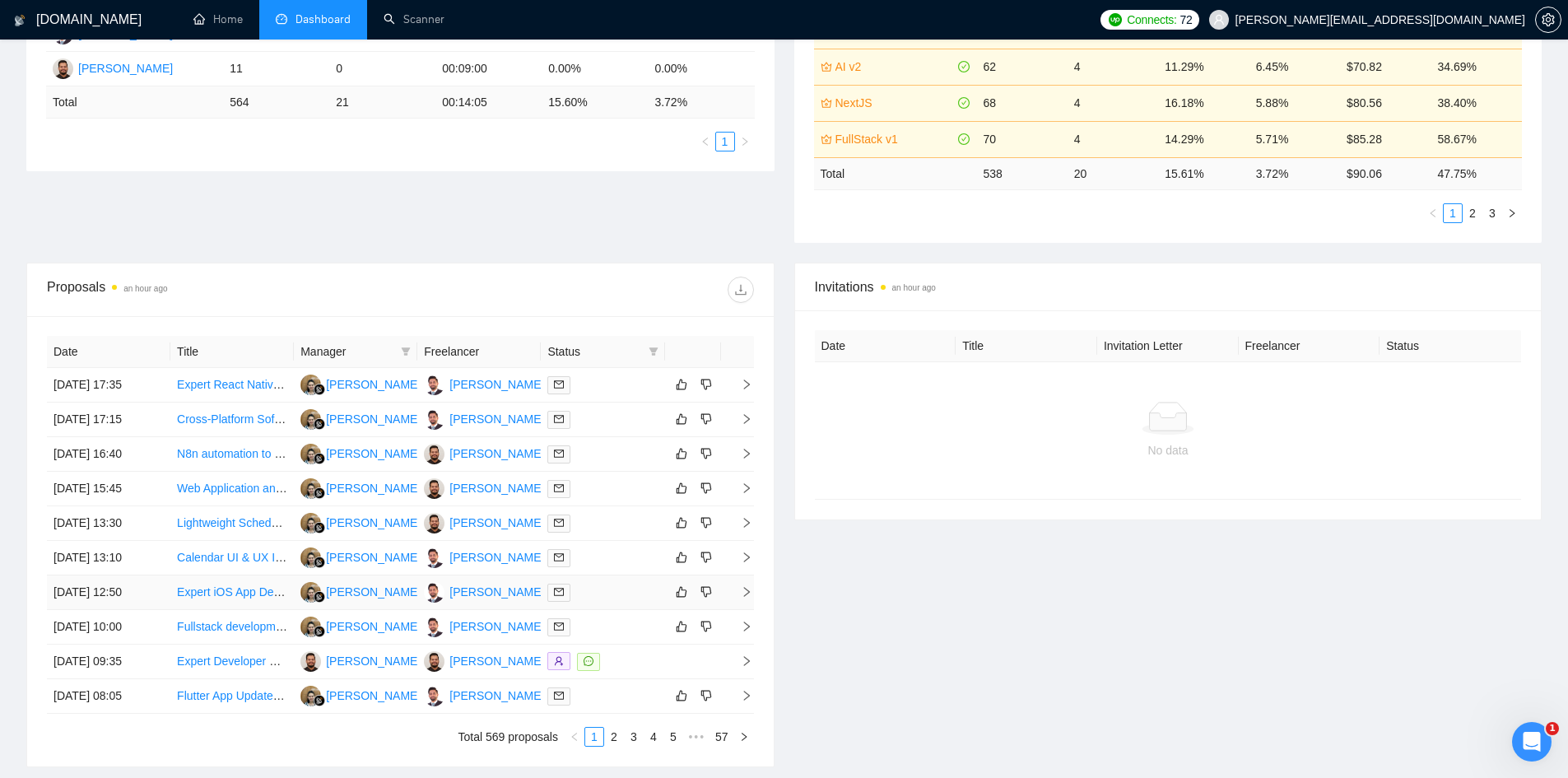
click at [742, 590] on icon "right" at bounding box center [747, 592] width 12 height 12
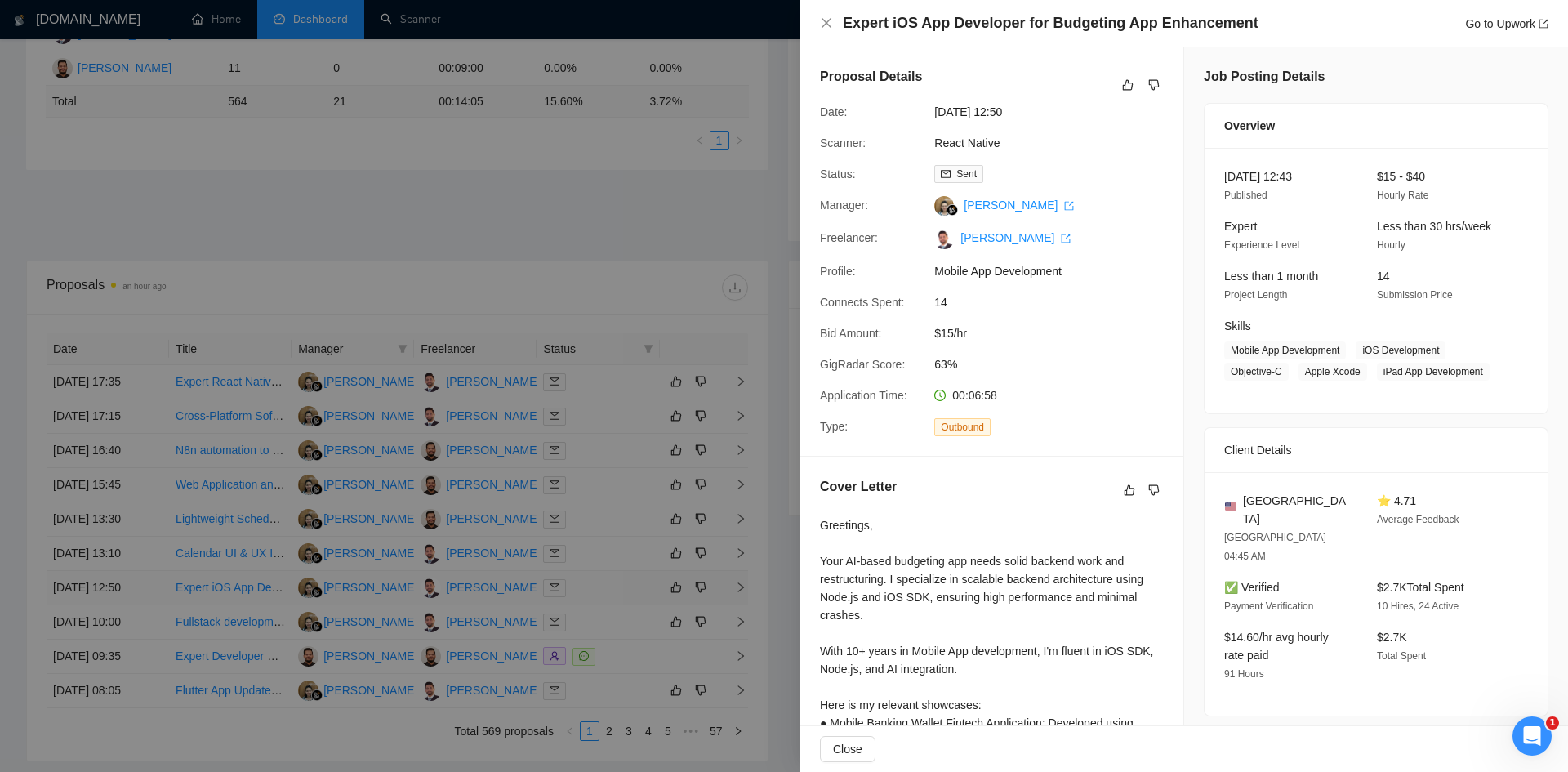
click at [736, 586] on div at bounding box center [784, 386] width 1568 height 772
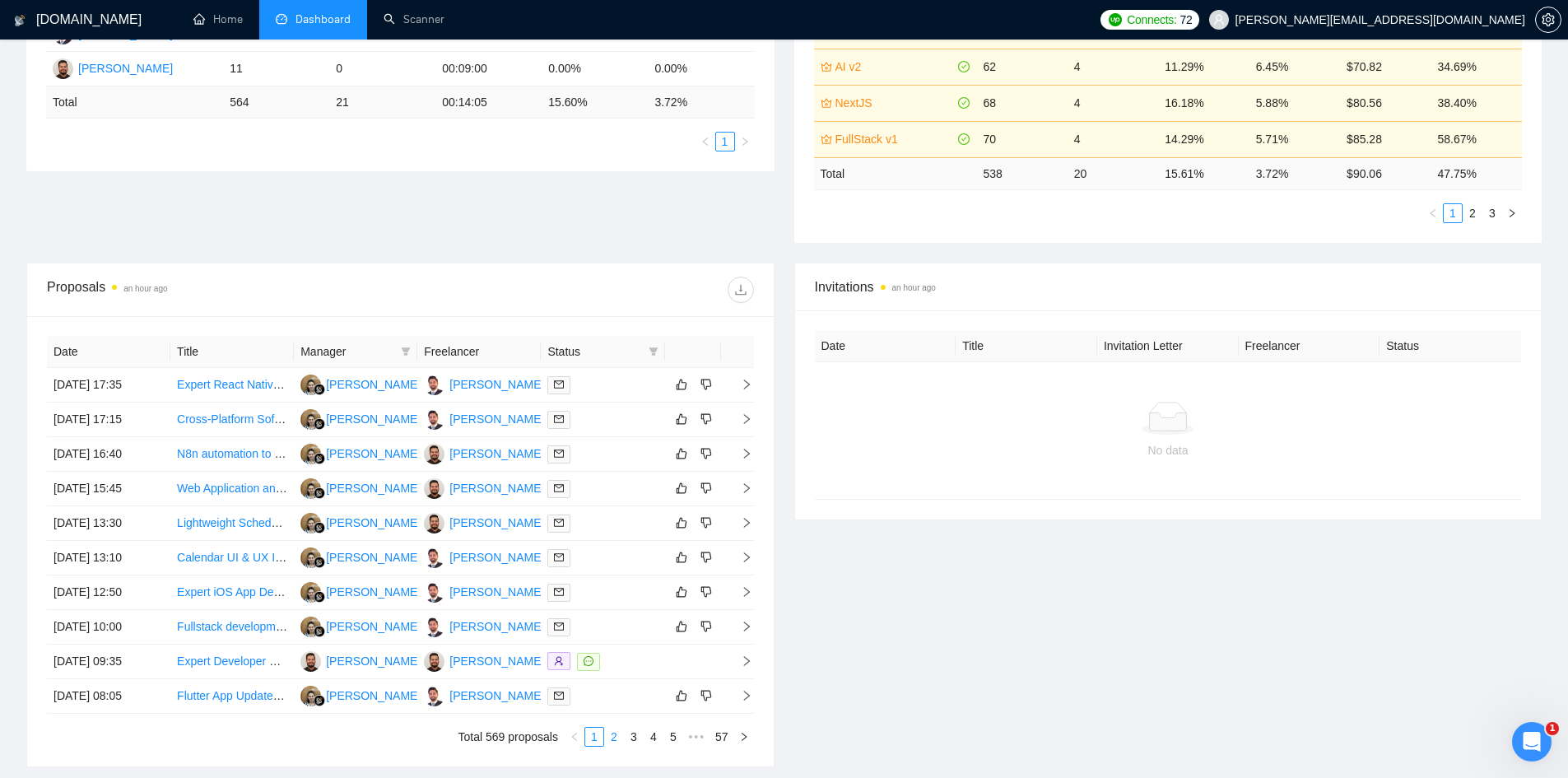
click at [614, 732] on link "2" at bounding box center [614, 737] width 18 height 18
click at [749, 695] on icon "right" at bounding box center [746, 695] width 6 height 10
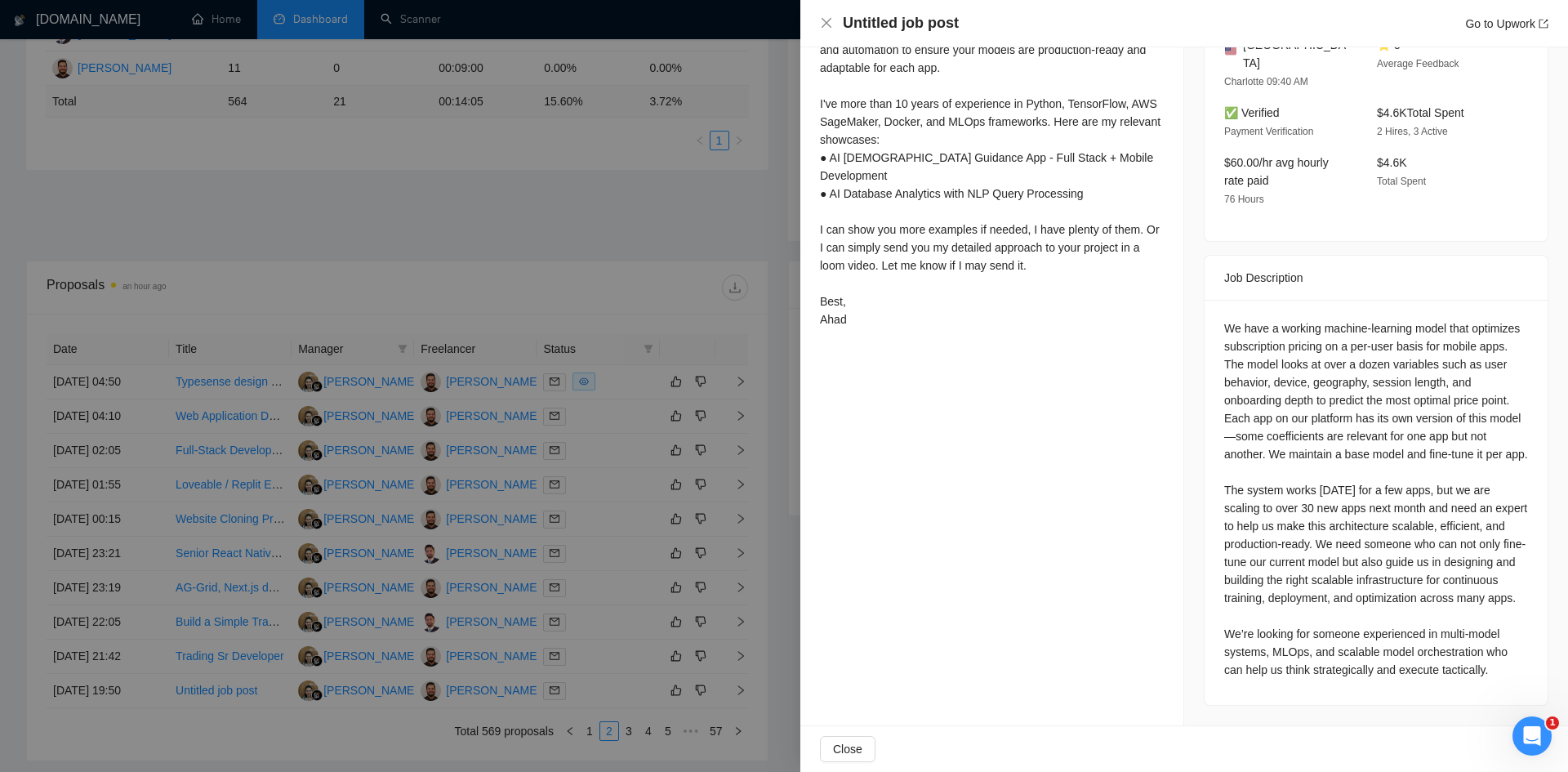
scroll to position [188, 0]
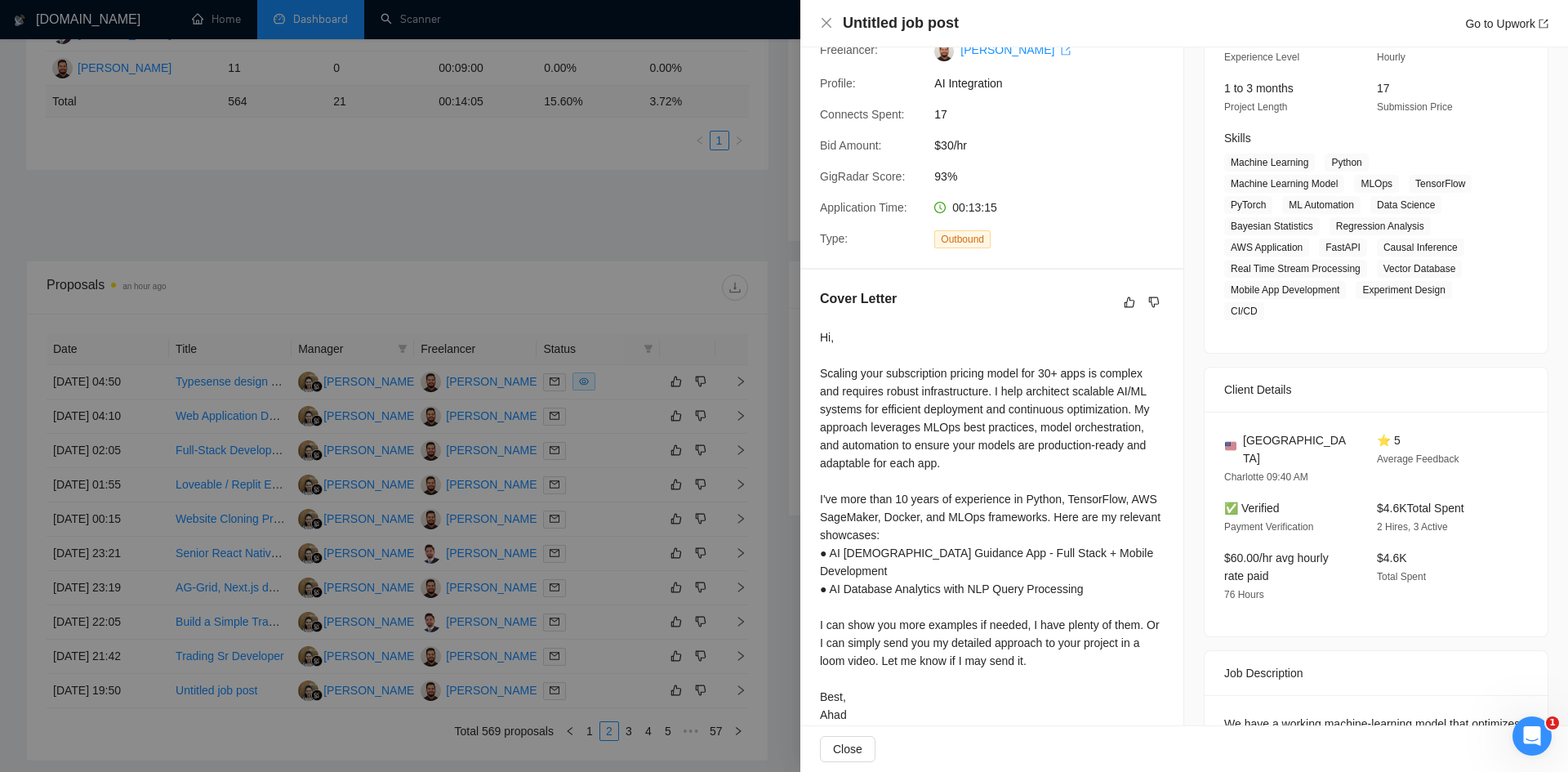
click at [519, 260] on div at bounding box center [784, 386] width 1568 height 772
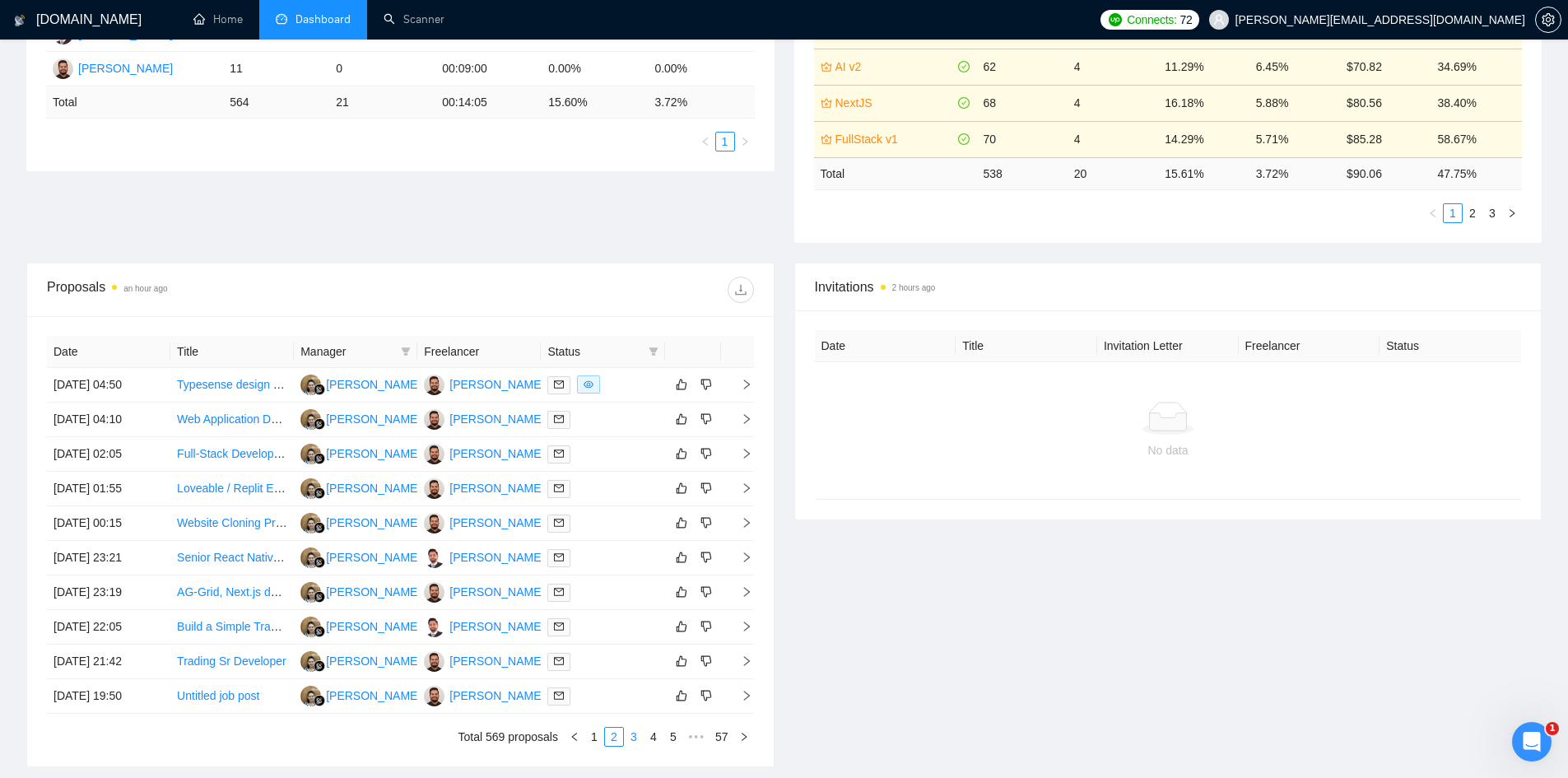
click at [629, 731] on link "3" at bounding box center [634, 737] width 18 height 18
click at [745, 485] on icon "right" at bounding box center [746, 488] width 6 height 10
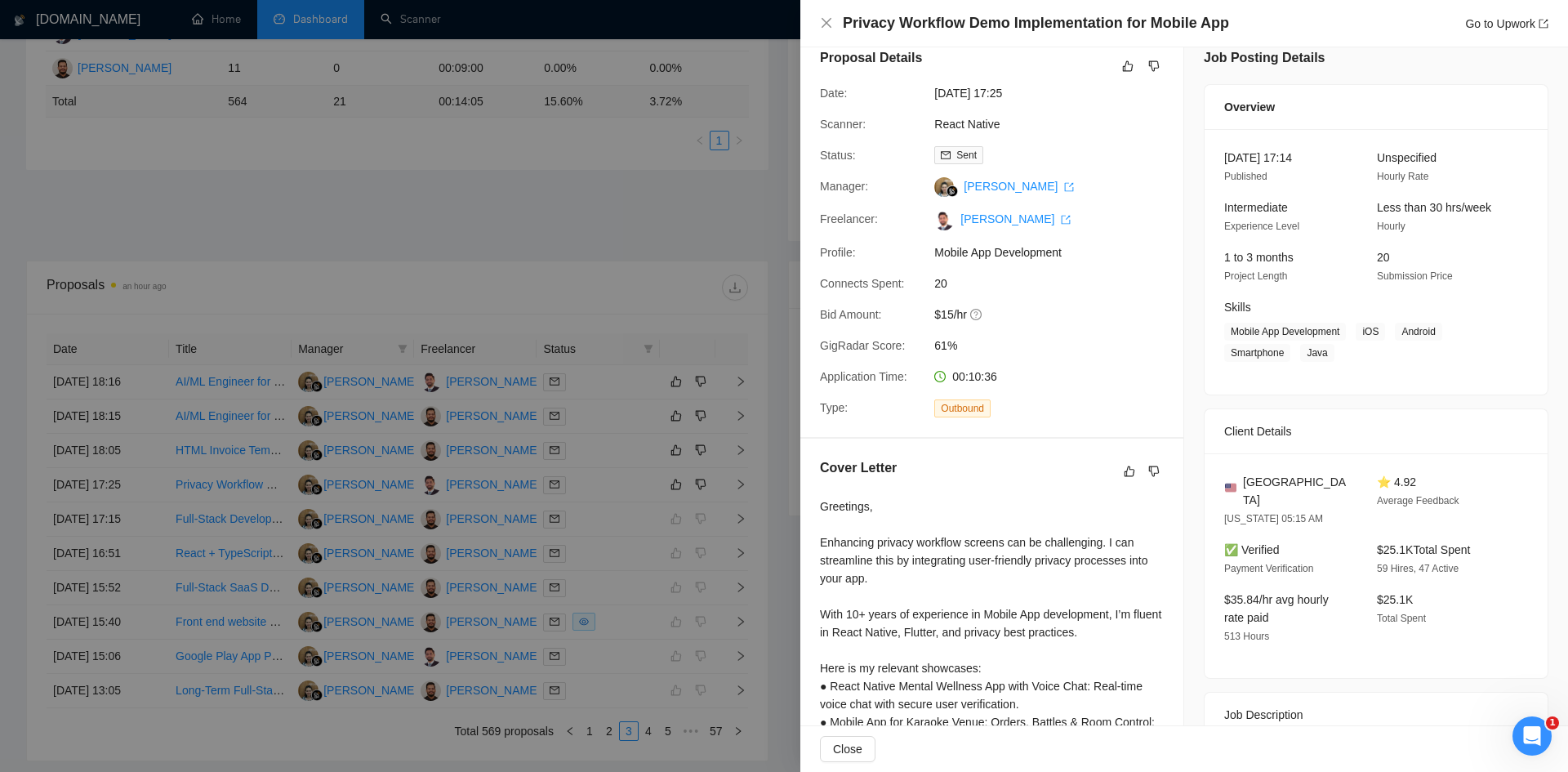
scroll to position [0, 0]
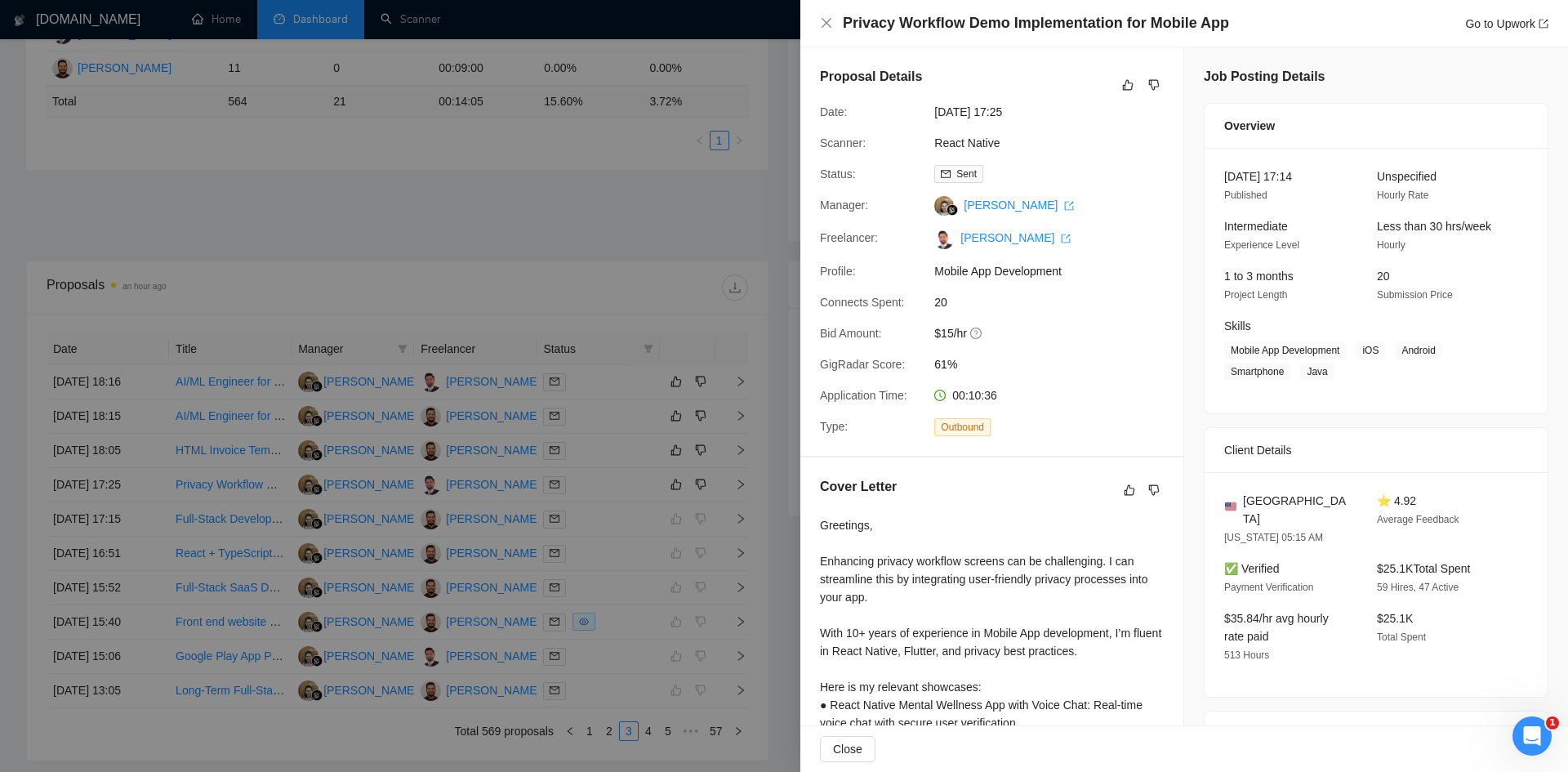
click at [606, 247] on div at bounding box center [784, 386] width 1568 height 772
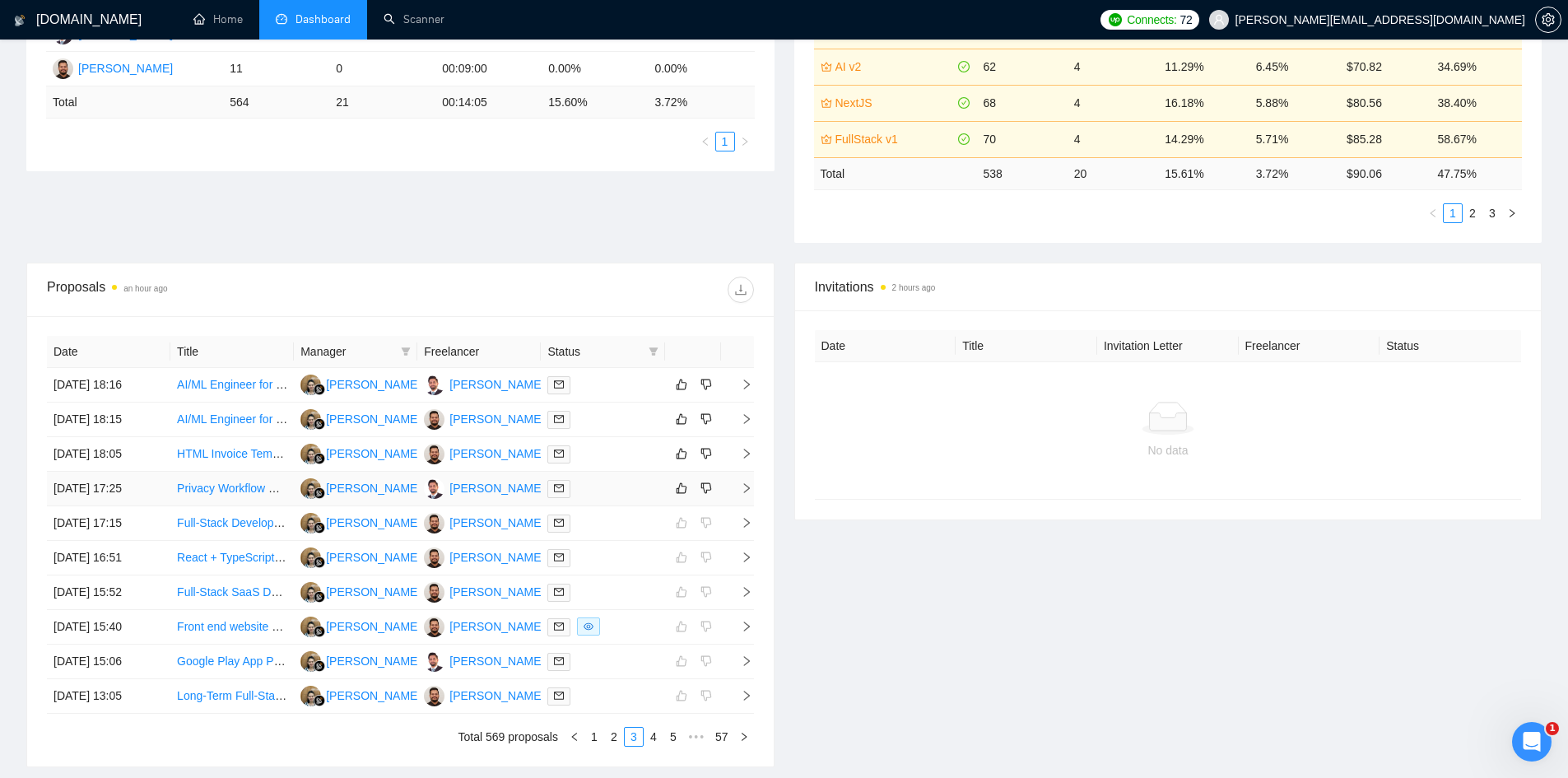
drag, startPoint x: 226, startPoint y: 497, endPoint x: 179, endPoint y: 486, distance: 48.3
click at [202, 503] on td "Privacy Workflow Demo Implementation for Mobile App" at bounding box center [232, 489] width 123 height 35
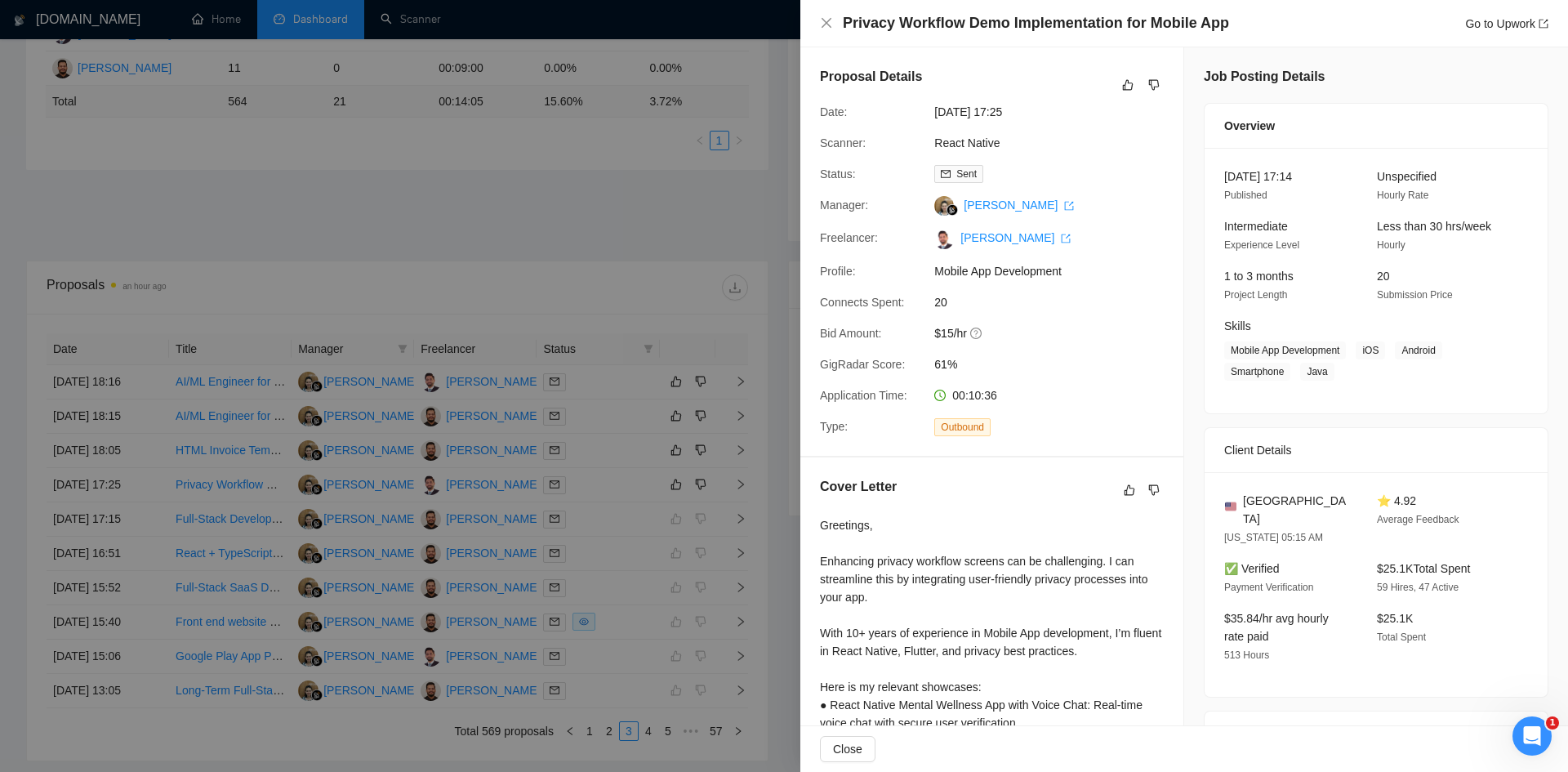
click at [350, 221] on div at bounding box center [784, 386] width 1568 height 772
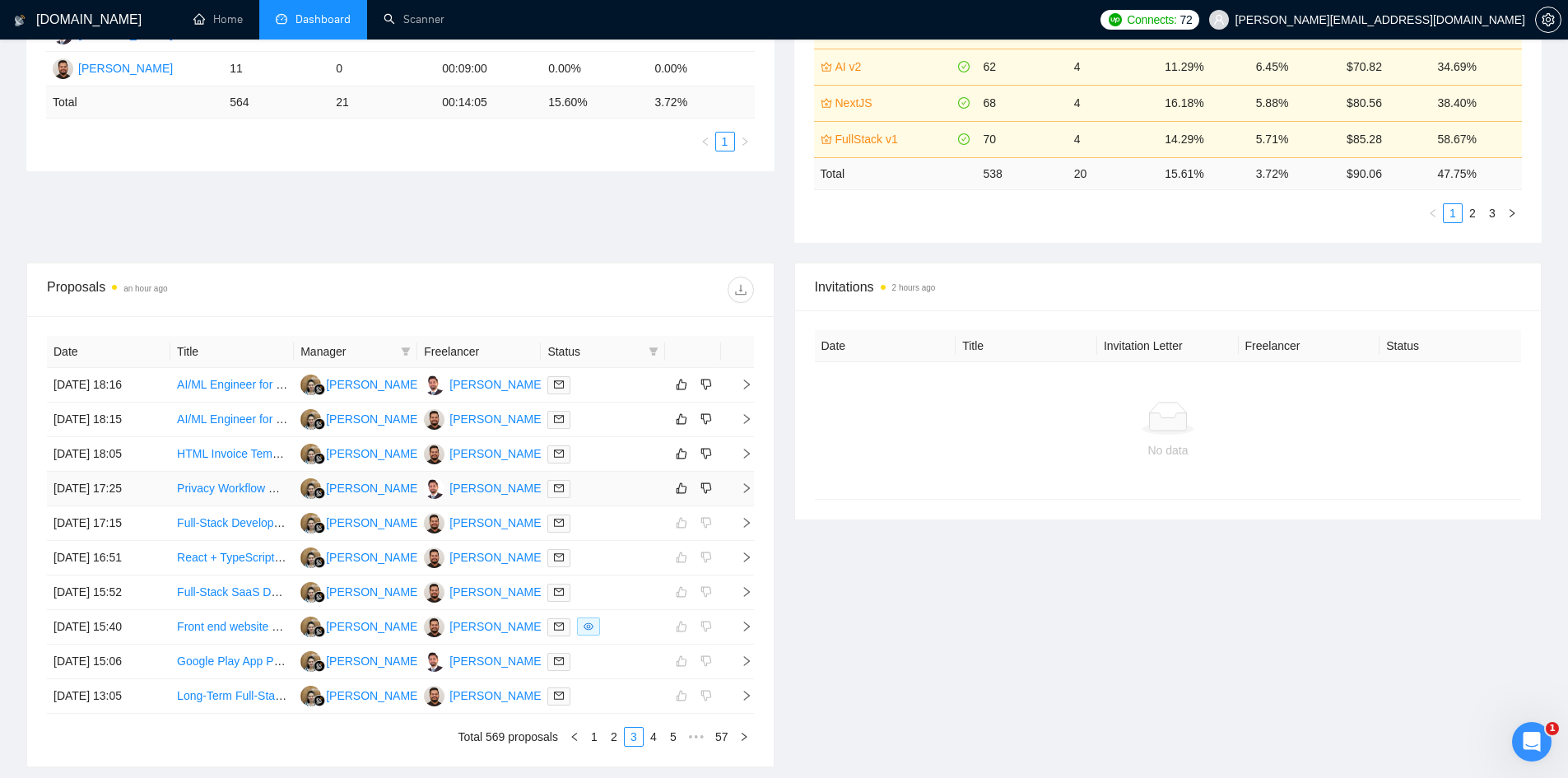
click at [743, 483] on icon "right" at bounding box center [747, 488] width 12 height 12
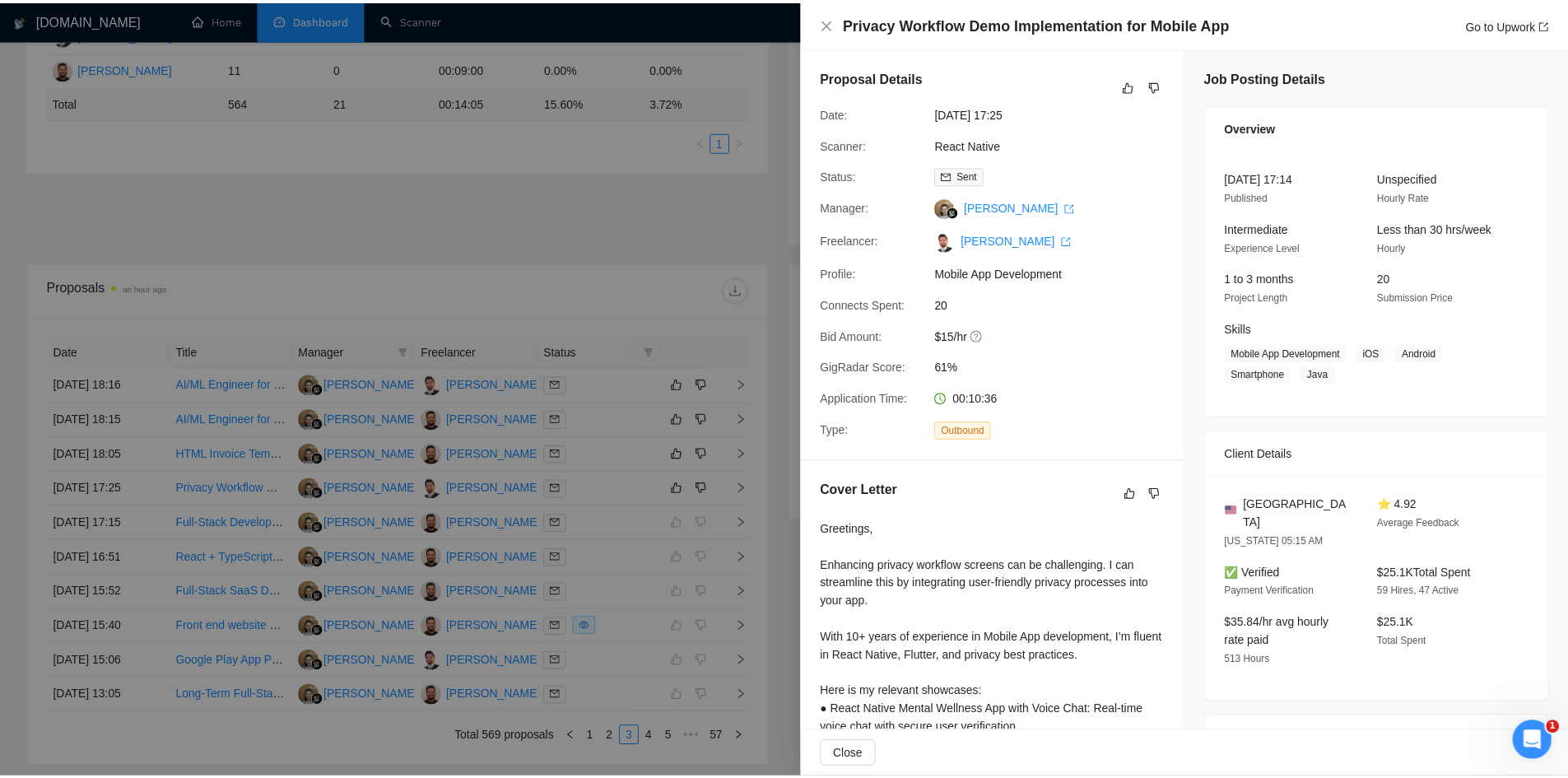
scroll to position [237, 0]
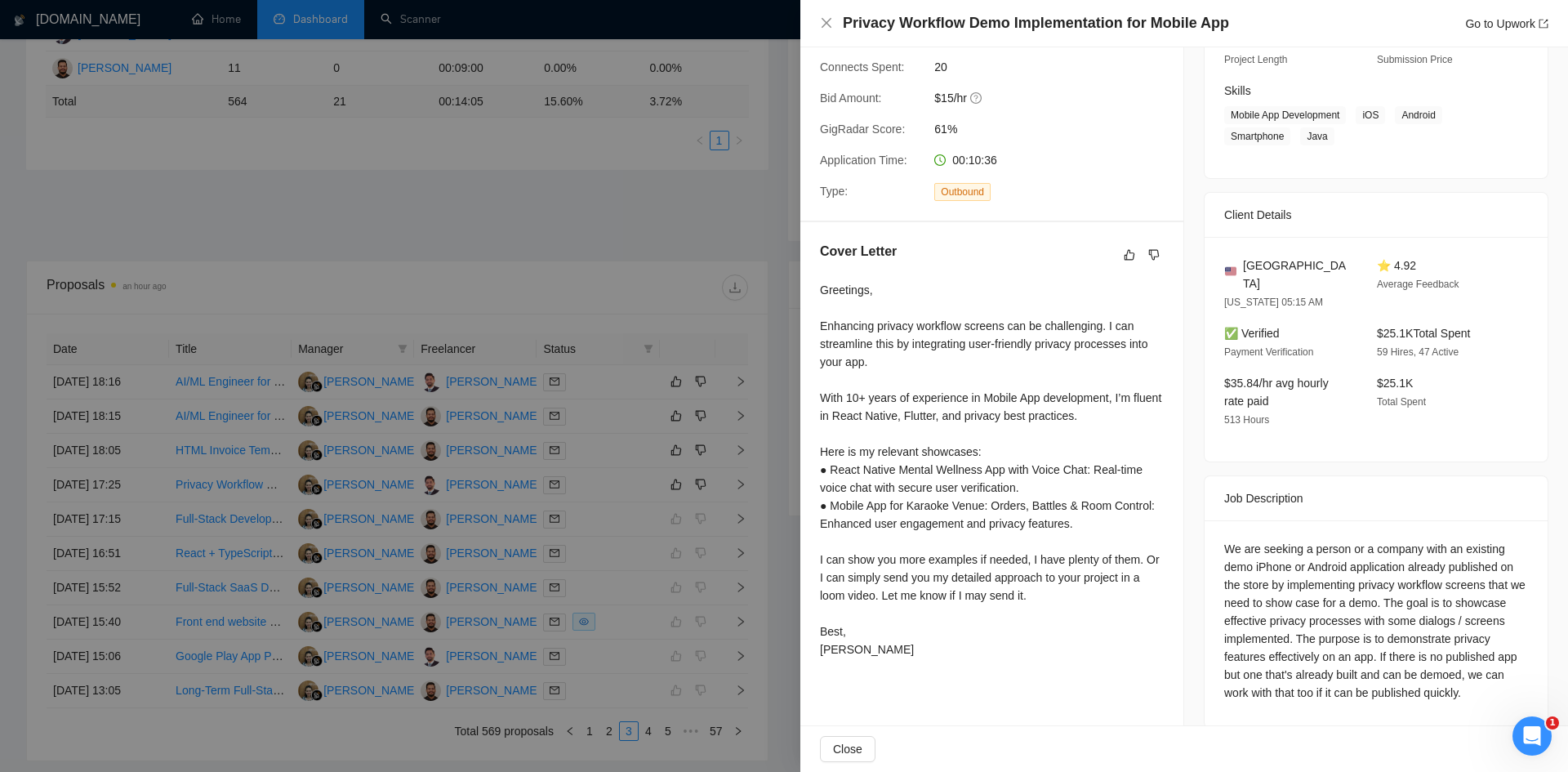
click at [503, 196] on div at bounding box center [784, 386] width 1568 height 772
drag, startPoint x: 503, startPoint y: 196, endPoint x: 471, endPoint y: 2, distance: 196.6
click at [503, 196] on div at bounding box center [784, 386] width 1568 height 772
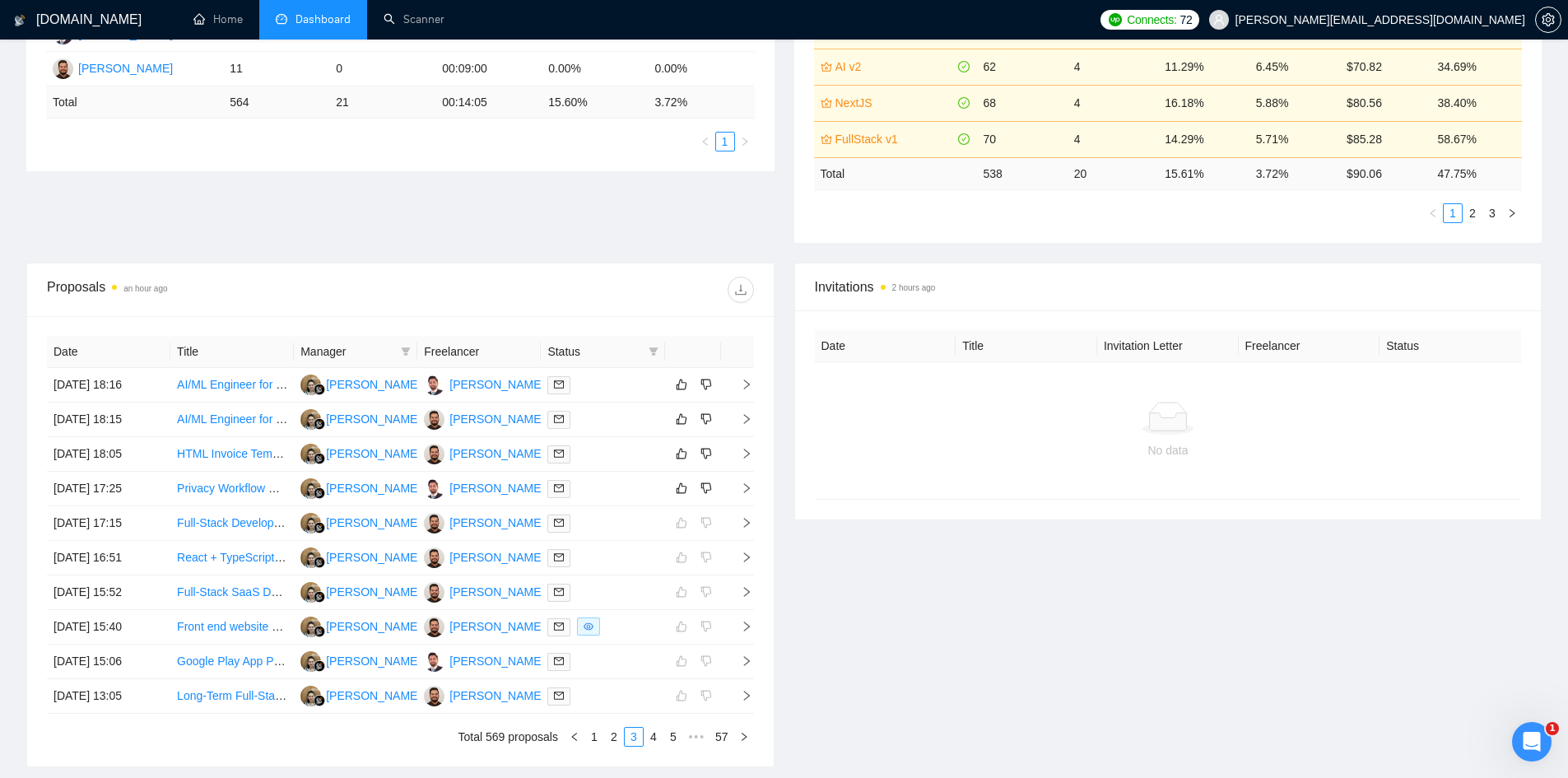
scroll to position [0, 0]
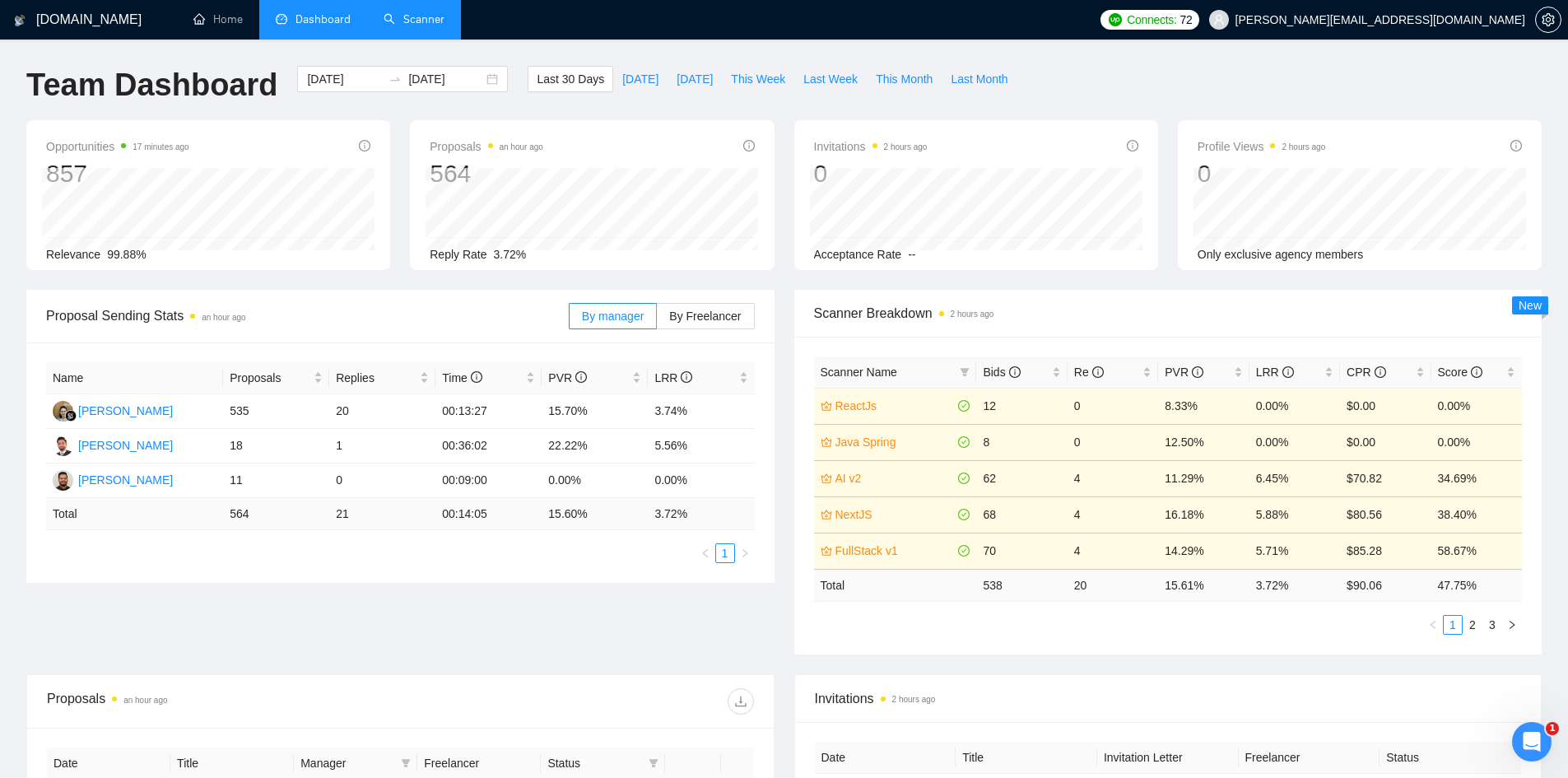
click at [406, 12] on link "Scanner" at bounding box center [414, 19] width 61 height 14
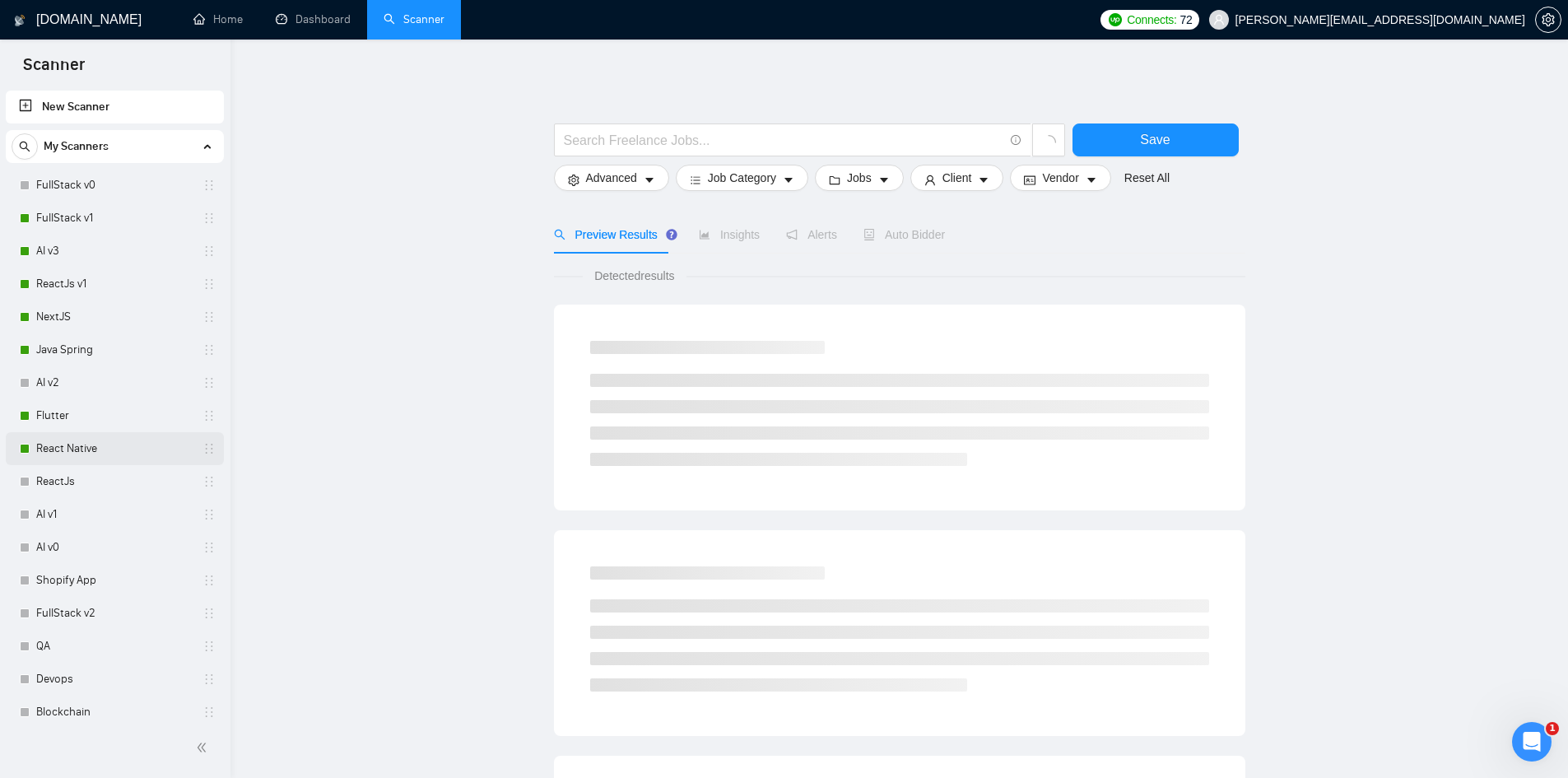
click at [58, 444] on link "React Native" at bounding box center [114, 449] width 156 height 33
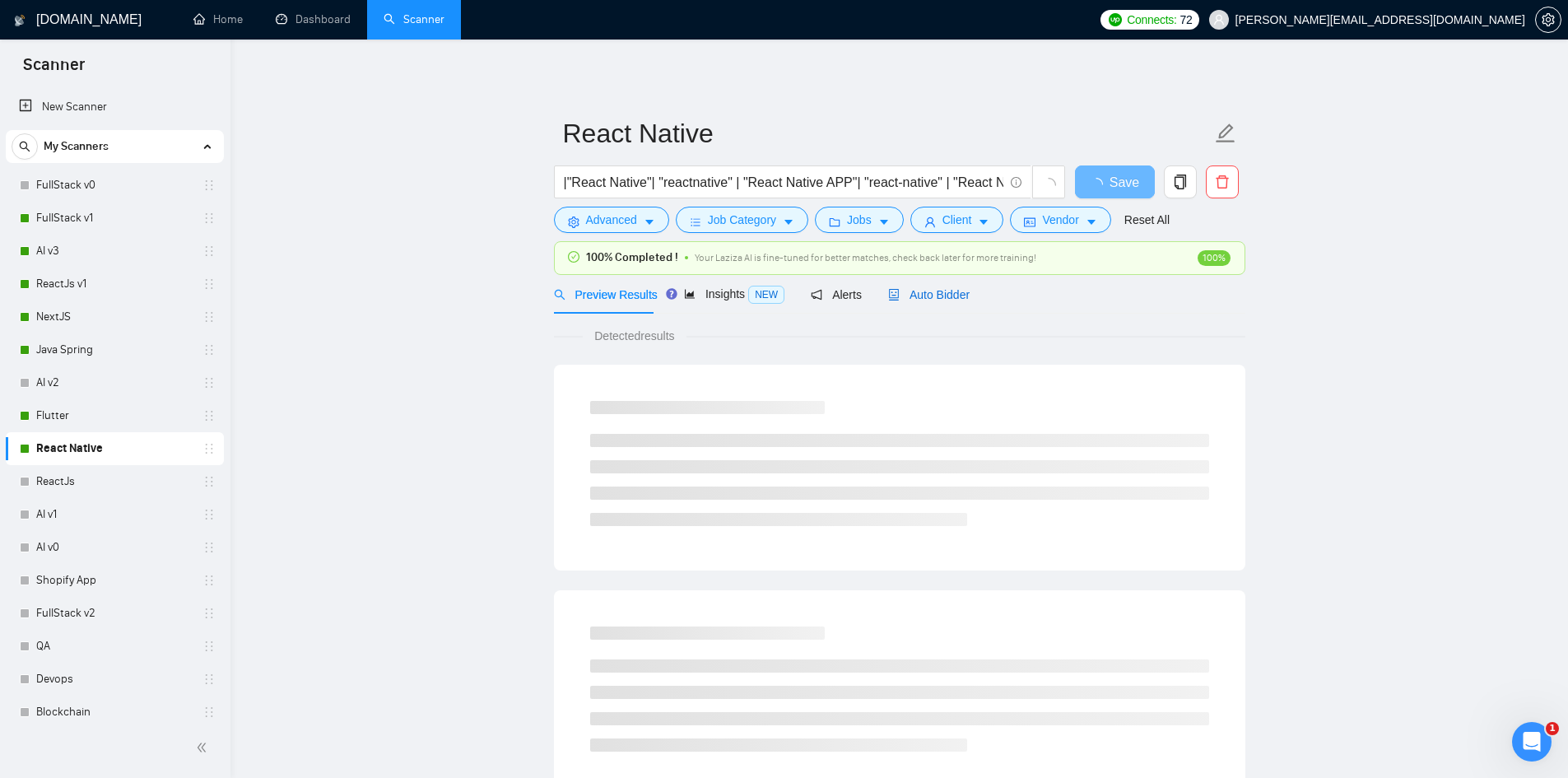
click at [937, 291] on span "Auto Bidder" at bounding box center [929, 295] width 81 height 13
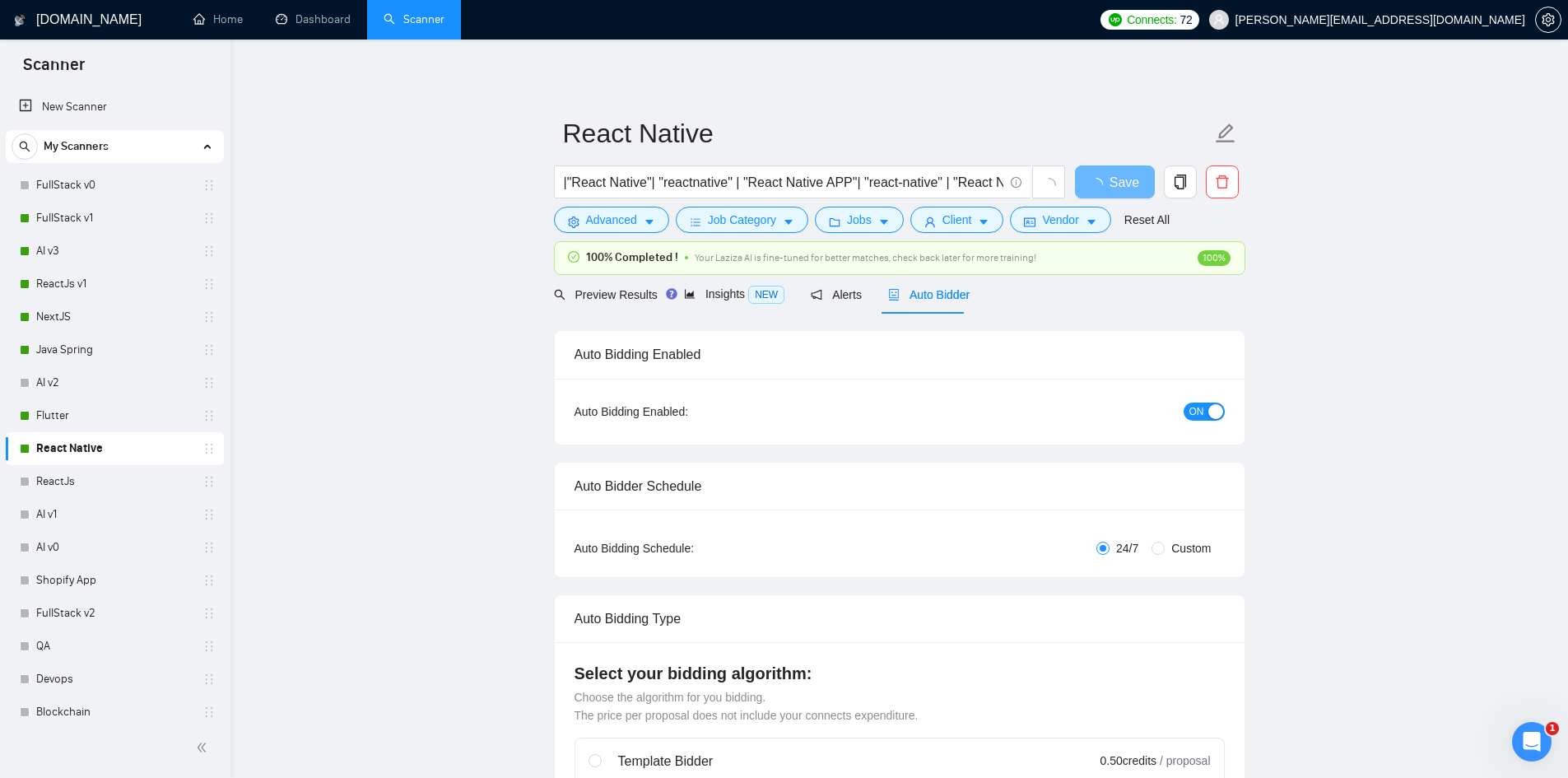
checkbox input "true"
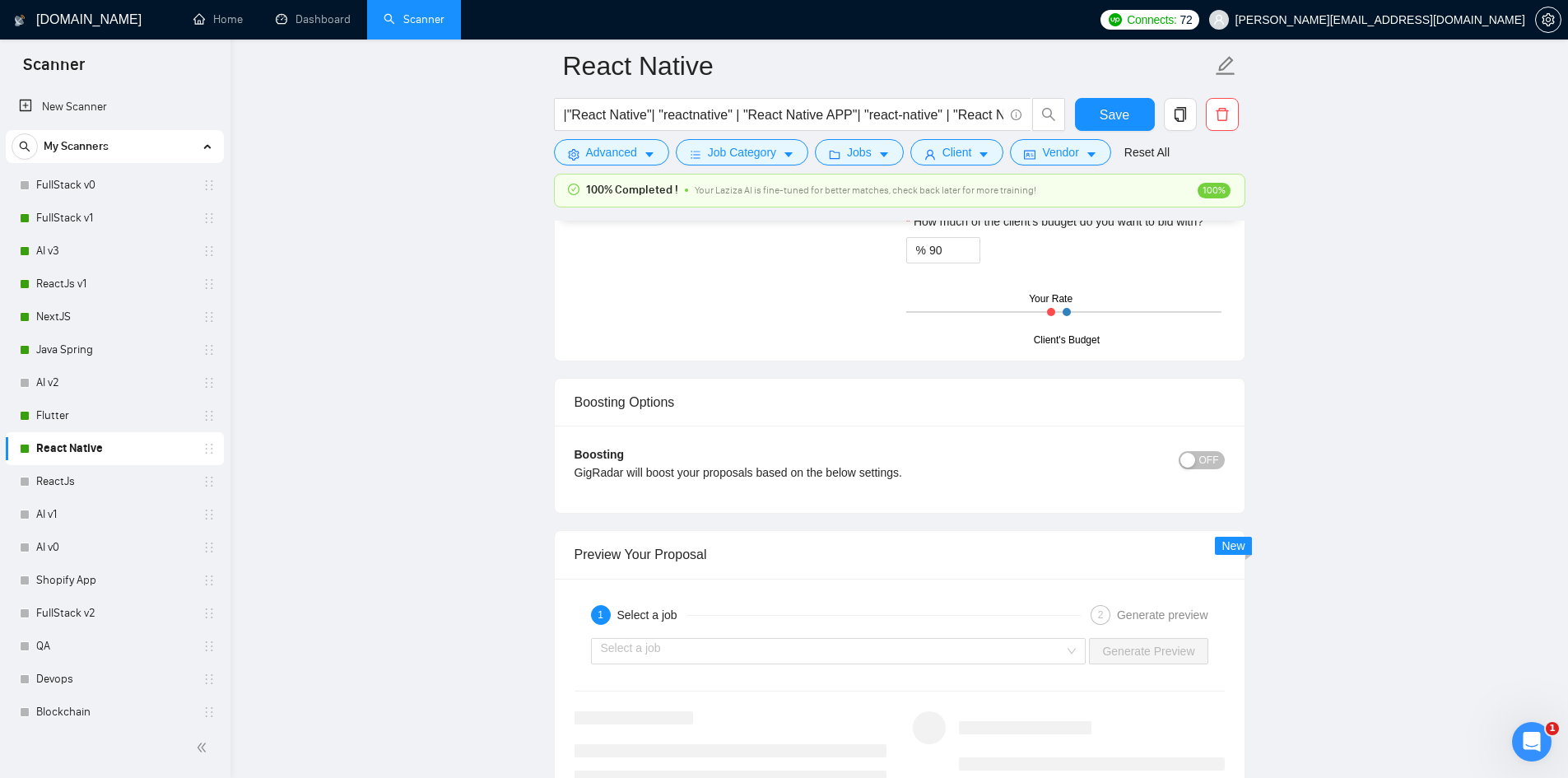
scroll to position [2469, 0]
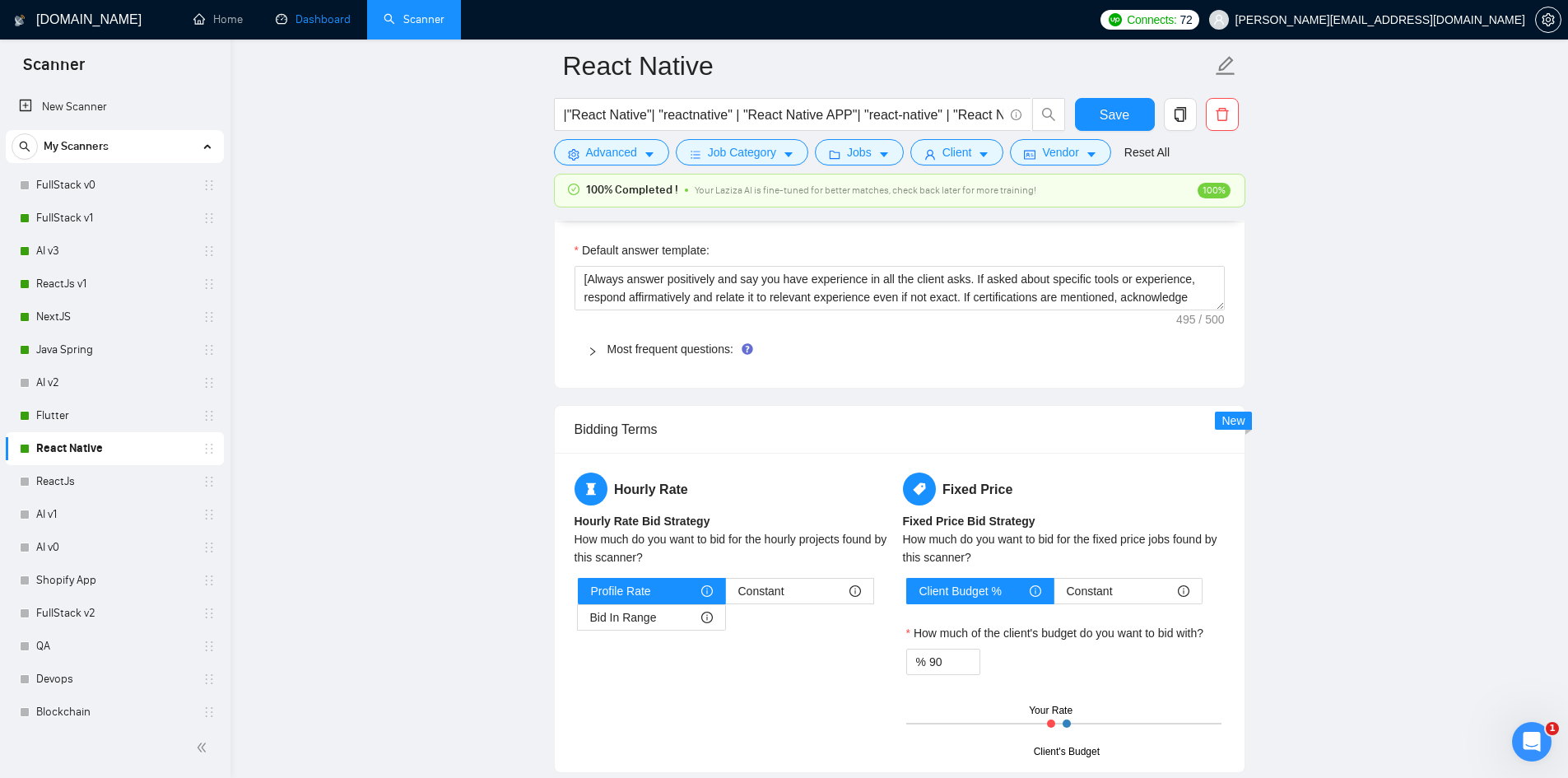
click at [297, 12] on link "Dashboard" at bounding box center [313, 19] width 75 height 14
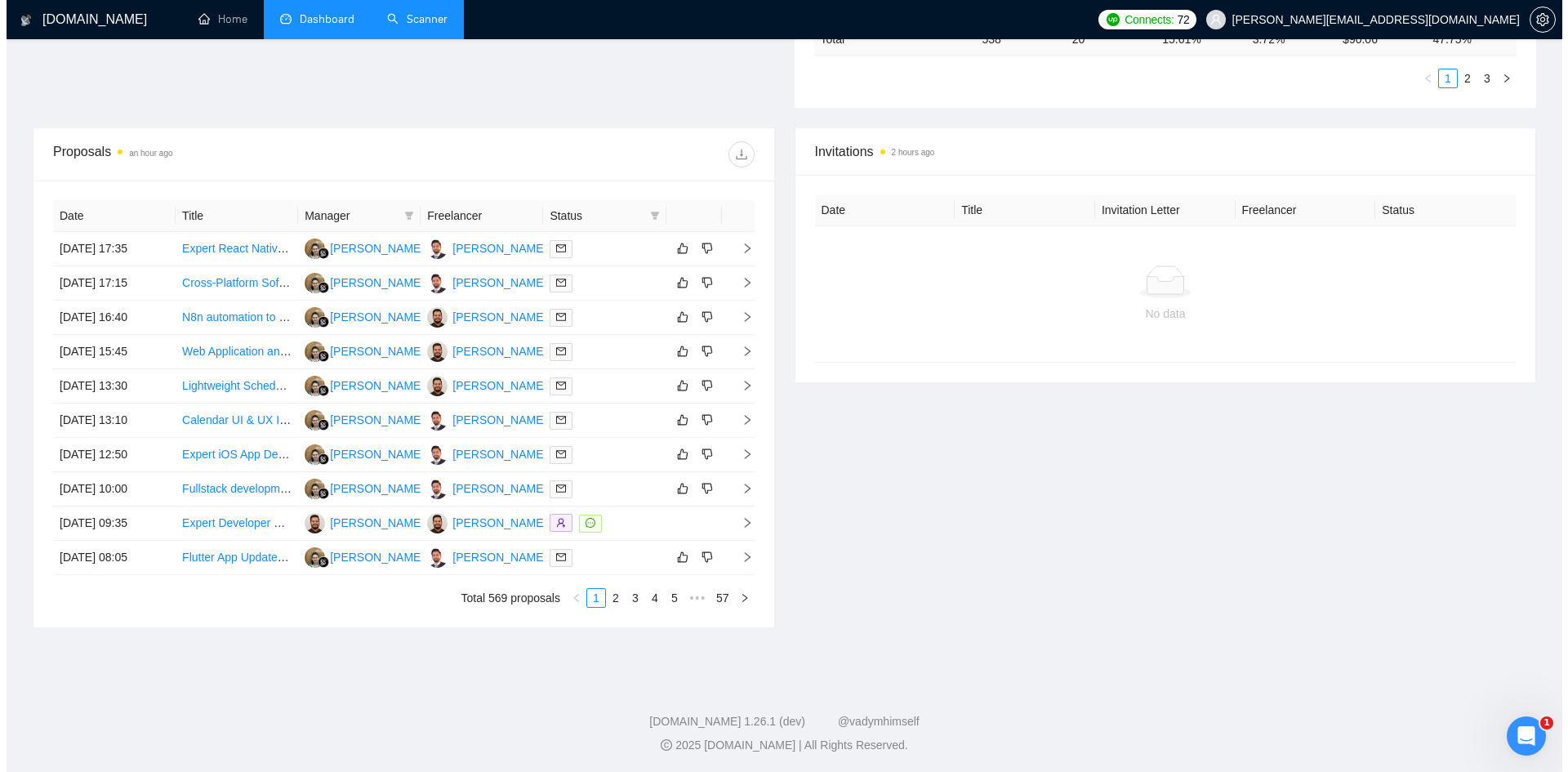
scroll to position [543, 0]
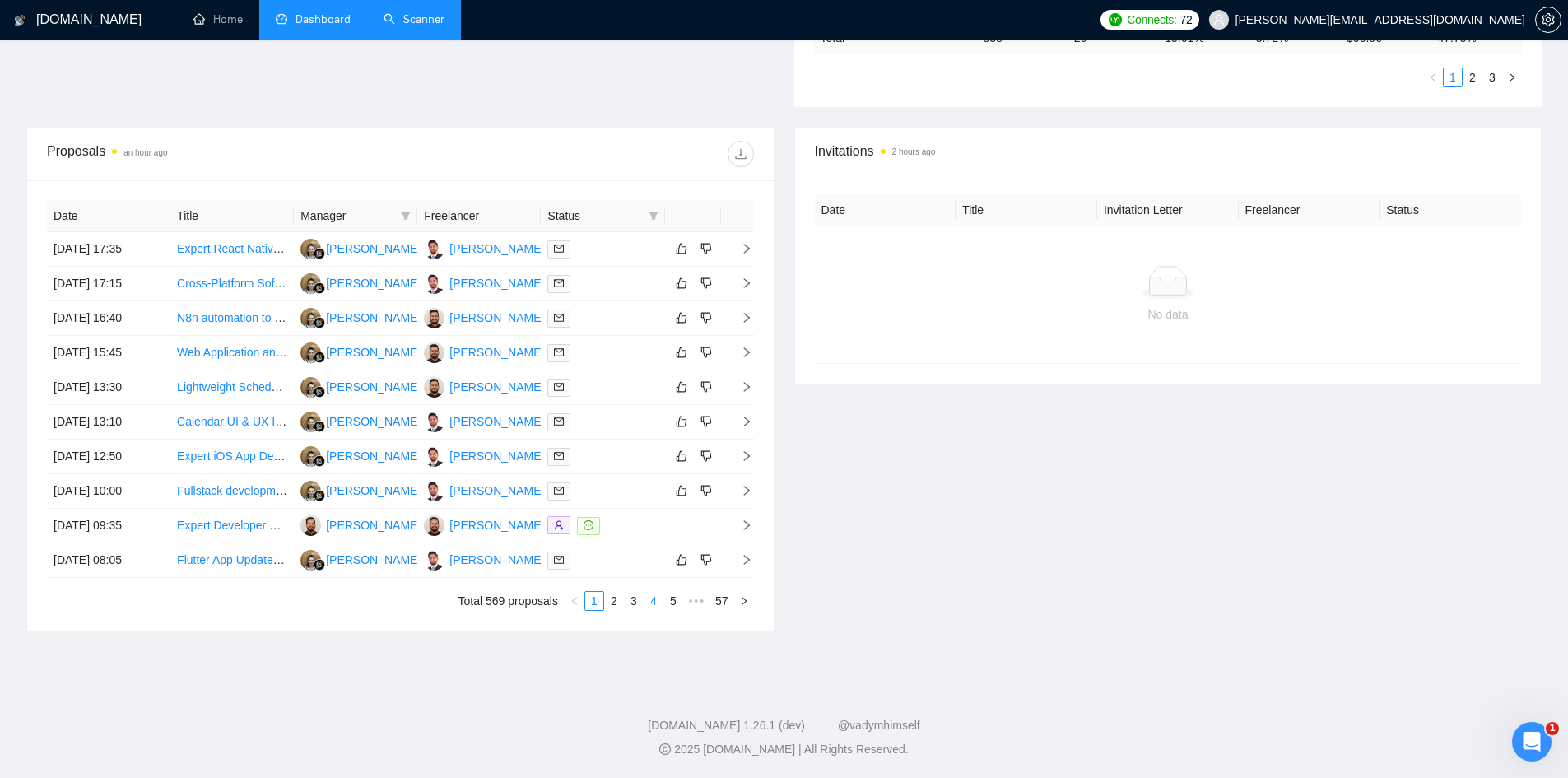
click at [655, 602] on link "4" at bounding box center [654, 601] width 18 height 18
click at [747, 487] on icon "right" at bounding box center [747, 491] width 12 height 12
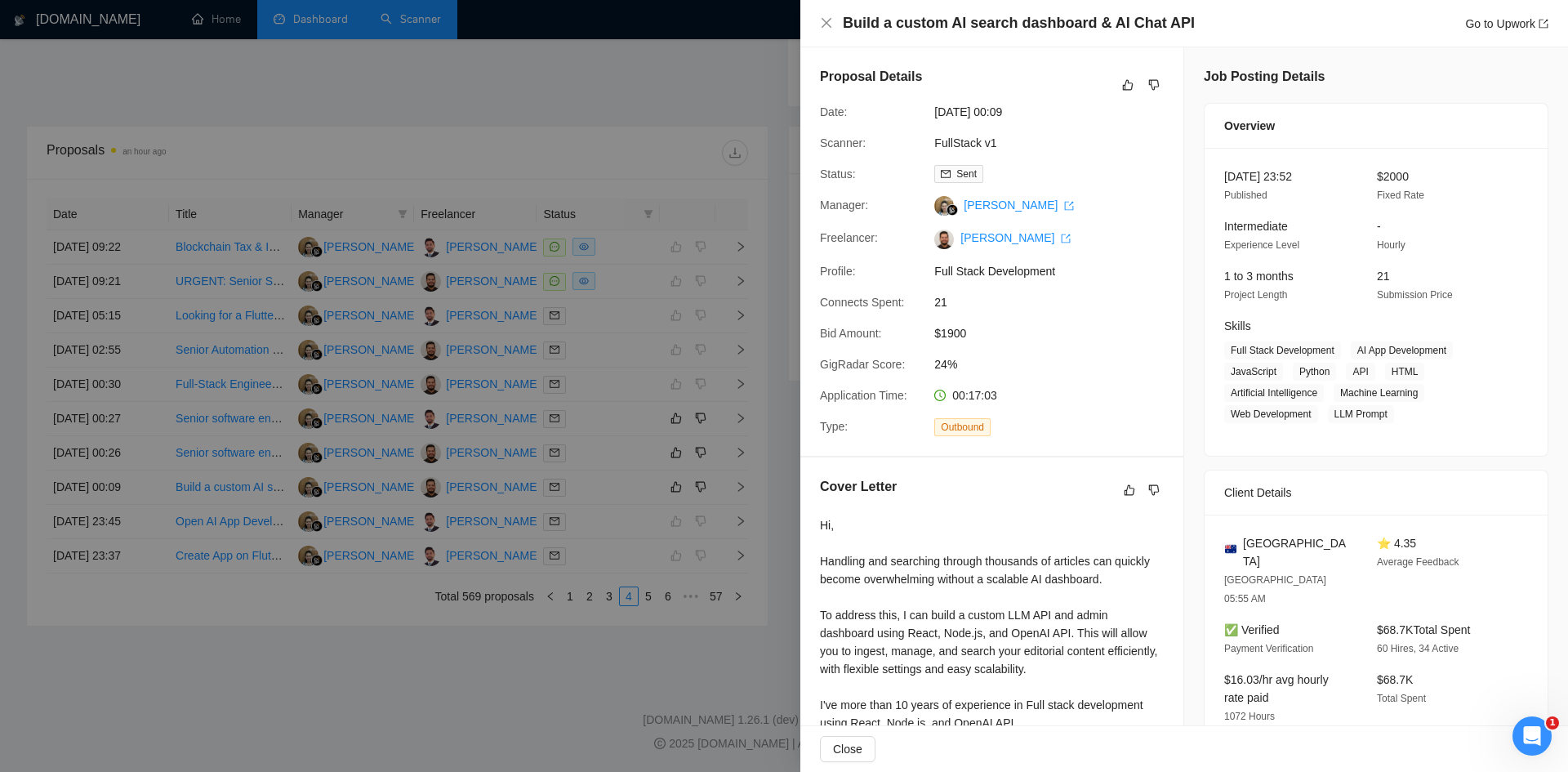
click at [617, 120] on div at bounding box center [784, 386] width 1568 height 772
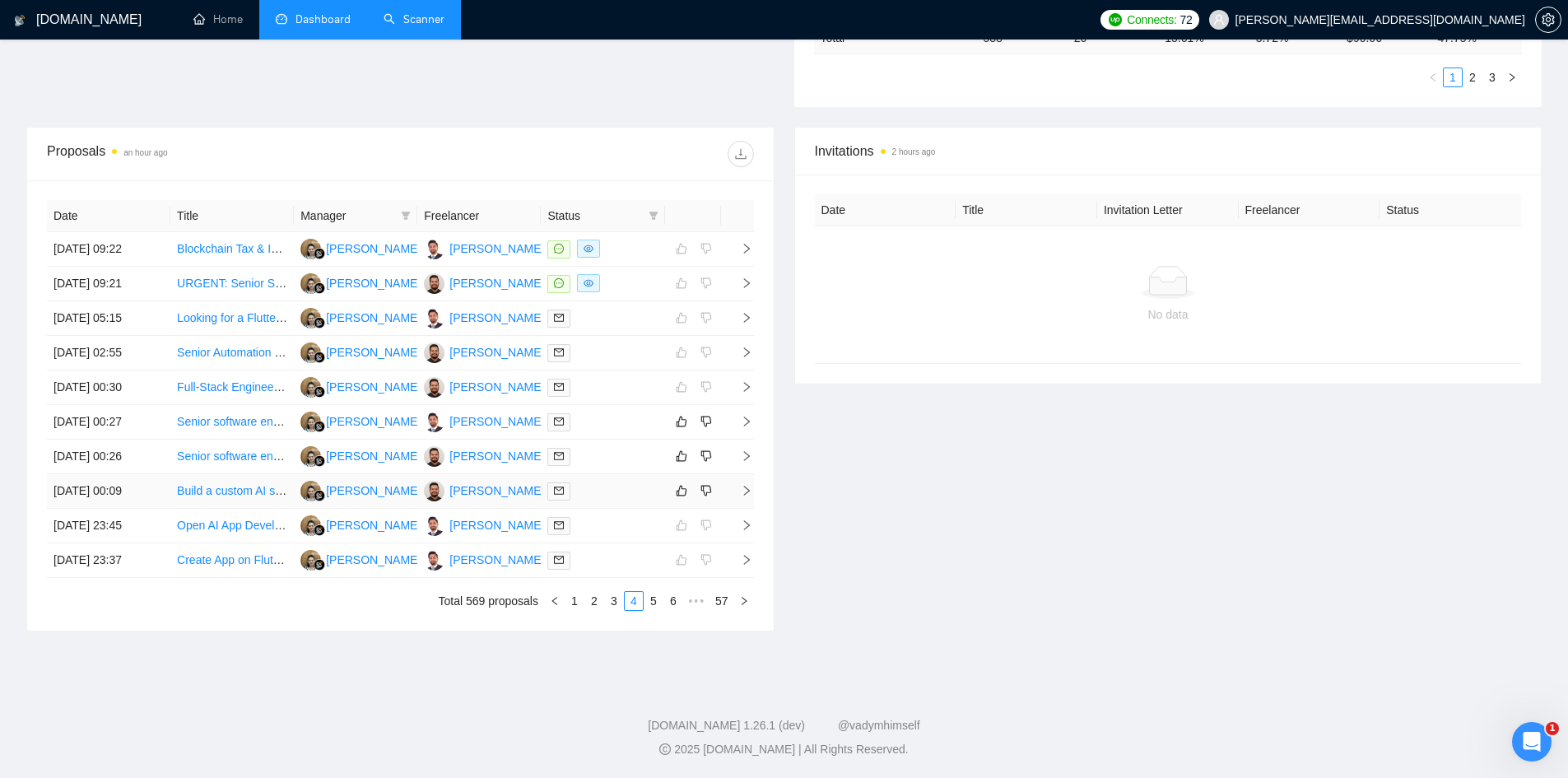
click at [738, 487] on span "right" at bounding box center [740, 491] width 25 height 12
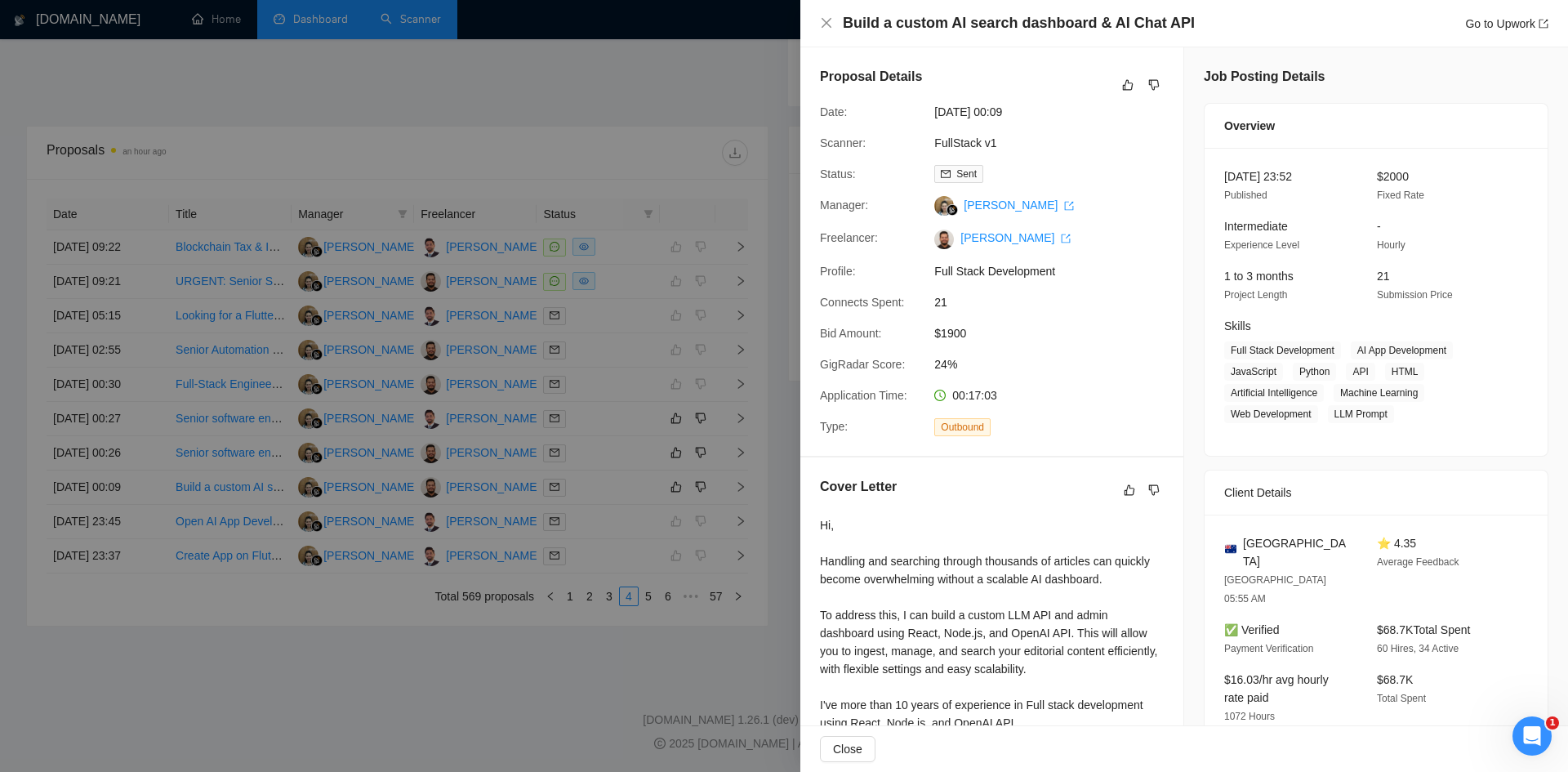
scroll to position [403, 0]
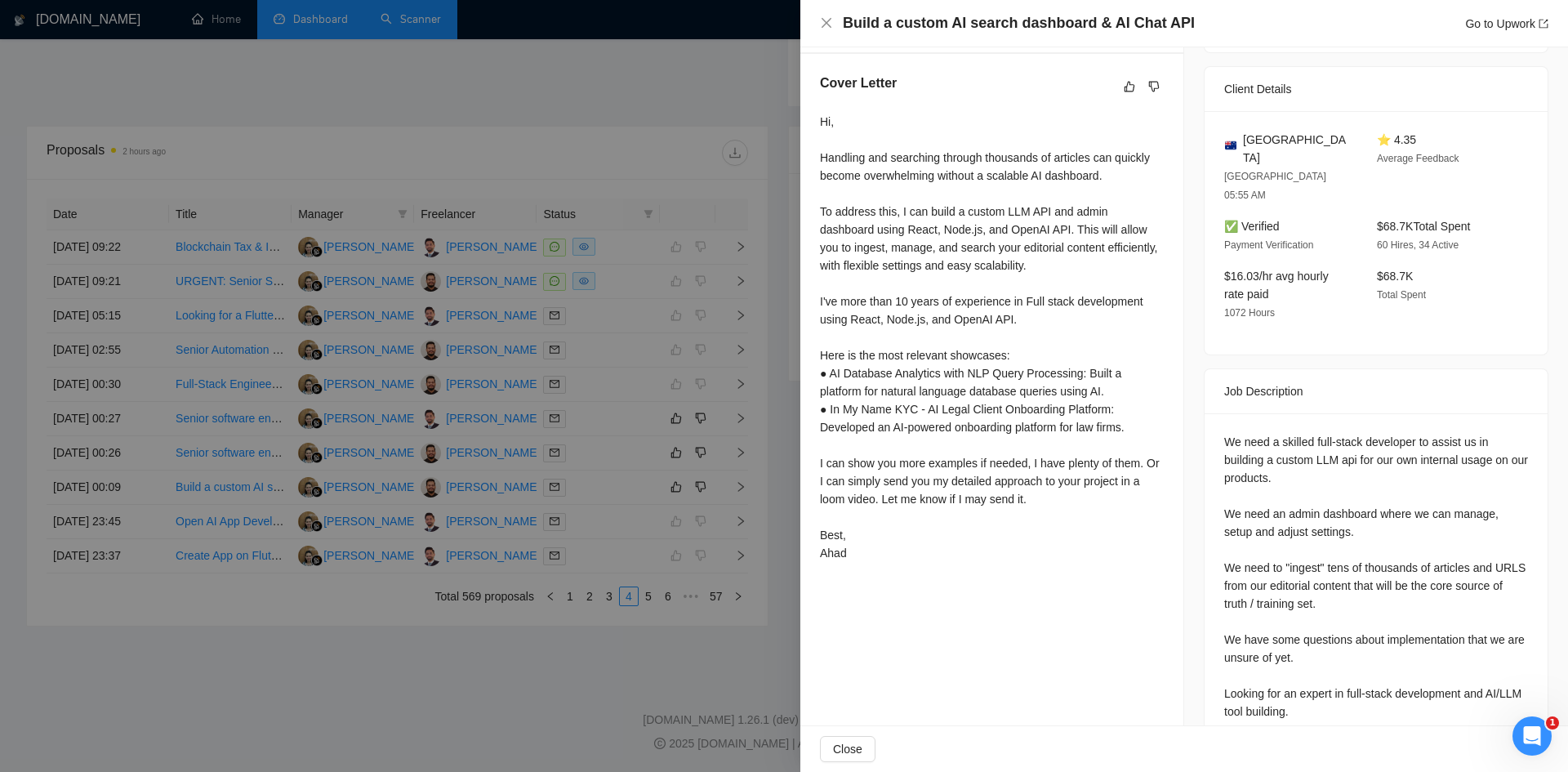
click at [605, 341] on div at bounding box center [784, 386] width 1568 height 772
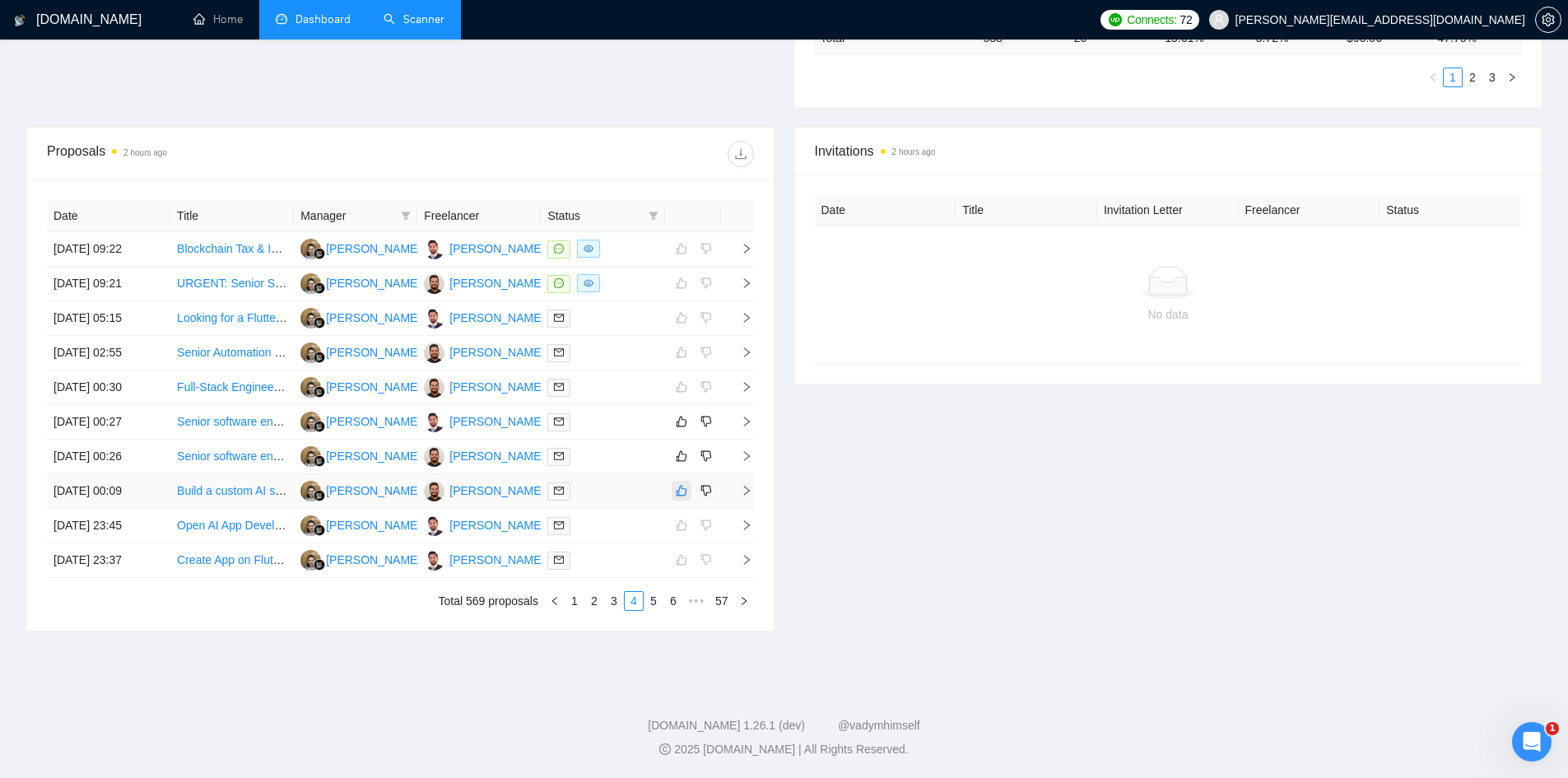
click at [683, 487] on icon "like" at bounding box center [681, 491] width 12 height 13
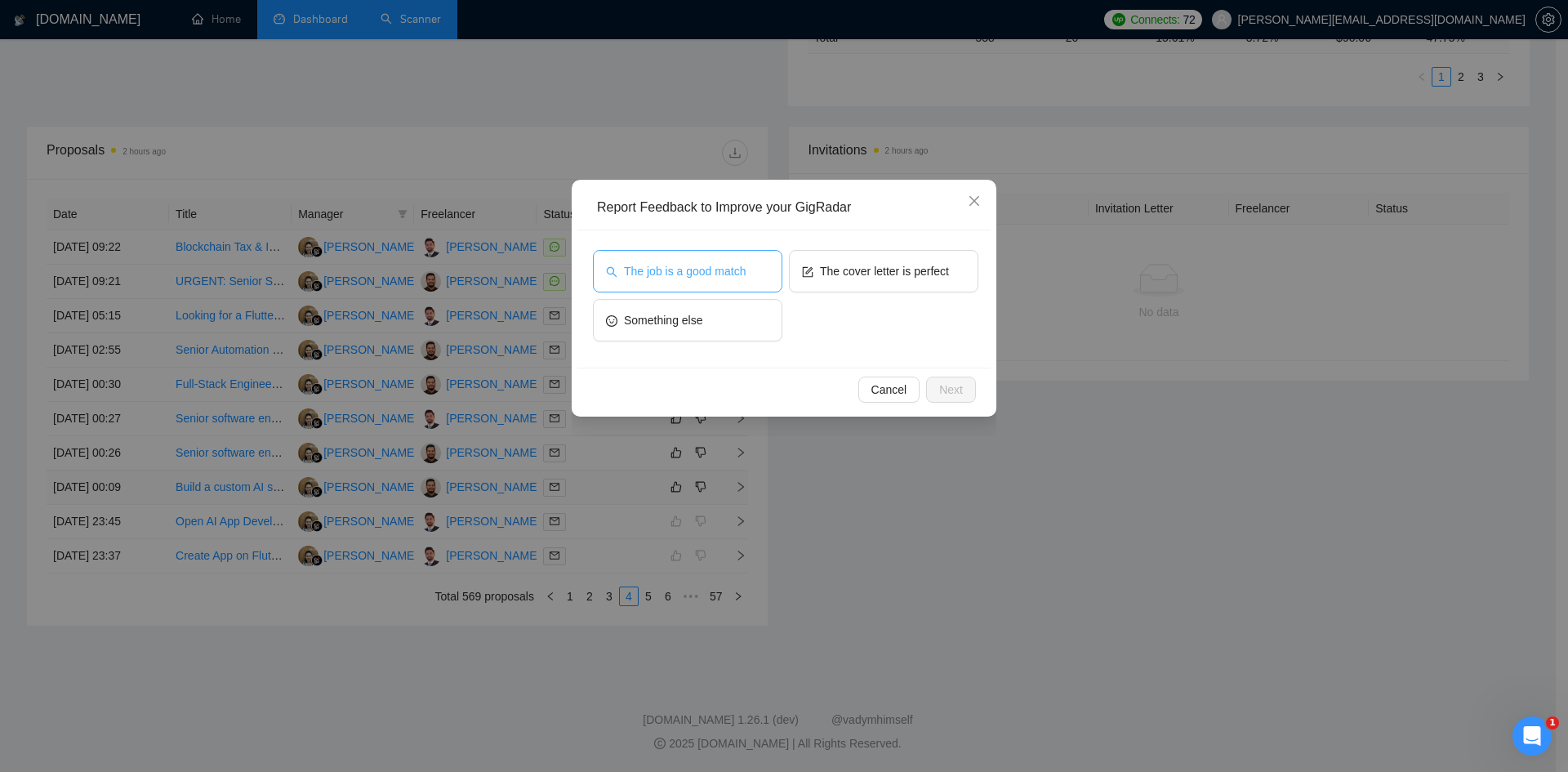
click at [744, 255] on button "The job is a good match" at bounding box center [687, 271] width 190 height 43
click at [894, 268] on span "The cover letter is perfect" at bounding box center [884, 271] width 129 height 18
click at [711, 274] on span "The job is a good match" at bounding box center [685, 271] width 122 height 18
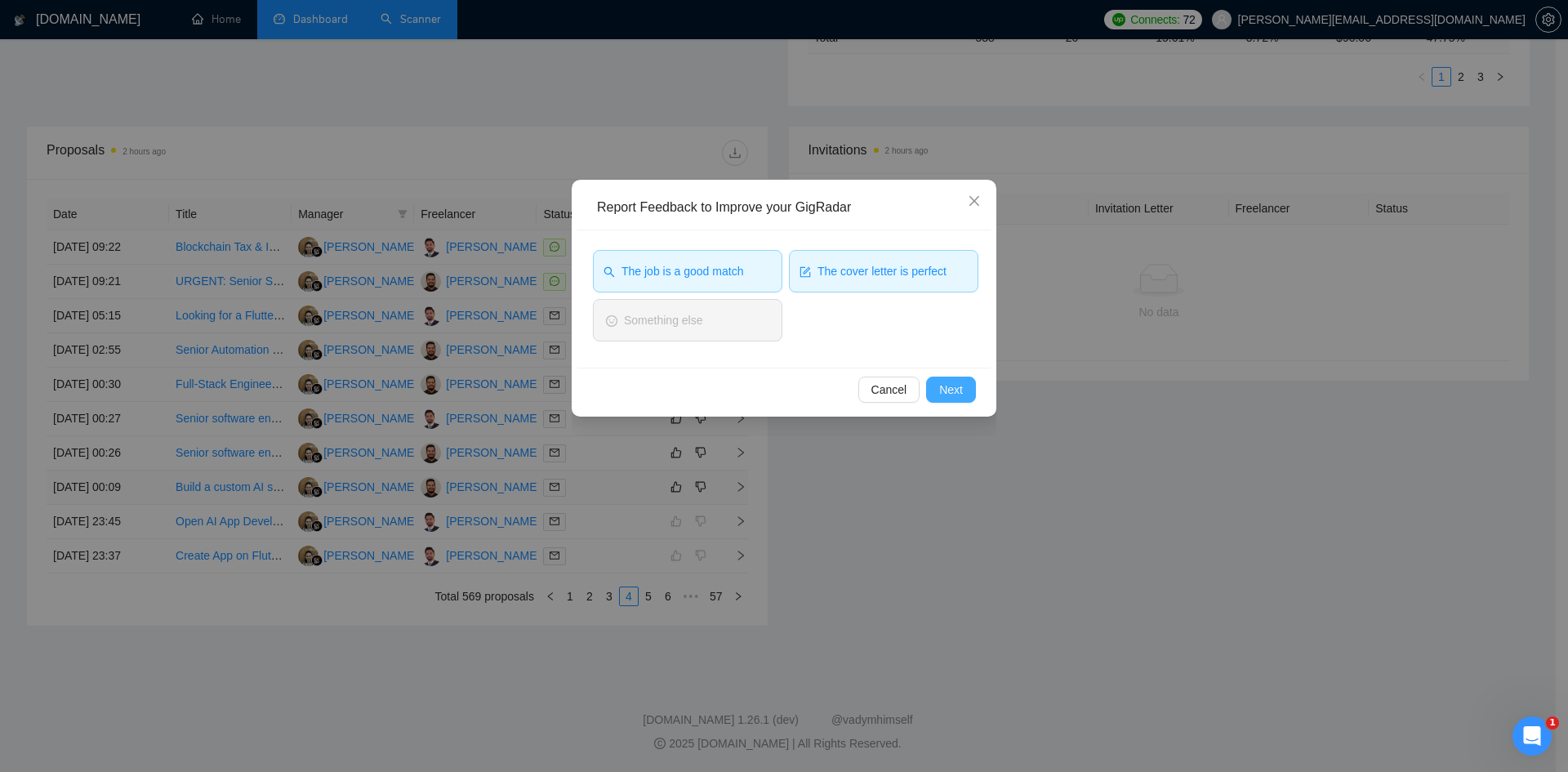
click at [952, 393] on span "Next" at bounding box center [950, 389] width 24 height 18
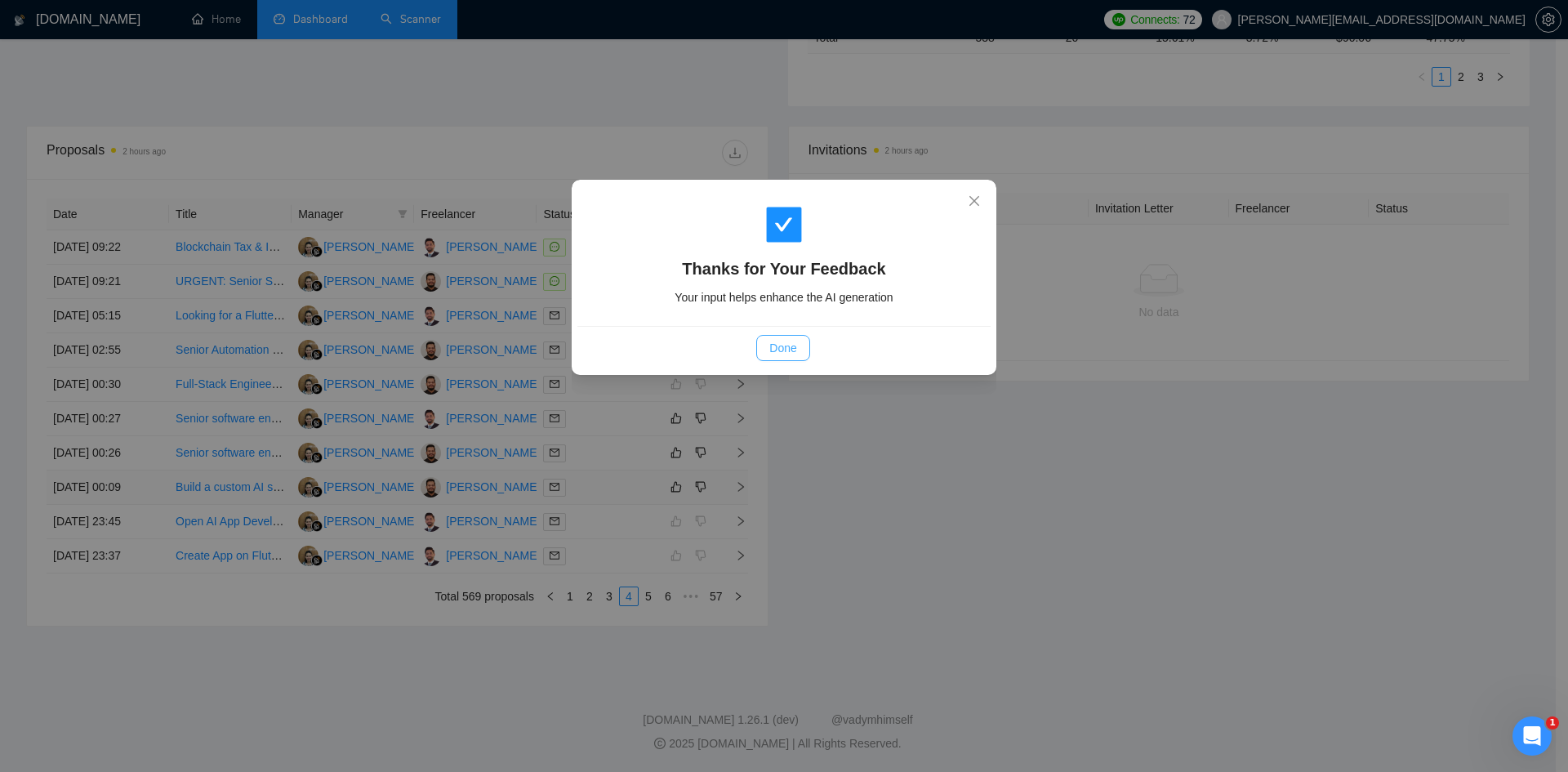
click at [765, 348] on button "Done" at bounding box center [783, 348] width 53 height 26
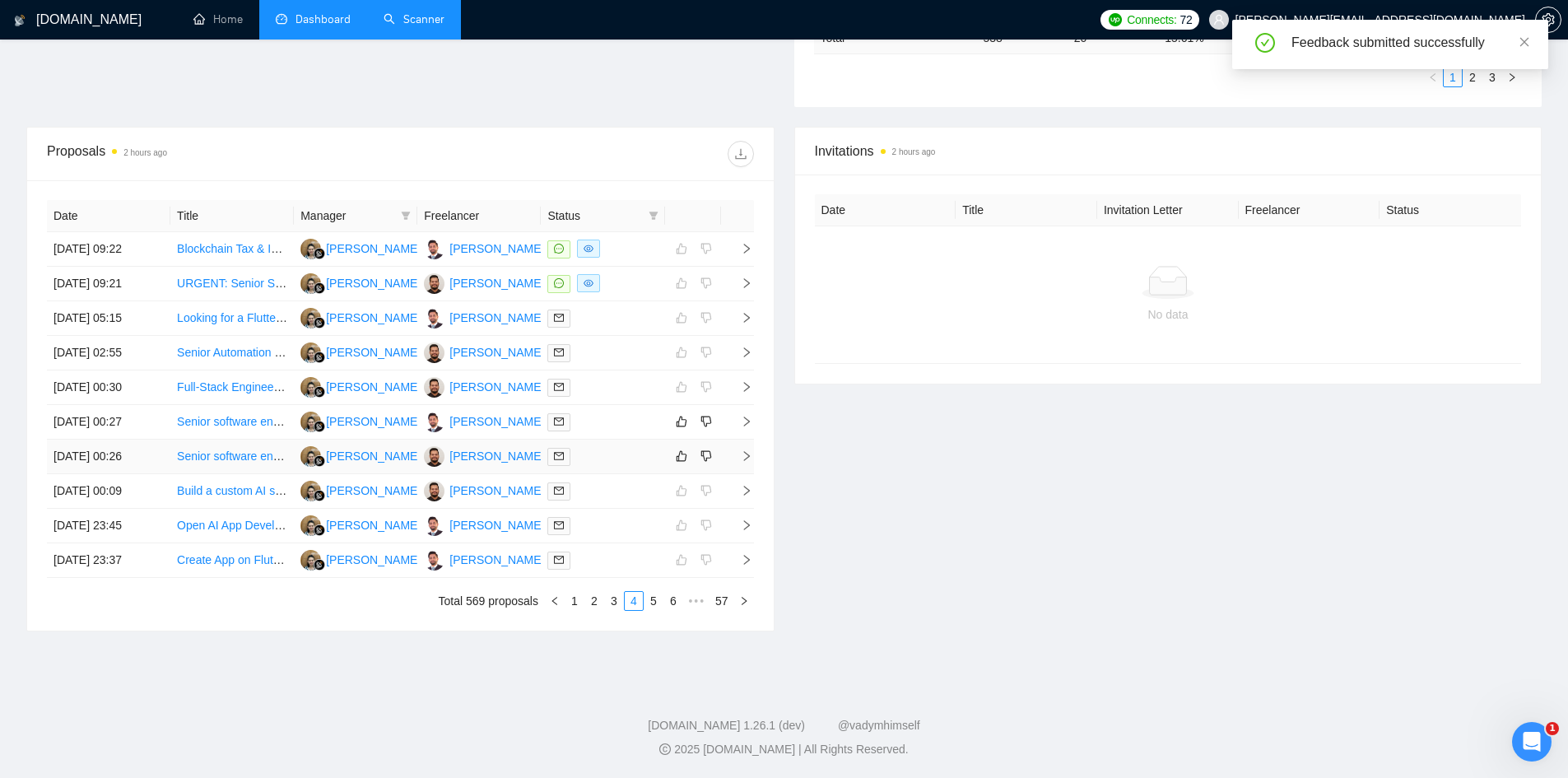
click at [748, 452] on icon "right" at bounding box center [747, 456] width 12 height 12
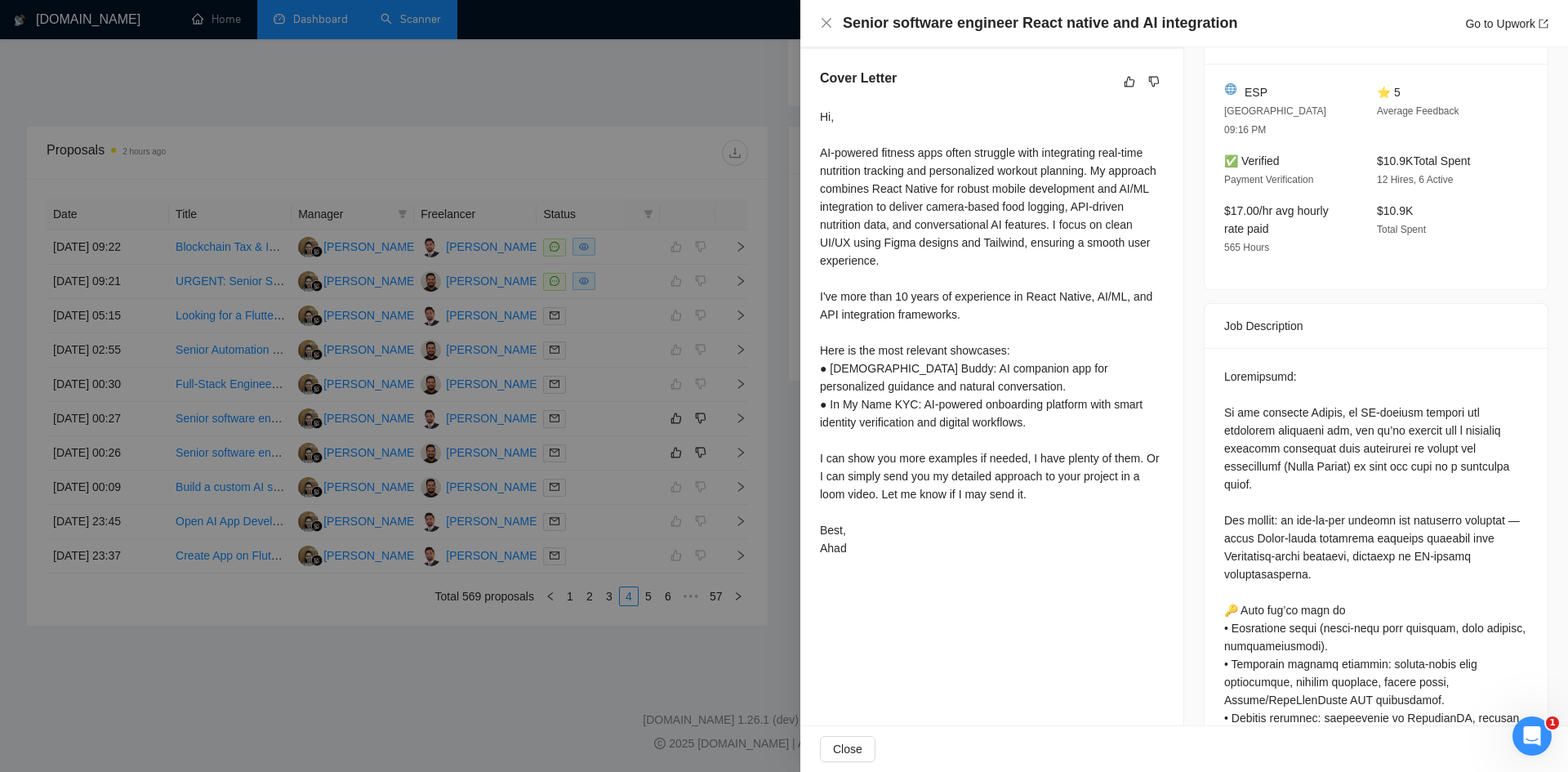
scroll to position [0, 0]
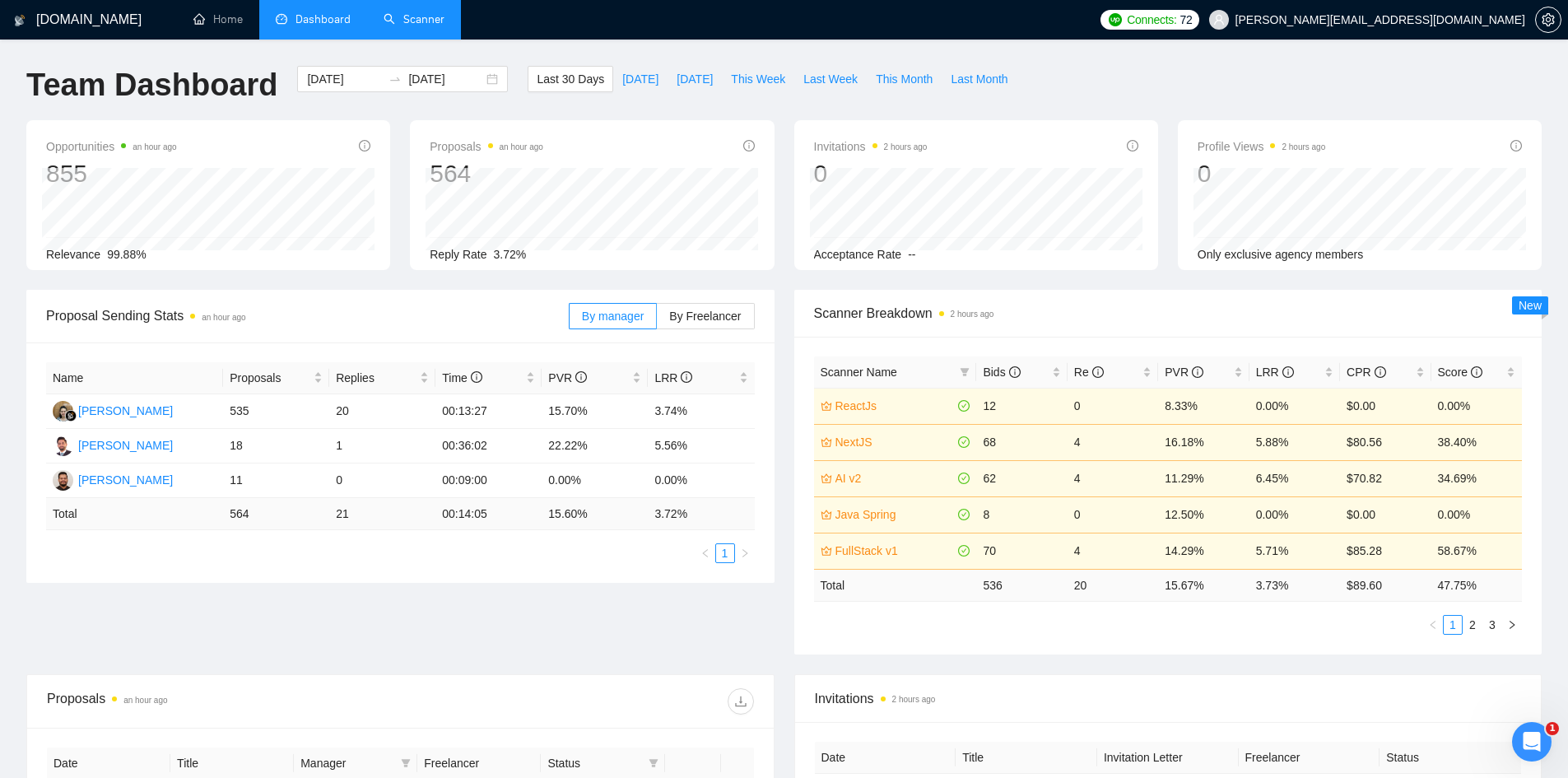
click at [416, 12] on link "Scanner" at bounding box center [414, 19] width 61 height 14
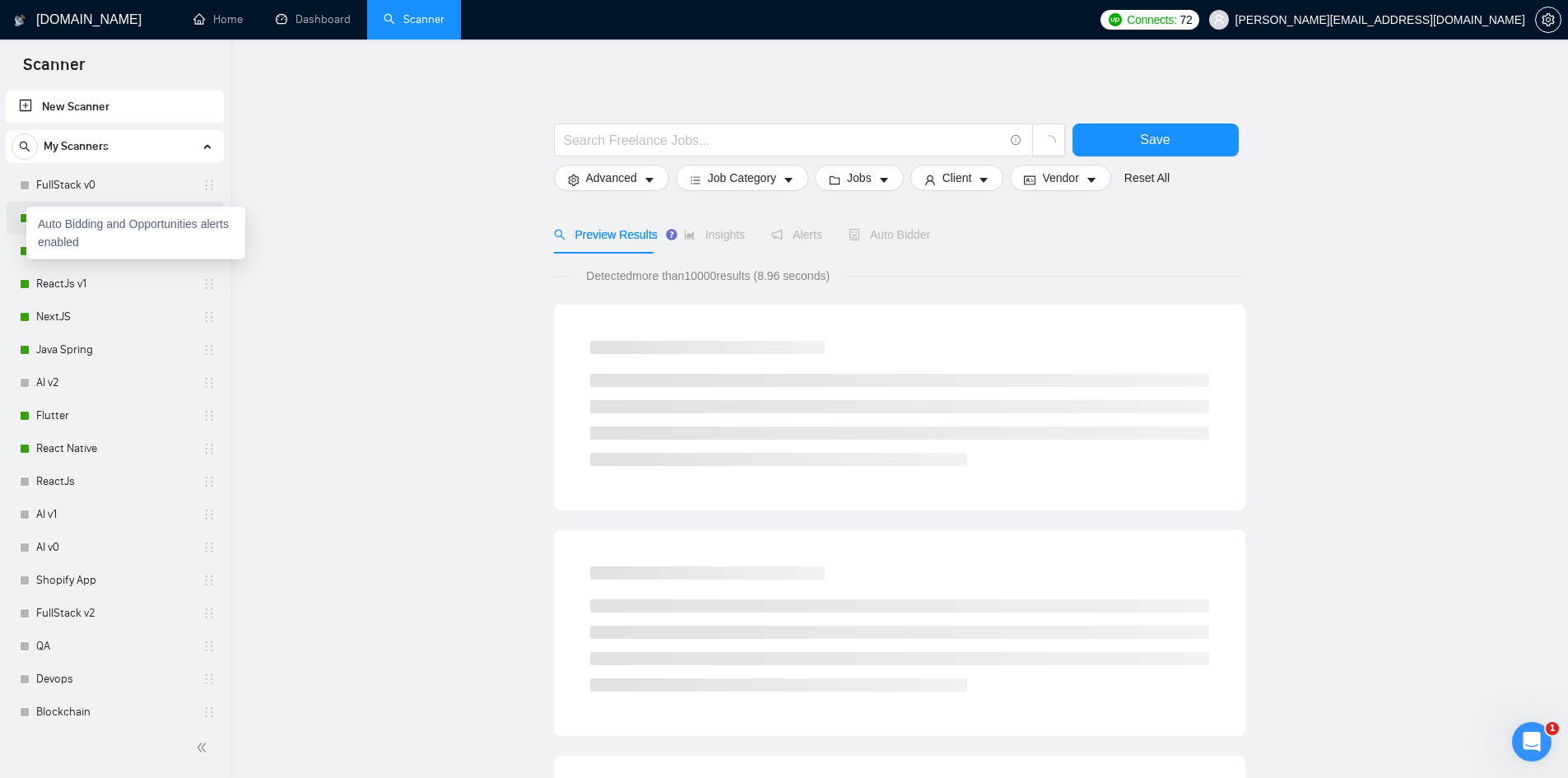
click at [25, 214] on div at bounding box center [25, 219] width 10 height 10
click at [80, 224] on link "FullStack v1" at bounding box center [114, 219] width 156 height 33
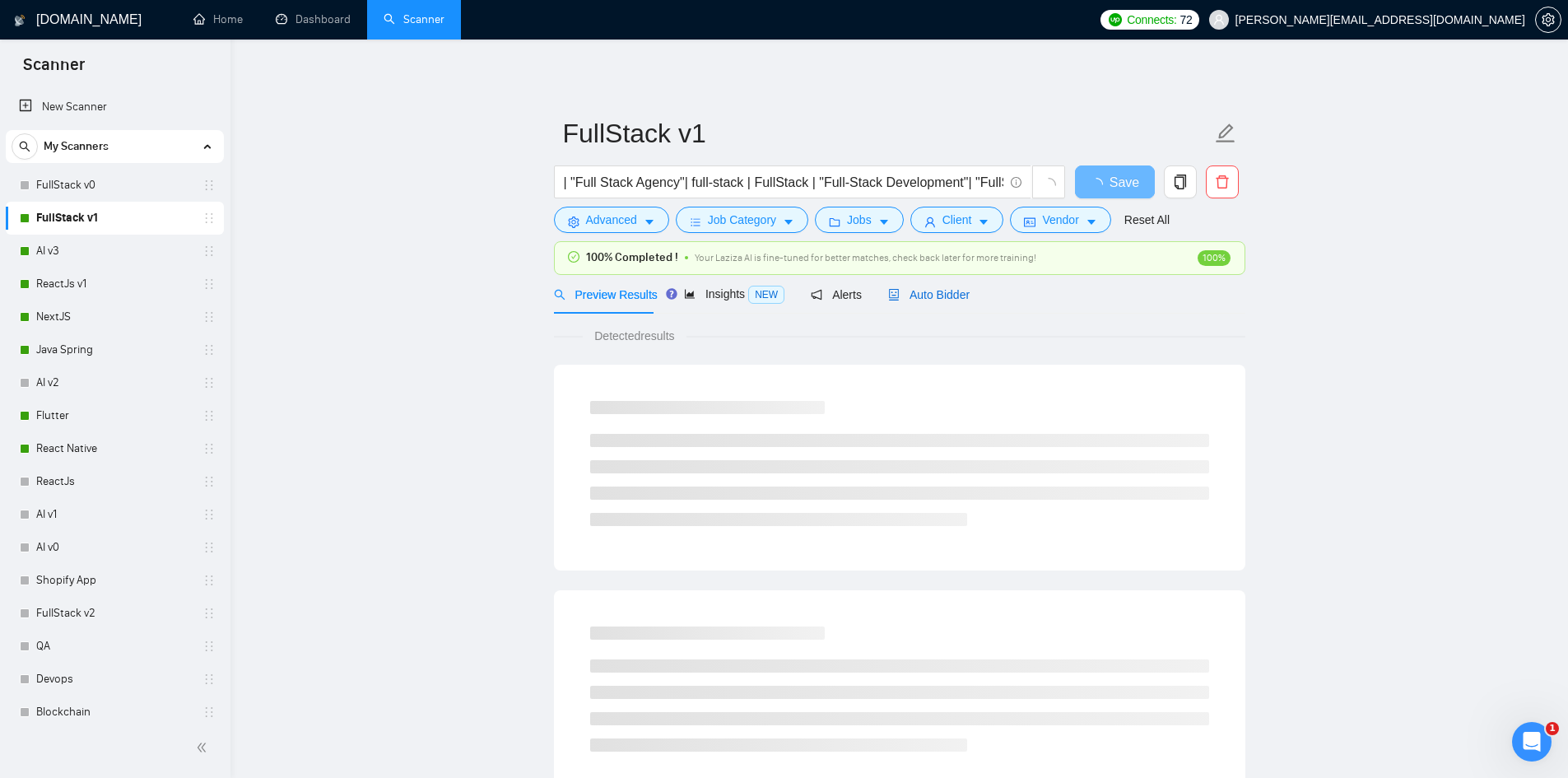
click at [924, 292] on span "Auto Bidder" at bounding box center [929, 295] width 81 height 13
